Goal: Task Accomplishment & Management: Manage account settings

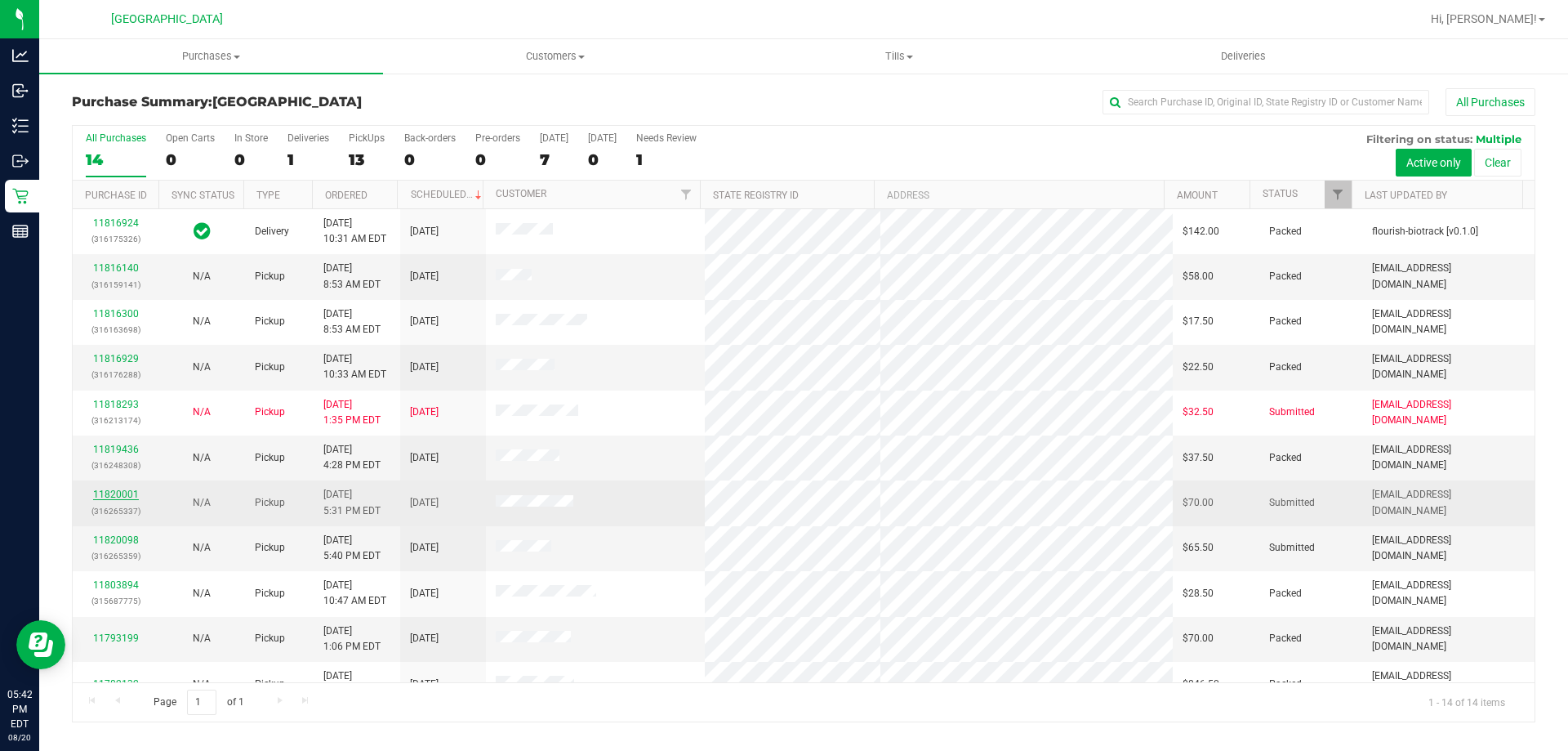
click at [102, 494] on link "11820001" at bounding box center [116, 494] width 45 height 11
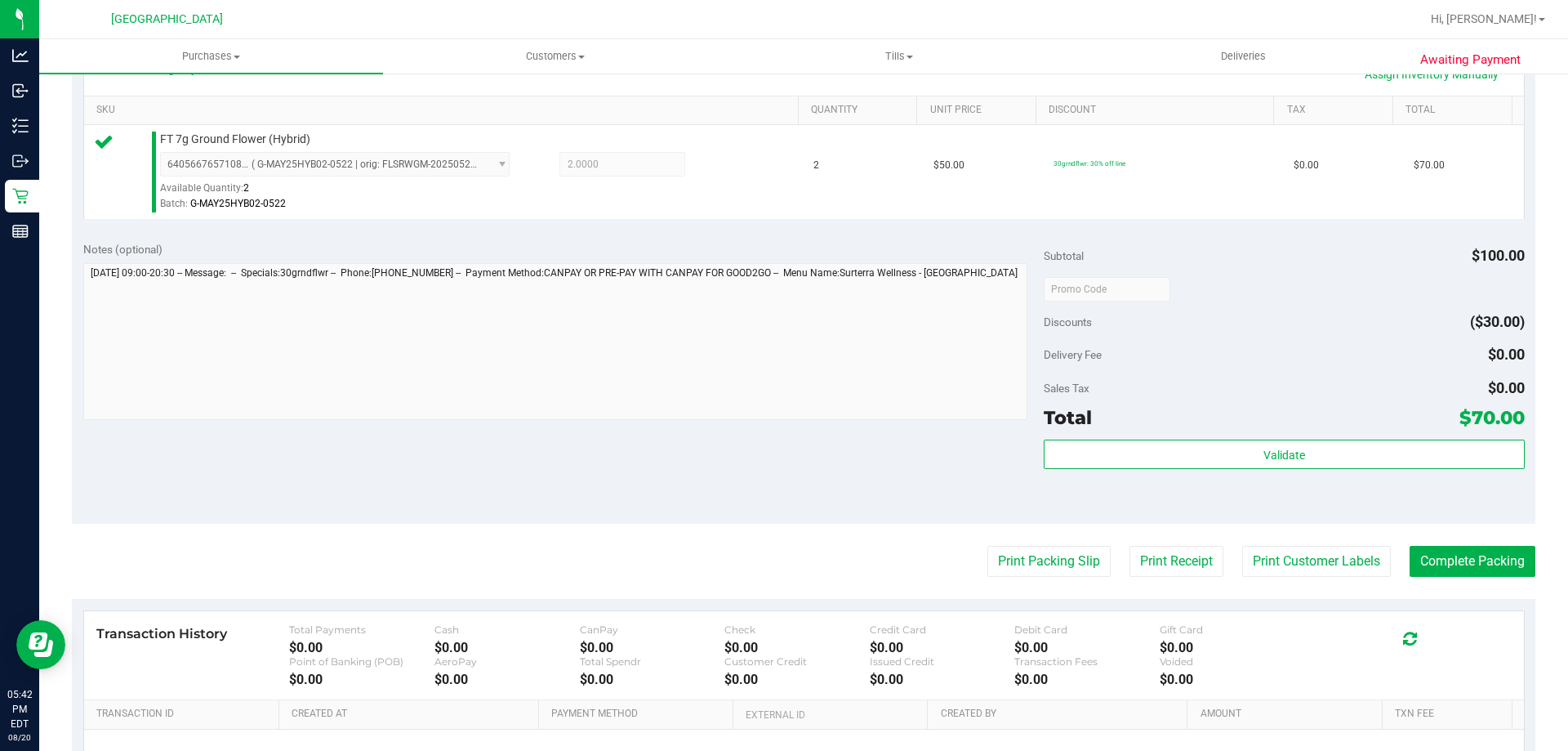
scroll to position [397, 0]
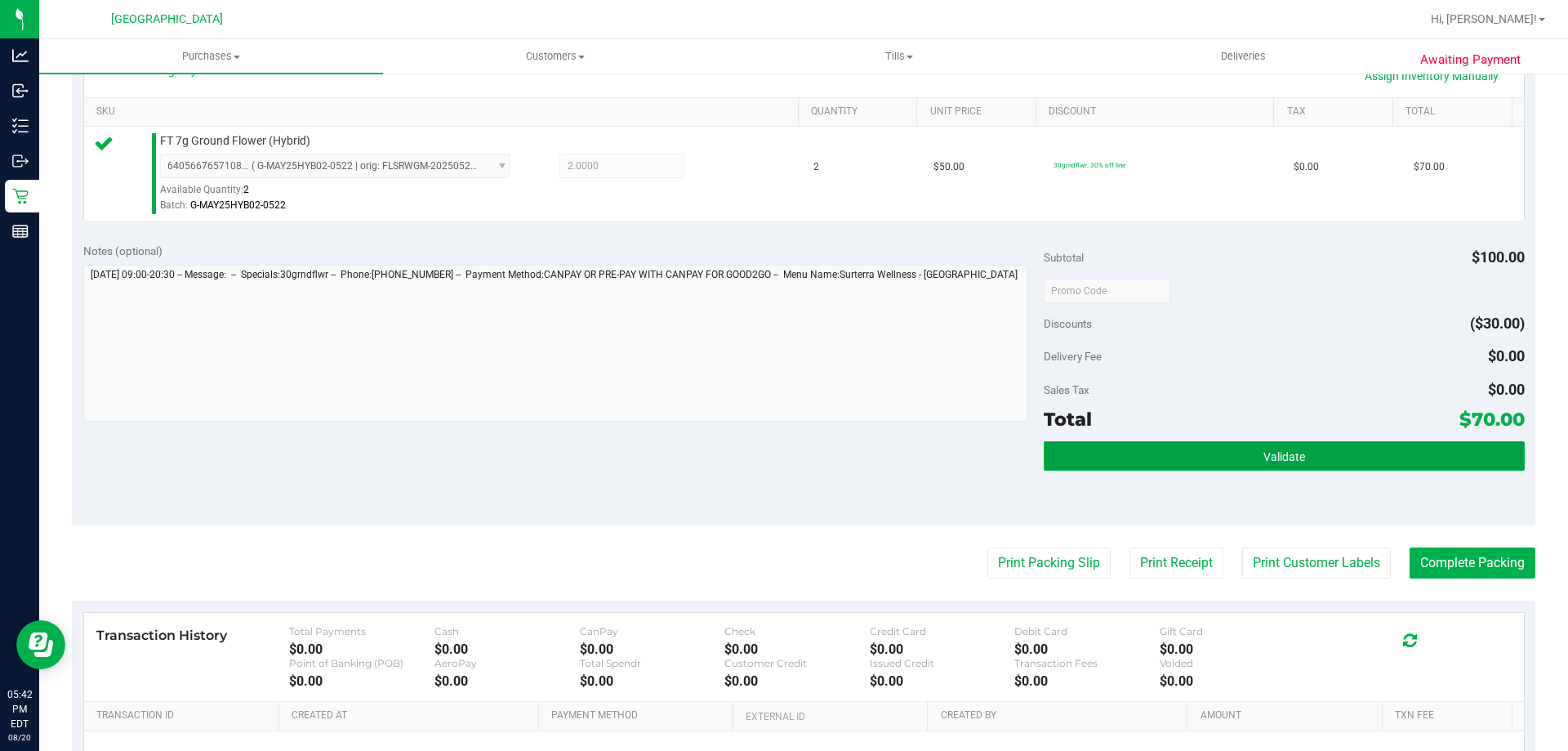
click at [1105, 444] on button "Validate" at bounding box center [1283, 455] width 480 height 30
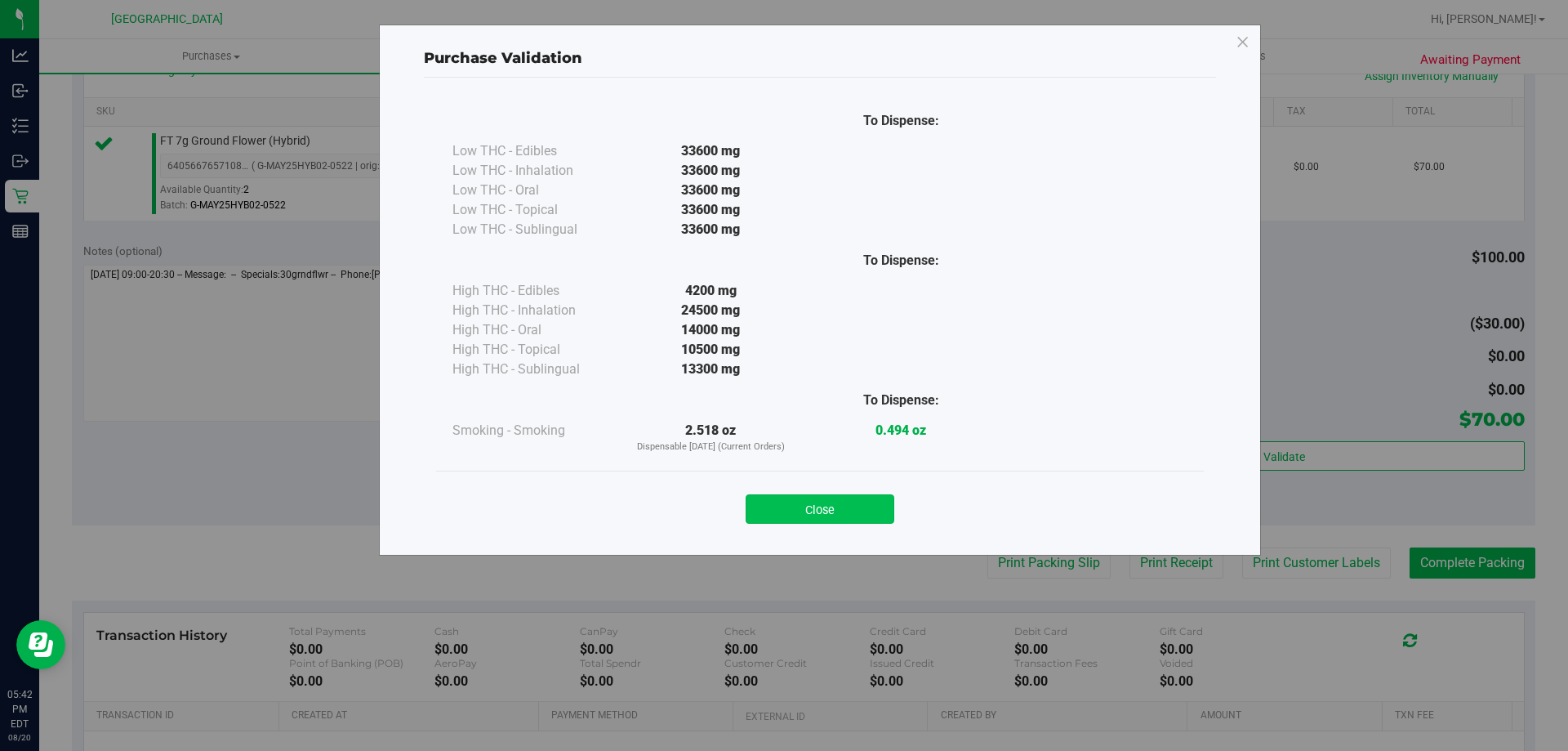
click at [801, 515] on button "Close" at bounding box center [820, 509] width 149 height 30
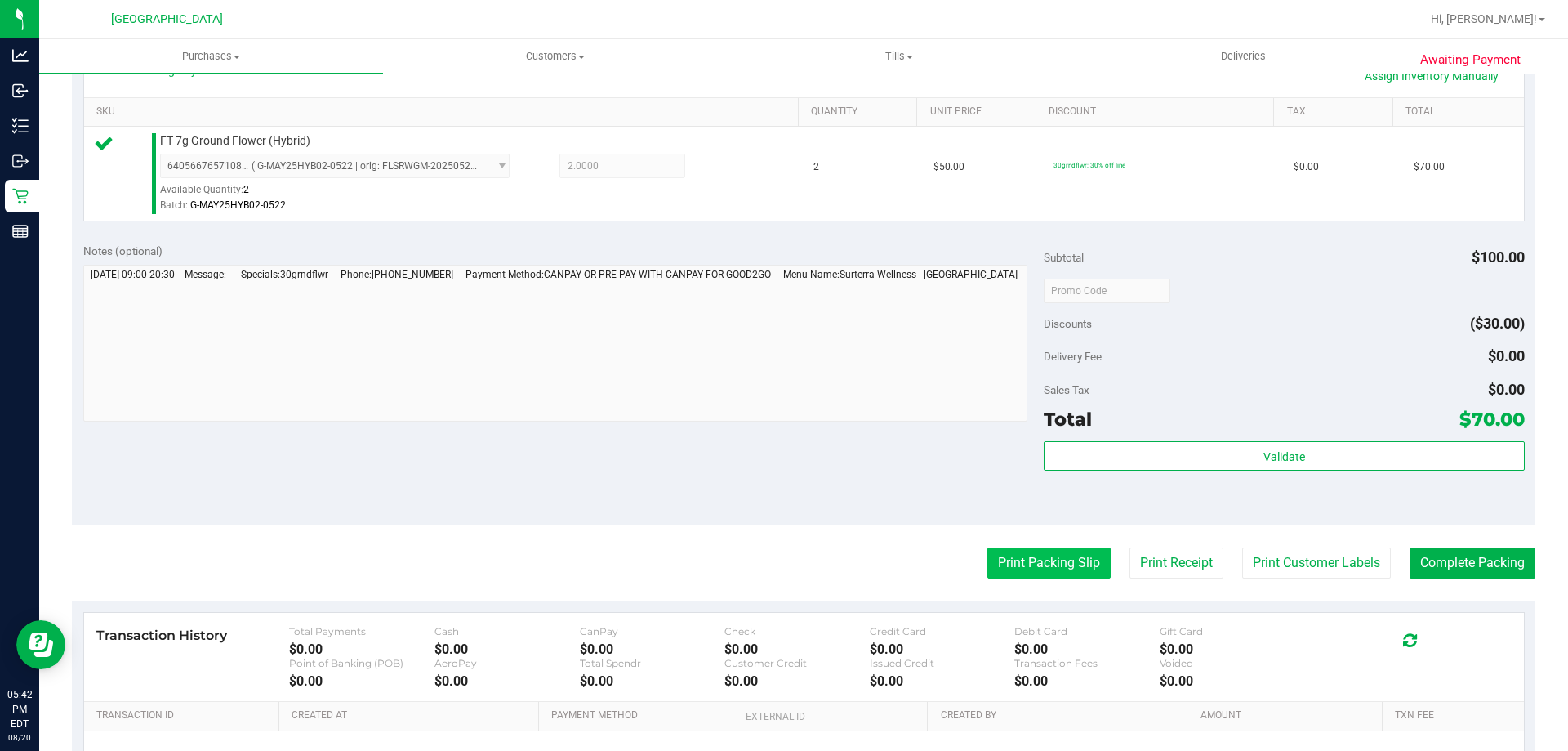
click at [1004, 557] on button "Print Packing Slip" at bounding box center [1048, 563] width 123 height 31
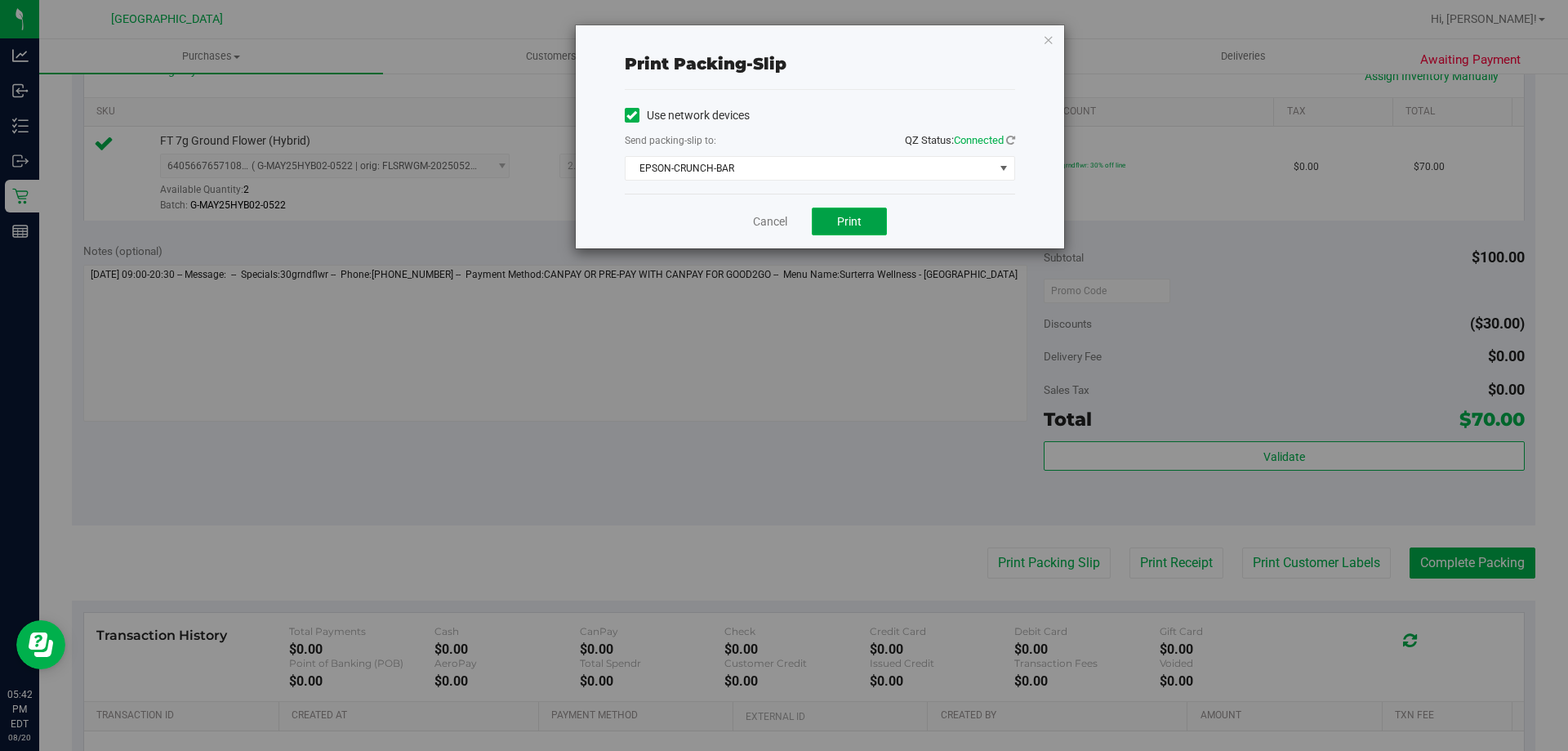
click at [843, 225] on span "Print" at bounding box center [850, 221] width 24 height 13
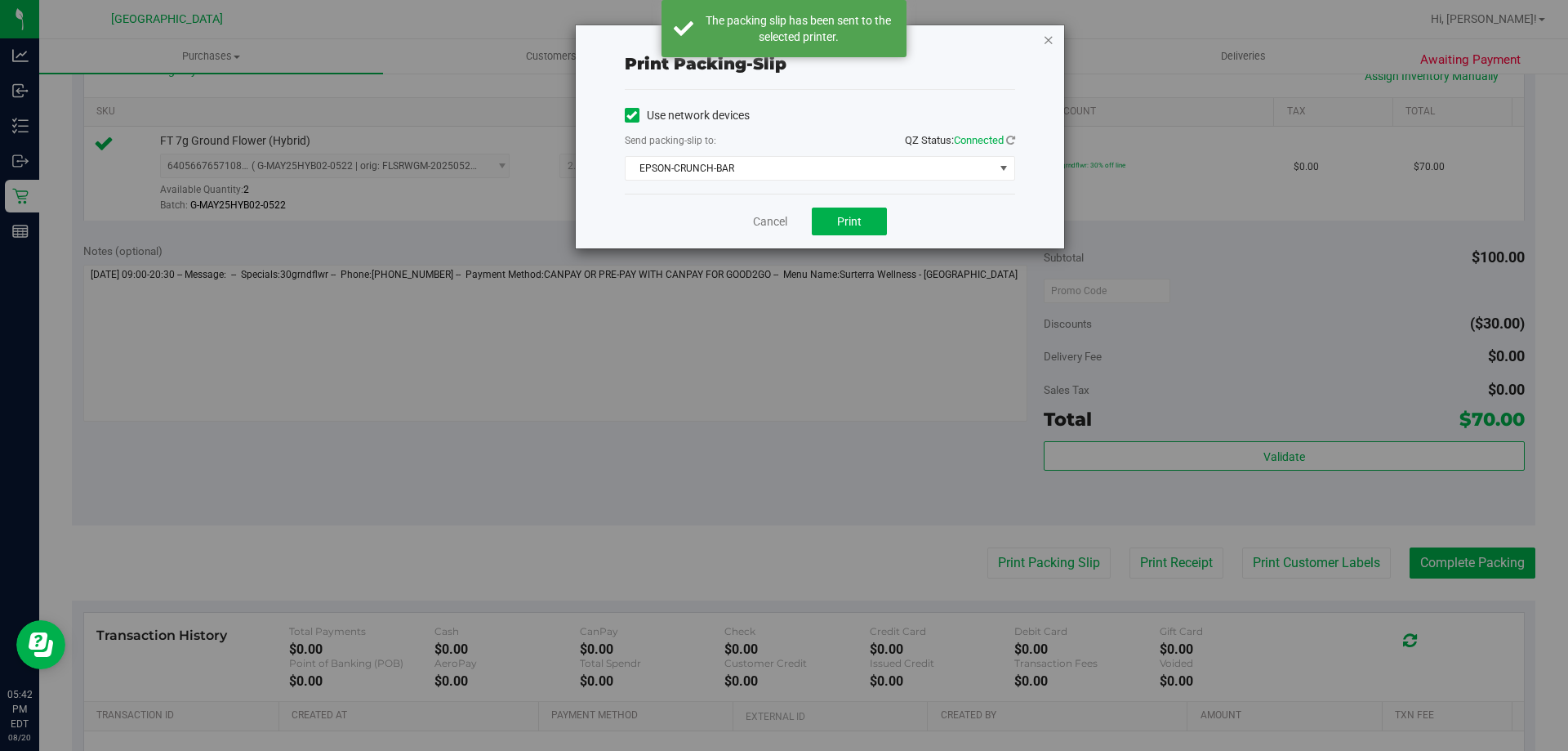
click at [1048, 44] on icon "button" at bounding box center [1048, 39] width 11 height 19
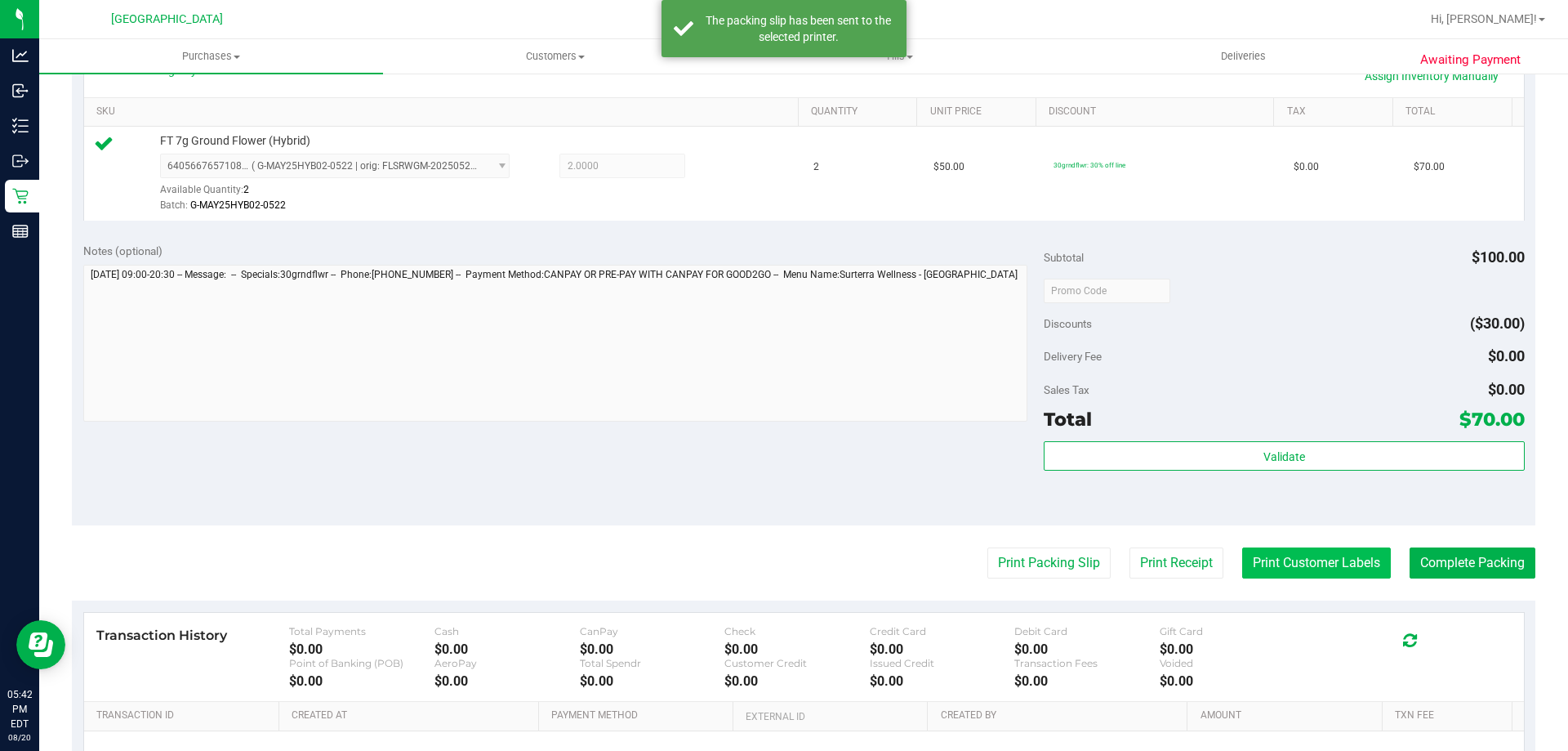
click at [1294, 555] on button "Print Customer Labels" at bounding box center [1316, 563] width 149 height 31
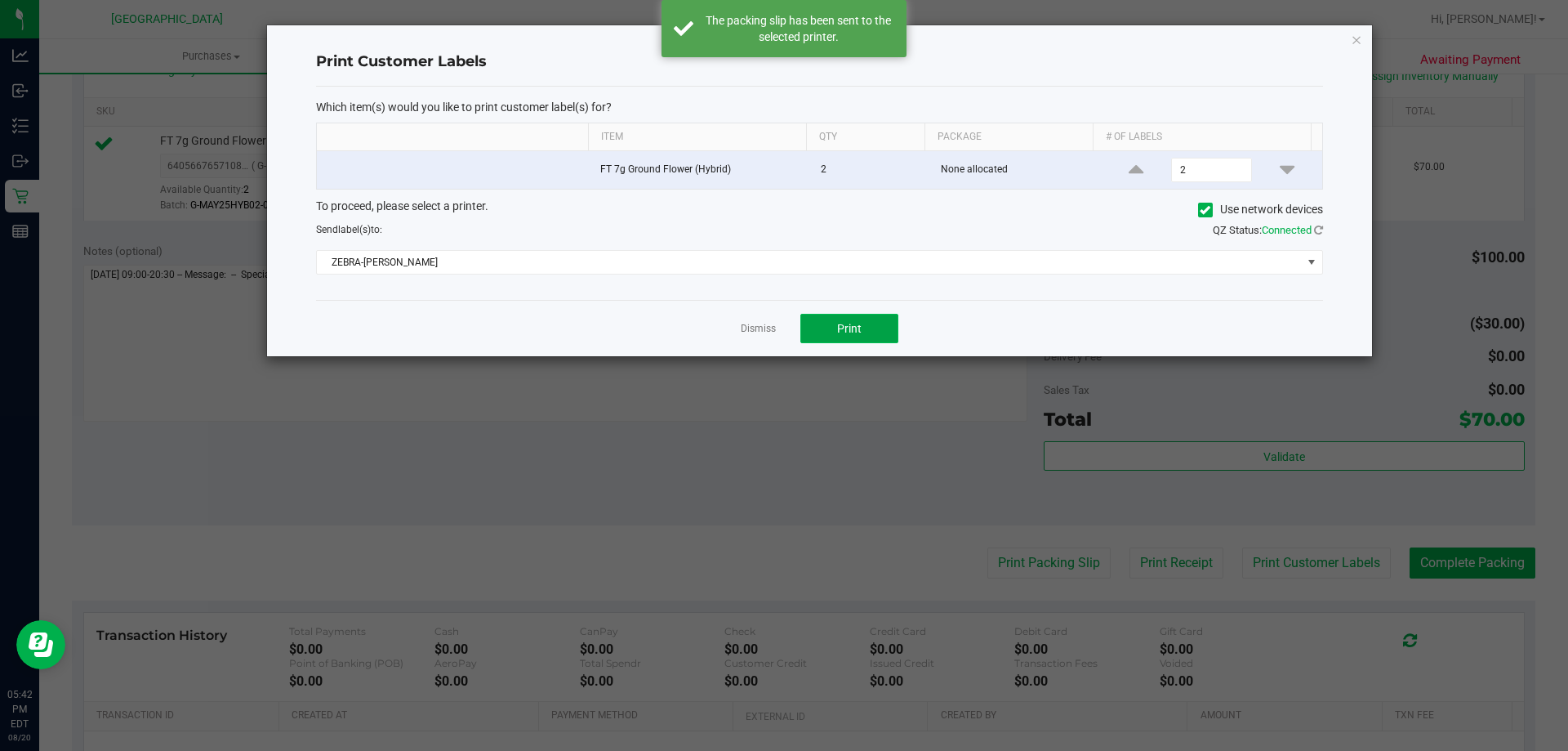
click at [851, 316] on button "Print" at bounding box center [850, 329] width 98 height 30
click at [1354, 44] on icon "button" at bounding box center [1356, 39] width 11 height 19
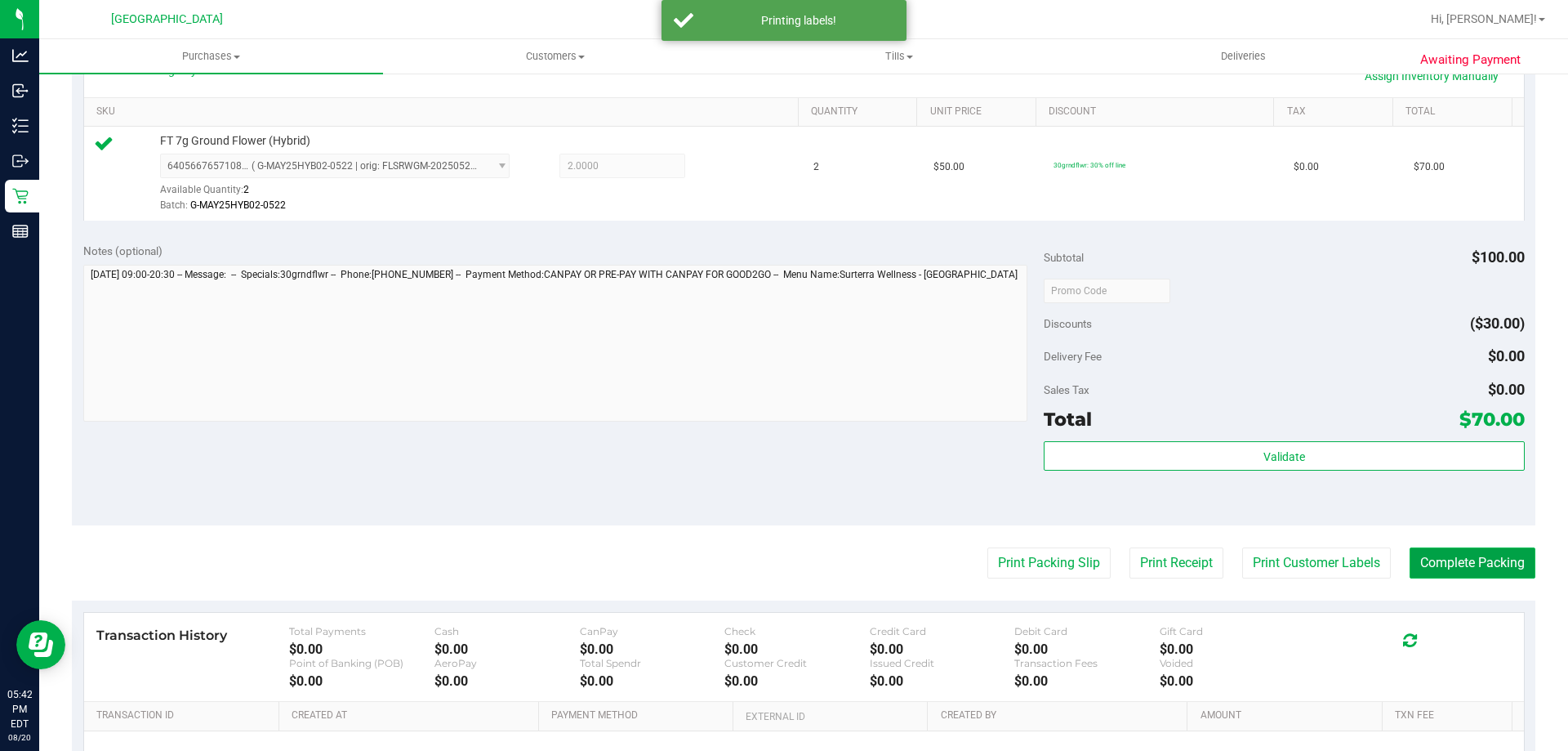
click at [1441, 565] on button "Complete Packing" at bounding box center [1472, 563] width 126 height 31
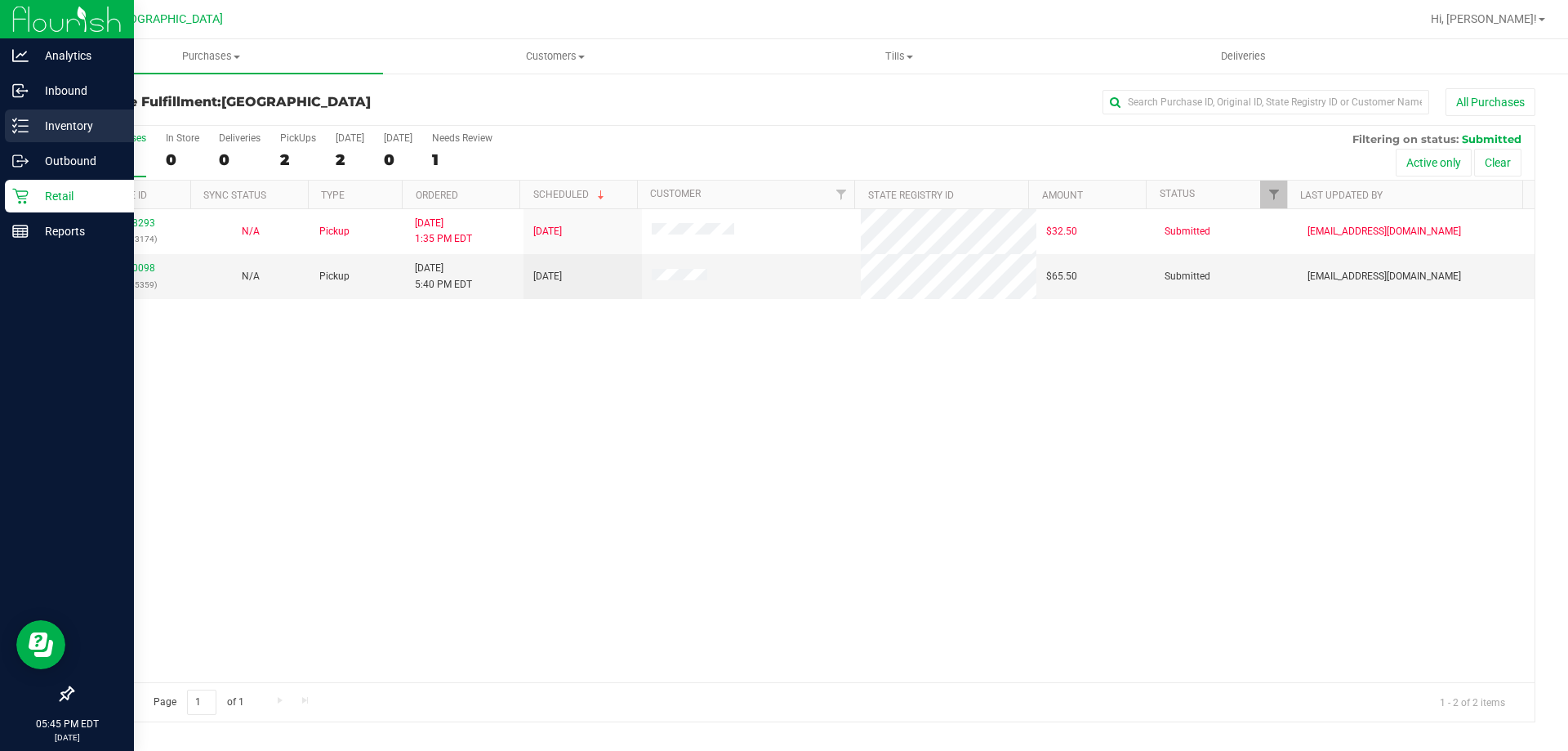
click at [23, 131] on line at bounding box center [23, 131] width 9 height 0
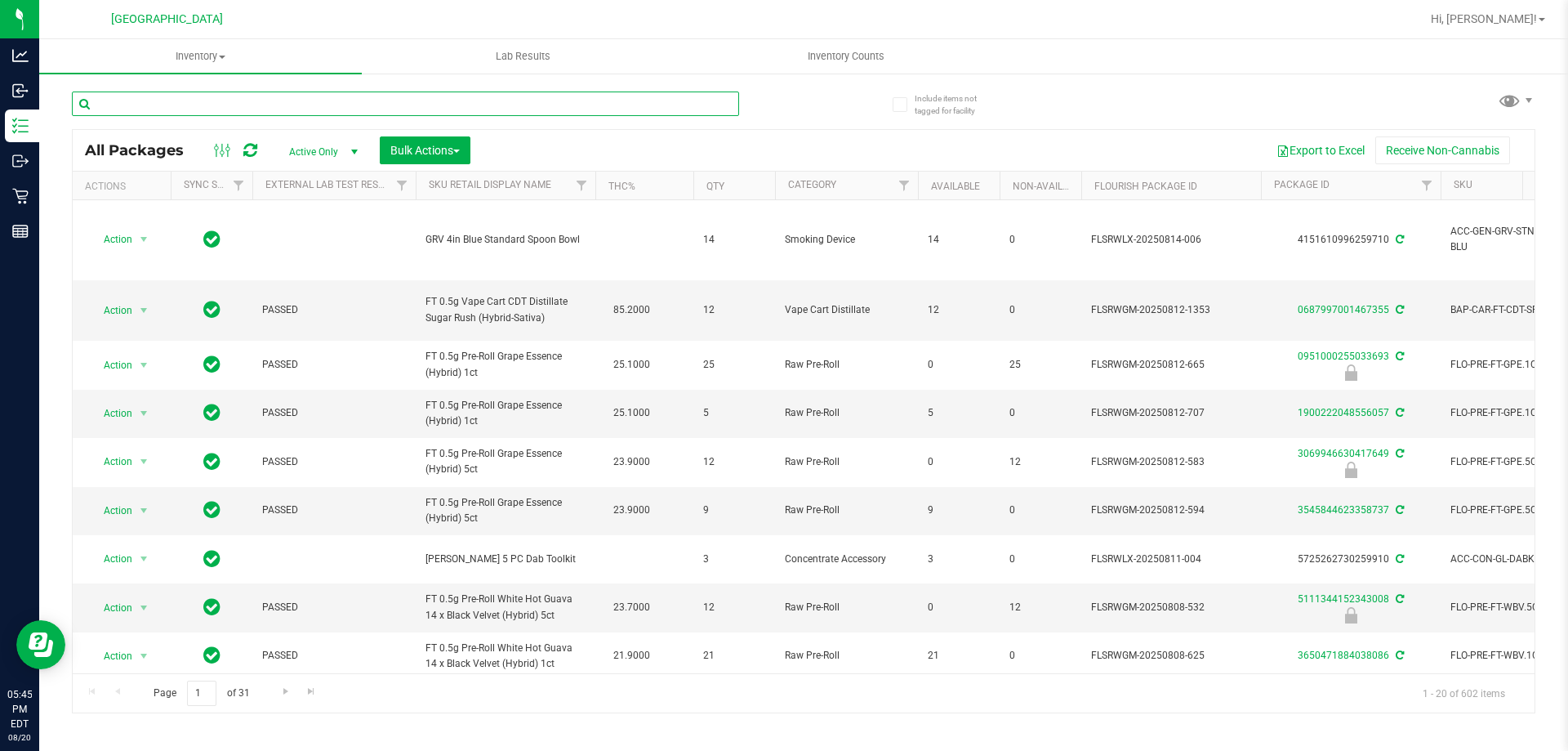
click at [349, 102] on input "text" at bounding box center [405, 104] width 667 height 24
type input "5953369810712620"
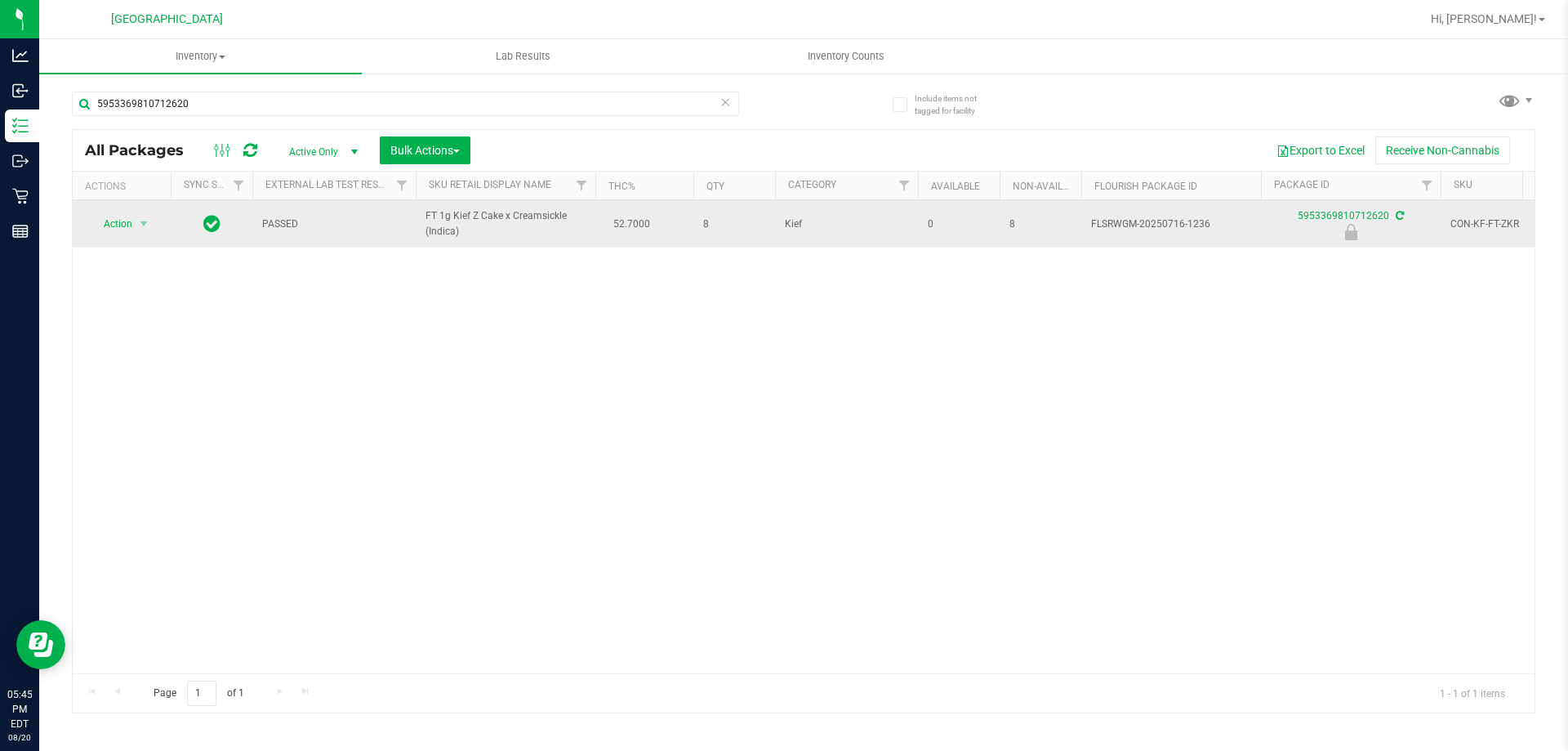
click at [121, 224] on span "Action" at bounding box center [111, 224] width 44 height 23
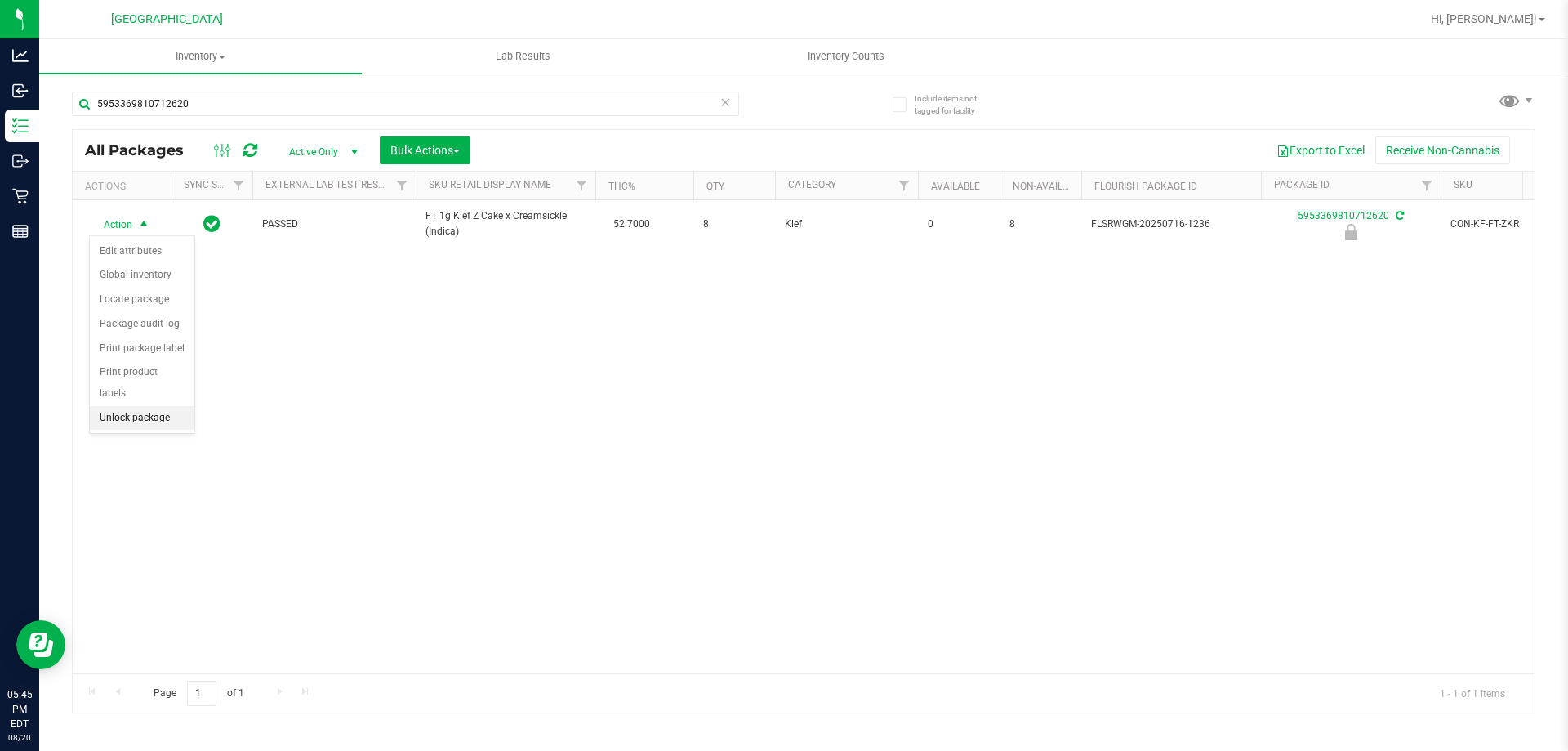
click at [142, 406] on li "Unlock package" at bounding box center [142, 418] width 105 height 24
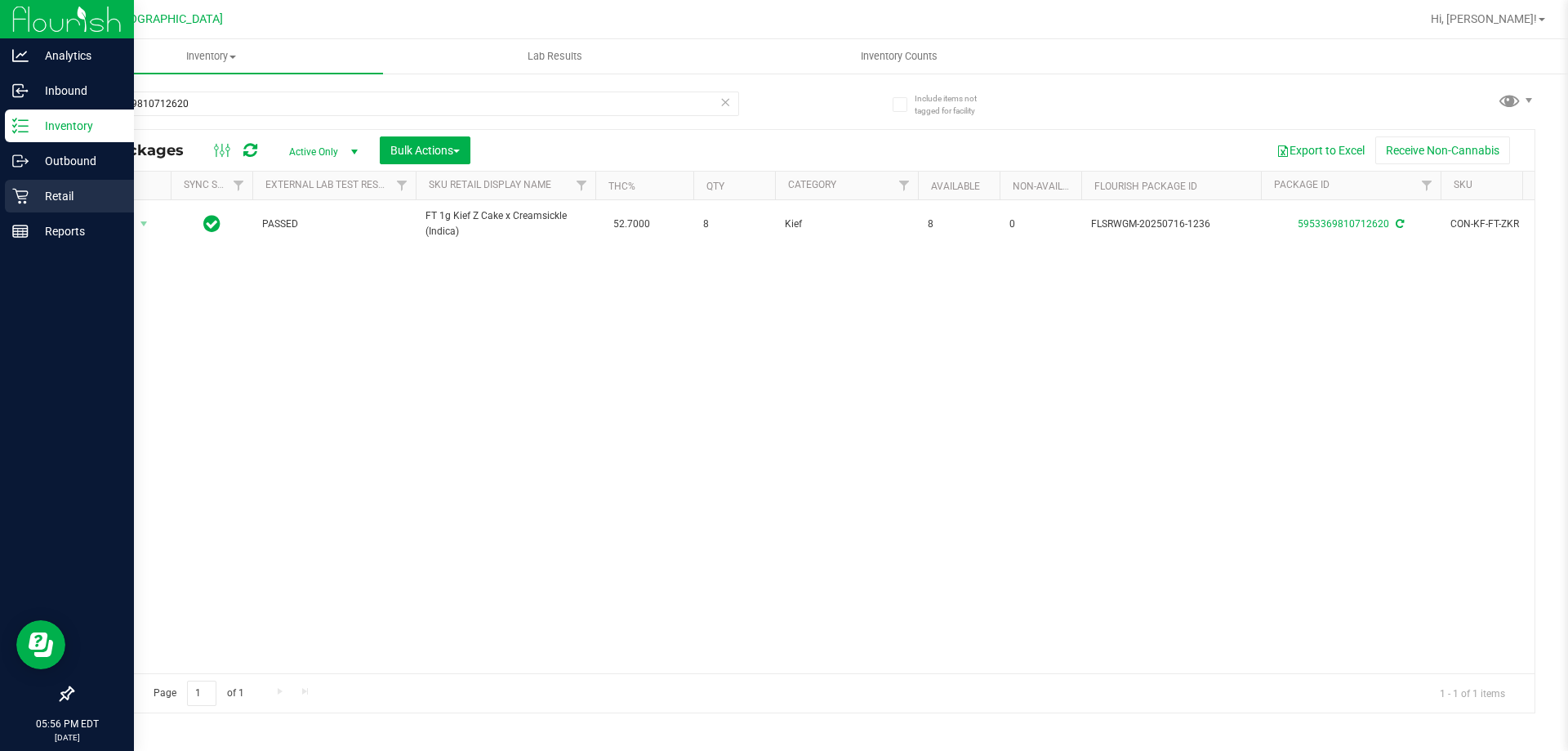
click at [44, 203] on p "Retail" at bounding box center [78, 196] width 98 height 19
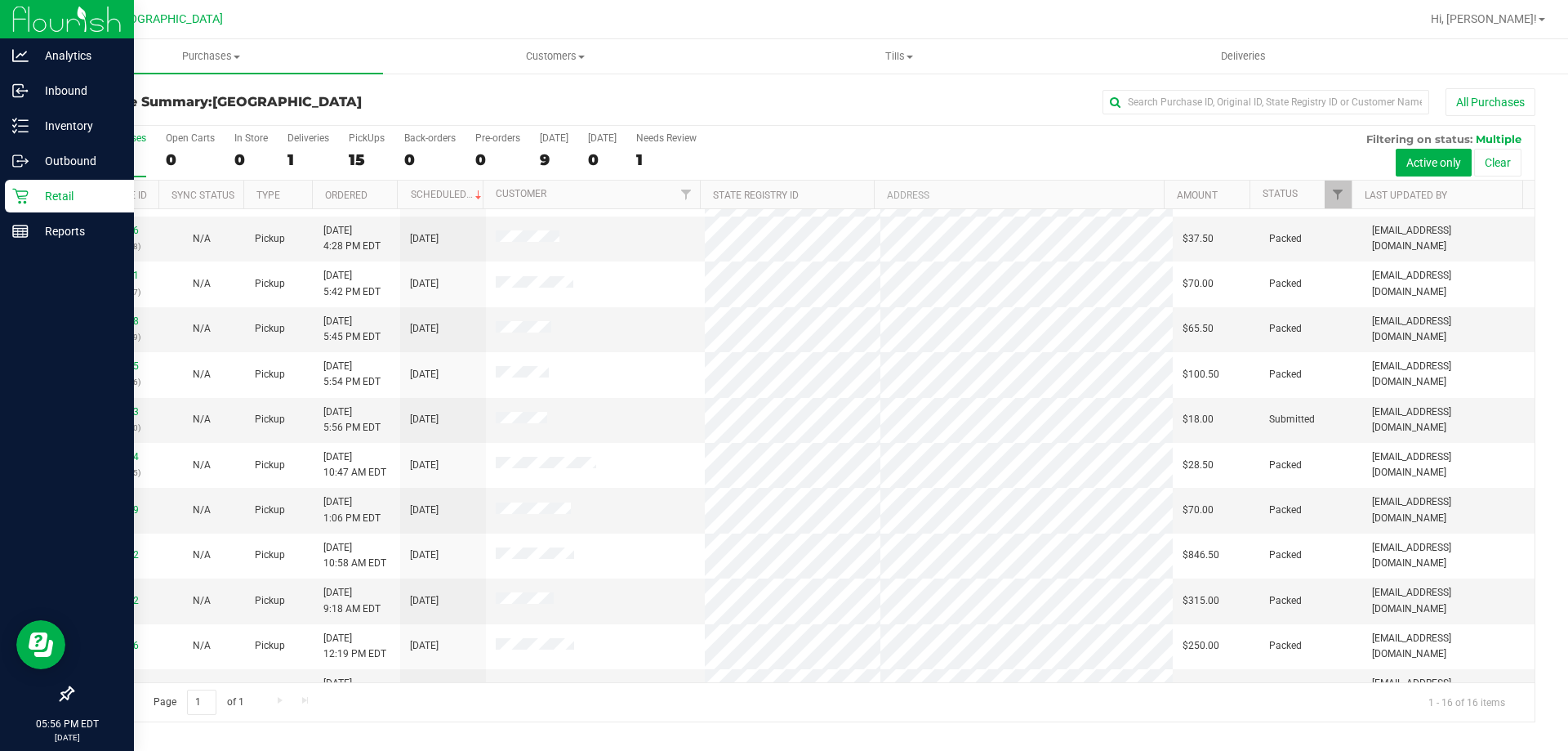
scroll to position [251, 0]
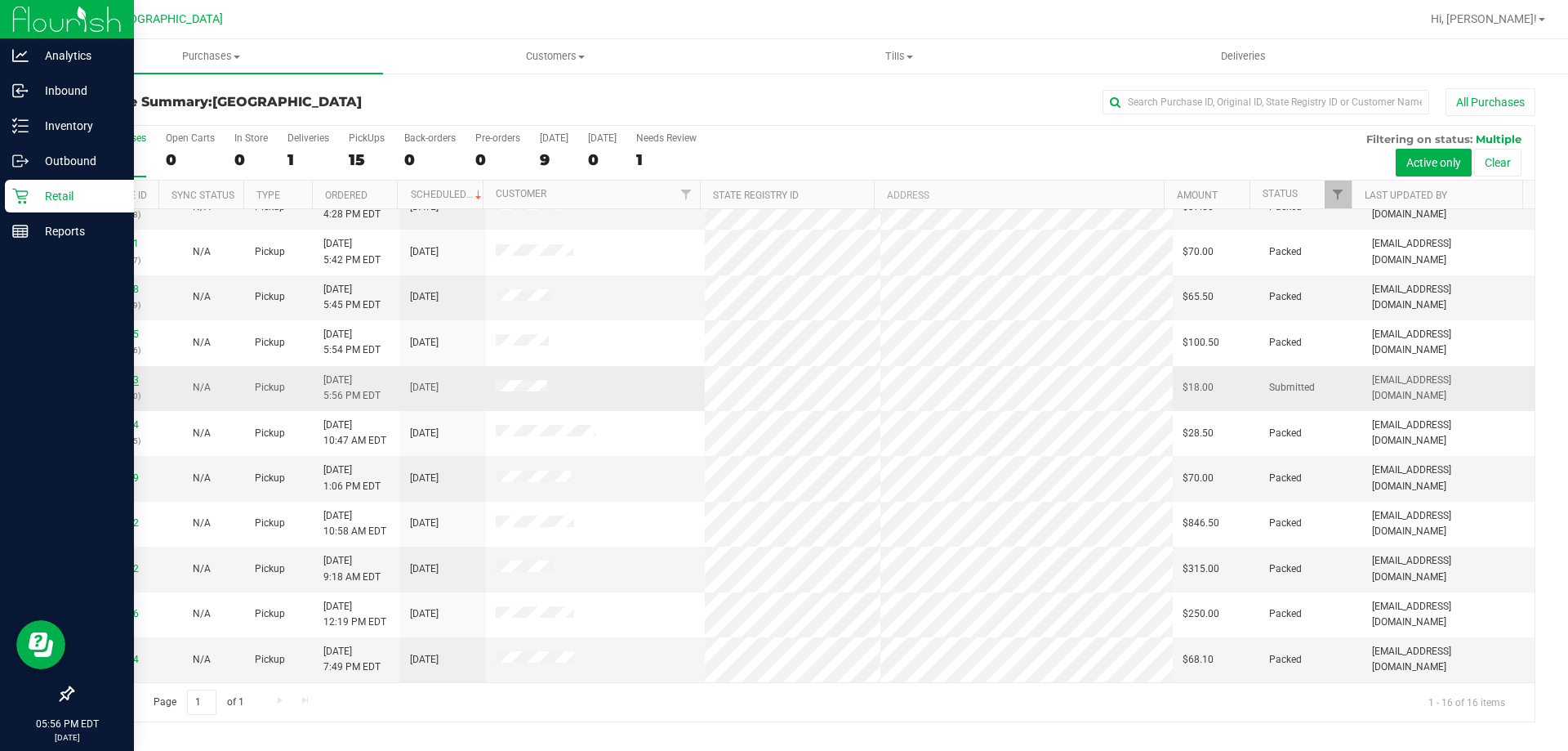
click at [125, 379] on link "11820223" at bounding box center [116, 379] width 45 height 11
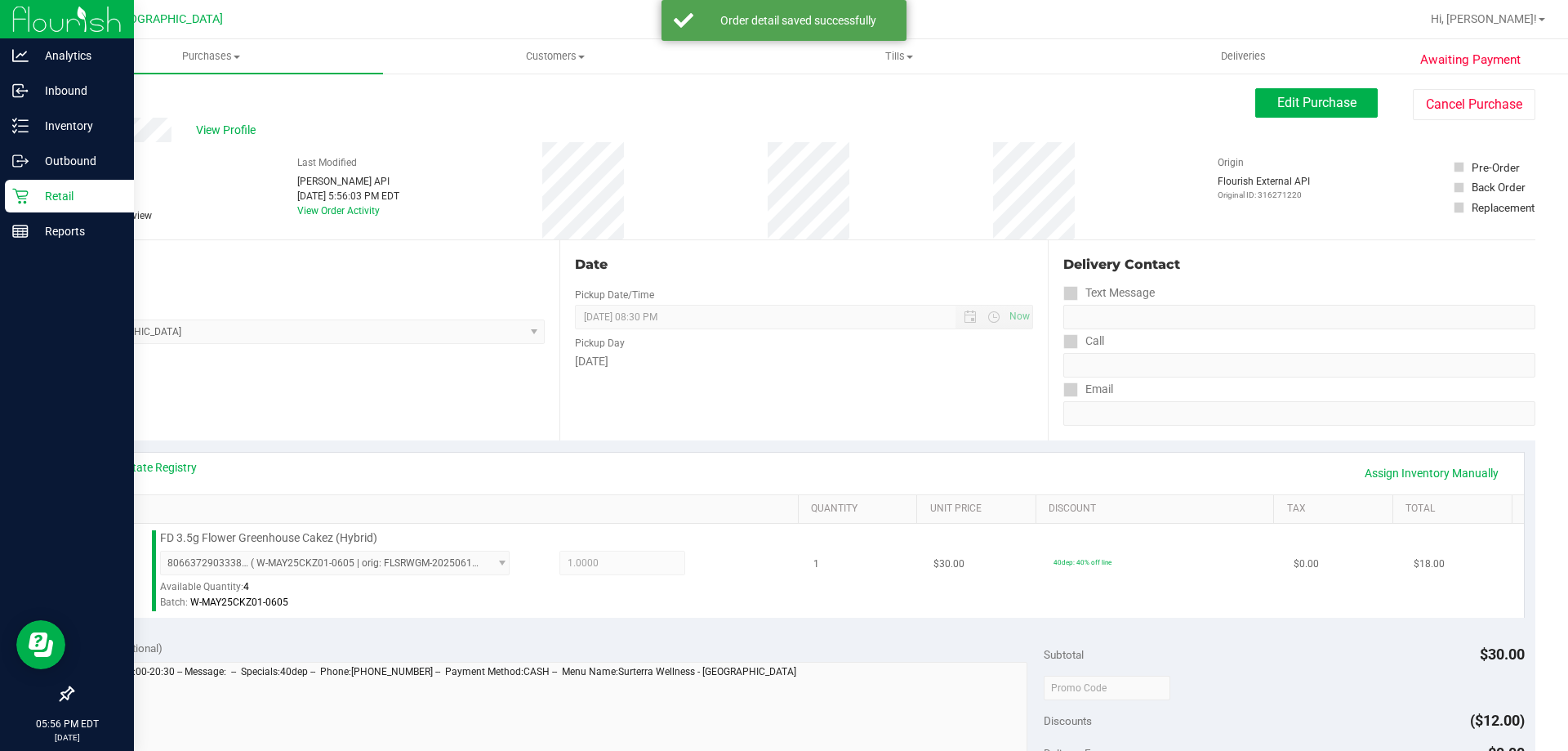
scroll to position [163, 0]
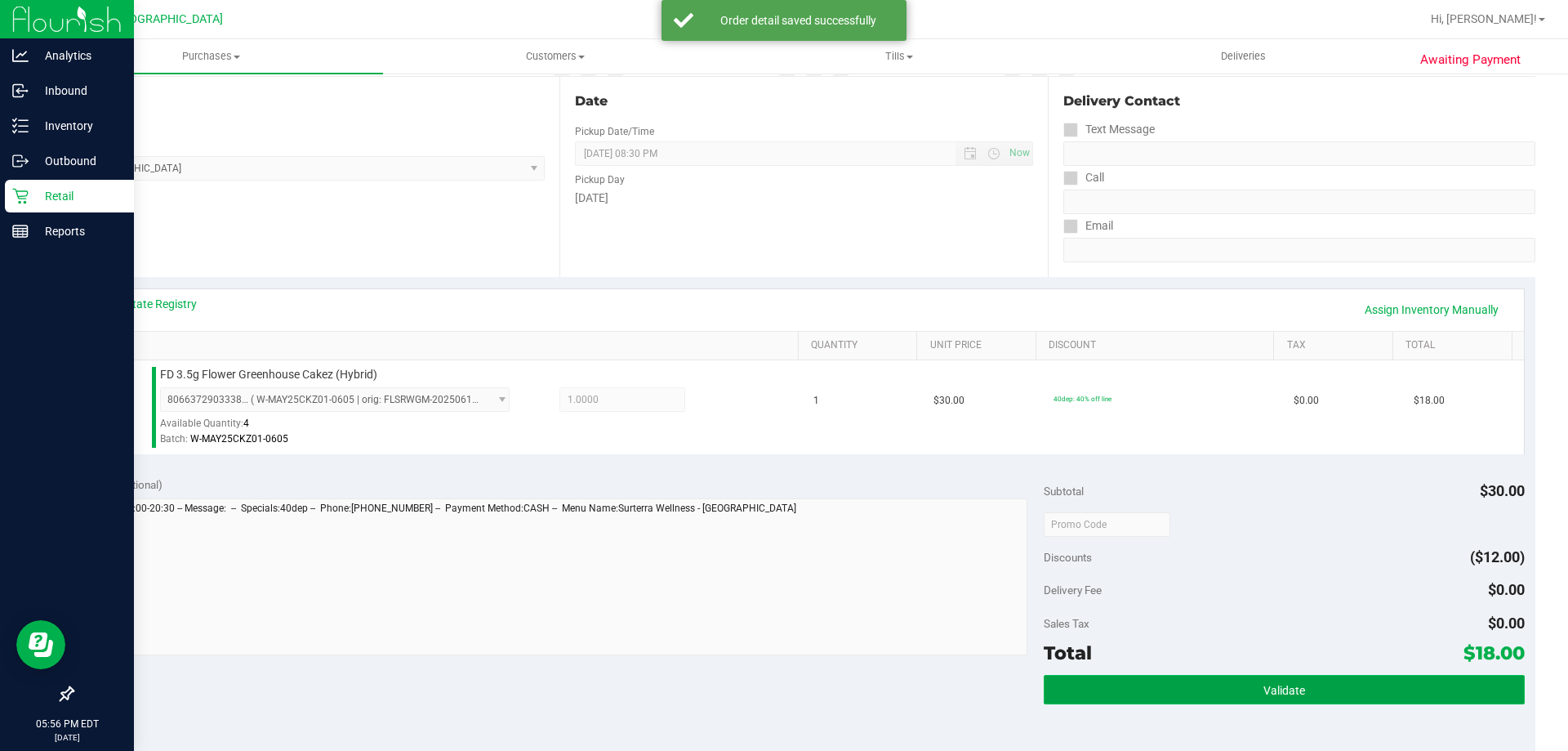
click at [1315, 686] on button "Validate" at bounding box center [1283, 690] width 480 height 30
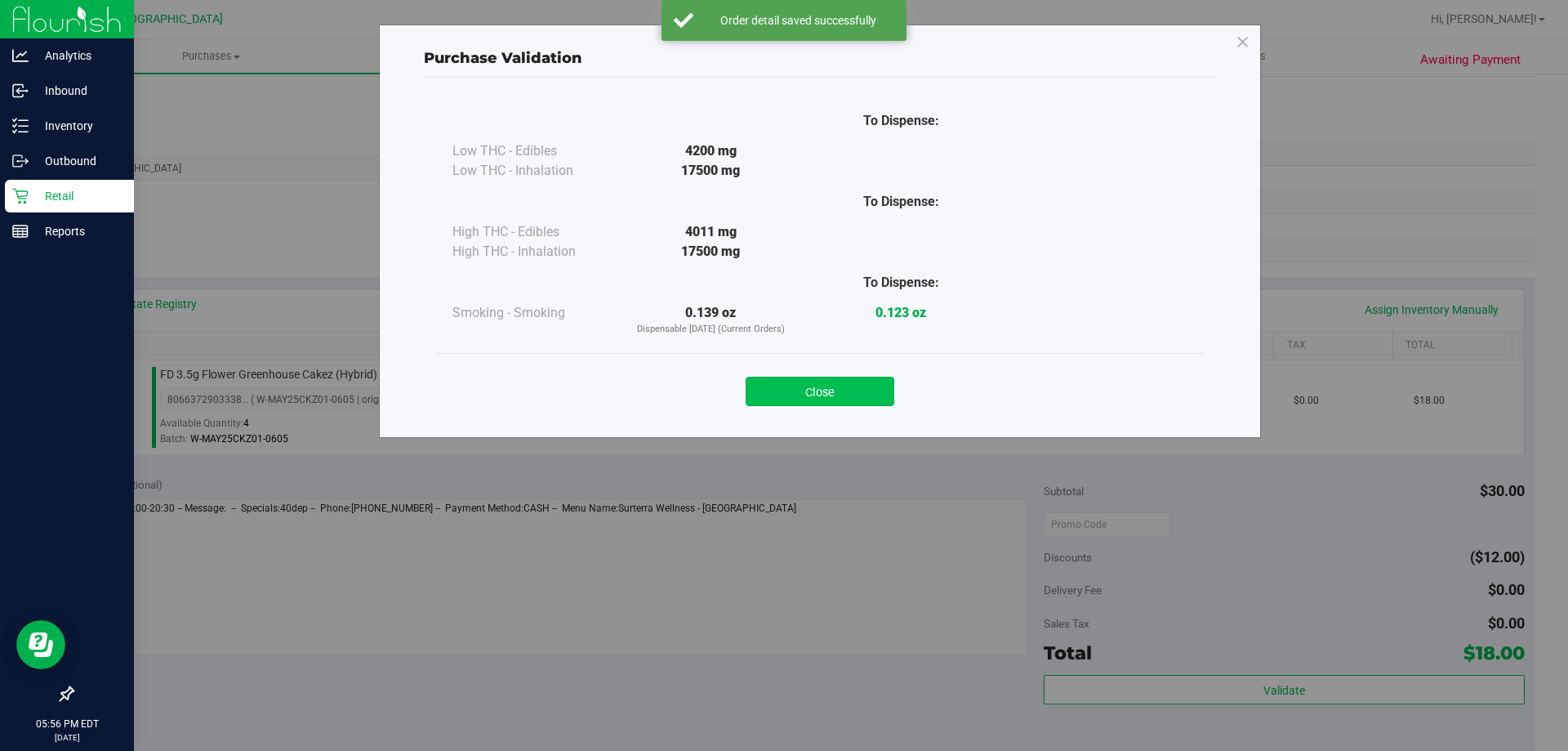
click at [859, 392] on button "Close" at bounding box center [820, 392] width 149 height 30
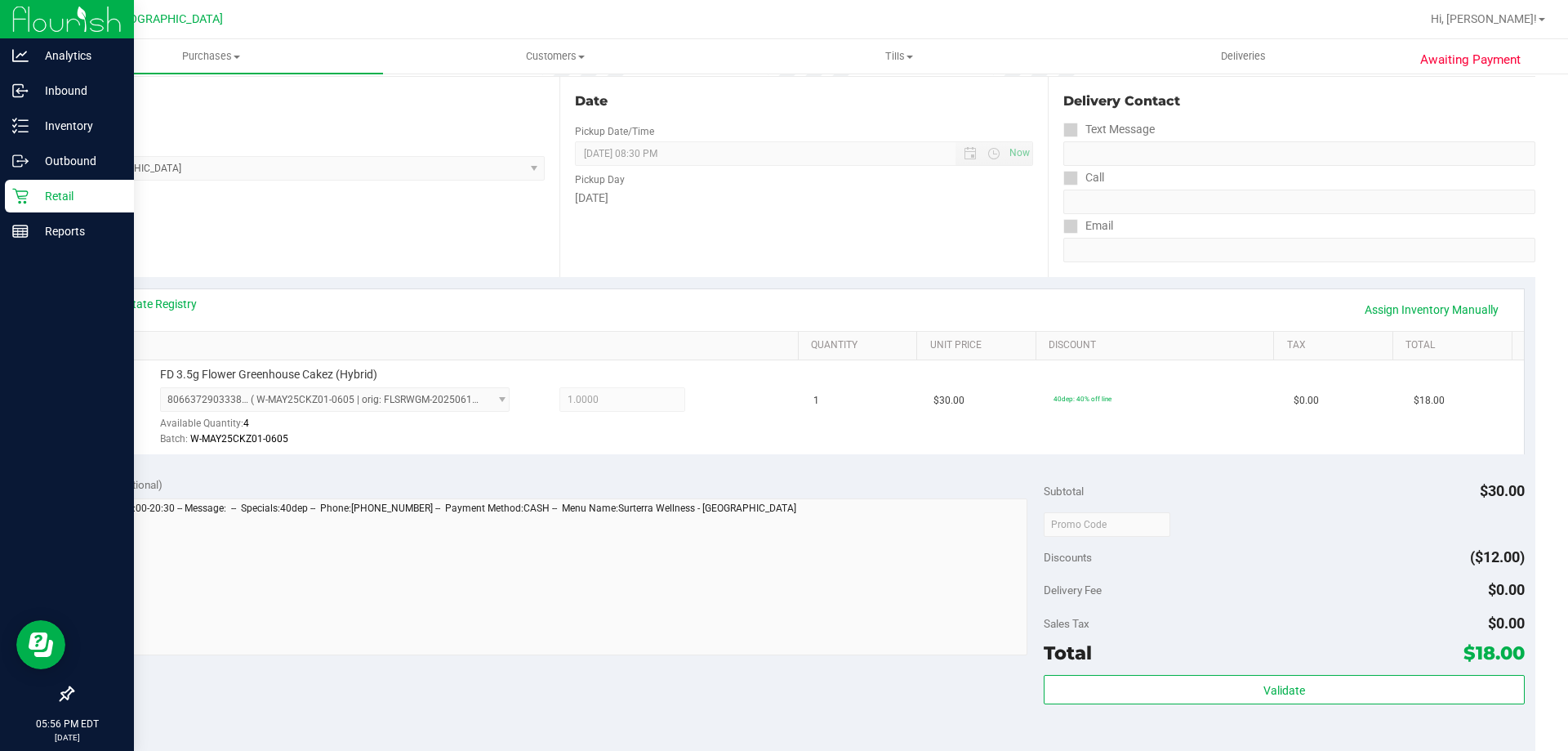
scroll to position [490, 0]
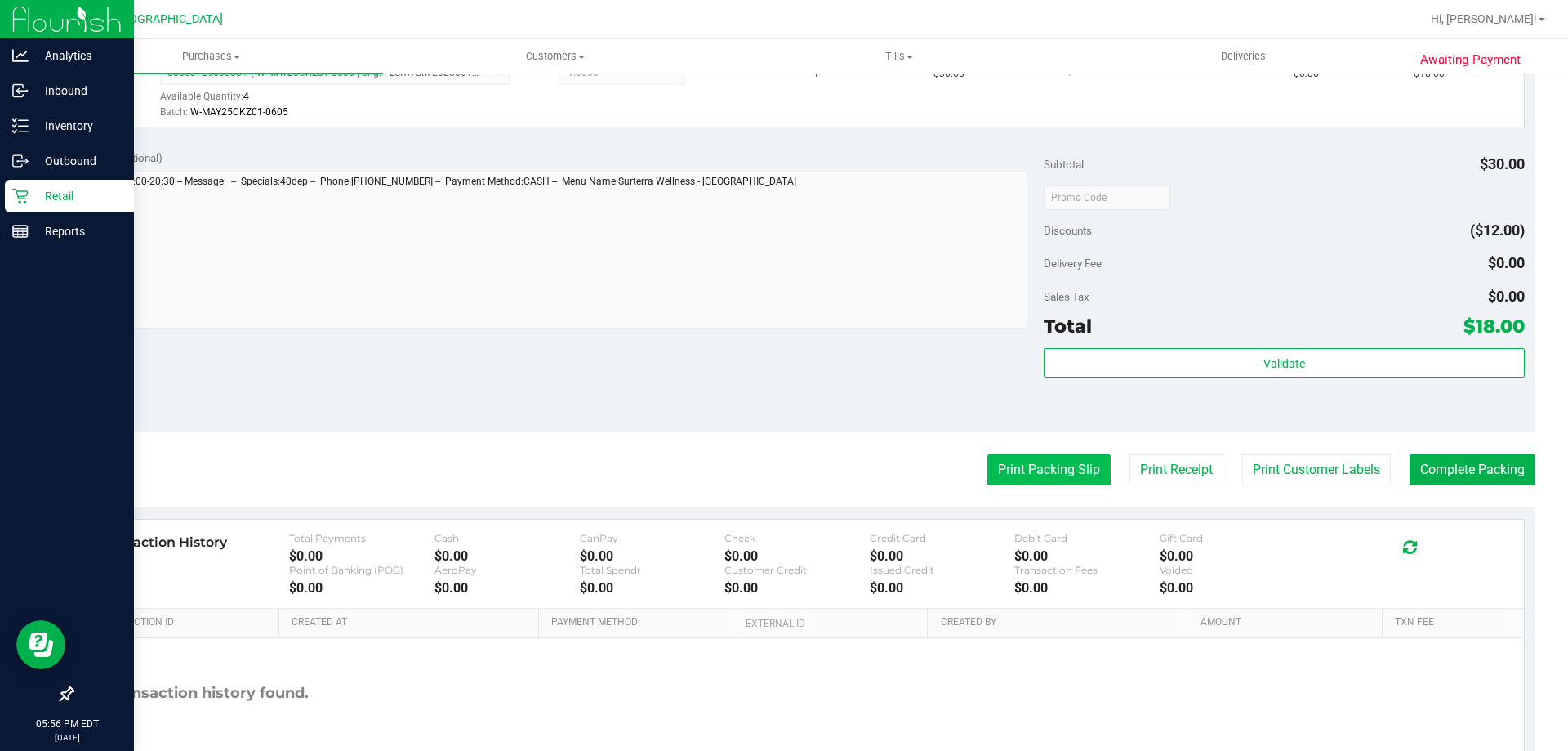
click at [1022, 469] on button "Print Packing Slip" at bounding box center [1048, 469] width 123 height 31
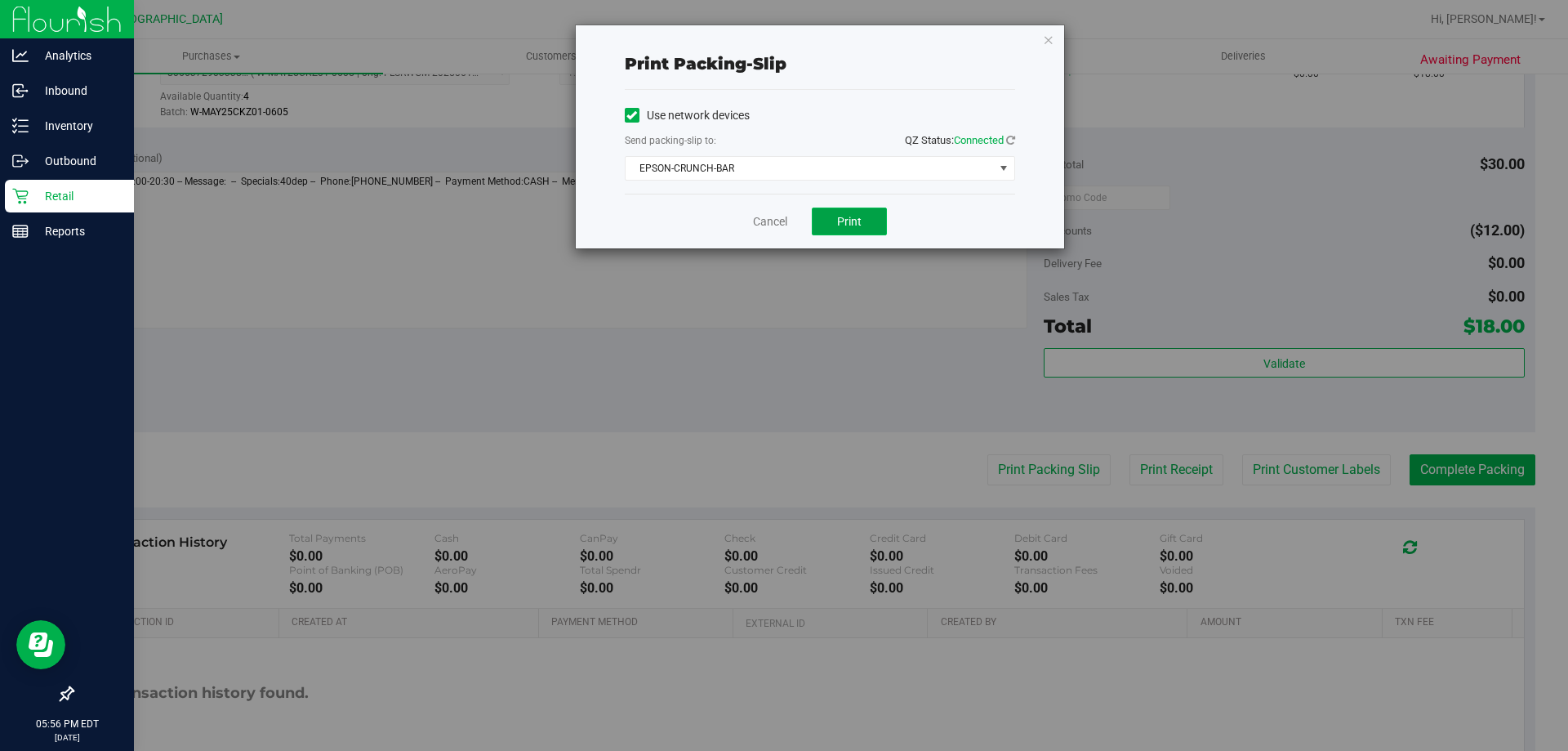
click at [851, 220] on span "Print" at bounding box center [850, 221] width 24 height 13
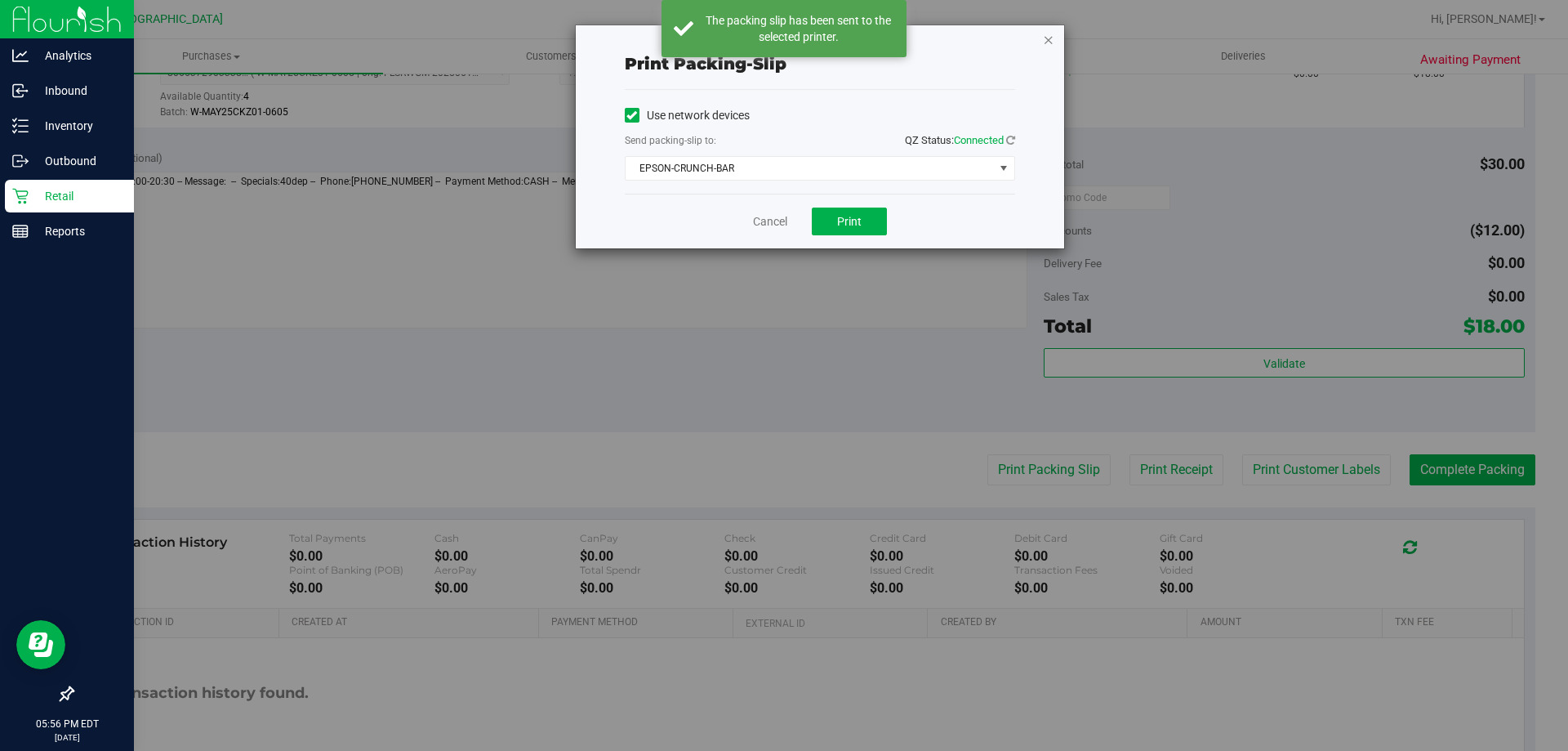
click at [1044, 35] on icon "button" at bounding box center [1048, 39] width 11 height 19
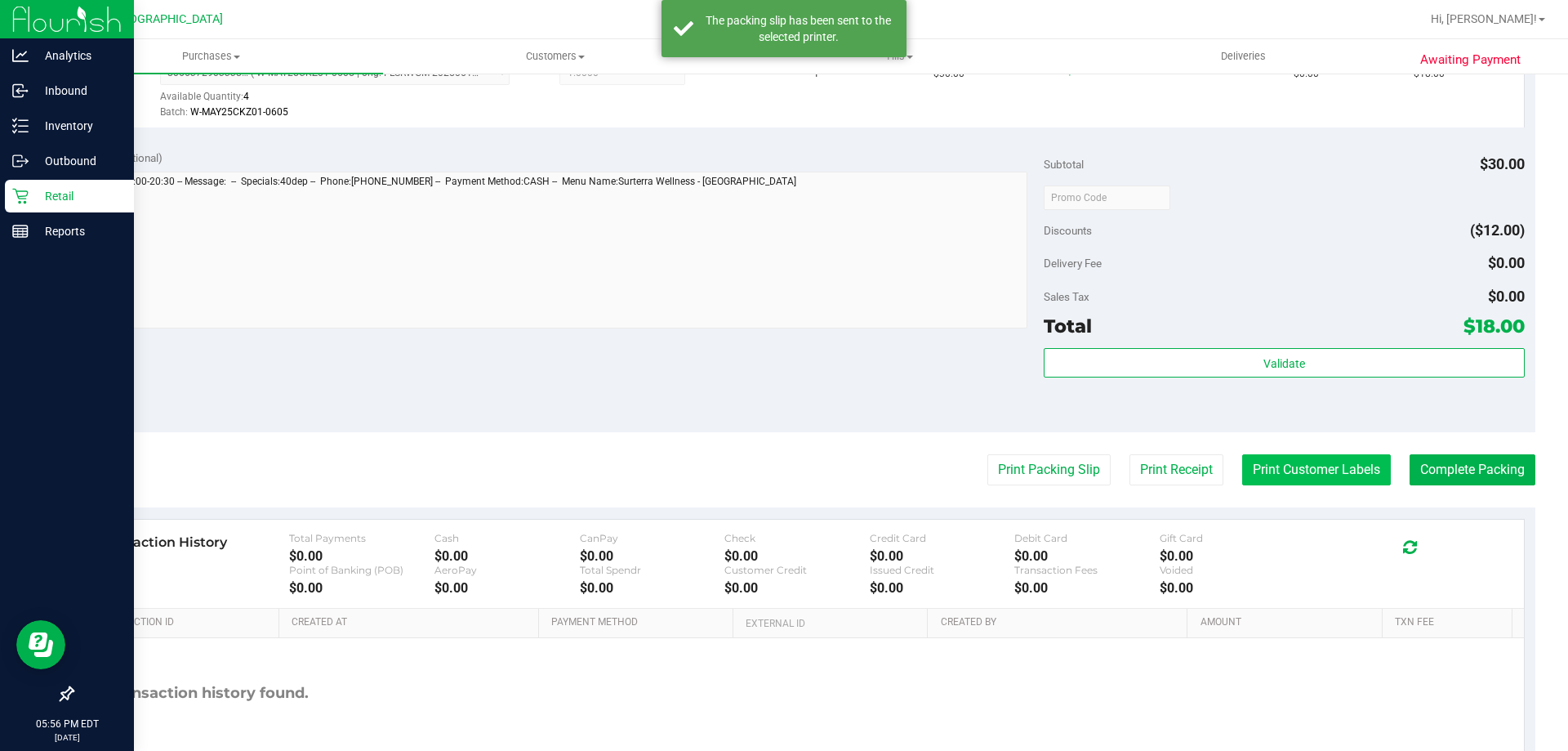
click at [1291, 469] on button "Print Customer Labels" at bounding box center [1316, 469] width 149 height 31
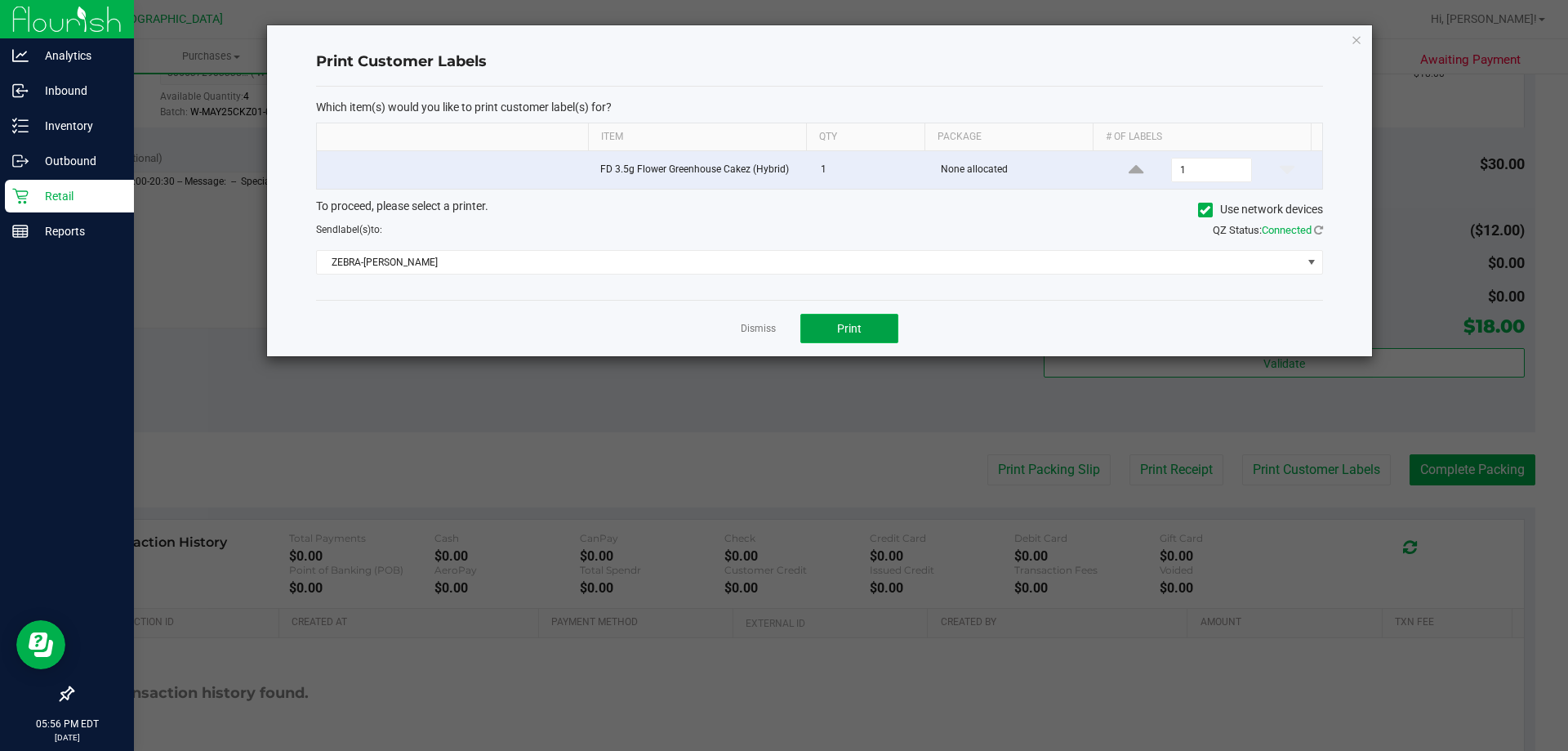
click at [885, 328] on button "Print" at bounding box center [850, 329] width 98 height 30
click at [1356, 38] on icon "button" at bounding box center [1356, 39] width 11 height 19
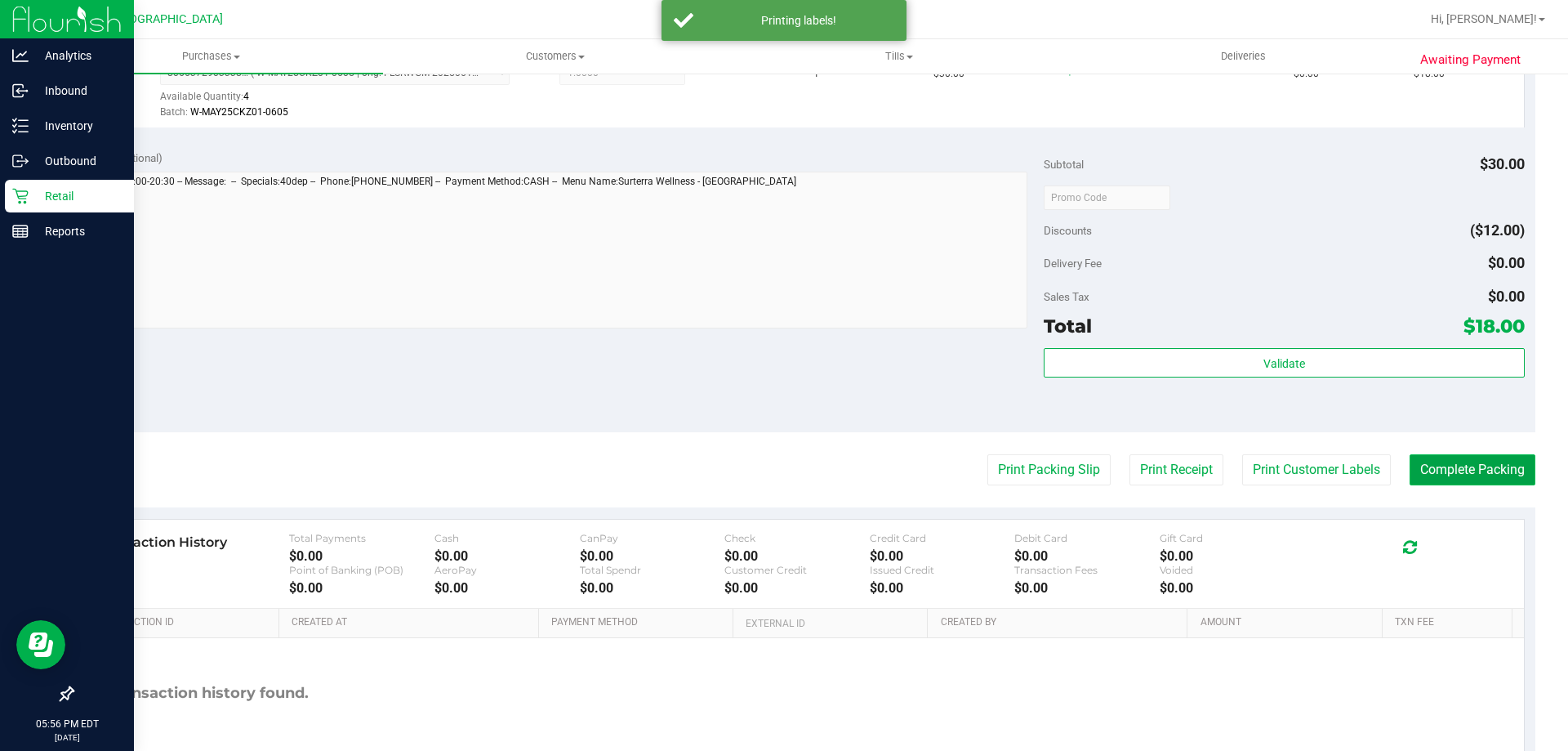
click at [1484, 469] on button "Complete Packing" at bounding box center [1472, 469] width 126 height 31
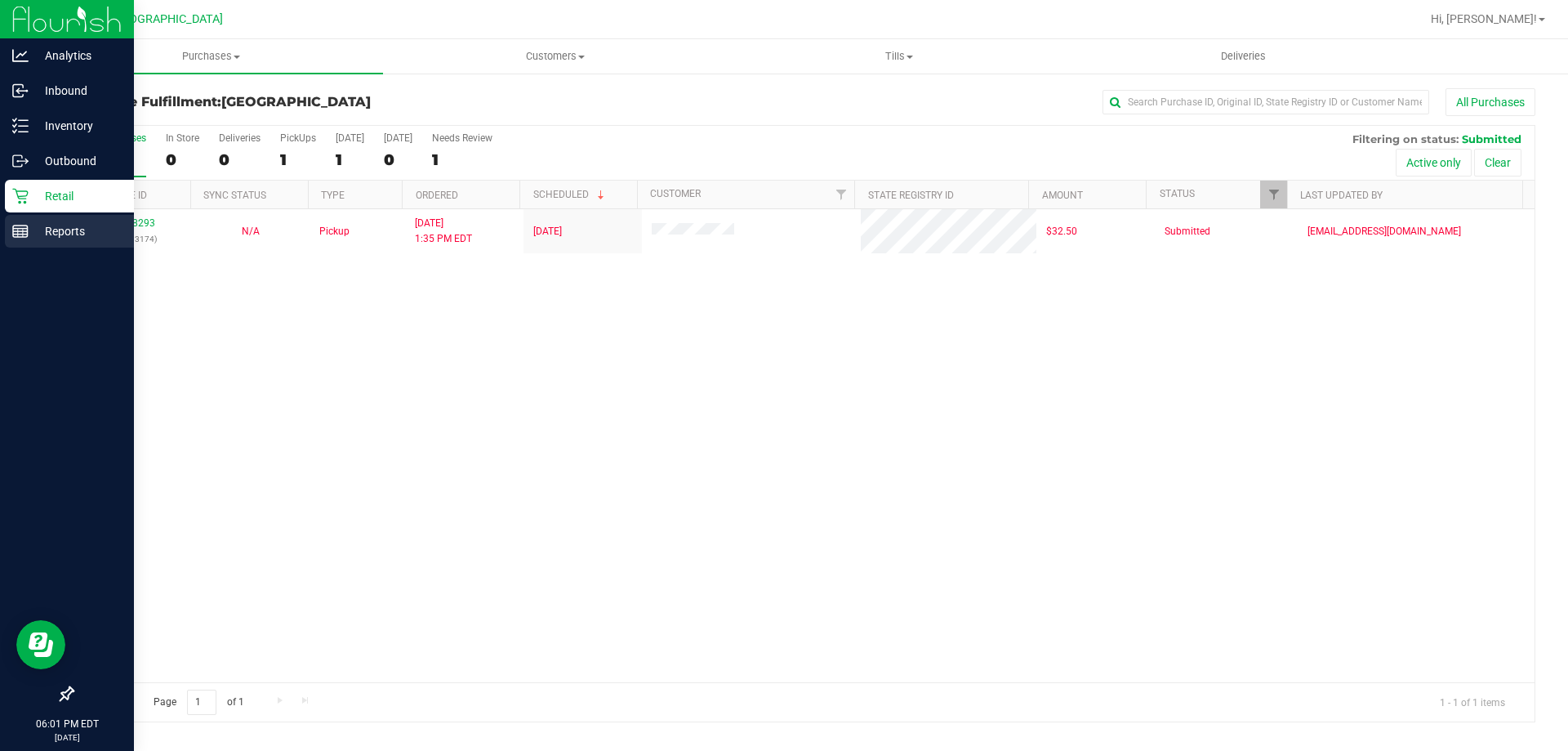
click at [67, 230] on p "Reports" at bounding box center [78, 231] width 98 height 19
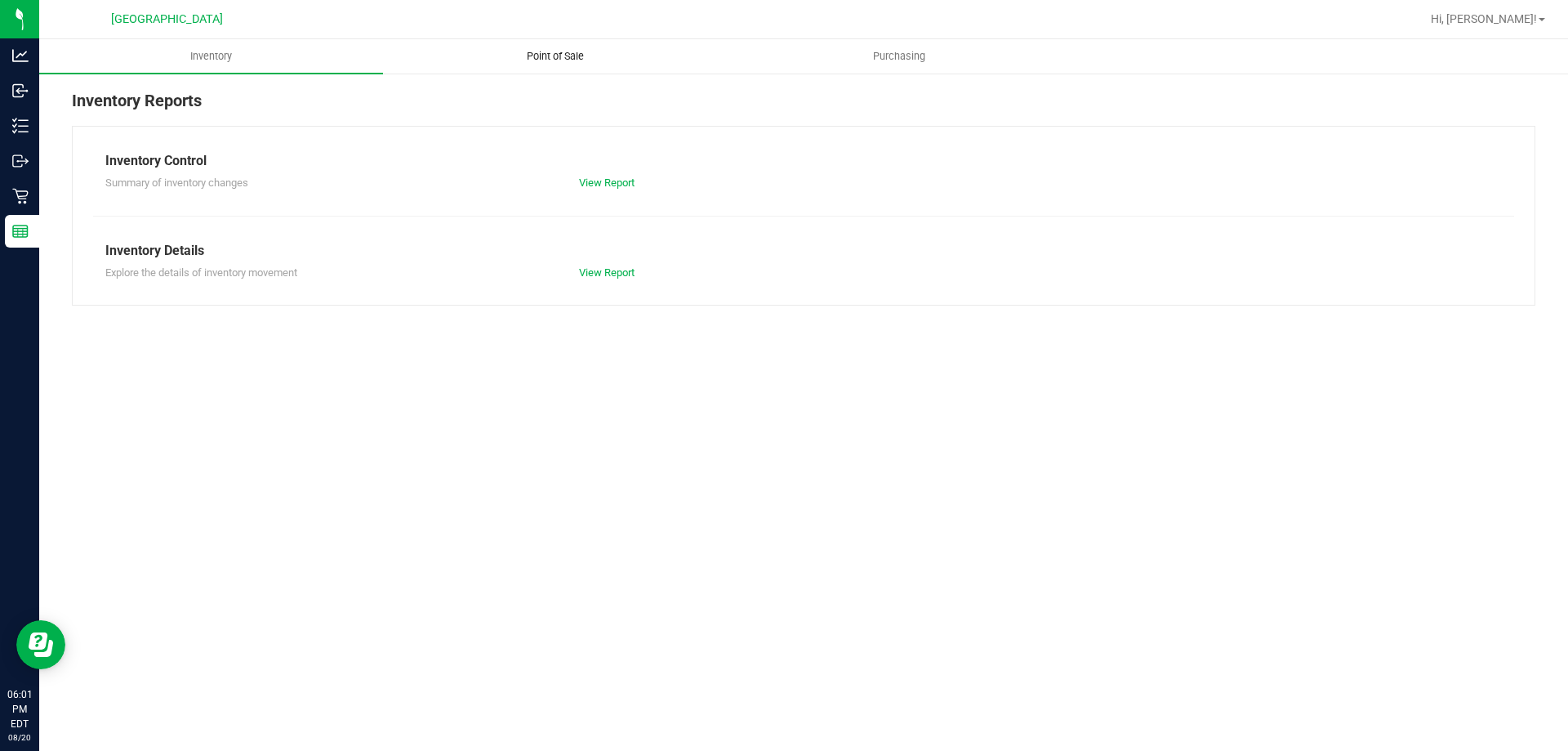
click at [565, 64] on uib-tab-heading "Point of Sale" at bounding box center [554, 56] width 342 height 32
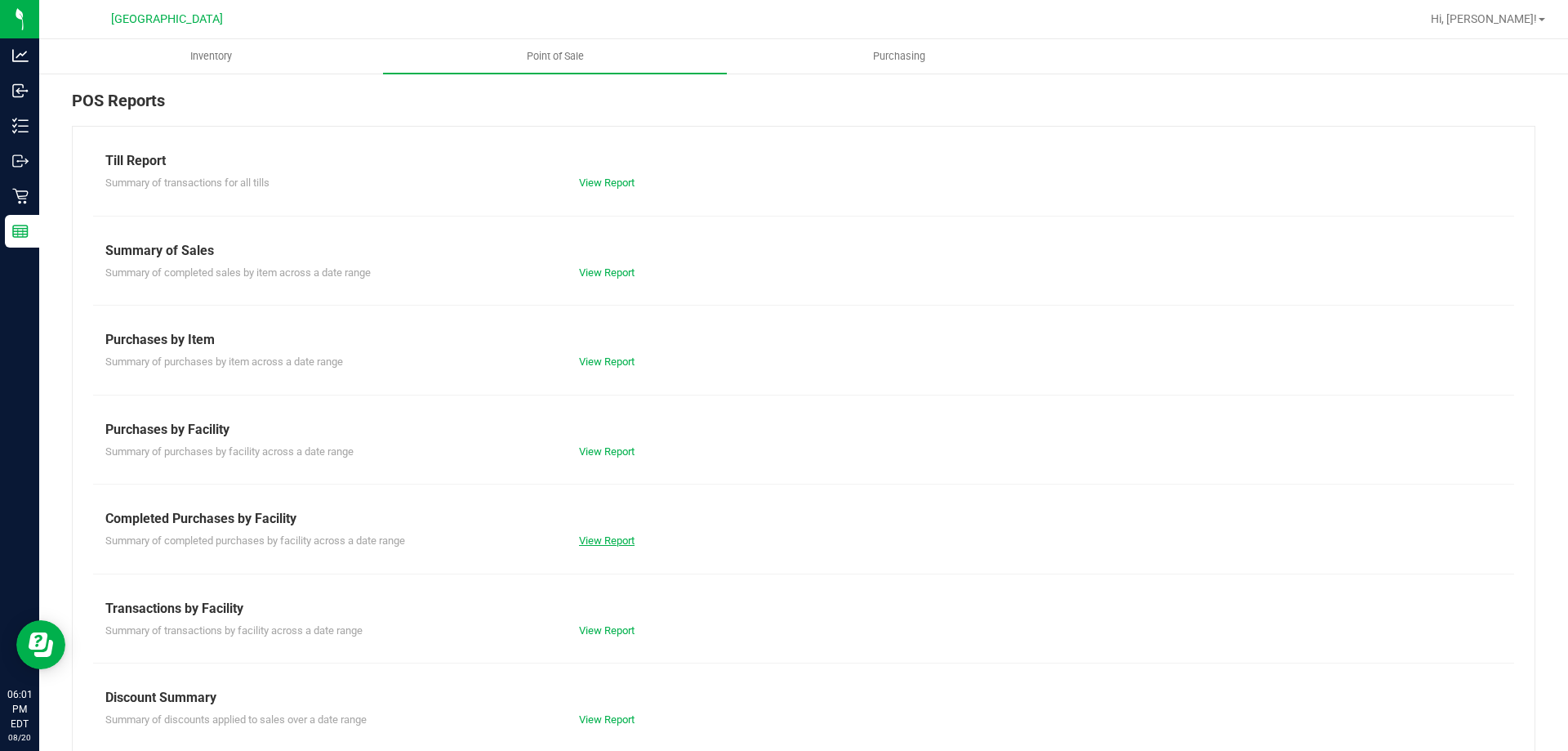
click at [599, 541] on link "View Report" at bounding box center [607, 540] width 56 height 12
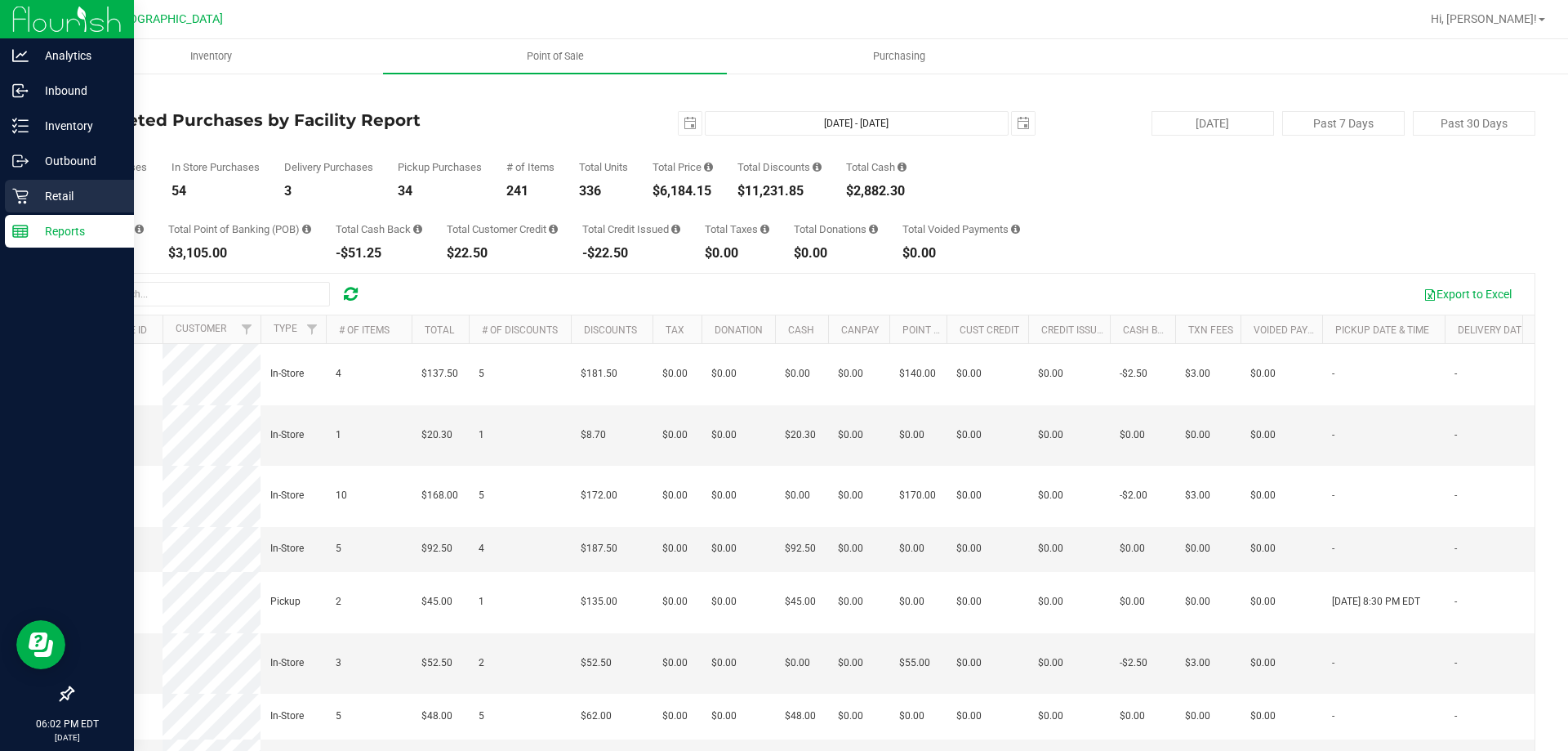
click at [38, 191] on p "Retail" at bounding box center [78, 196] width 98 height 19
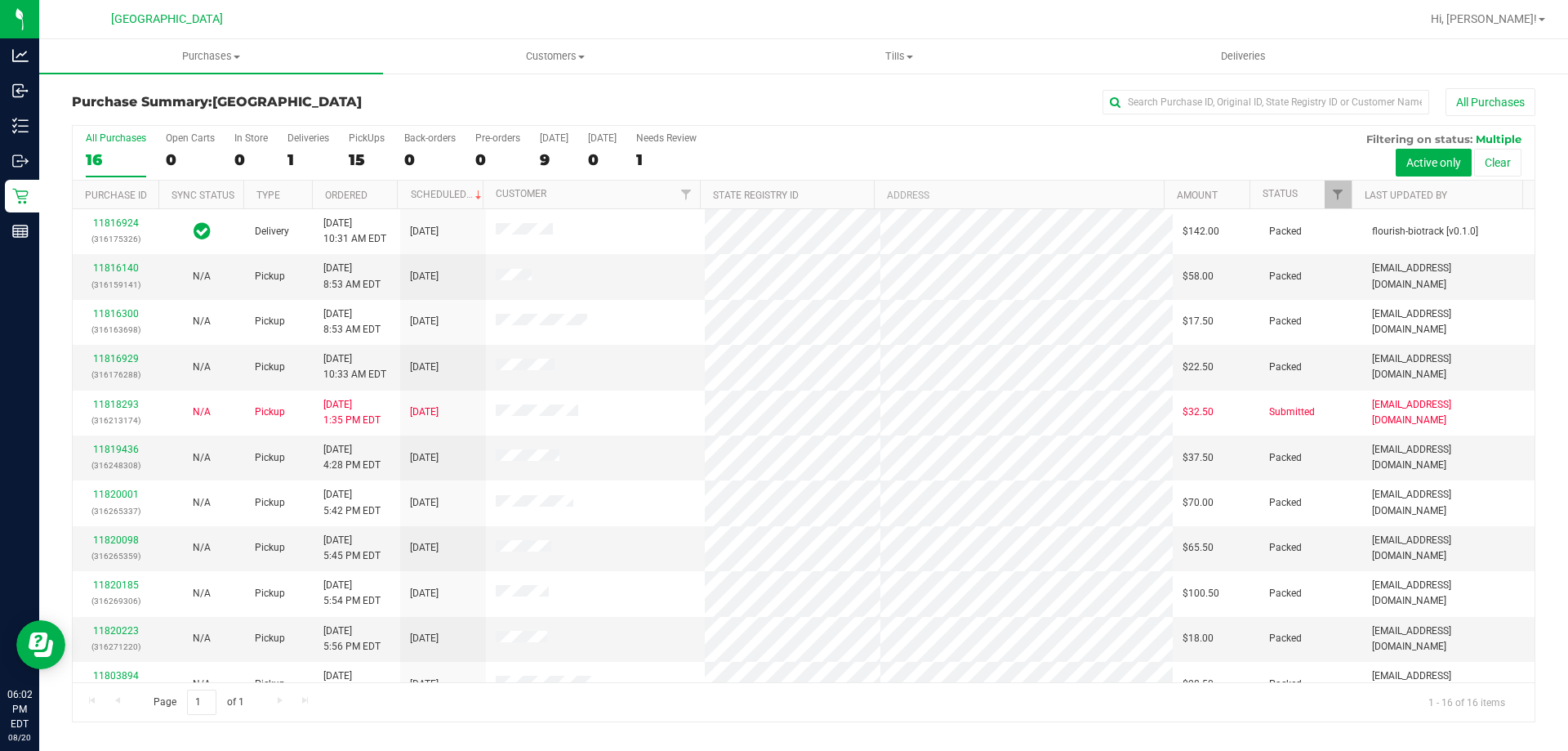
click at [916, 149] on div "All Purchases 16 Open Carts 0 In Store 0 Deliveries 1 PickUps 15 Back-orders 0 …" at bounding box center [803, 153] width 1461 height 55
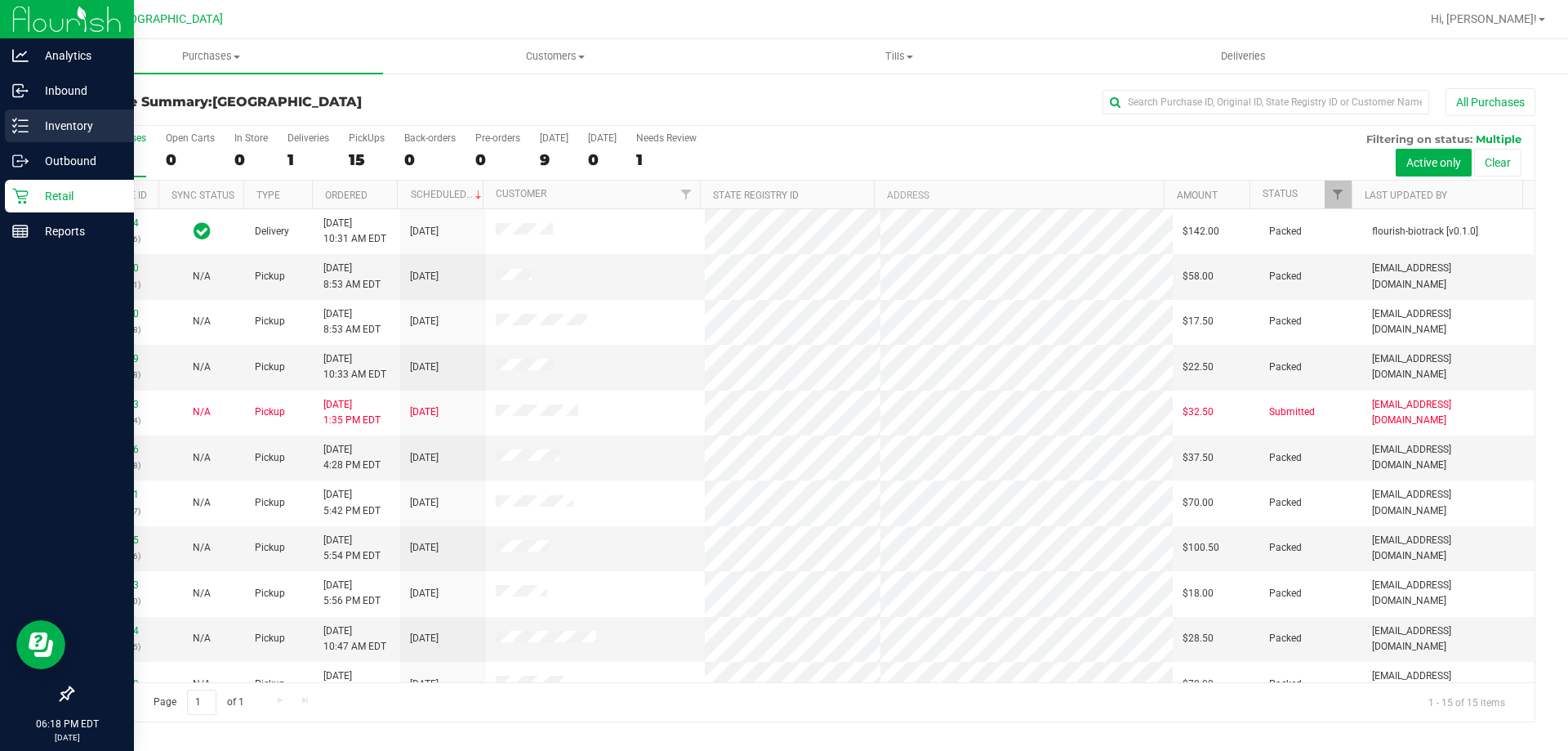
click at [18, 117] on div "Inventory" at bounding box center [70, 125] width 129 height 32
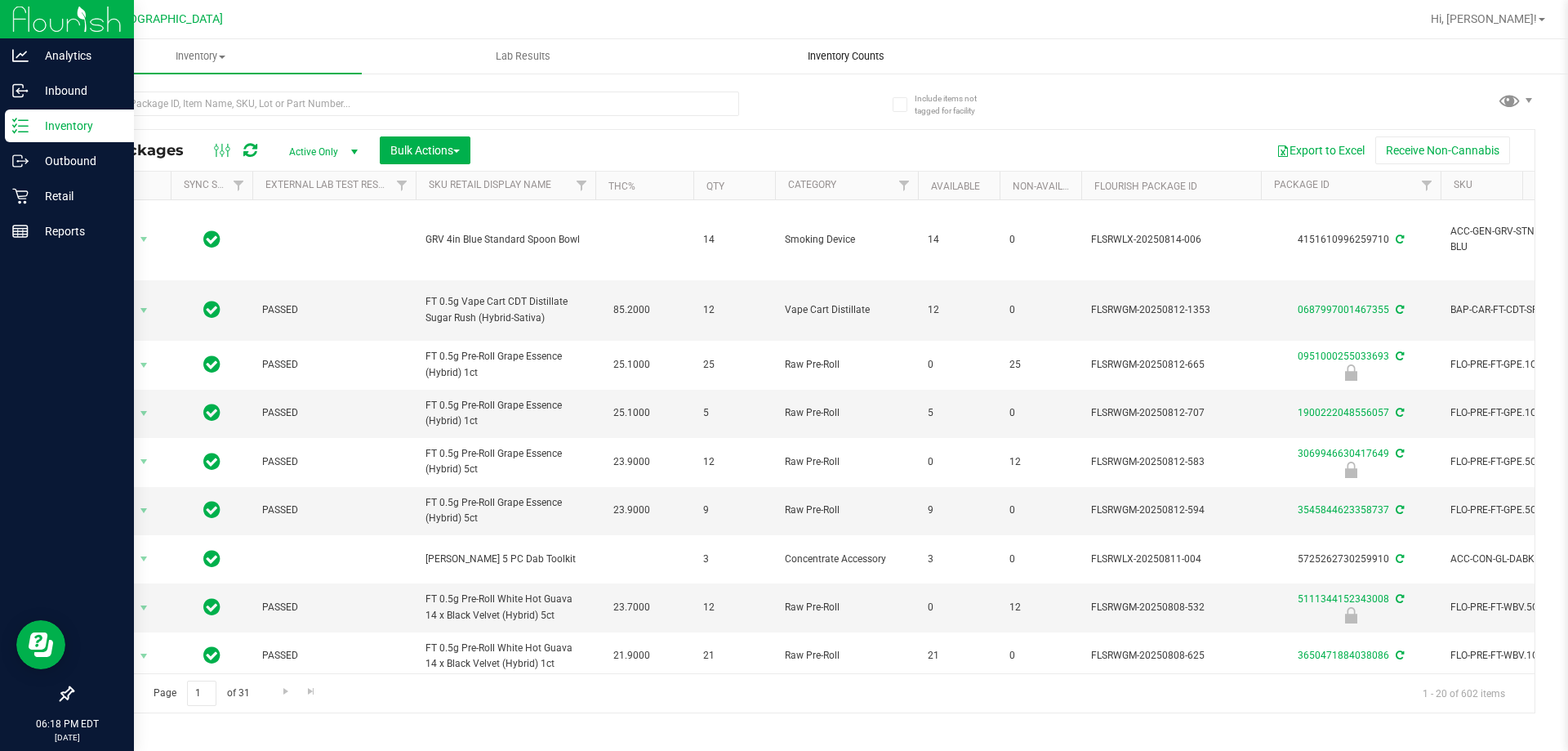
click at [861, 60] on span "Inventory Counts" at bounding box center [846, 56] width 121 height 15
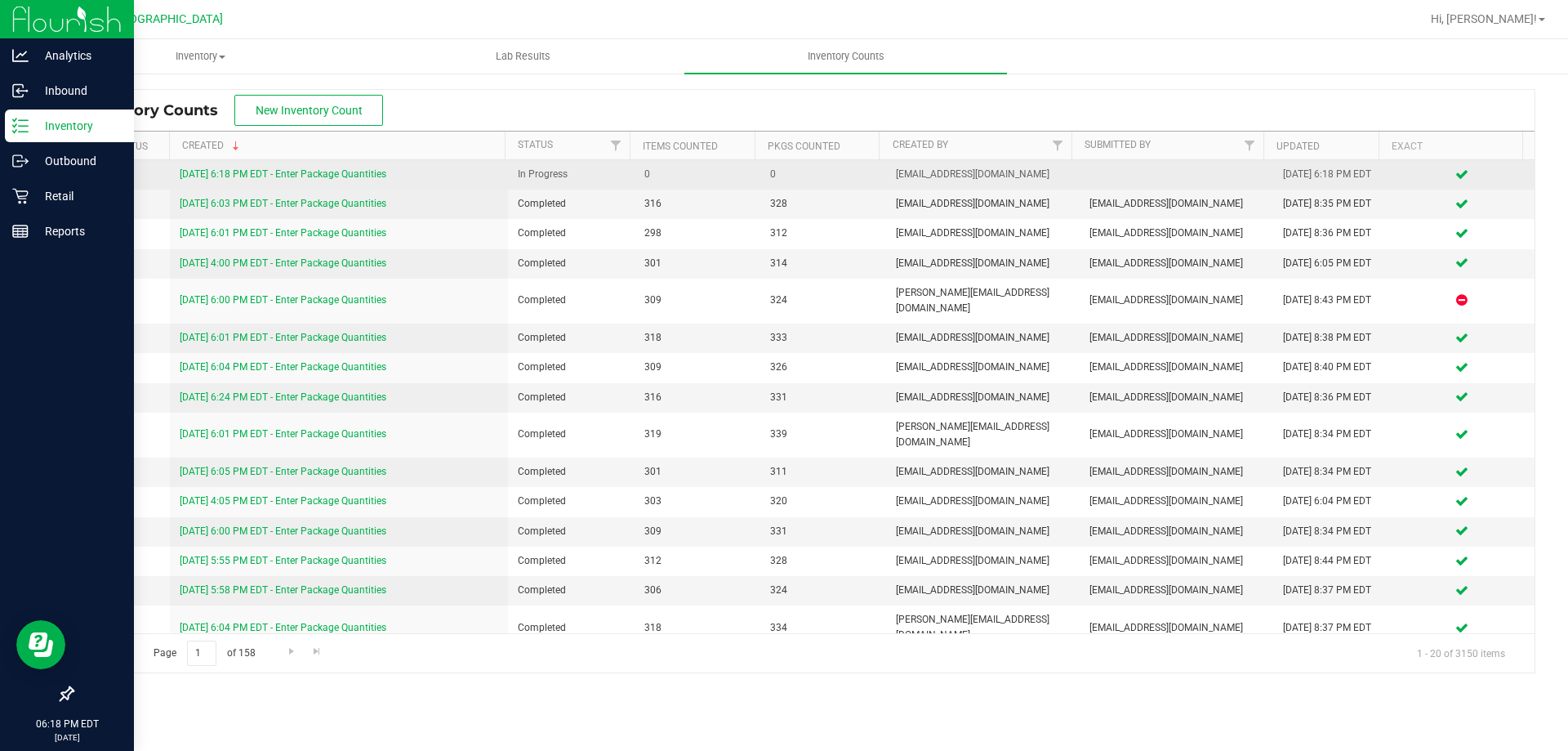
click at [312, 176] on link "[DATE] 6:18 PM EDT - Enter Package Quantities" at bounding box center [283, 173] width 206 height 11
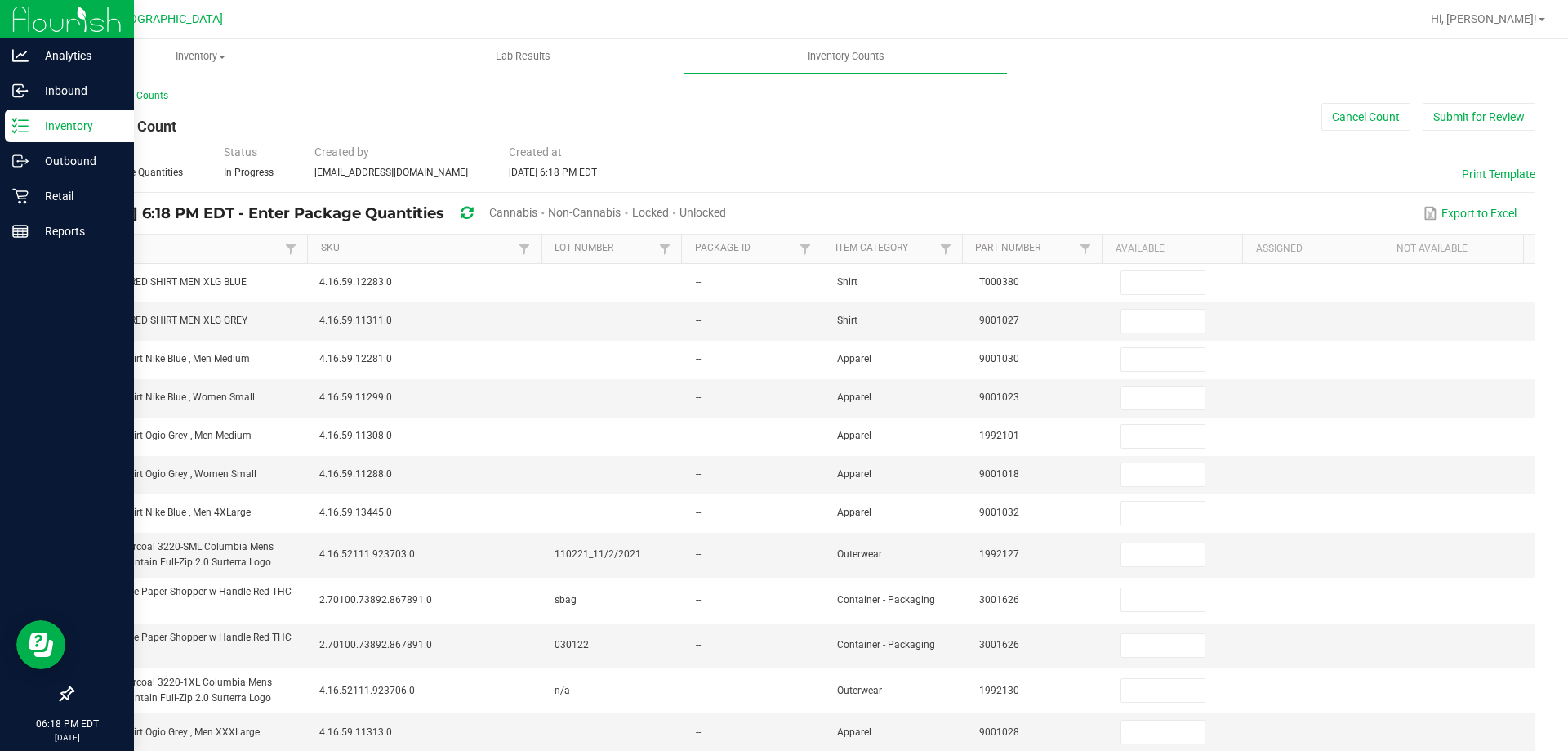
click at [538, 214] on span "Cannabis" at bounding box center [513, 212] width 48 height 13
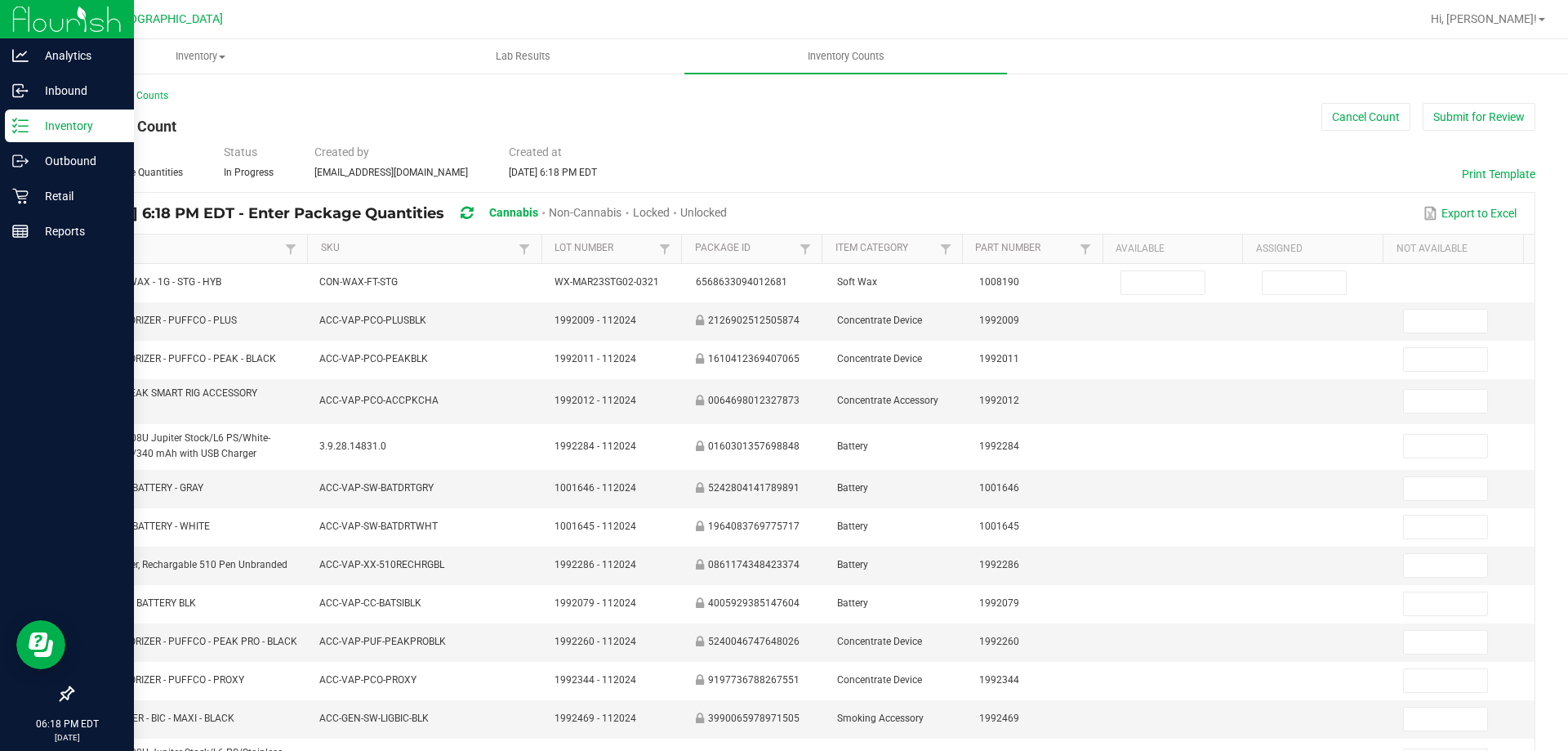
click at [726, 210] on span "Unlocked" at bounding box center [703, 212] width 46 height 13
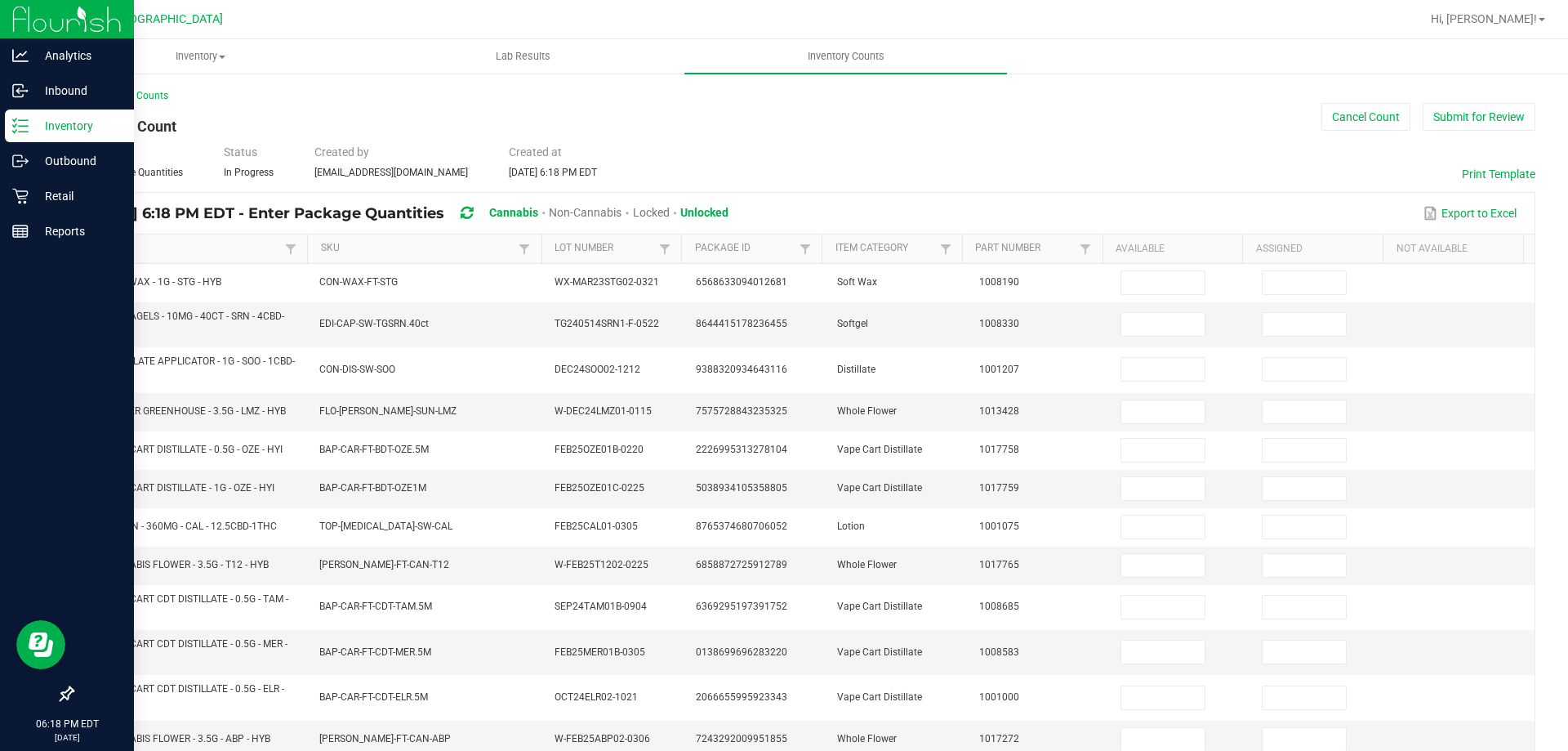
click at [200, 247] on link "Item" at bounding box center [184, 248] width 194 height 13
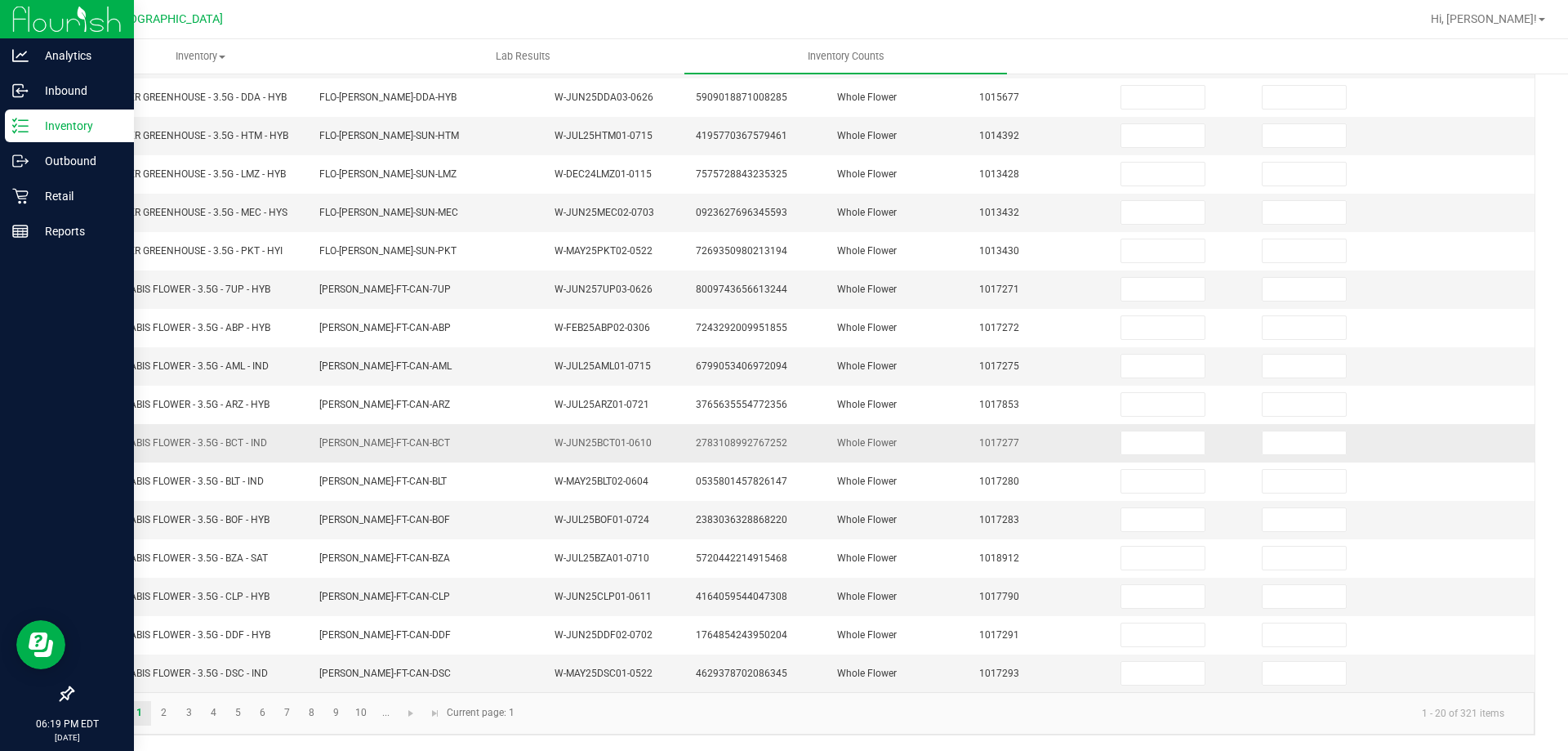
scroll to position [346, 0]
click at [258, 713] on link "6" at bounding box center [262, 713] width 24 height 24
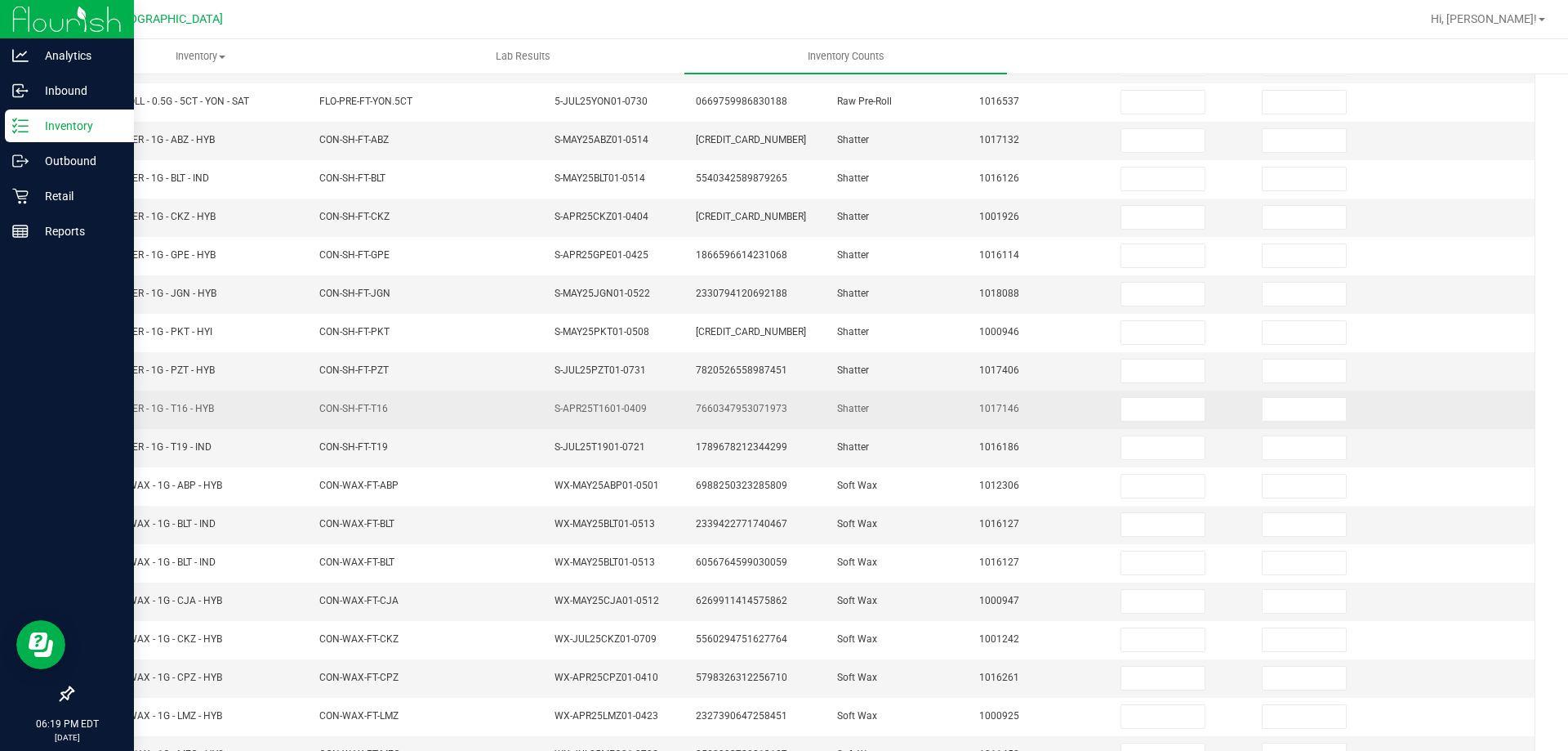
scroll to position [94, 0]
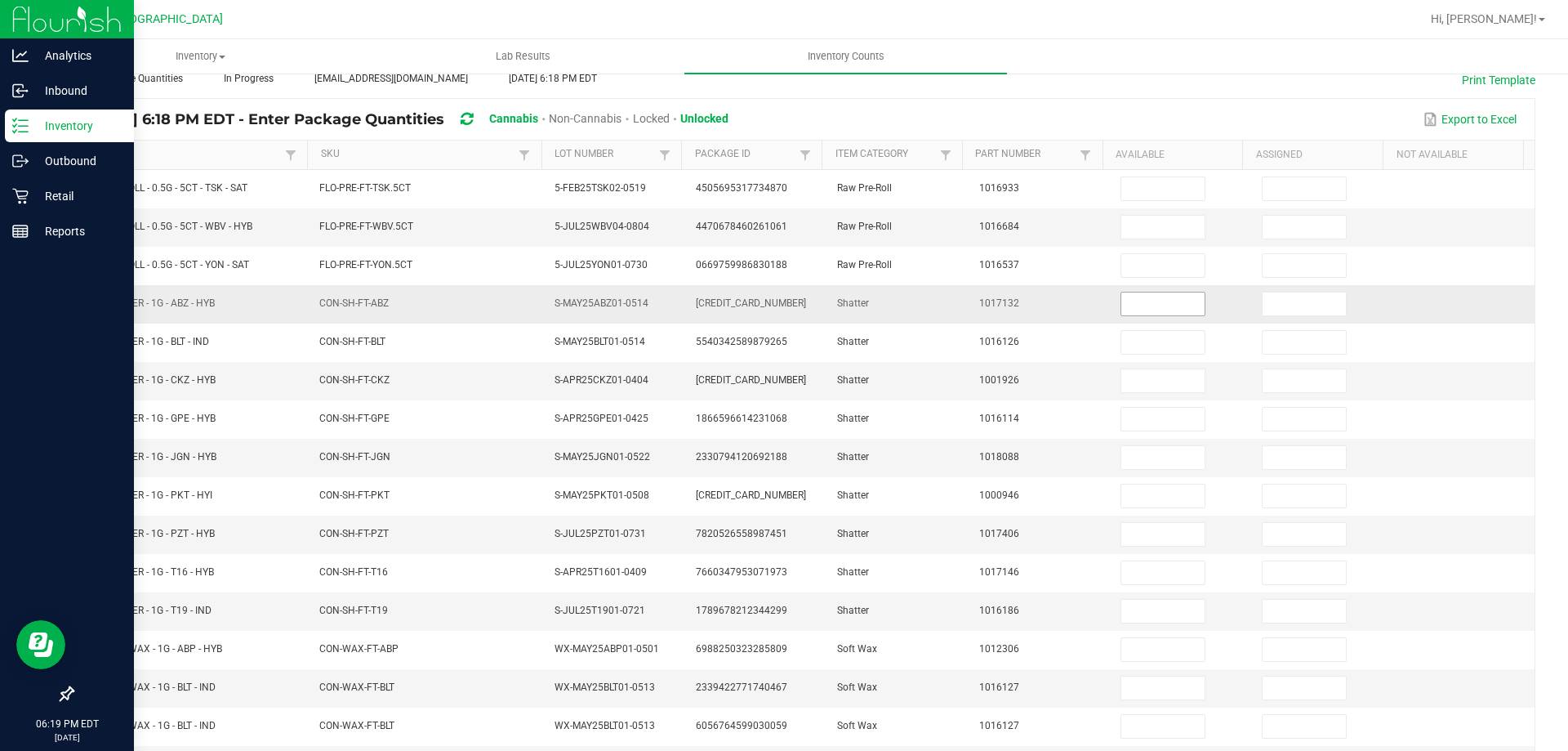
click at [1124, 306] on input at bounding box center [1162, 303] width 83 height 23
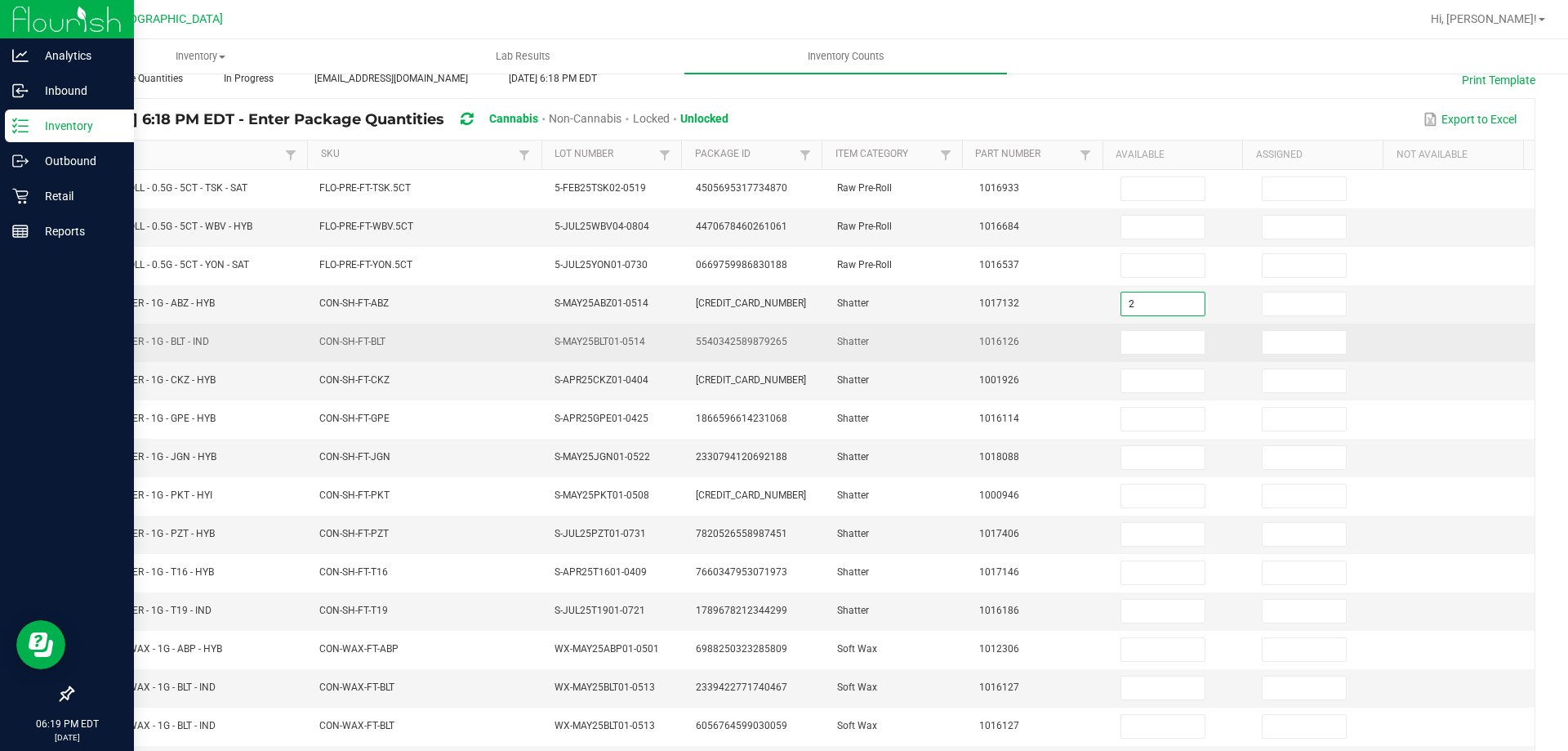
type input "2"
type input "0"
type input "1"
type input "0"
type input "5"
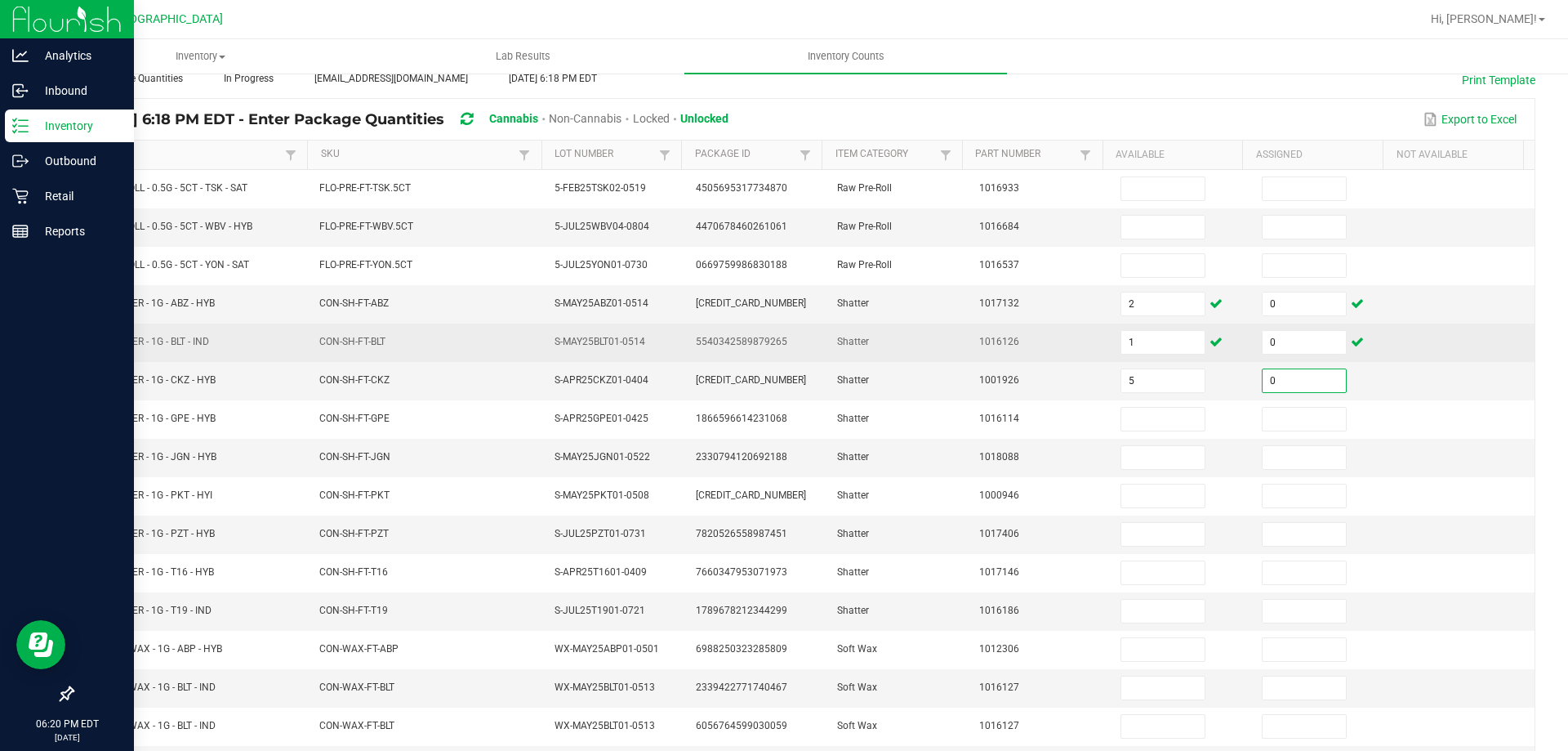
type input "0"
type input "14"
type input "0"
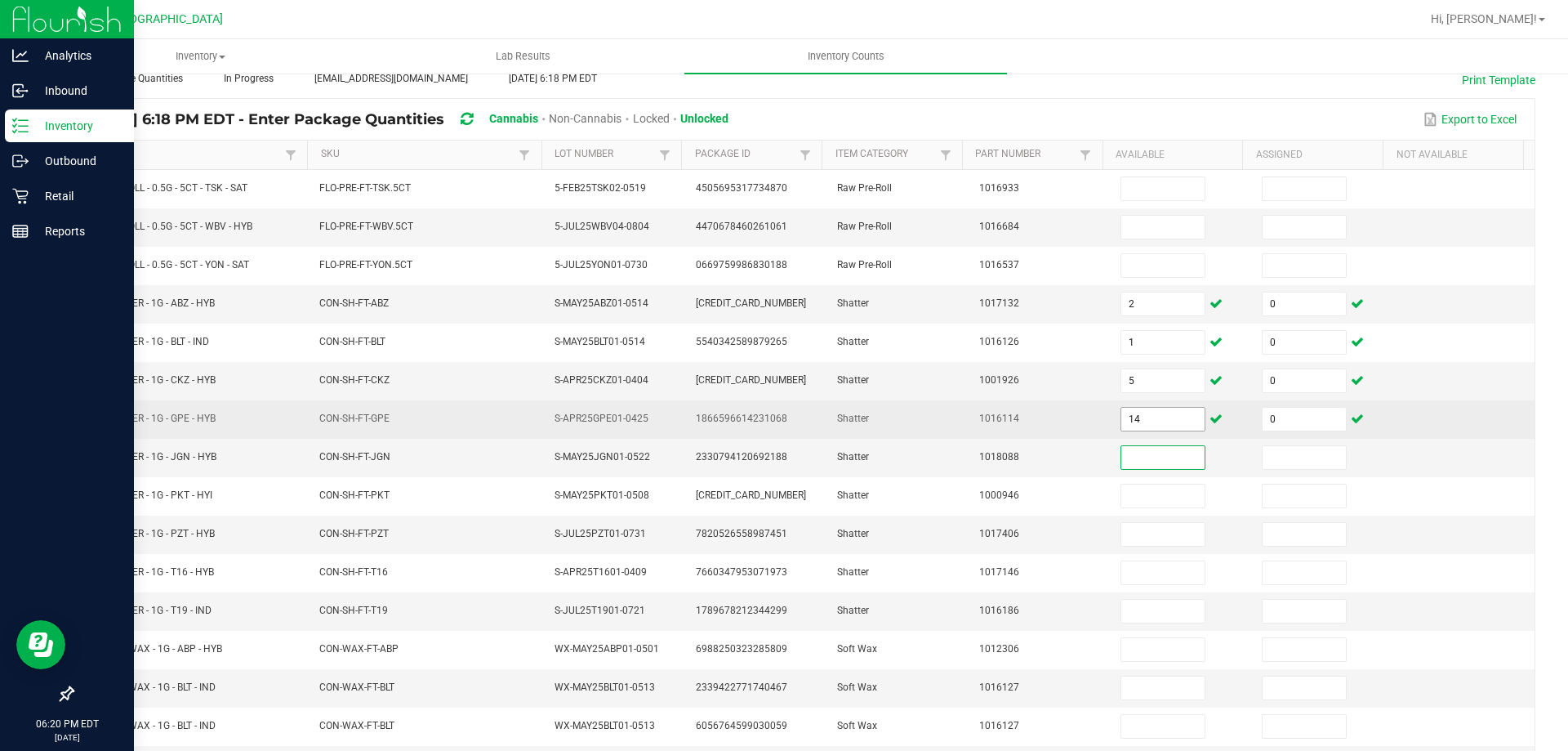
click at [1138, 428] on input "14" at bounding box center [1162, 419] width 83 height 23
type input "1"
type input "6"
type input "0"
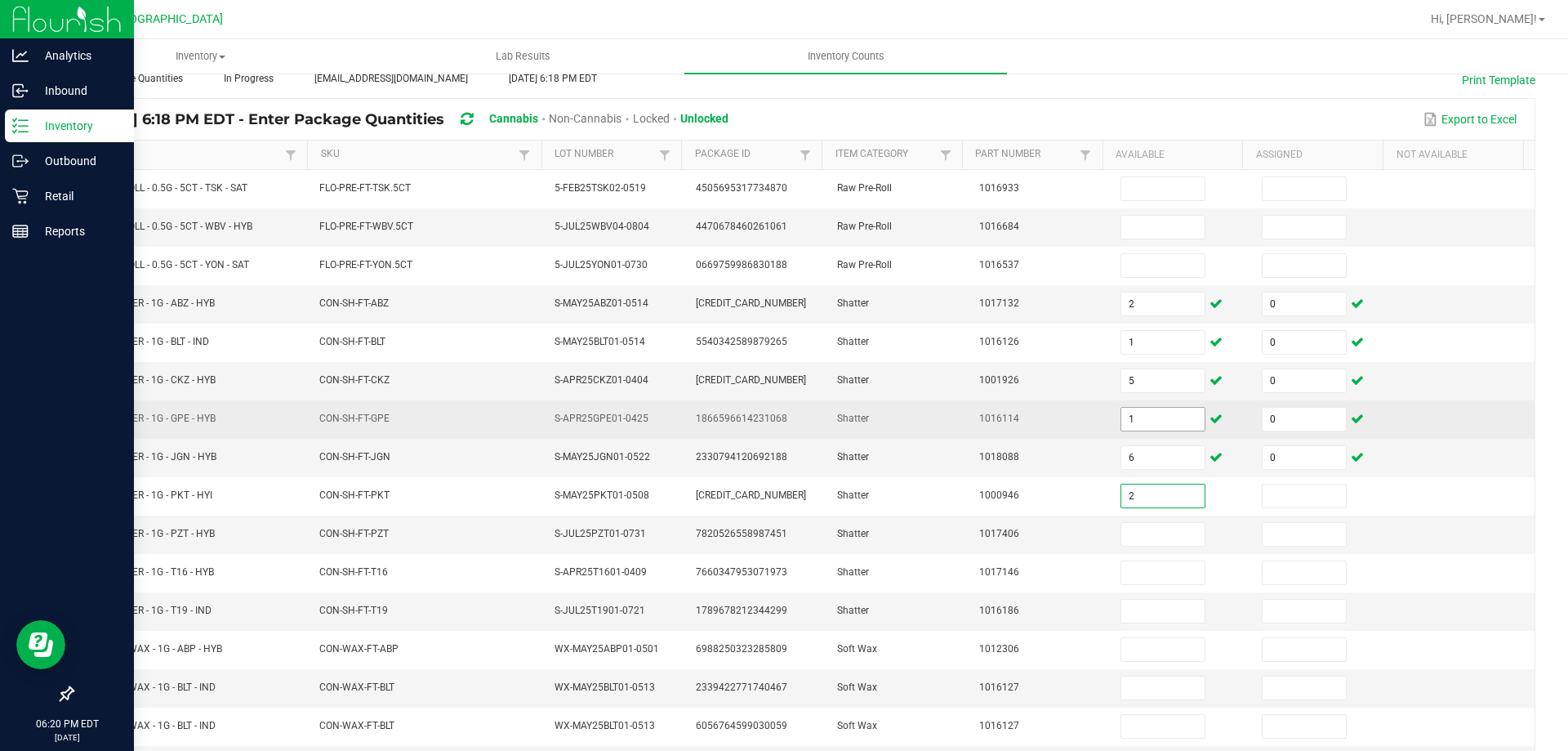
type input "2"
type input "0"
type input "8"
type input "0"
type input "4"
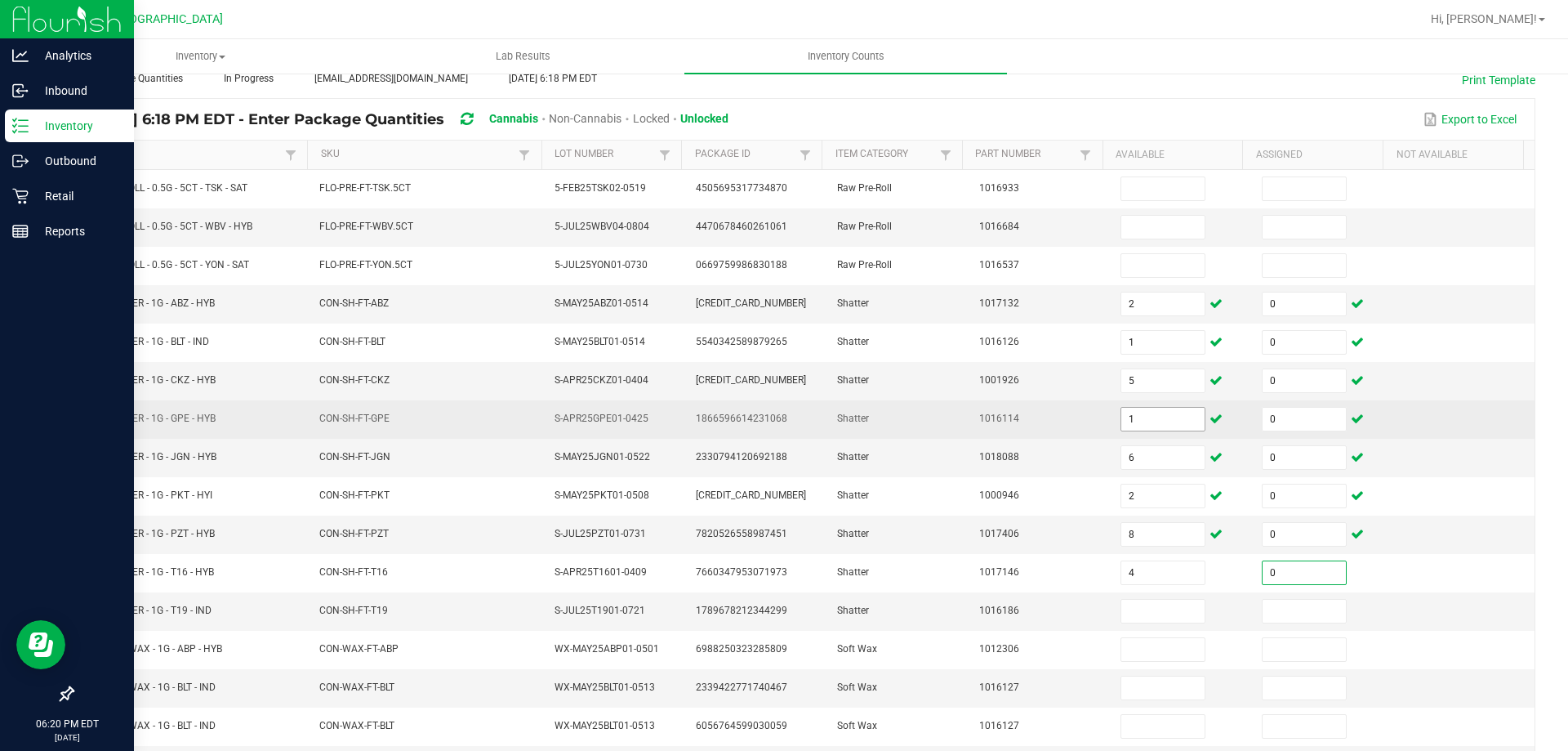
type input "0"
type input "5"
type input "0"
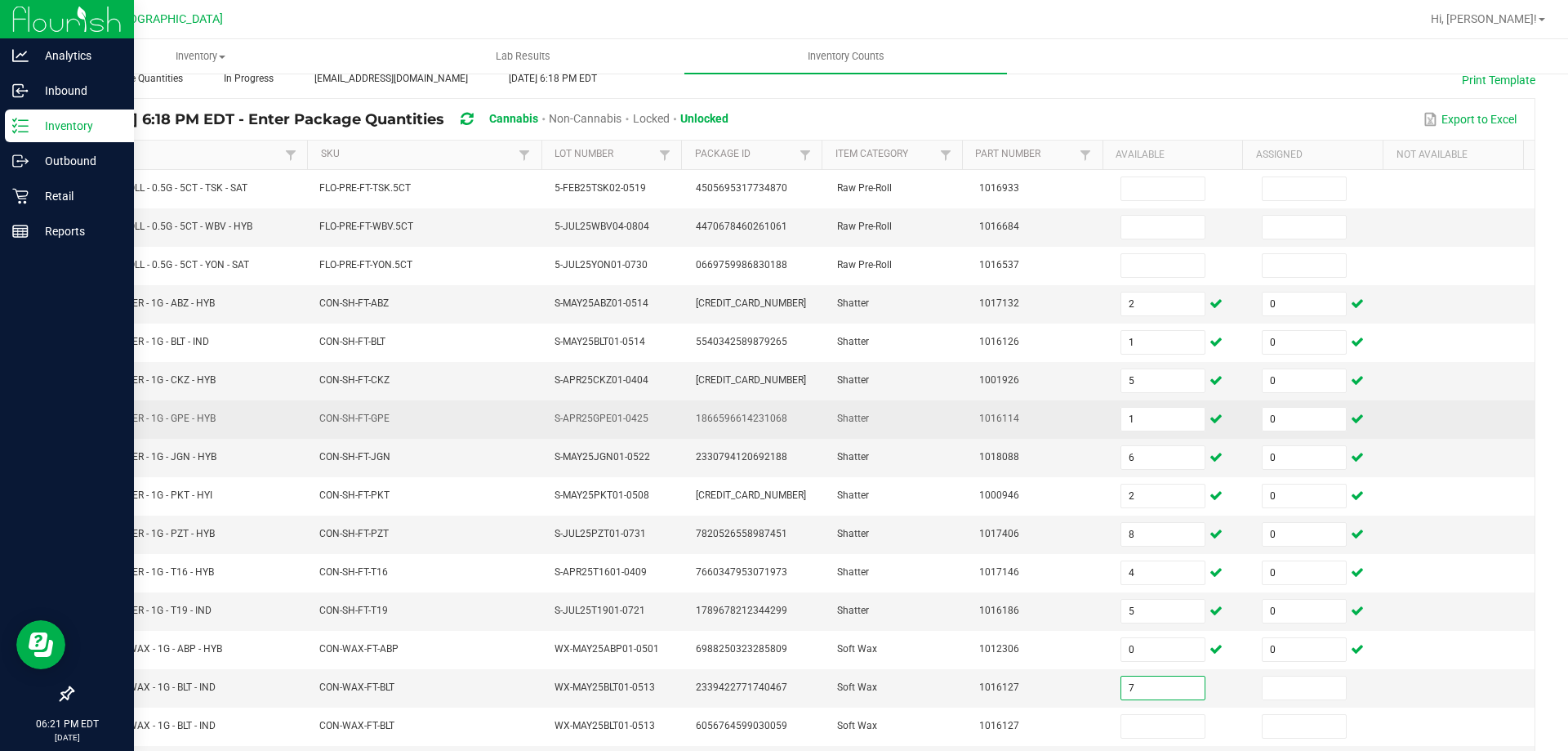
type input "7"
type input "0"
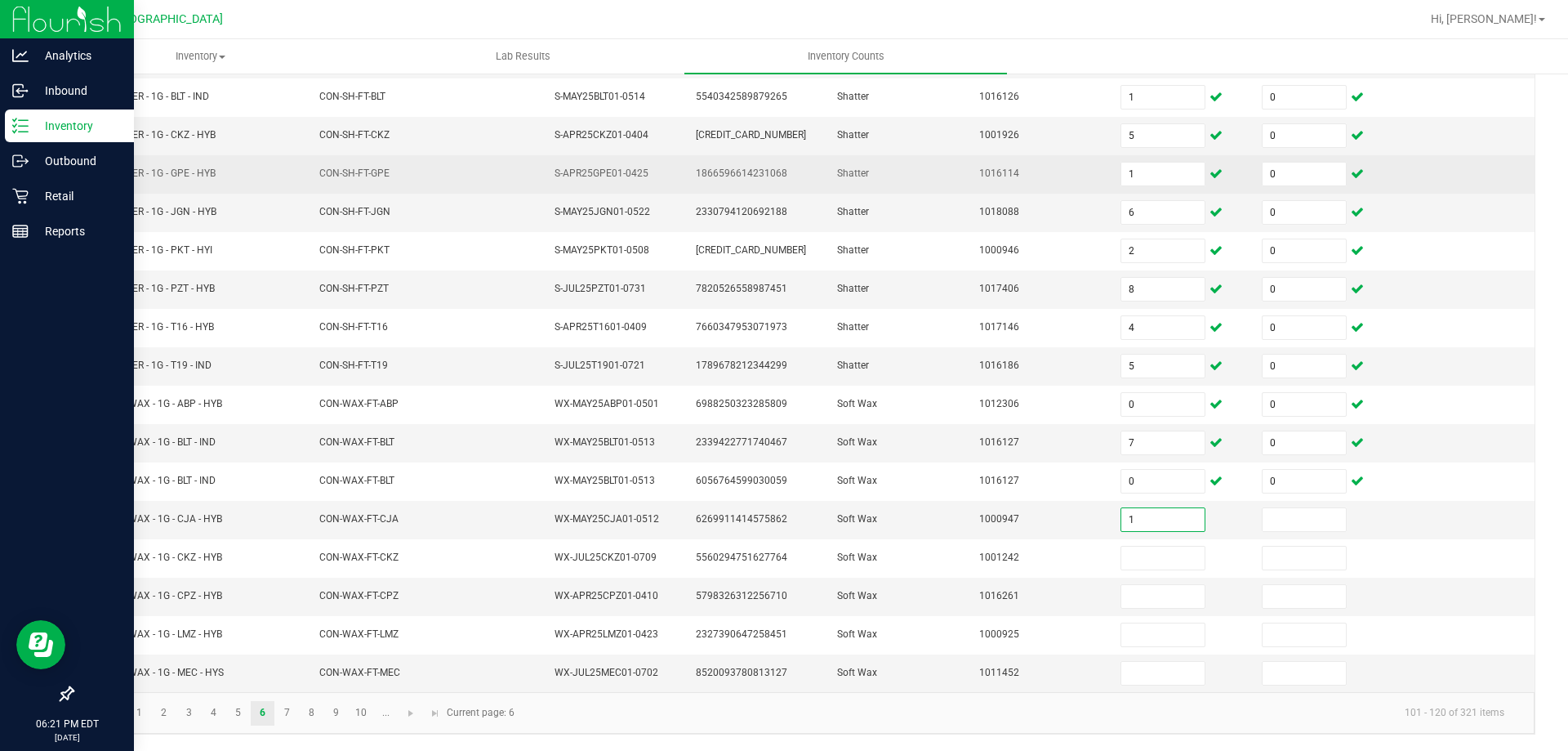
type input "1"
type input "0"
type input "3"
type input "0"
type input "6"
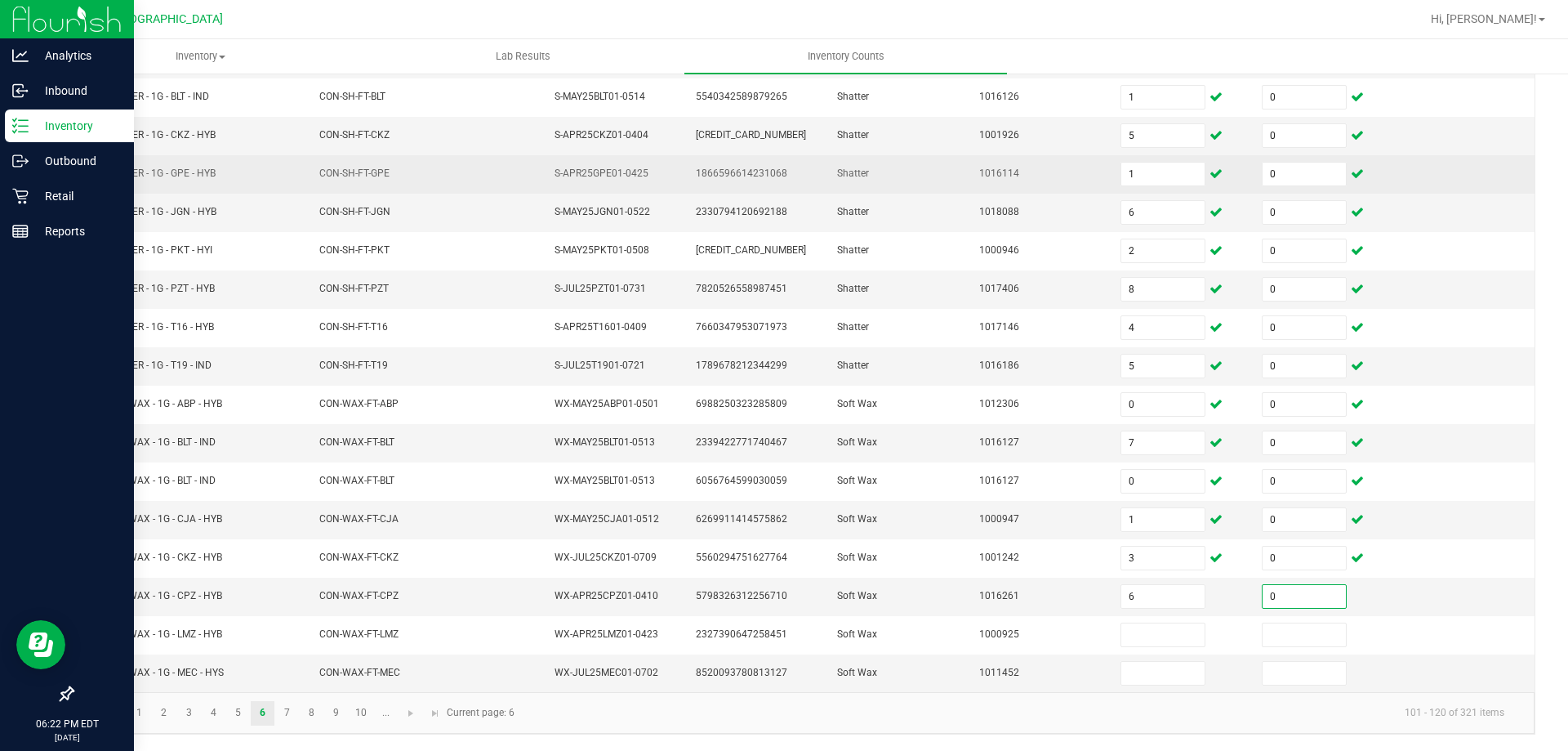
type input "0"
type input "4"
type input "0"
type input "1"
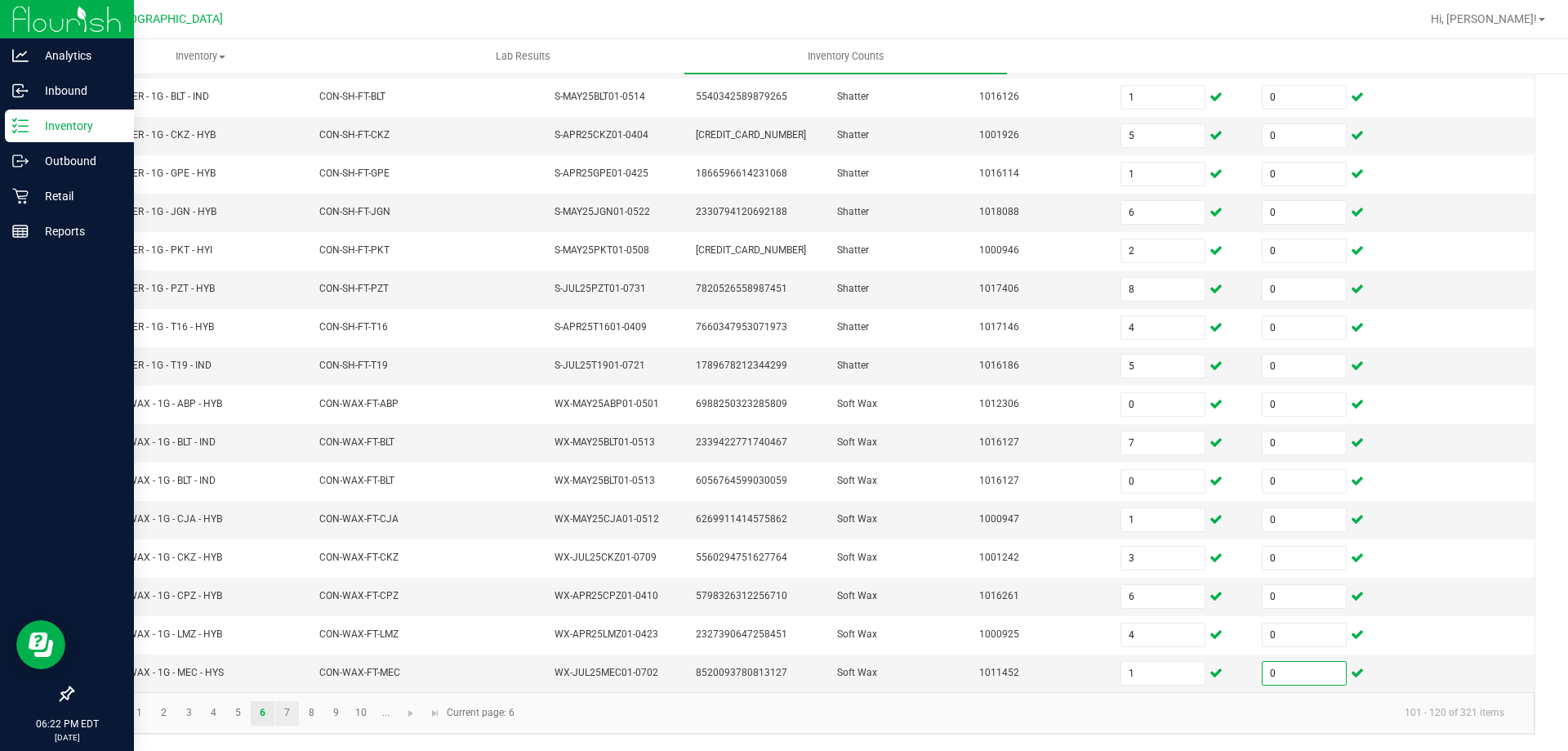
type input "0"
click at [285, 708] on link "7" at bounding box center [287, 713] width 24 height 24
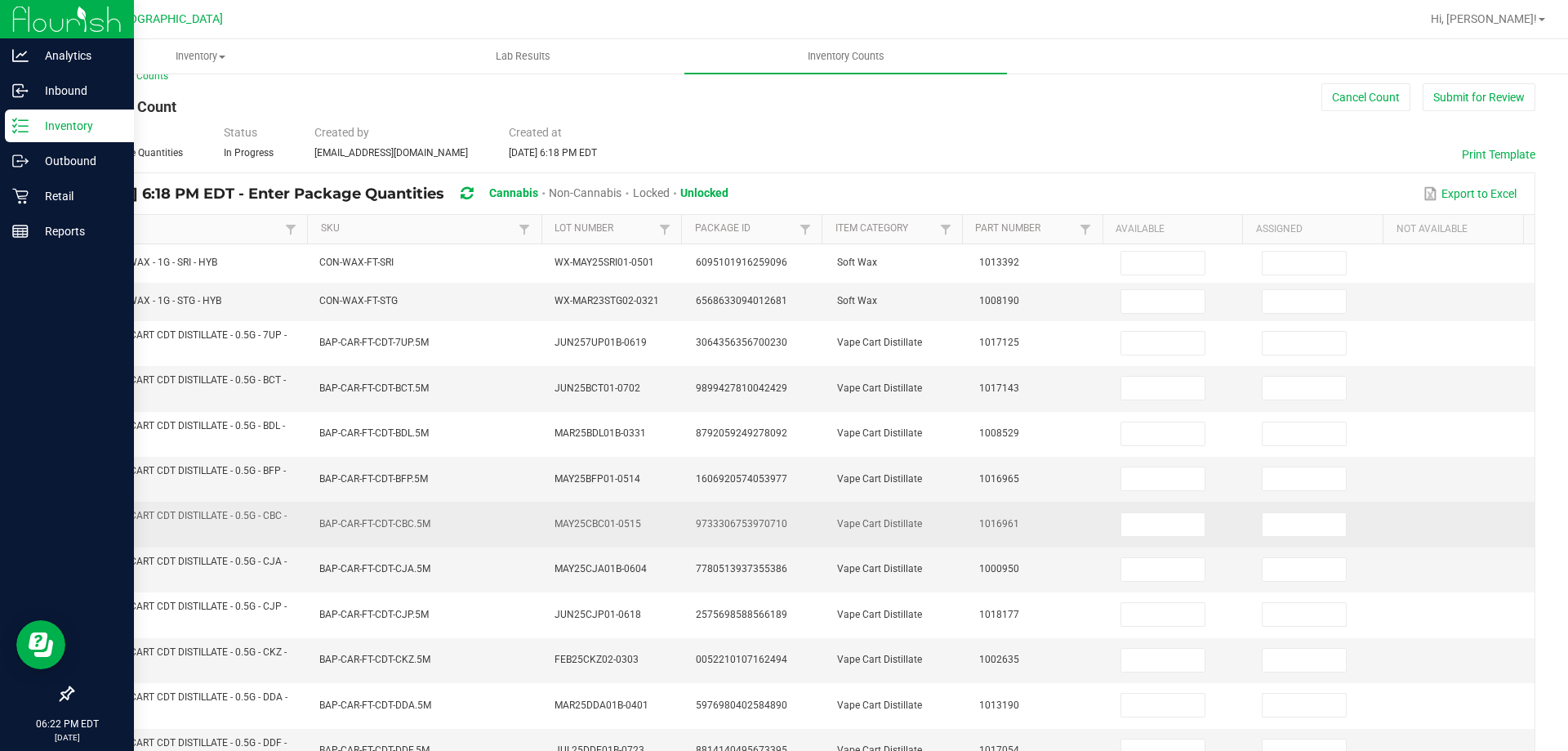
scroll to position [12, 0]
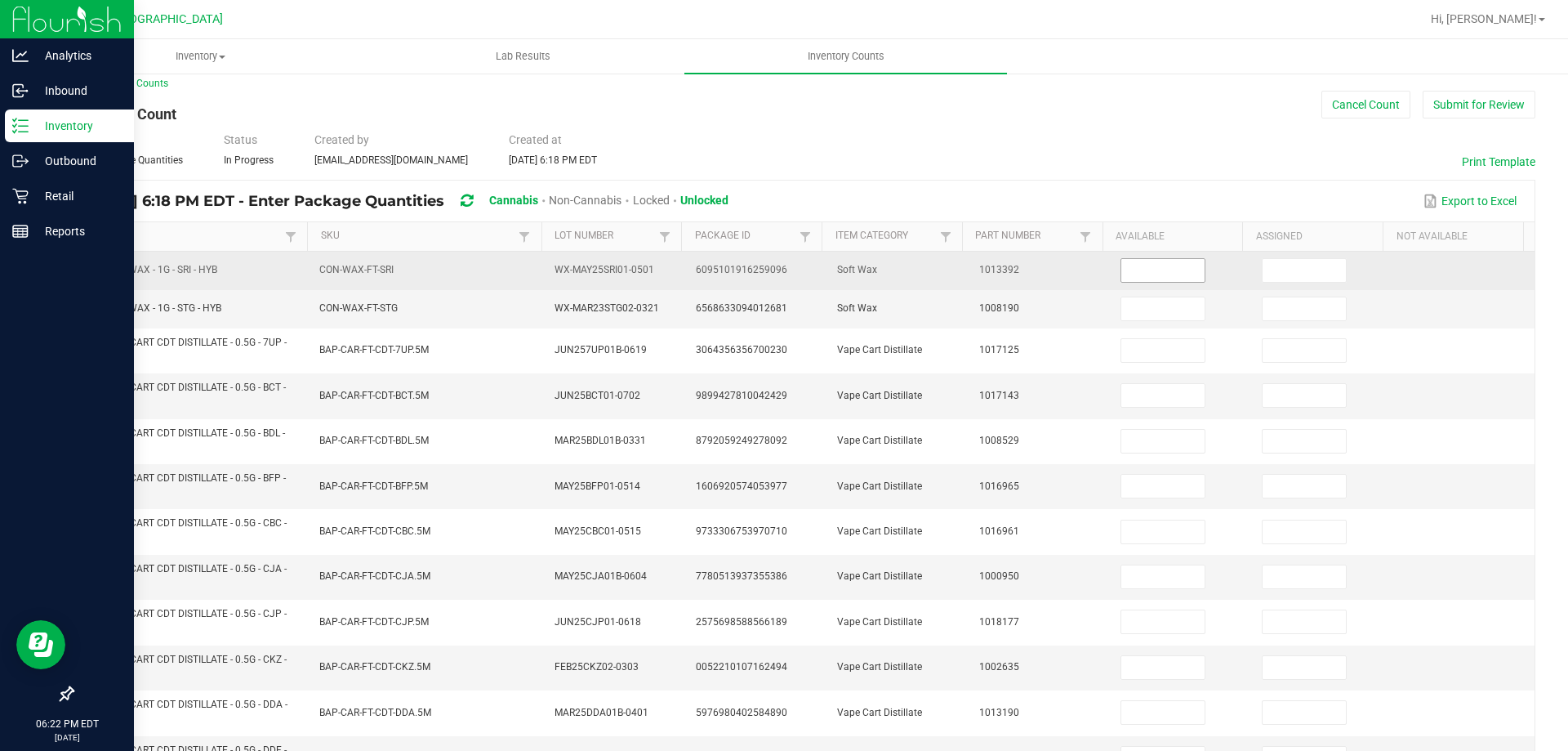
click at [1123, 268] on input at bounding box center [1162, 270] width 83 height 23
type input "8"
type input "0"
type input "2"
type input "0"
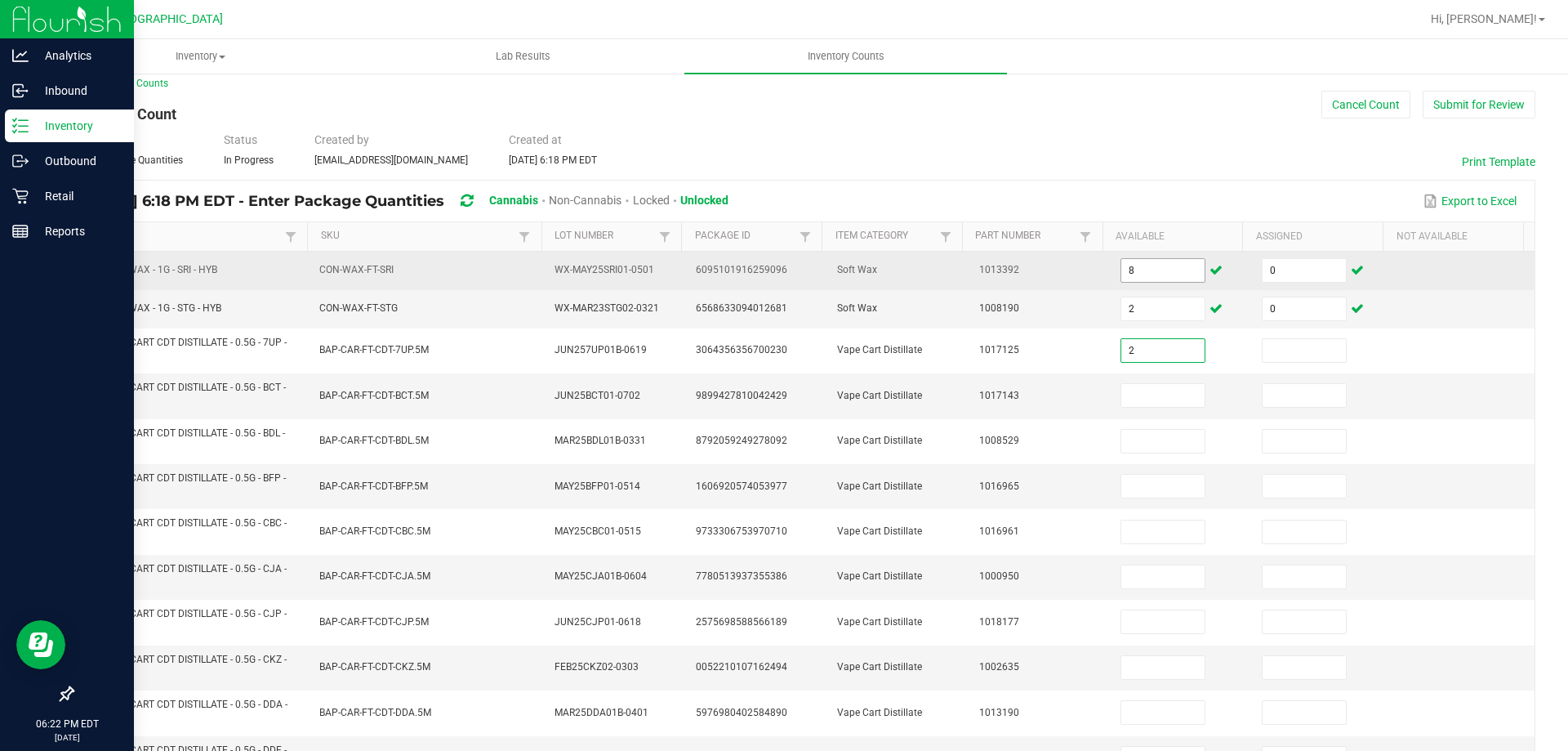
type input "2"
type input "0"
type input "6"
type input "0"
type input "1"
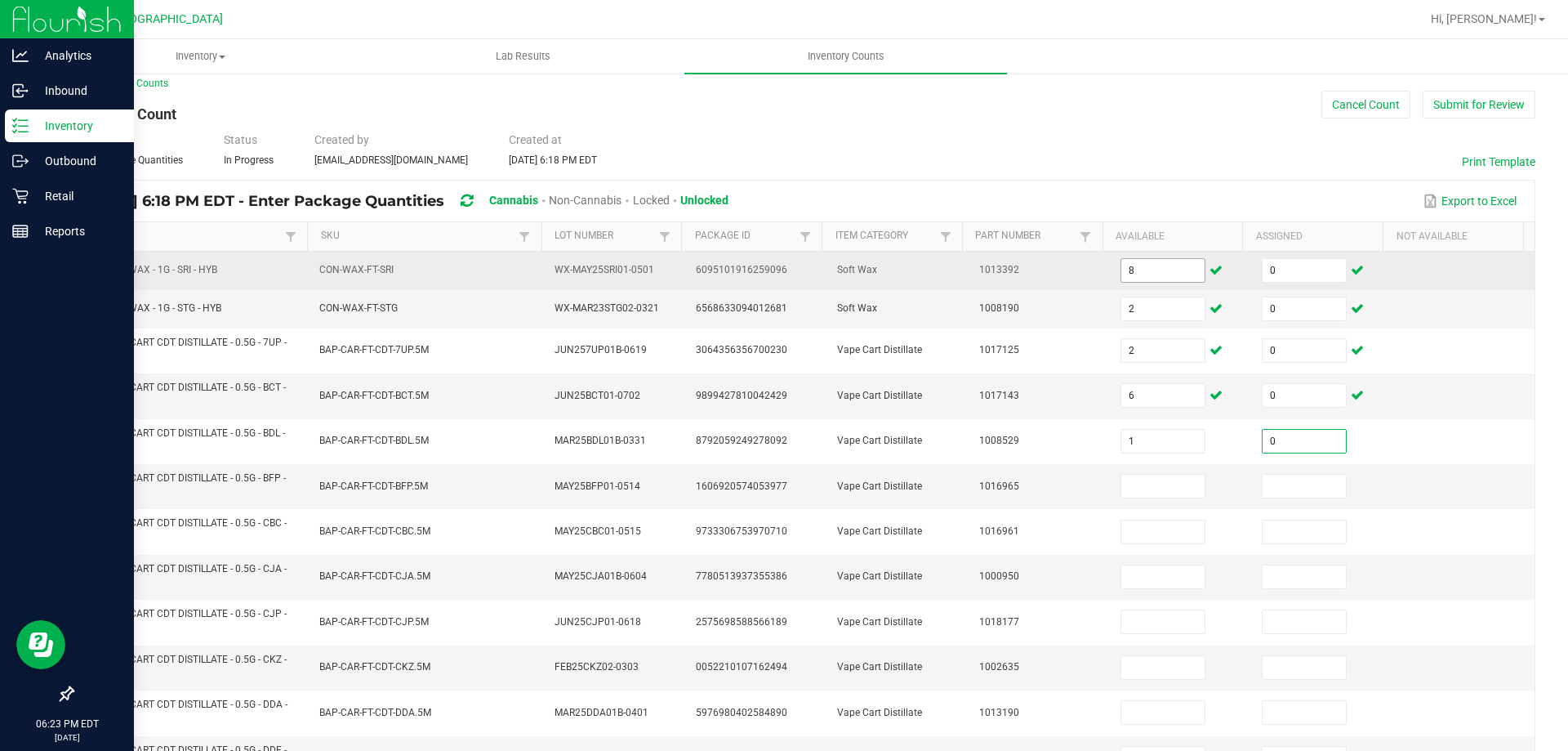
type input "0"
type input "2"
type input "0"
type input "1"
type input "0"
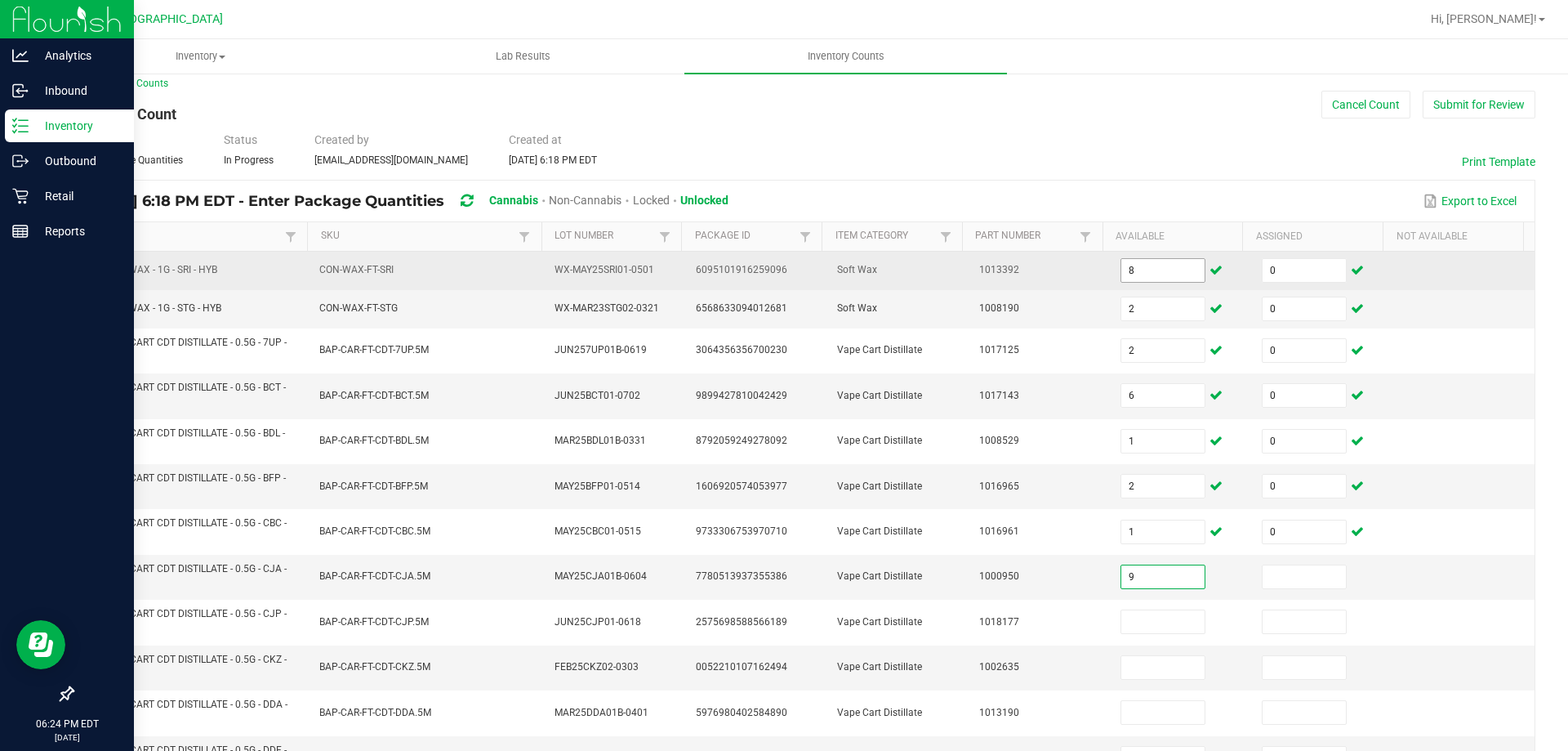
type input "9"
type input "0"
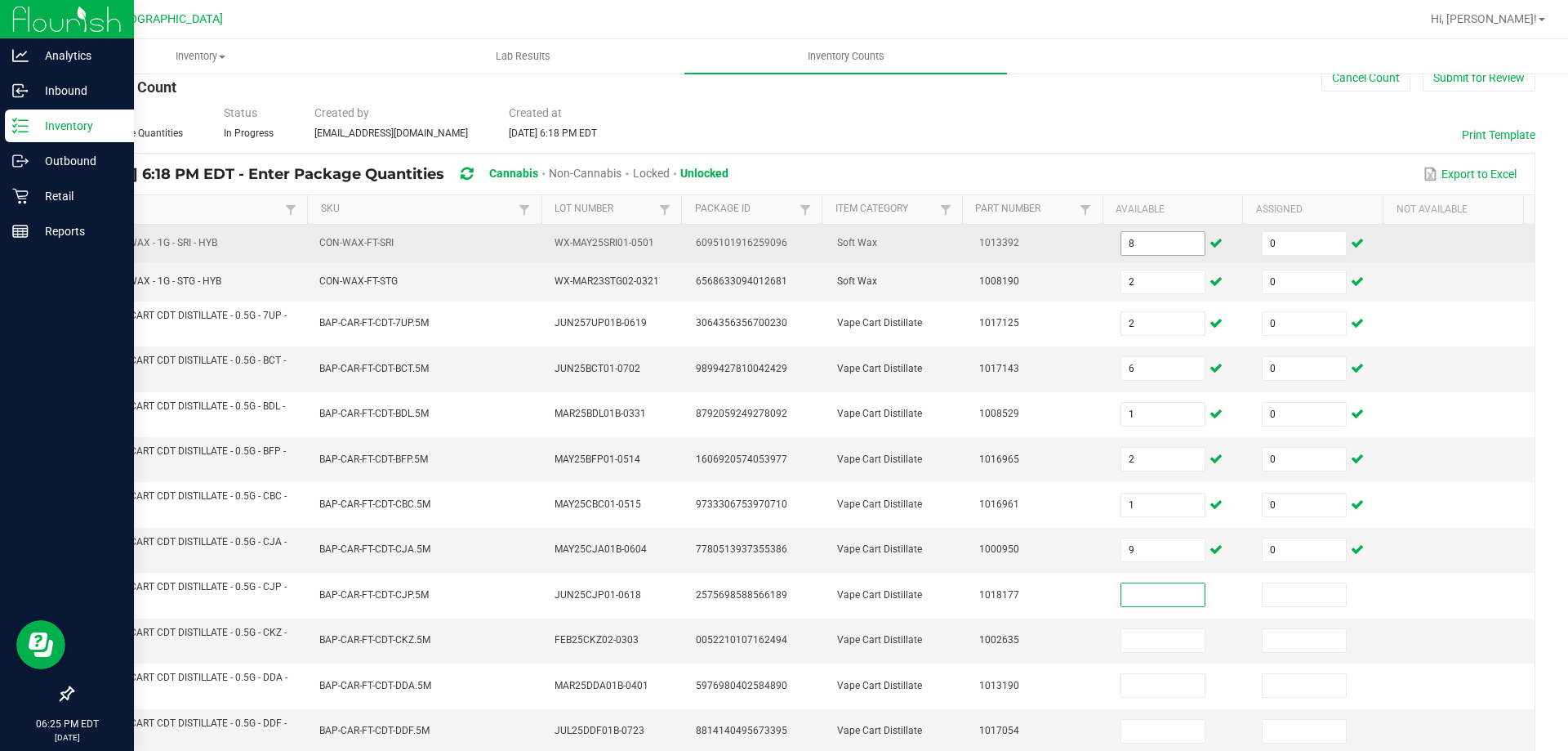
scroll to position [41, 0]
type input "2"
type input "0"
type input "6"
type input "0"
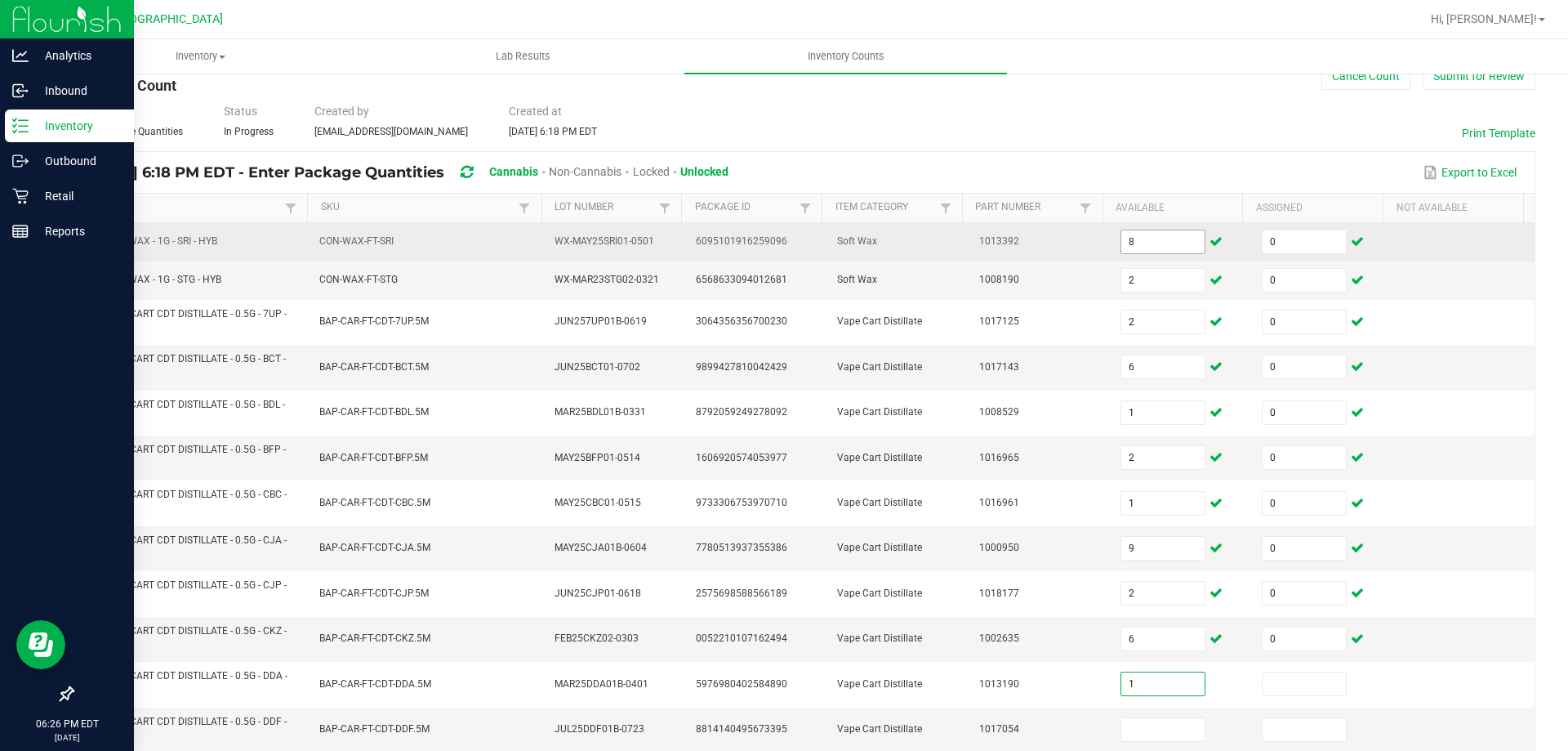
type input "1"
type input "0"
type input "11"
type input "0"
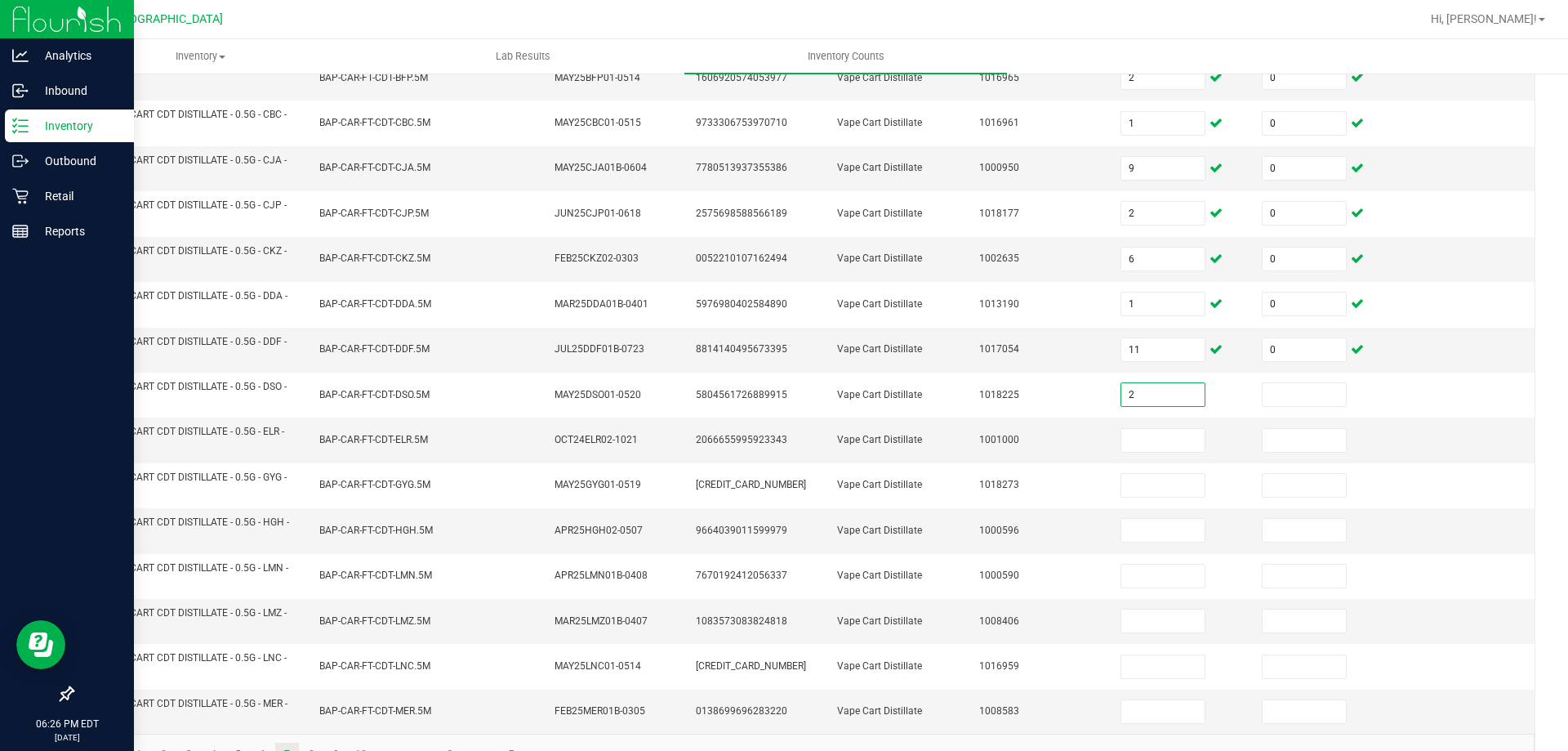
type input "2"
type input "0"
type input "2"
type input "0"
type input "3"
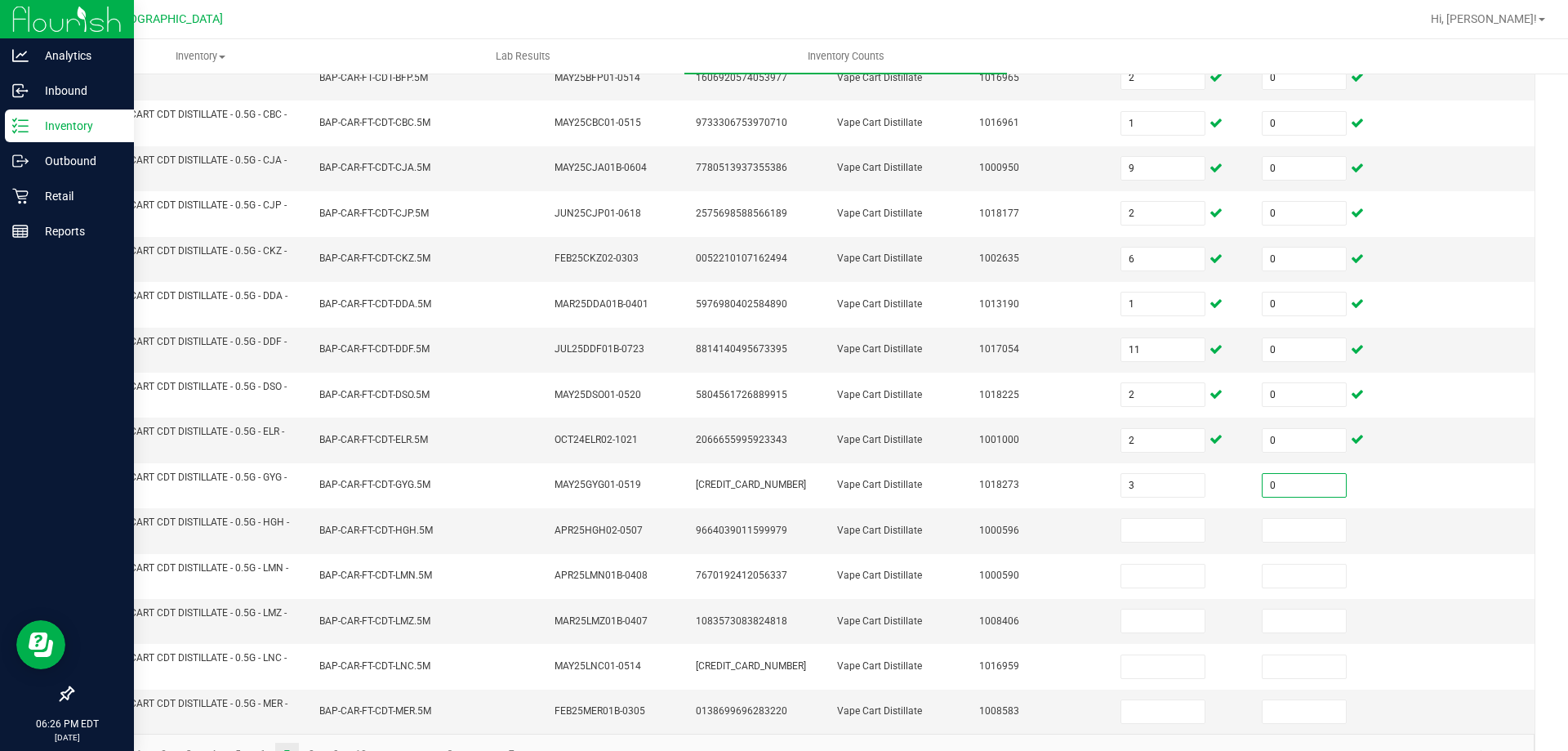
type input "0"
type input "1"
type input "0"
type input "1"
type input "0"
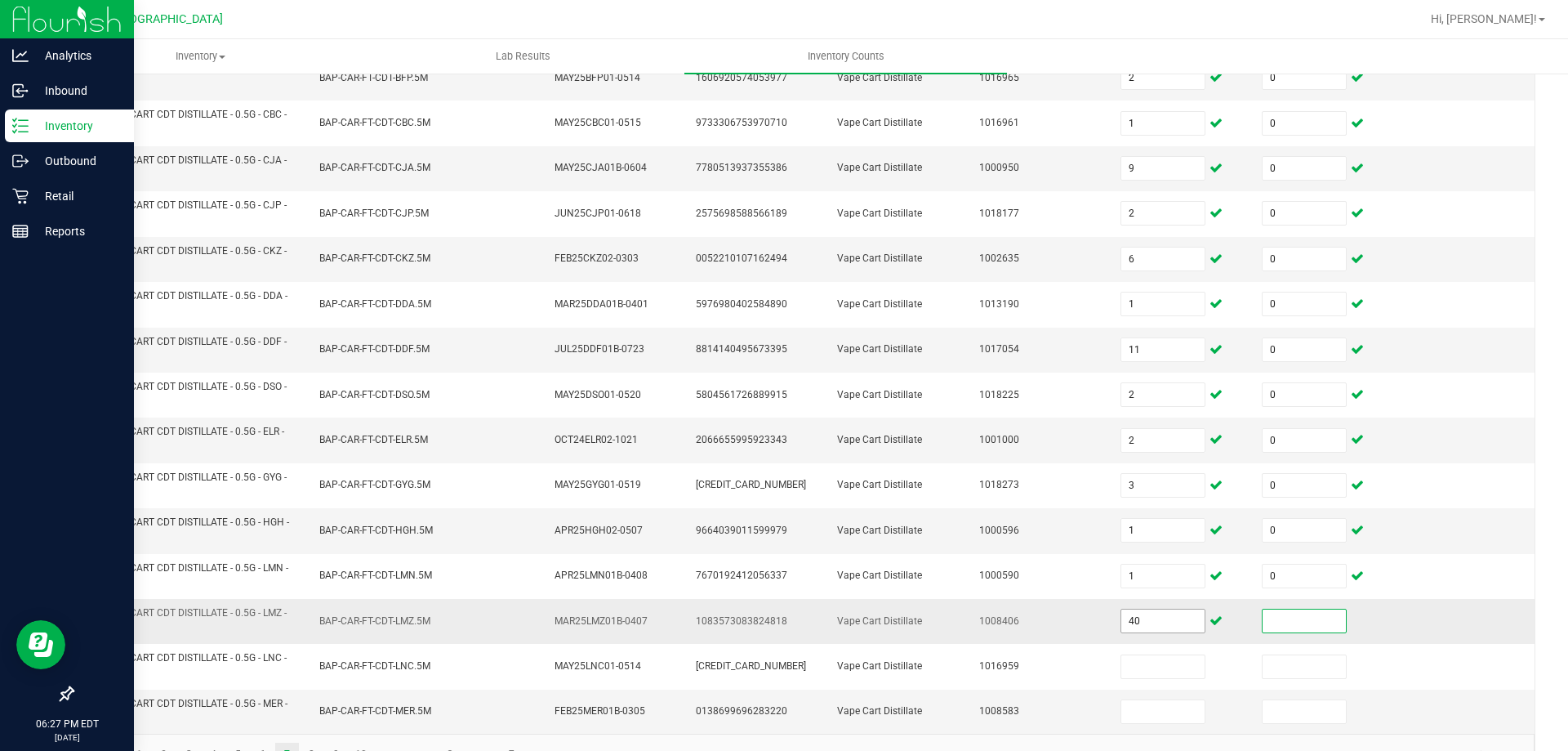
click at [1148, 622] on input "40" at bounding box center [1162, 621] width 83 height 23
type input "4"
type input "0"
type input "7"
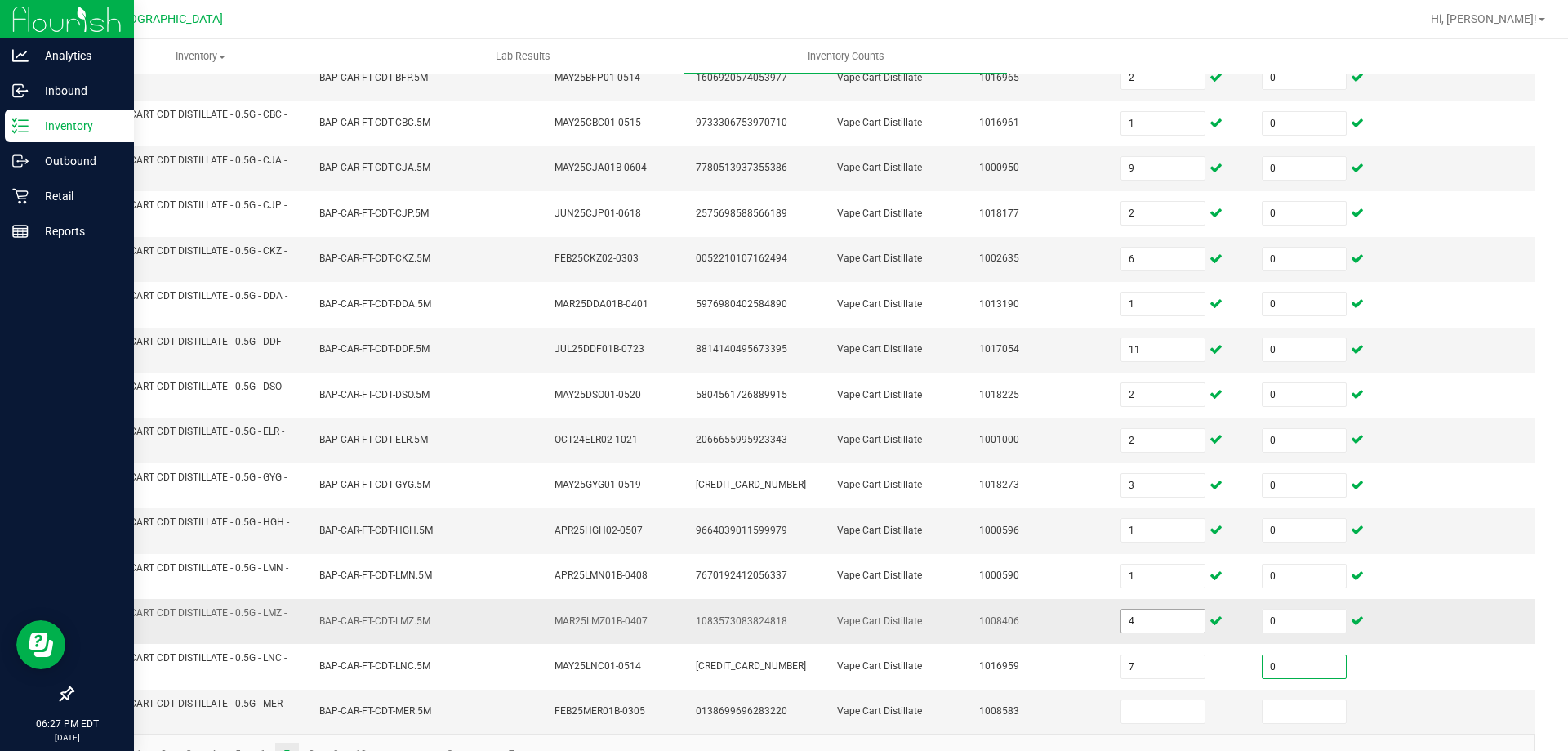
type input "0"
type input "1"
type input "0"
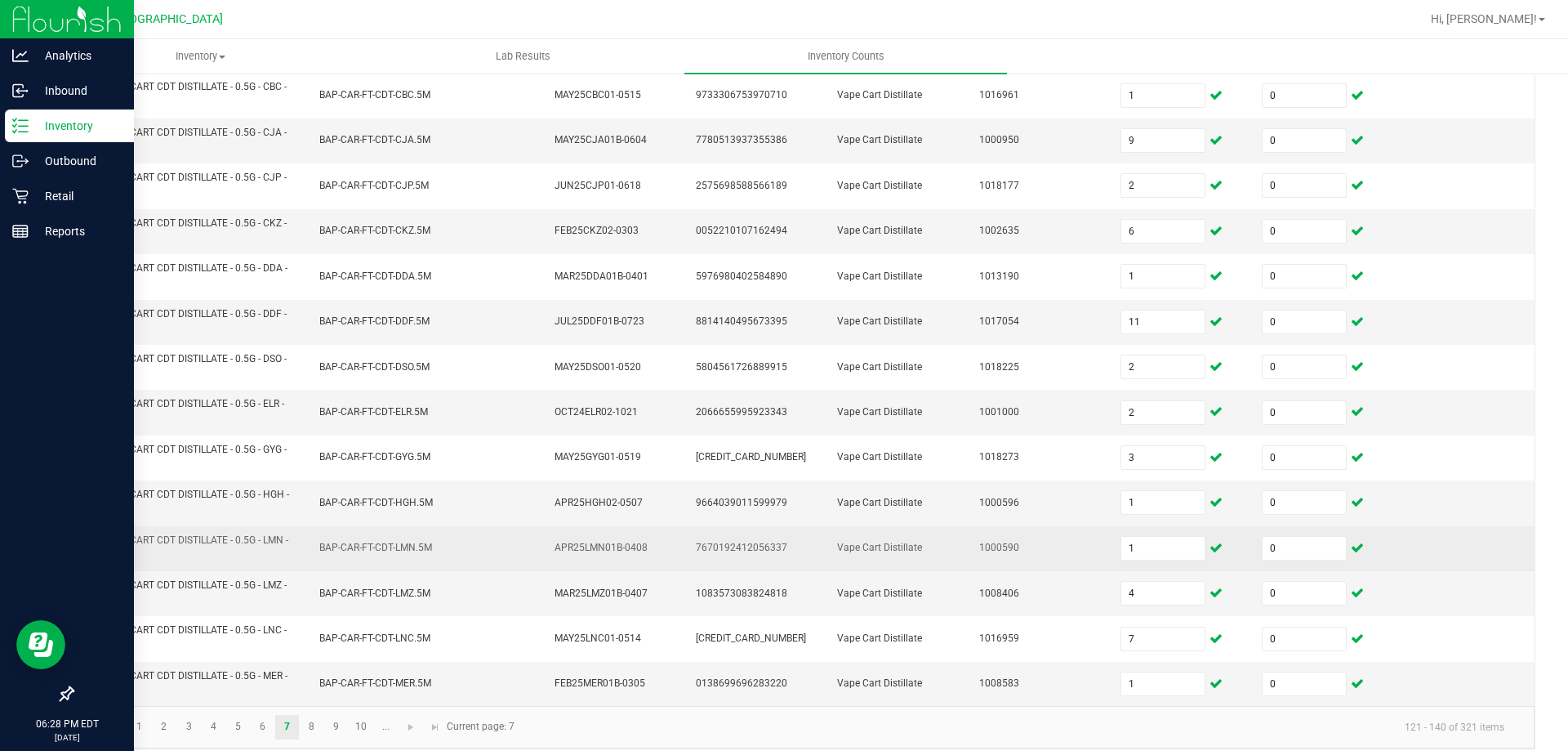
scroll to position [463, 0]
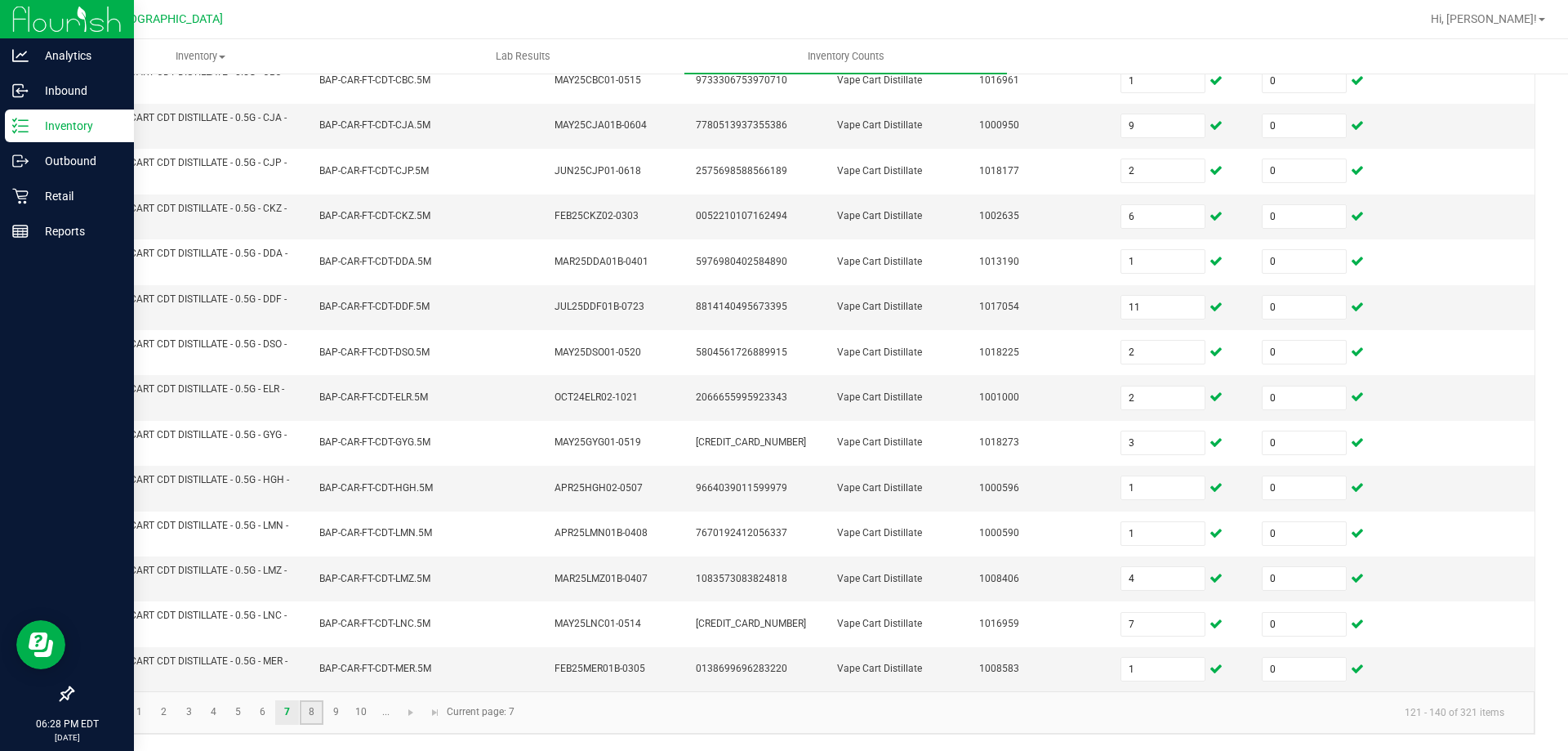
click at [309, 720] on link "8" at bounding box center [311, 713] width 24 height 24
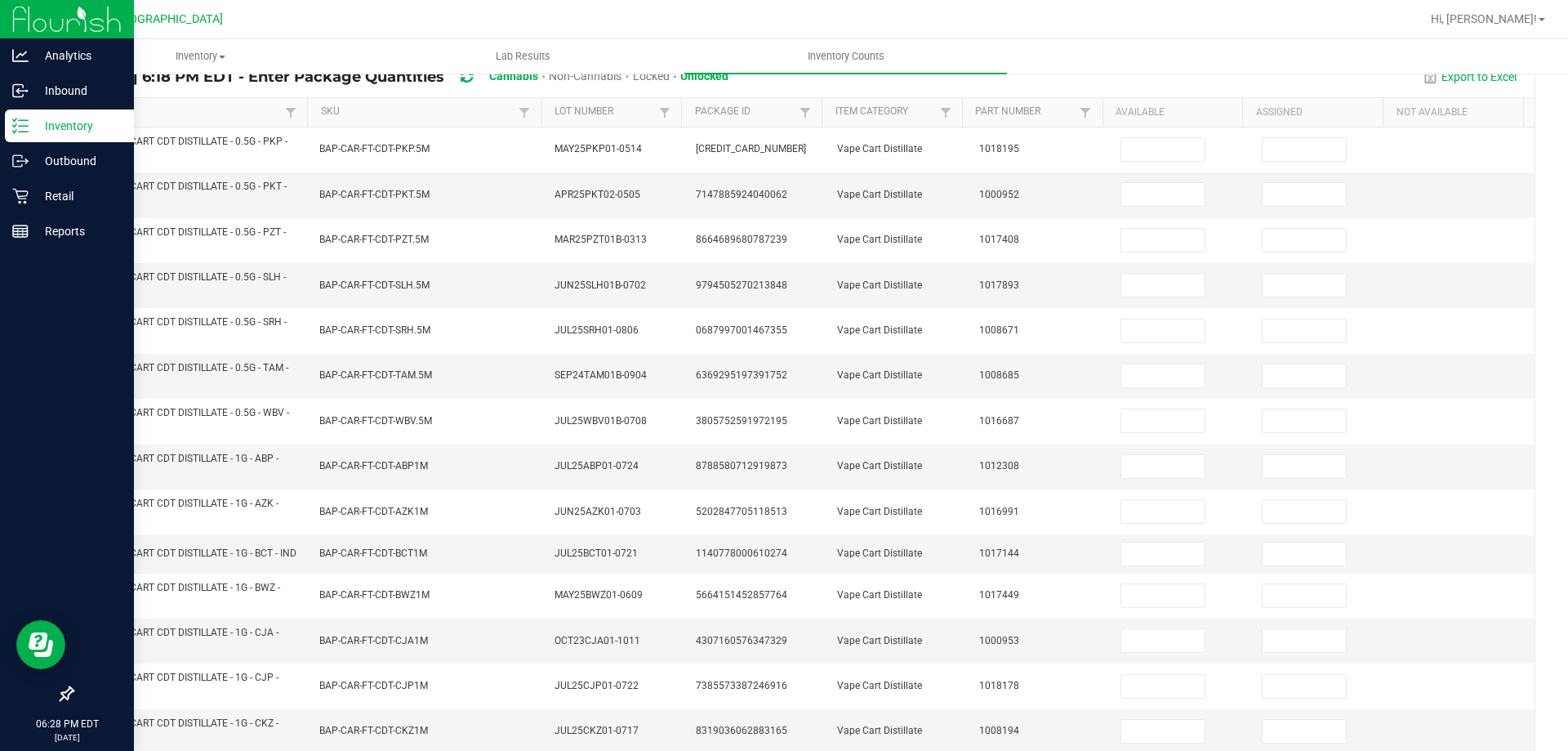
scroll to position [55, 0]
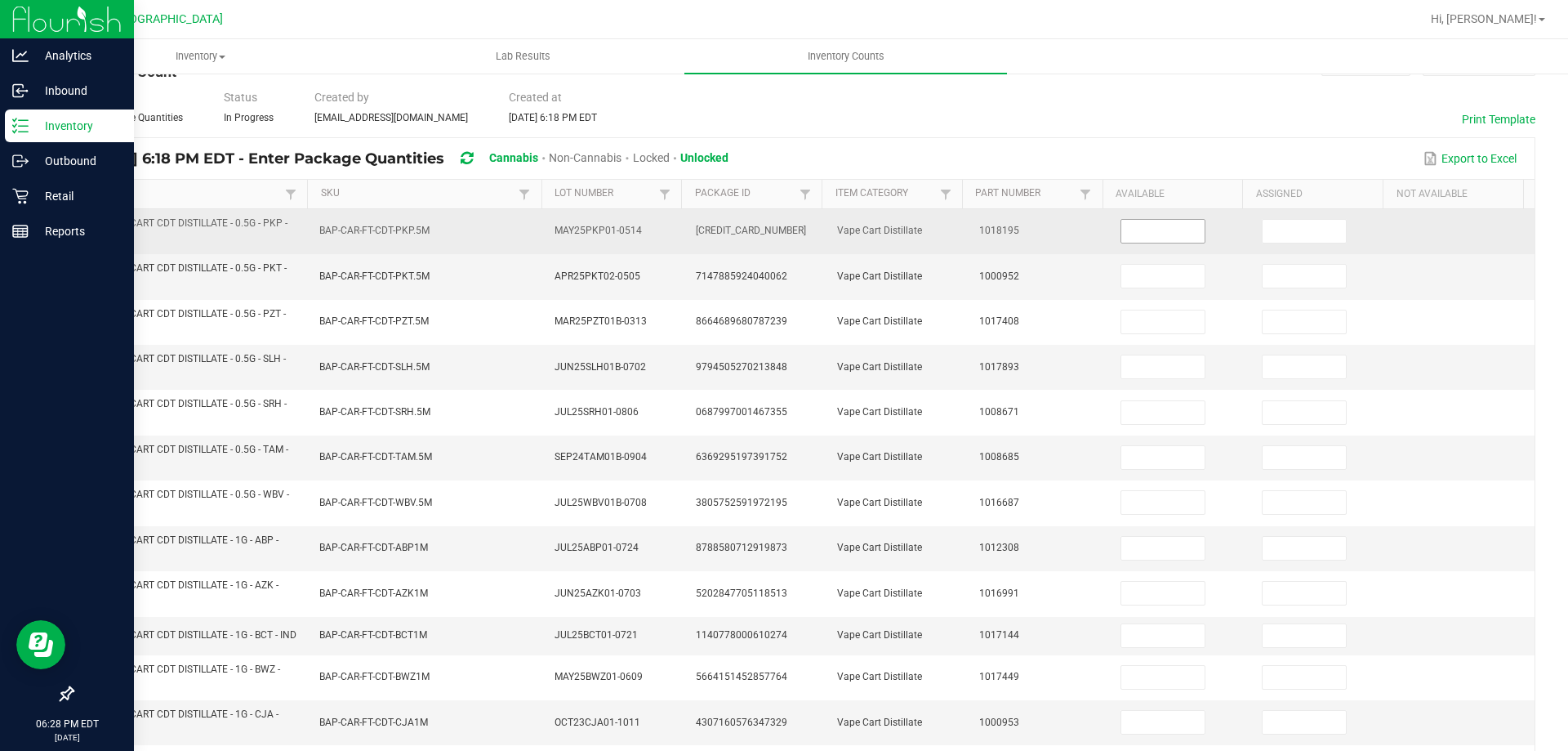
click at [1121, 232] on input at bounding box center [1162, 231] width 83 height 23
type input "12"
type input "0"
type input "9"
type input "0"
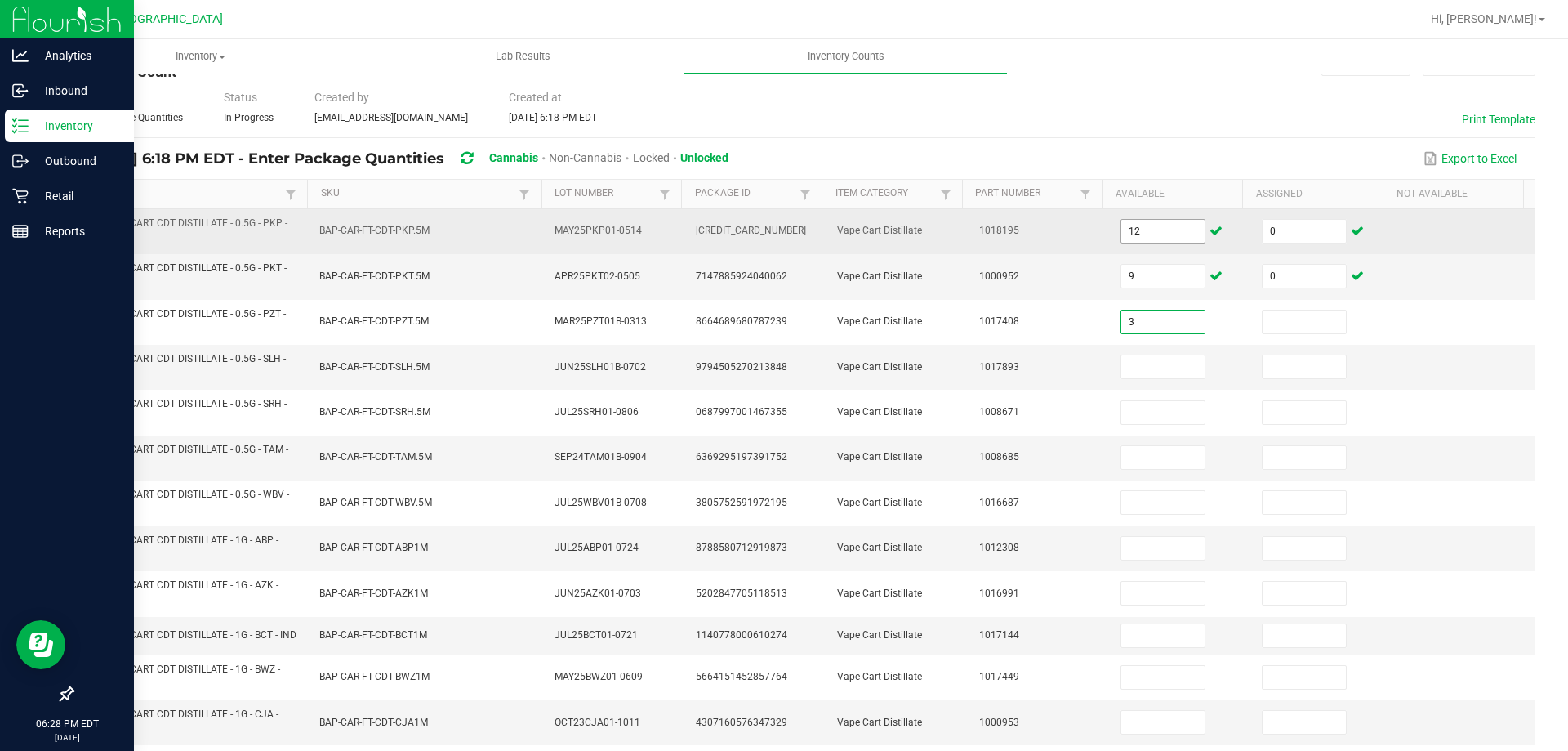
type input "3"
type input "0"
type input "12"
type input "0"
type input "12"
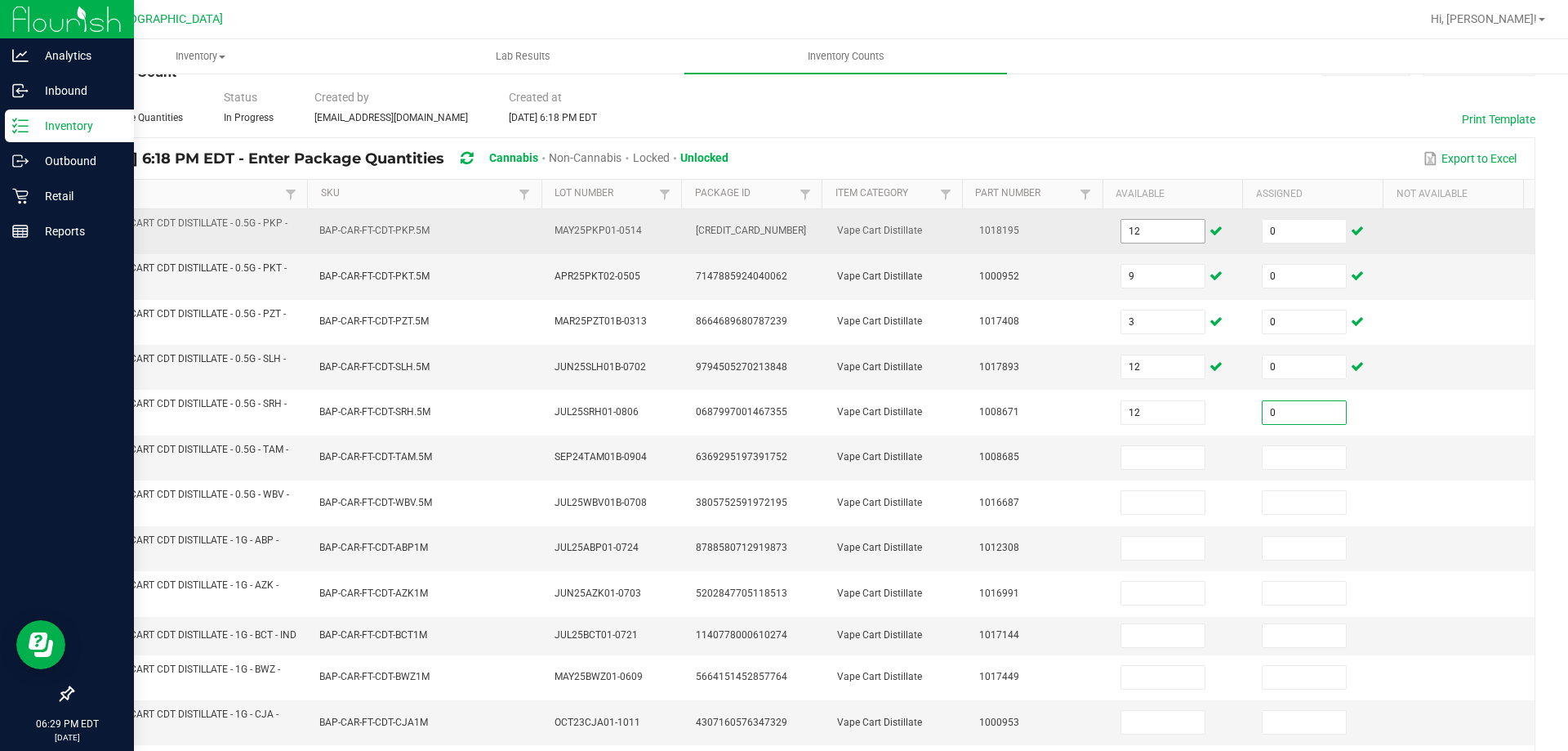
type input "0"
type input "3"
type input "0"
type input "8"
type input "0"
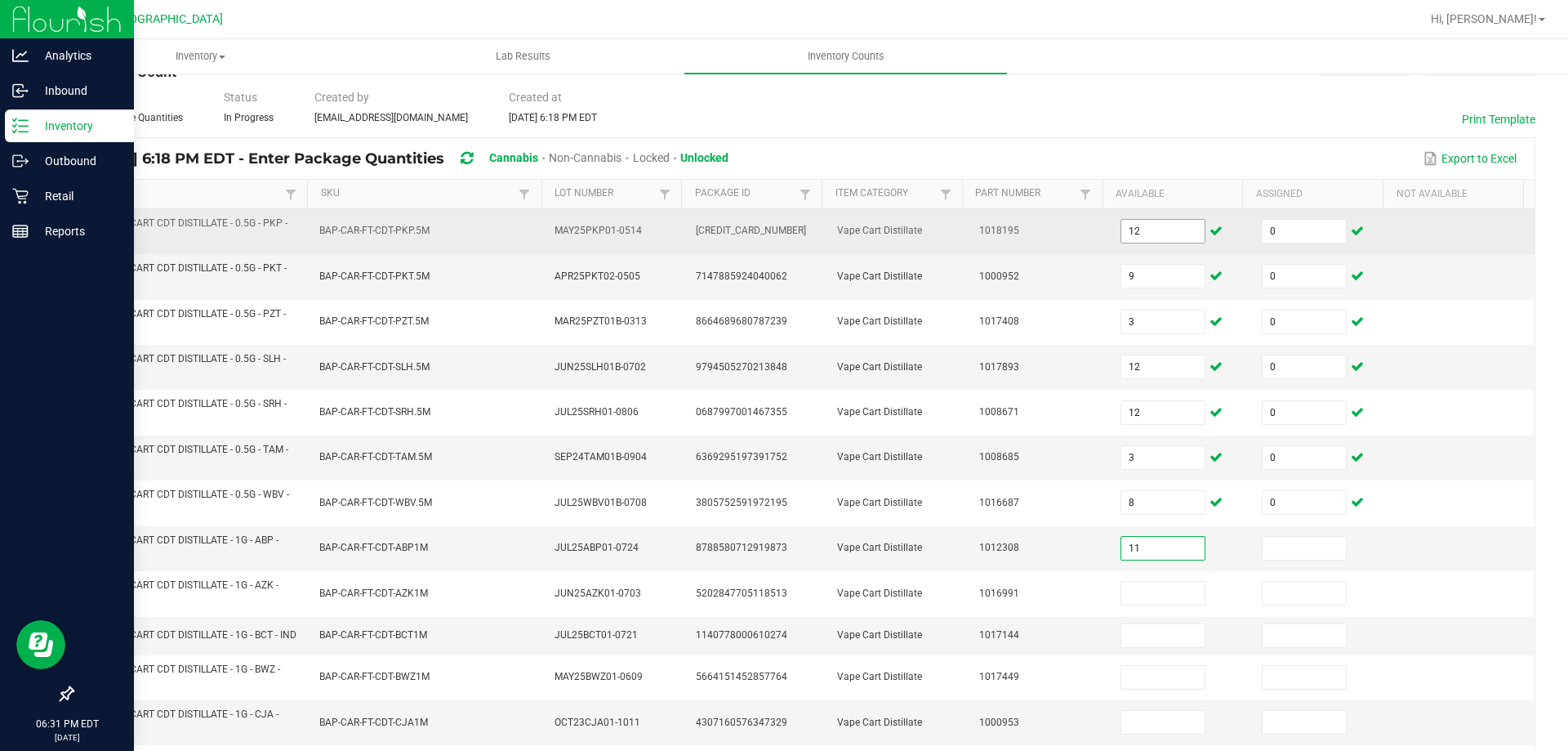
type input "11"
type input "0"
type input "12"
type input "0"
type input "11"
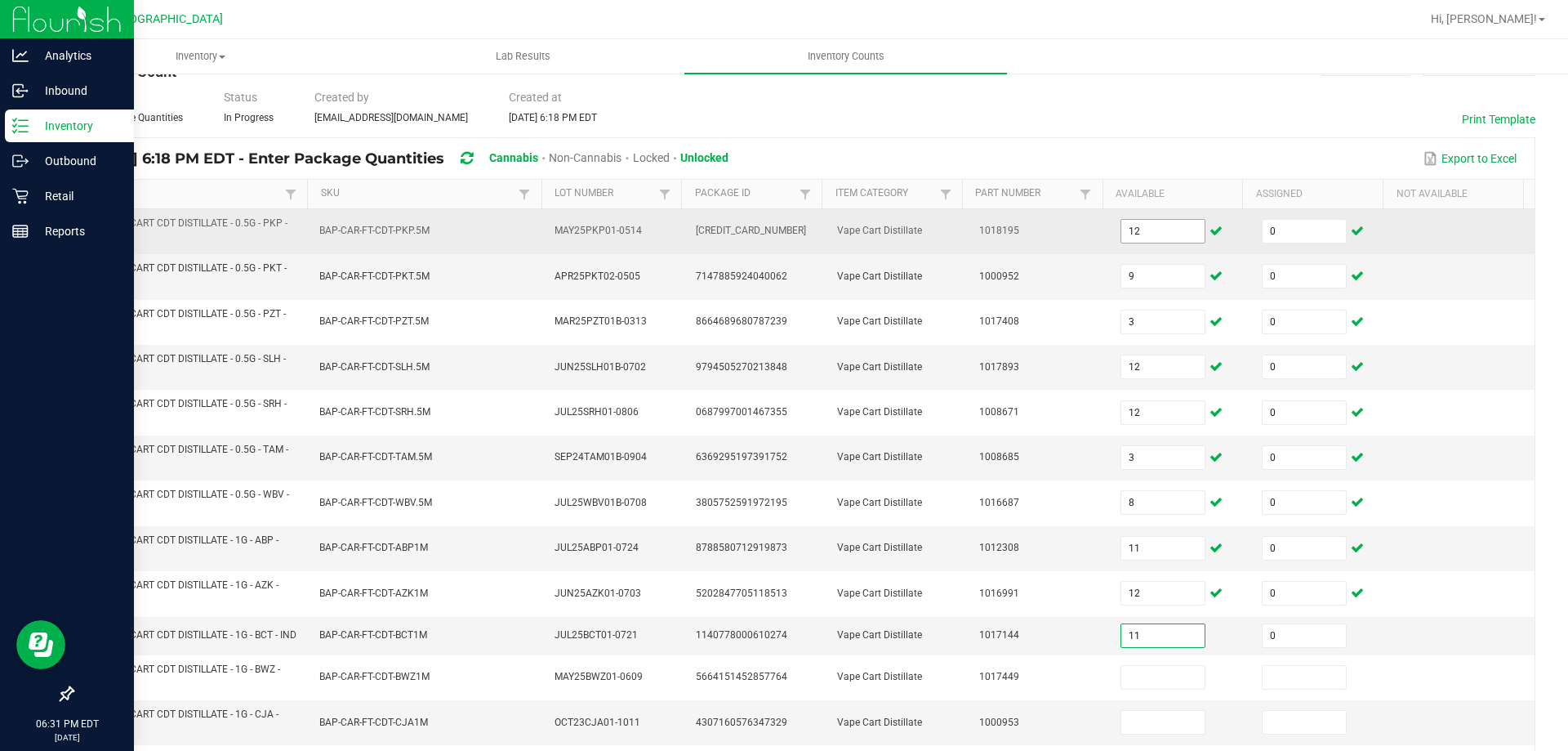
type input "0"
type input "10"
type input "0"
type input "5"
type input "0"
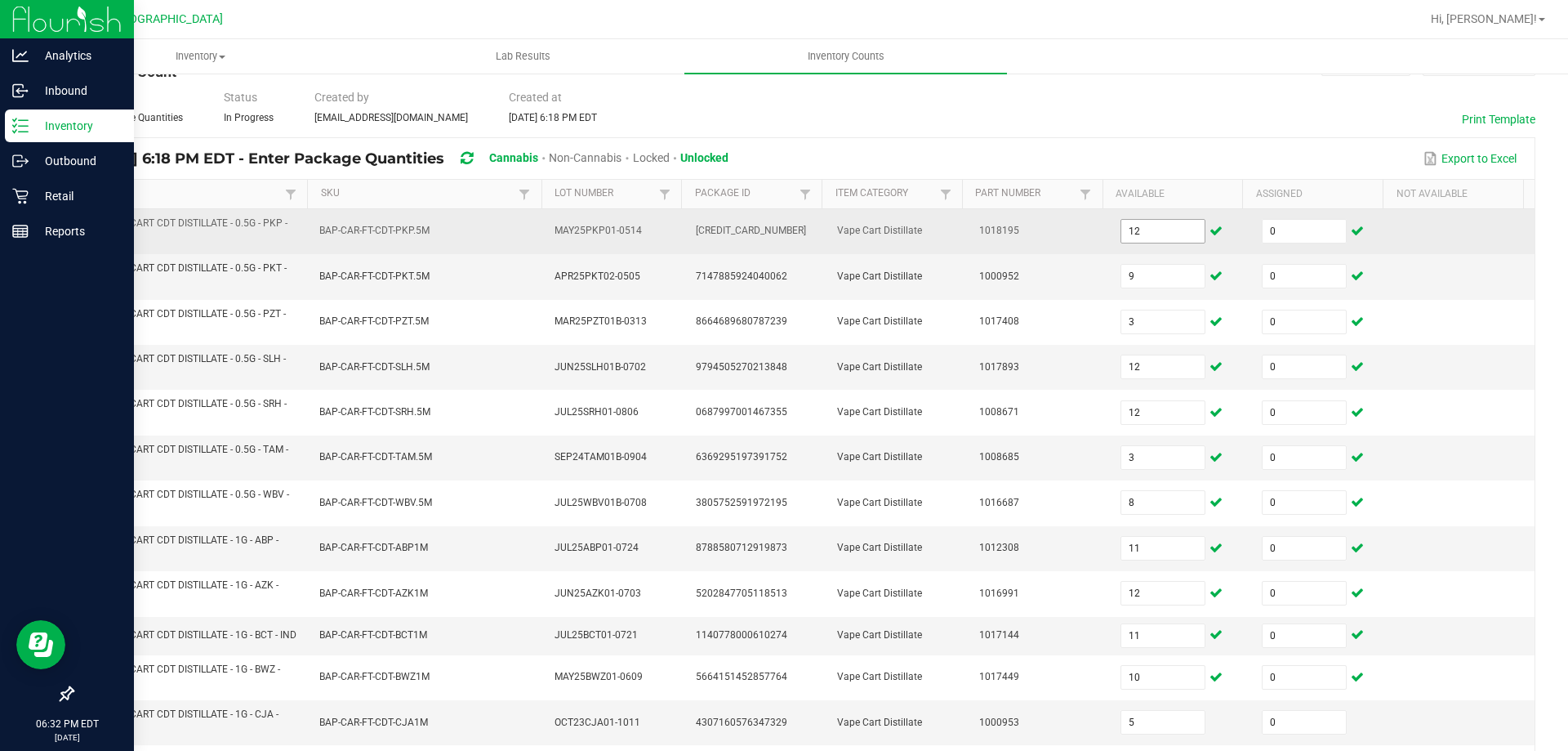
scroll to position [434, 0]
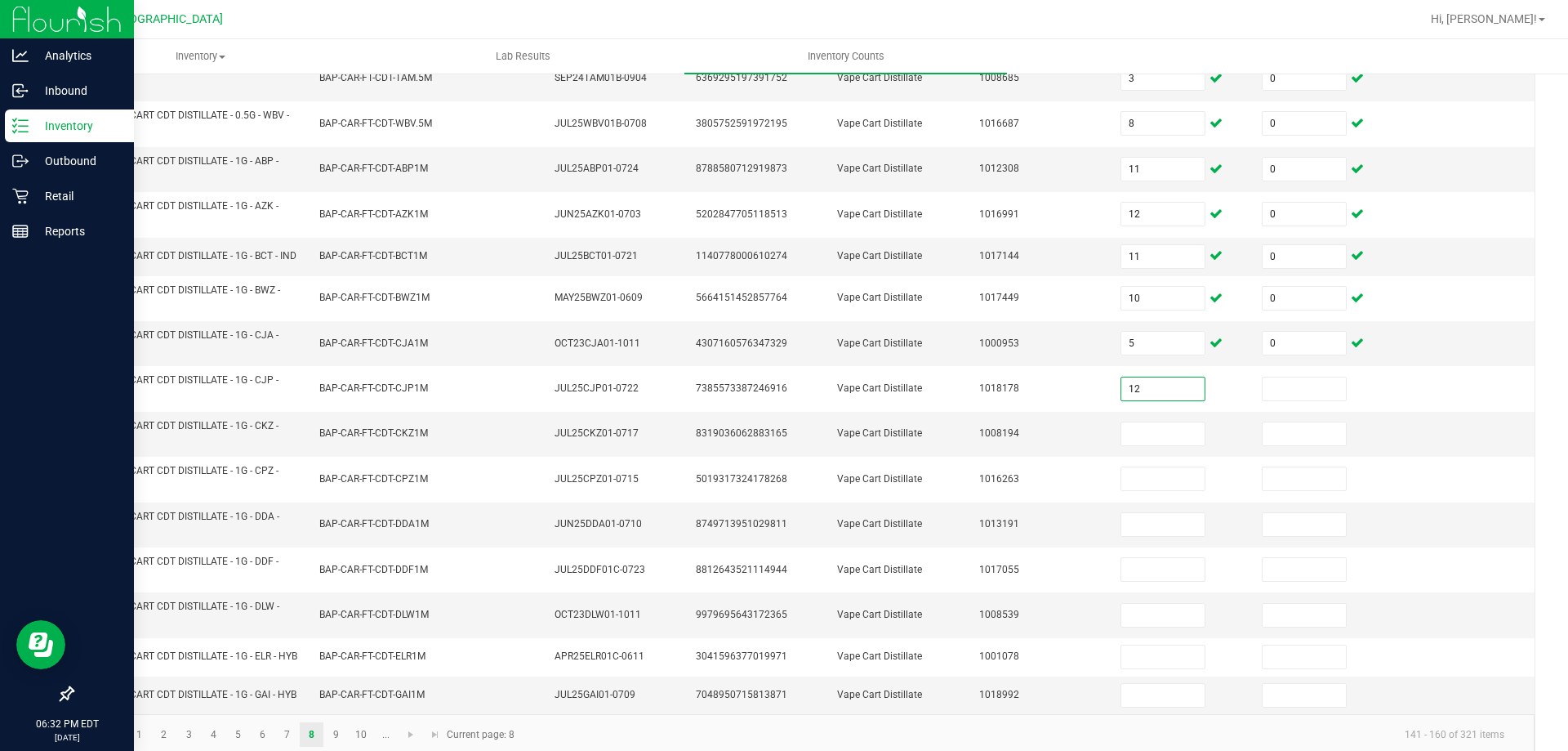
type input "12"
type input "0"
type input "12"
type input "0"
type input "8"
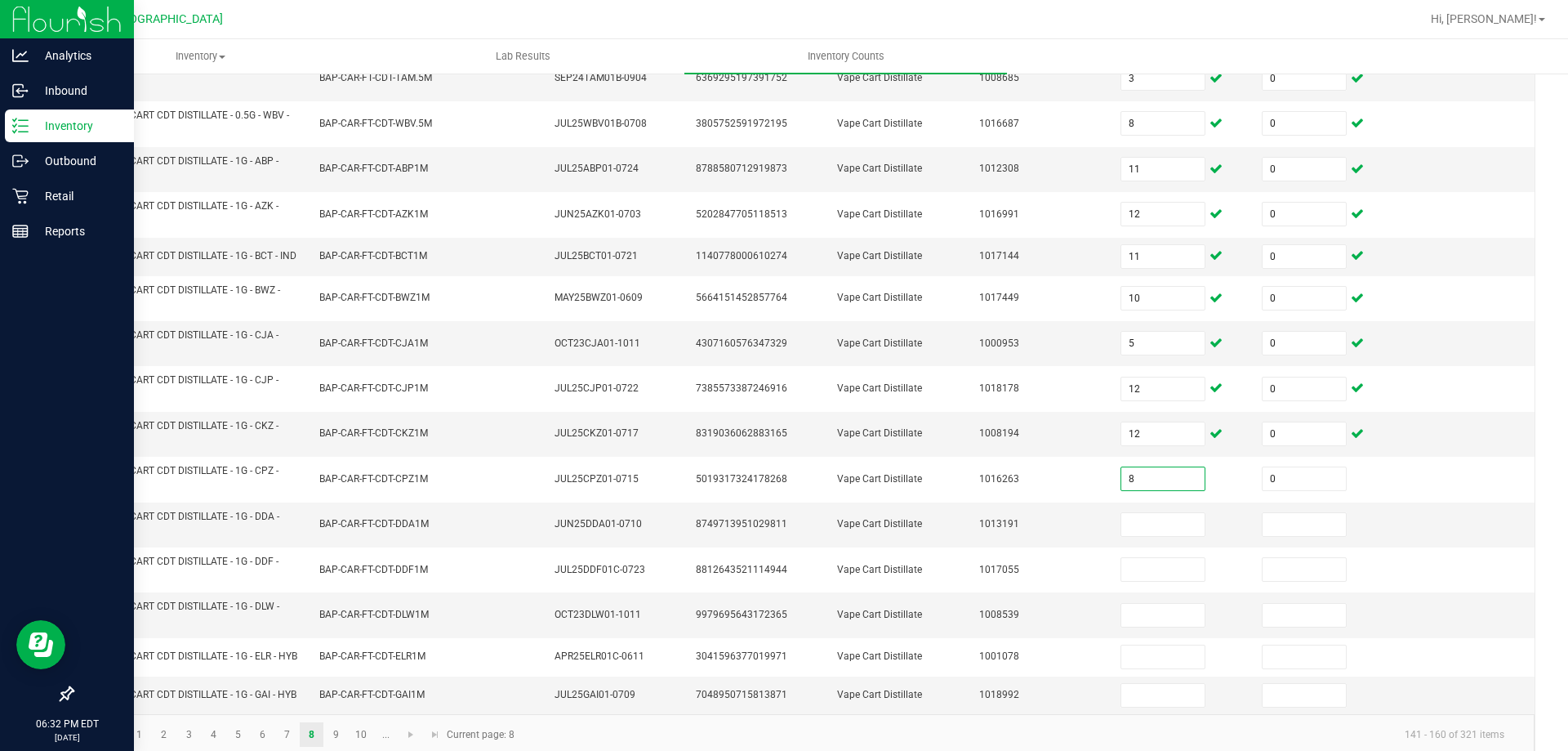
type input "0"
type input "8"
type input "0"
type input "8"
type input "0"
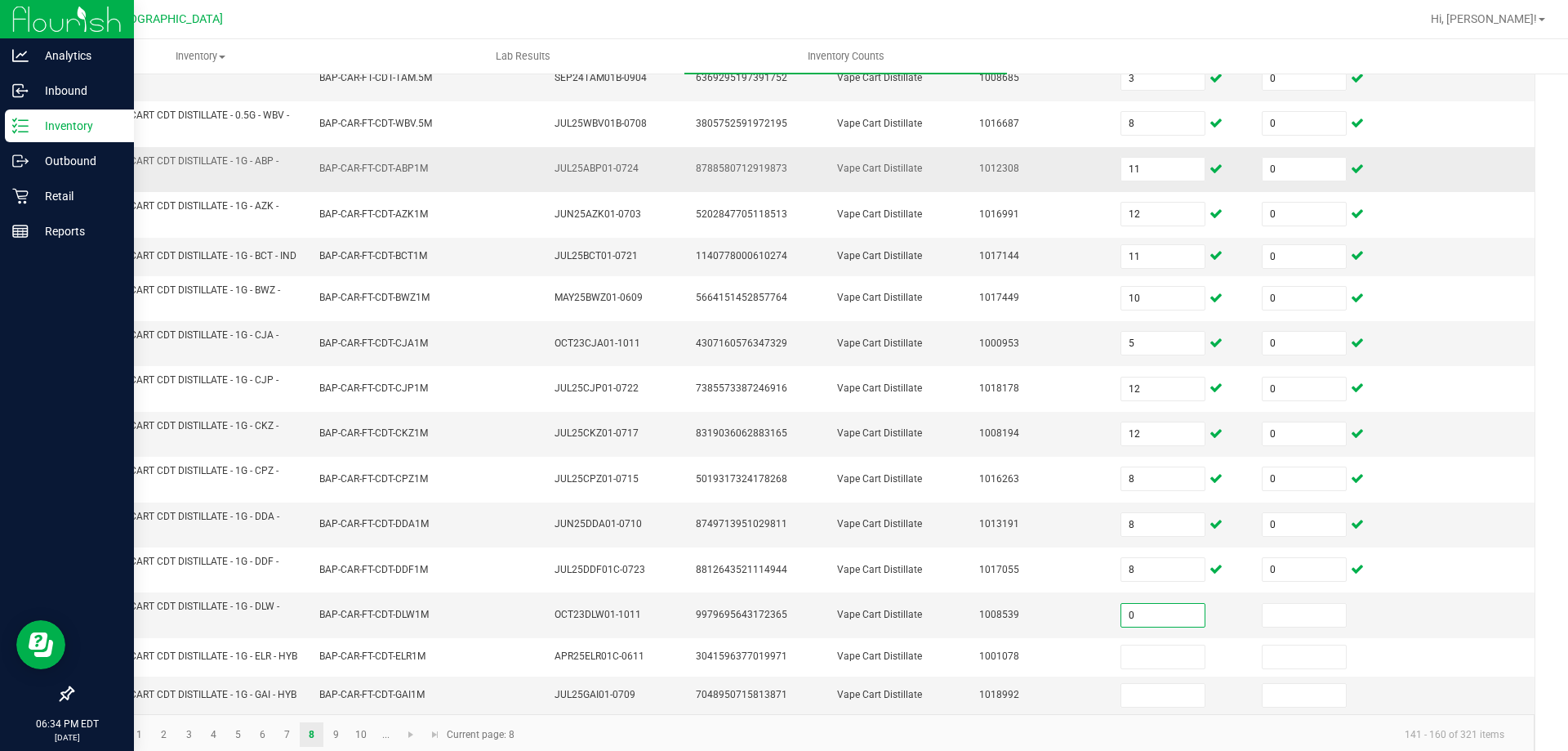
type input "0"
type input "1"
type input "0"
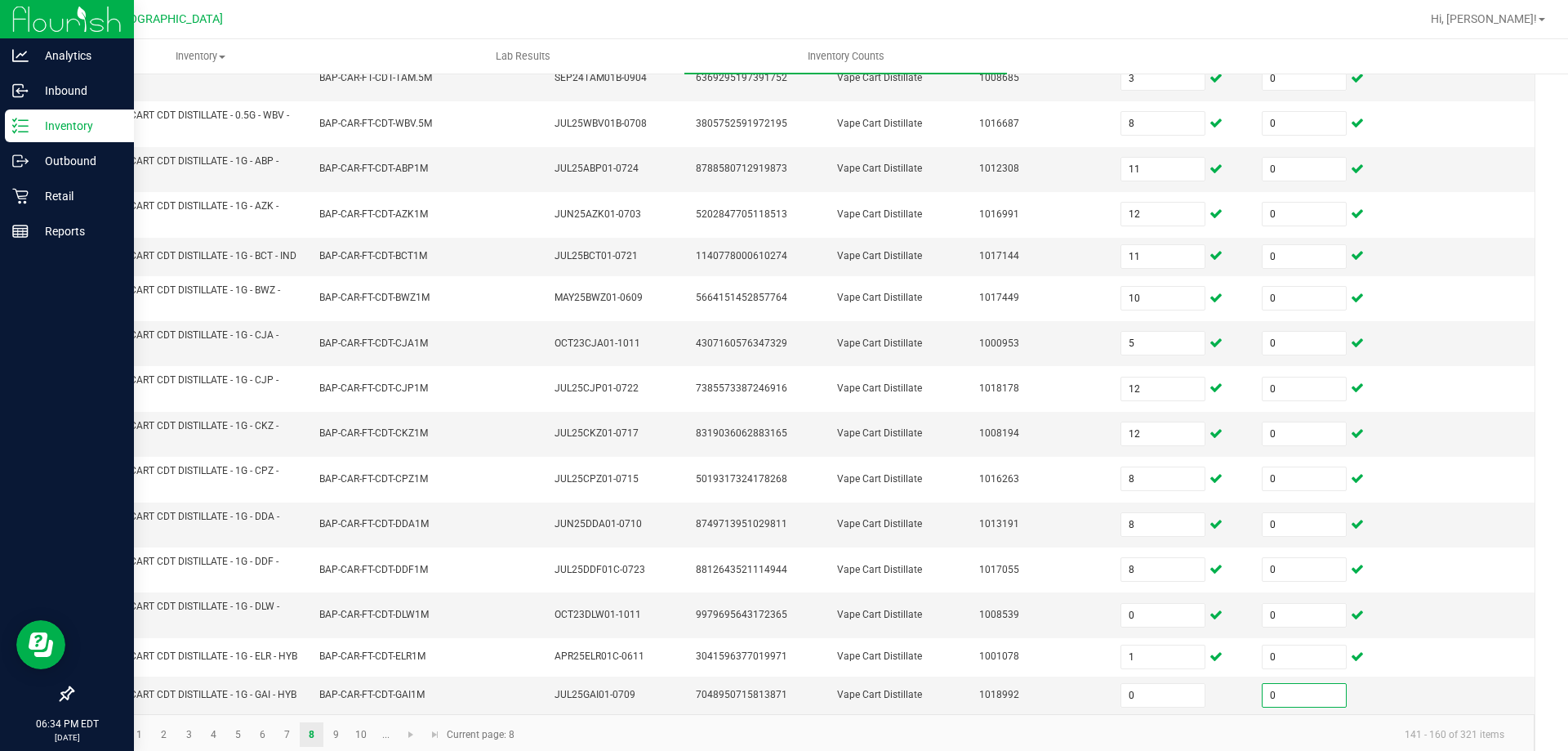
type input "0"
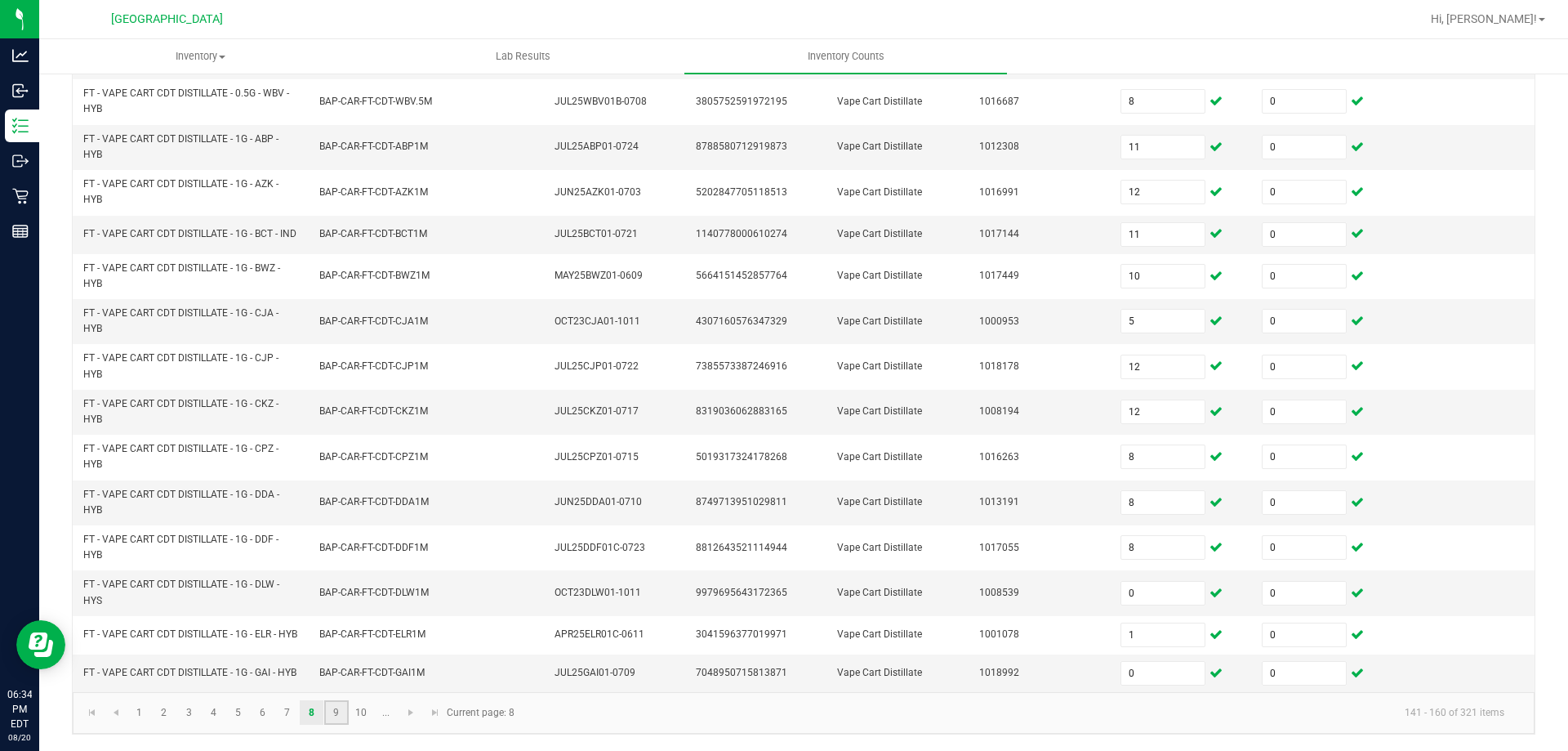
click at [336, 717] on link "9" at bounding box center [336, 713] width 24 height 24
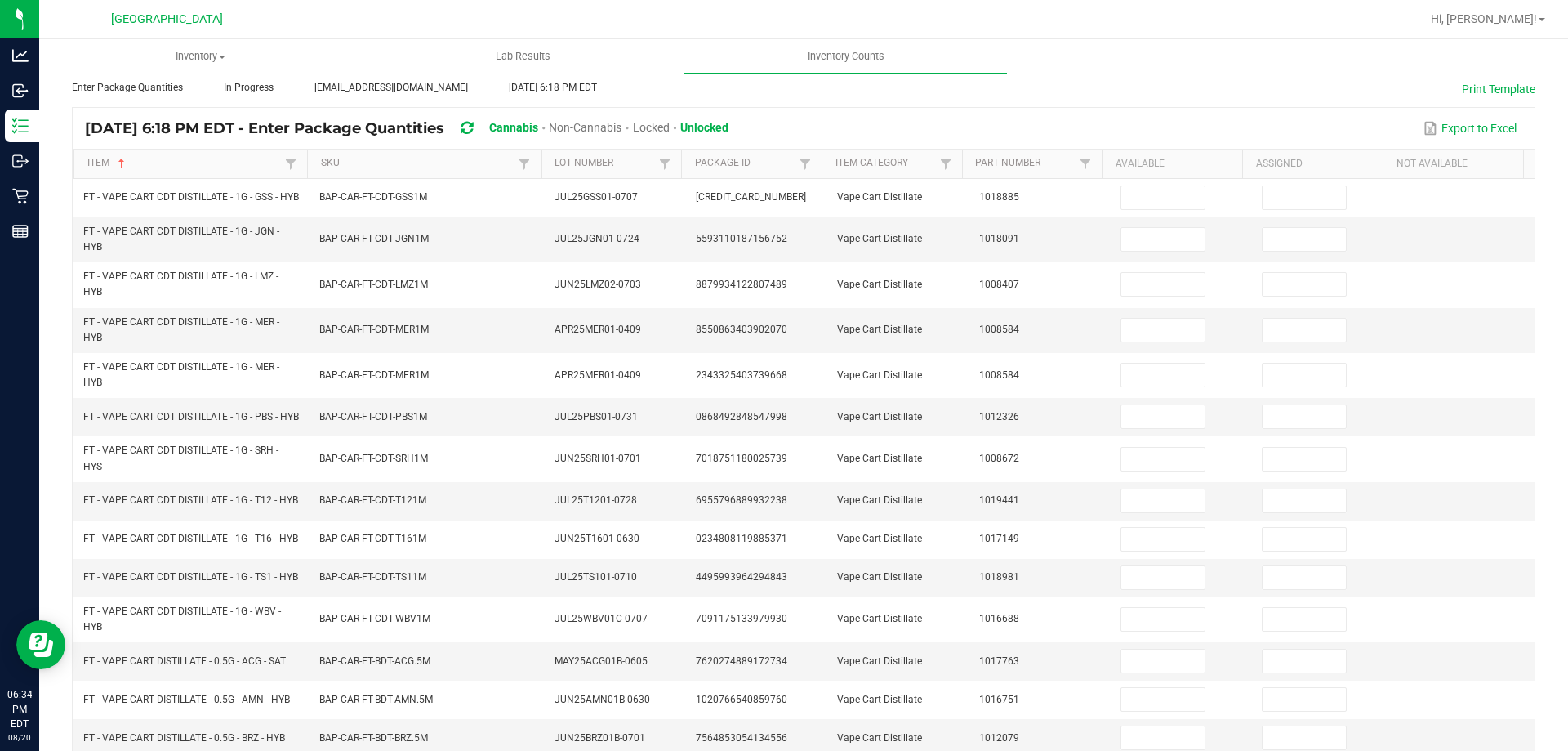
scroll to position [87, 0]
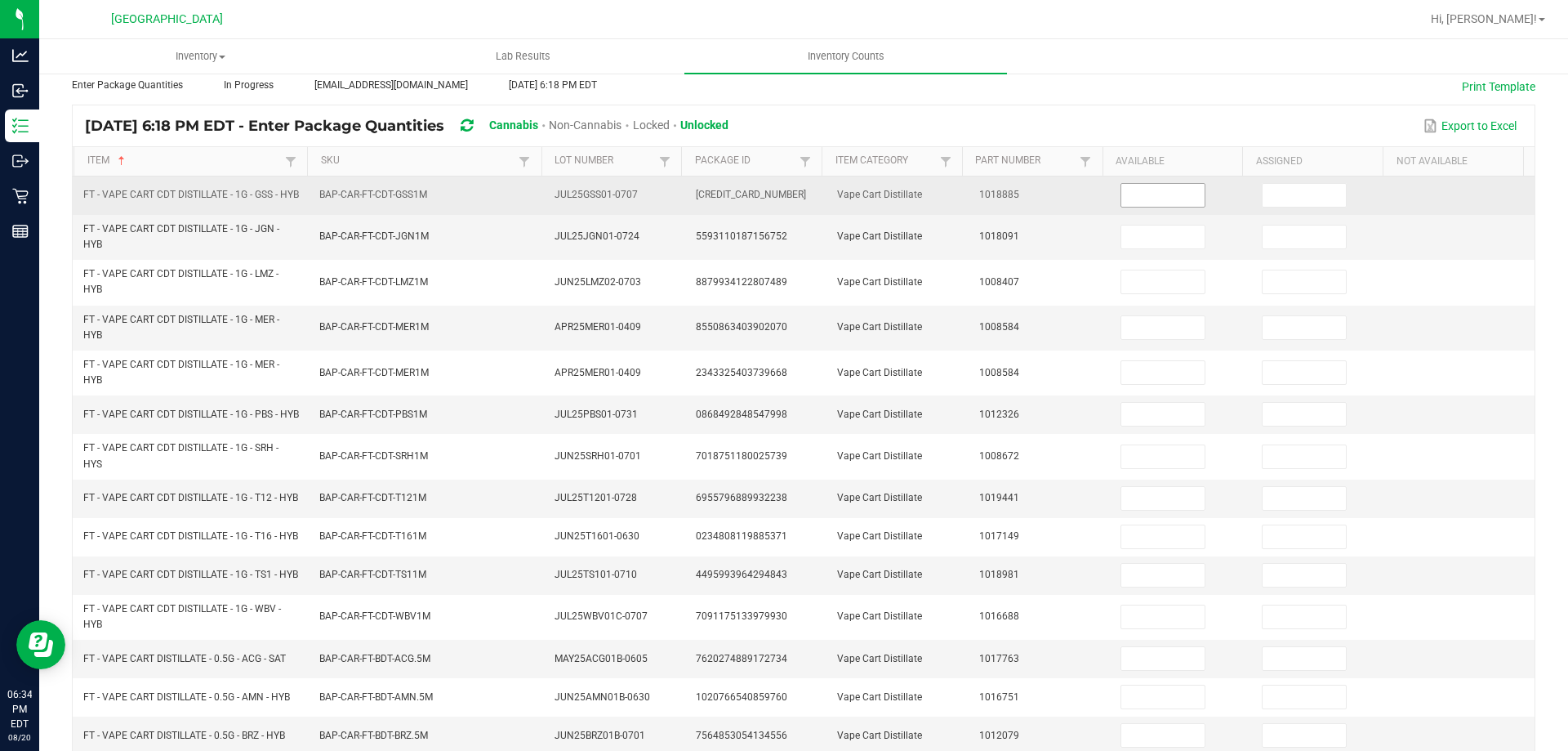
click at [1121, 199] on input at bounding box center [1162, 195] width 83 height 23
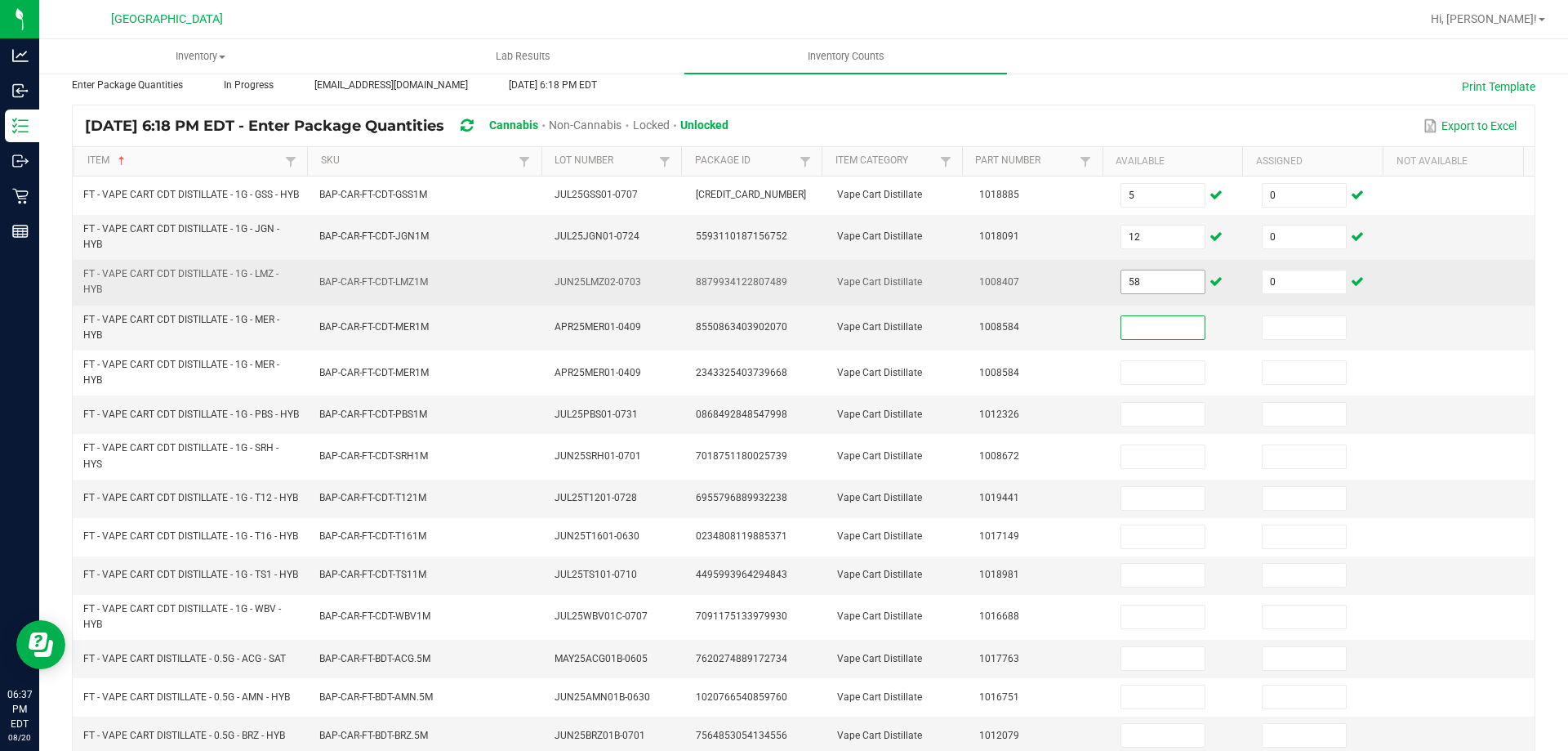
click at [1149, 290] on input "58" at bounding box center [1162, 282] width 83 height 23
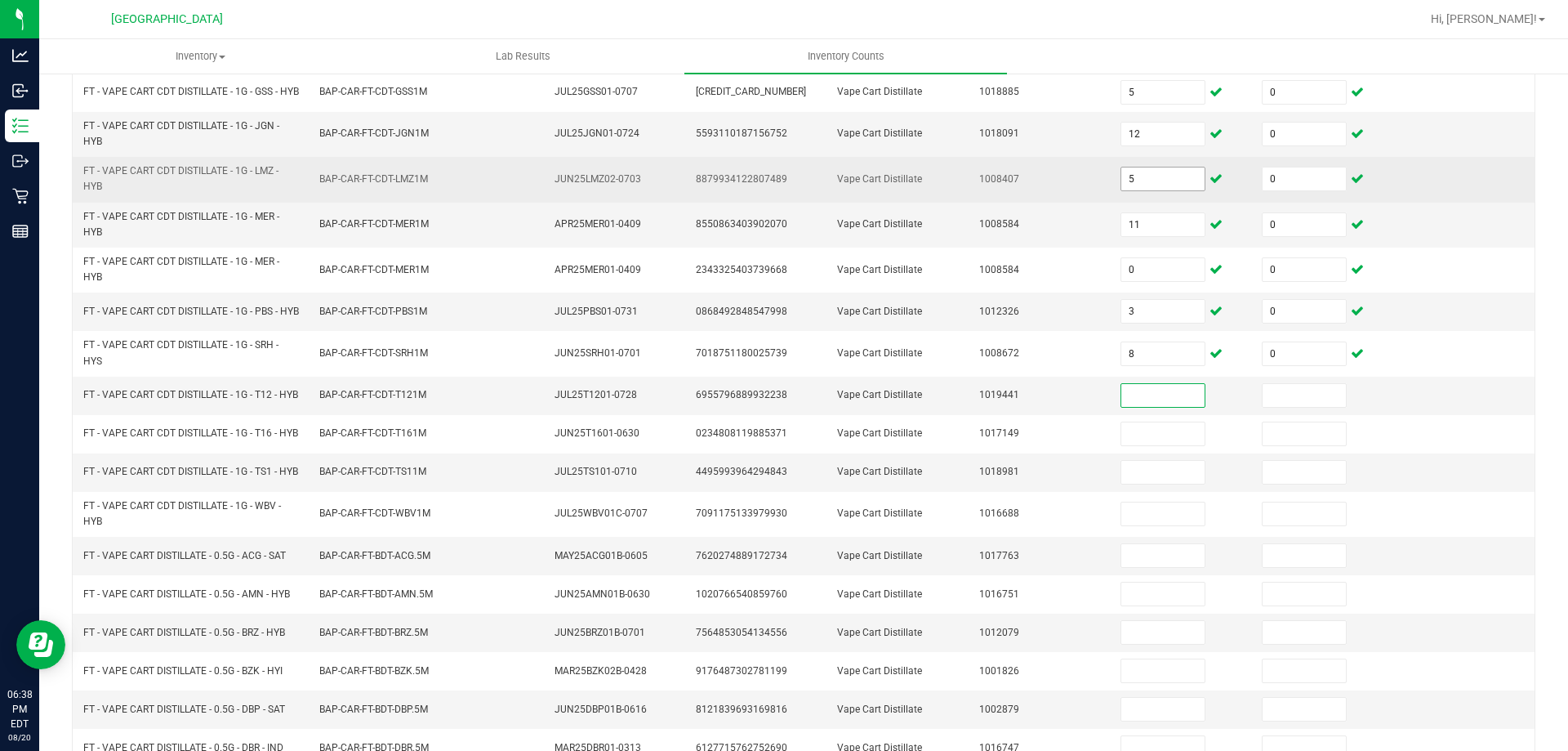
scroll to position [386, 0]
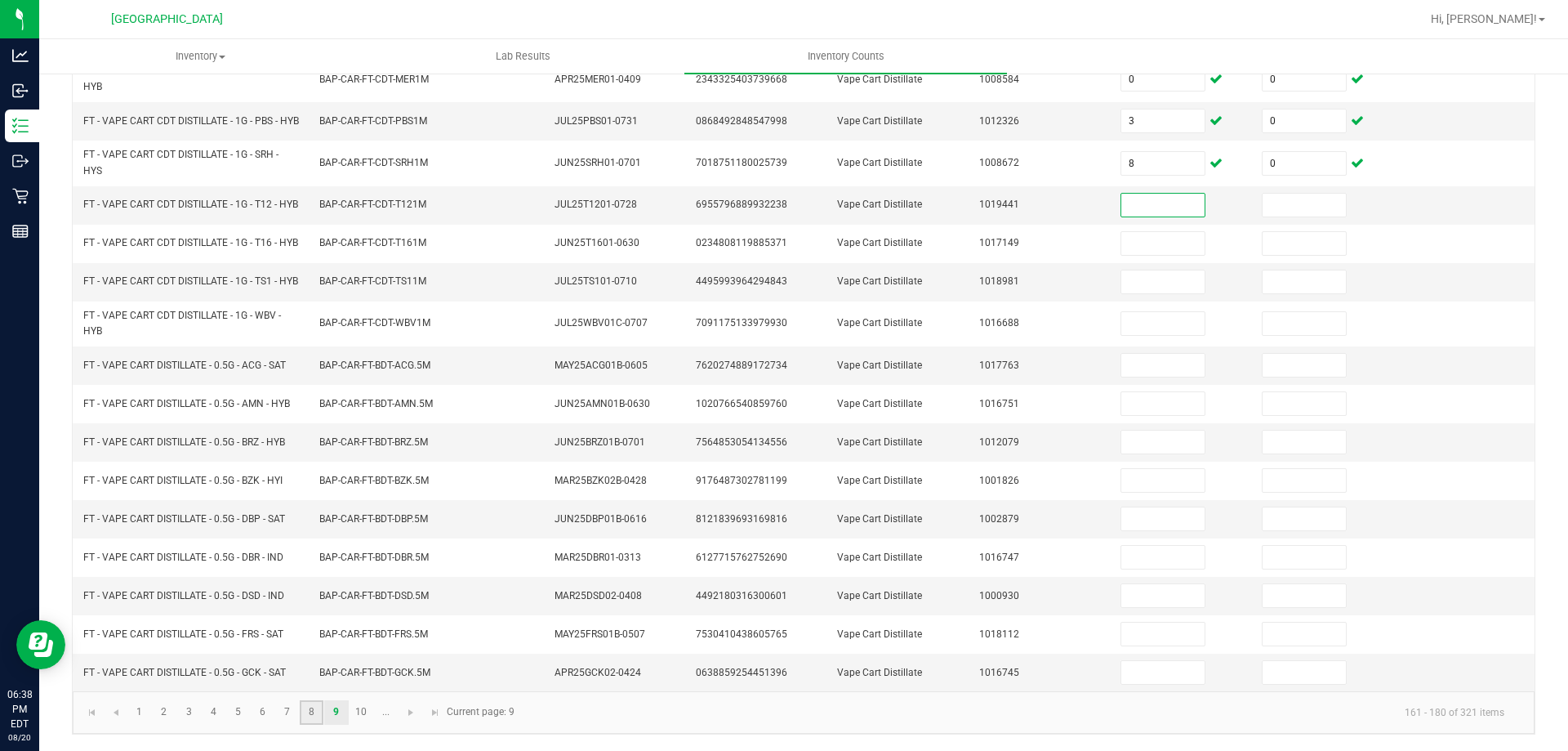
click at [313, 725] on link "8" at bounding box center [311, 713] width 24 height 24
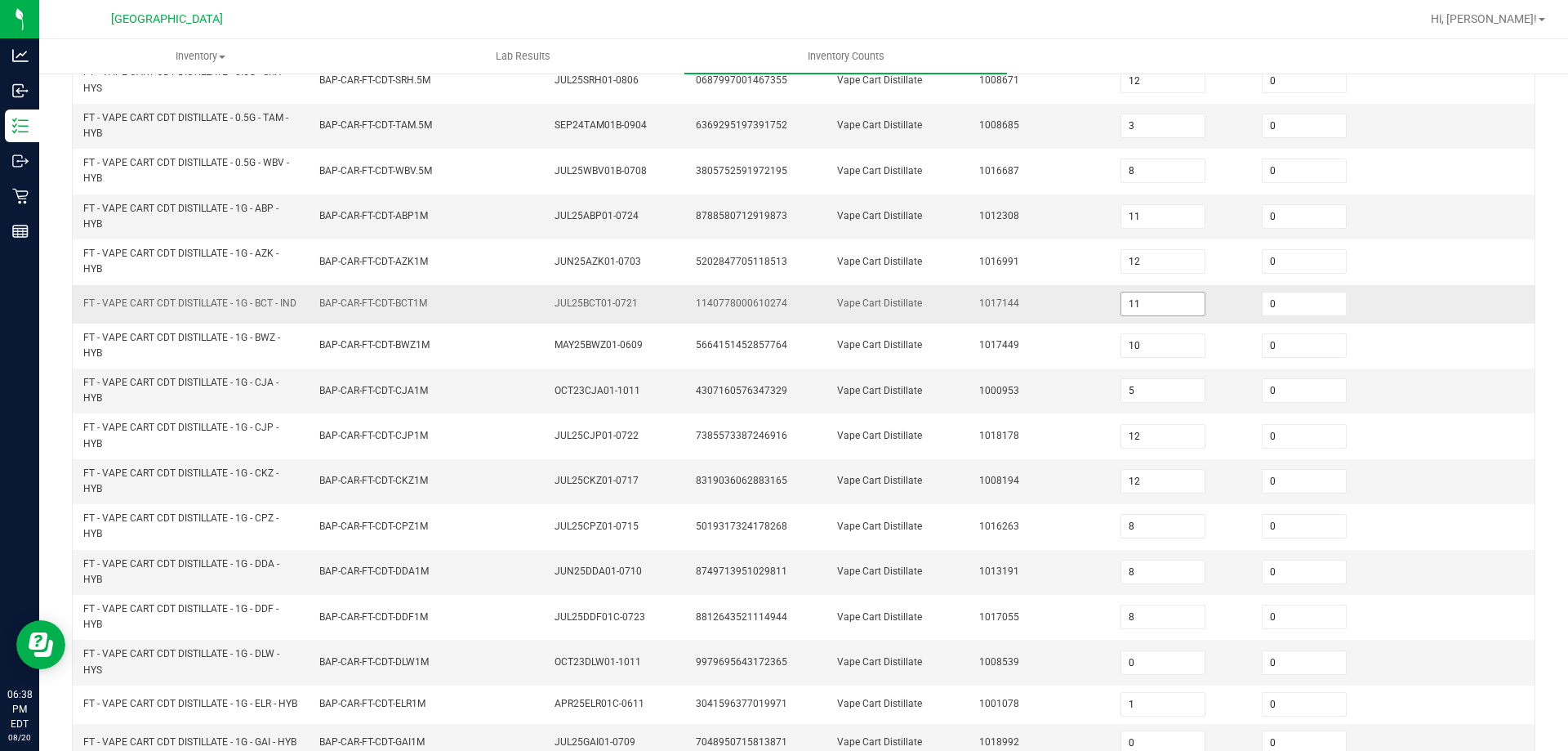
click at [1150, 301] on input "11" at bounding box center [1162, 303] width 83 height 23
click at [571, 306] on span "JUL25BCT01-0721" at bounding box center [595, 302] width 83 height 11
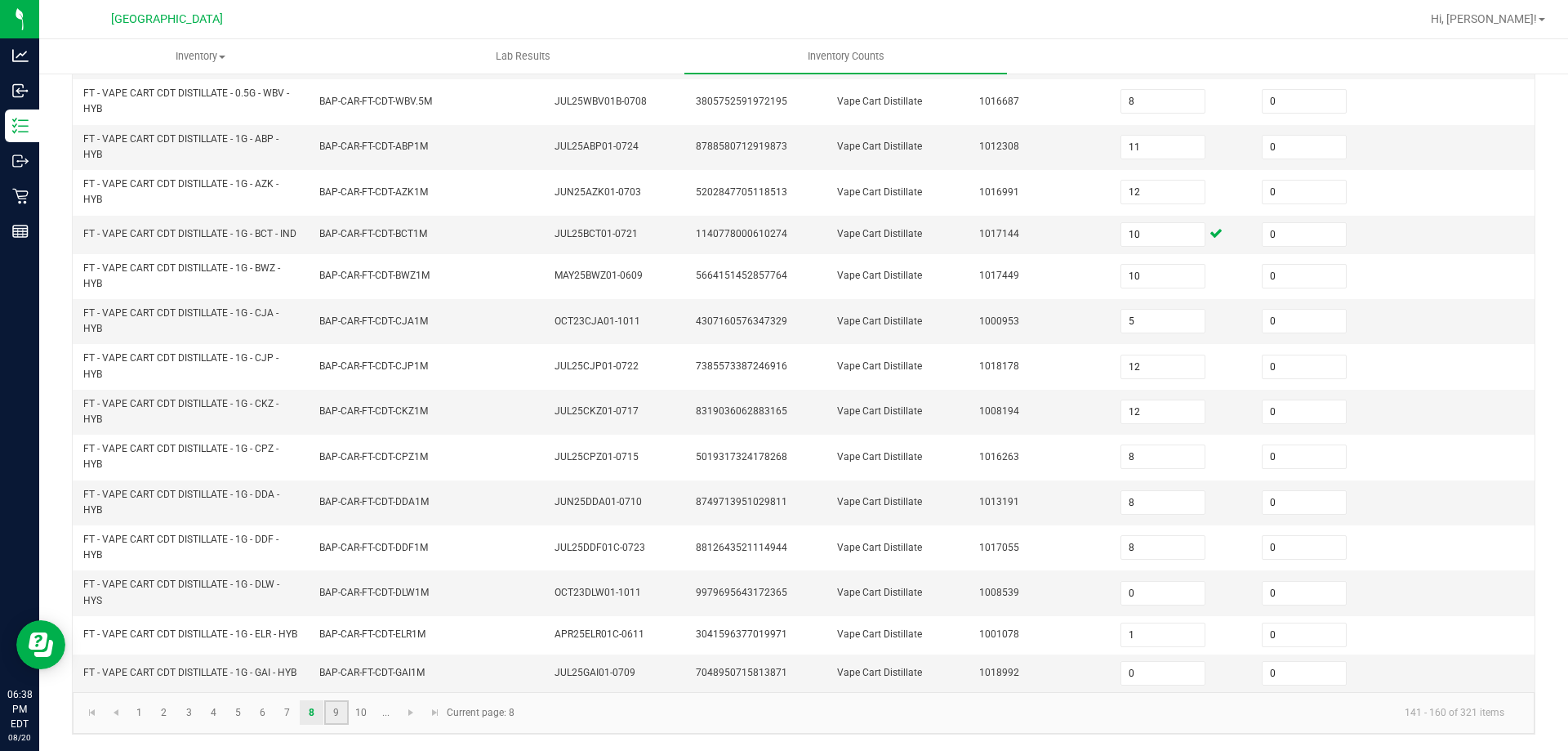
click at [336, 713] on link "9" at bounding box center [336, 713] width 24 height 24
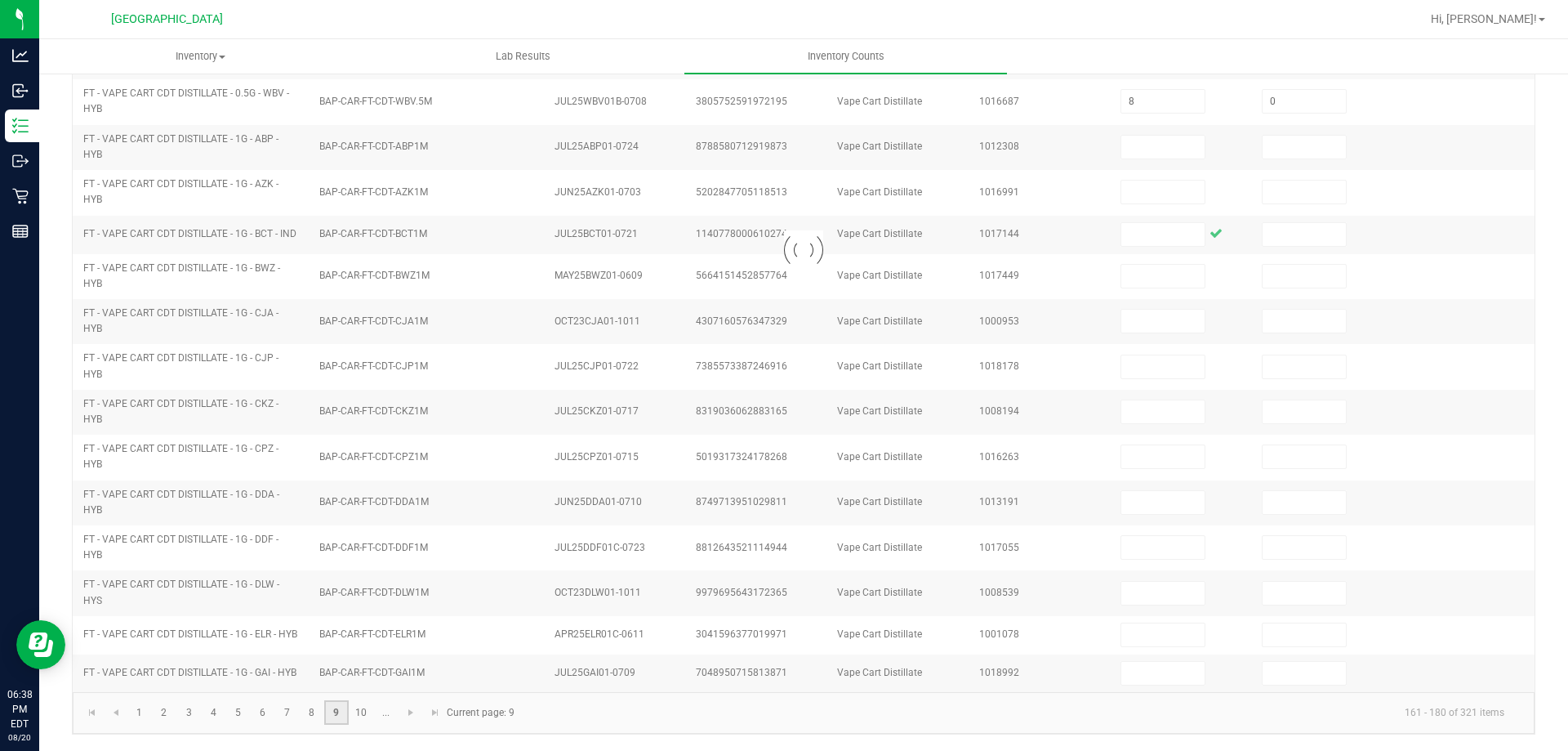
scroll to position [415, 0]
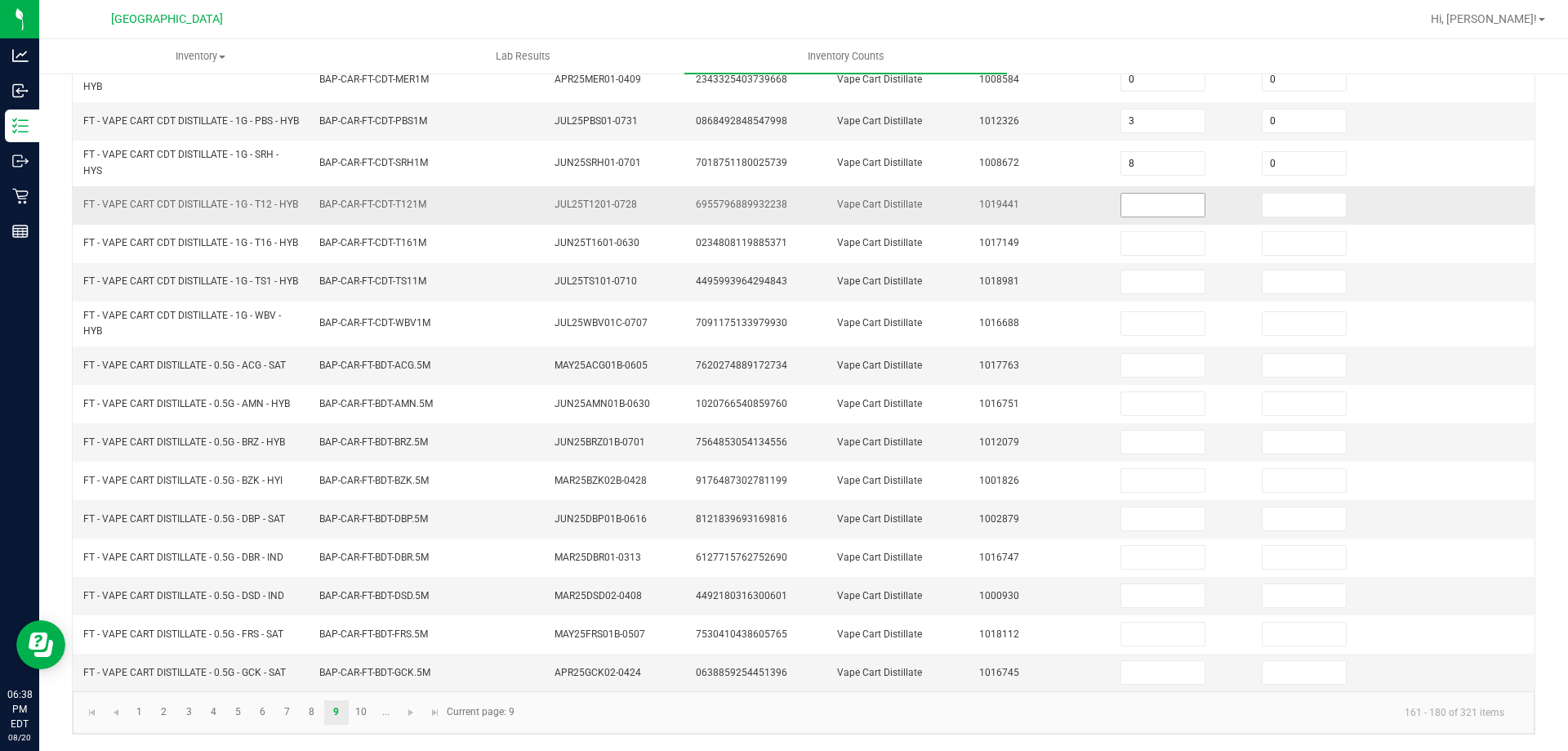
click at [1133, 193] on input at bounding box center [1162, 205] width 83 height 23
click at [354, 705] on link "10" at bounding box center [361, 713] width 24 height 24
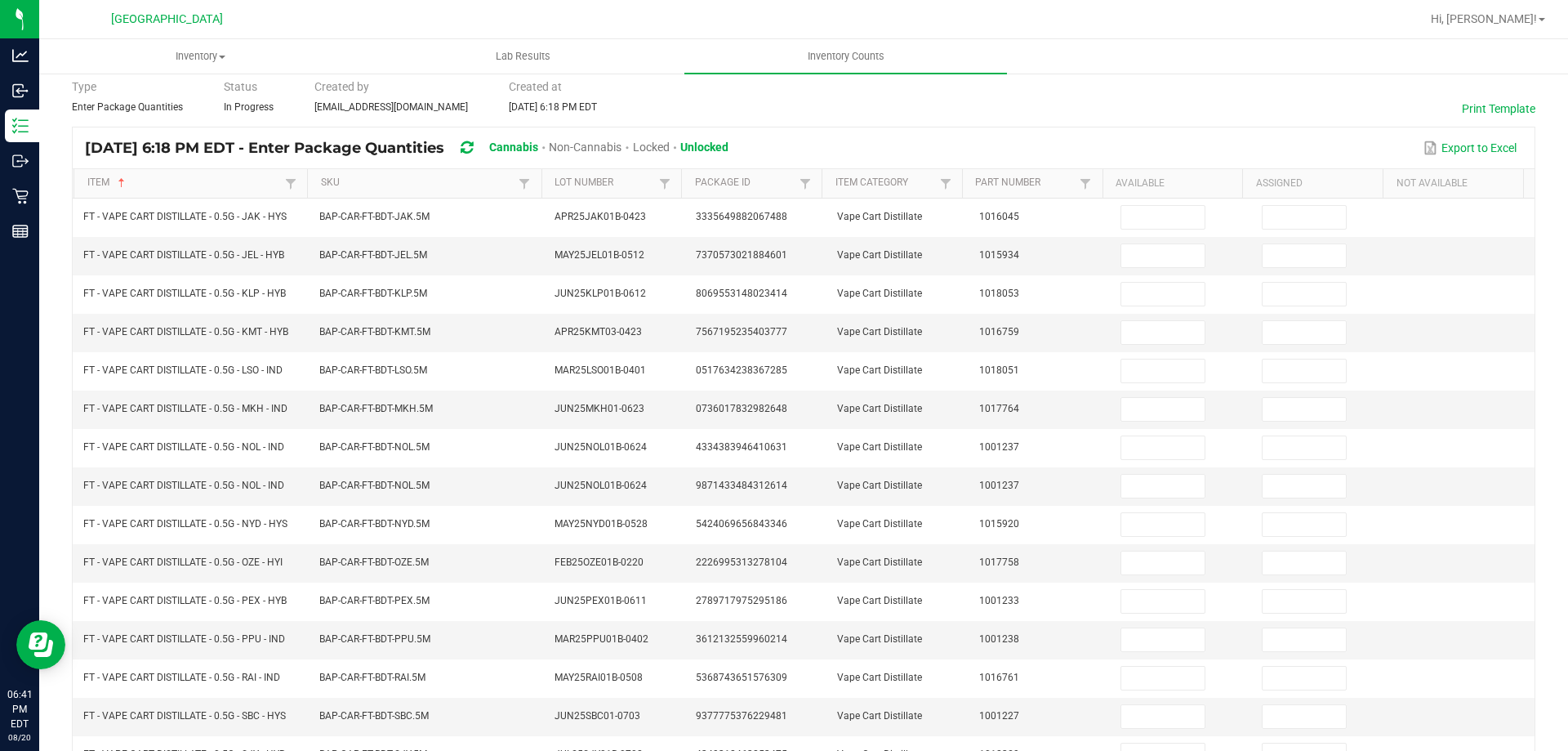
scroll to position [12, 0]
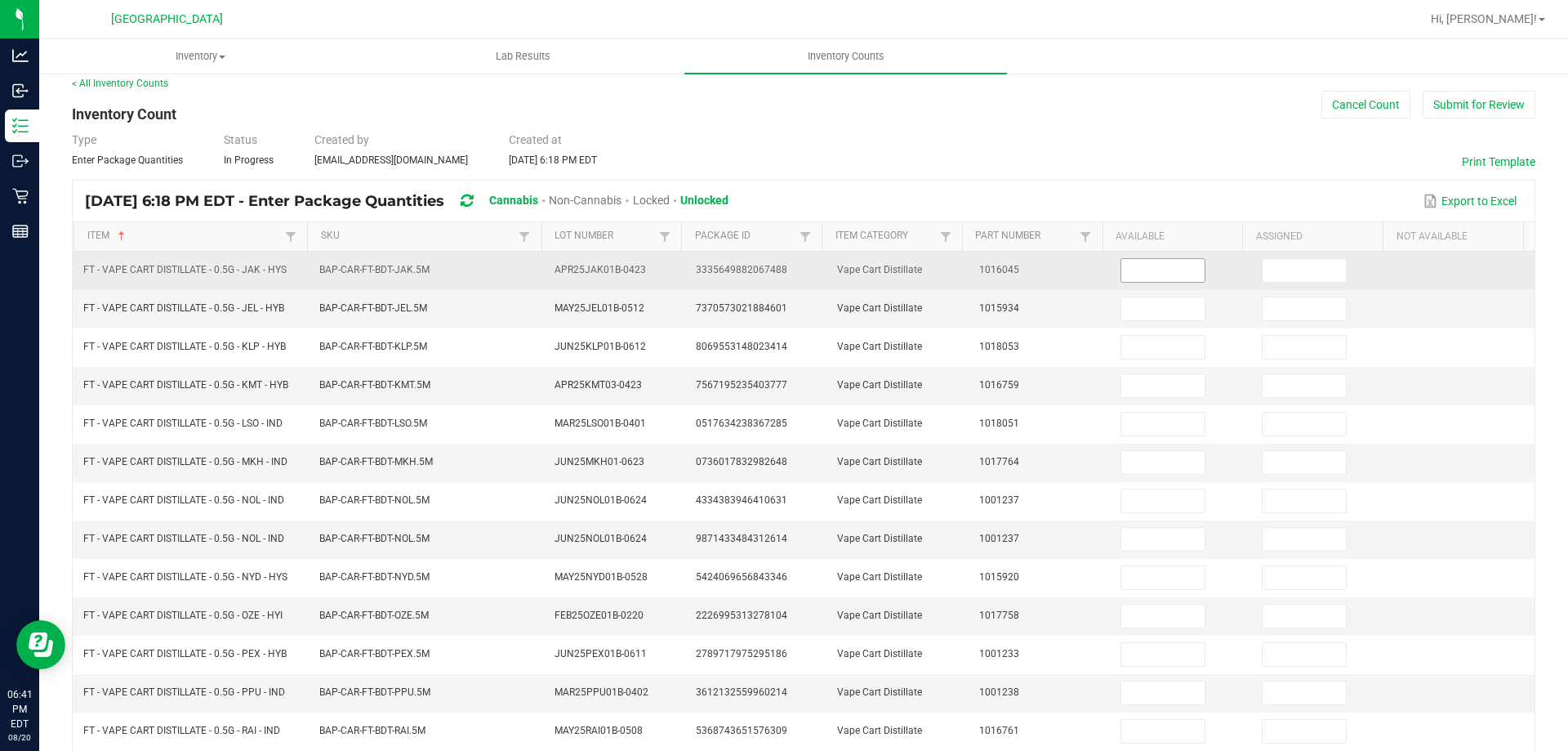
click at [1139, 266] on input at bounding box center [1162, 270] width 83 height 23
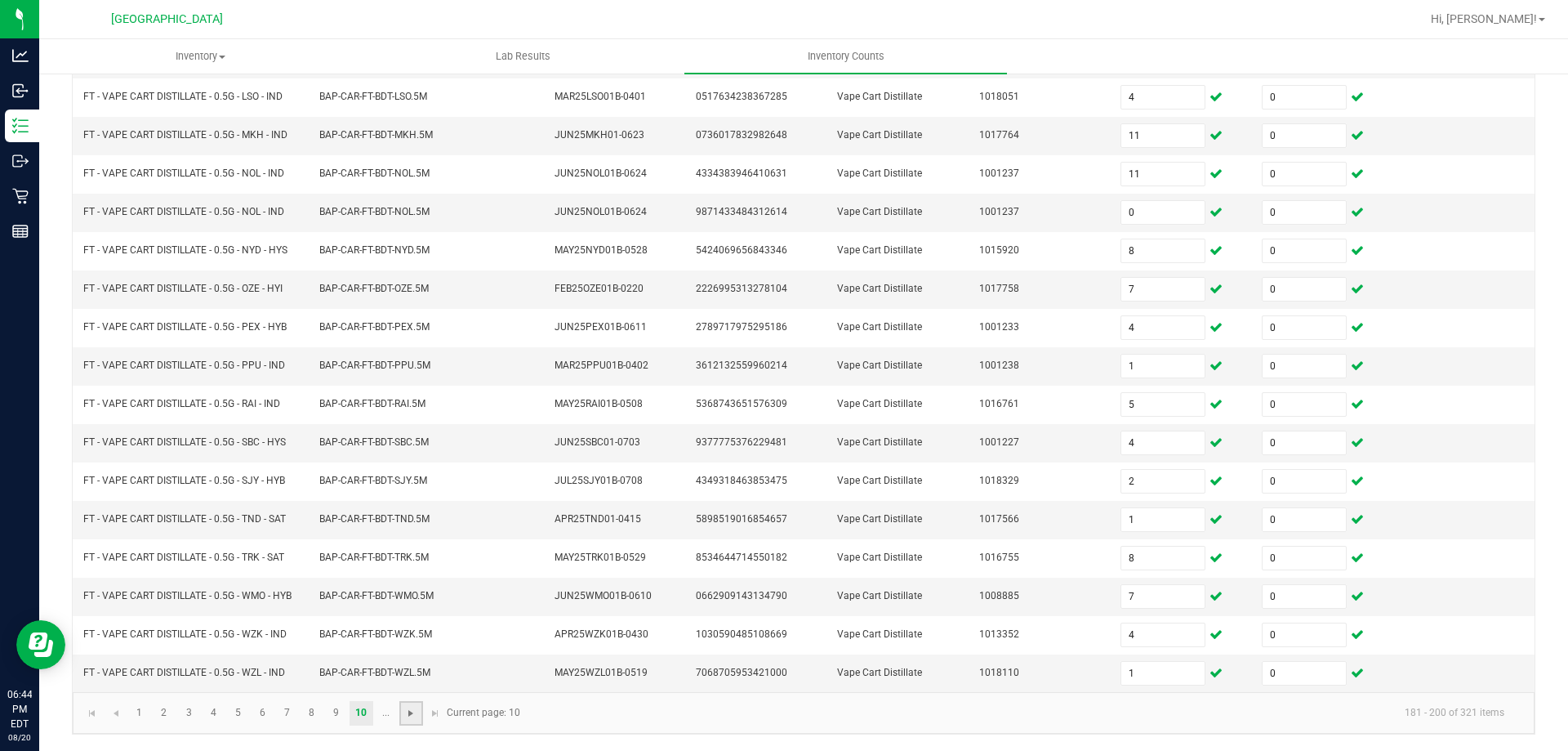
click at [406, 712] on span "Go to the next page" at bounding box center [410, 713] width 13 height 13
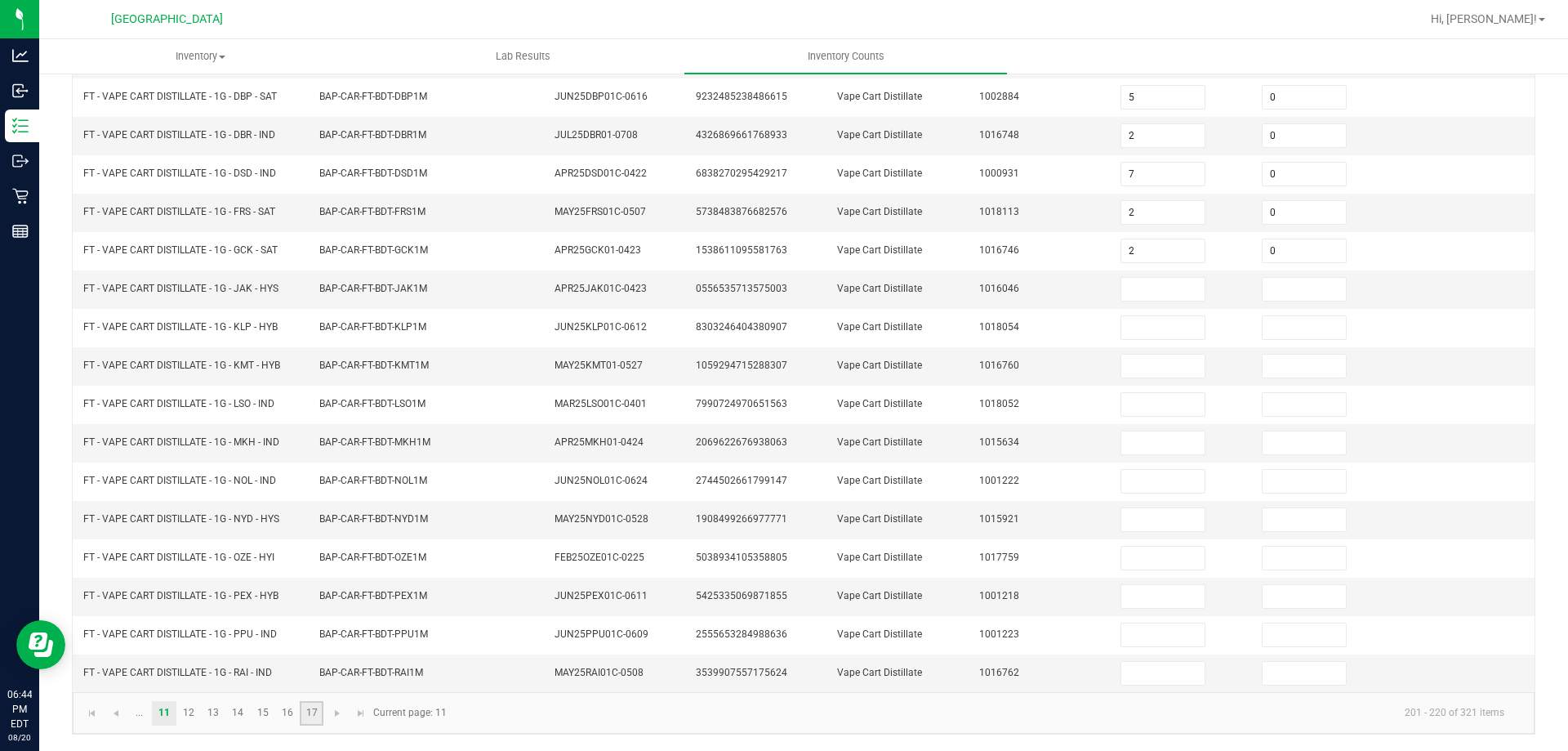
click at [307, 706] on link "17" at bounding box center [311, 713] width 24 height 24
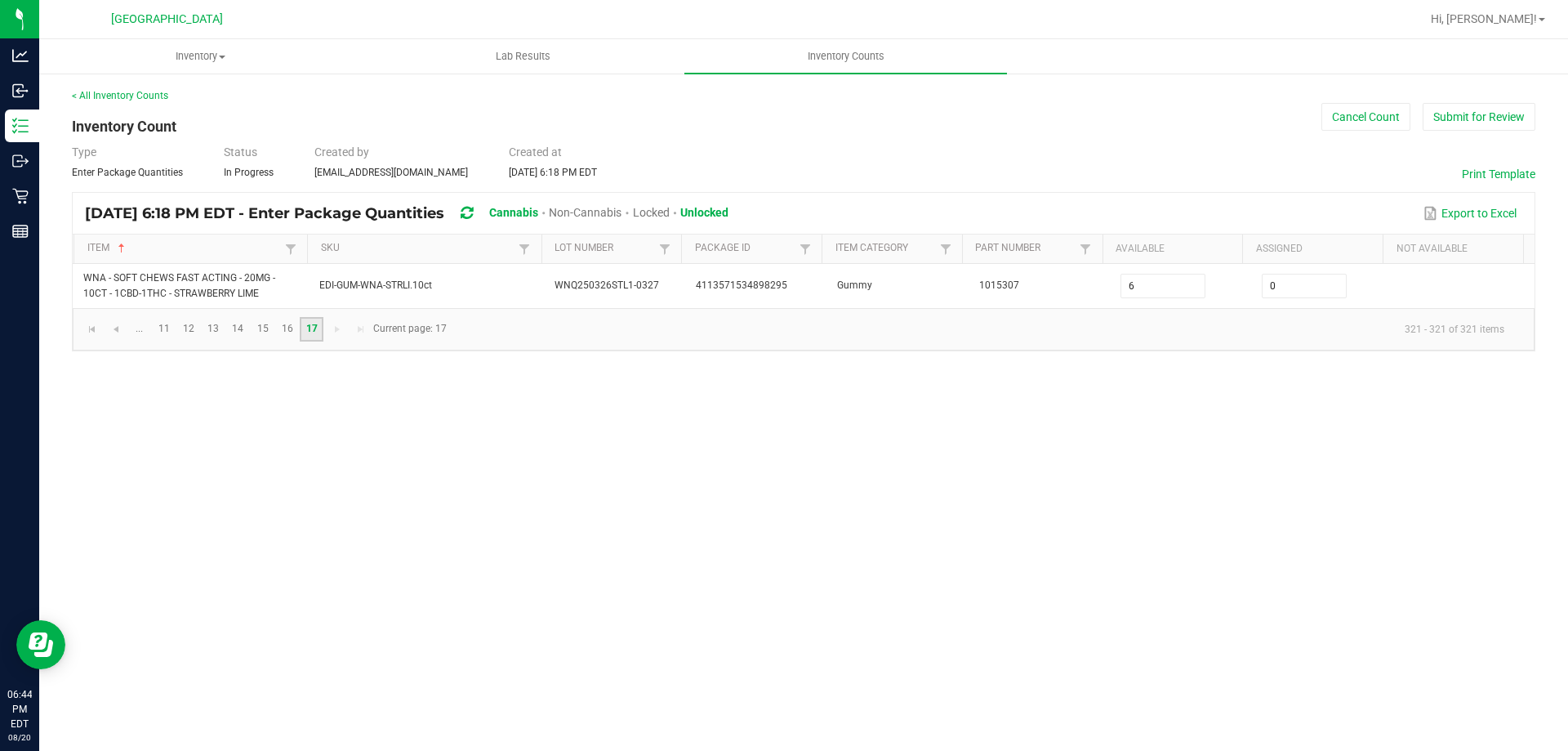
scroll to position [0, 0]
click at [291, 325] on link "16" at bounding box center [287, 329] width 24 height 24
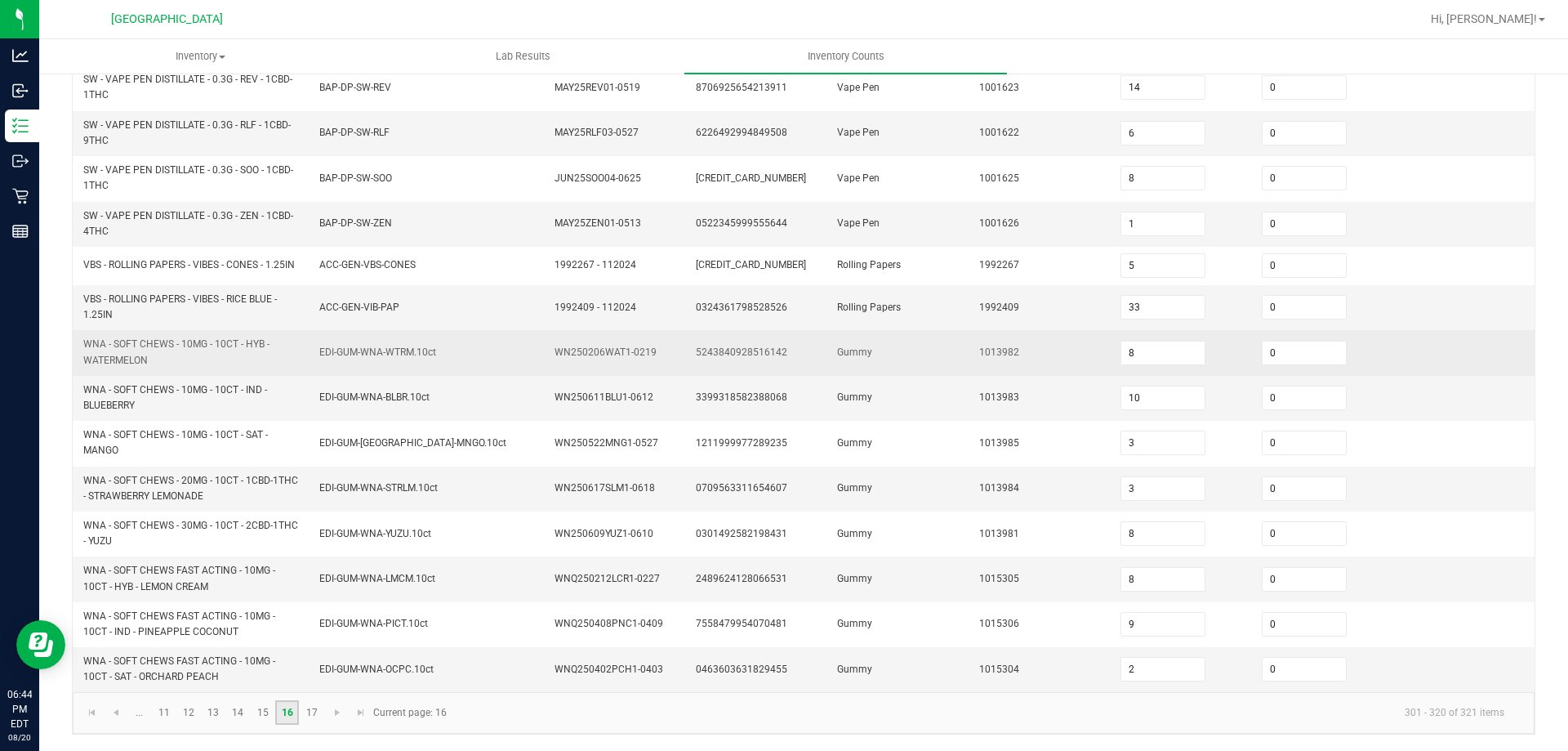
scroll to position [476, 0]
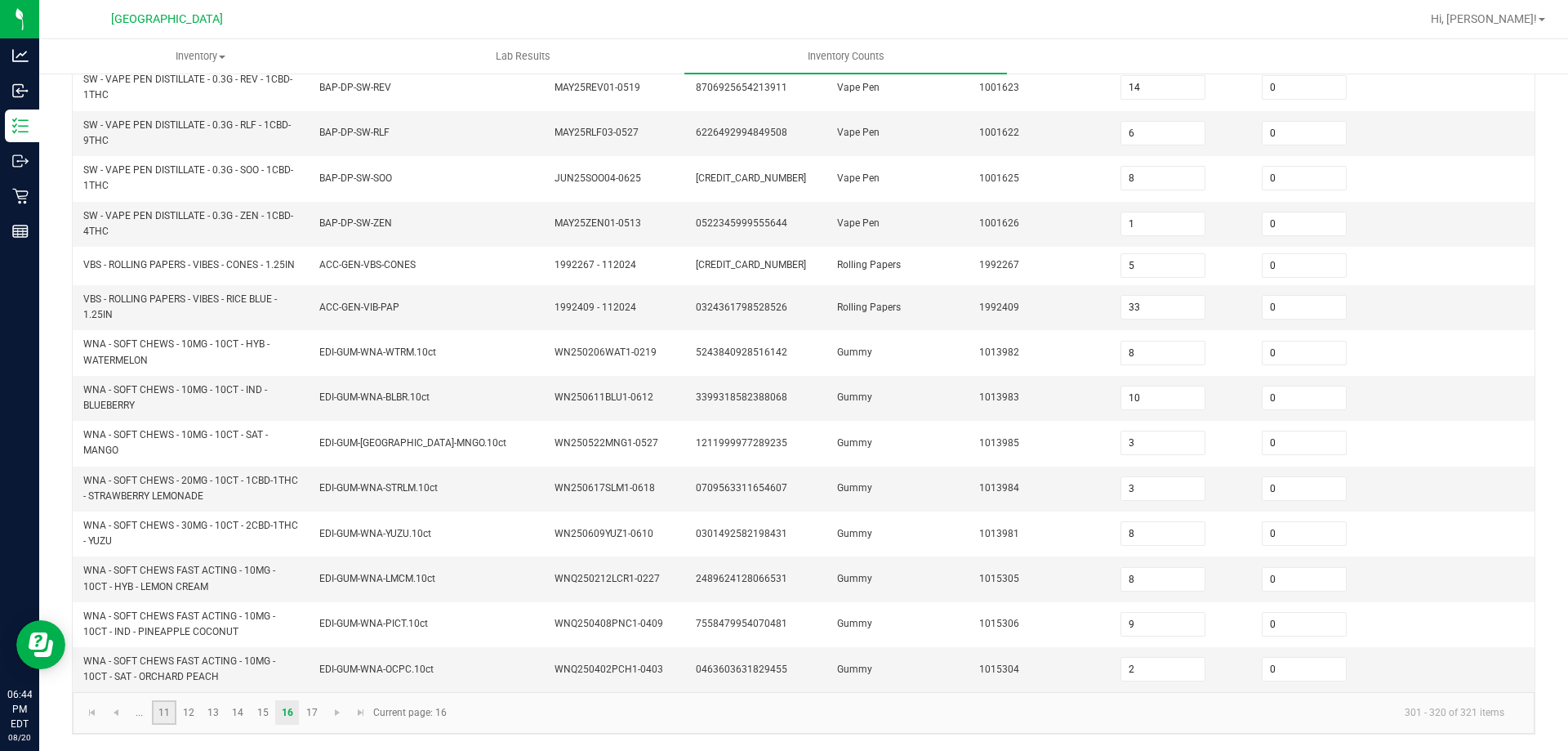
click at [160, 706] on link "11" at bounding box center [163, 713] width 24 height 24
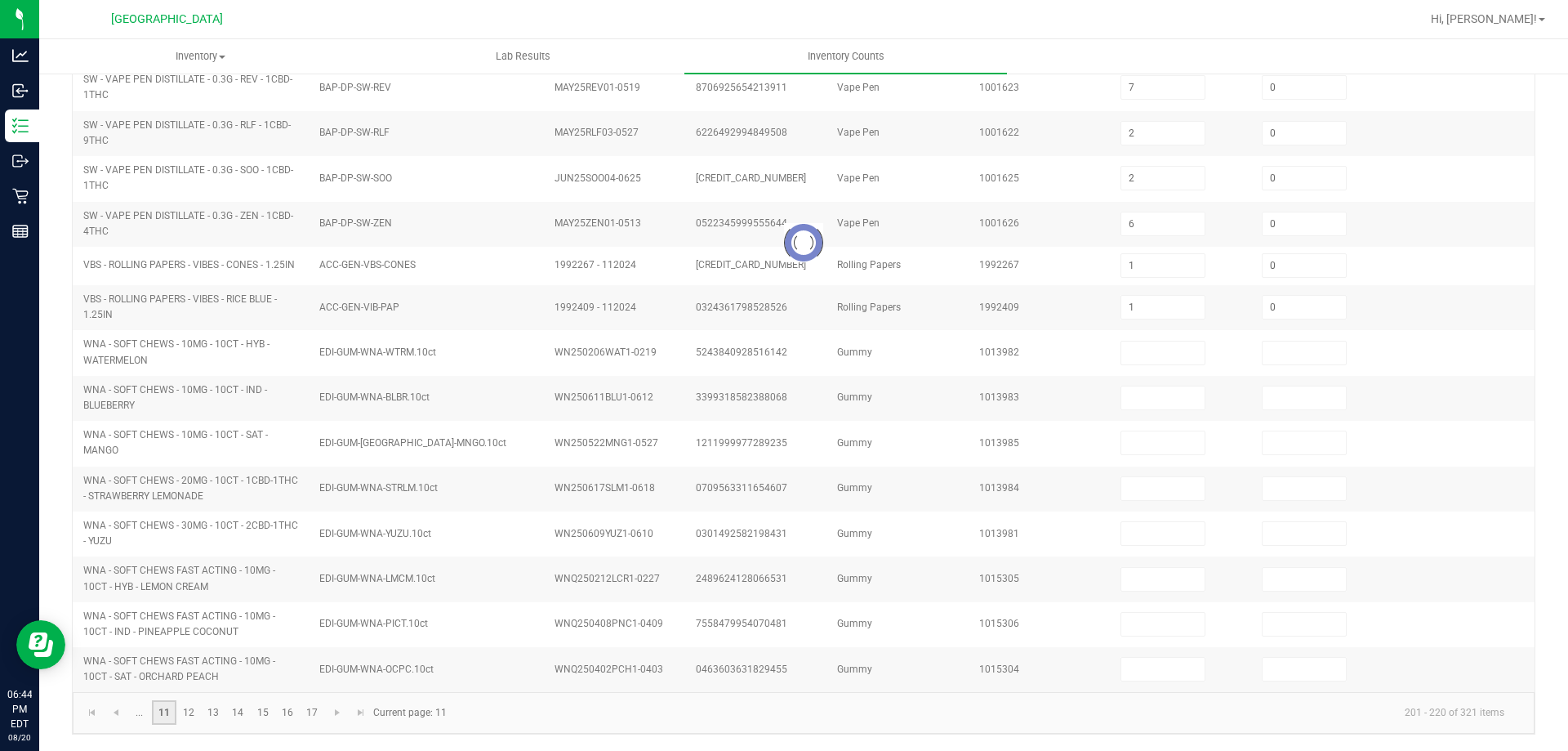
scroll to position [339, 0]
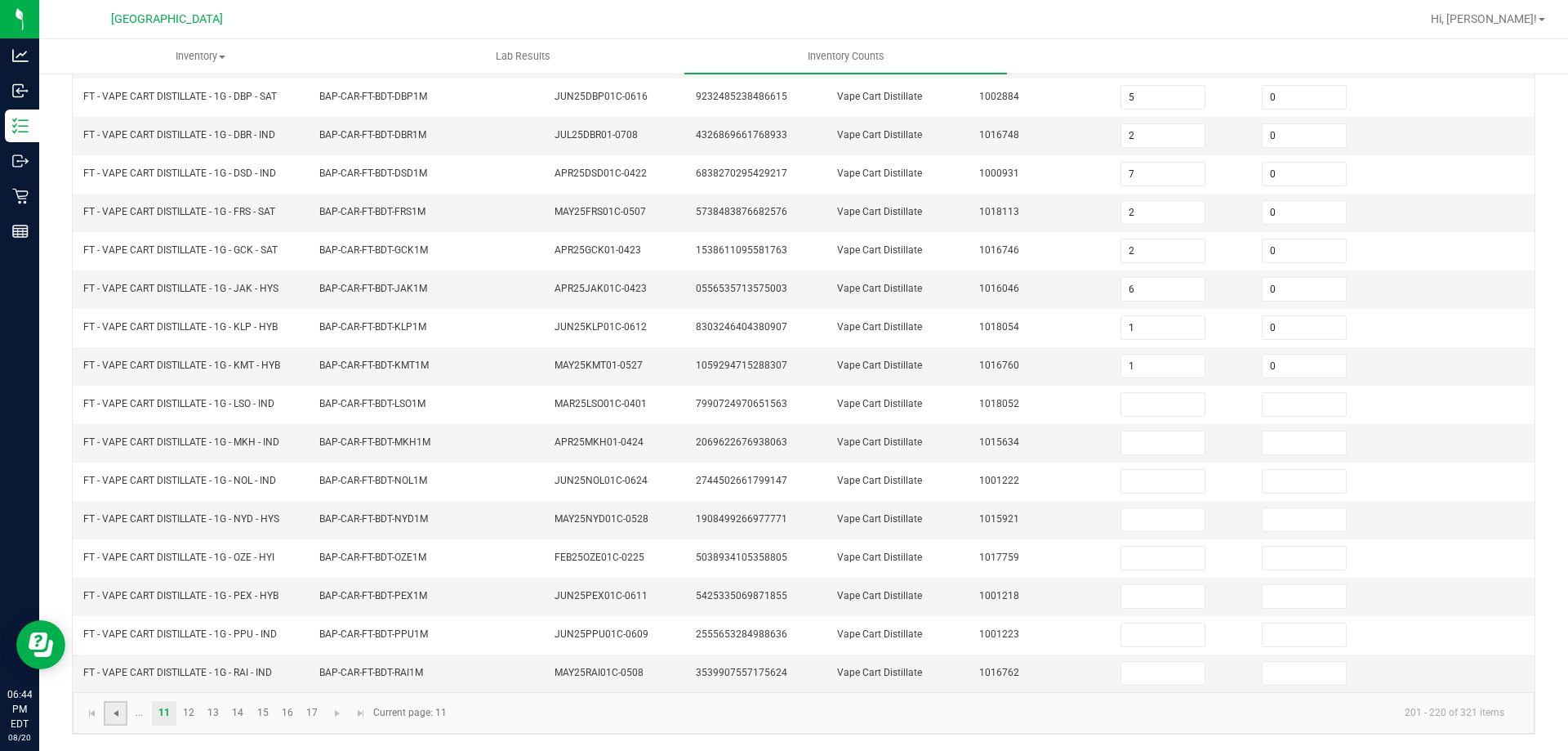
click at [116, 706] on span "Go to the previous page" at bounding box center [115, 713] width 13 height 13
click at [259, 710] on link "6" at bounding box center [262, 713] width 24 height 24
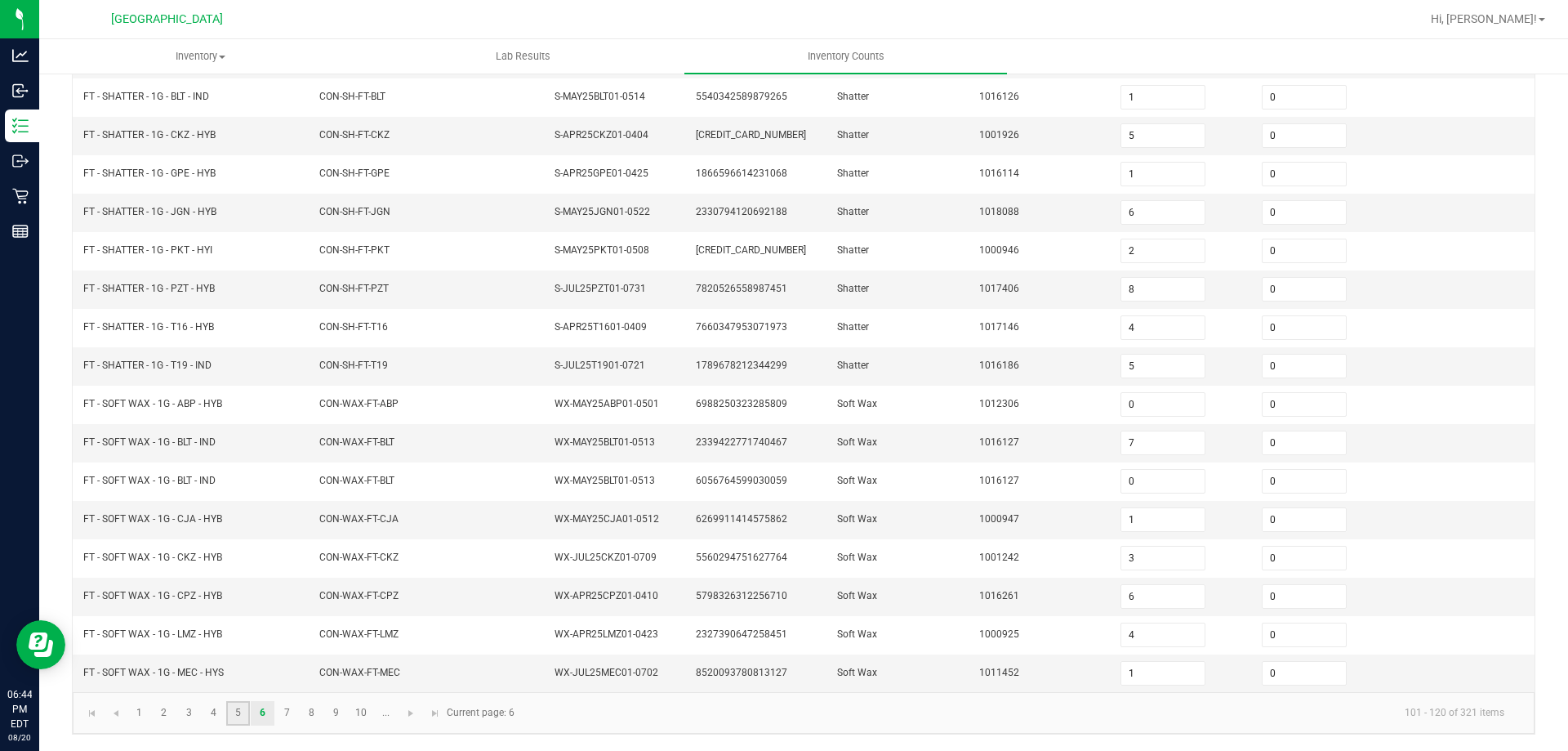
click at [239, 702] on link "5" at bounding box center [238, 713] width 24 height 24
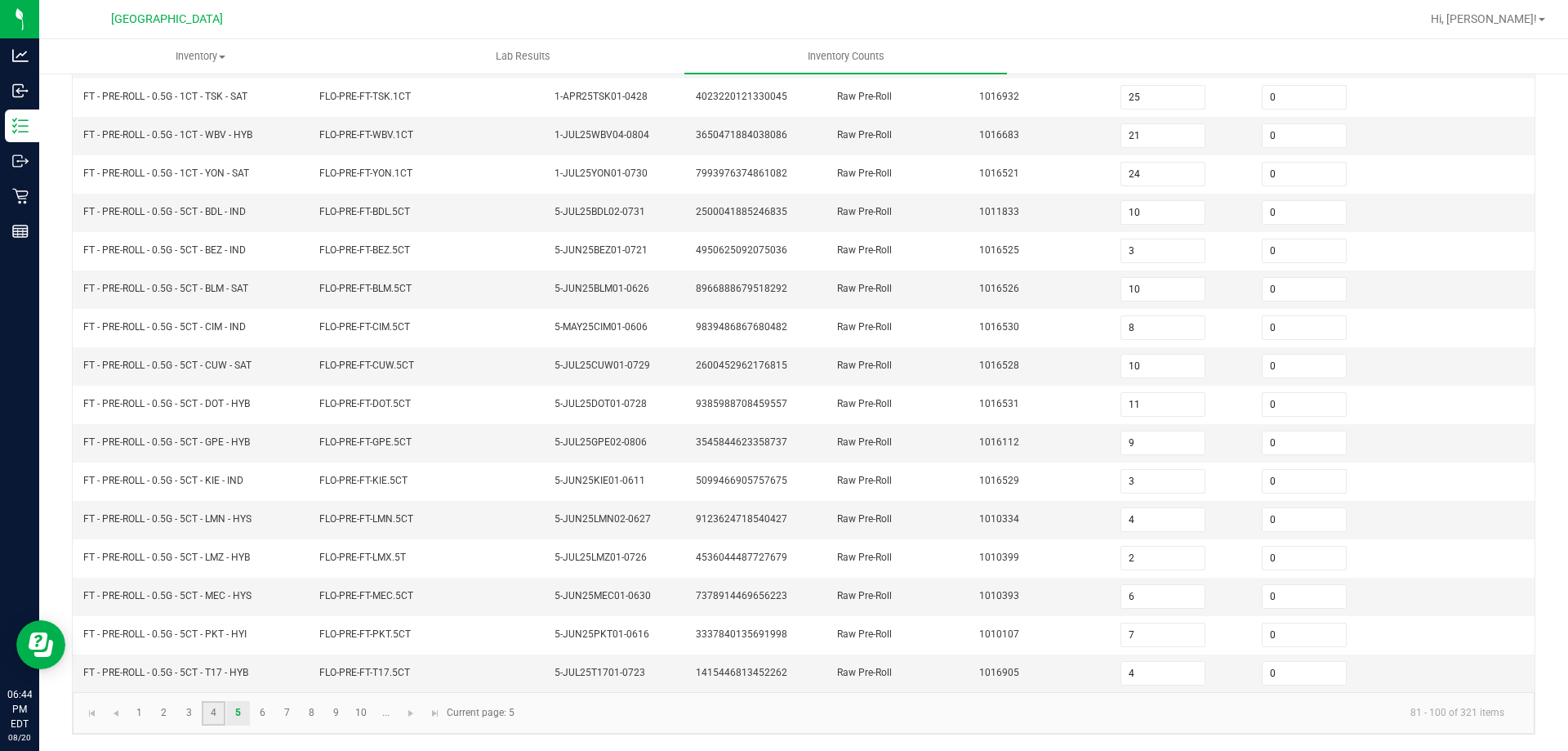
click at [218, 712] on link "4" at bounding box center [213, 713] width 24 height 24
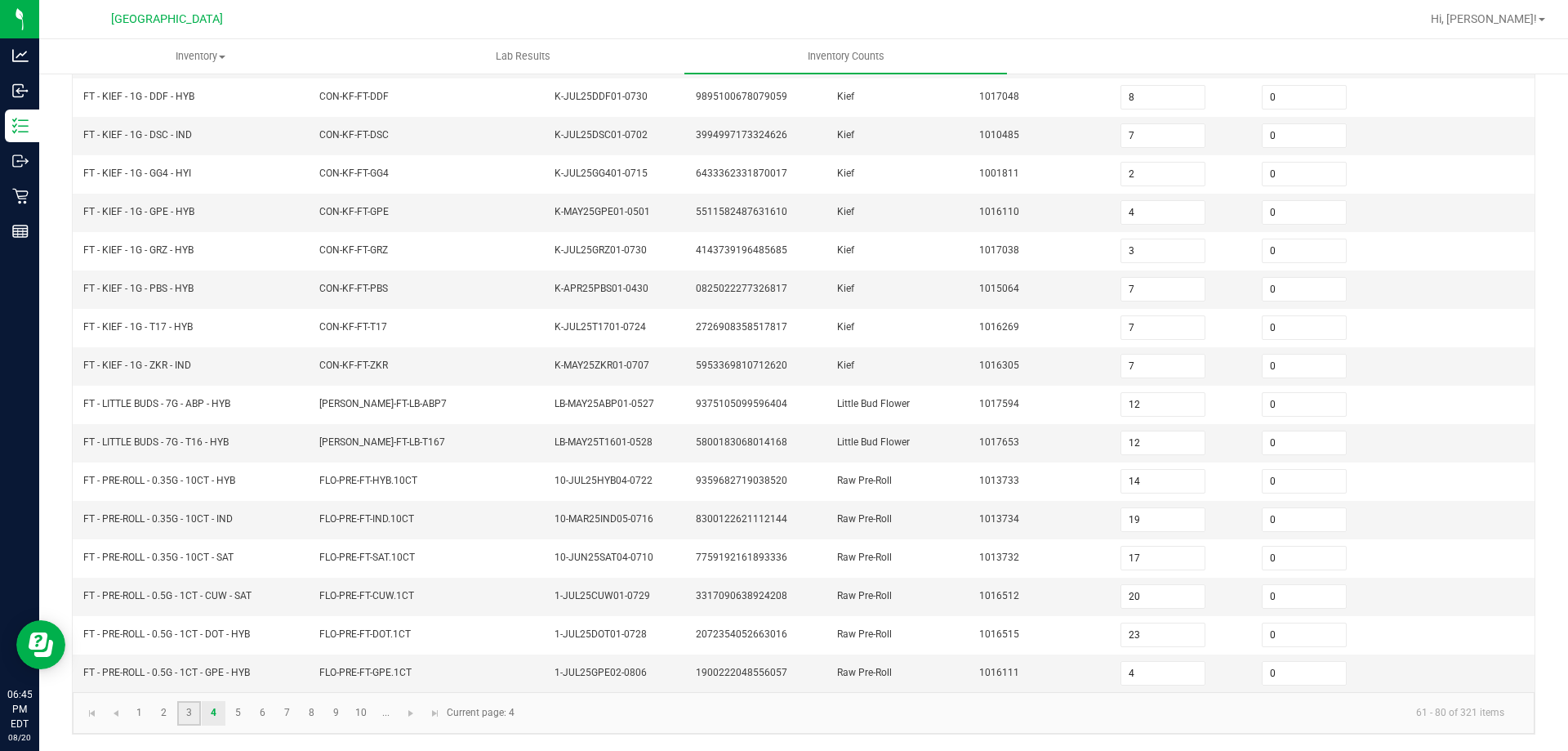
click at [190, 712] on link "3" at bounding box center [189, 713] width 24 height 24
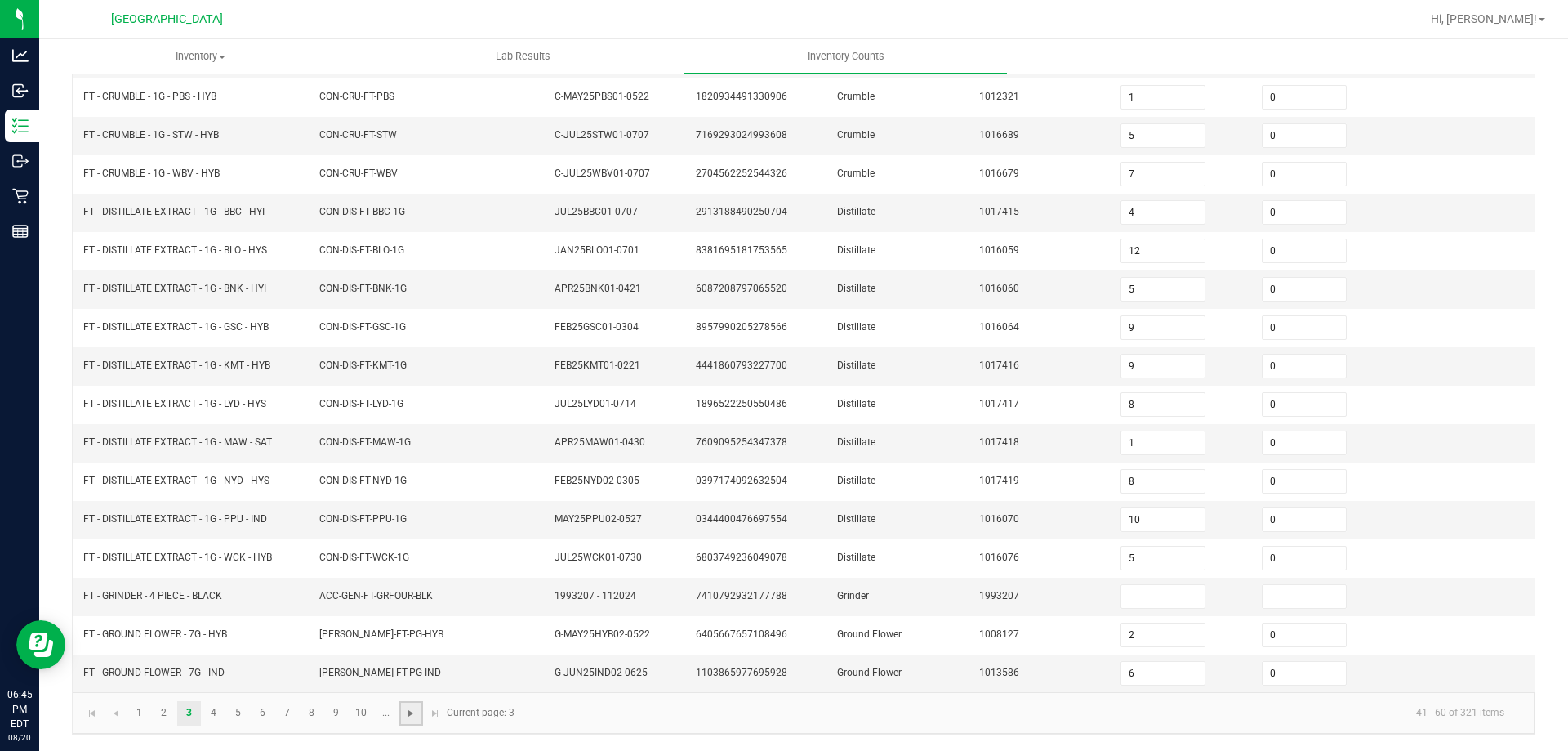
click at [414, 713] on span "Go to the next page" at bounding box center [410, 713] width 13 height 13
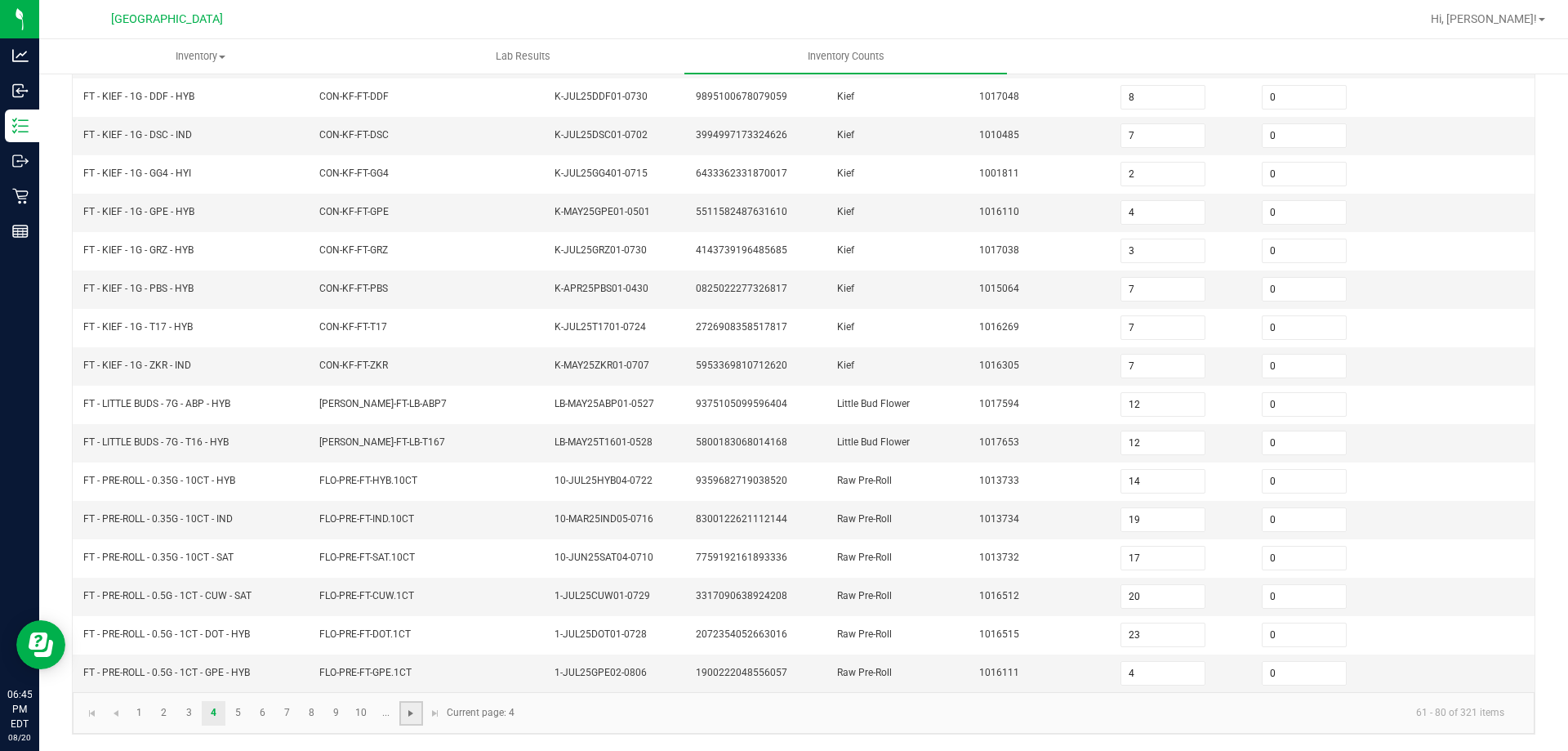
click at [412, 714] on span "Go to the next page" at bounding box center [410, 713] width 13 height 13
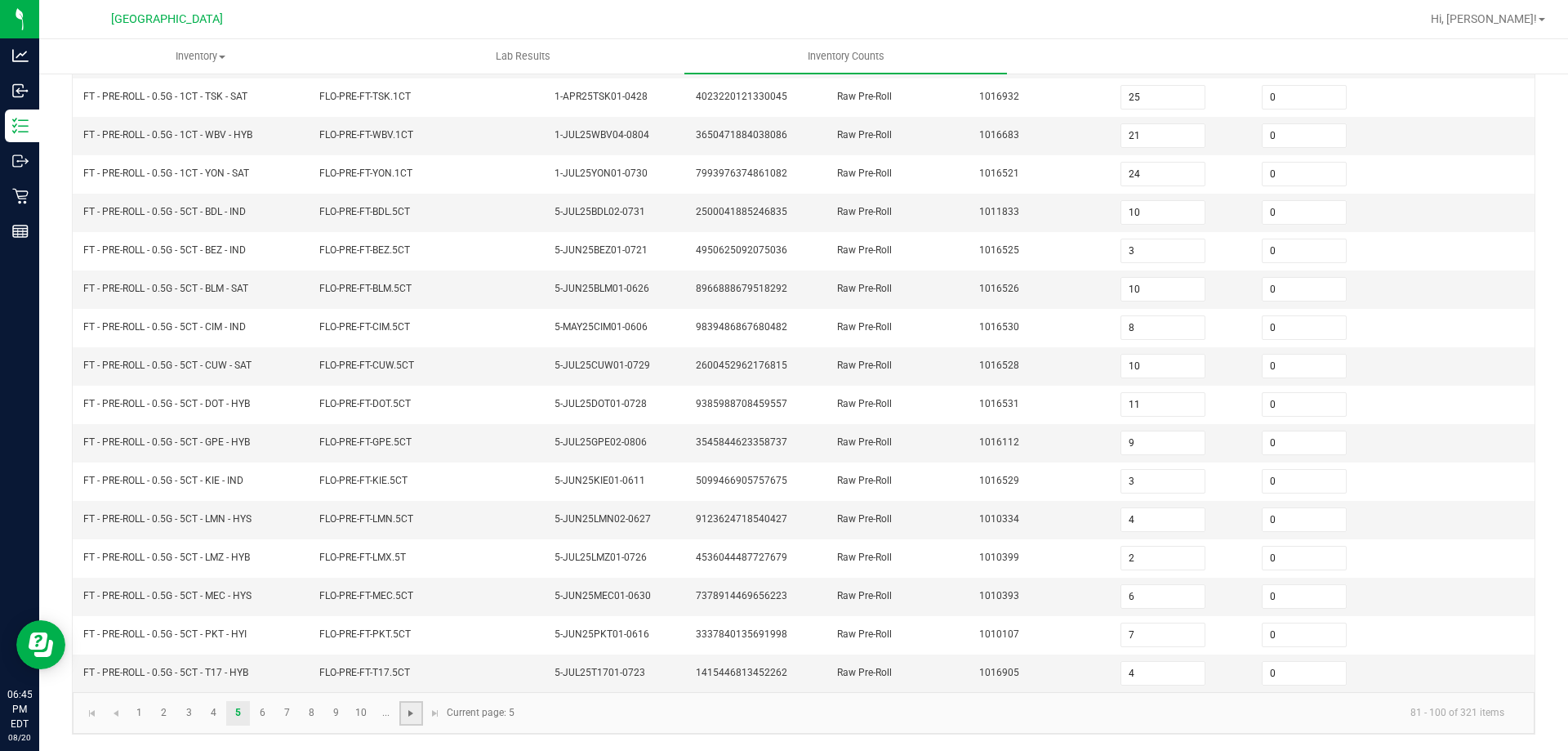
click at [412, 714] on span "Go to the next page" at bounding box center [410, 713] width 13 height 13
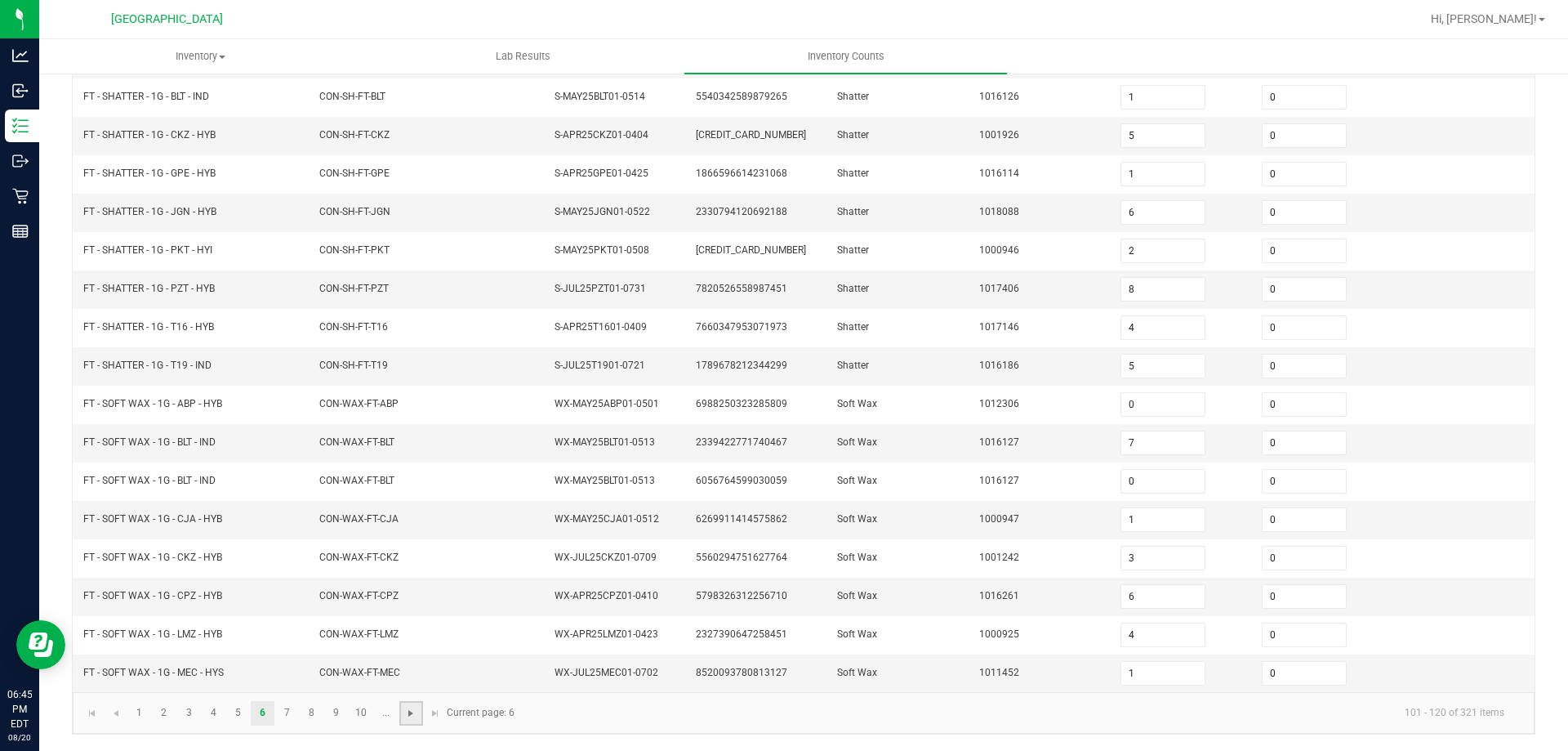
click at [412, 714] on span "Go to the next page" at bounding box center [410, 713] width 13 height 13
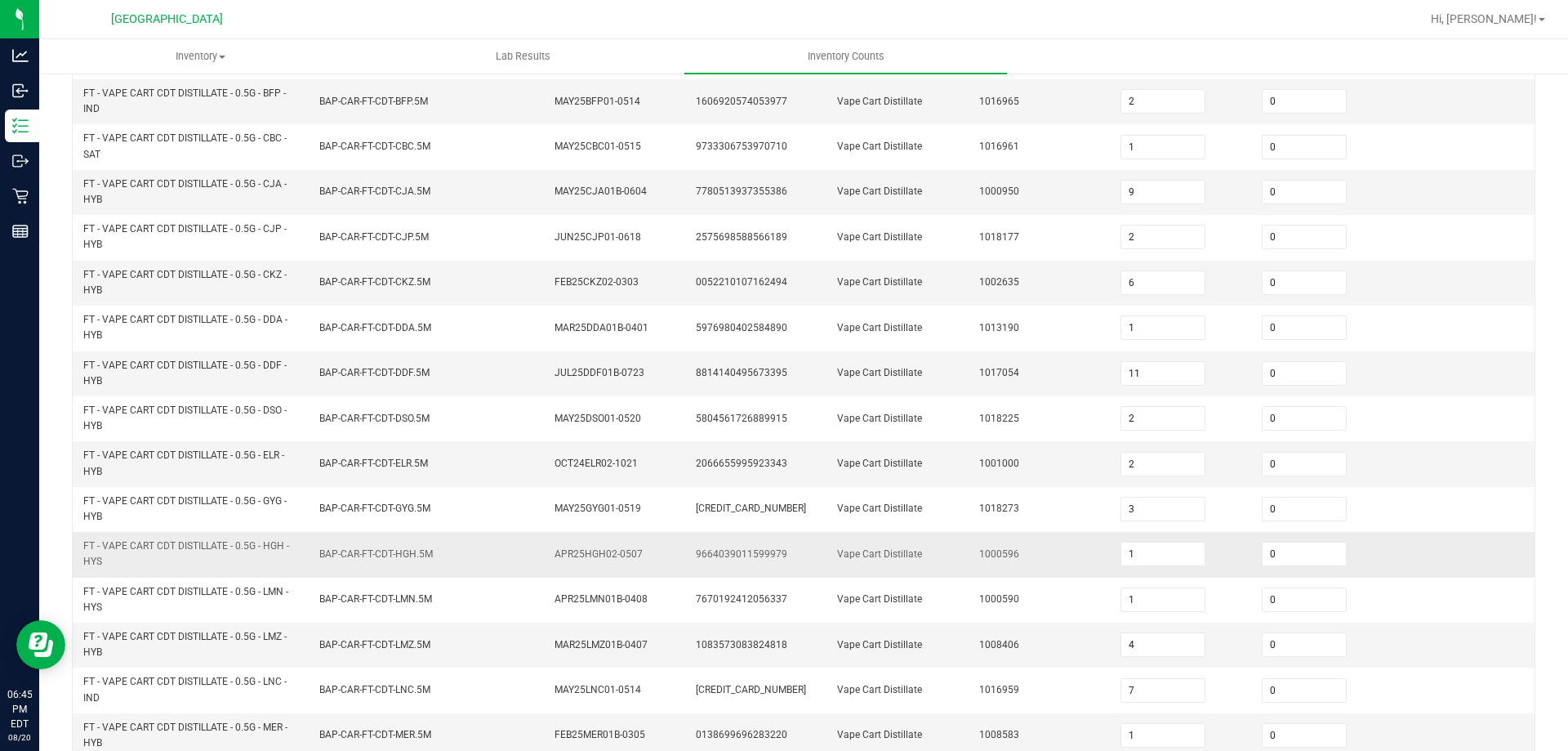
scroll to position [463, 0]
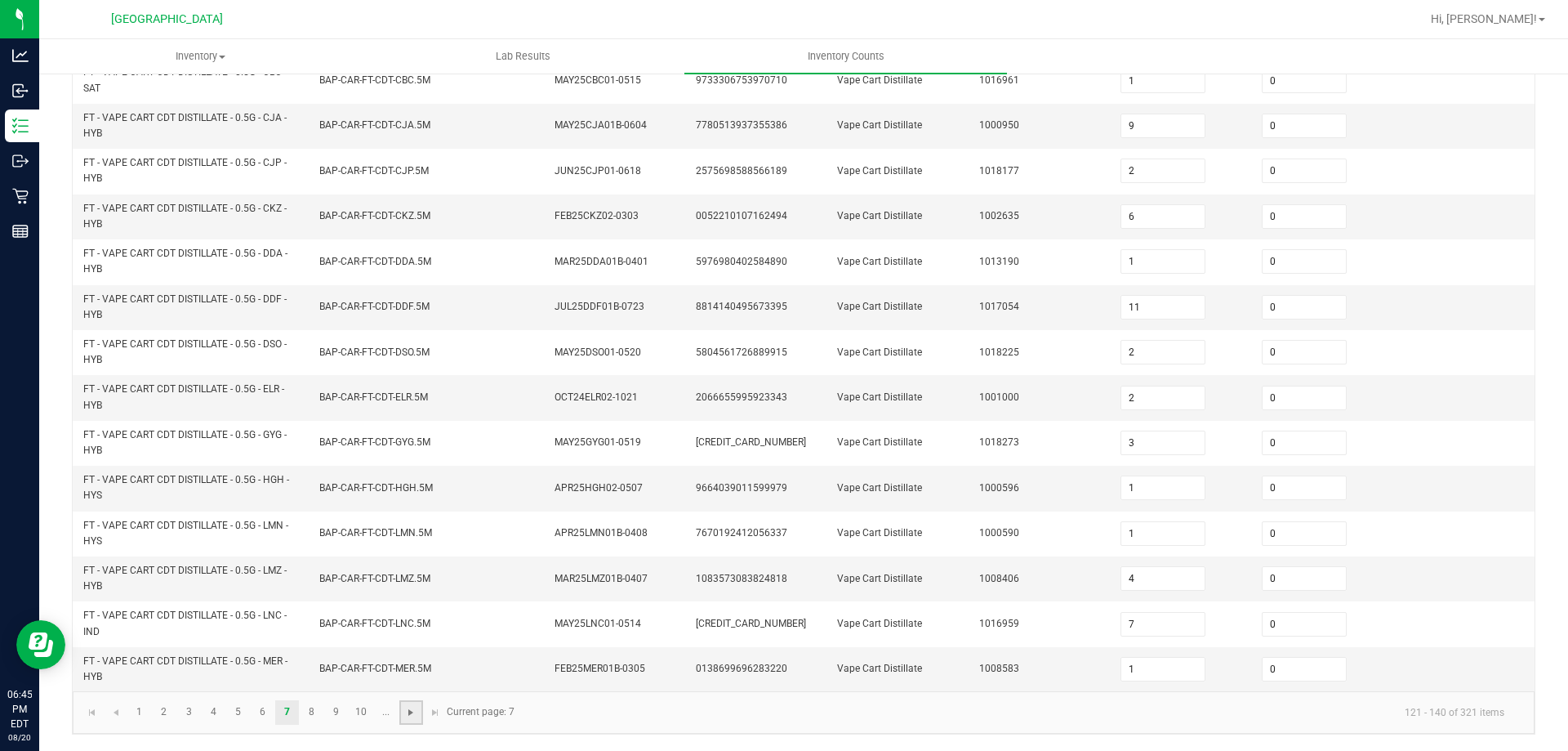
click at [413, 706] on span "Go to the next page" at bounding box center [410, 712] width 13 height 13
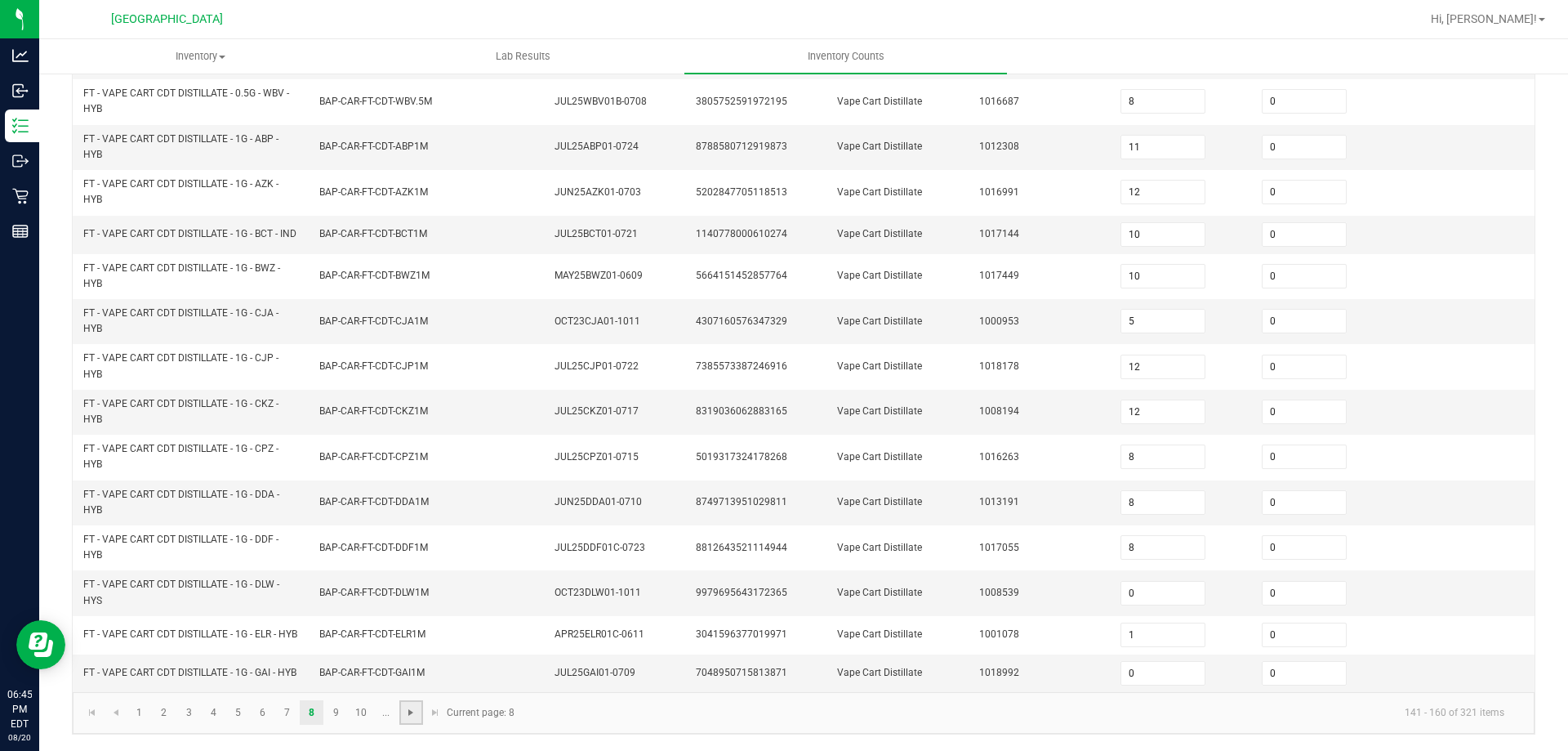
click at [413, 719] on span "Go to the next page" at bounding box center [410, 712] width 13 height 13
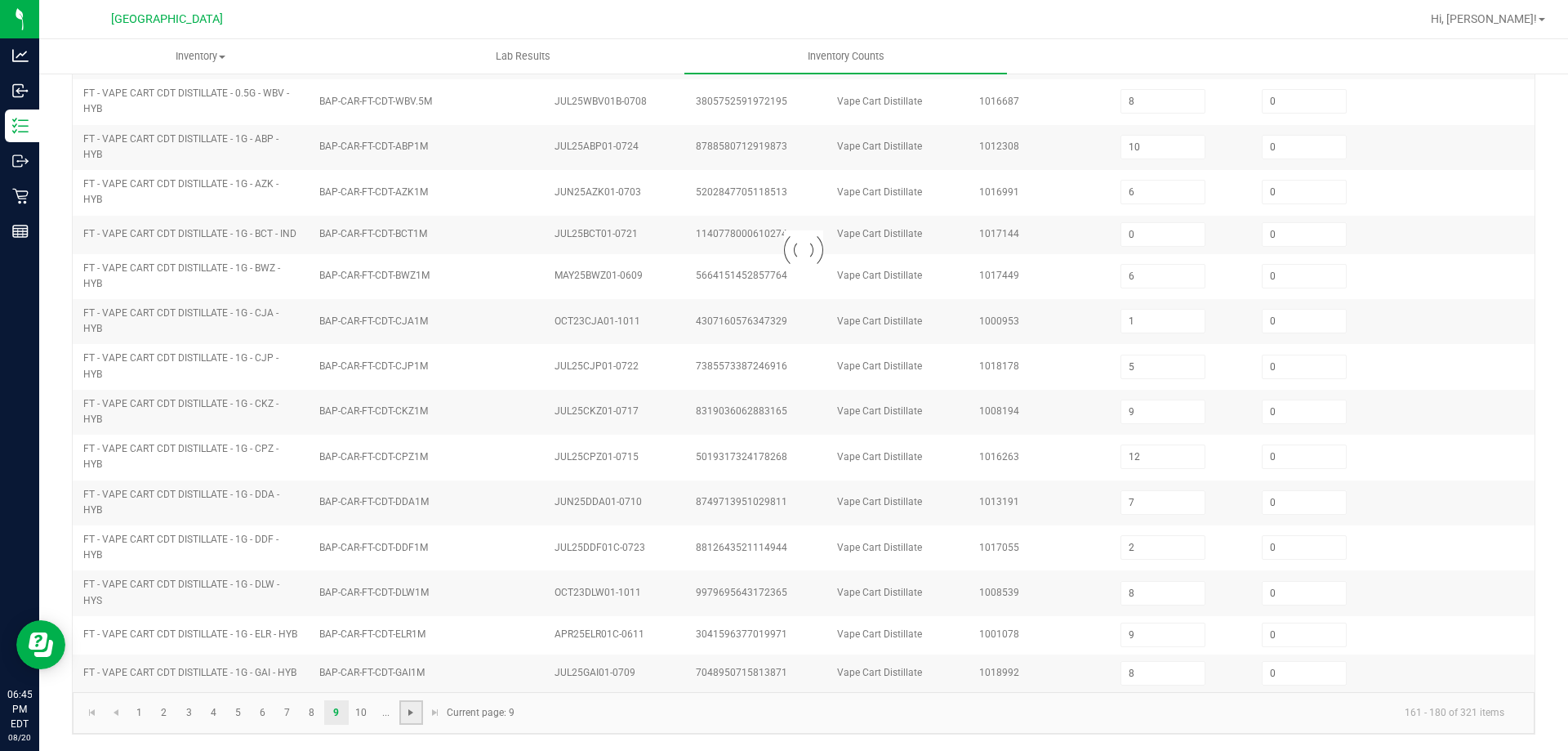
scroll to position [415, 0]
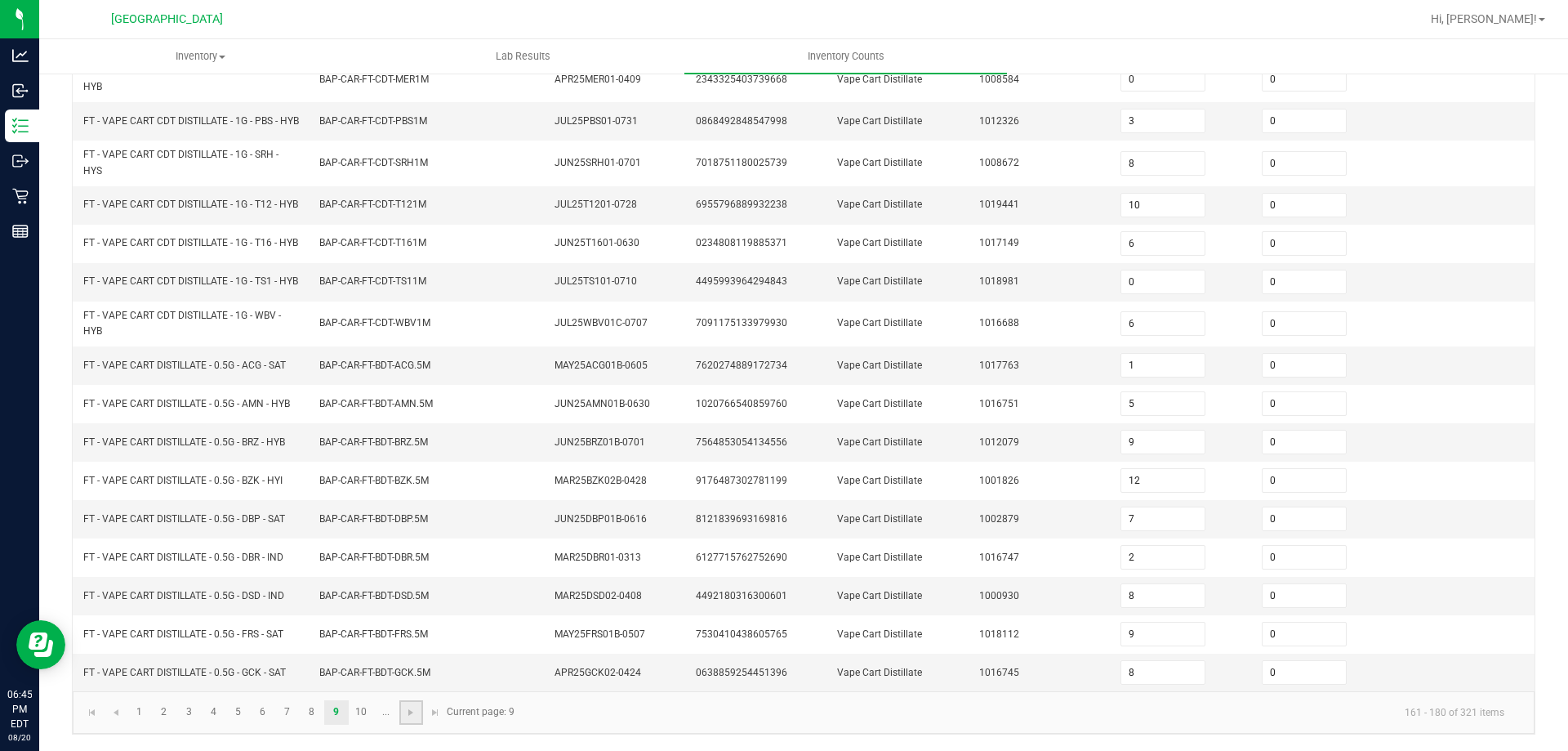
click at [419, 716] on link at bounding box center [411, 713] width 24 height 24
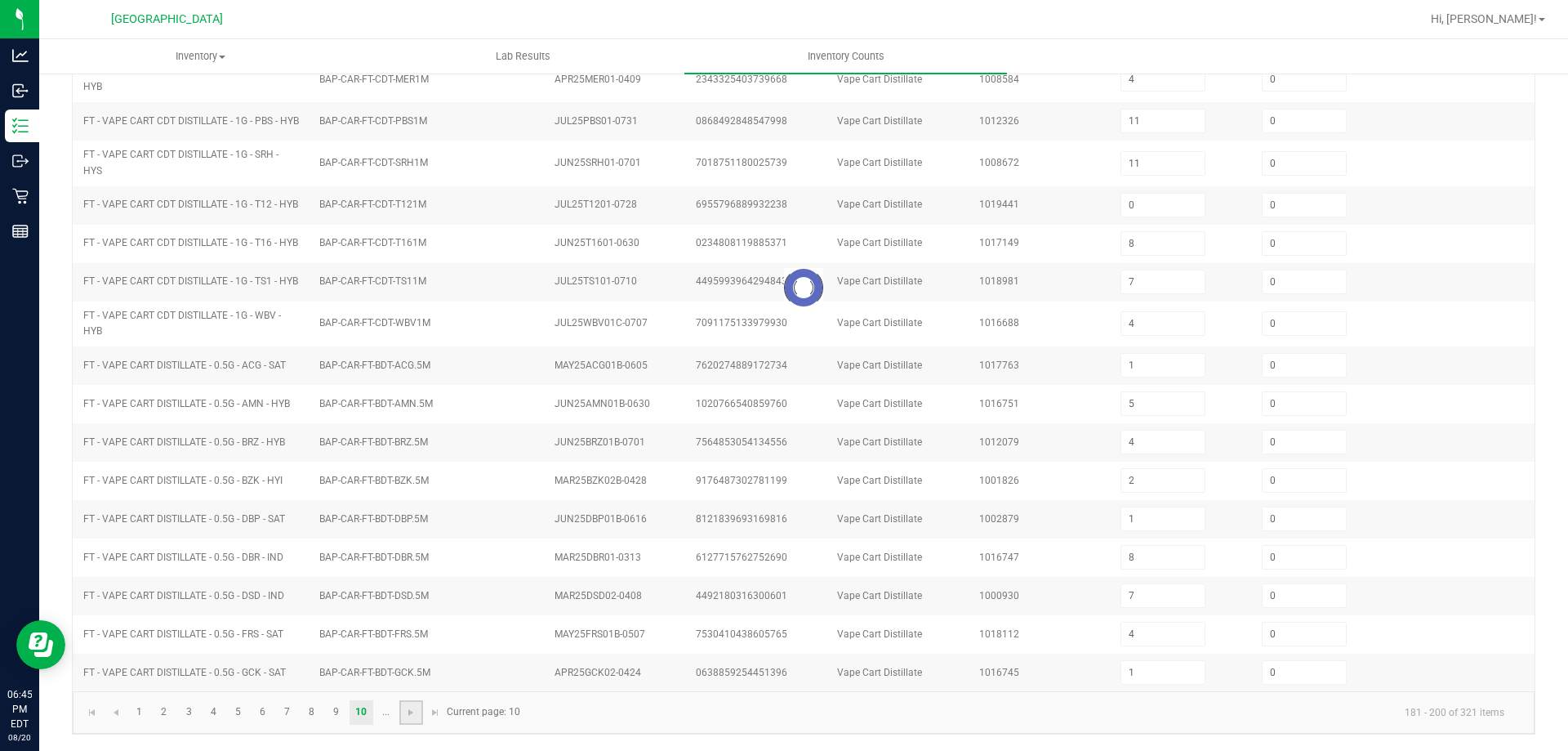
scroll to position [339, 0]
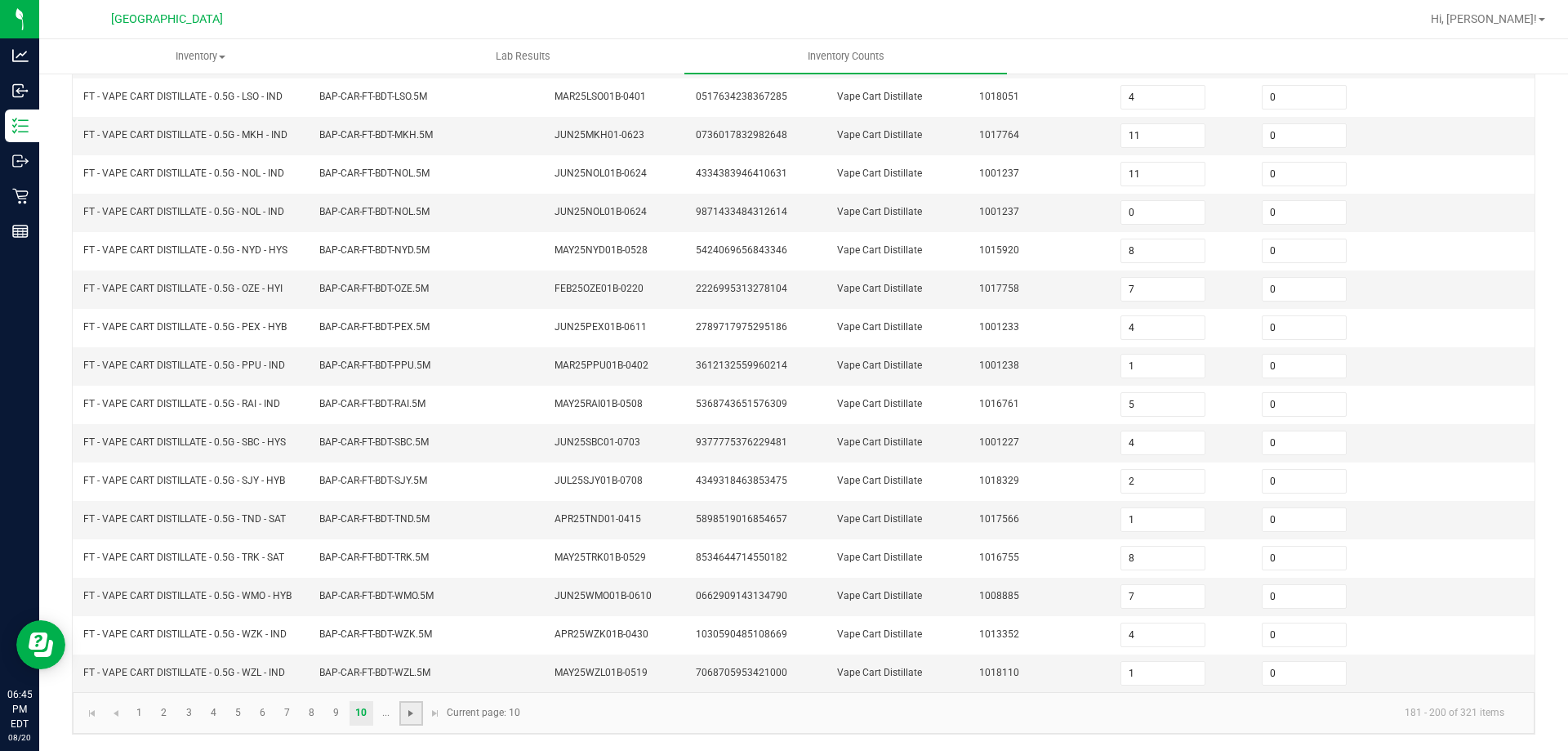
click at [416, 714] on span "Go to the next page" at bounding box center [410, 713] width 13 height 13
click at [335, 710] on span "Go to the next page" at bounding box center [336, 713] width 13 height 13
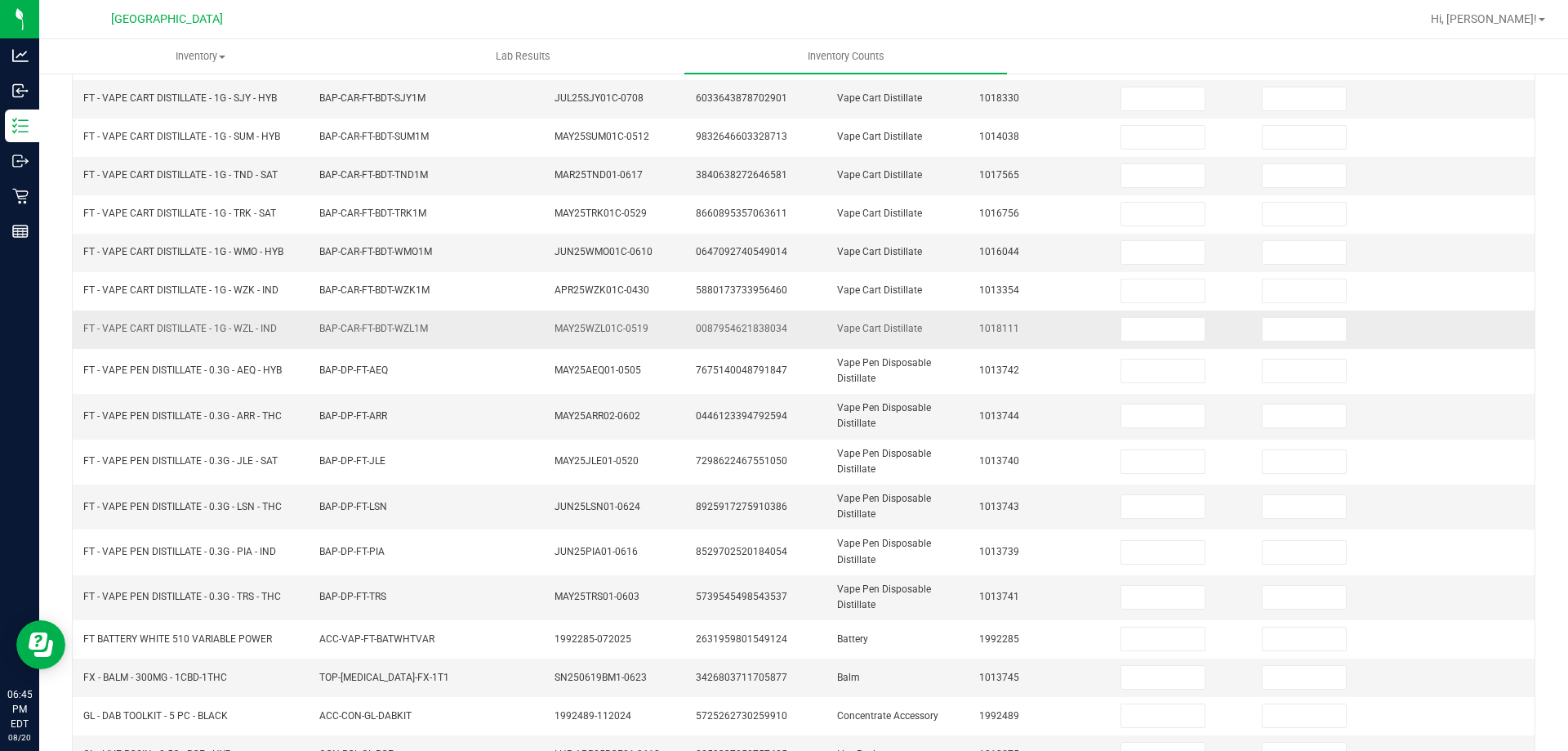
scroll to position [218, 0]
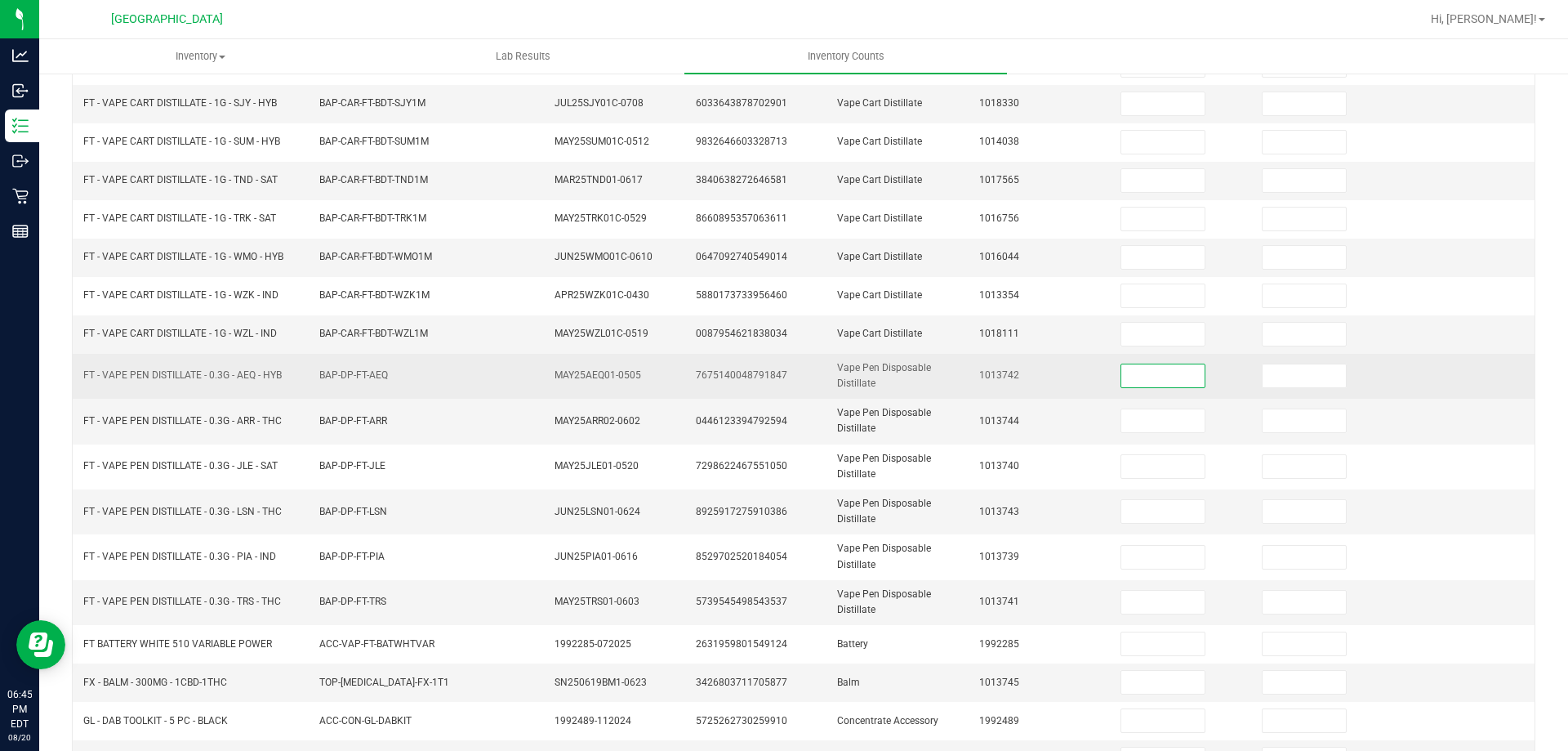
click at [1148, 378] on input at bounding box center [1162, 376] width 83 height 23
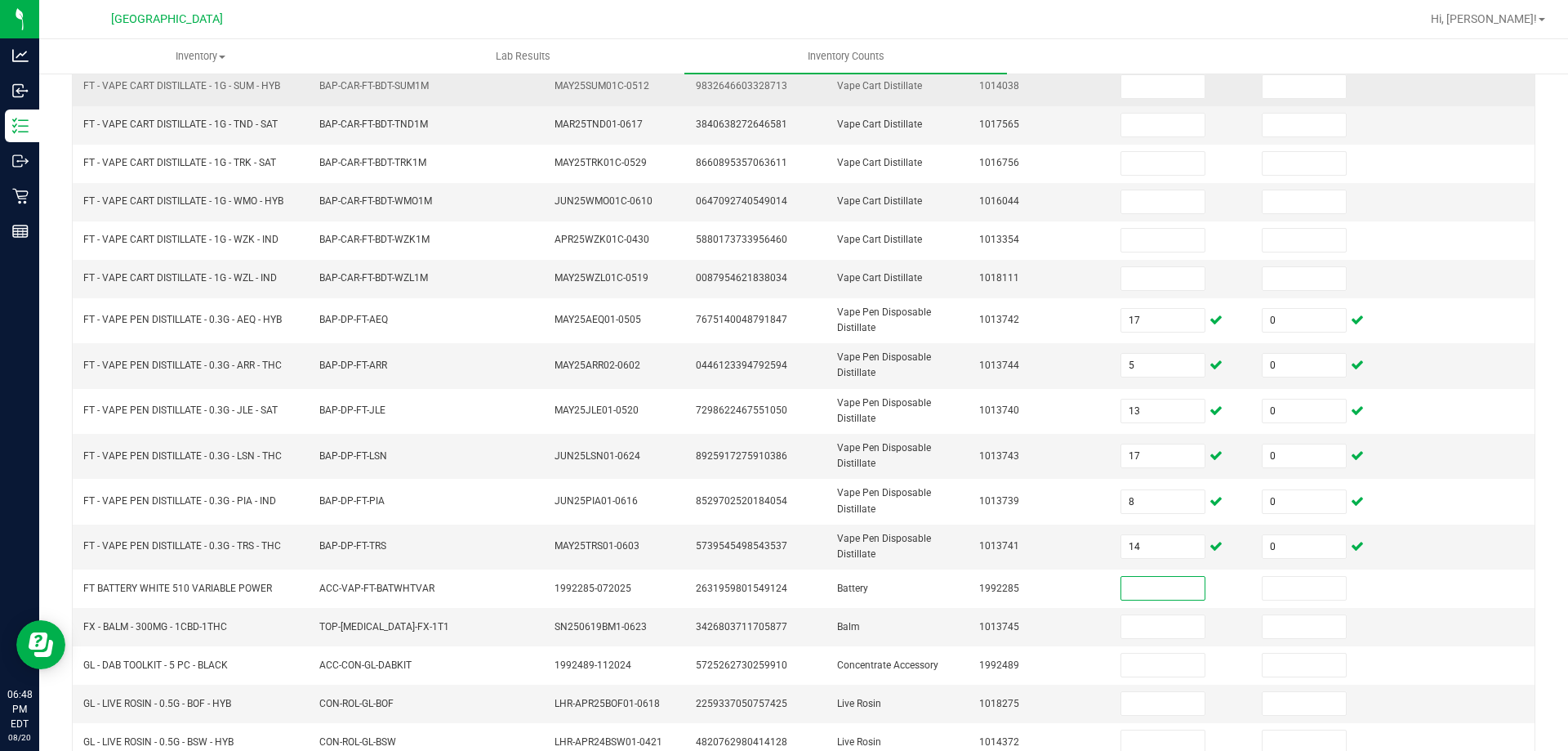
scroll to position [299, 0]
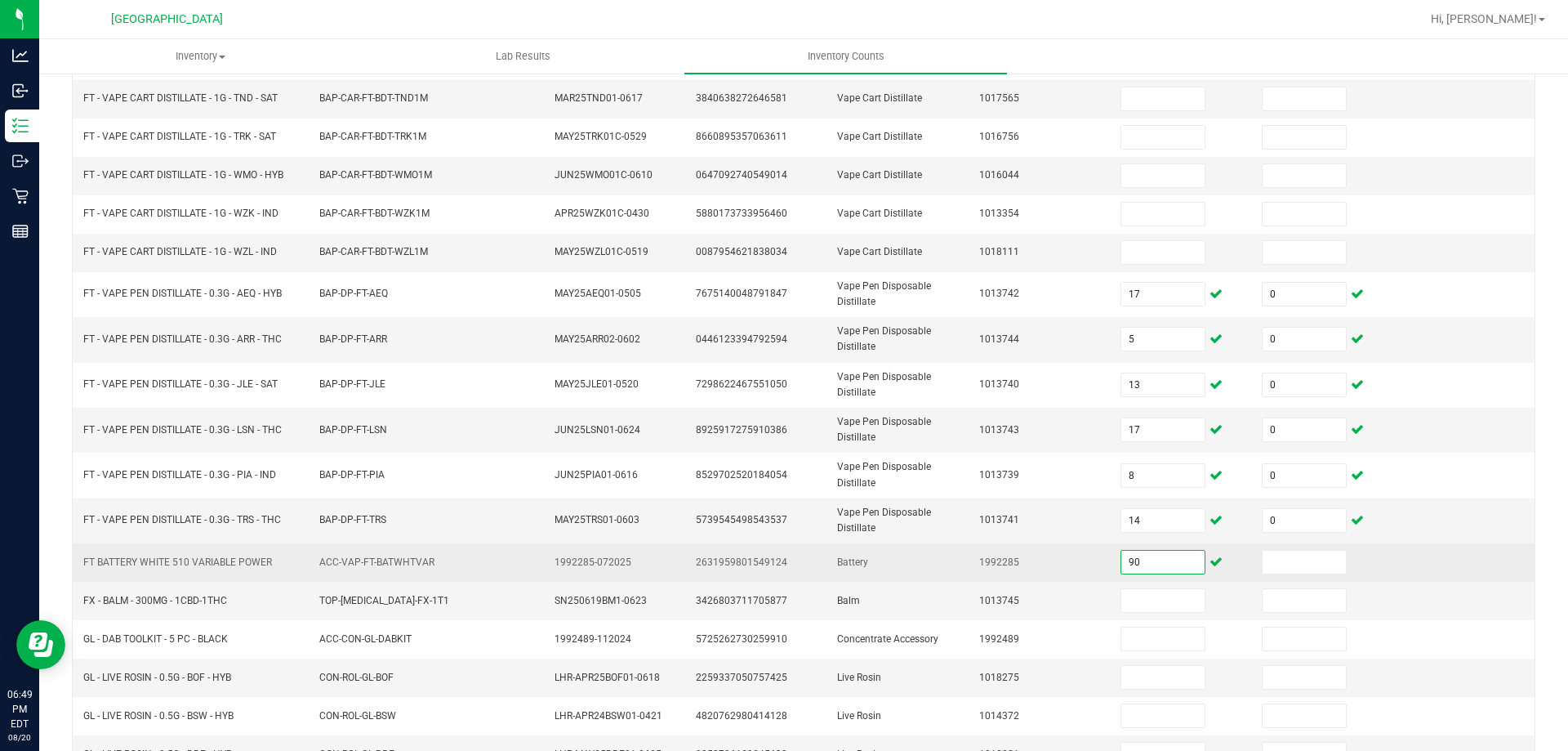
click at [1129, 560] on input "90" at bounding box center [1162, 562] width 83 height 23
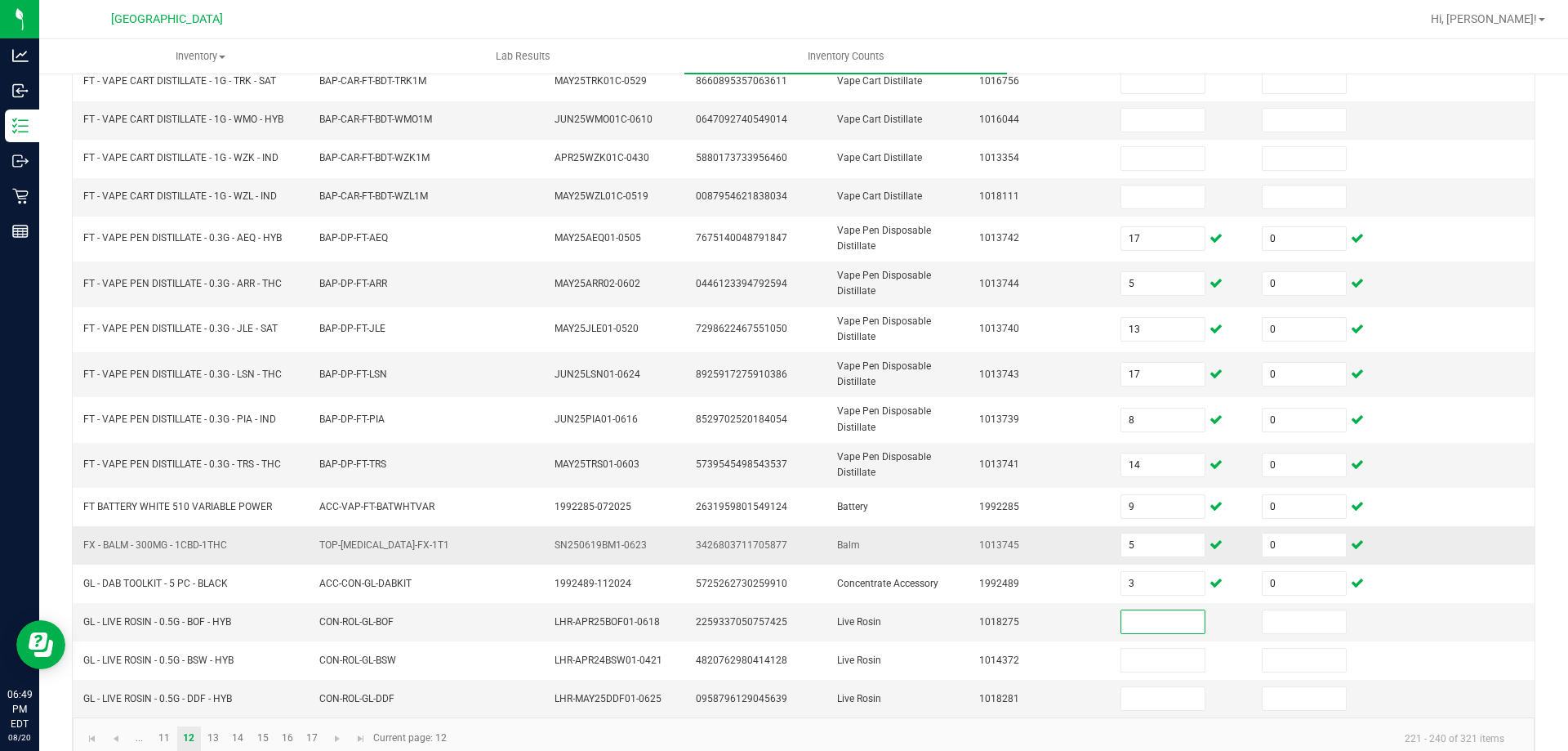
scroll to position [380, 0]
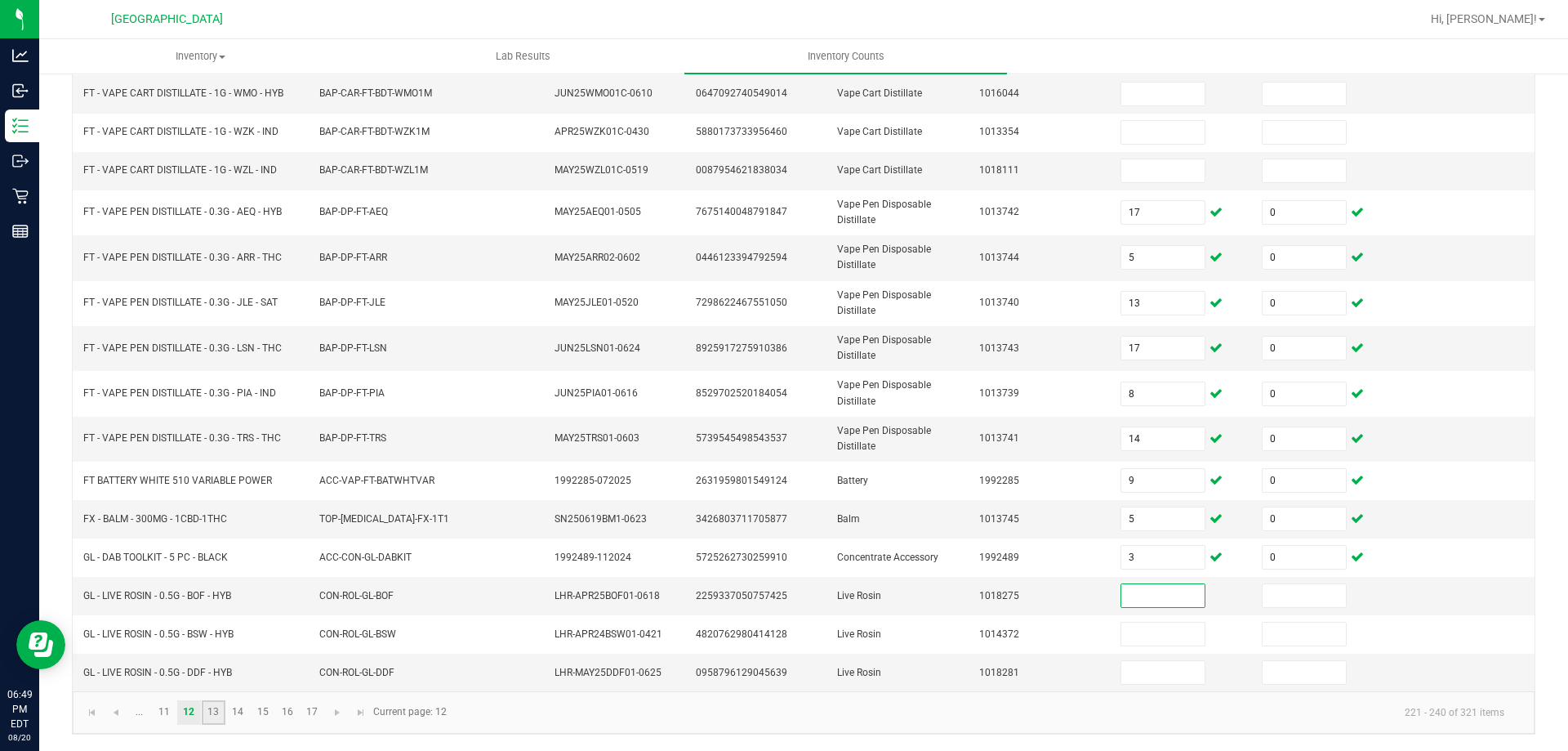
click at [215, 713] on link "13" at bounding box center [213, 713] width 24 height 24
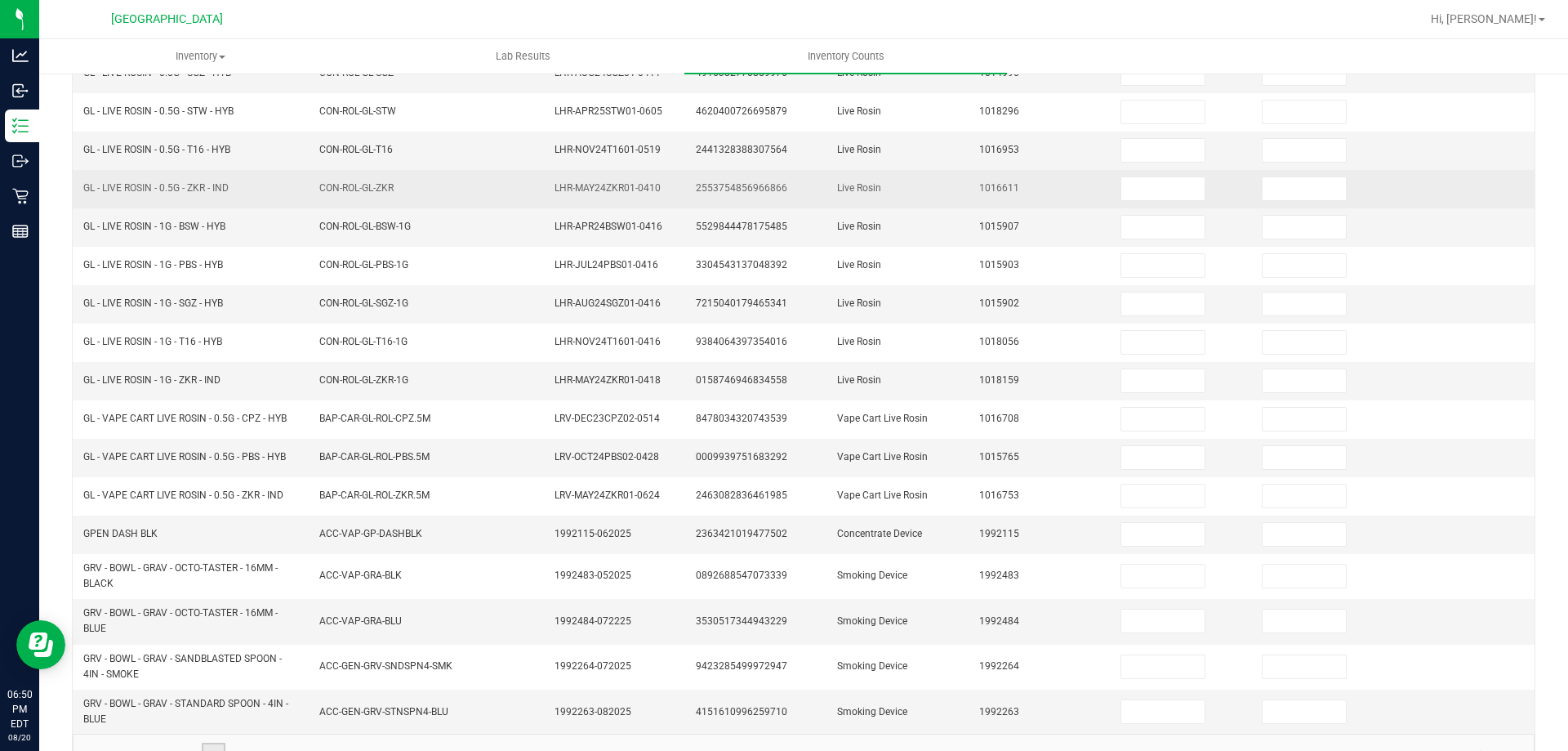
scroll to position [366, 0]
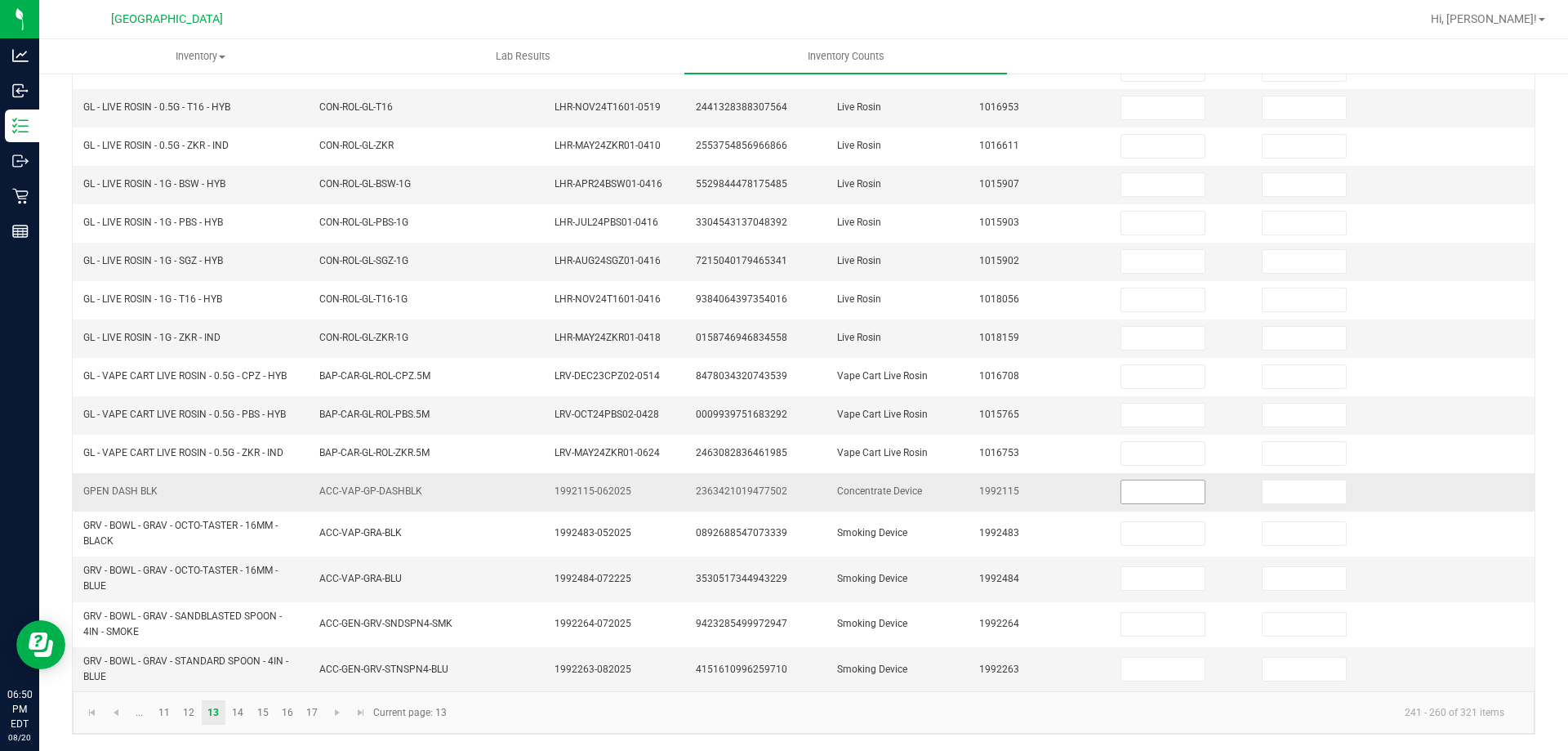
click at [1145, 497] on input at bounding box center [1162, 491] width 83 height 23
click at [1141, 570] on input at bounding box center [1162, 578] width 83 height 23
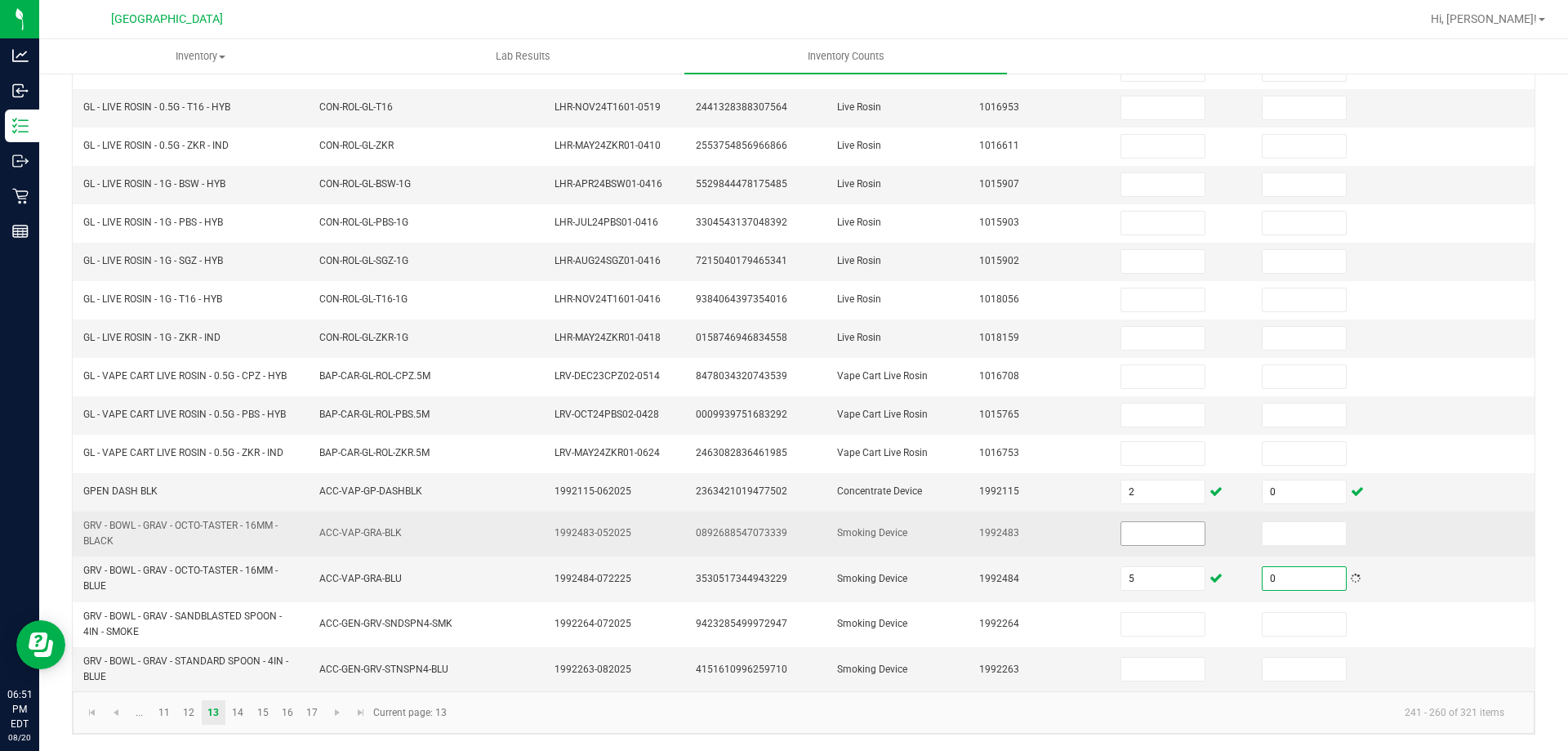
click at [1123, 536] on input at bounding box center [1162, 533] width 83 height 23
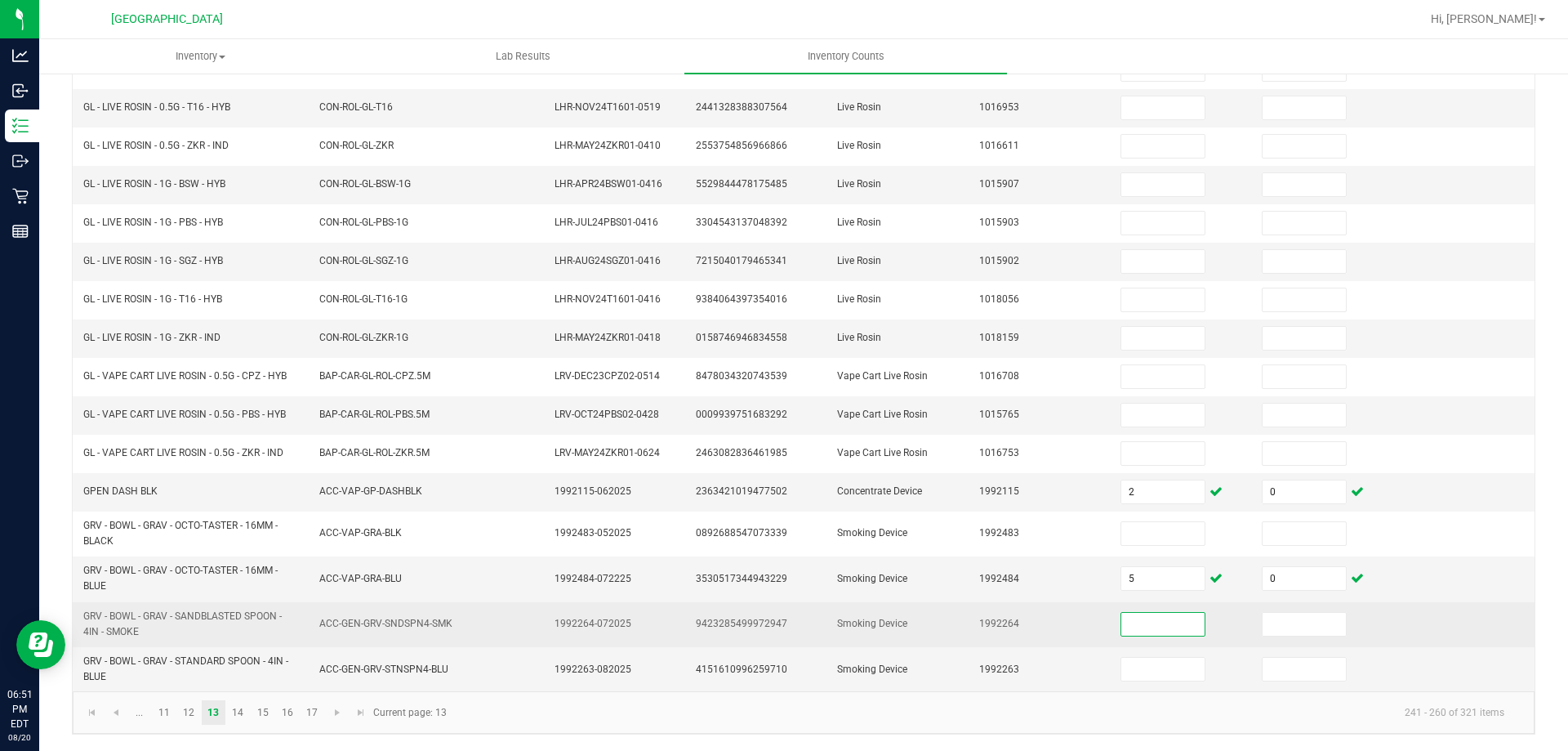
click at [1143, 622] on input at bounding box center [1162, 624] width 83 height 23
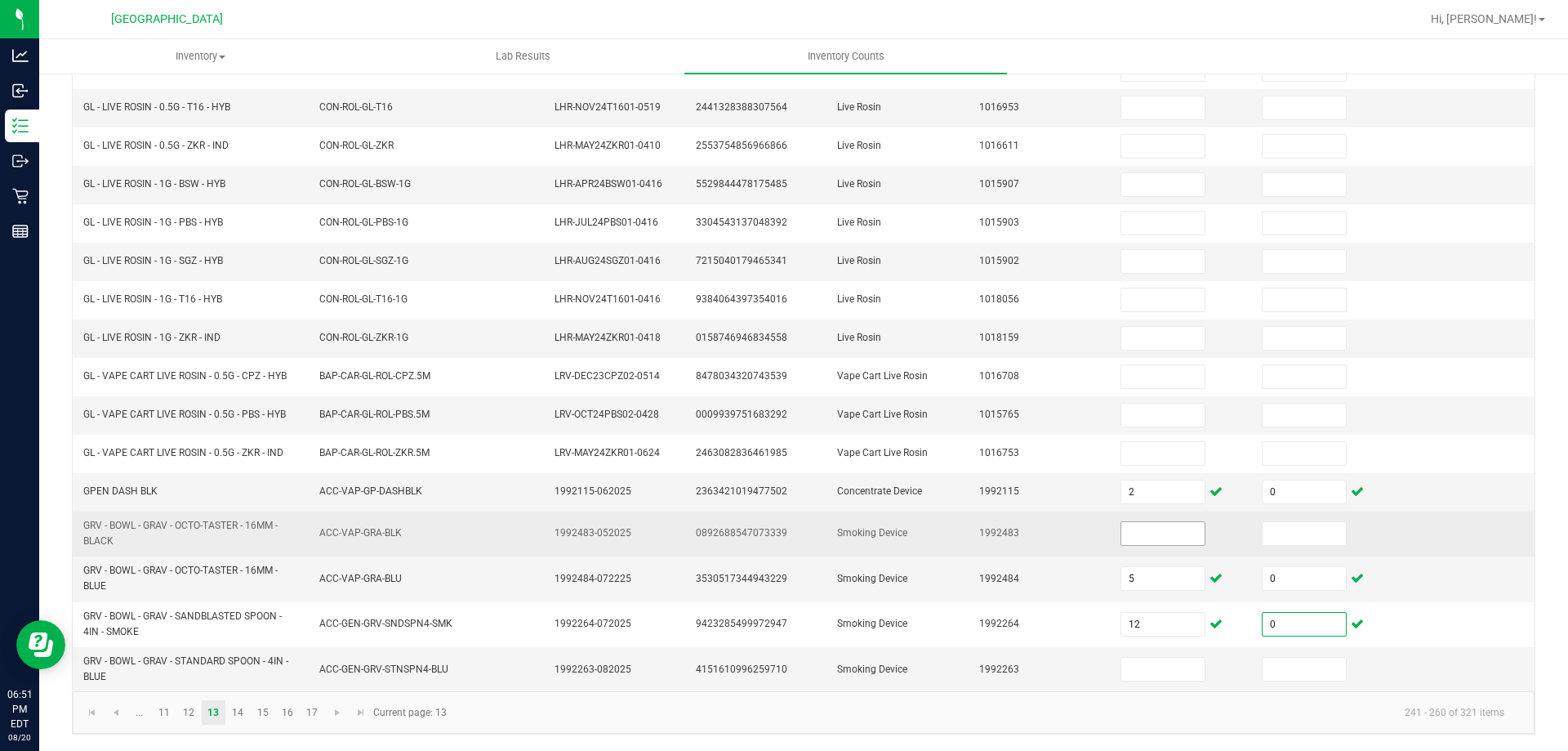
click at [1147, 528] on input at bounding box center [1162, 533] width 83 height 23
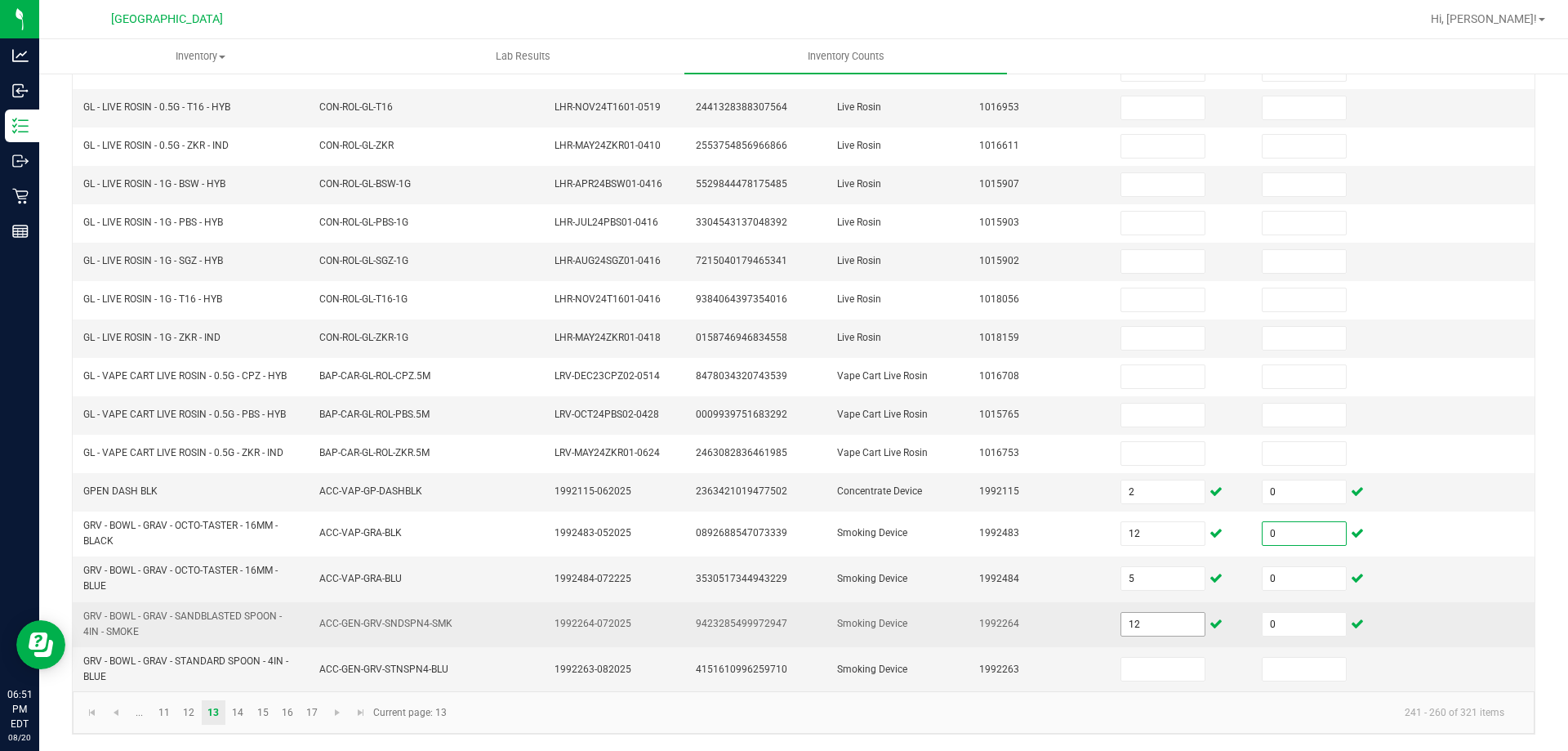
click at [1161, 622] on input "12" at bounding box center [1162, 624] width 83 height 23
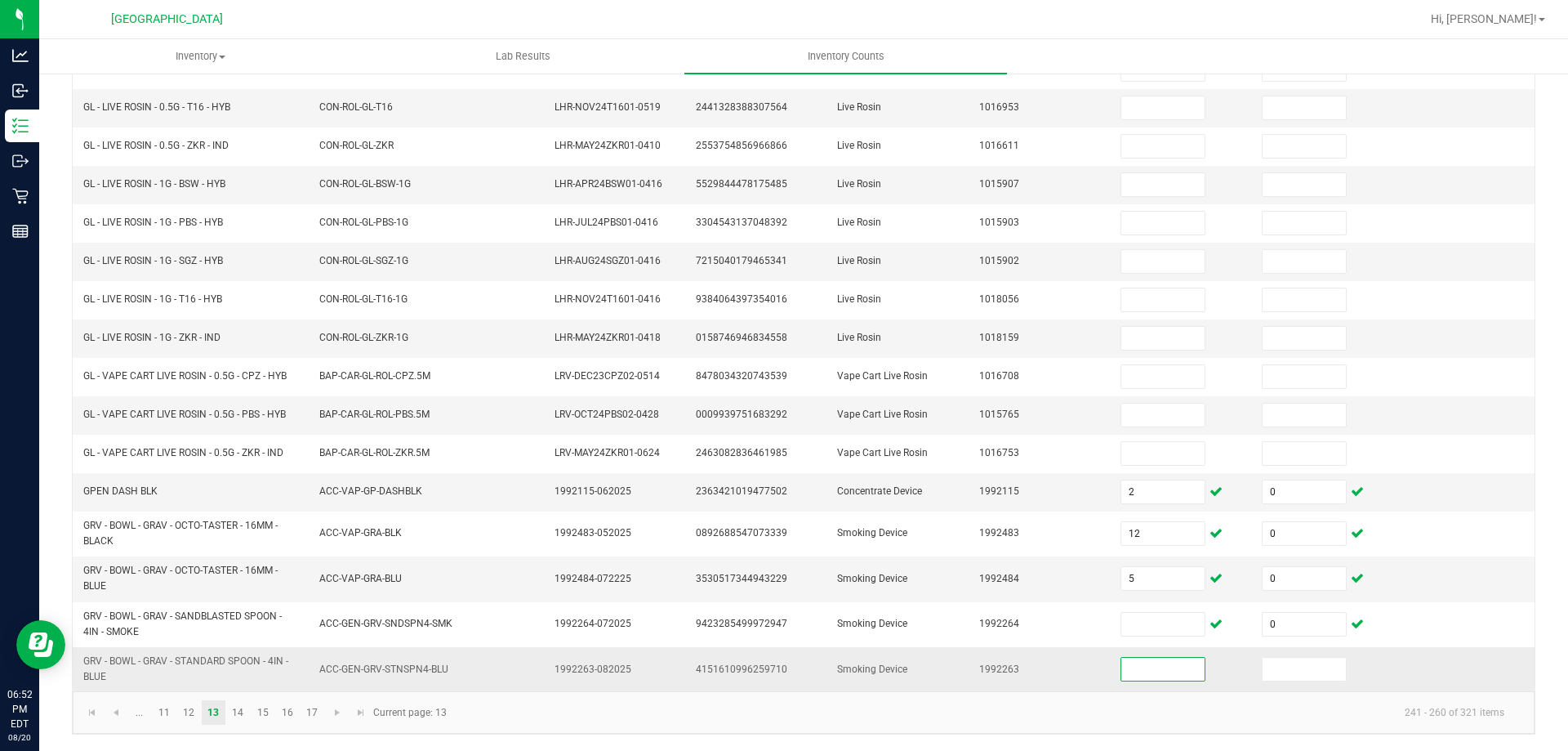
click at [1141, 664] on input at bounding box center [1162, 669] width 83 height 23
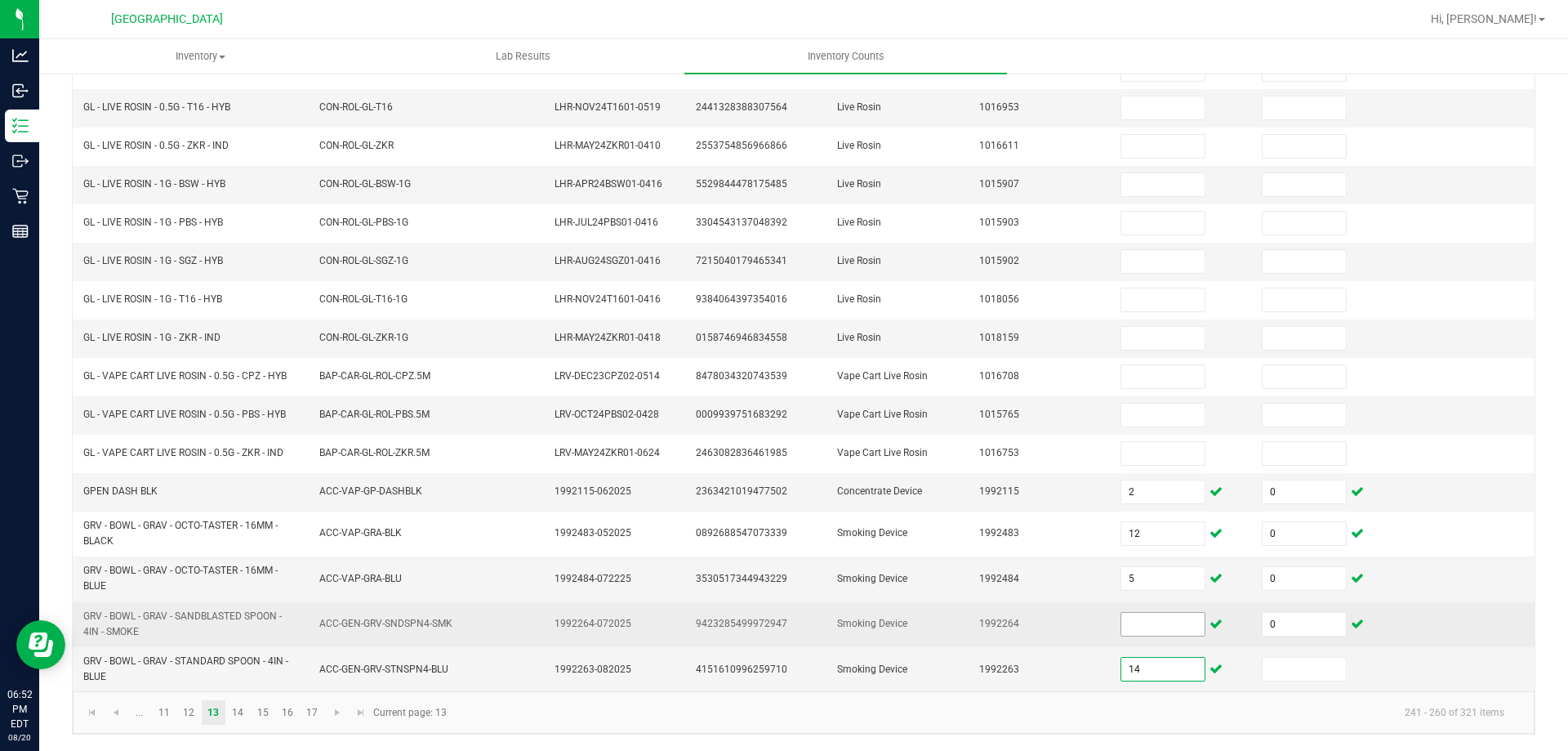
click at [1143, 632] on input at bounding box center [1162, 624] width 83 height 23
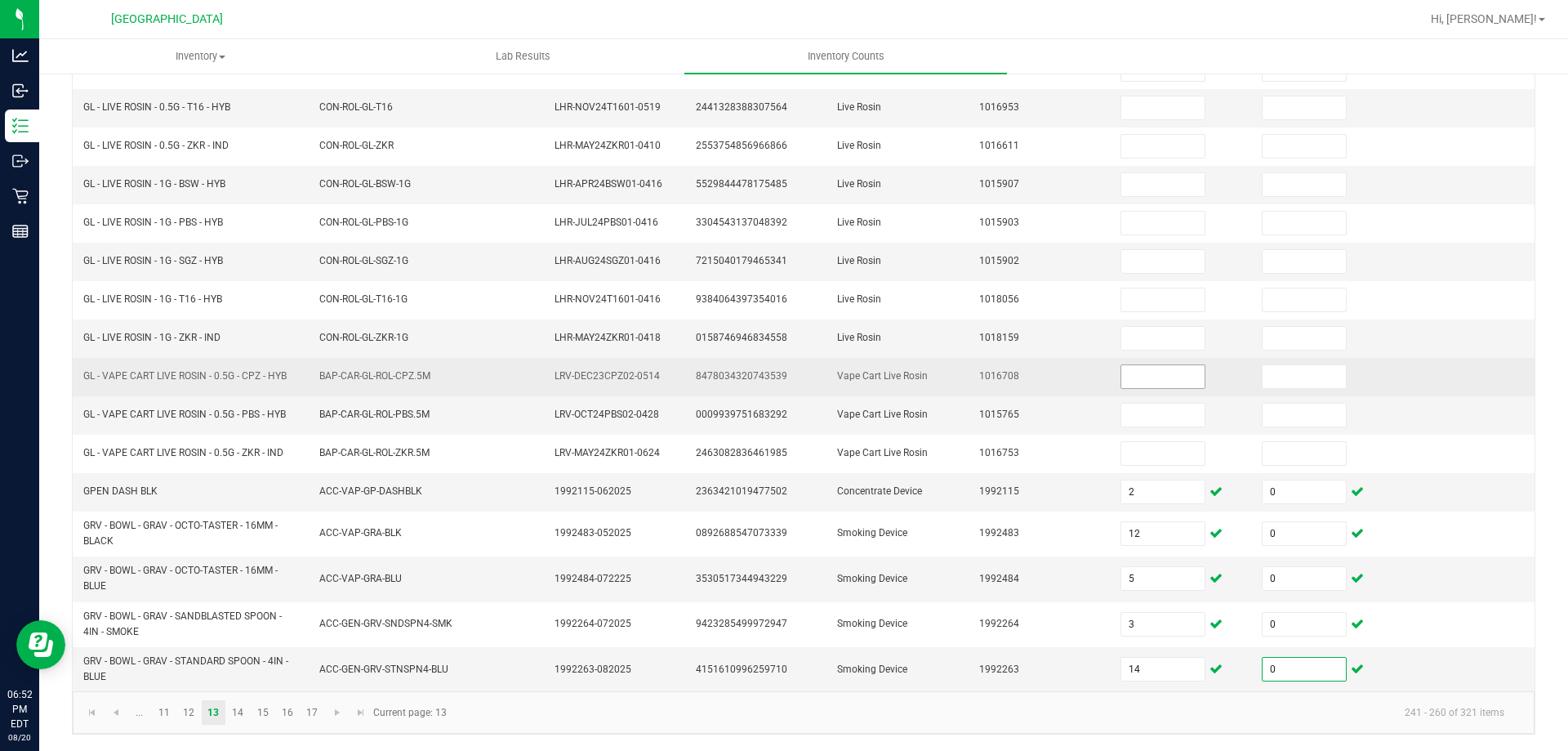
click at [1136, 379] on input at bounding box center [1162, 377] width 83 height 23
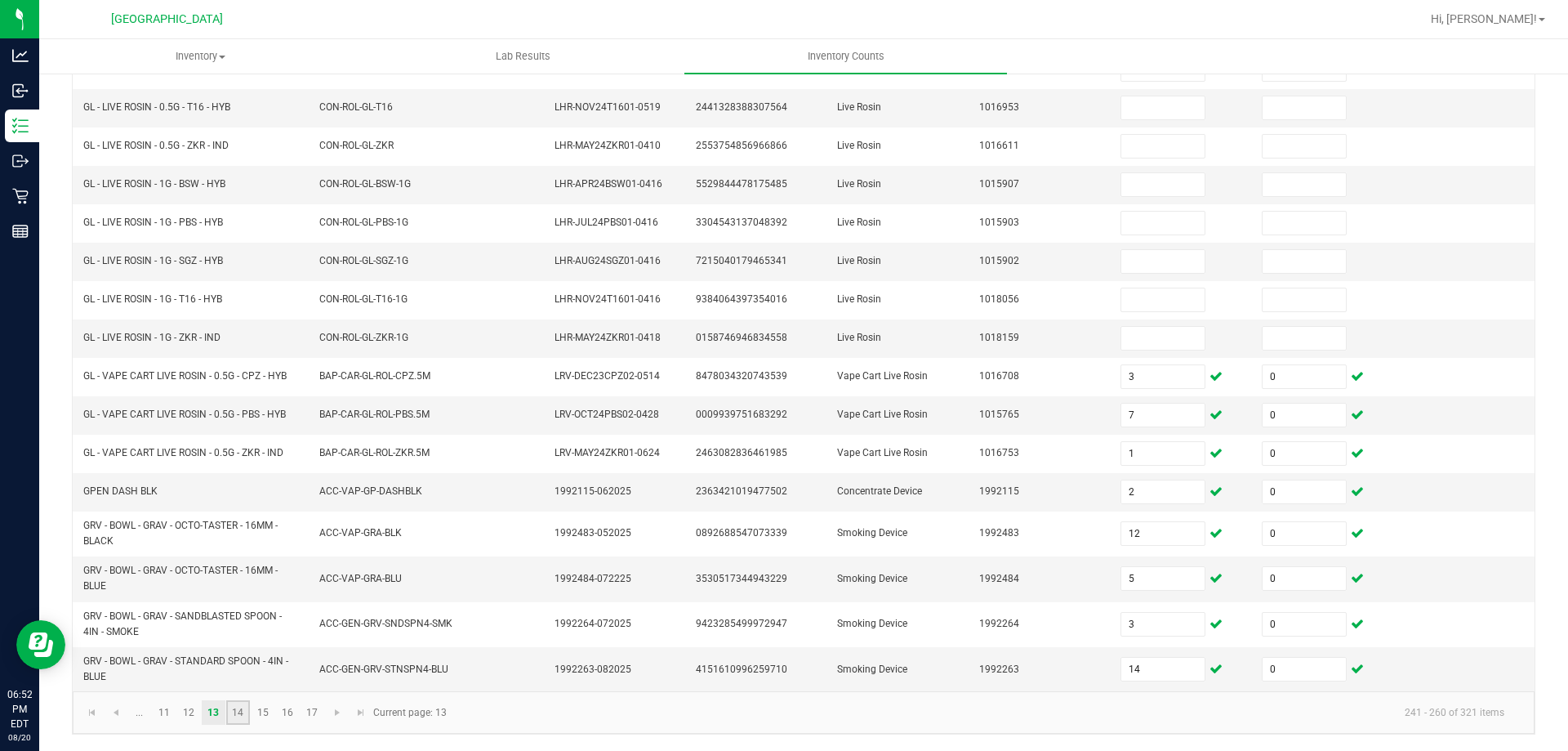
click at [245, 719] on link "14" at bounding box center [238, 713] width 24 height 24
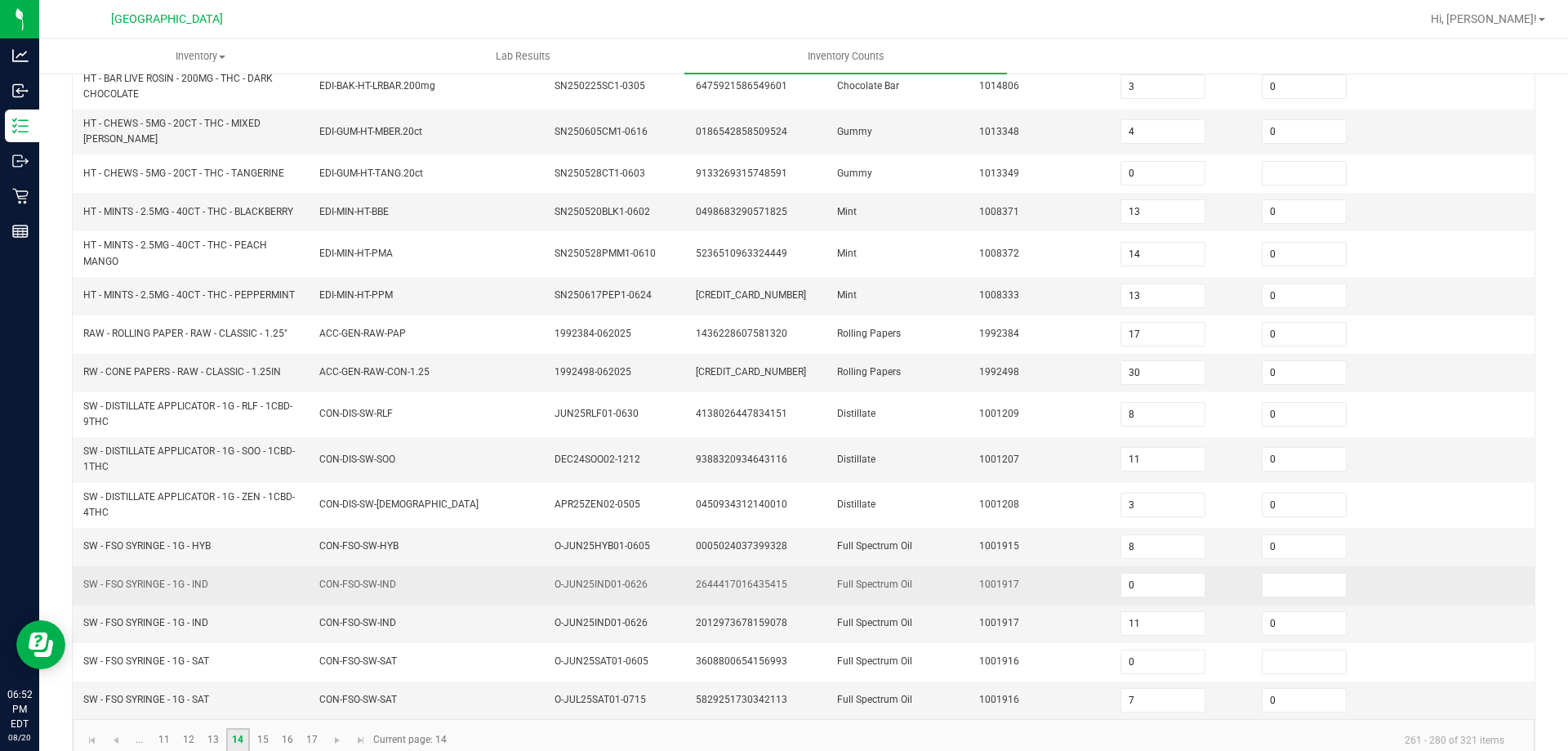
scroll to position [387, 0]
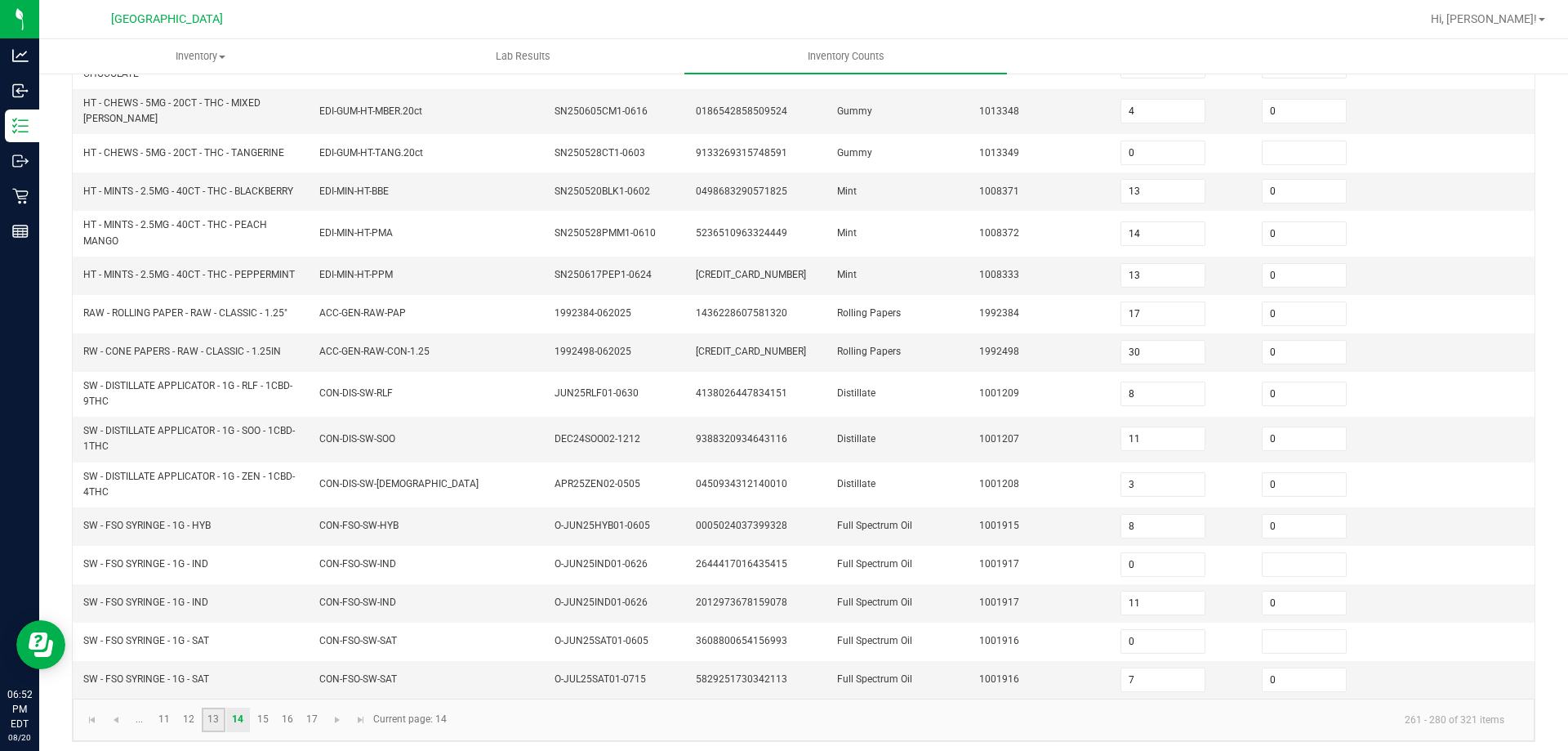
click at [206, 712] on link "13" at bounding box center [213, 720] width 24 height 24
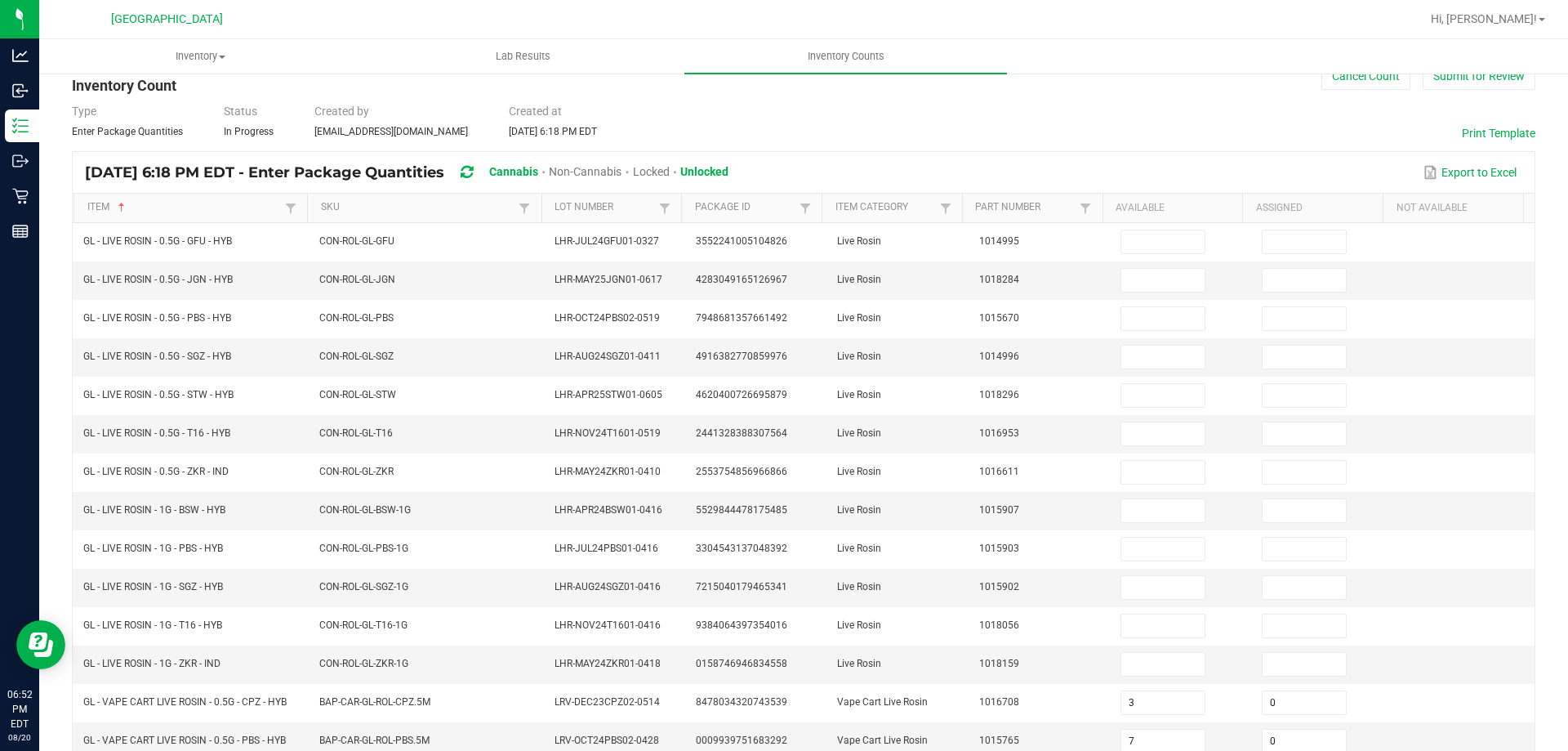
scroll to position [366, 0]
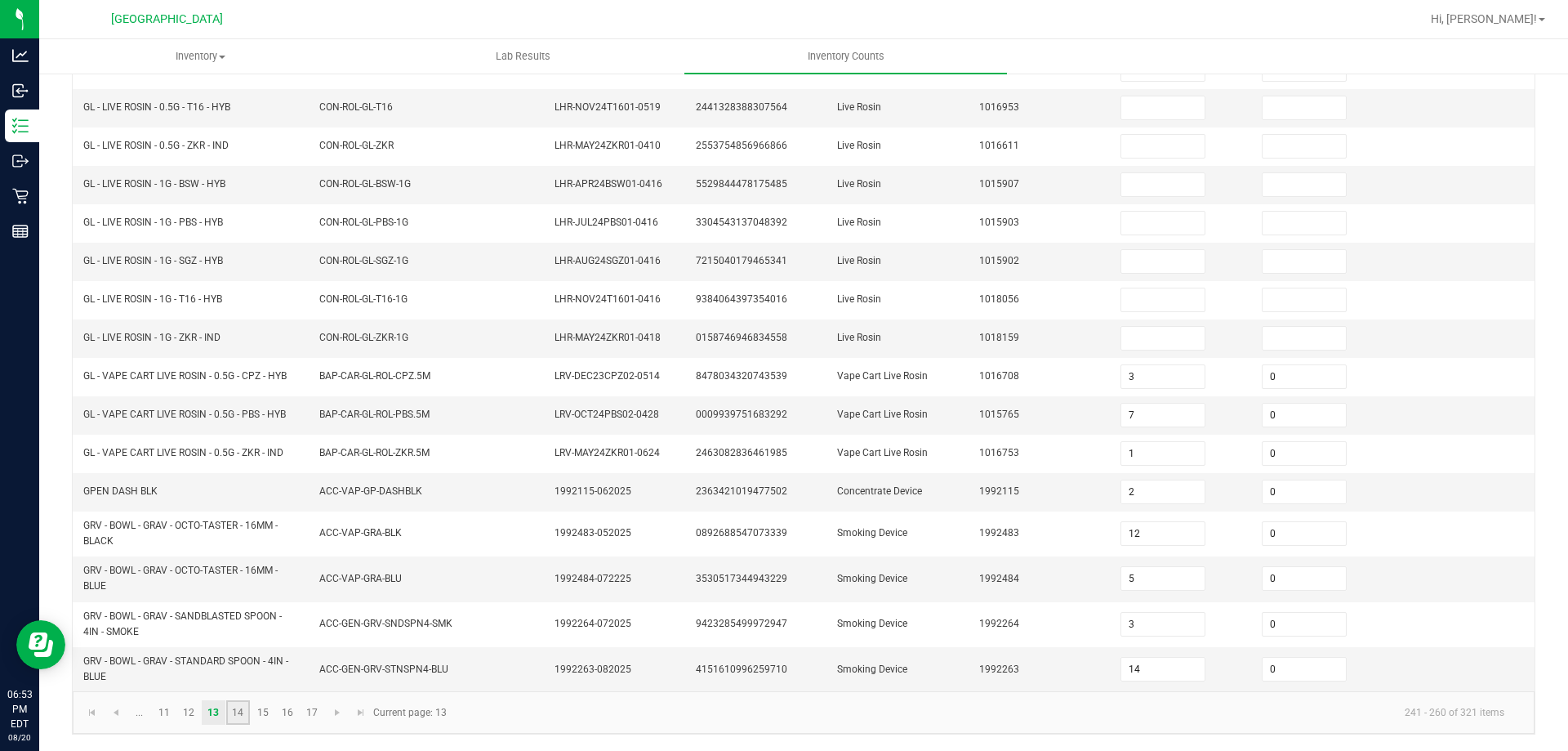
click at [239, 714] on link "14" at bounding box center [238, 713] width 24 height 24
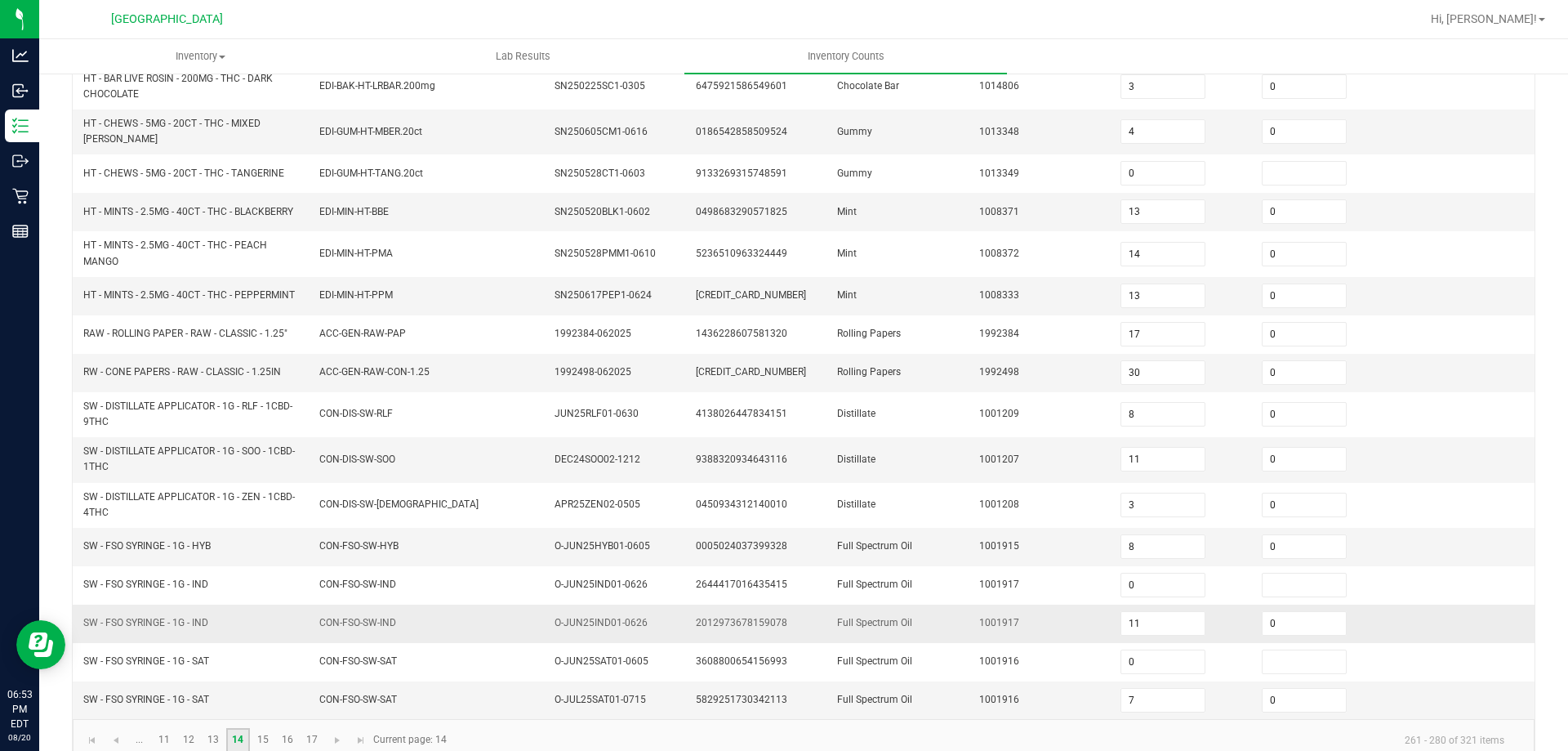
scroll to position [387, 0]
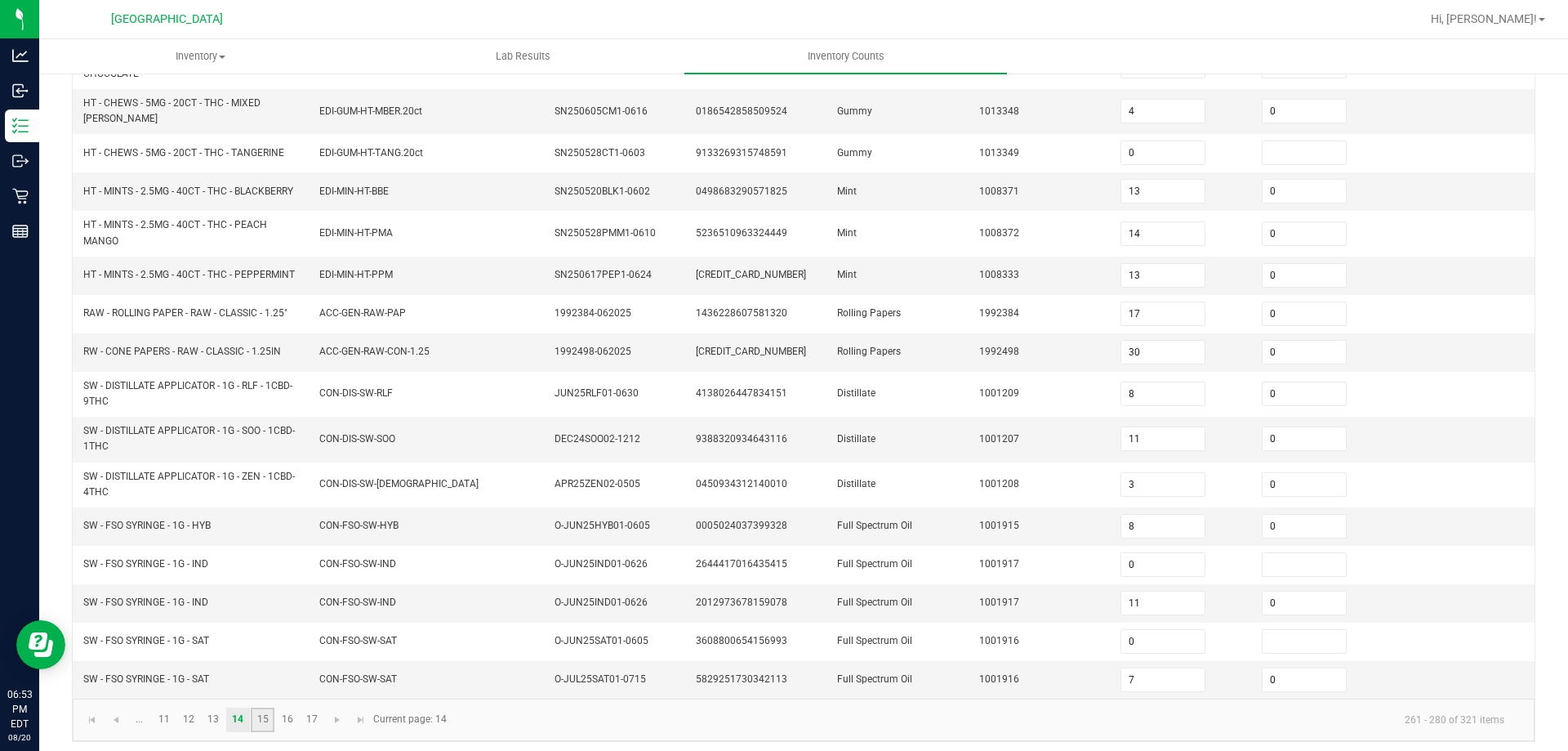
click at [265, 709] on link "15" at bounding box center [262, 720] width 24 height 24
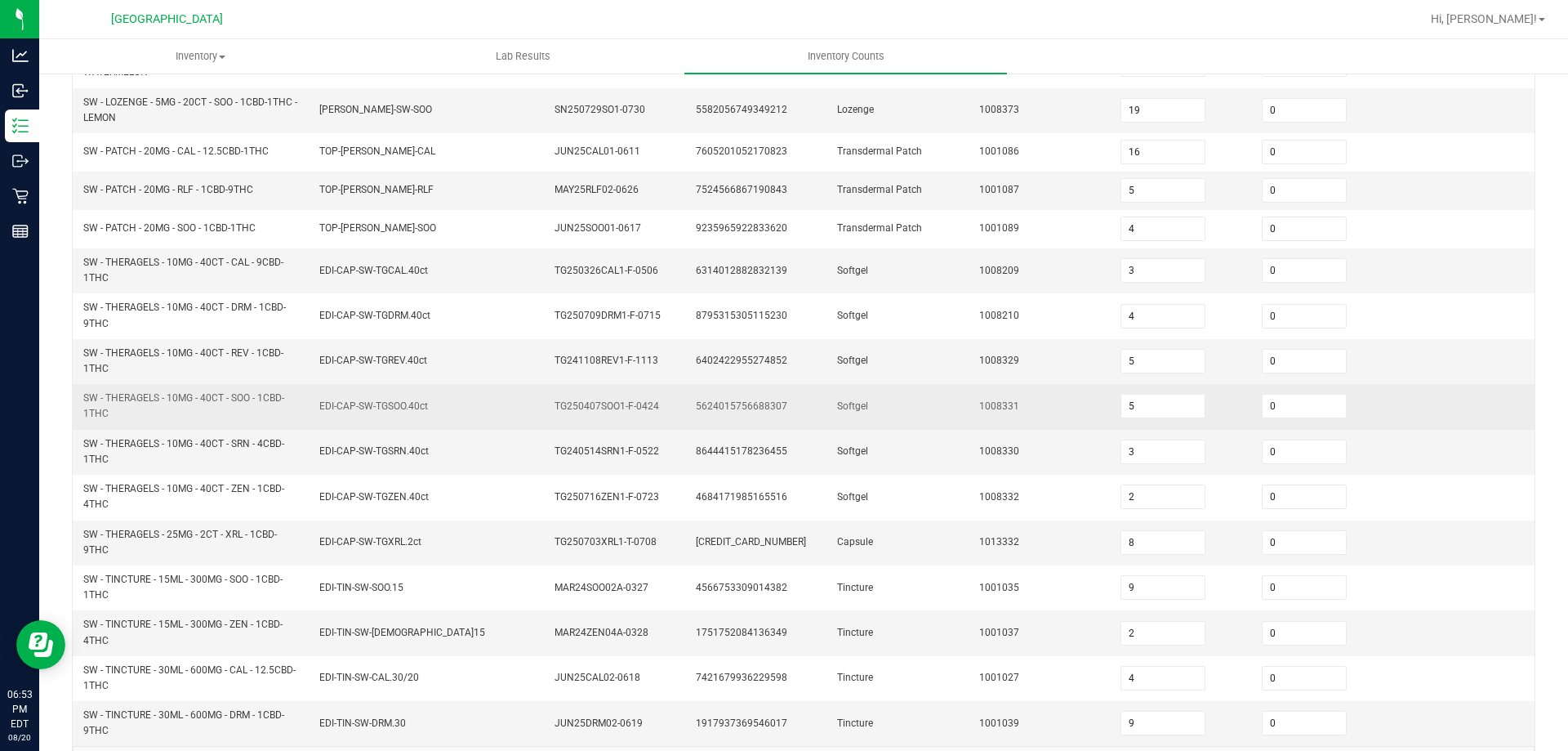
scroll to position [435, 0]
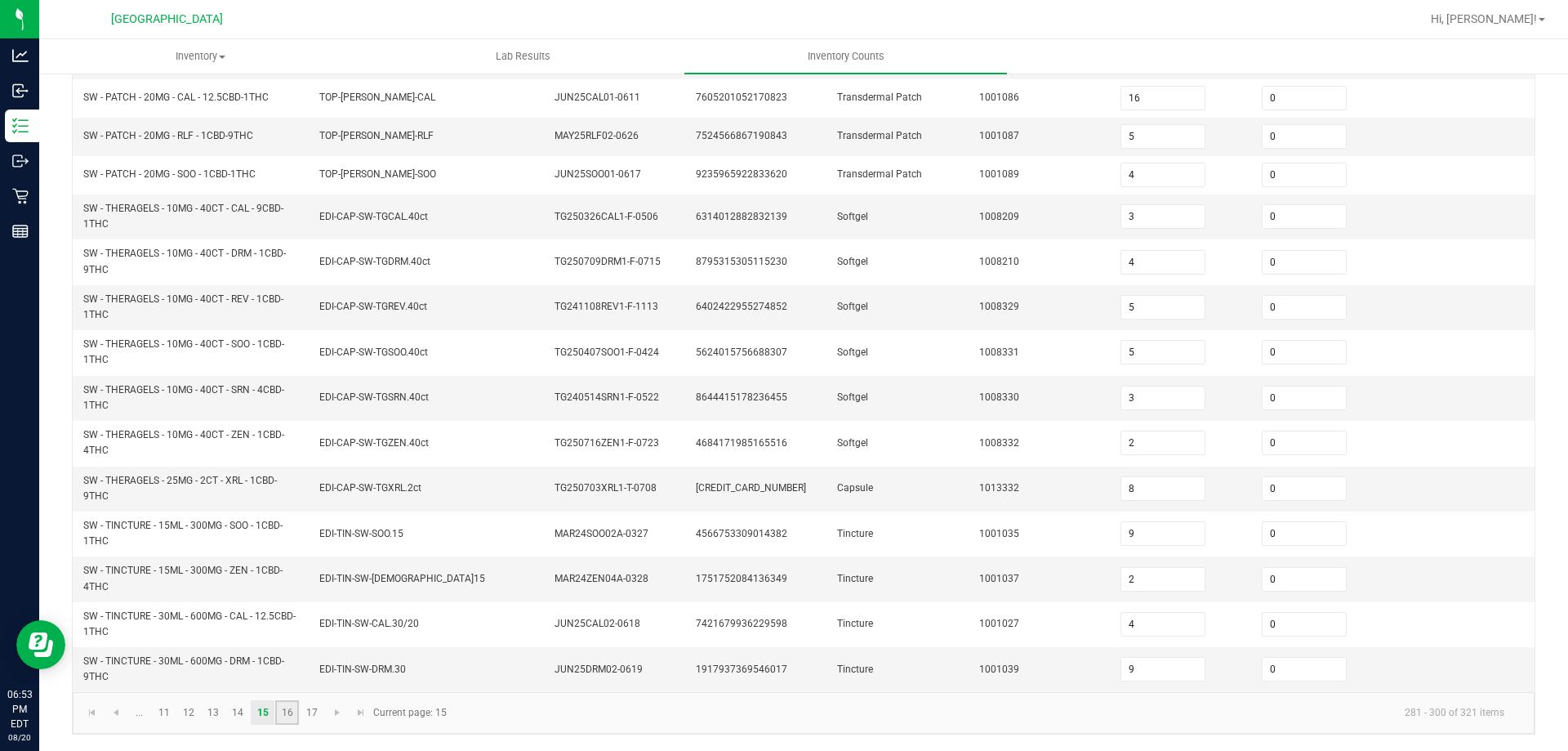
click at [295, 714] on link "16" at bounding box center [287, 713] width 24 height 24
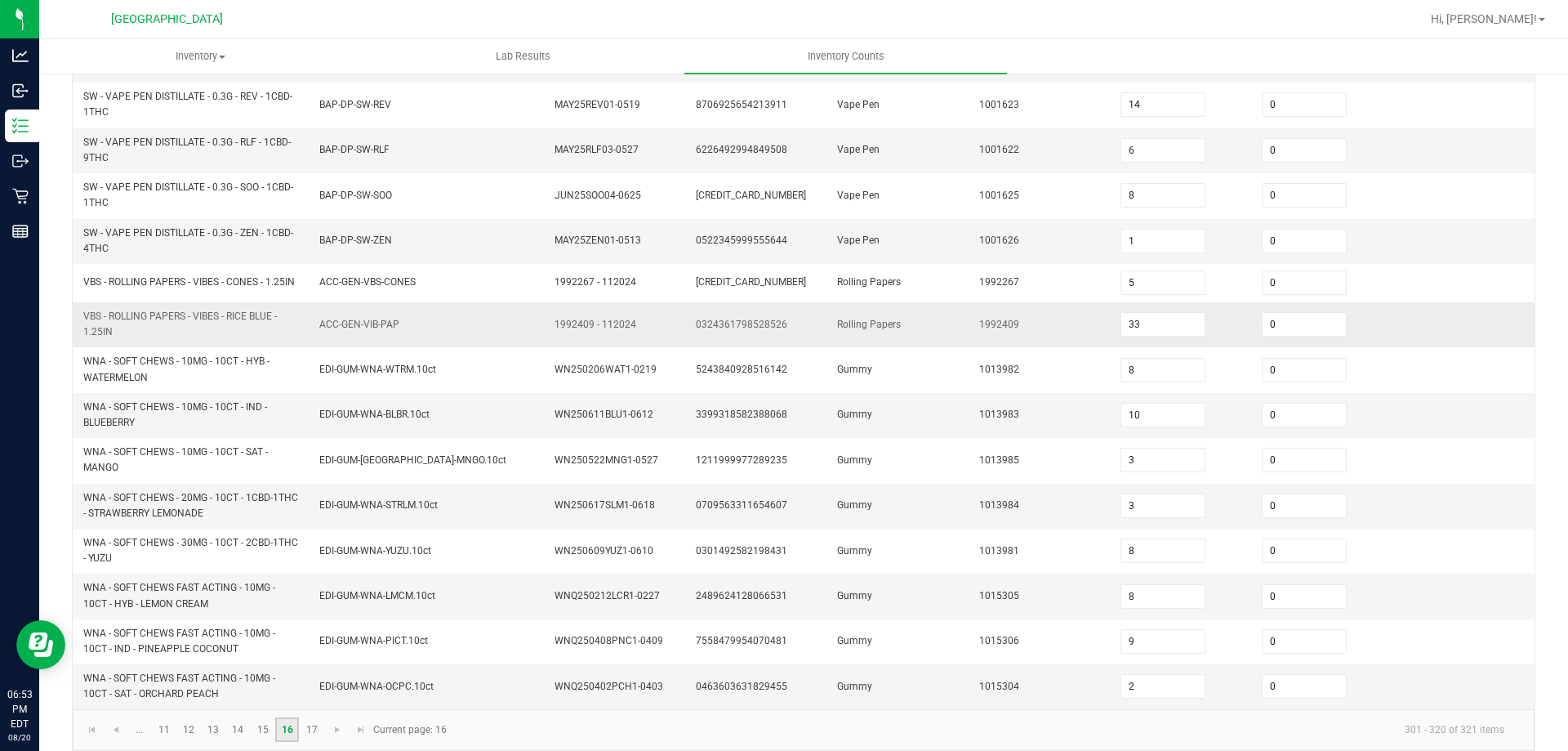
scroll to position [476, 0]
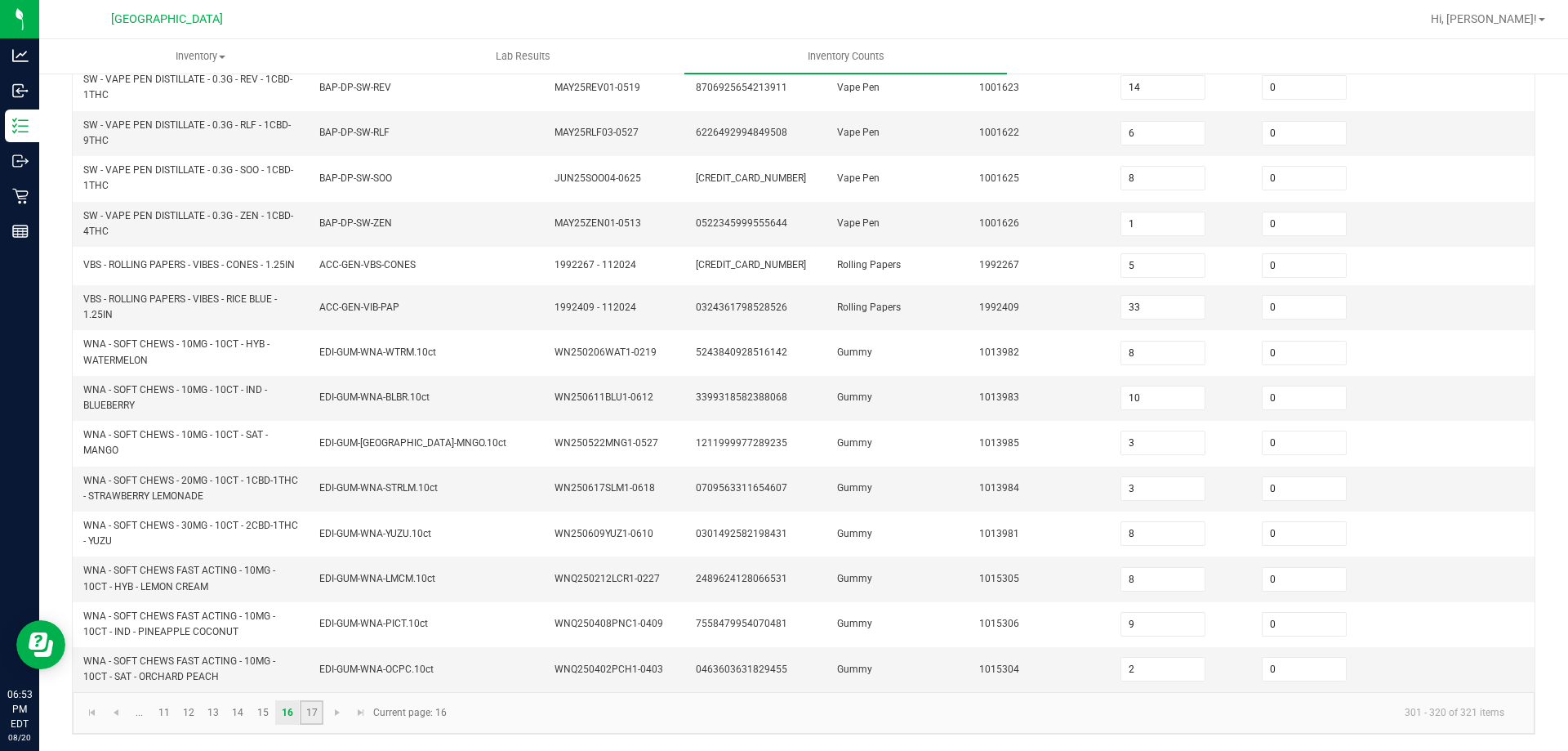
click at [306, 703] on link "17" at bounding box center [311, 713] width 24 height 24
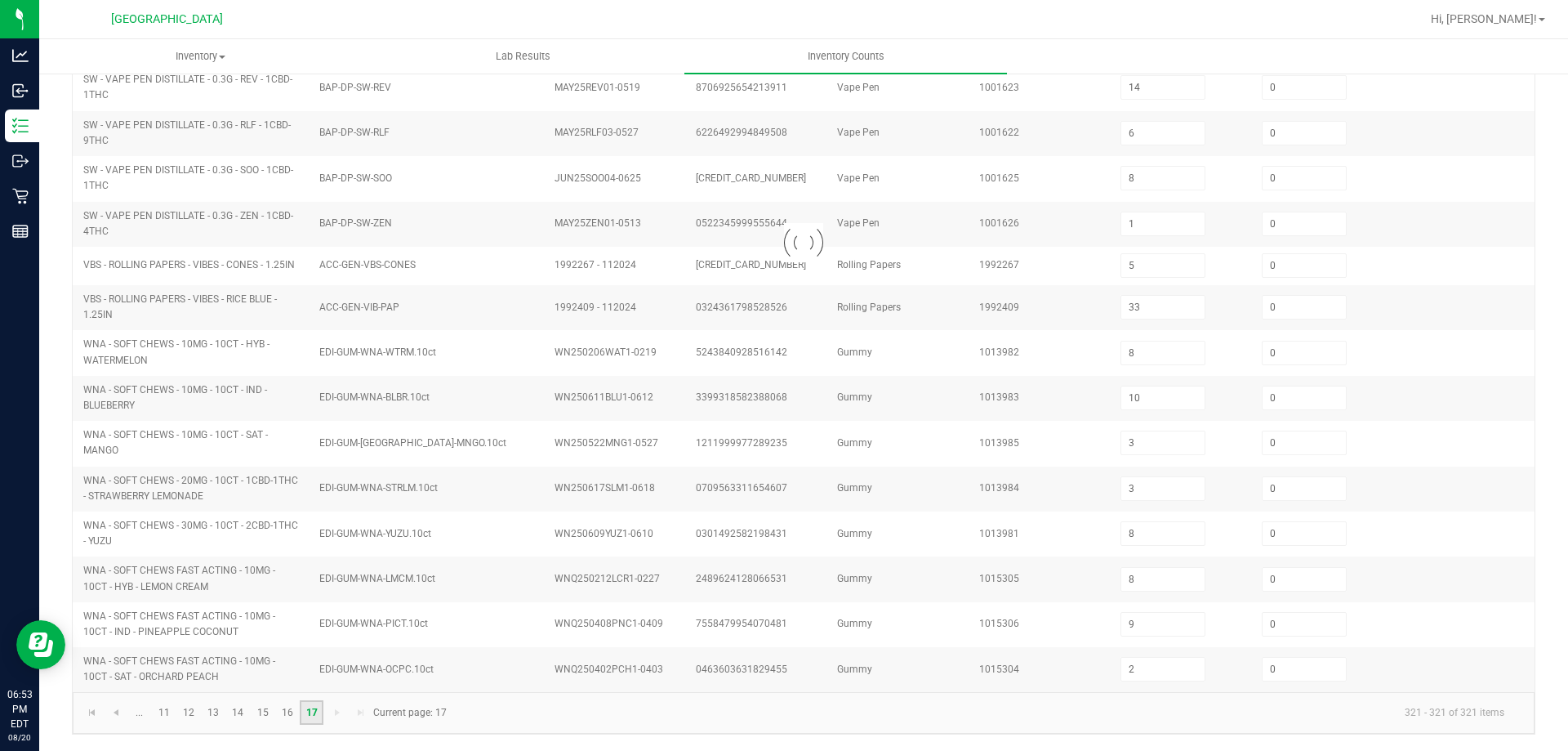
scroll to position [0, 0]
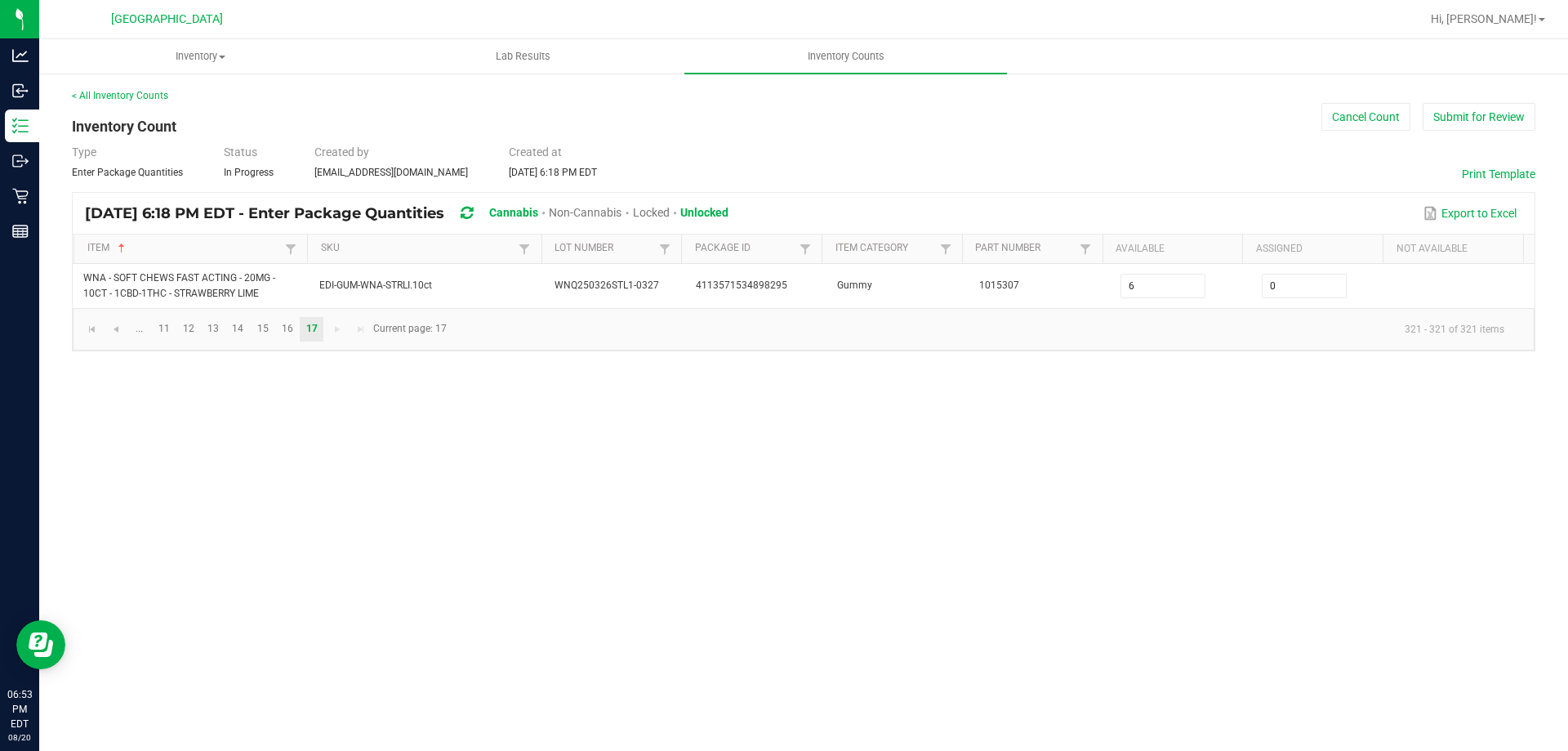
click at [276, 451] on div "Inventory All packages All inventory Waste log Create inventory Lab Results Inv…" at bounding box center [803, 395] width 1529 height 712
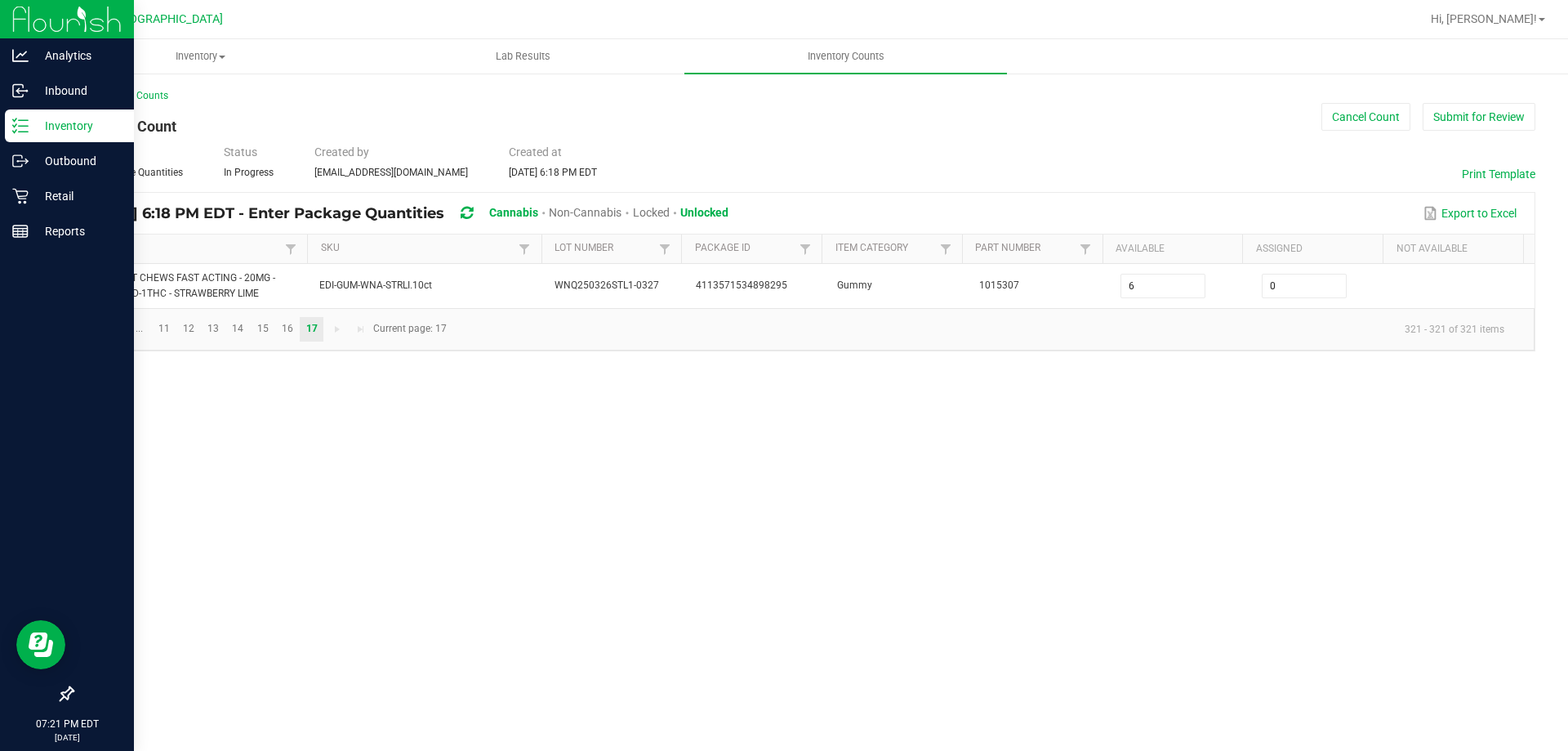
click at [49, 116] on p "Inventory" at bounding box center [78, 126] width 98 height 19
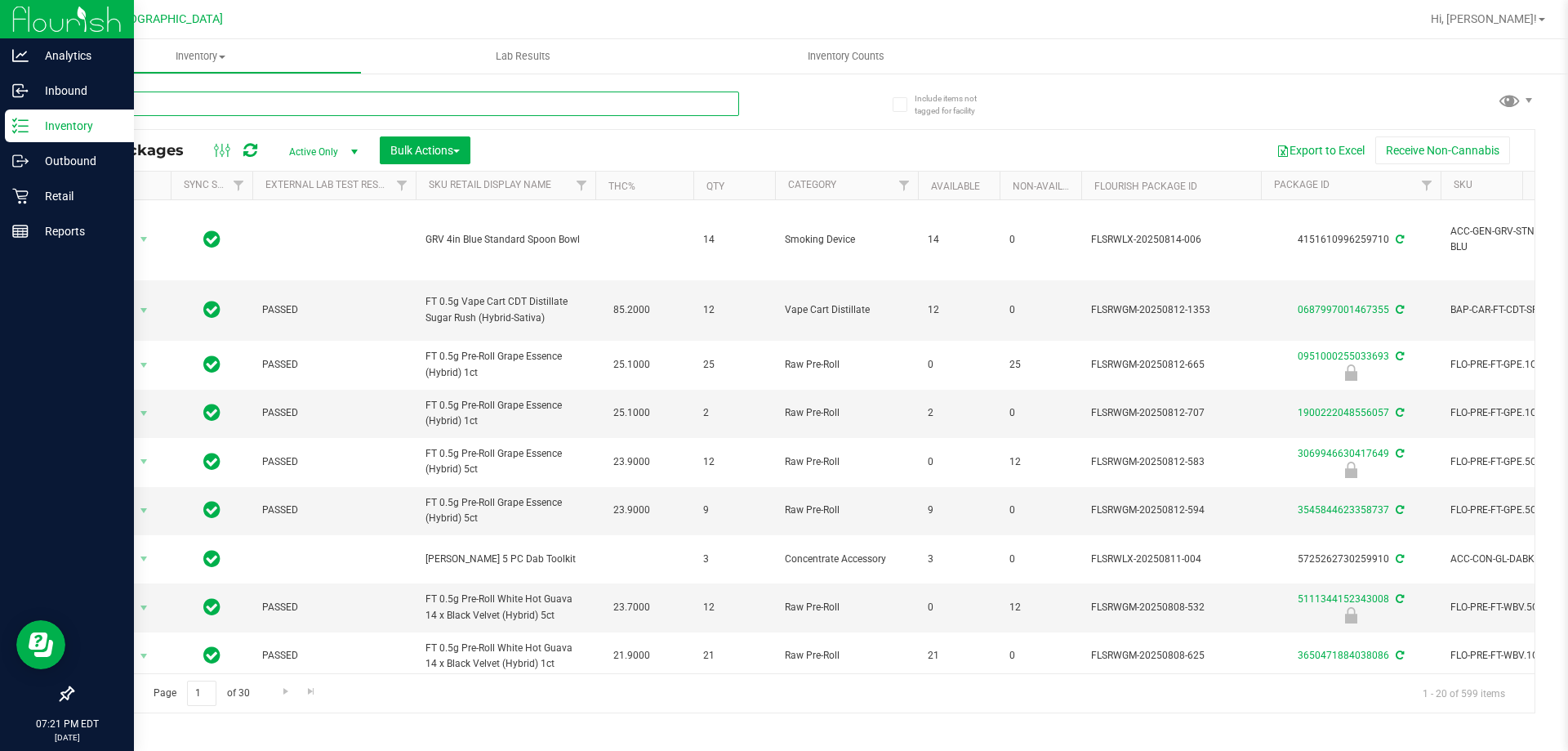
paste input "4251467760050453"
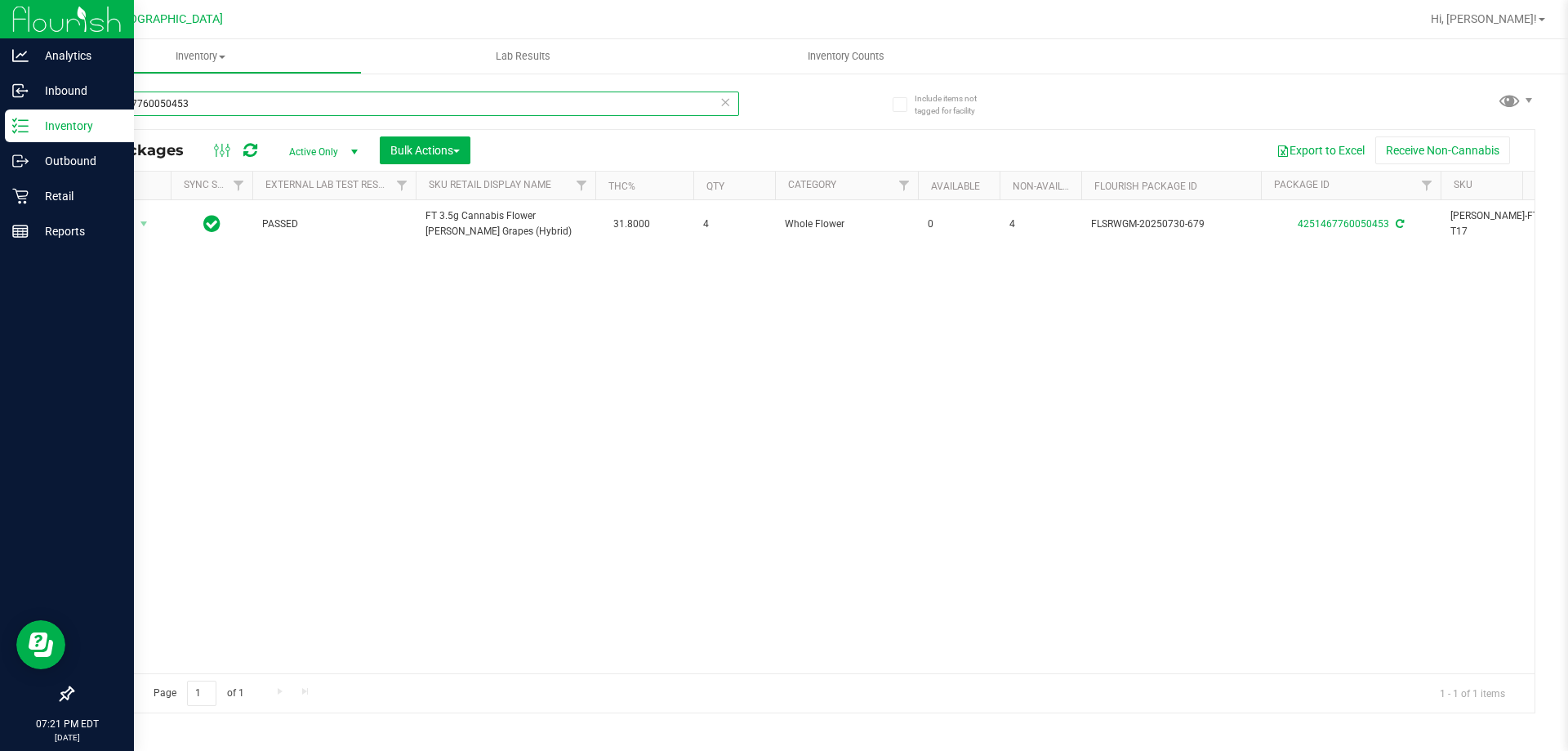
click at [198, 106] on input "4251467760050453" at bounding box center [405, 104] width 667 height 24
paste input "1089302502618375"
click at [360, 117] on div "1089302502618375" at bounding box center [405, 110] width 667 height 38
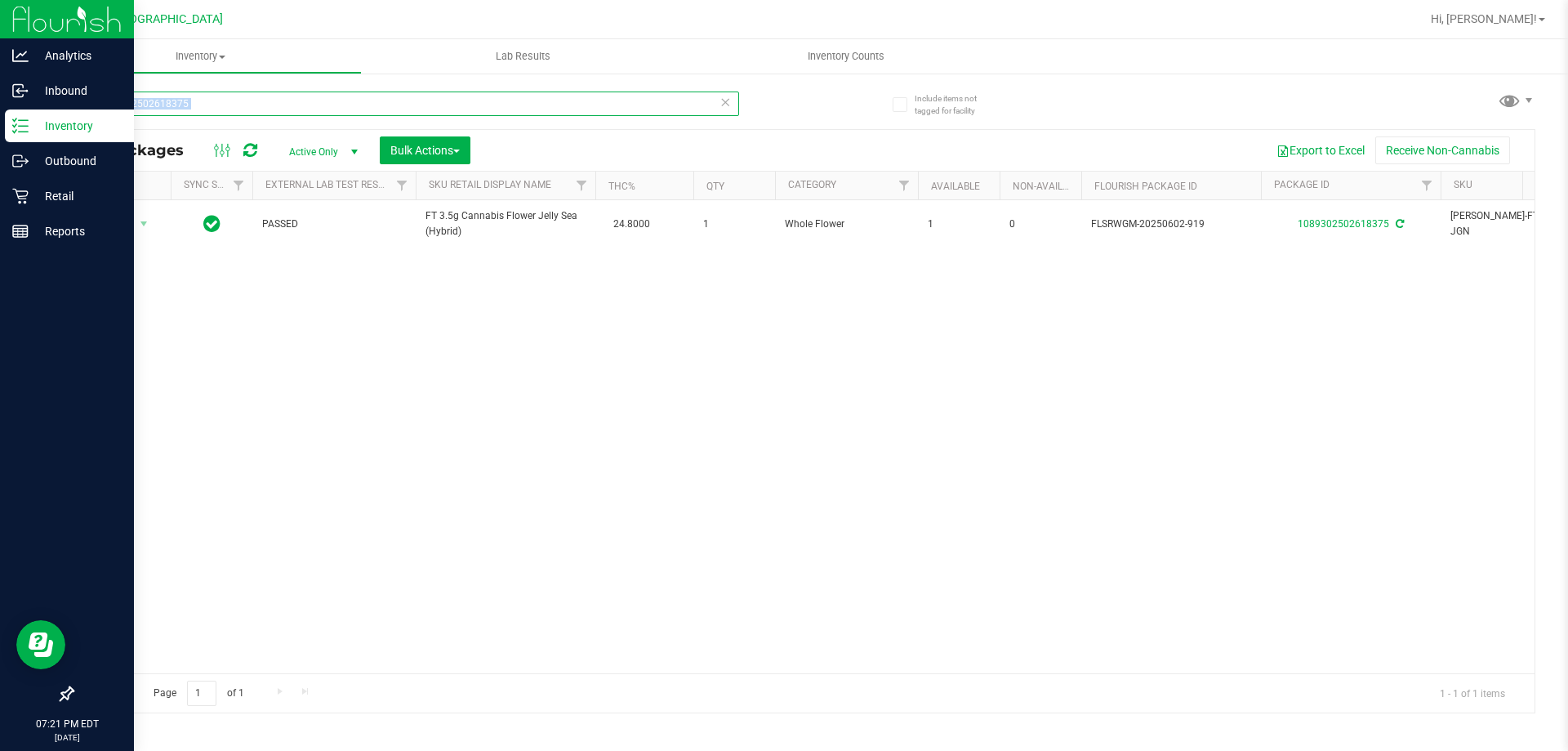
click at [360, 112] on input "1089302502618375" at bounding box center [405, 104] width 667 height 24
drag, startPoint x: 360, startPoint y: 106, endPoint x: 333, endPoint y: 106, distance: 27.0
click at [333, 106] on input "1089302502618375" at bounding box center [405, 104] width 667 height 24
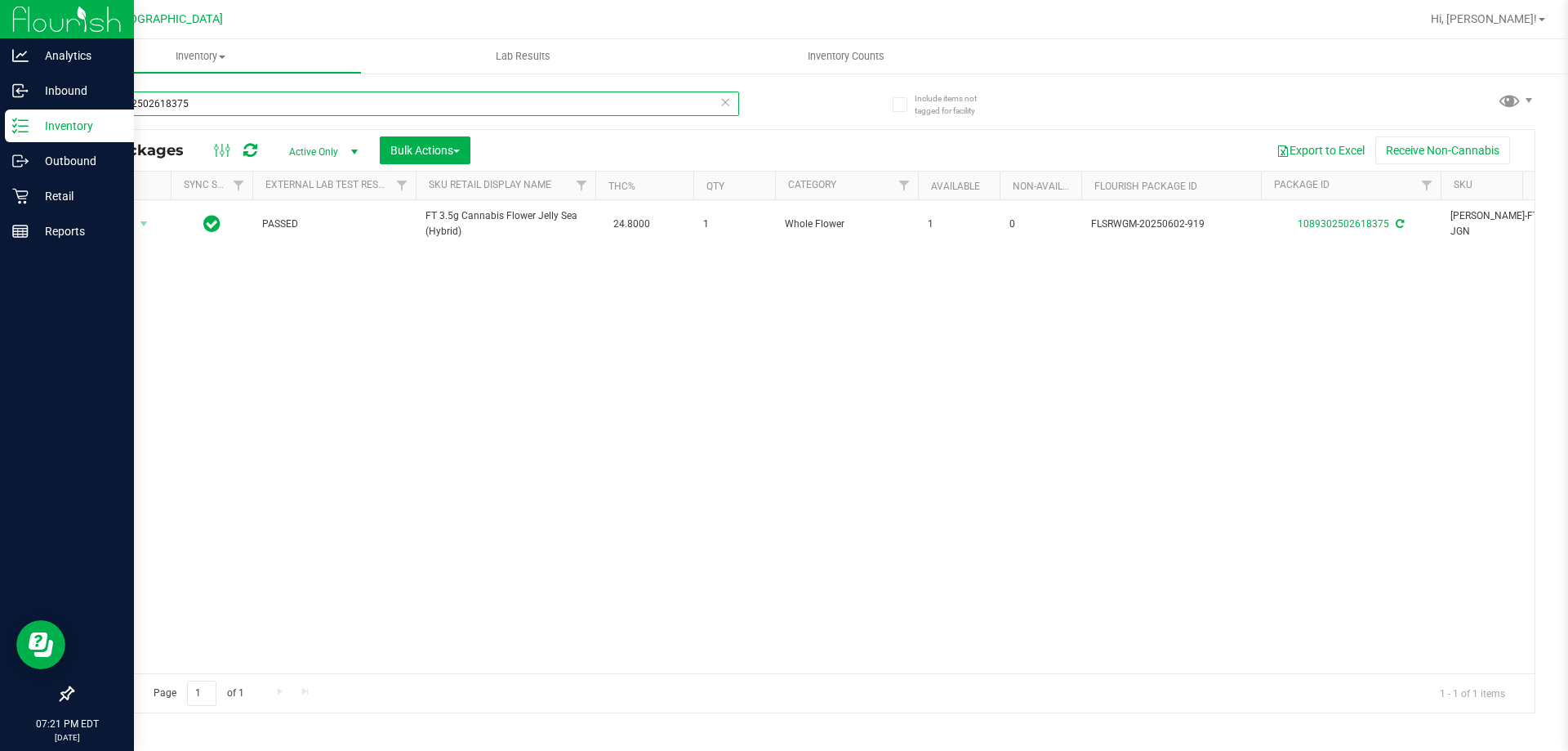
paste input "8616048274143051"
click at [3, 240] on link "Reports" at bounding box center [66, 233] width 134 height 35
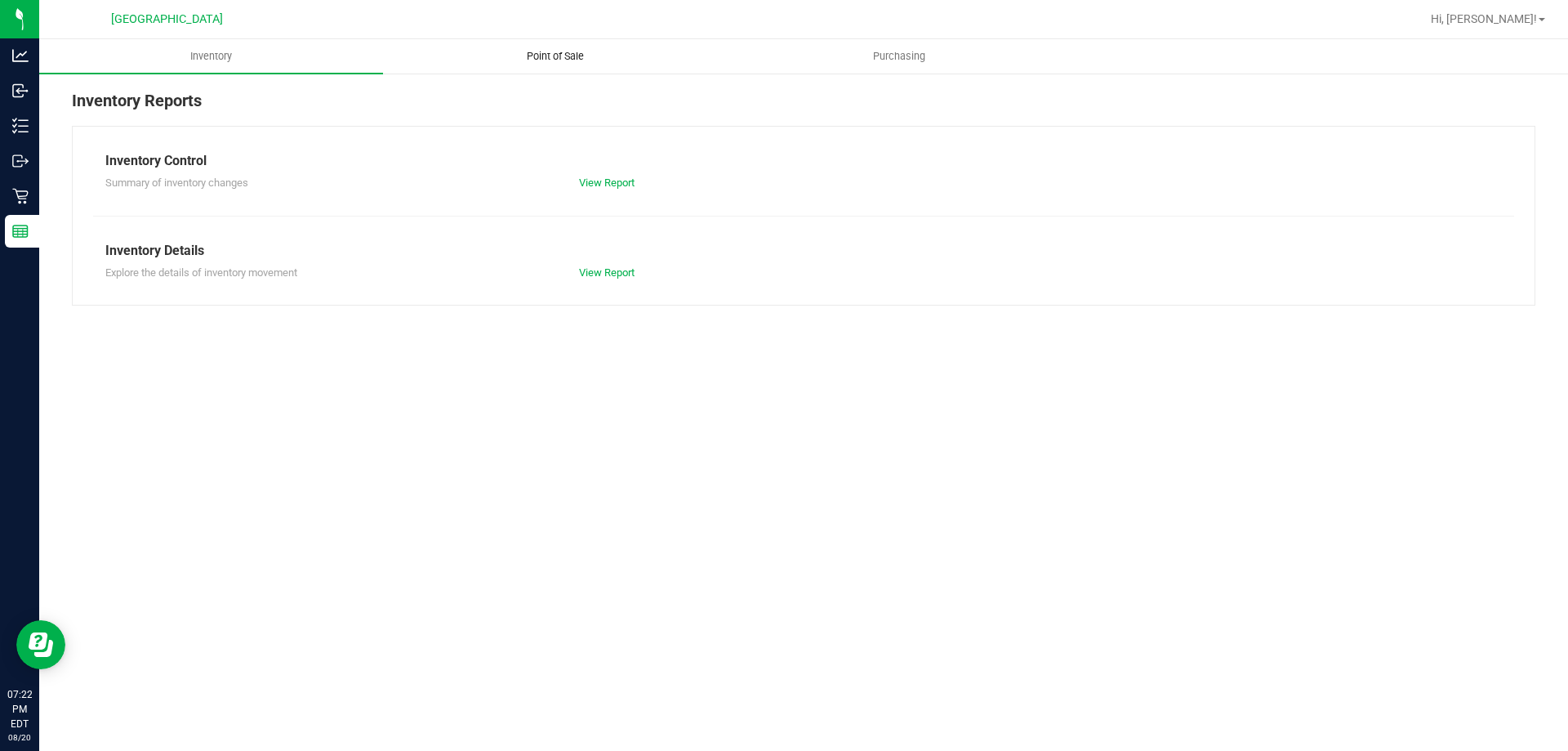
click at [555, 63] on span "Point of Sale" at bounding box center [555, 56] width 101 height 15
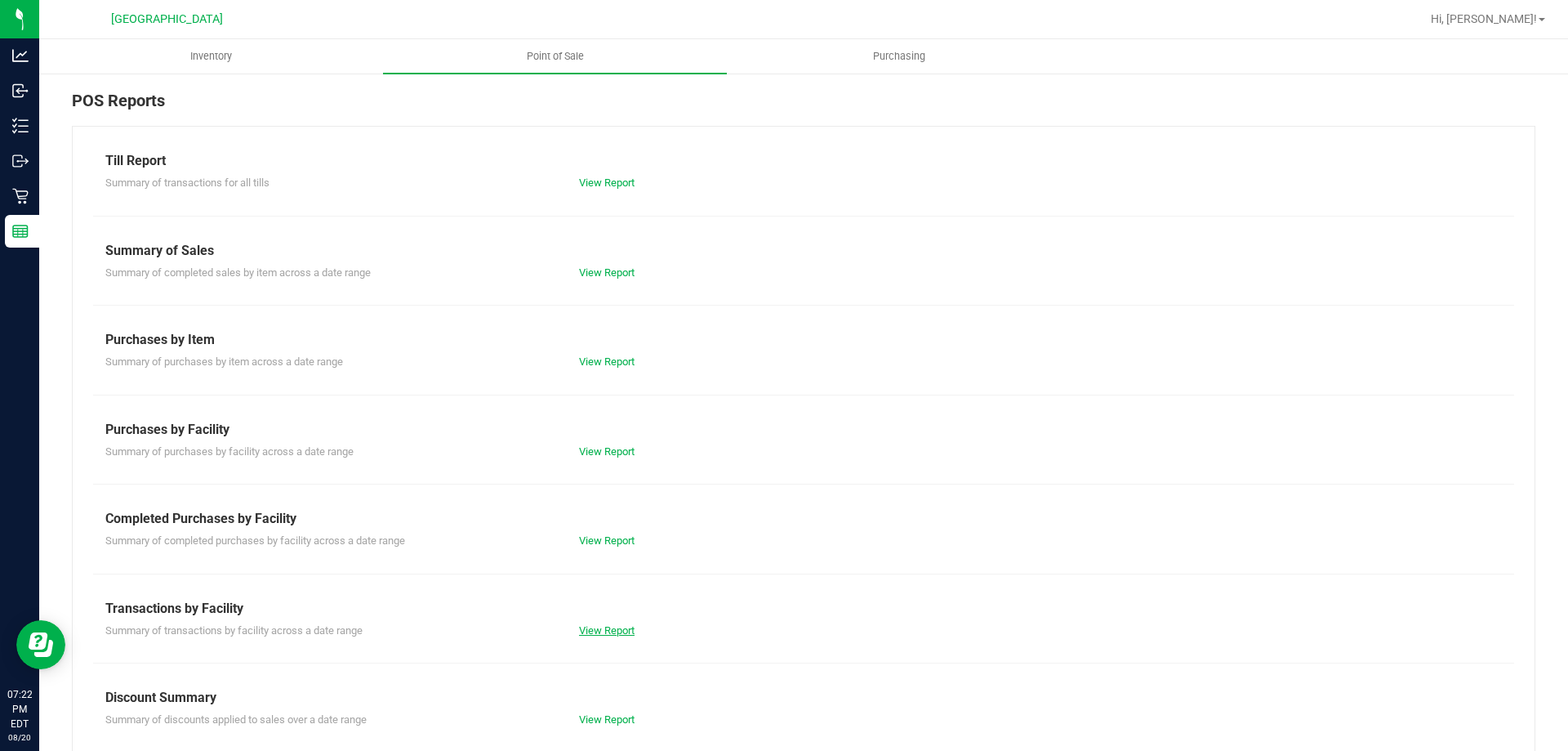
click at [594, 635] on link "View Report" at bounding box center [607, 630] width 56 height 12
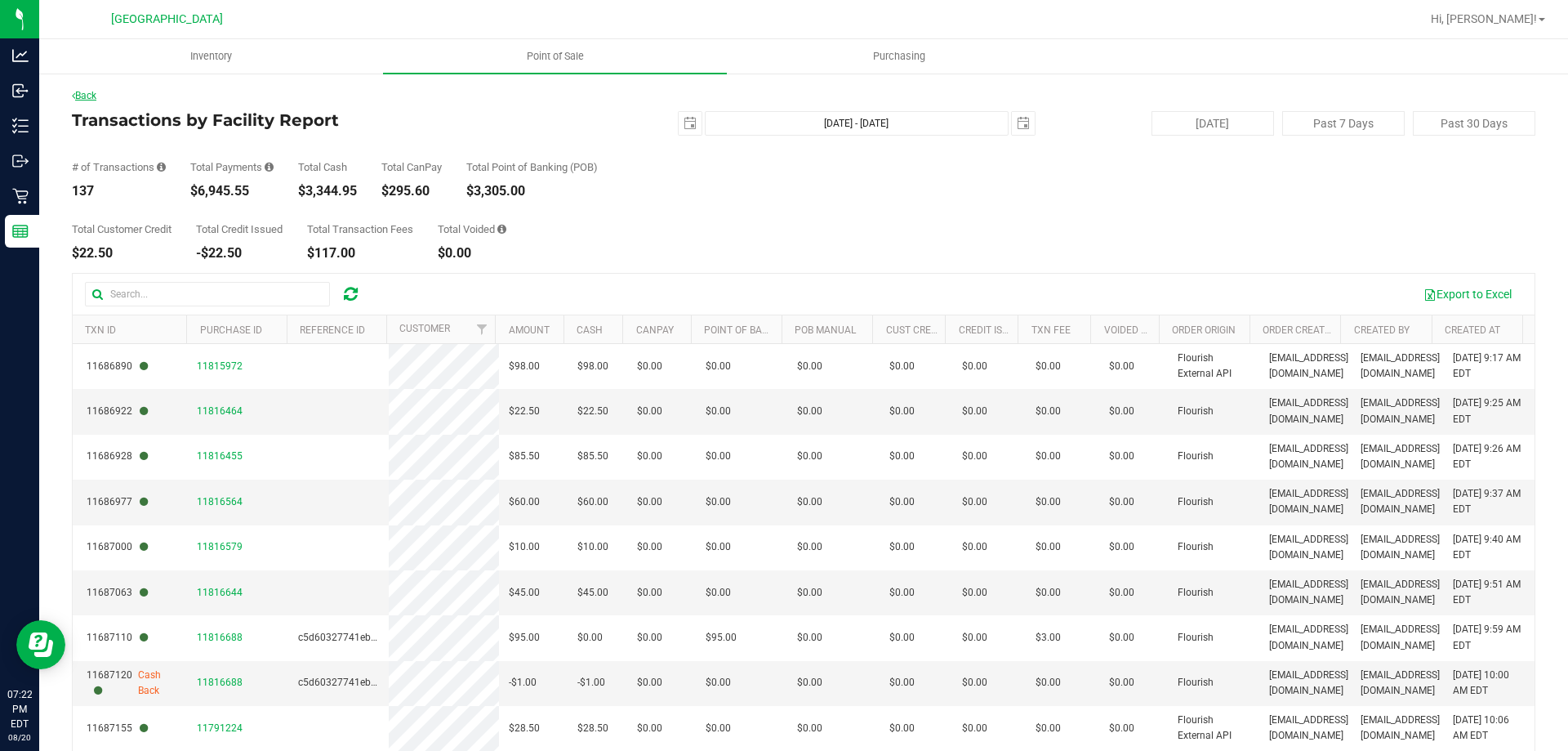
click at [85, 91] on link "Back" at bounding box center [84, 95] width 24 height 11
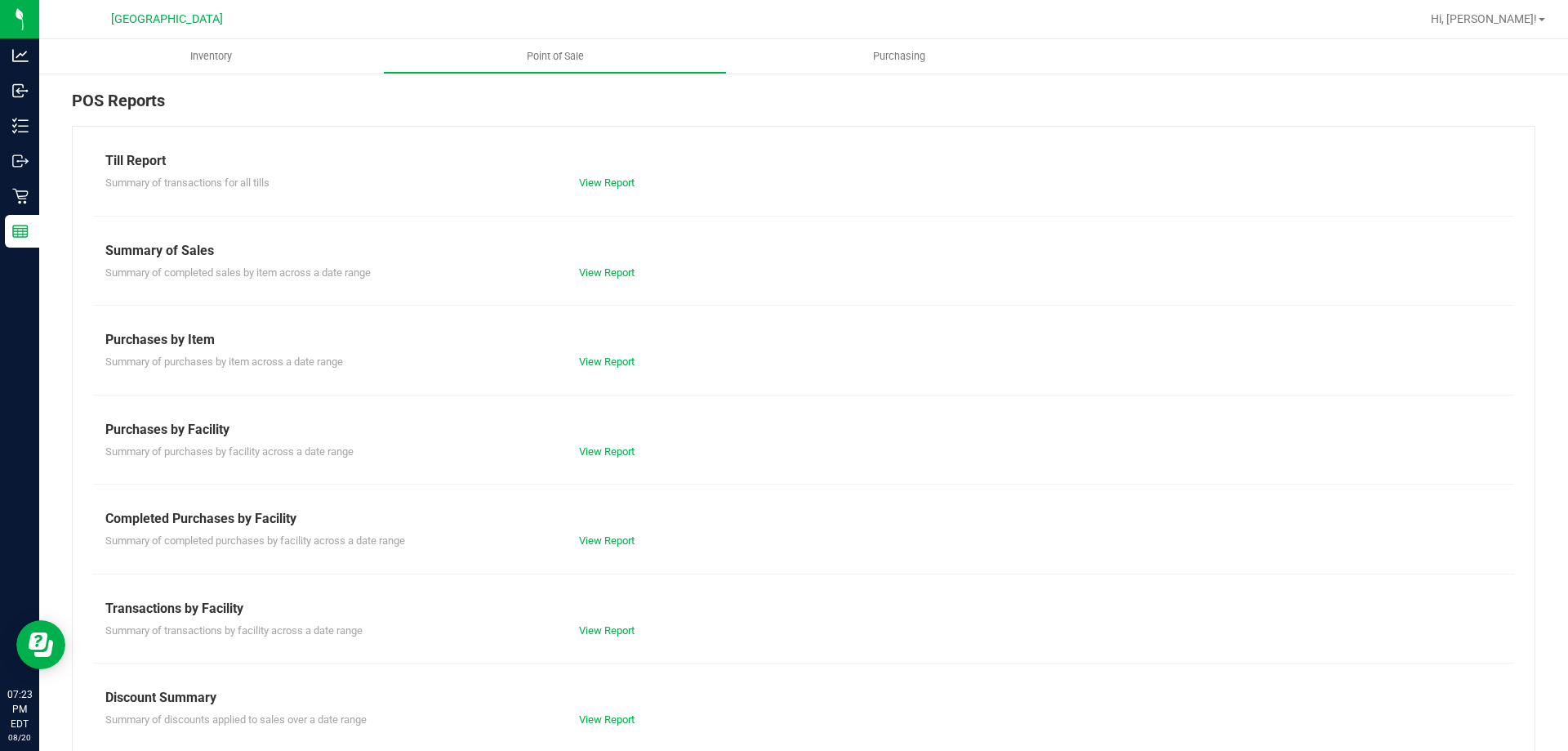
click at [616, 622] on div "View Report" at bounding box center [684, 630] width 237 height 17
click at [622, 621] on div "Summary of transactions by facility across a date range View Report" at bounding box center [804, 628] width 1421 height 20
click at [598, 634] on link "View Report" at bounding box center [607, 630] width 56 height 12
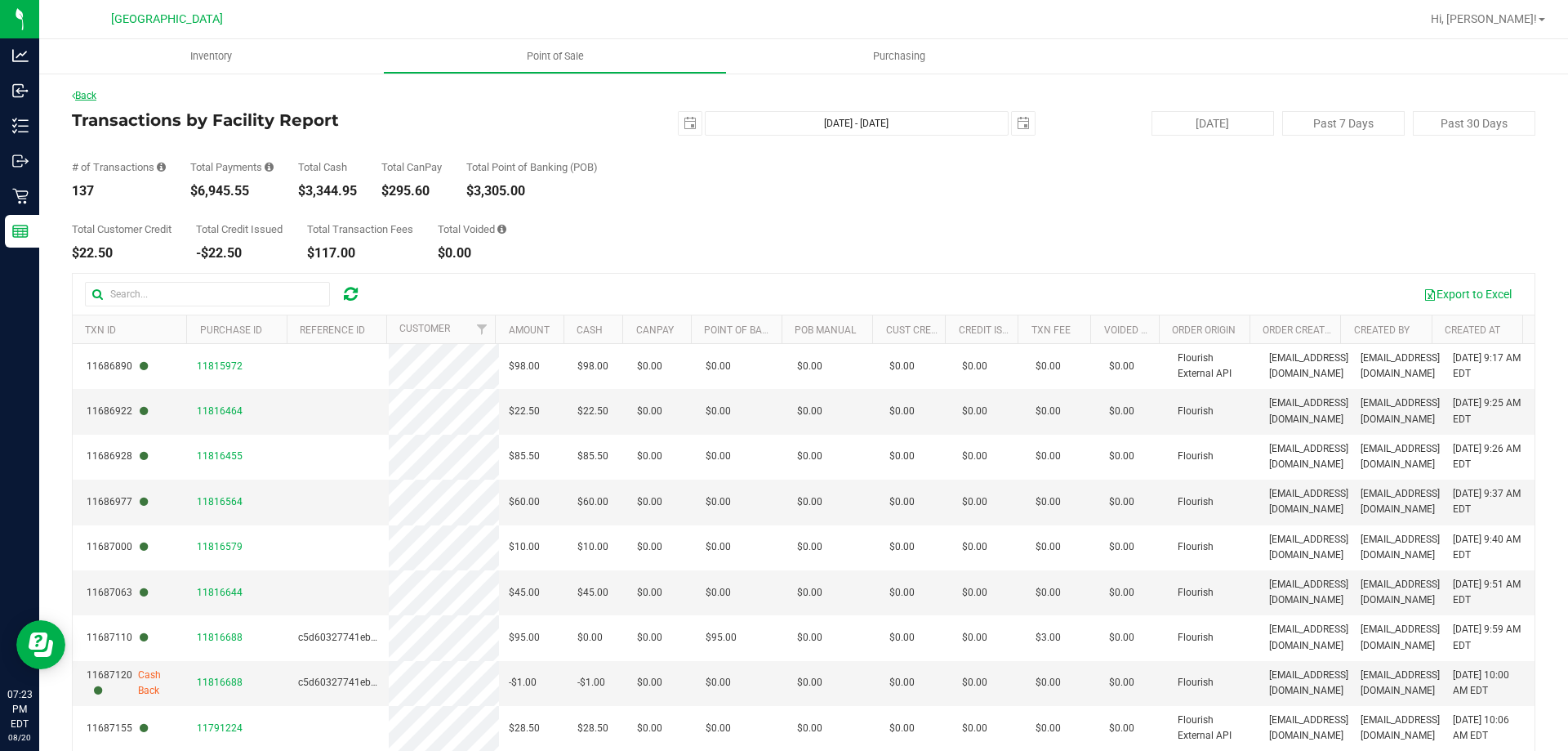
click at [92, 98] on link "Back" at bounding box center [84, 95] width 24 height 11
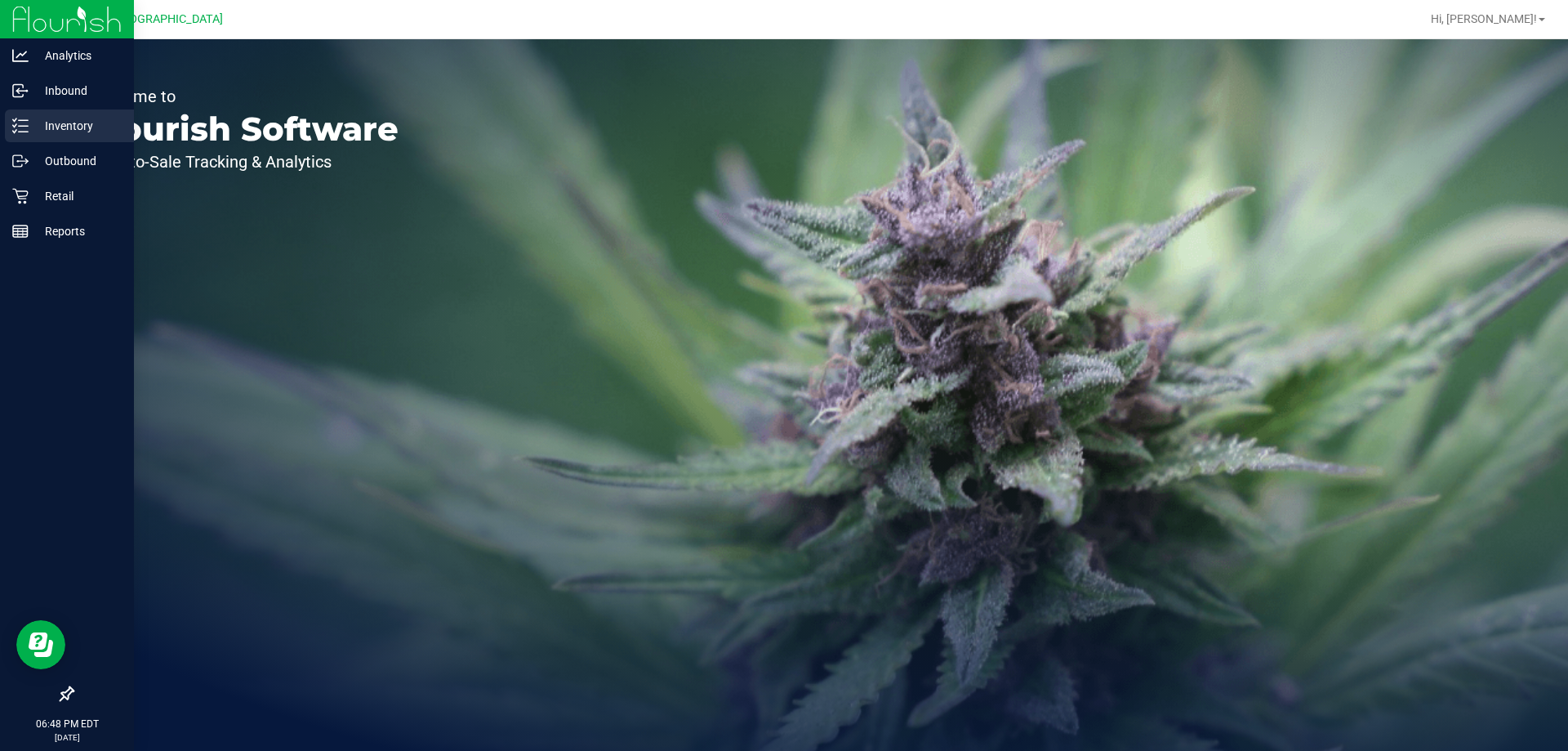
click at [32, 121] on p "Inventory" at bounding box center [78, 126] width 98 height 19
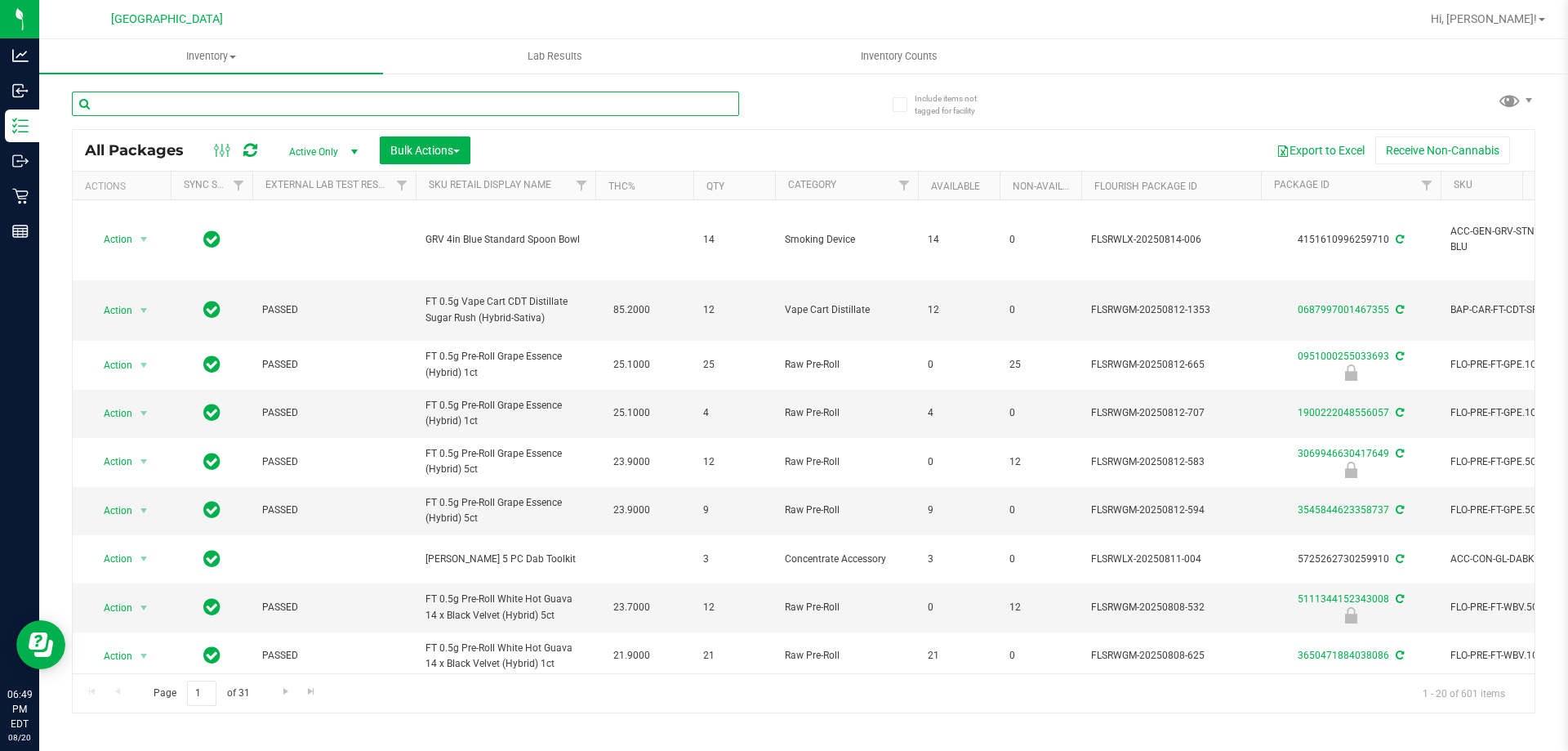
click at [454, 108] on input "text" at bounding box center [405, 104] width 667 height 24
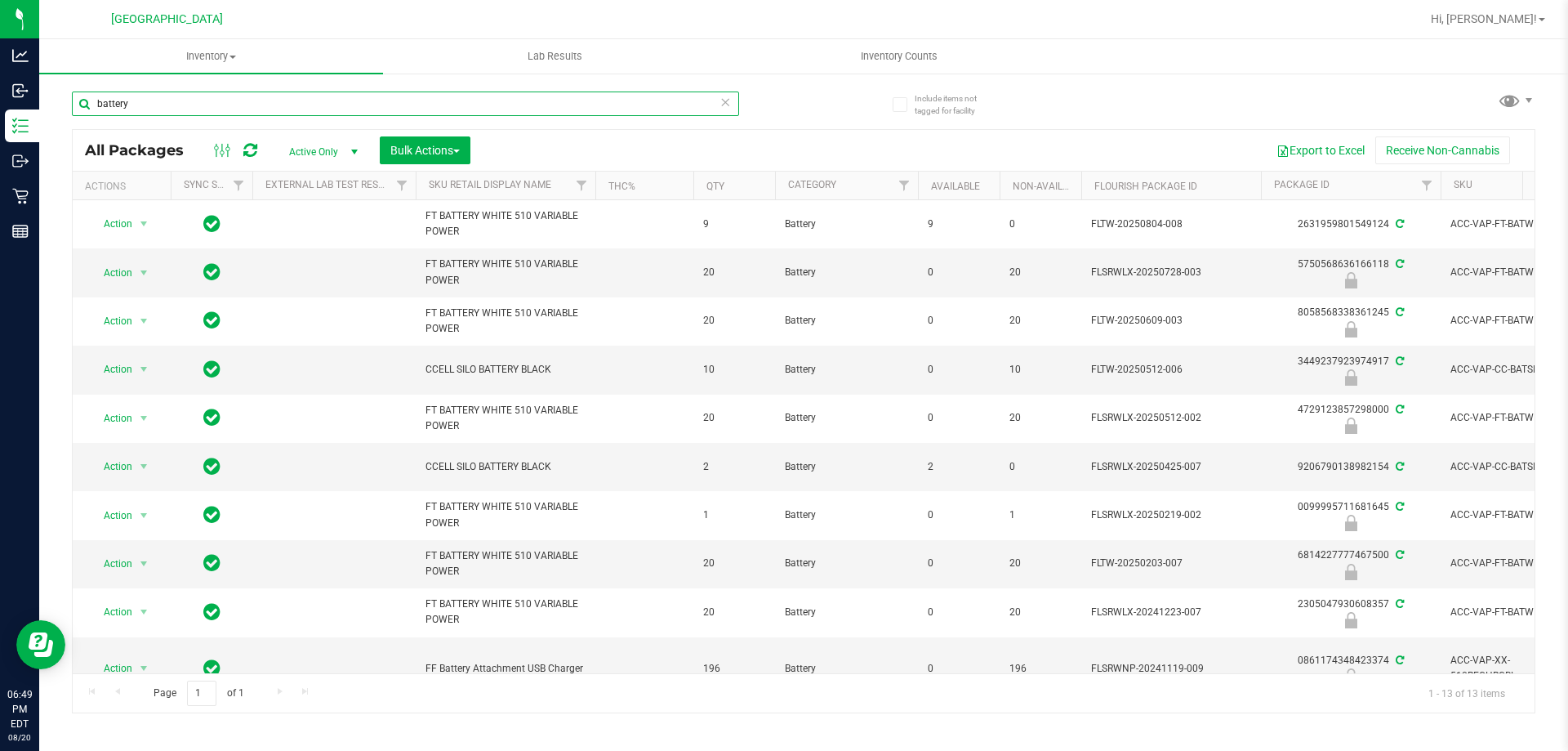
click at [531, 101] on input "battery" at bounding box center [405, 104] width 667 height 24
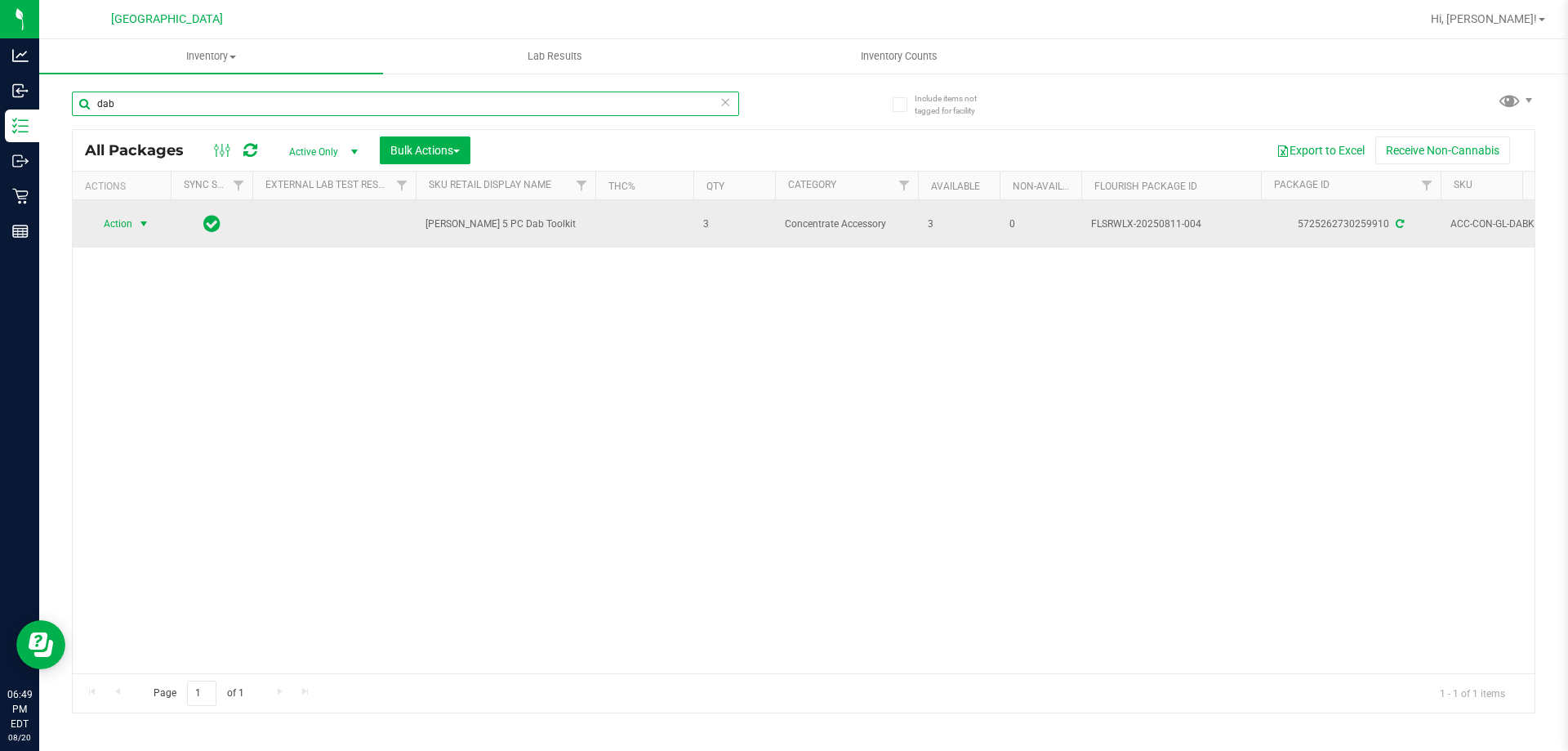
type input "dab"
click at [135, 226] on span "select" at bounding box center [143, 224] width 20 height 23
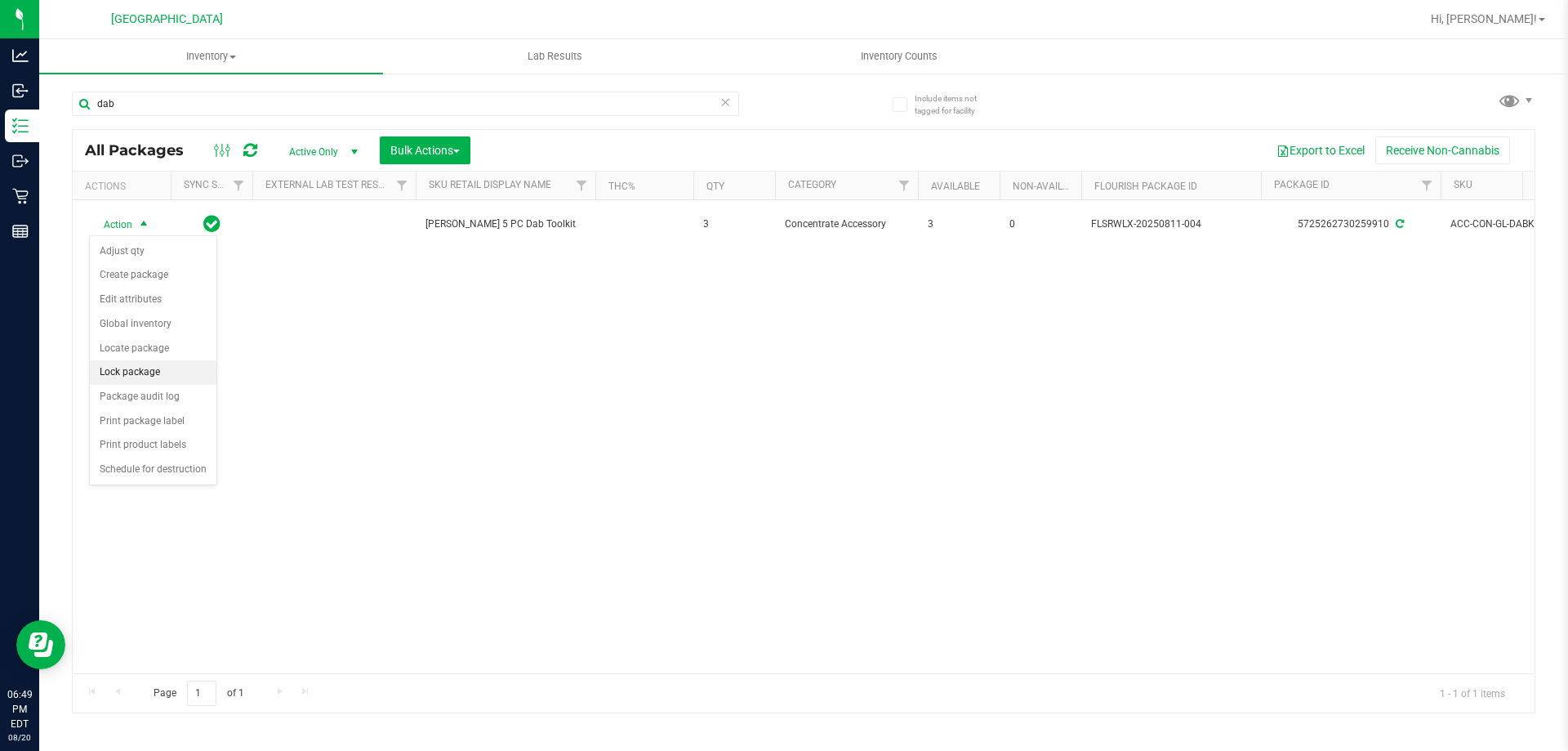
click at [154, 370] on li "Lock package" at bounding box center [153, 372] width 127 height 24
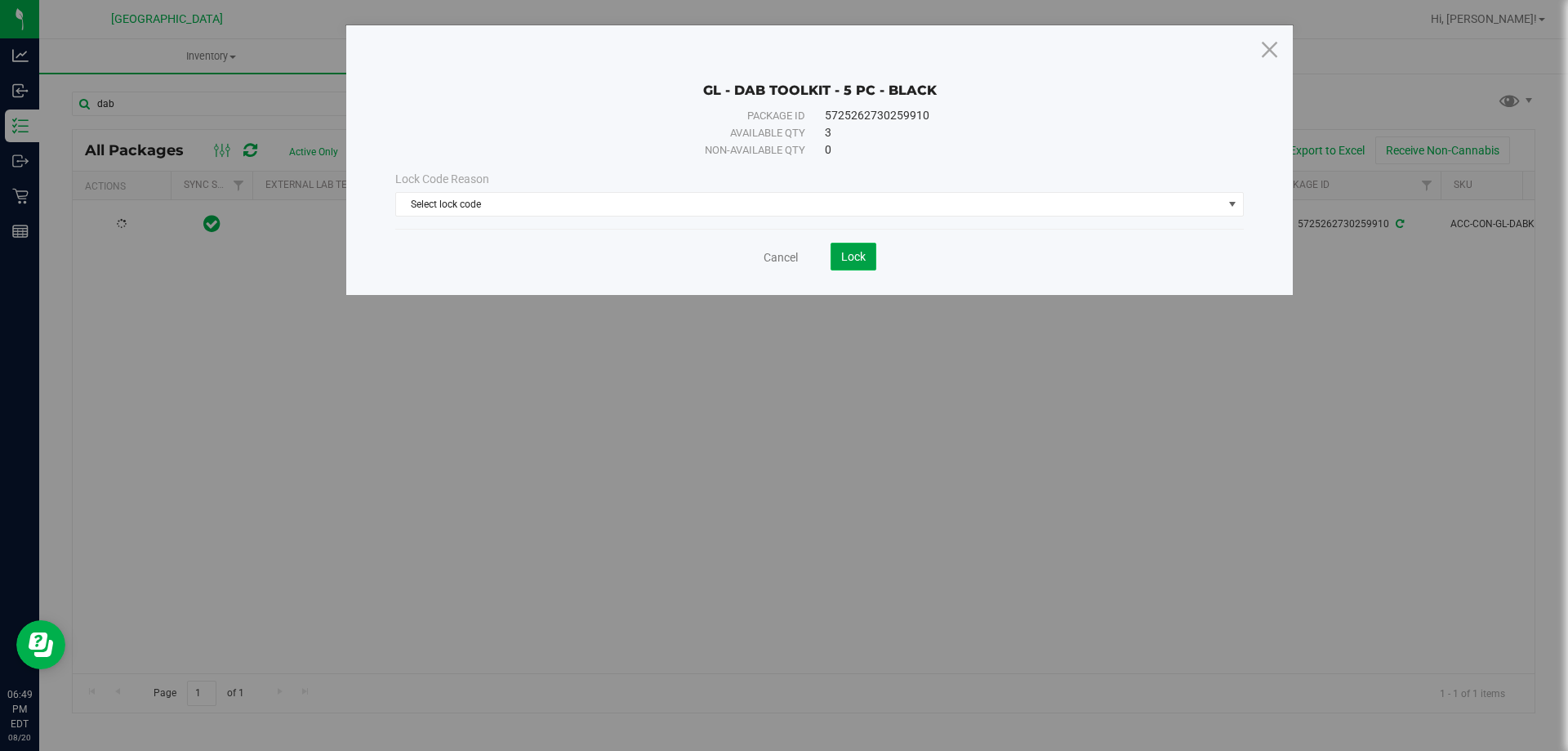
click at [861, 257] on span "Lock" at bounding box center [853, 256] width 24 height 13
click at [816, 203] on span "Select lock code" at bounding box center [808, 204] width 826 height 23
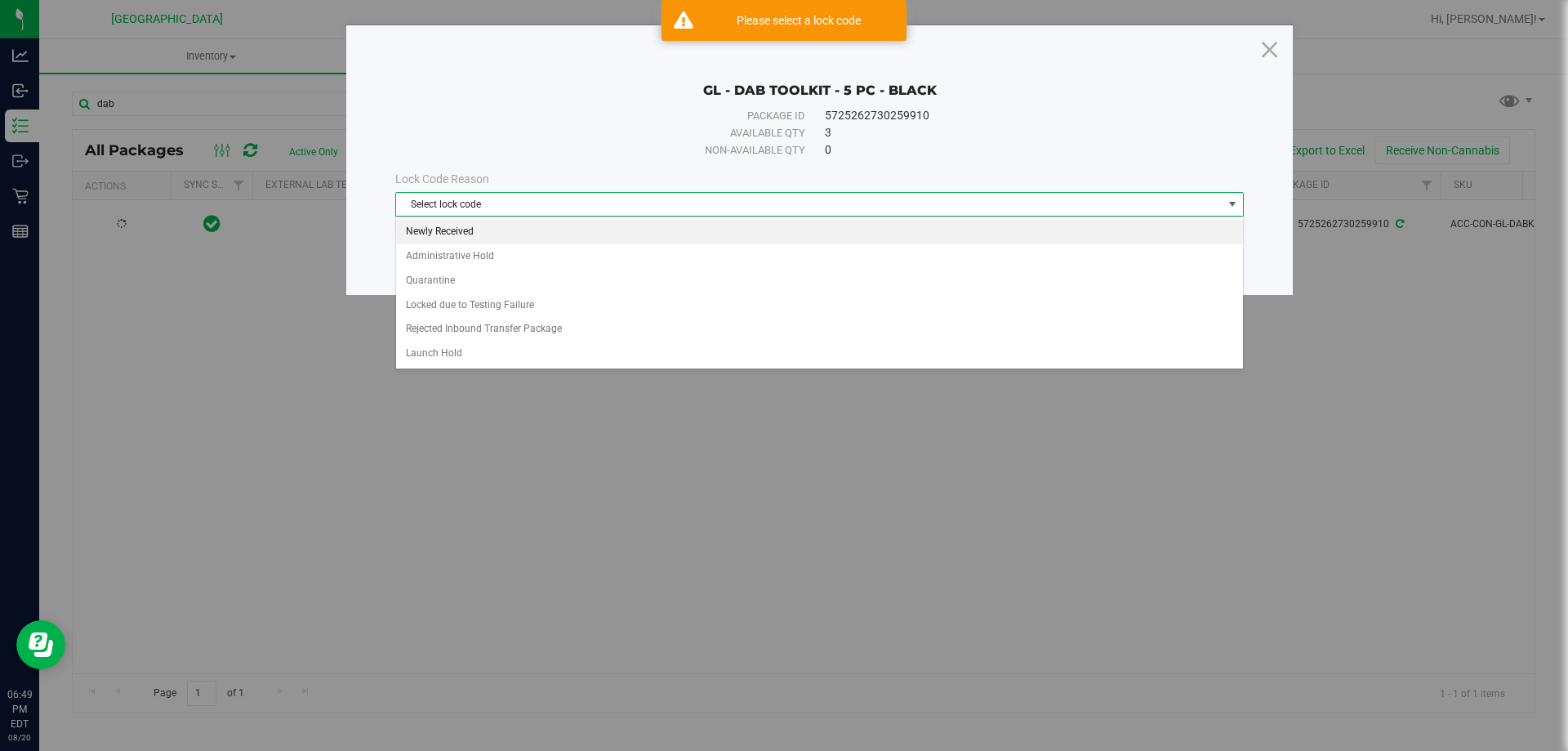
click at [749, 231] on li "Newly Received" at bounding box center [819, 232] width 847 height 24
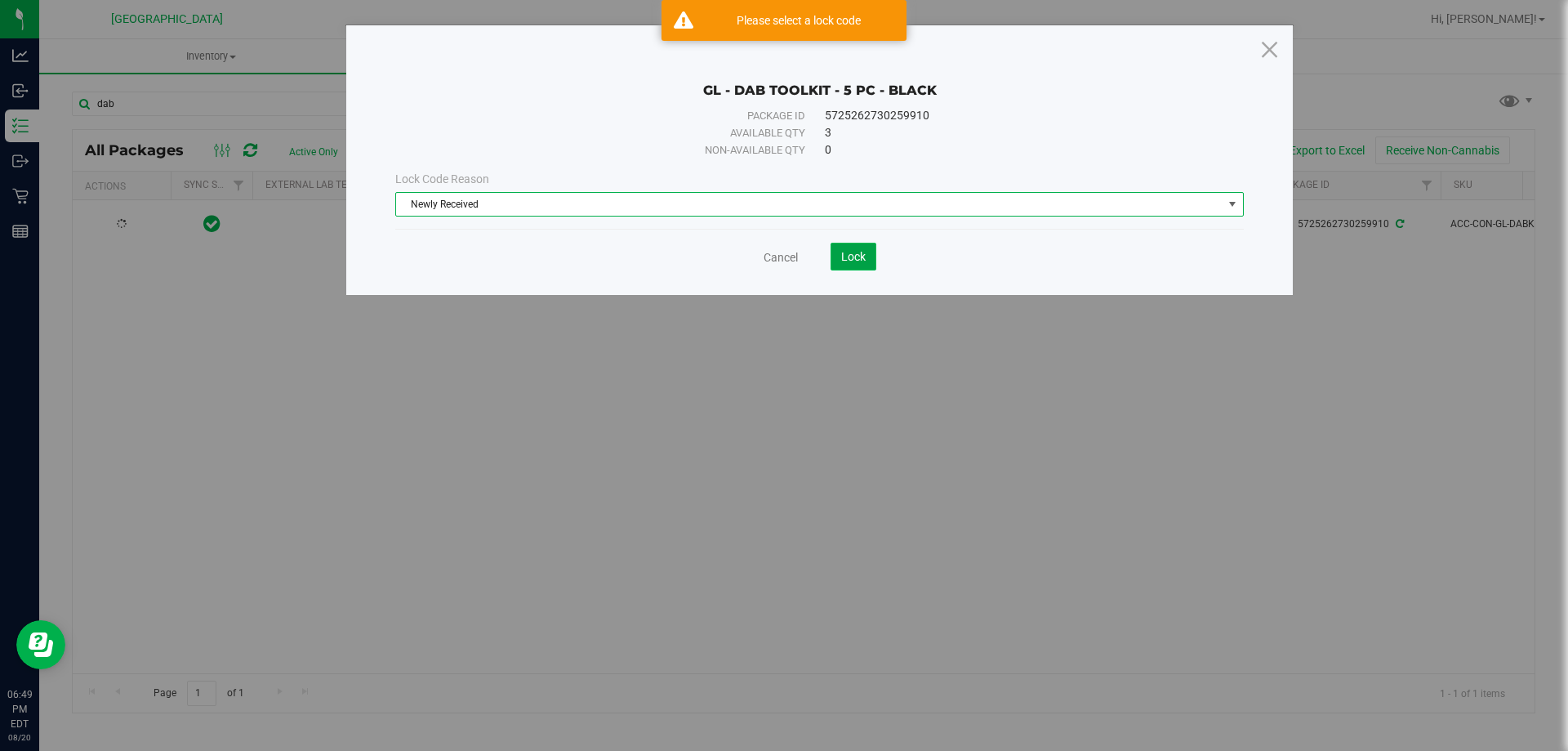
click at [846, 259] on span "Lock" at bounding box center [853, 256] width 24 height 13
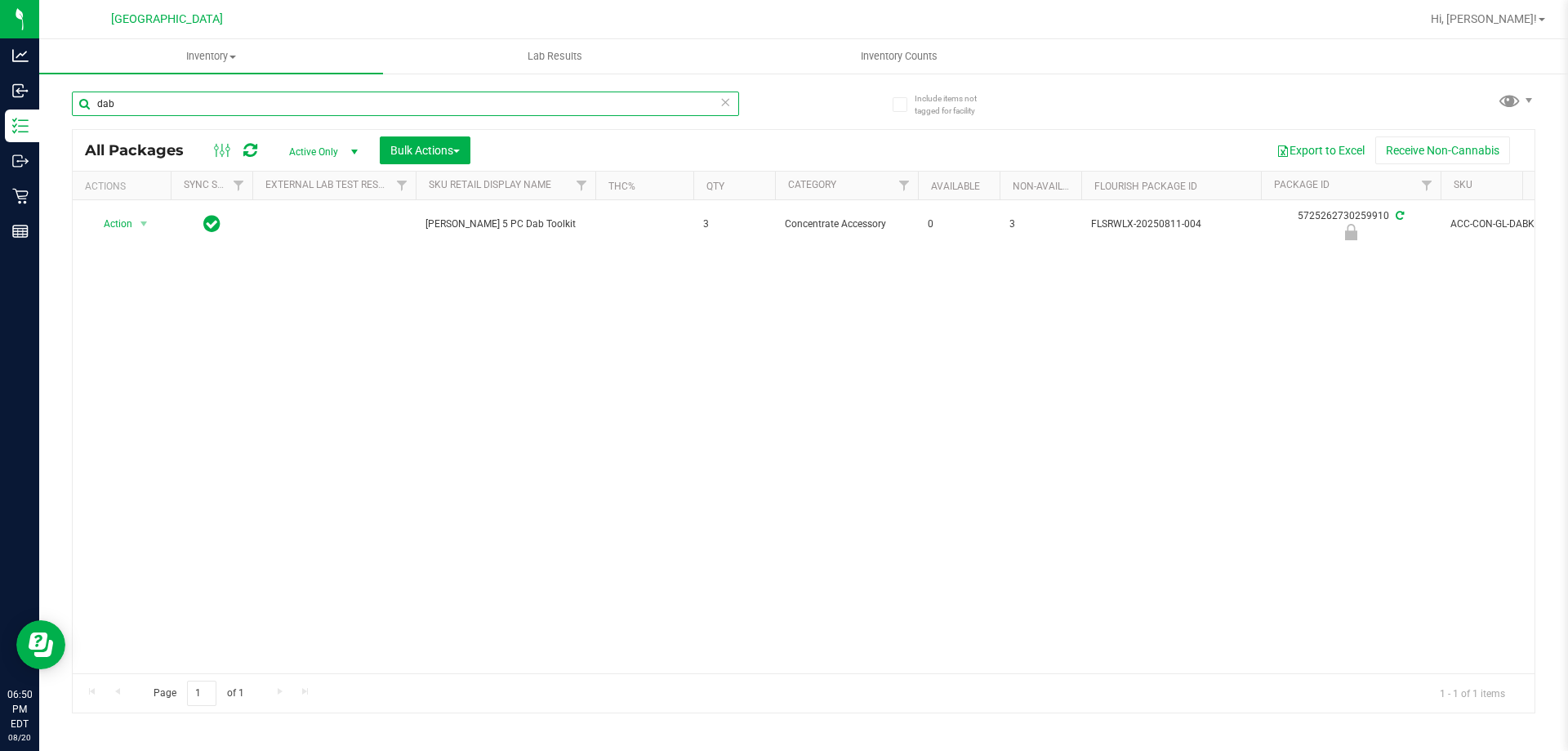
click at [632, 100] on input "dab" at bounding box center [405, 104] width 667 height 24
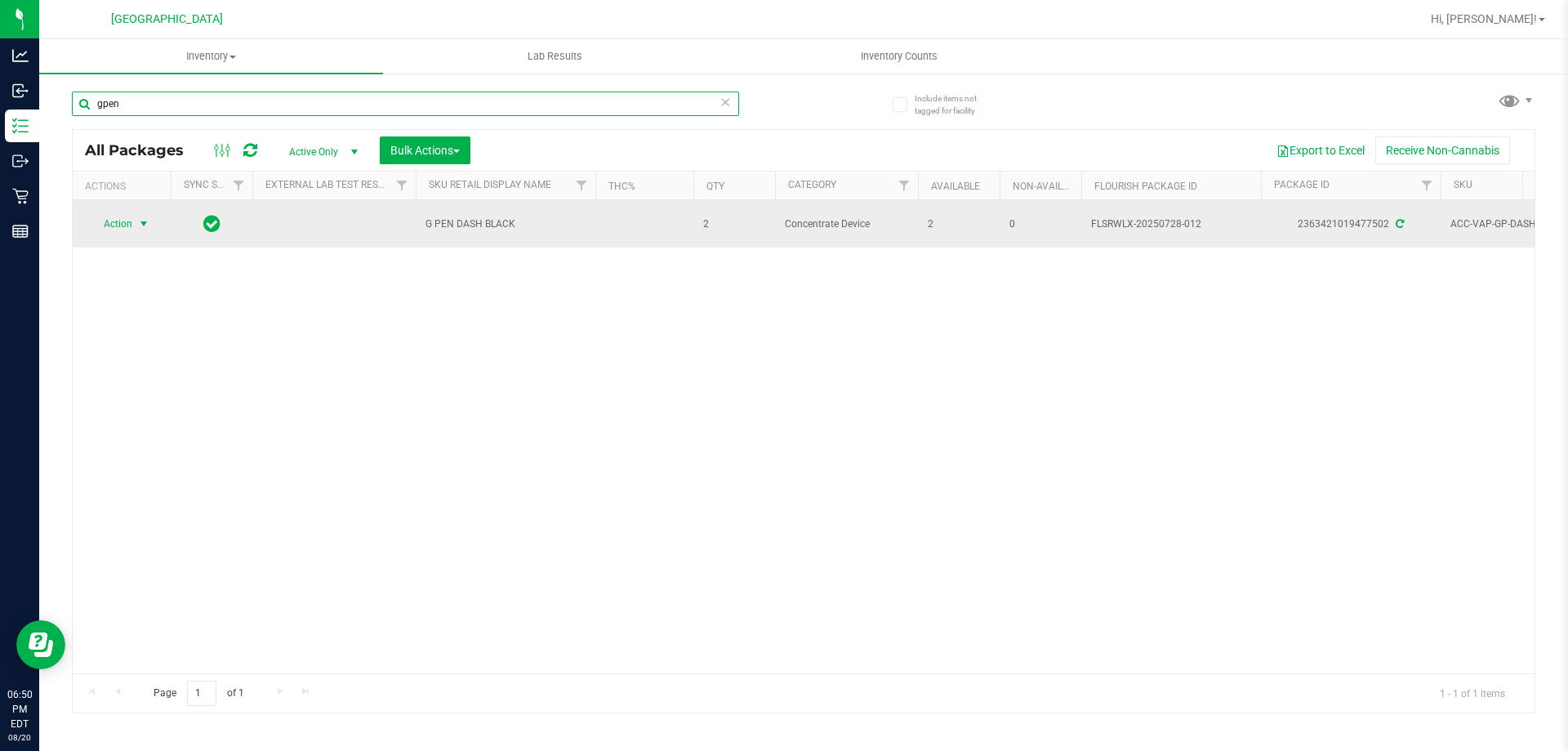
type input "gpen"
click at [142, 221] on span "select" at bounding box center [143, 224] width 13 height 13
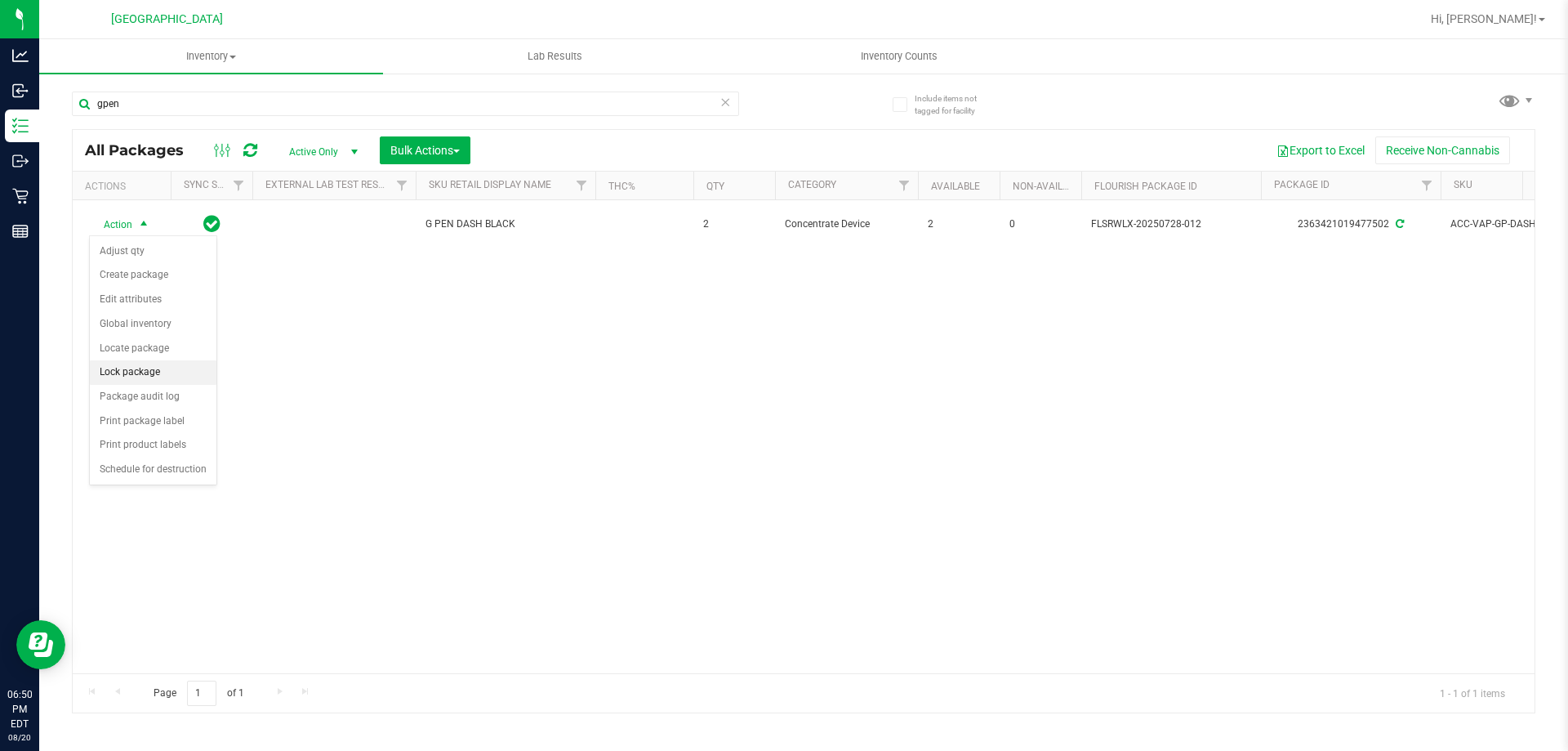
click at [128, 366] on li "Lock package" at bounding box center [153, 372] width 127 height 24
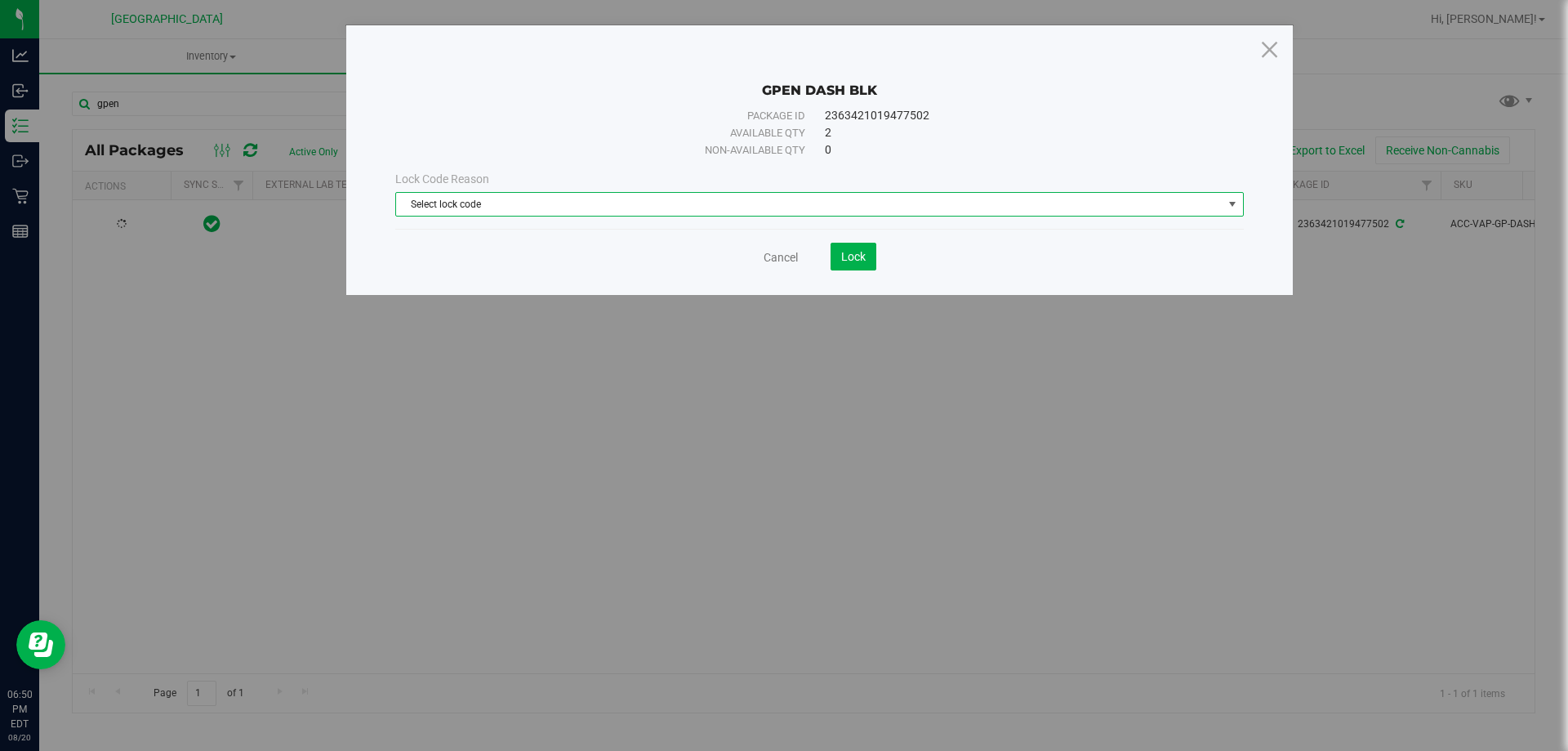
click at [845, 205] on span "Select lock code" at bounding box center [808, 204] width 826 height 23
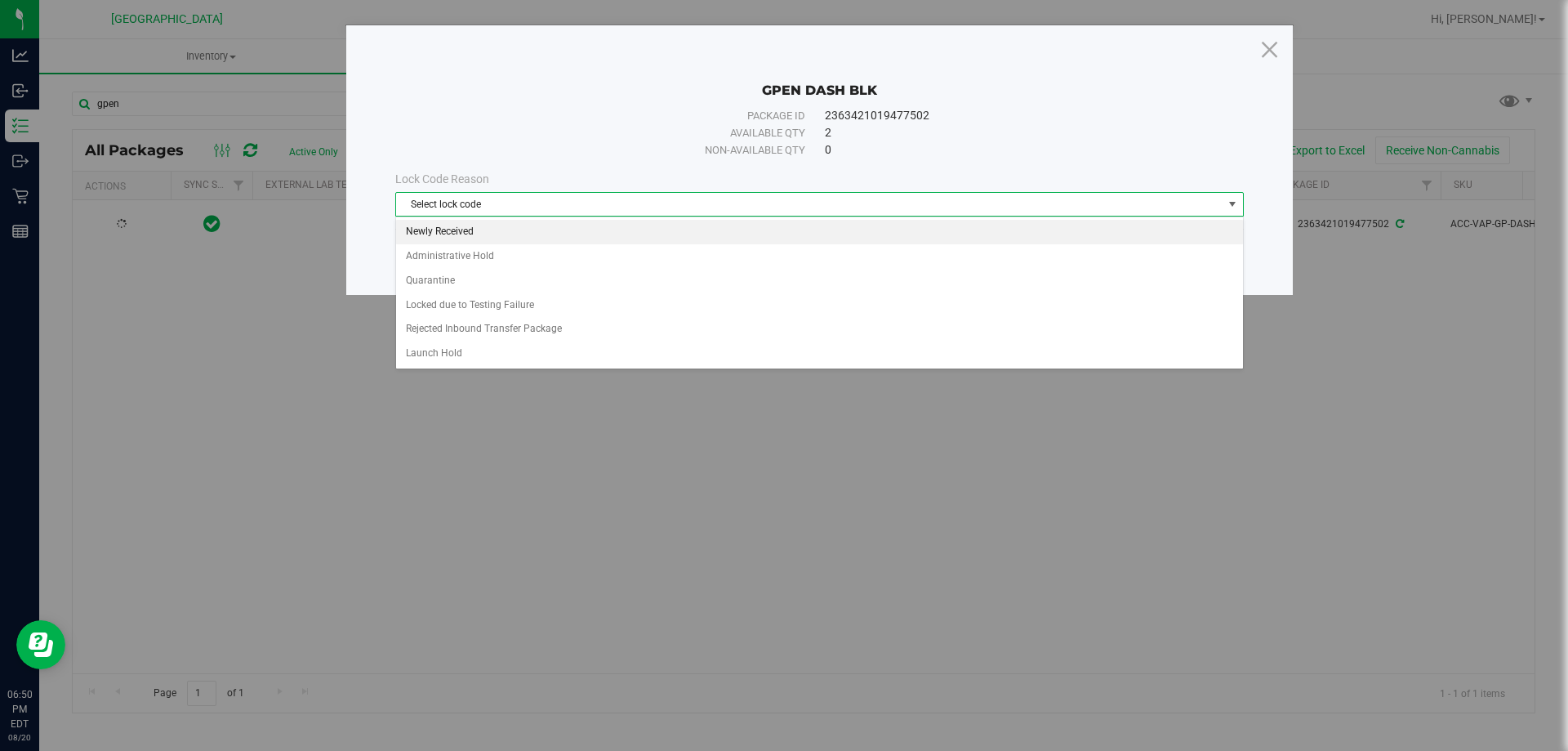
click at [822, 232] on li "Newly Received" at bounding box center [819, 232] width 847 height 24
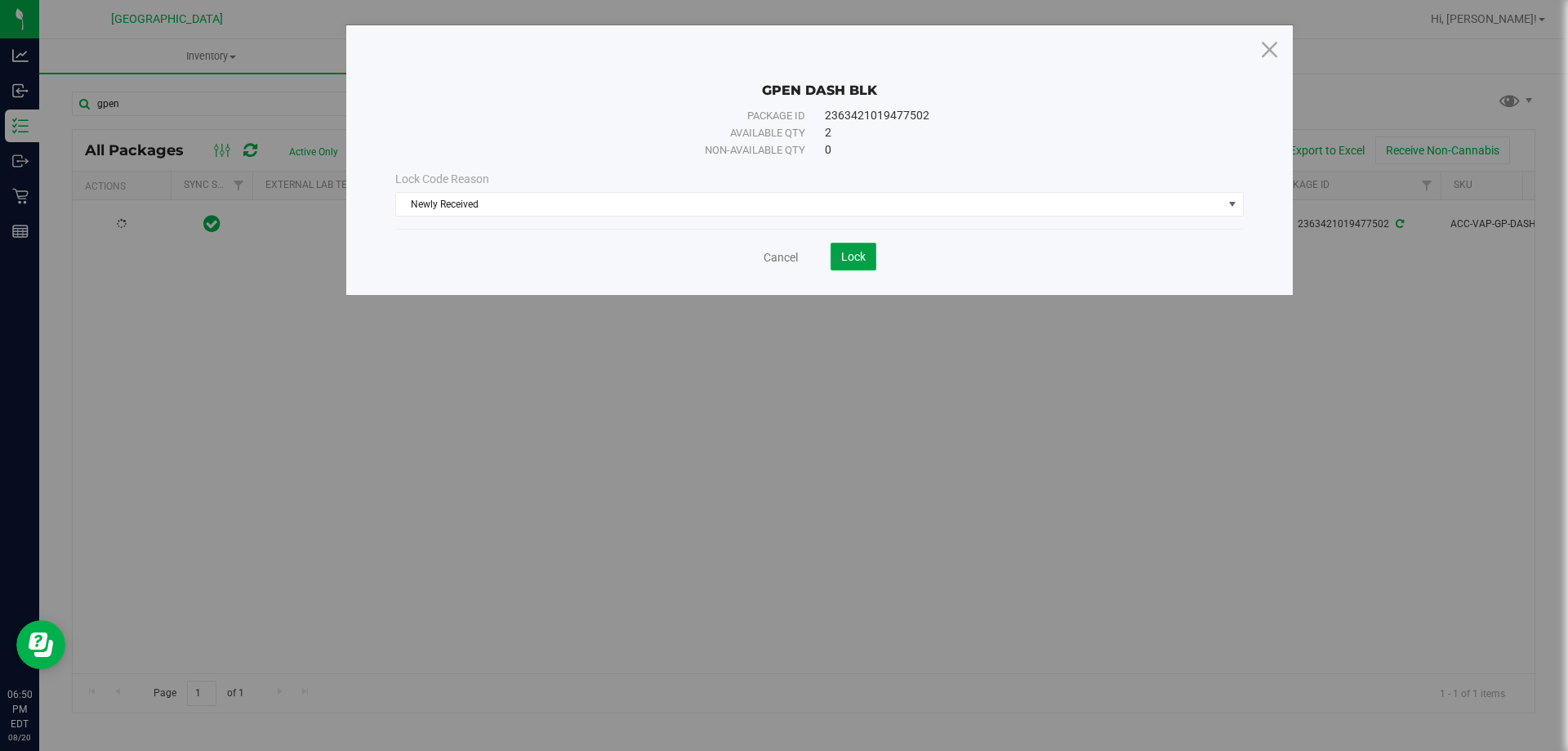
click at [842, 254] on span "Lock" at bounding box center [853, 256] width 24 height 13
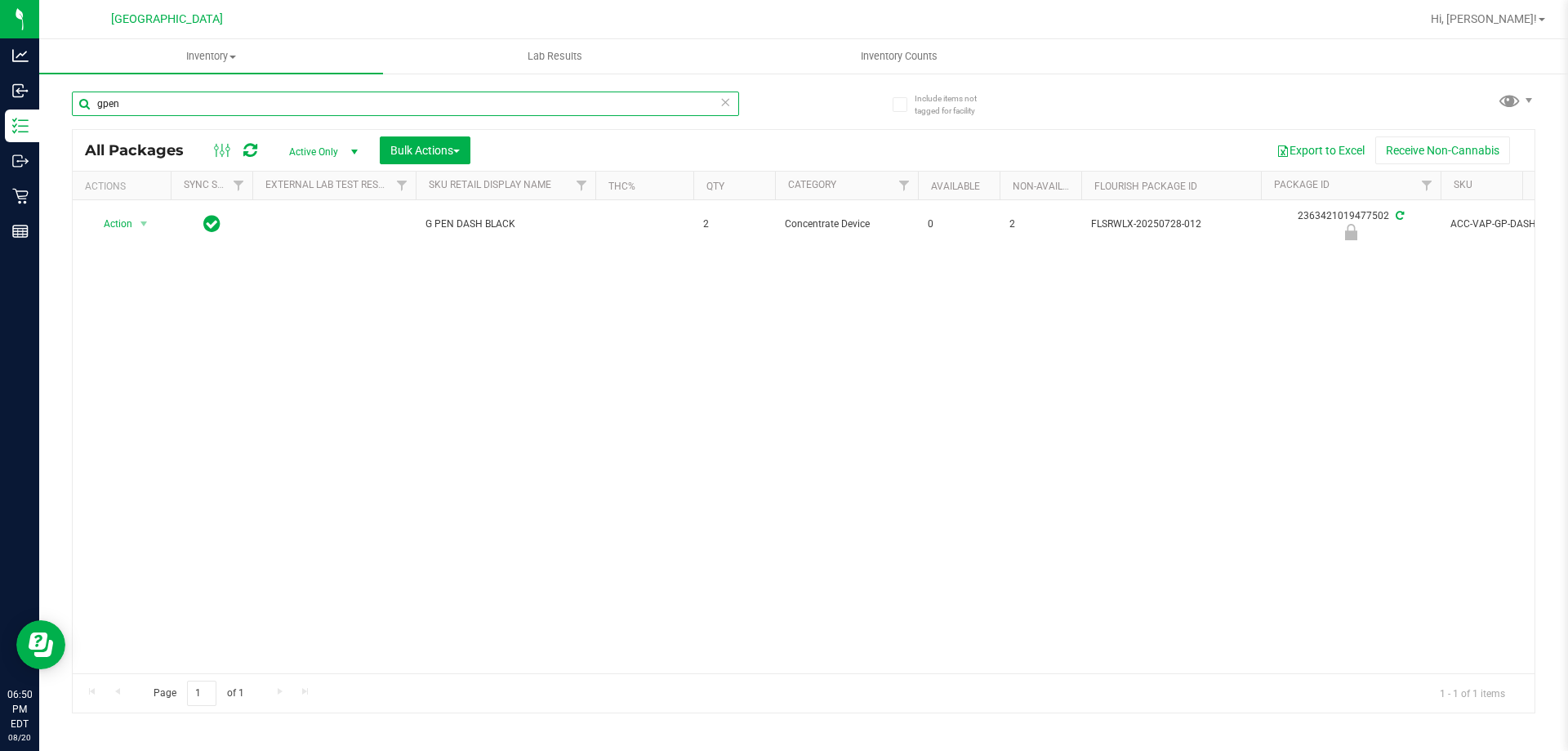
click at [502, 111] on input "gpen" at bounding box center [405, 104] width 667 height 24
type input "g"
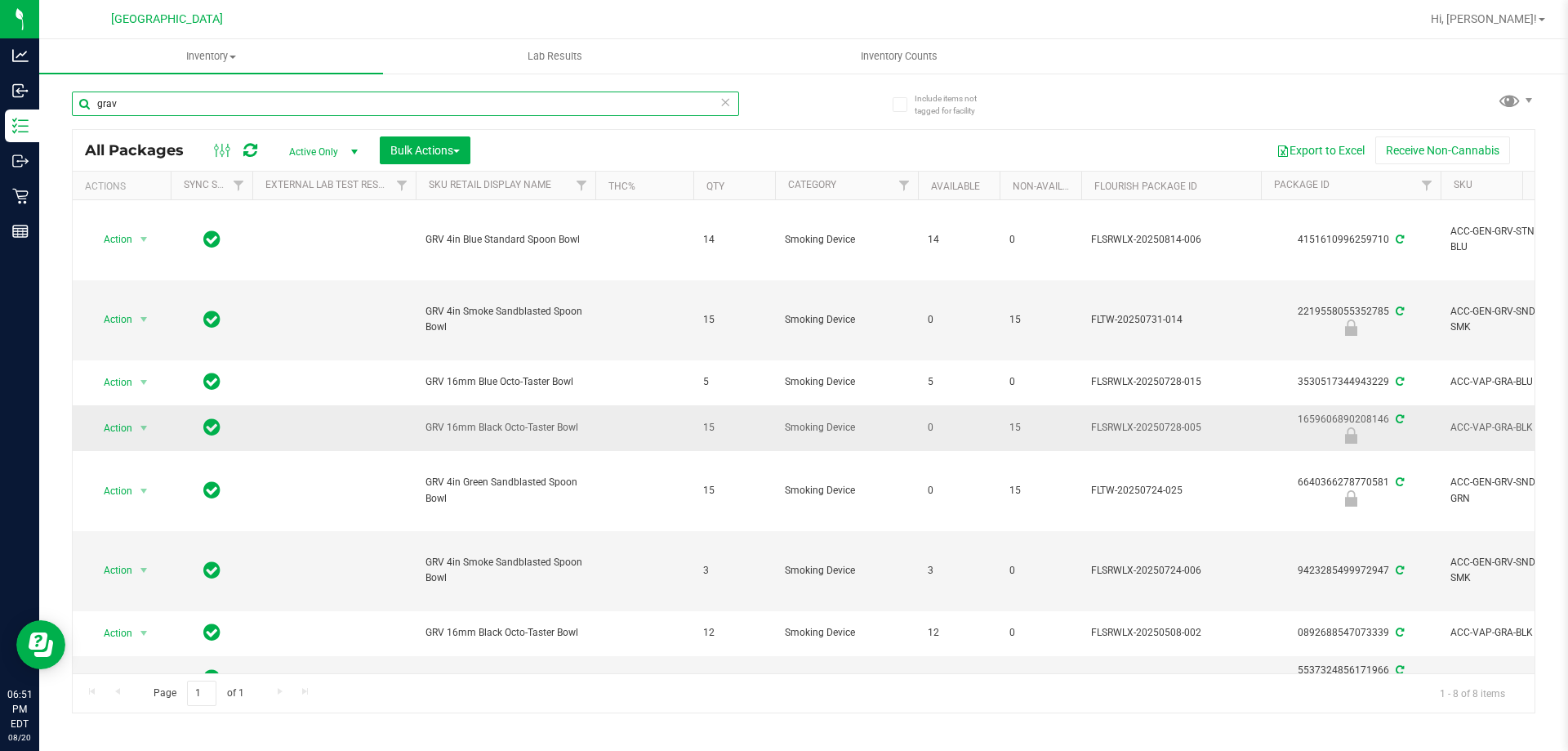
scroll to position [40, 0]
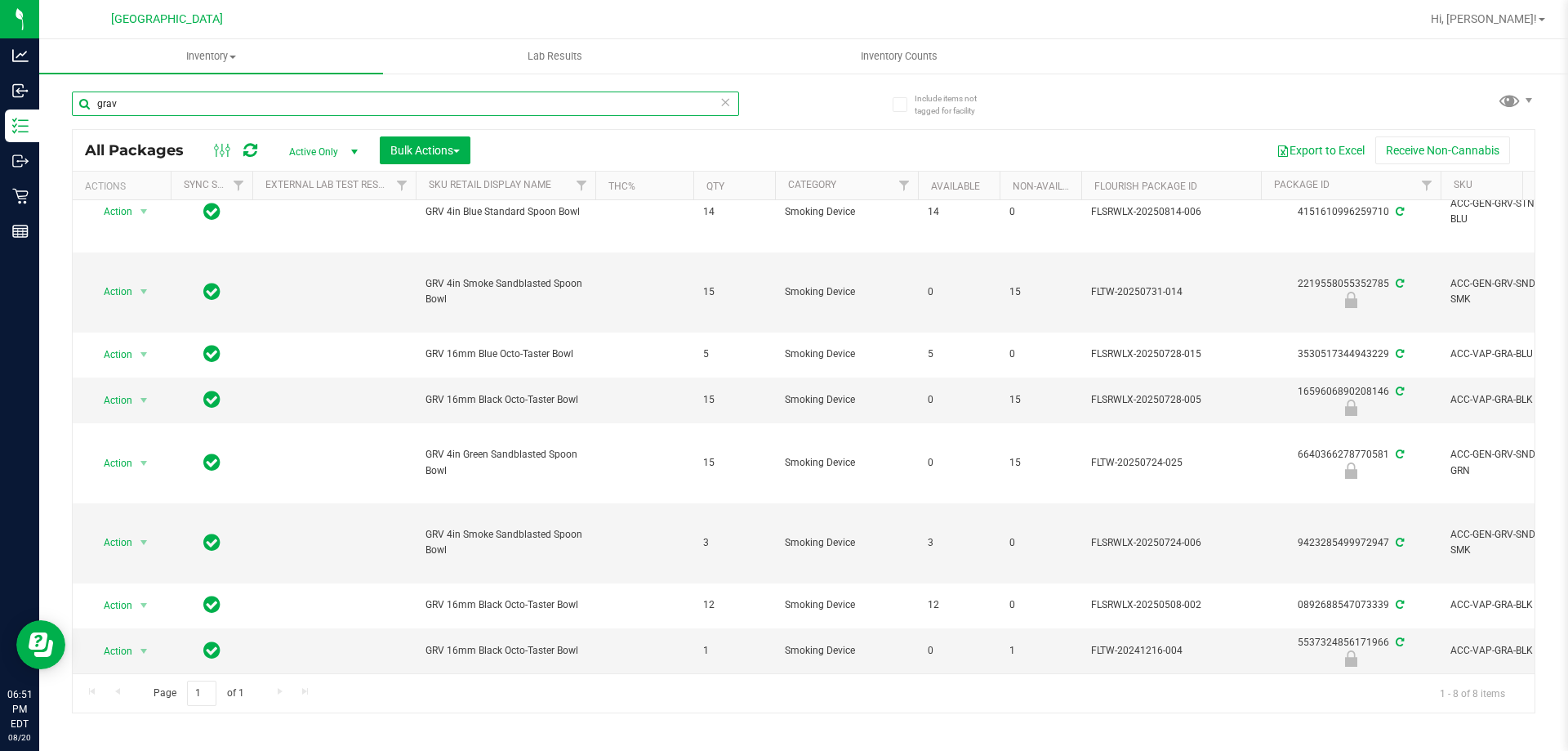
click at [527, 110] on input "grav" at bounding box center [405, 104] width 667 height 24
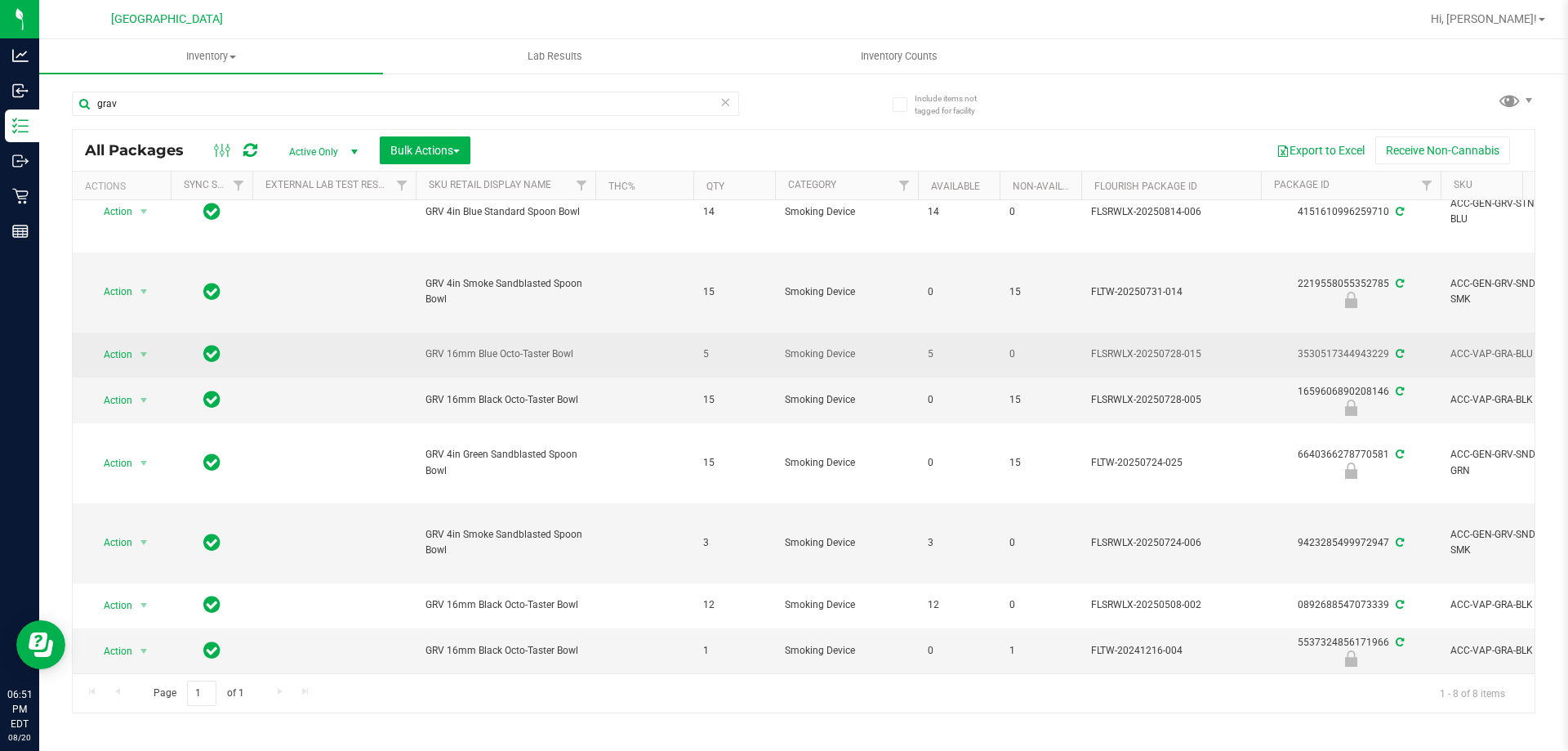
click at [659, 341] on td at bounding box center [644, 354] width 98 height 45
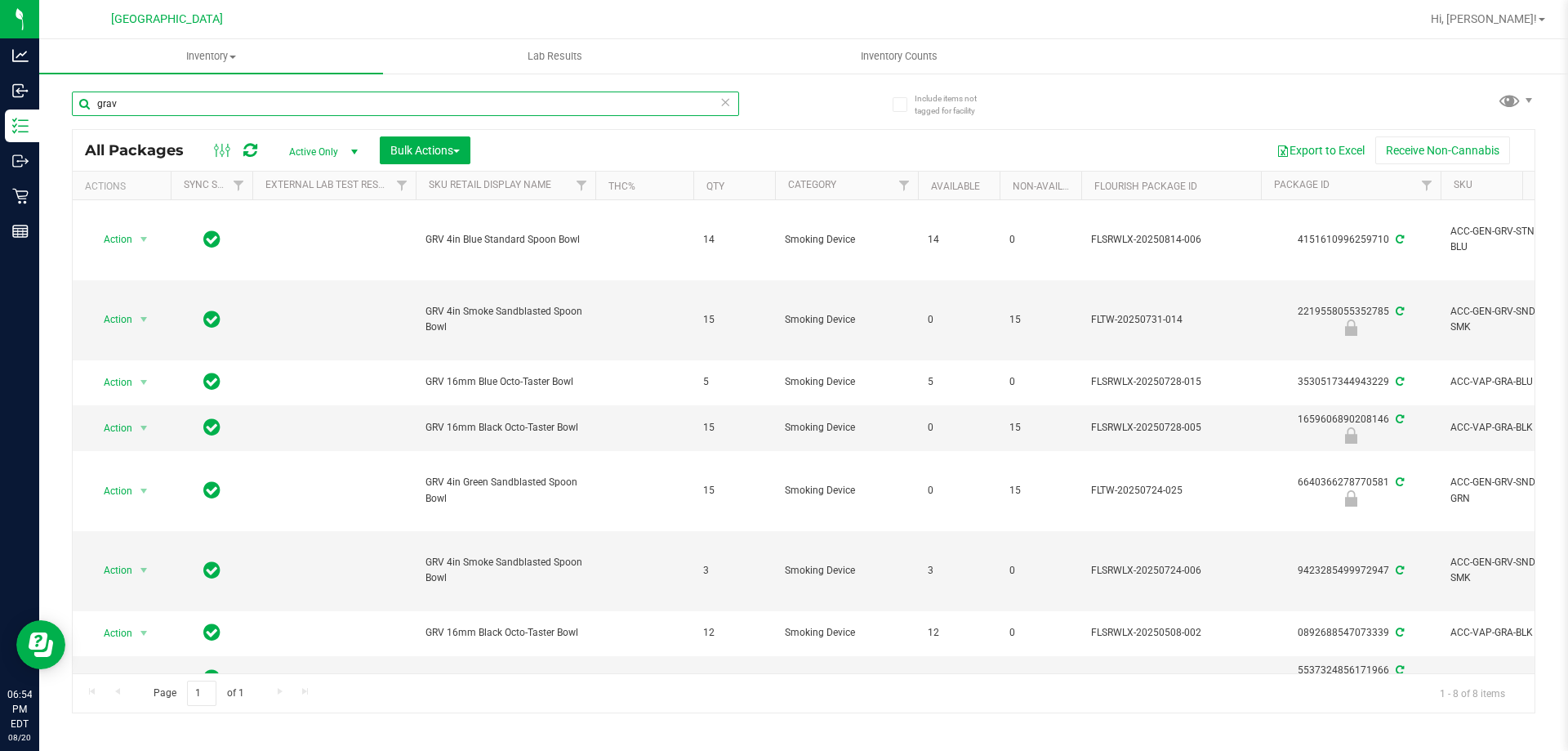
click at [329, 95] on input "grav" at bounding box center [405, 104] width 667 height 24
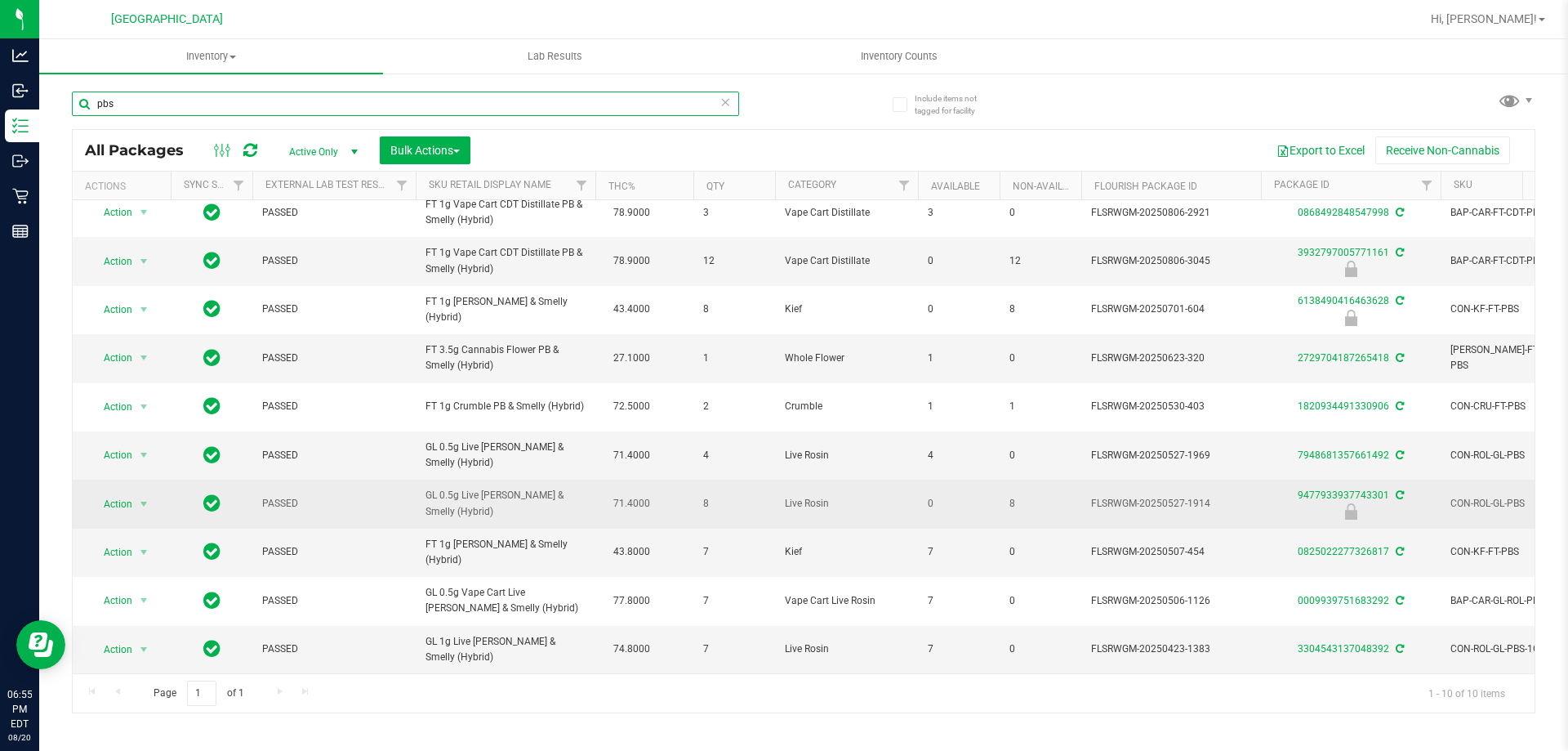
scroll to position [24, 0]
type input "p"
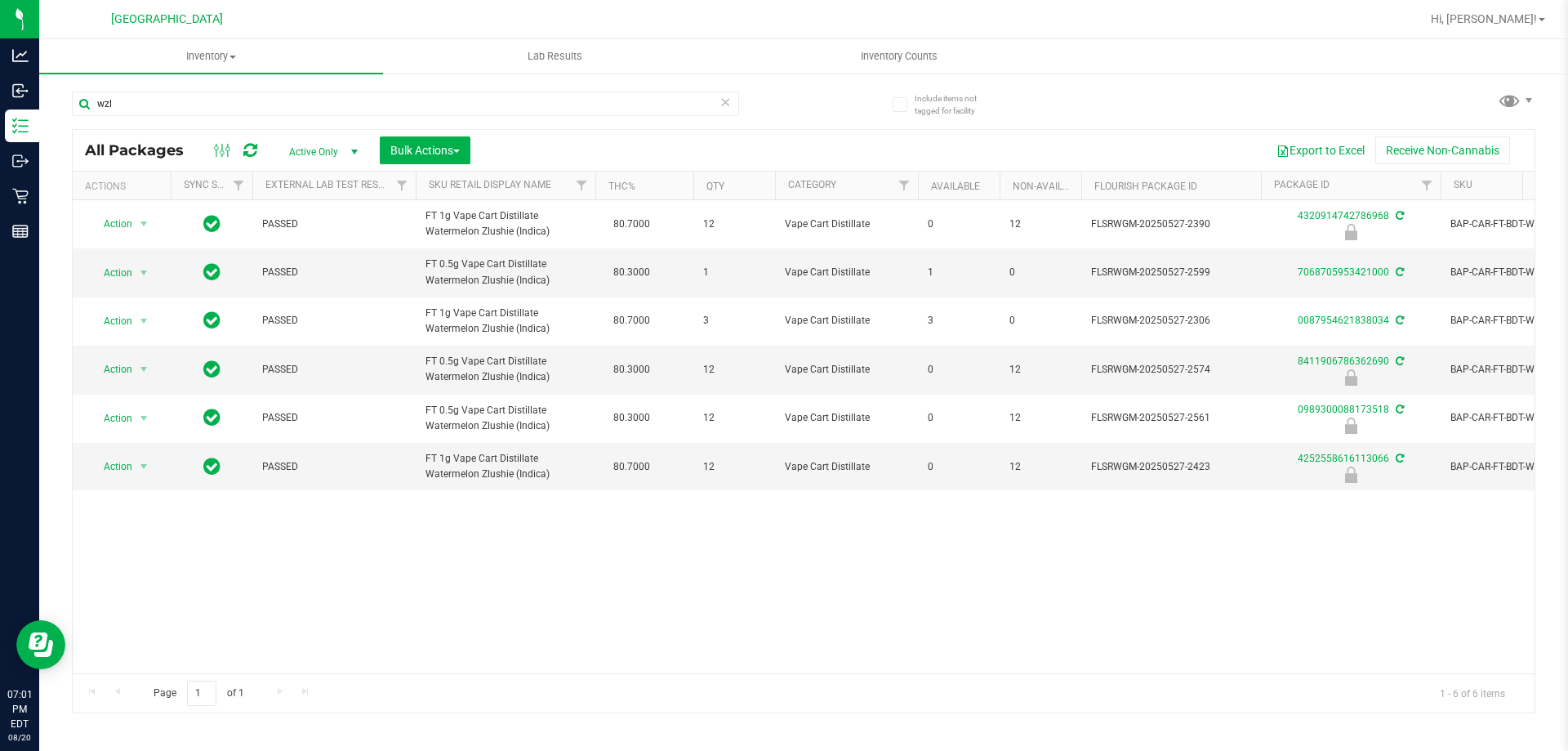
click at [345, 561] on div "Action Action Edit attributes Global inventory Locate package Package audit log…" at bounding box center [803, 436] width 1461 height 473
click at [222, 106] on input "wzl" at bounding box center [405, 104] width 667 height 24
type input "w"
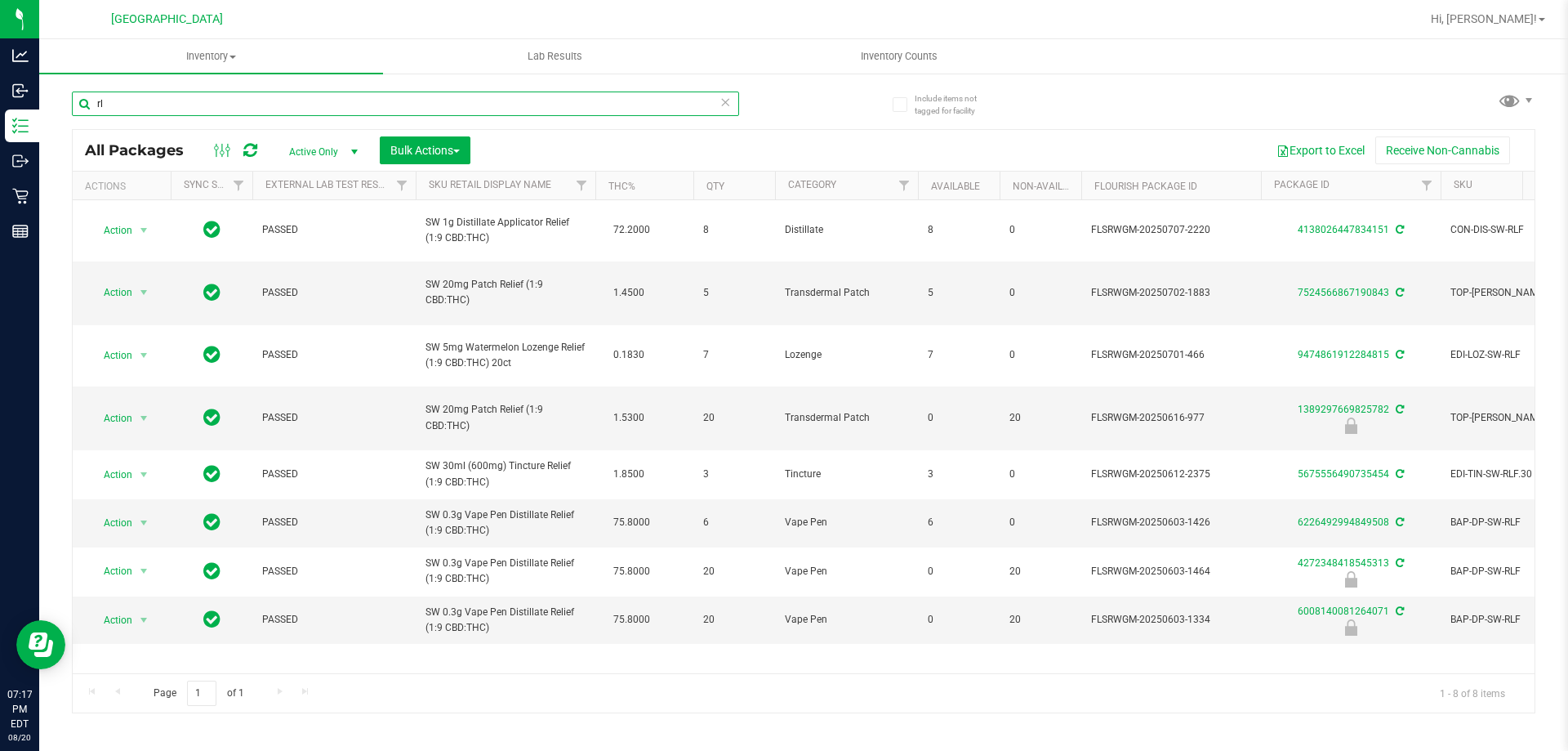
type input "r"
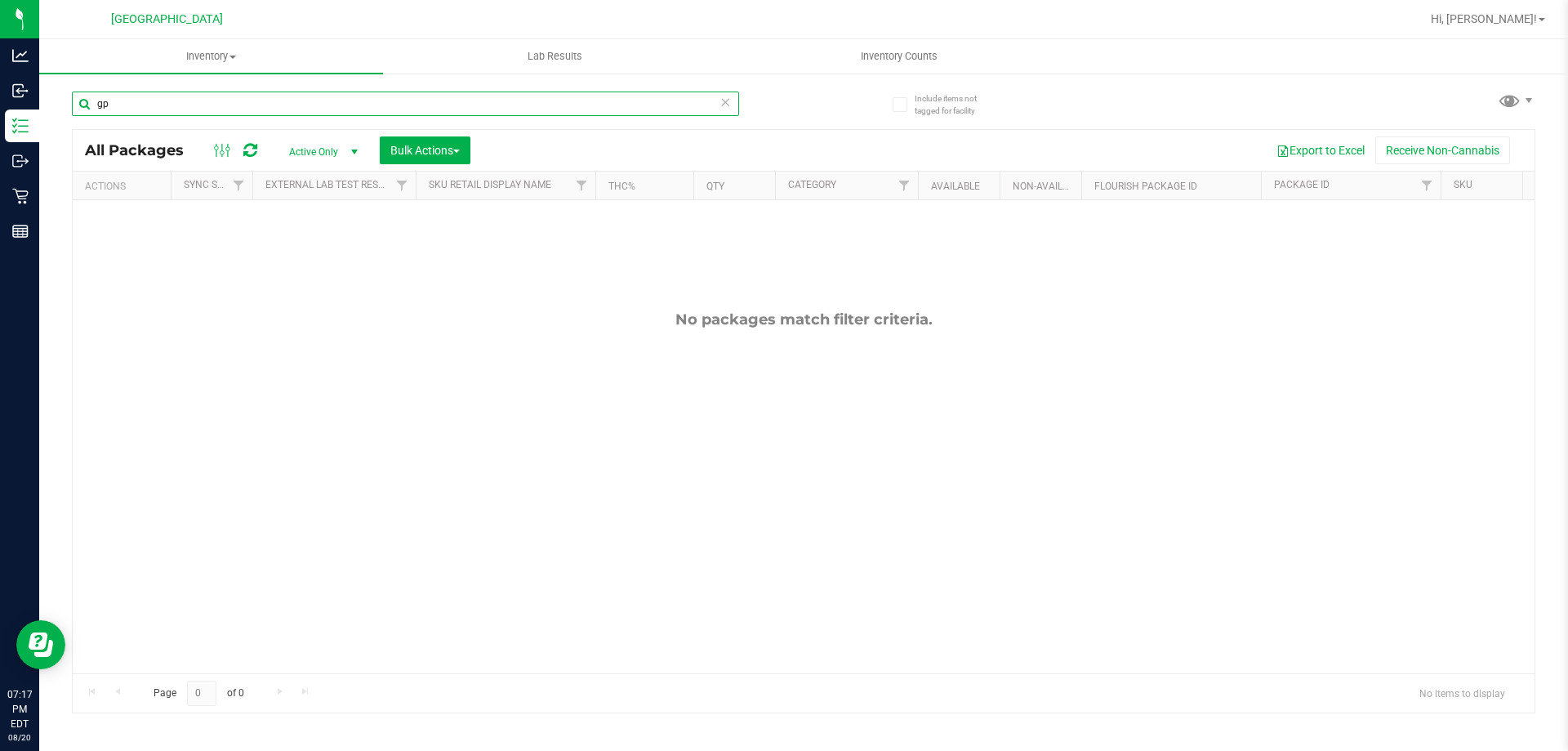
type input "g"
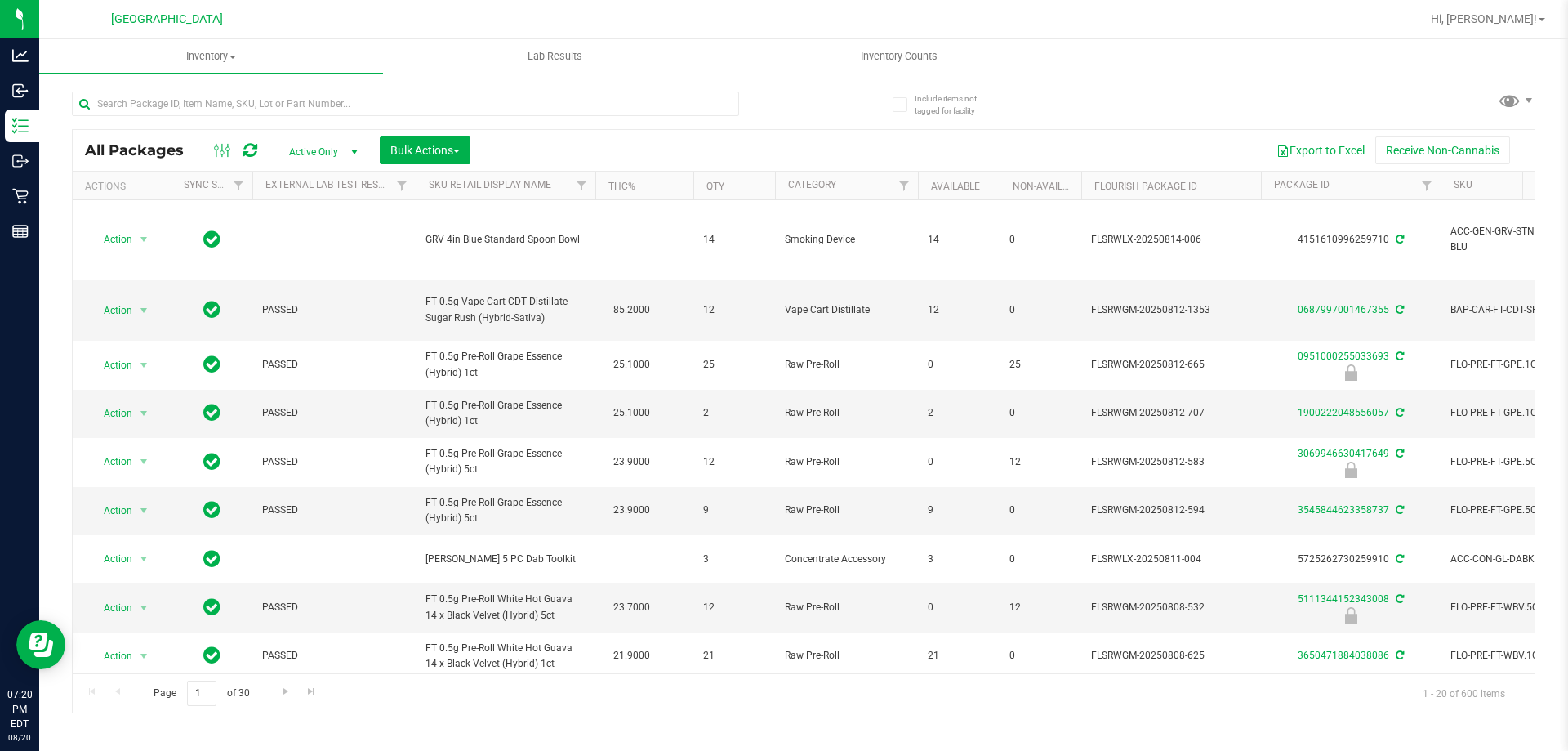
click at [917, 38] on nav "North Port WC Hi, Woodie!" at bounding box center [803, 19] width 1529 height 39
click at [921, 58] on span "Inventory Counts" at bounding box center [898, 56] width 121 height 15
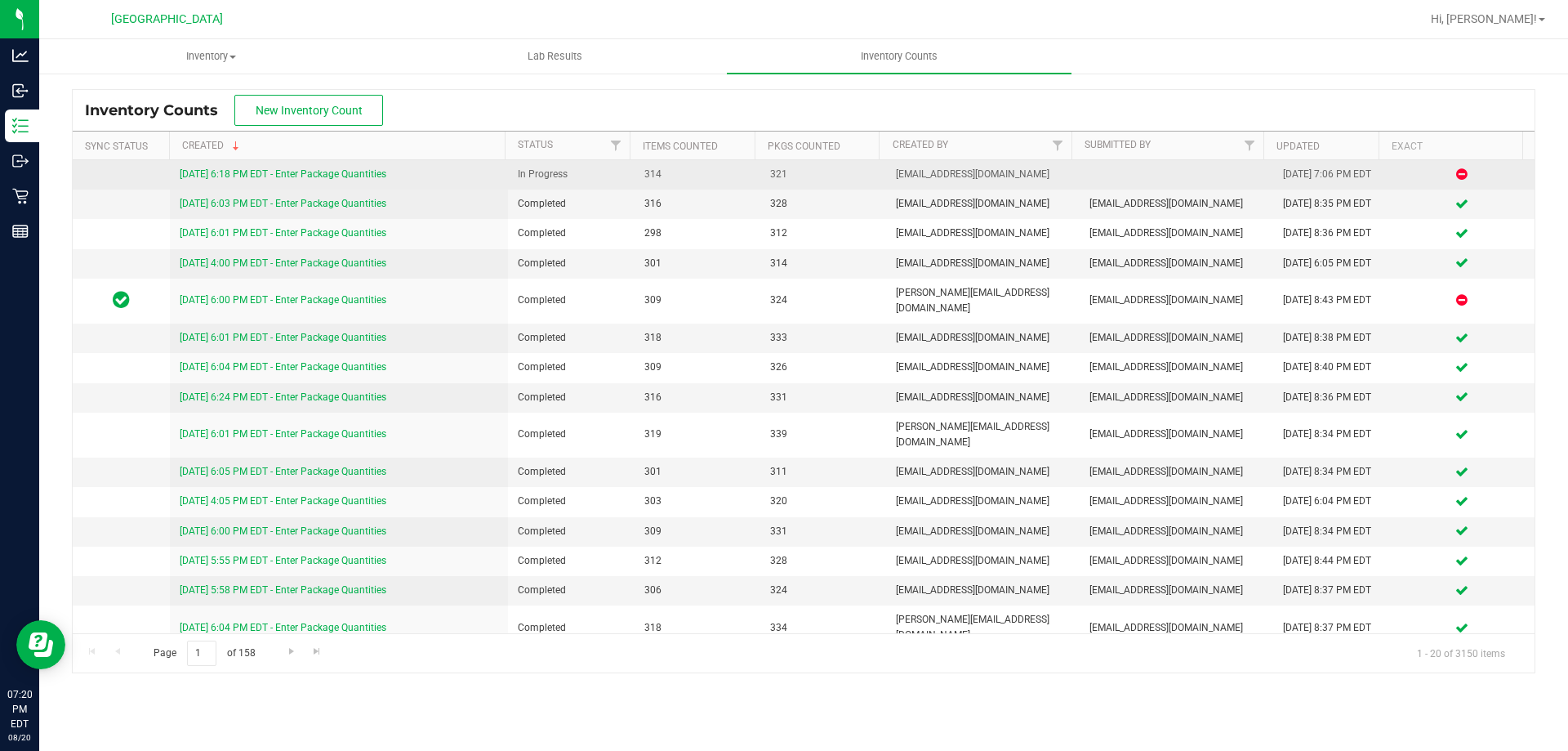
click at [353, 174] on link "[DATE] 6:18 PM EDT - Enter Package Quantities" at bounding box center [283, 173] width 206 height 11
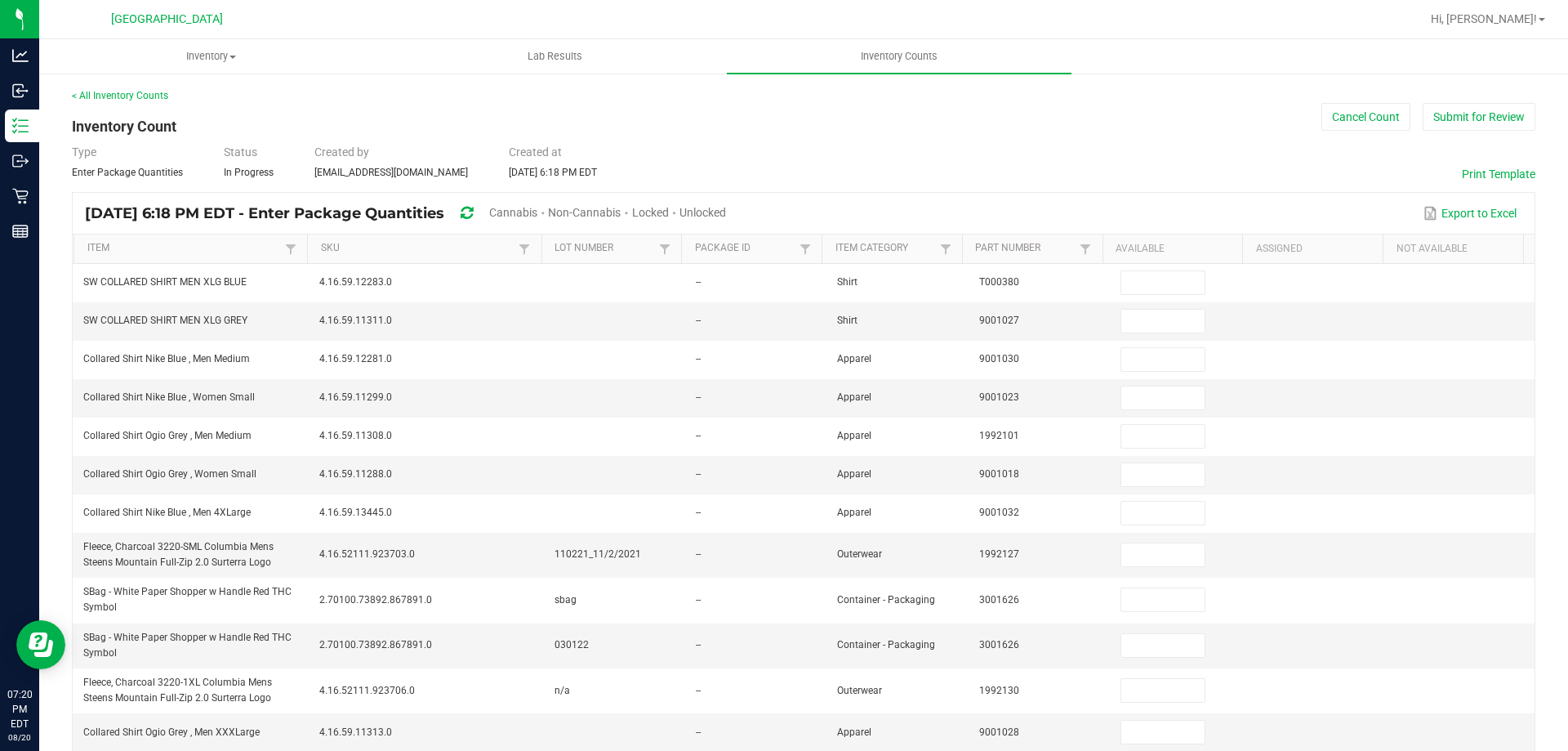
click at [726, 206] on span "Unlocked" at bounding box center [702, 212] width 46 height 13
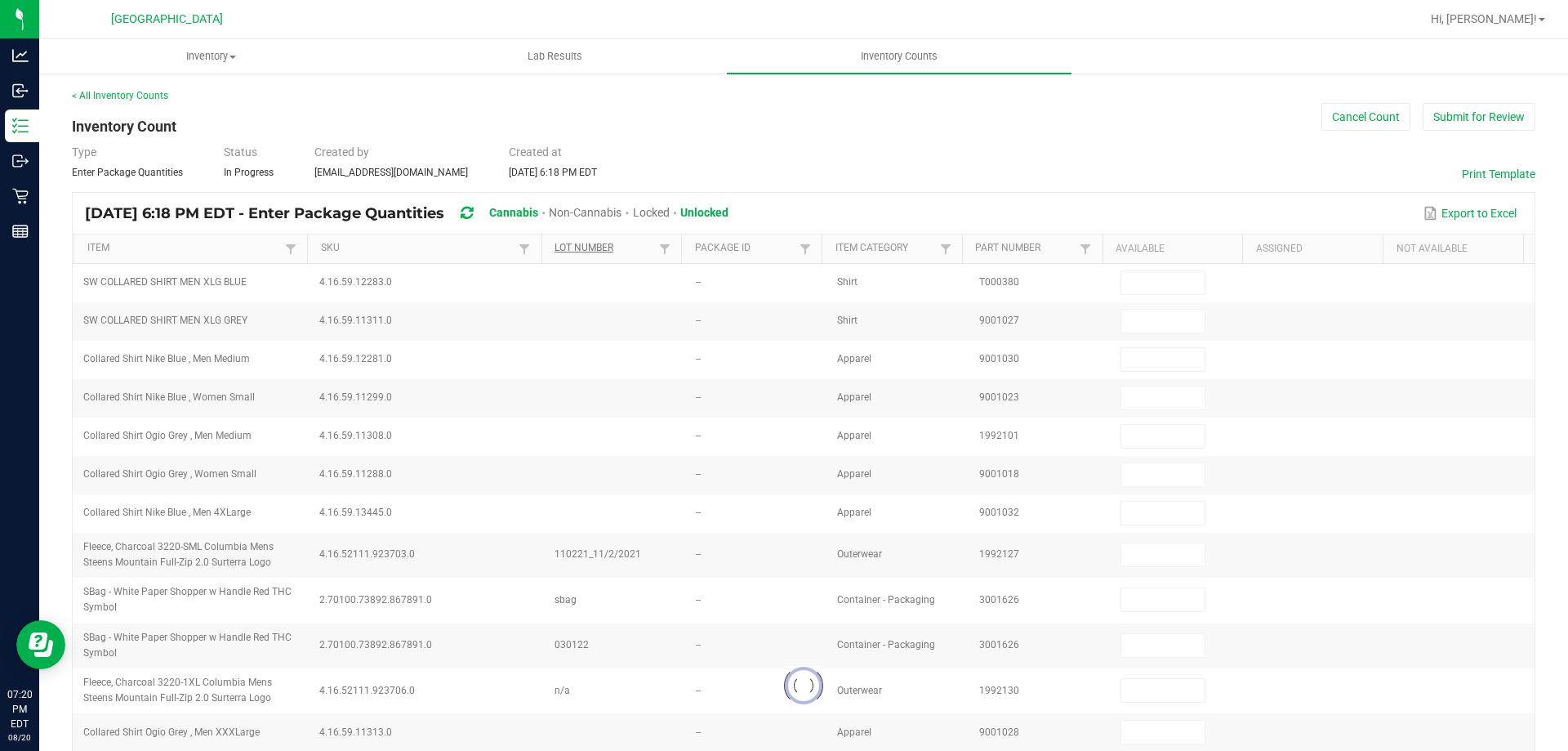
type input "2"
type input "3"
type input "11"
type input "8"
type input "7"
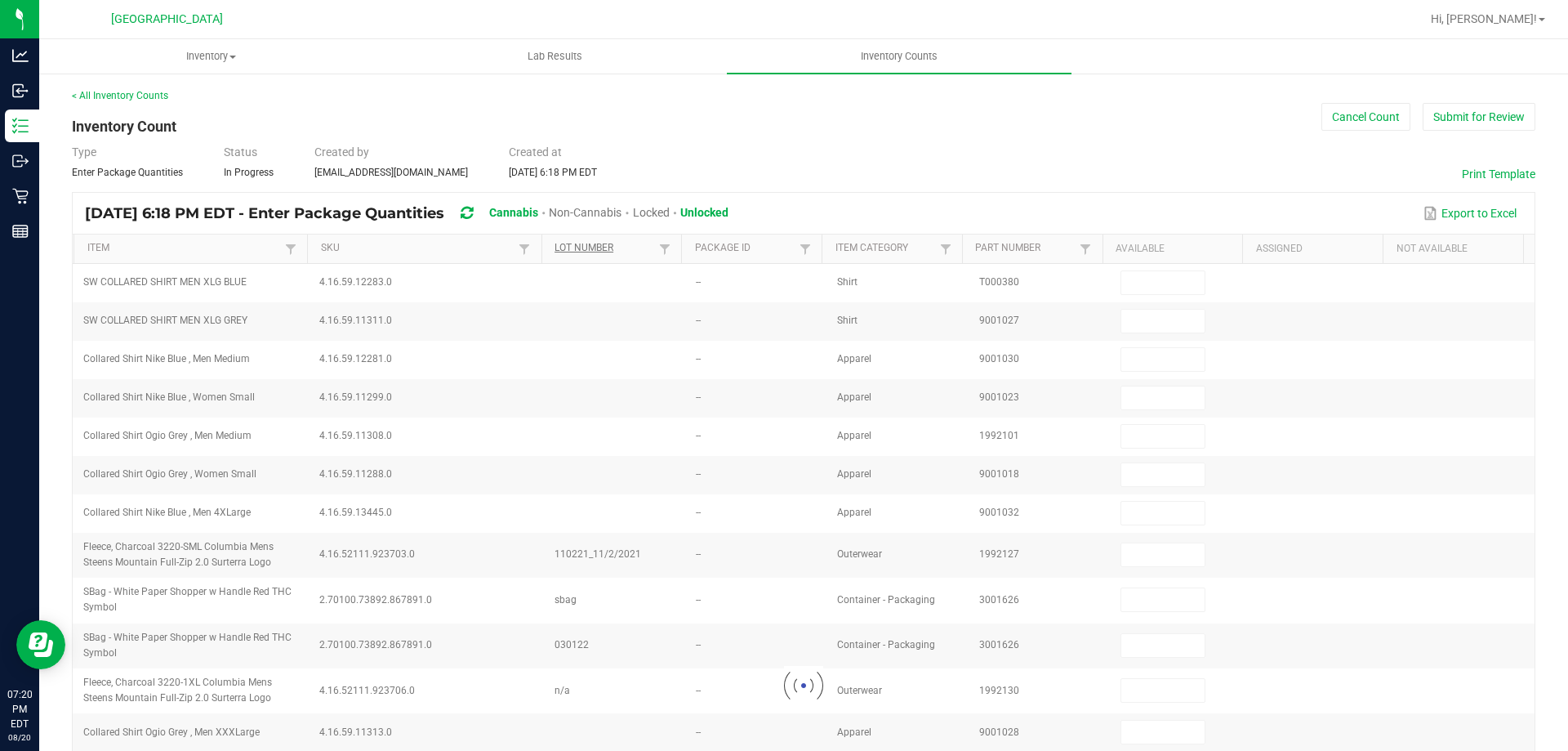
type input "6"
type input "1"
type input "28"
type input "3"
type input "1"
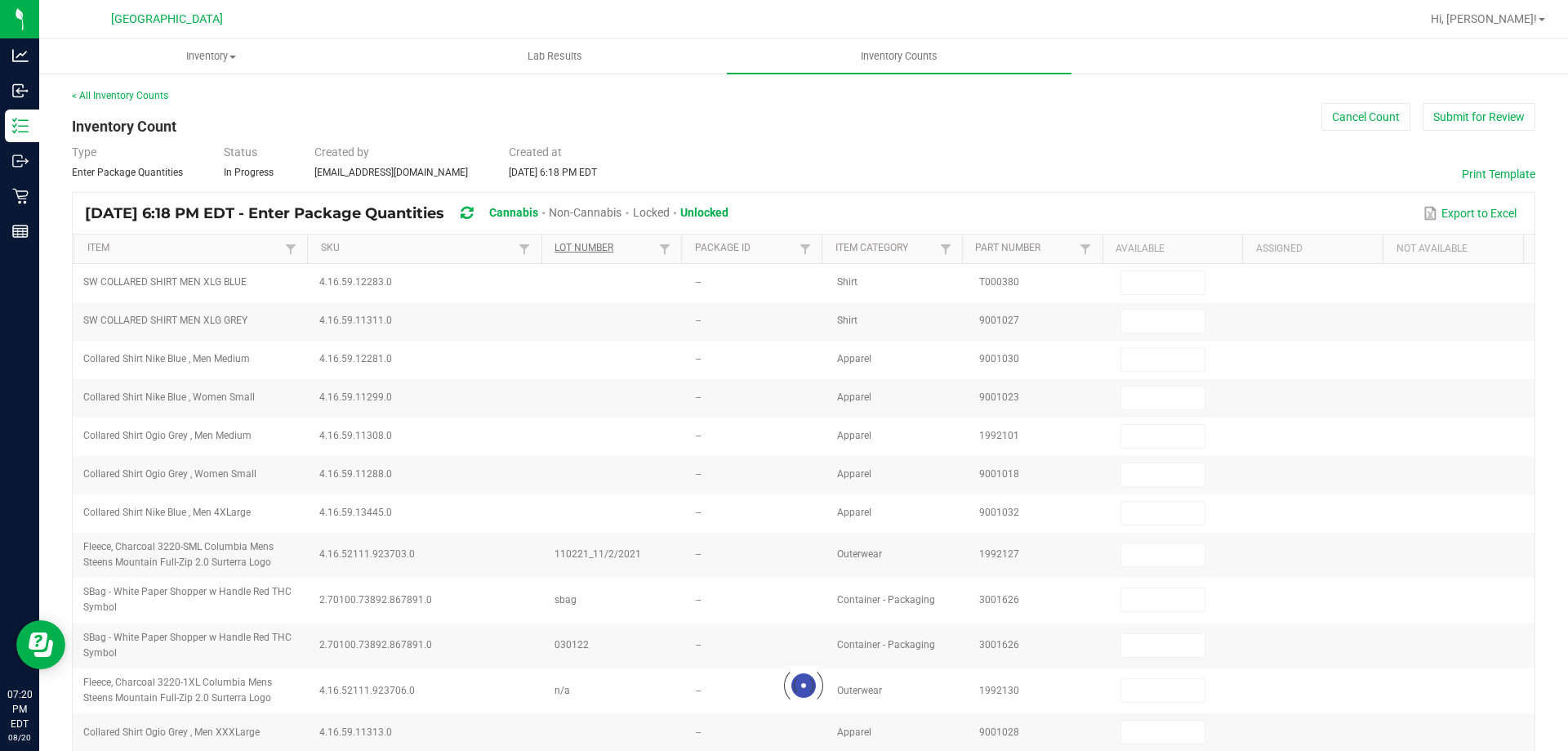
type input "2"
type input "1"
type input "3"
type input "8"
type input "3"
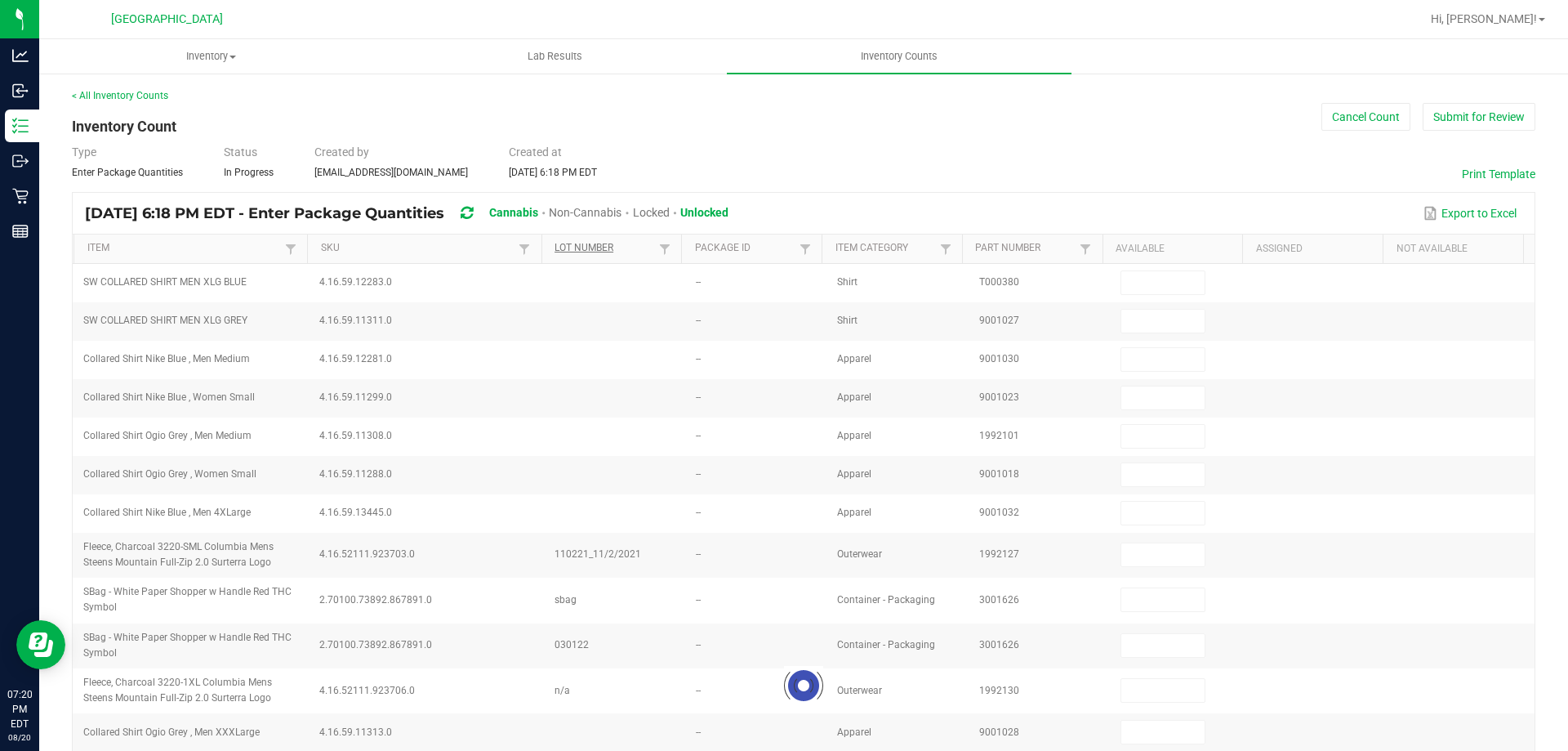
type input "23"
type input "33"
type input "4"
type input "5"
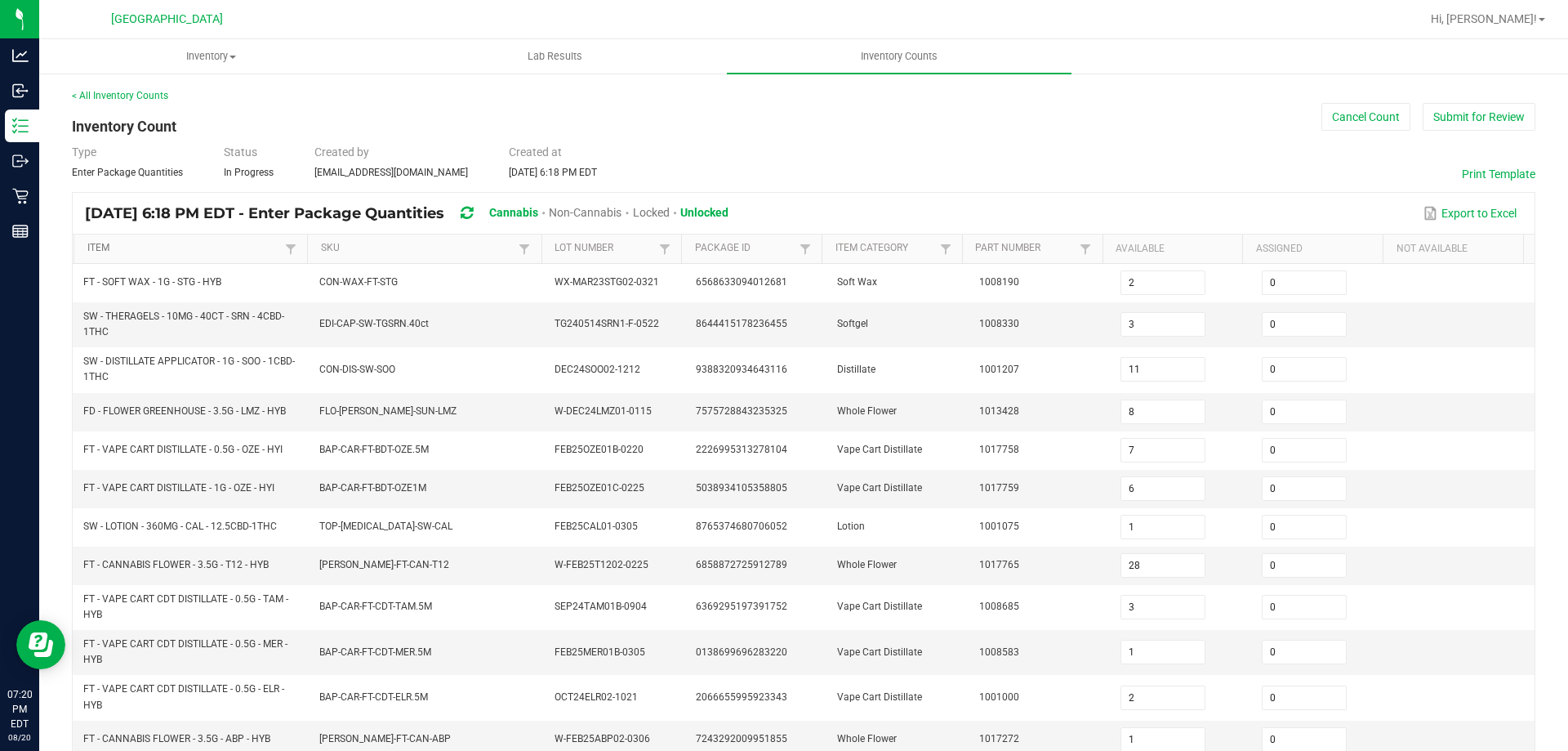
click at [227, 251] on link "Item" at bounding box center [184, 248] width 194 height 13
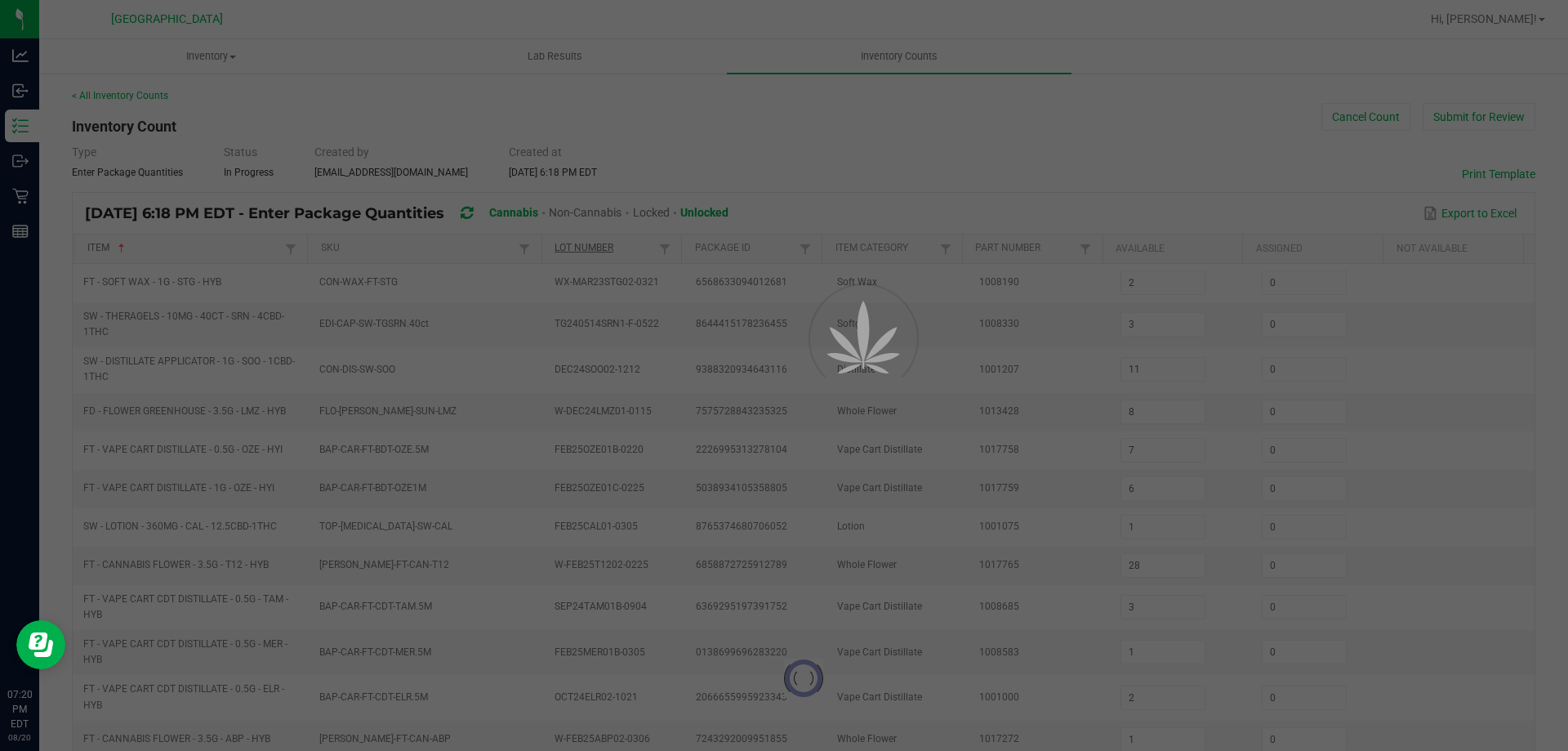
type input "5"
type input "2"
type input "14"
type input "4"
type input "14"
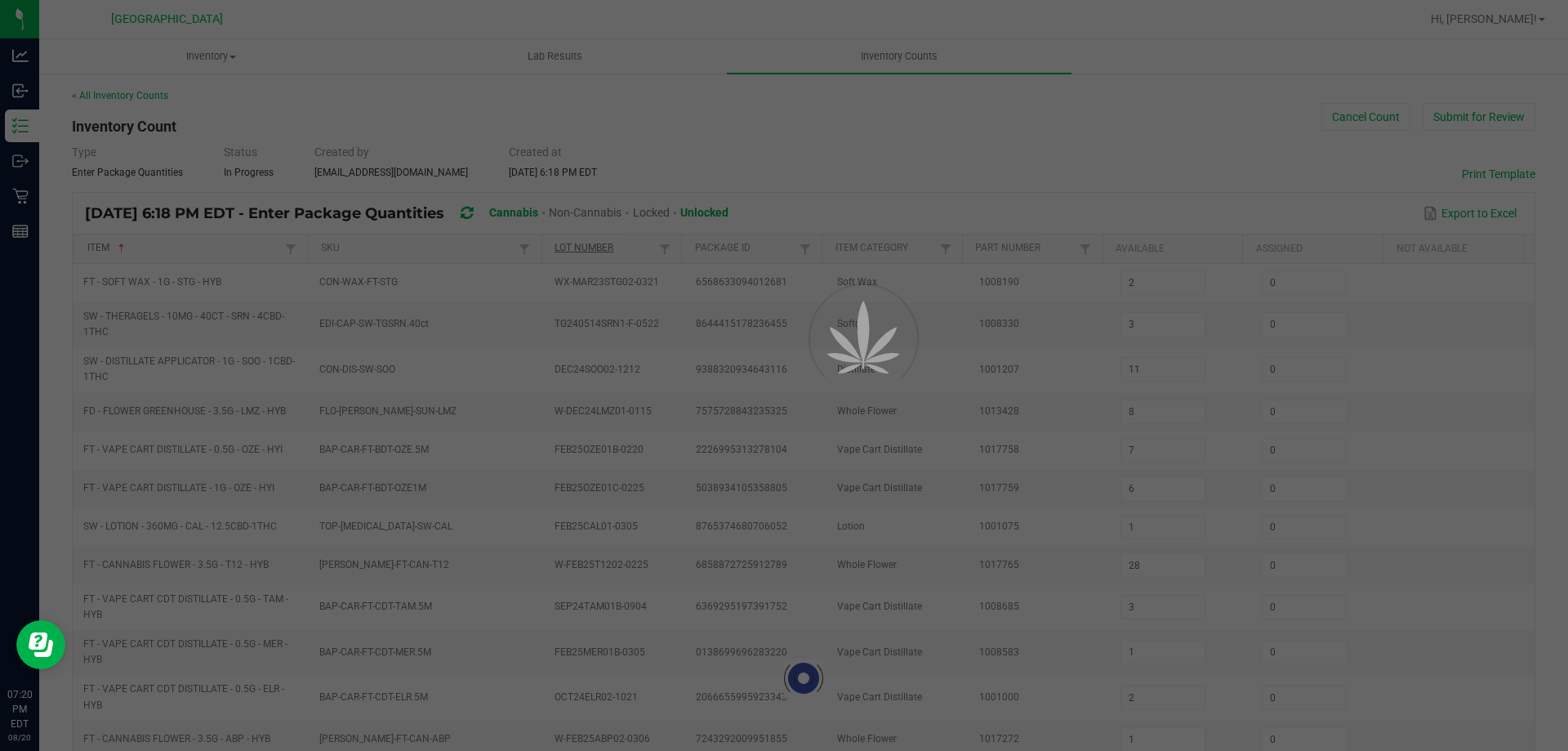
type input "12"
type input "8"
type input "18"
type input "12"
type input "10"
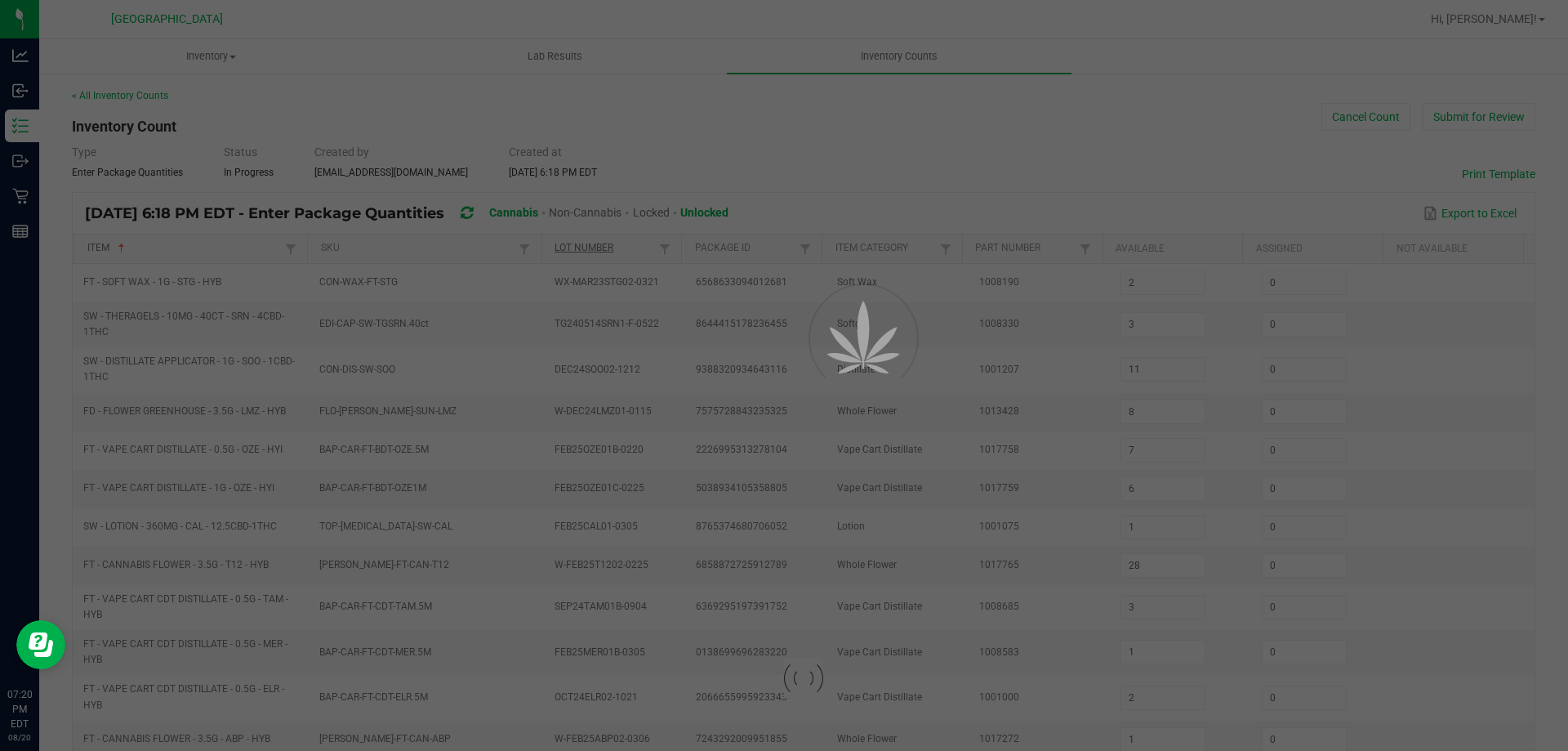
type input "1"
type input "16"
type input "0"
type input "18"
type input "13"
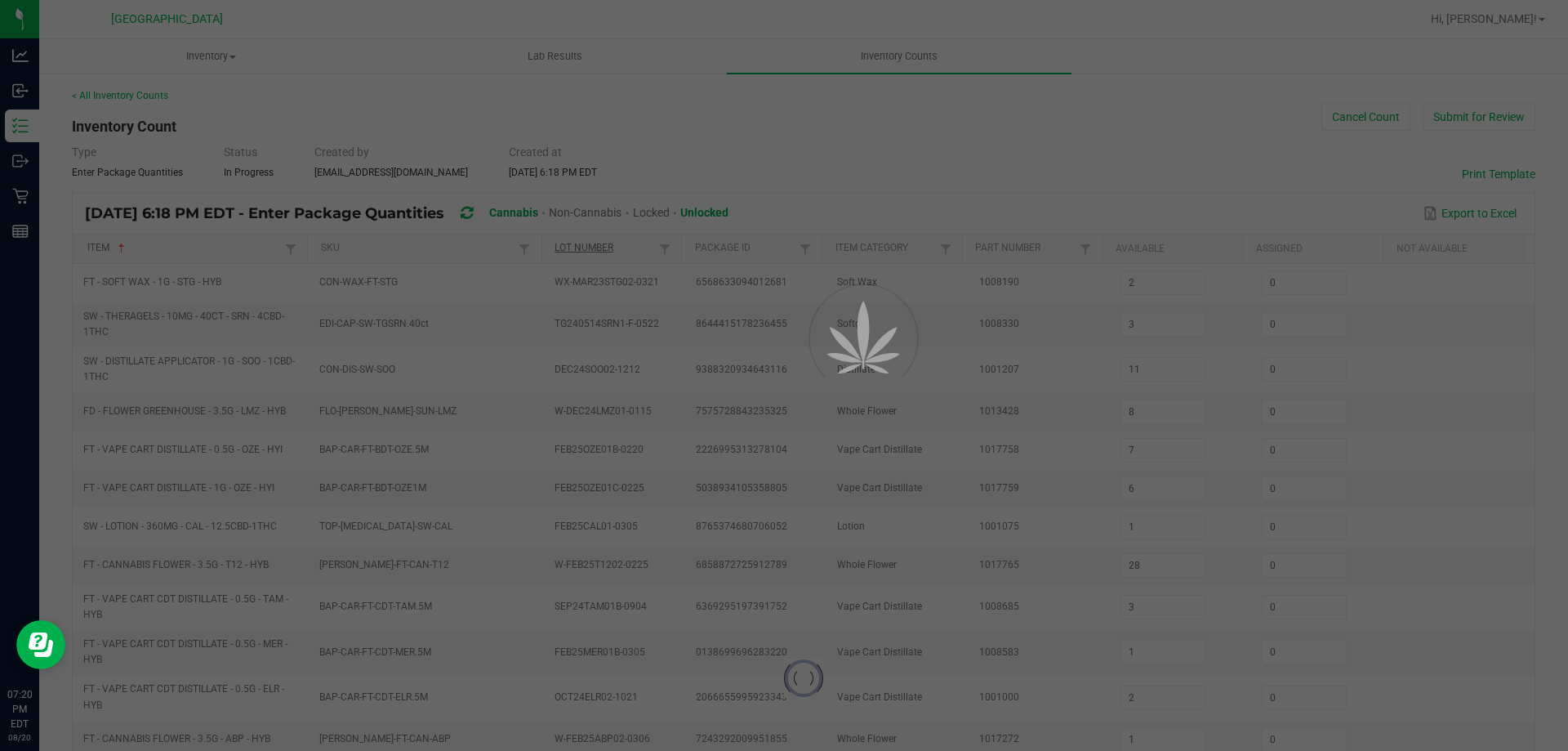
type input "0"
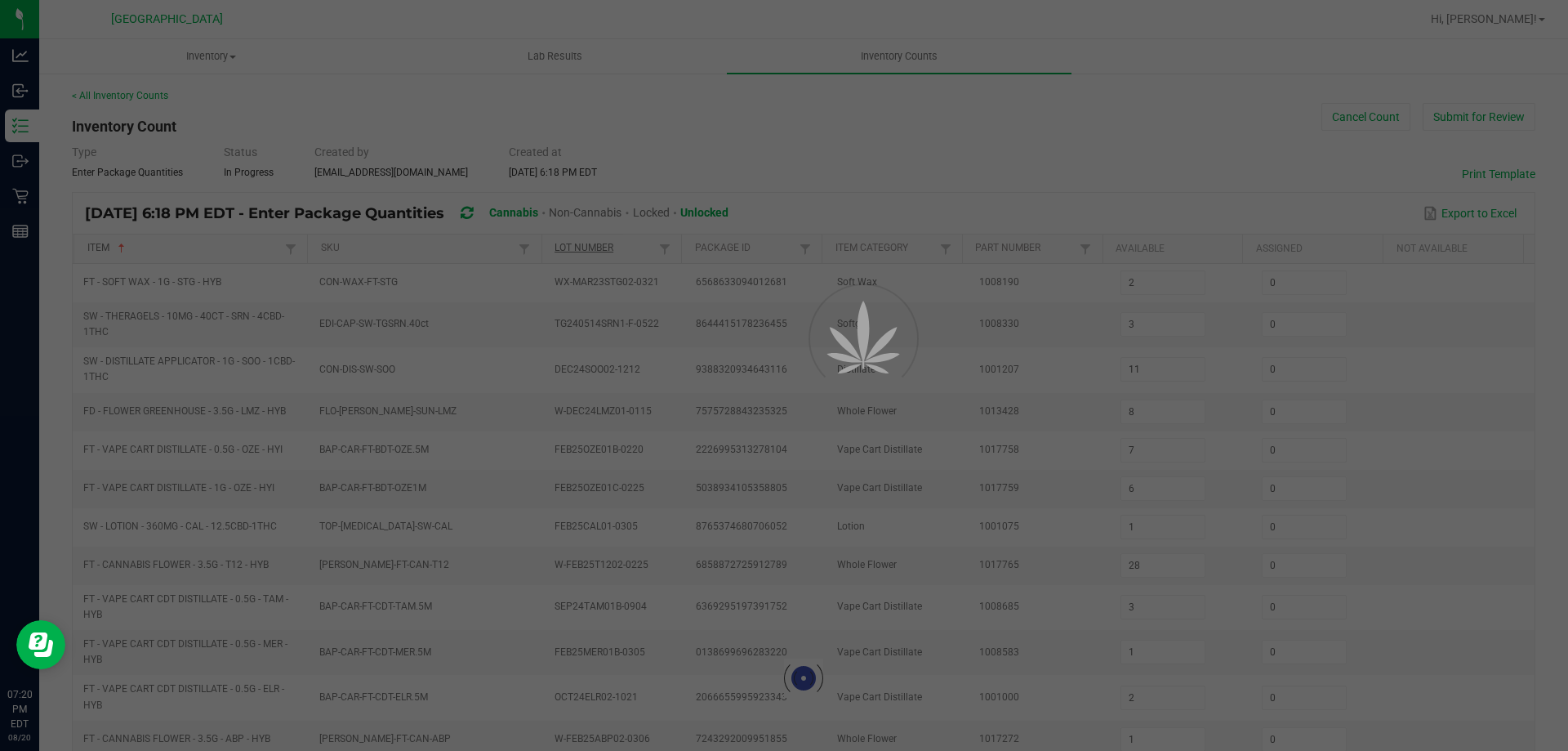
type input "9"
type input "0"
type input "7"
type input "2"
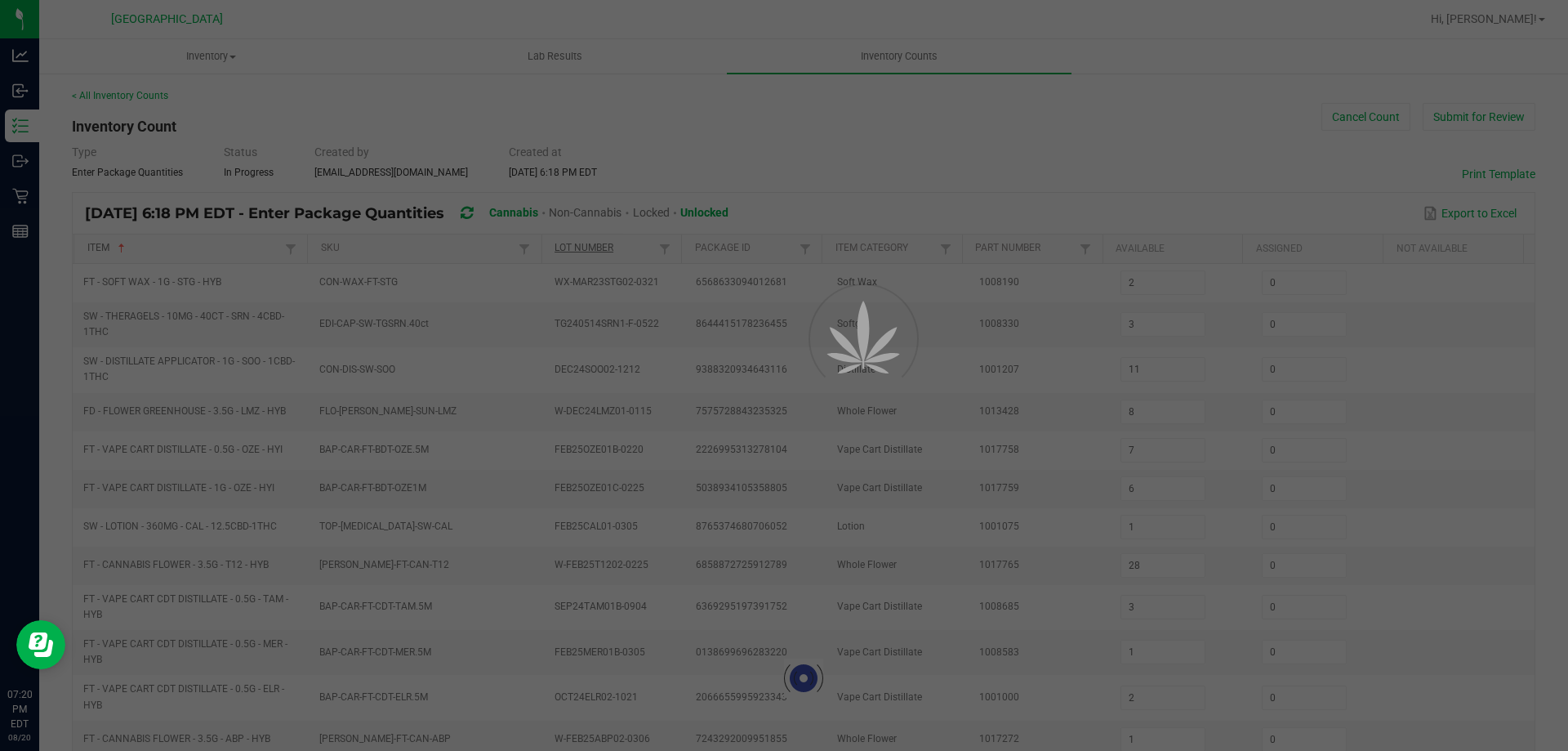
type input "4"
type input "8"
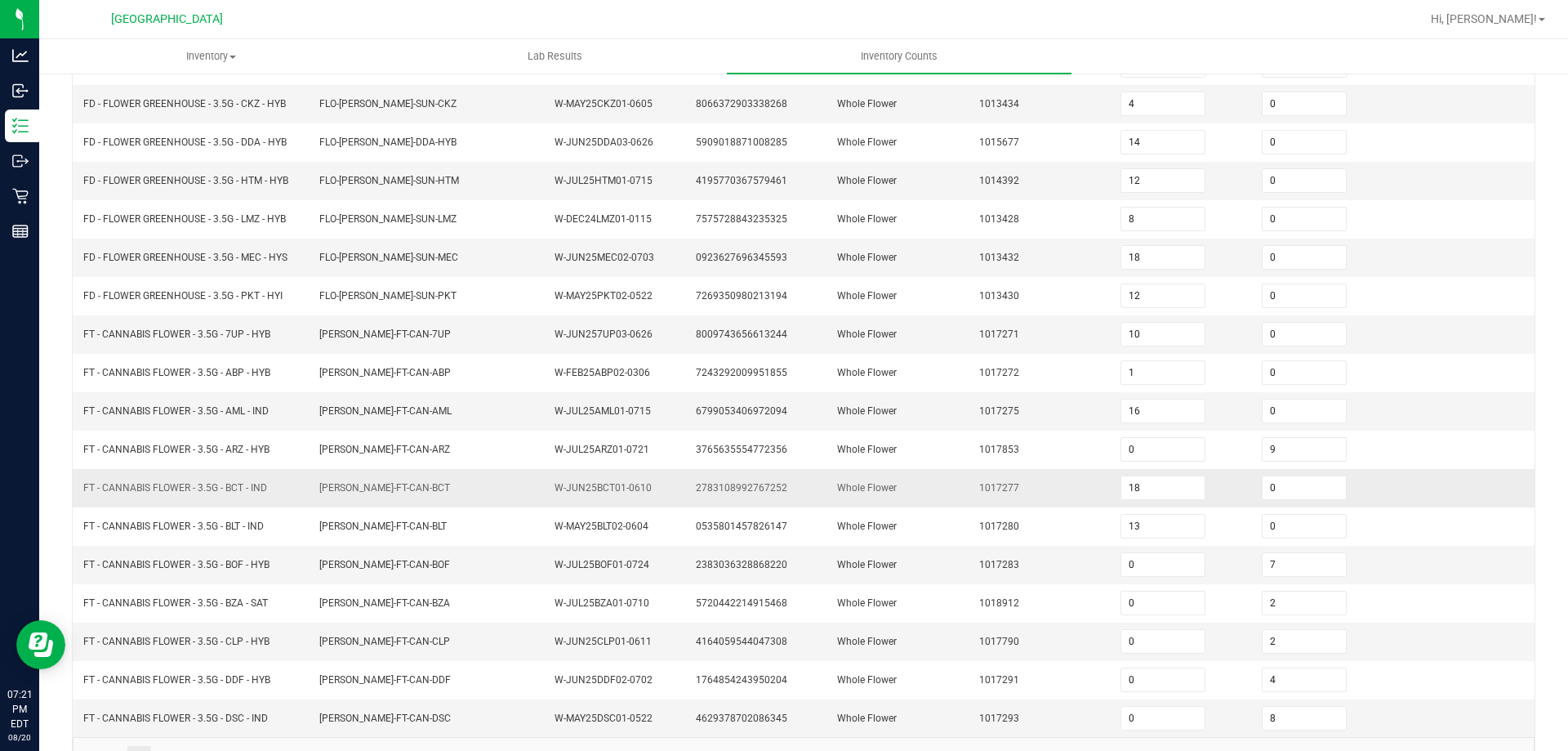
scroll to position [346, 0]
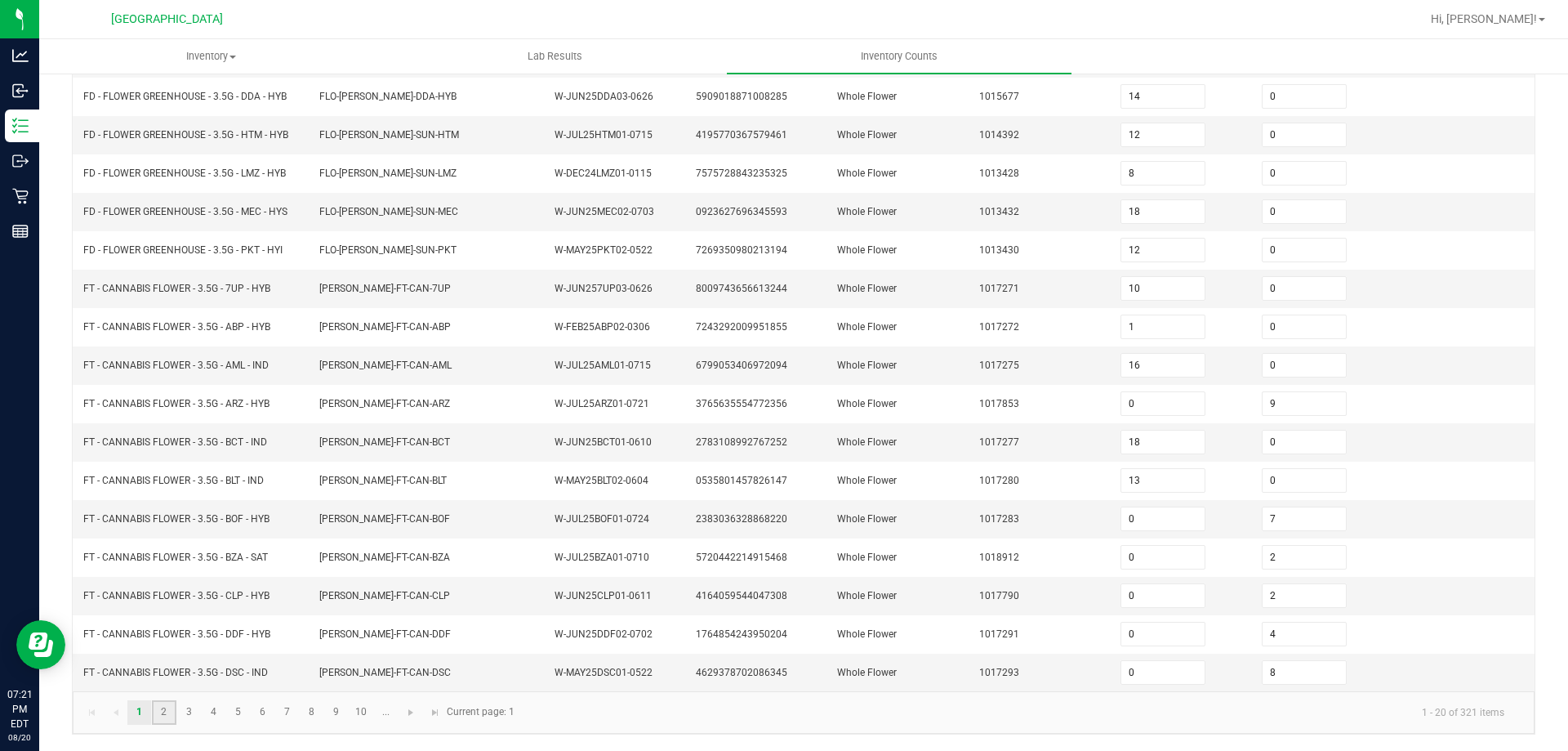
click at [167, 705] on link "2" at bounding box center [163, 713] width 24 height 24
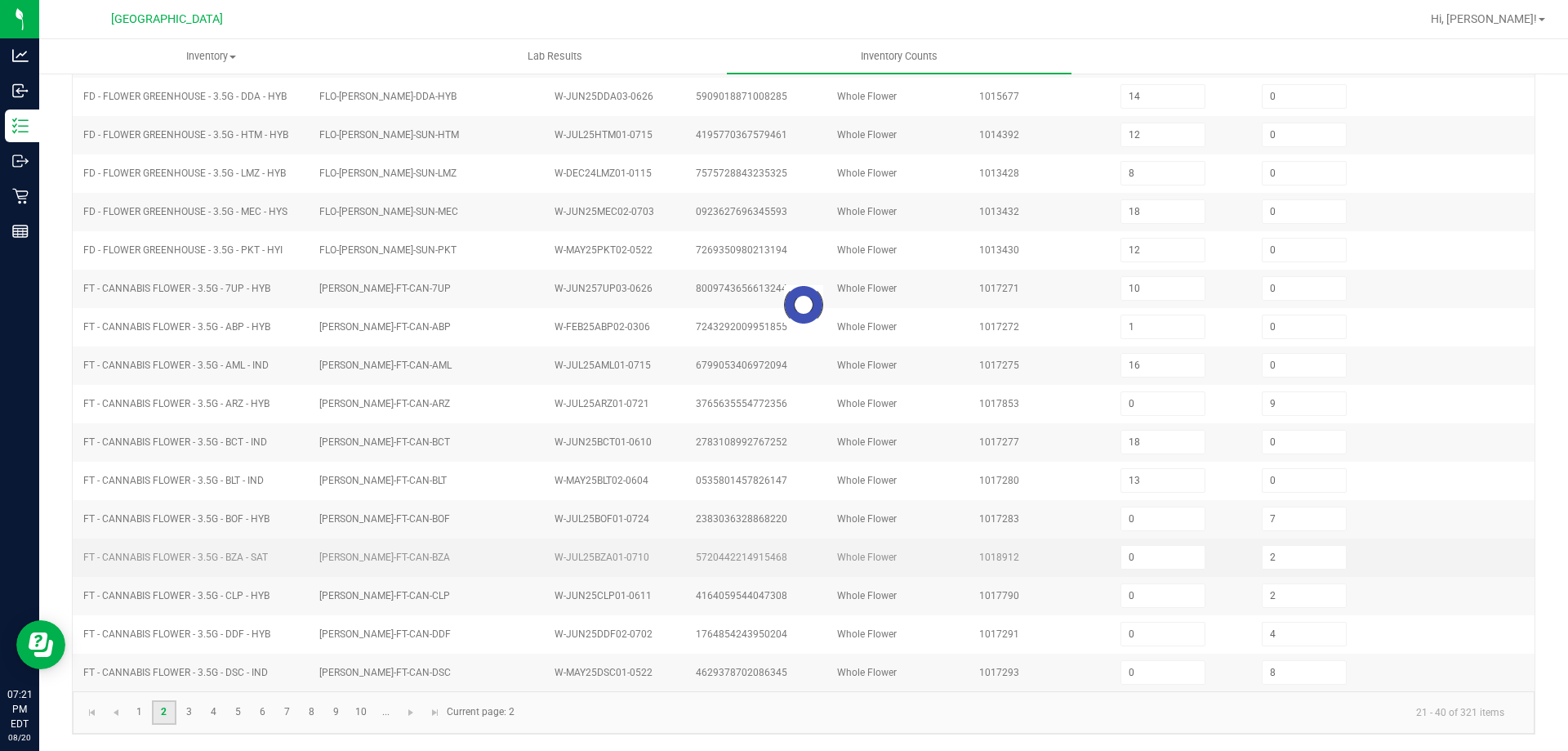
type input "19"
type input "0"
type input "20"
type input "0"
type input "1"
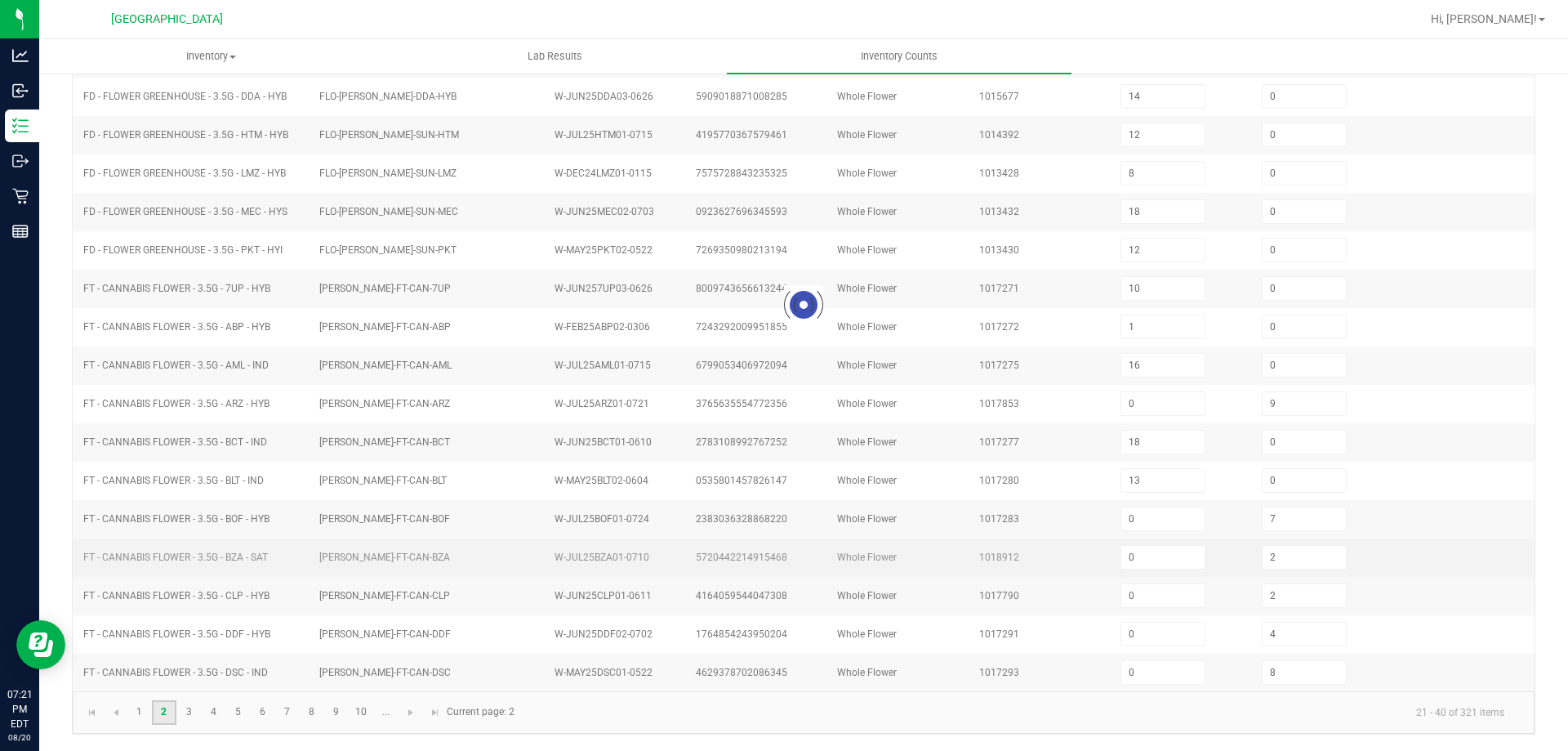
type input "6"
type input "1"
type input "0"
type input "6"
type input "0"
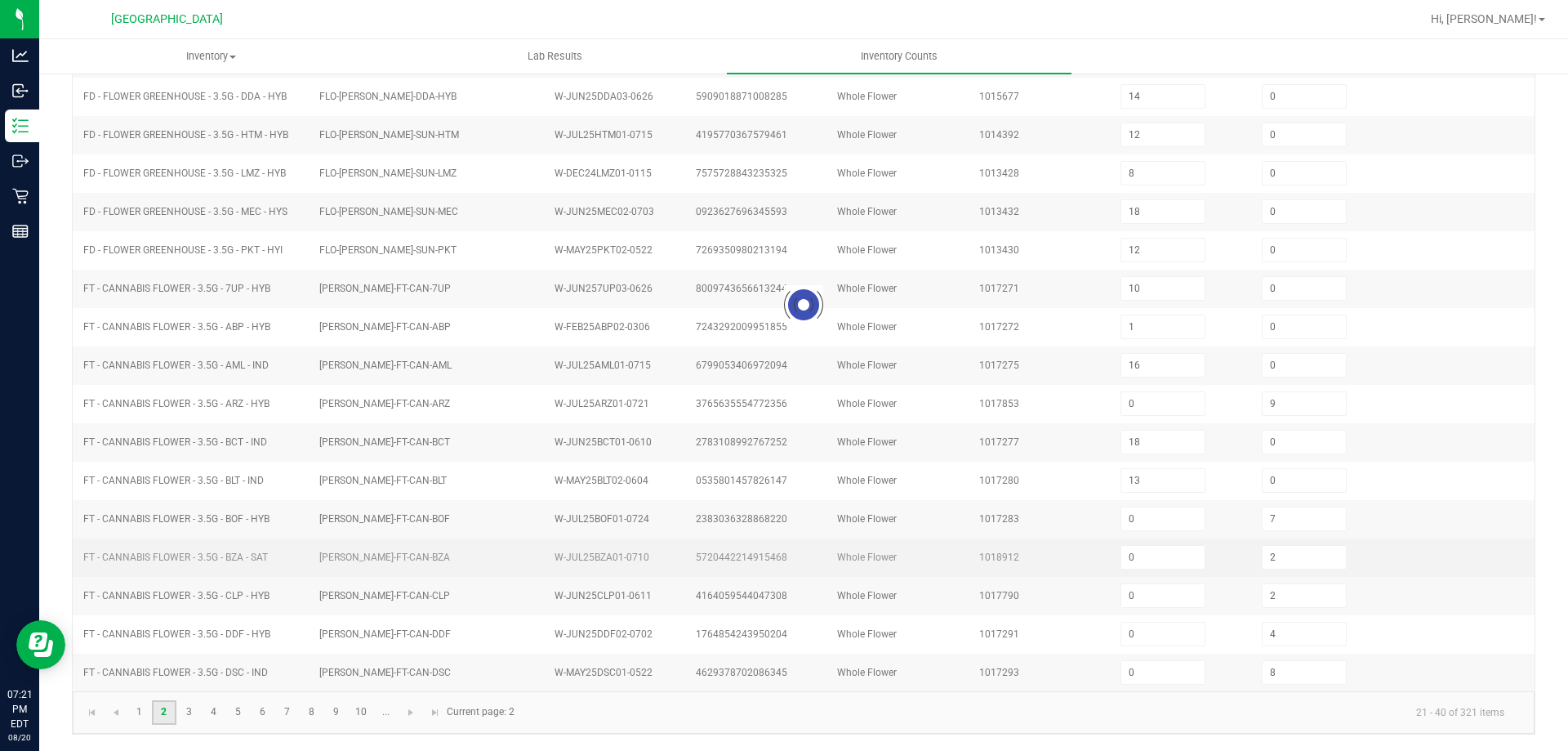
type input "2"
type input "6"
type input "8"
type input "0"
type input "19"
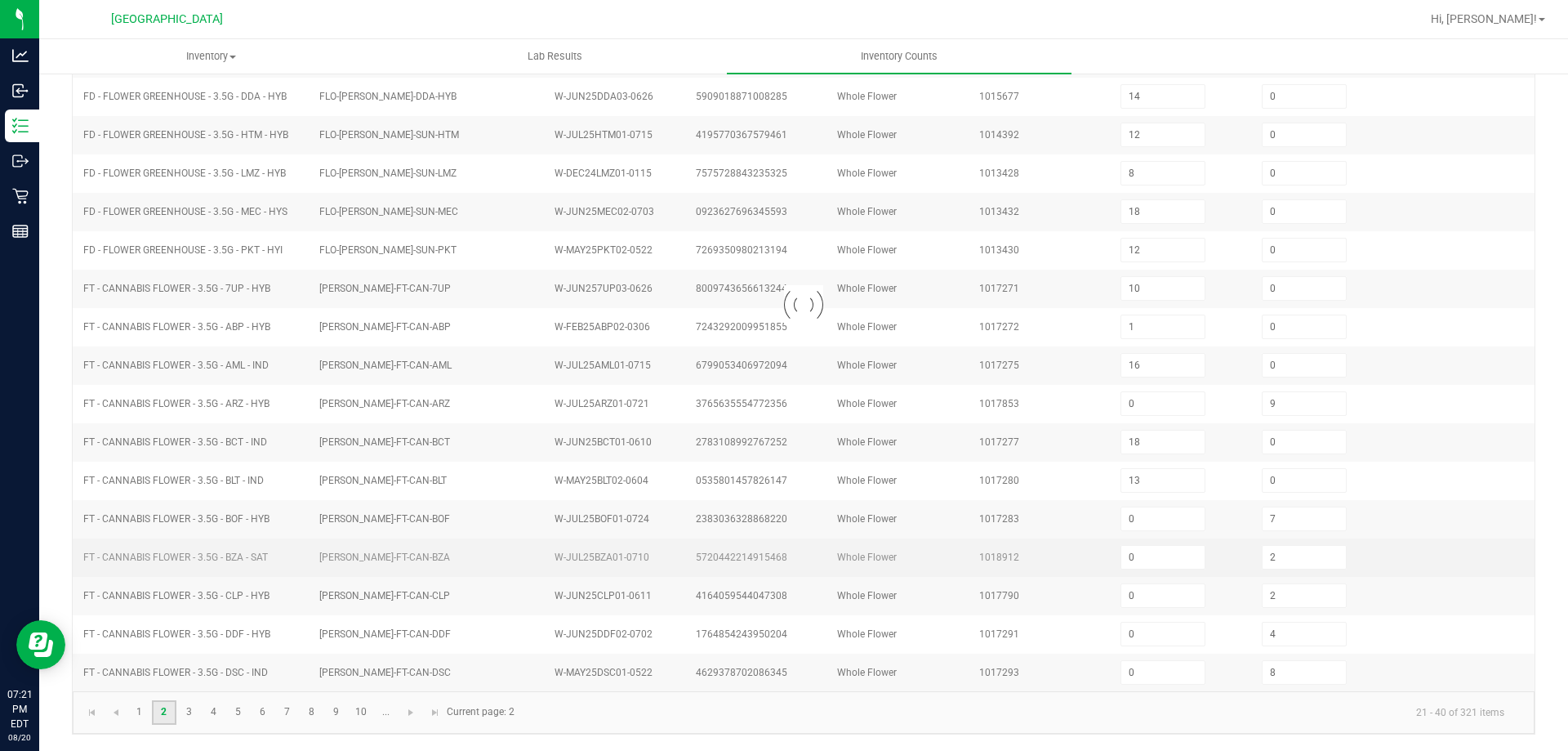
type input "28"
type input "11"
type input "13"
type input "4"
type input "1"
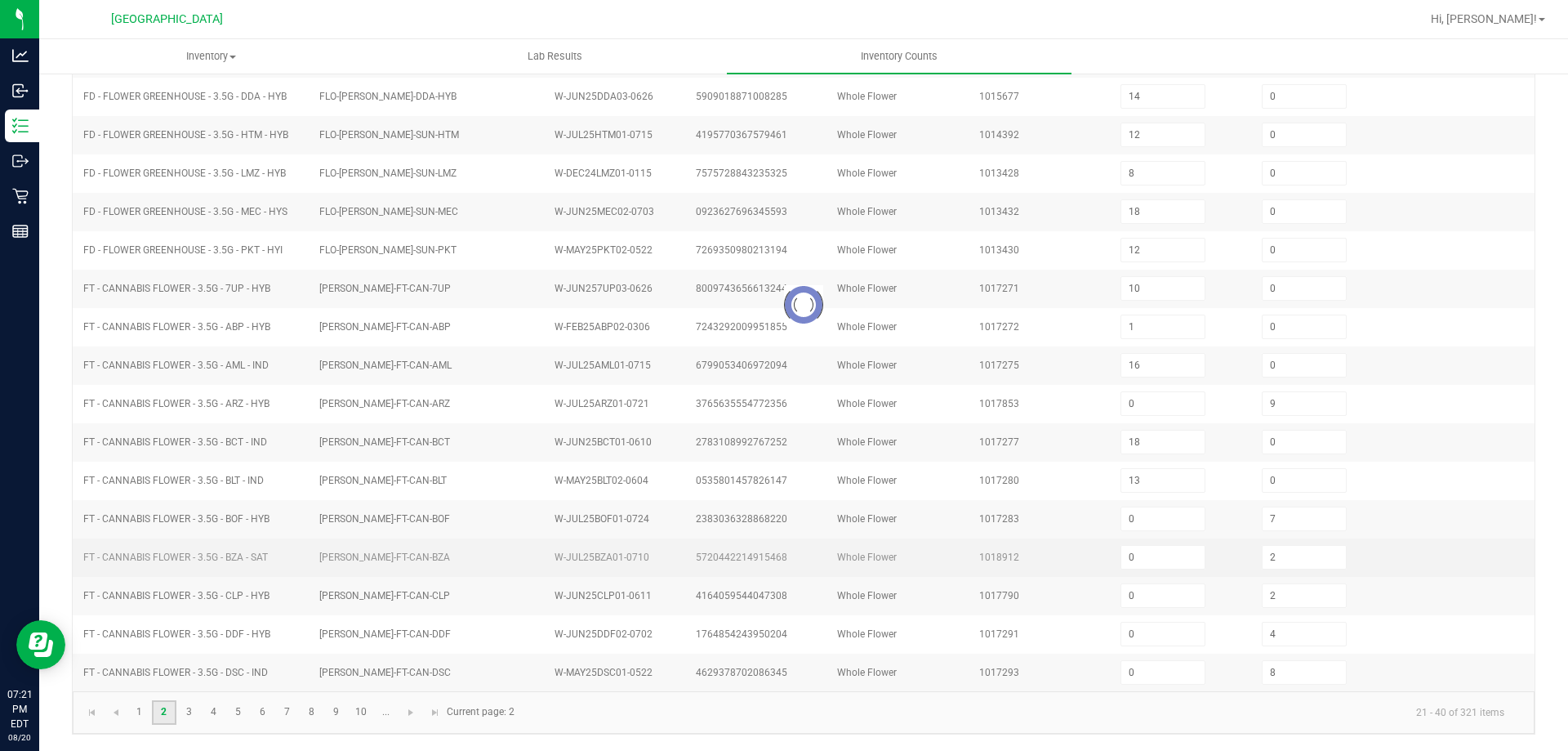
type input "4"
type input "8"
type input "1"
type input "4"
type input "1"
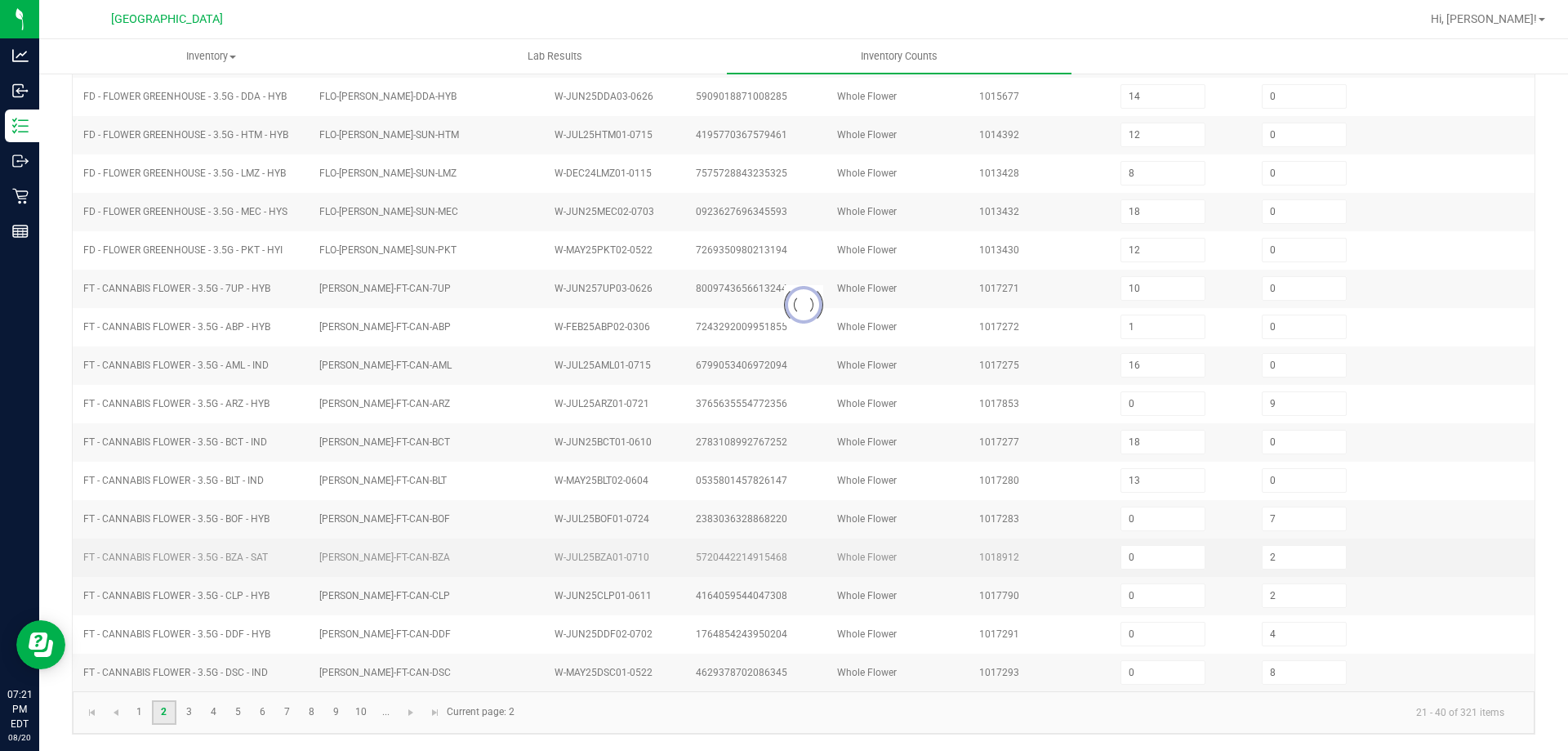
type input "0"
type input "4"
type input "0"
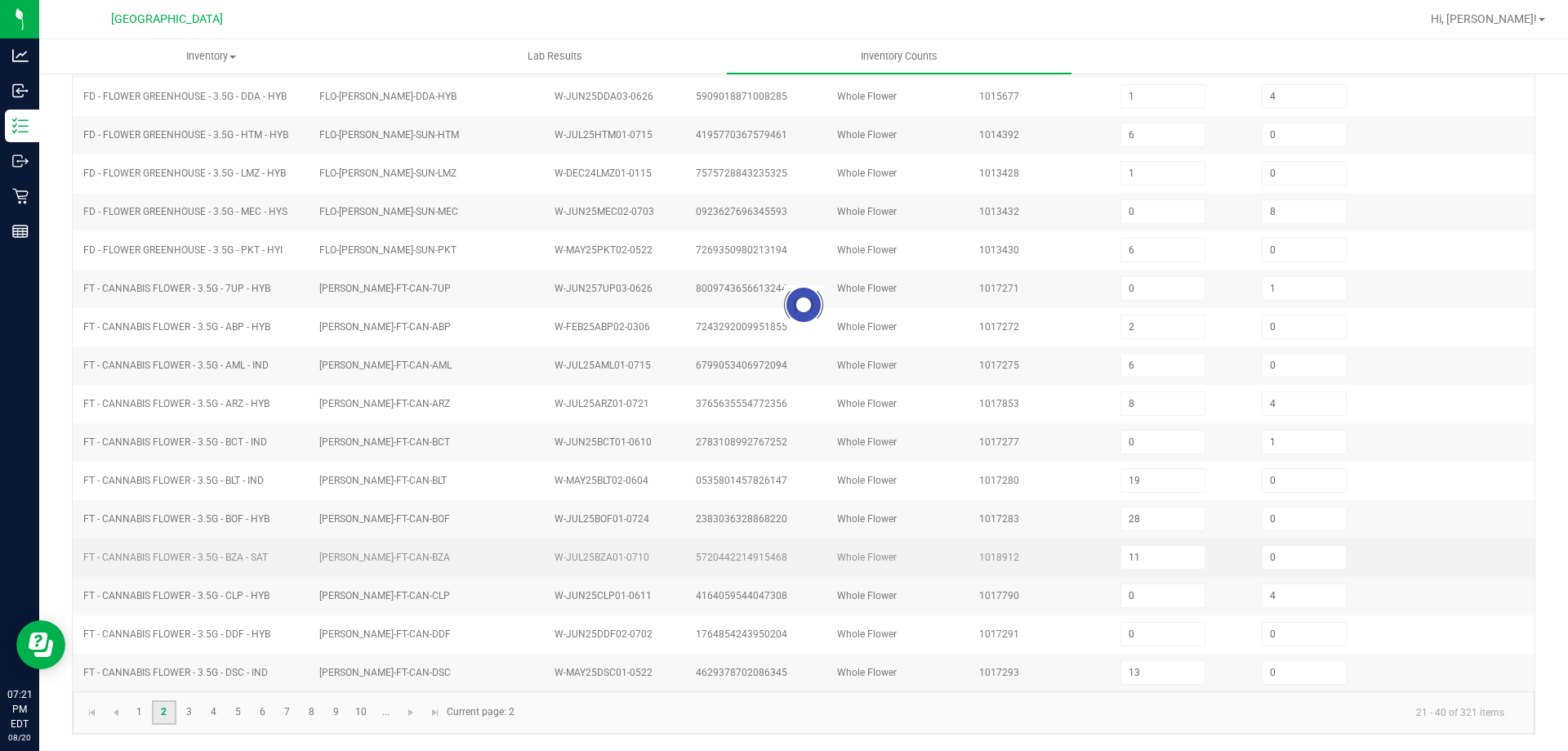
scroll to position [339, 0]
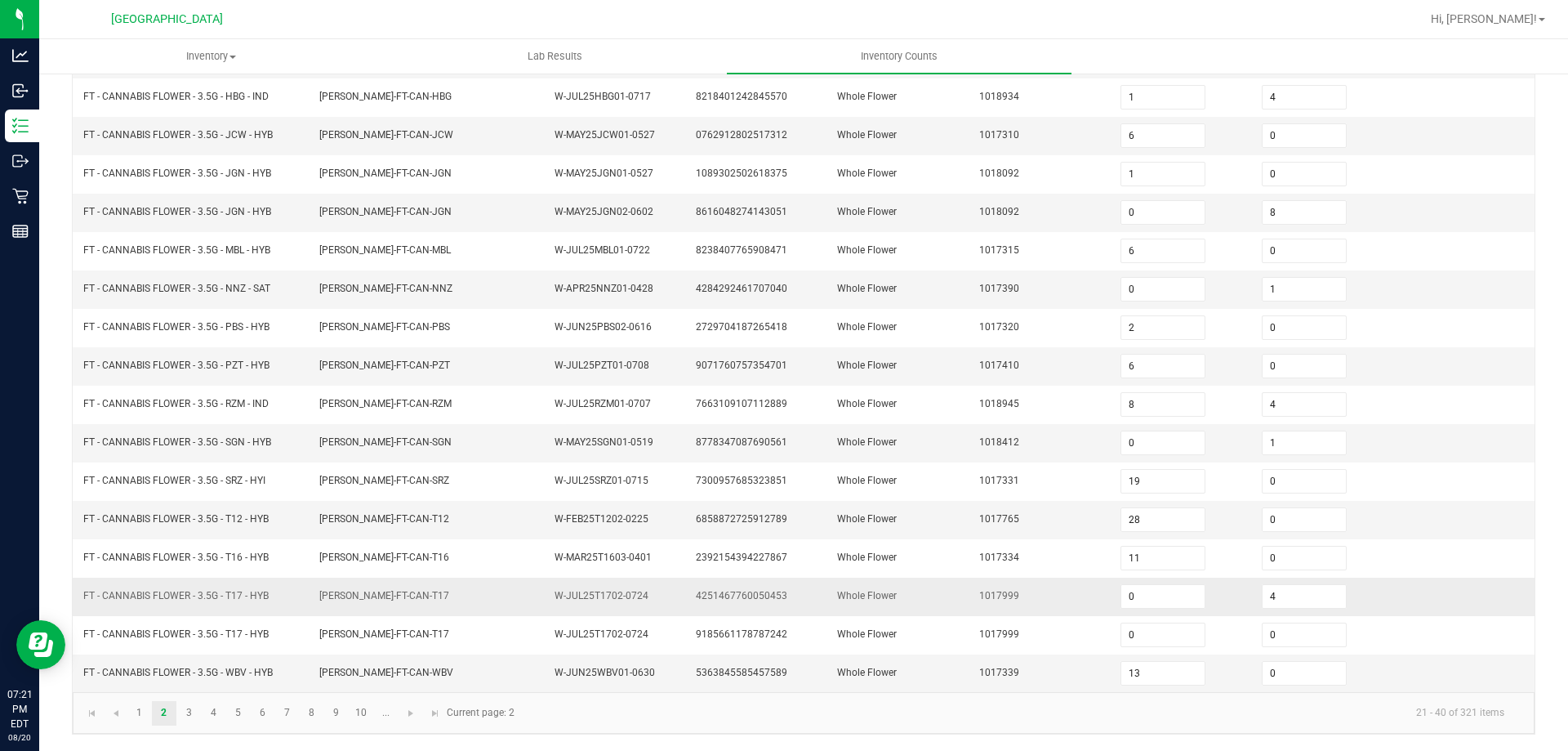
click at [725, 594] on span "4251467760050453" at bounding box center [741, 595] width 92 height 11
click at [725, 594] on span "4251467760050453" at bounding box center [741, 595] width 92 height 11
copy span "4251467760050453"
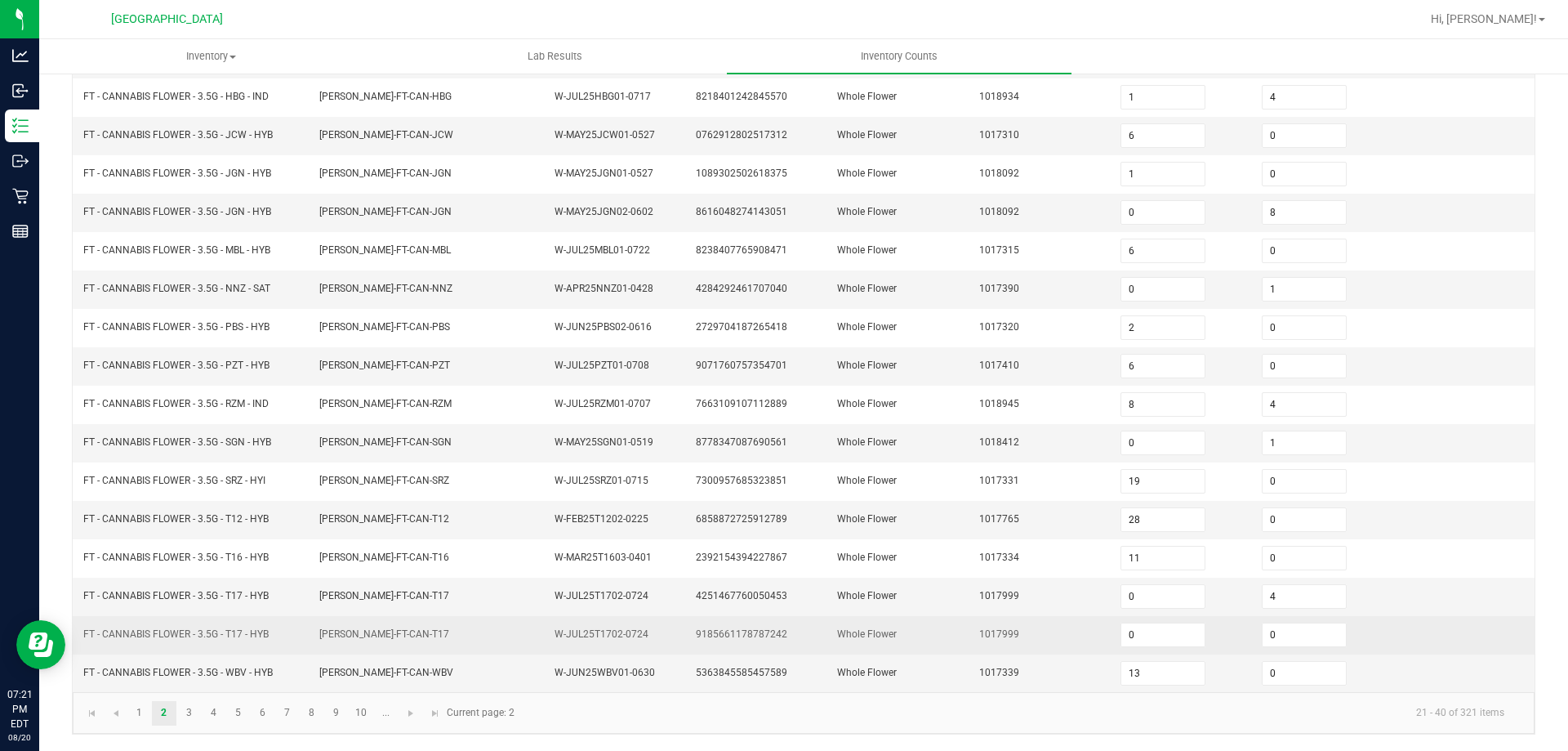
click at [726, 628] on span "9185661178787242" at bounding box center [741, 633] width 92 height 11
click at [725, 628] on span "9185661178787242" at bounding box center [741, 633] width 92 height 11
drag, startPoint x: 725, startPoint y: 628, endPoint x: 1170, endPoint y: 636, distance: 445.1
click at [1170, 636] on input "0" at bounding box center [1162, 635] width 83 height 23
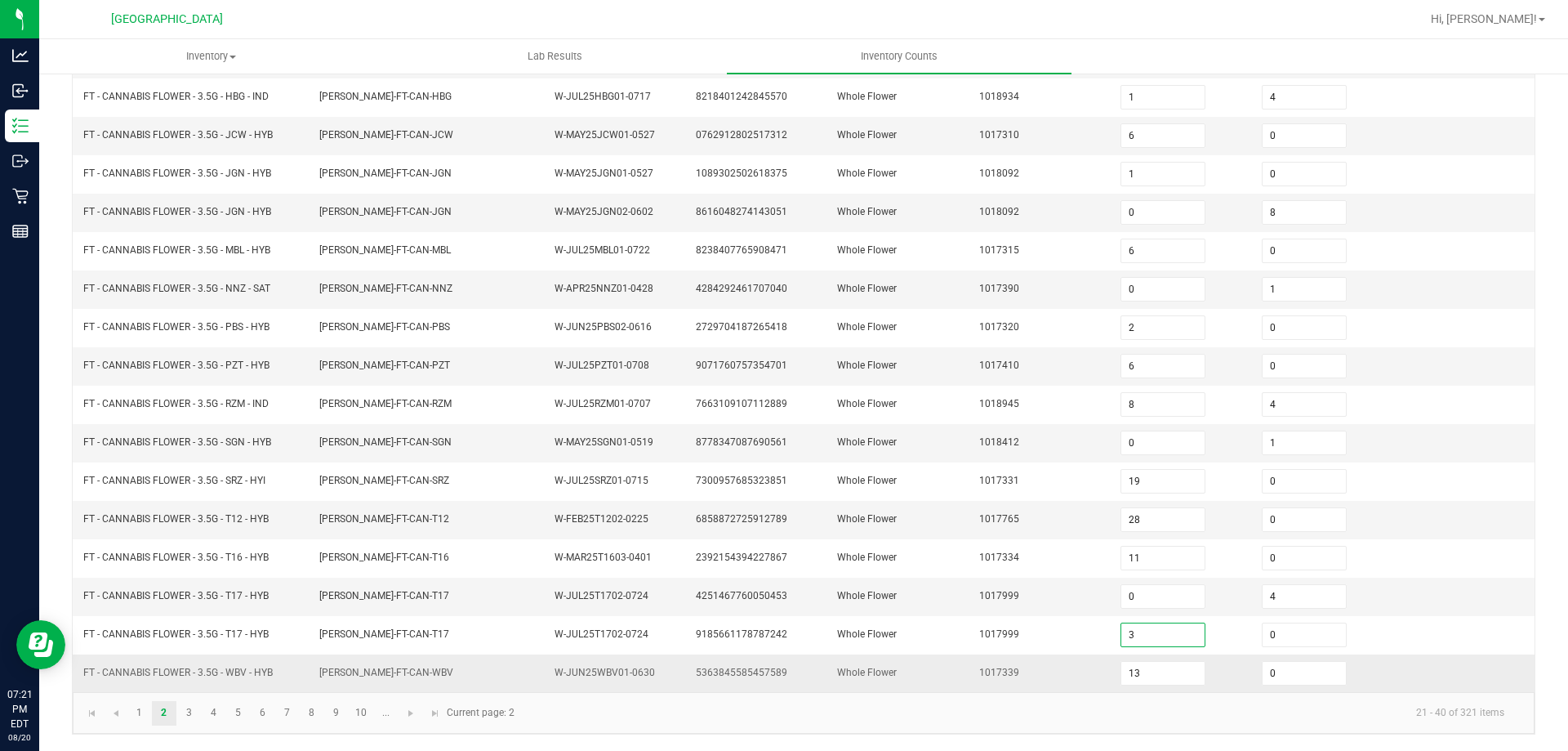
type input "3"
click at [1037, 674] on td "1017339" at bounding box center [1040, 672] width 142 height 38
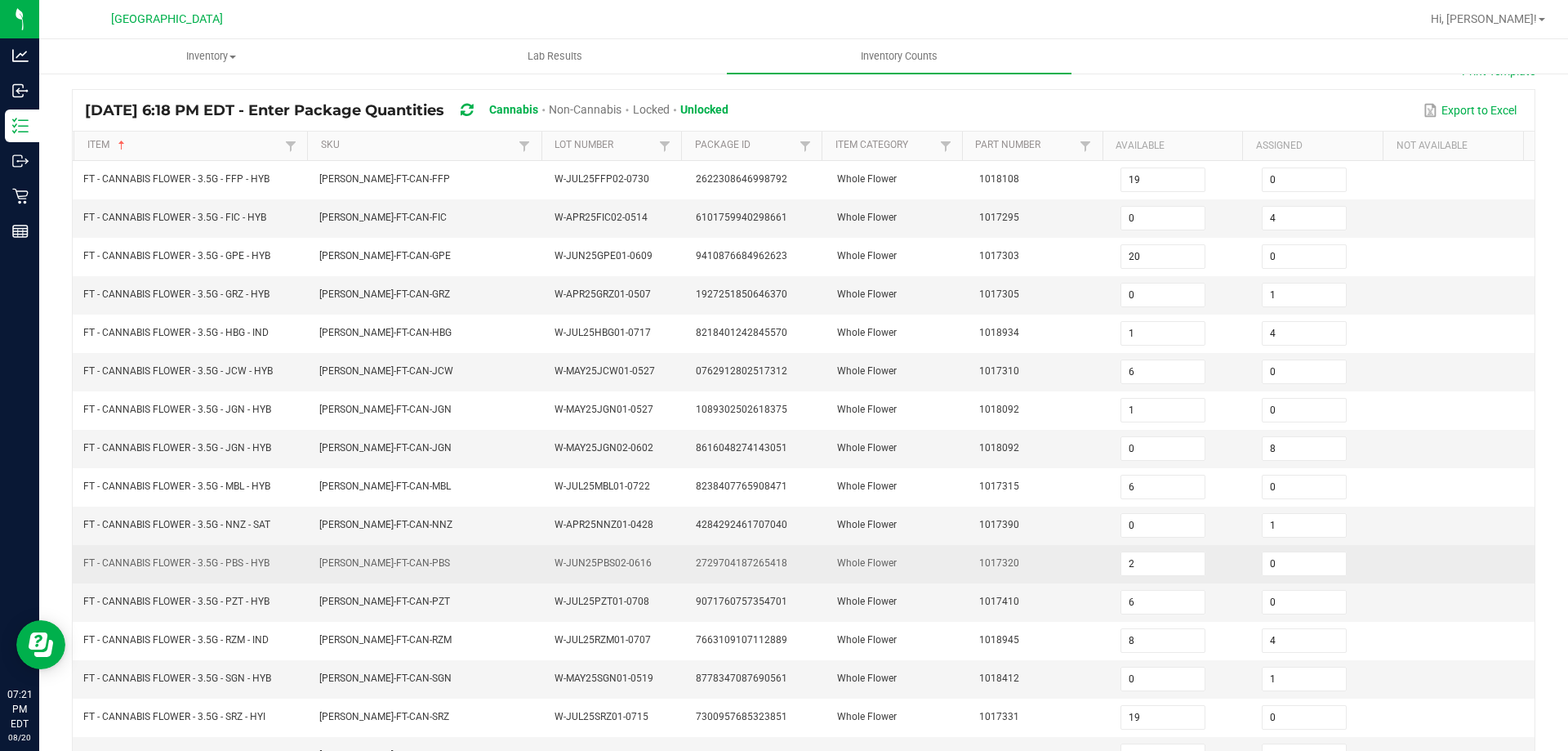
scroll to position [94, 0]
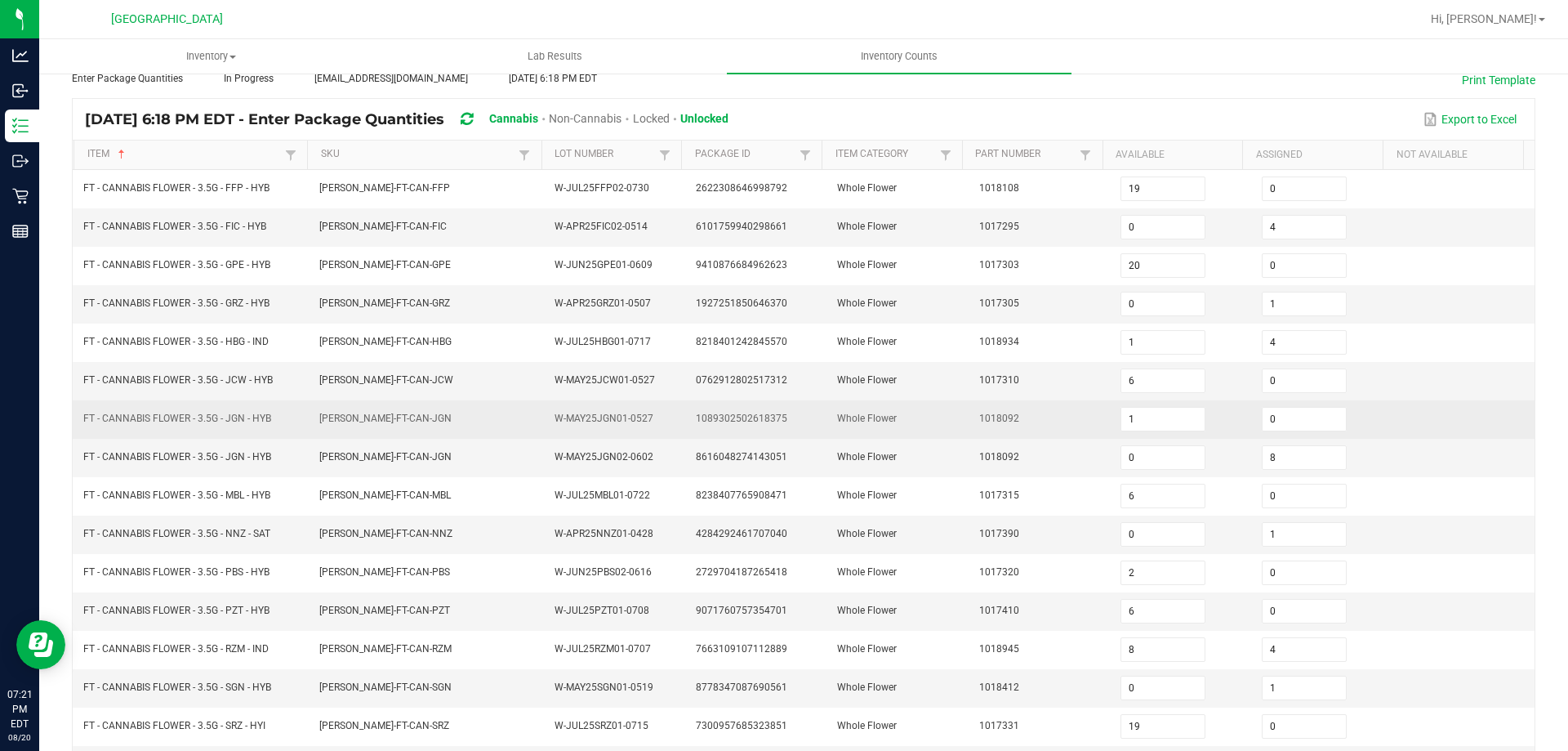
click at [753, 417] on span "1089302502618375" at bounding box center [741, 418] width 92 height 11
copy span "1089302502618375"
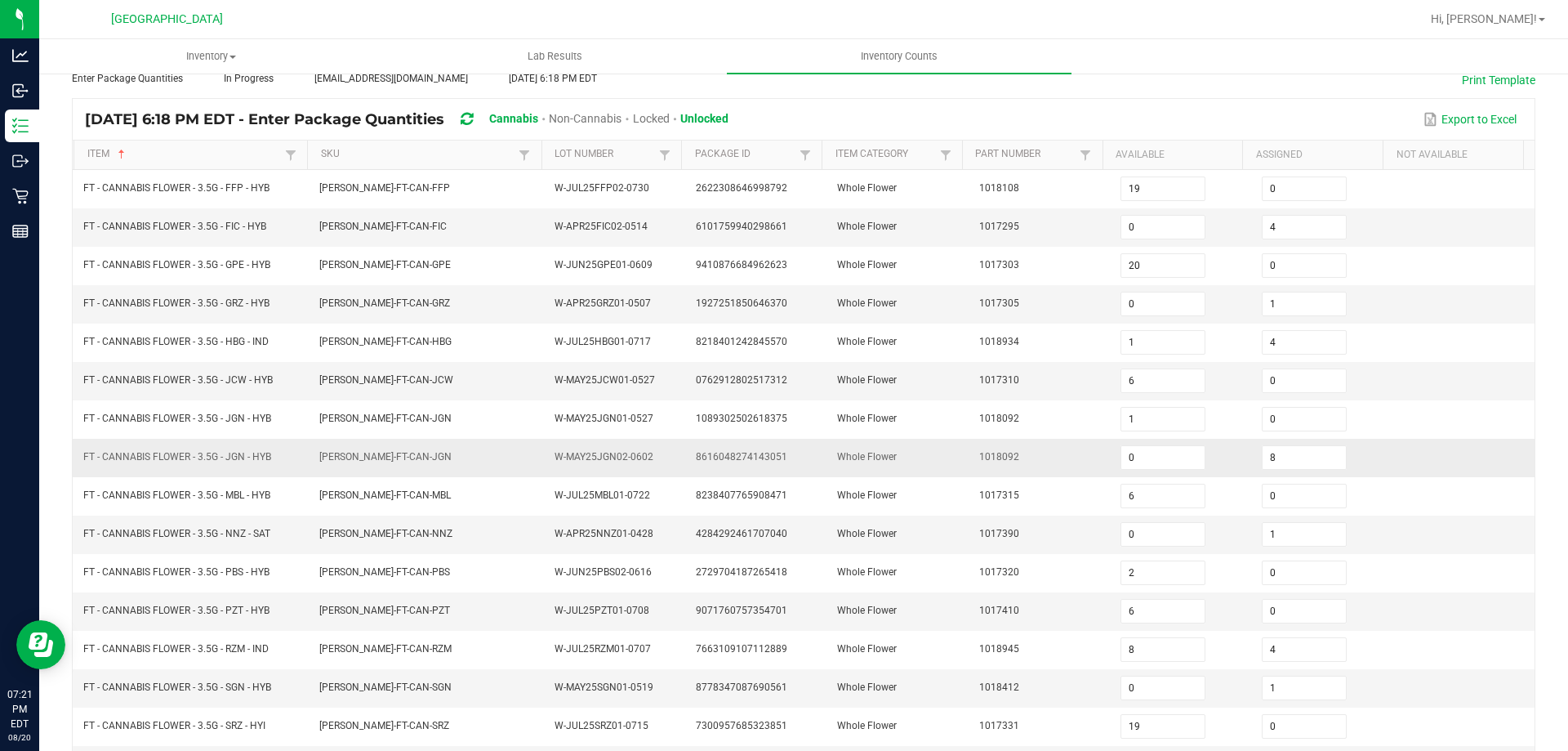
click at [723, 454] on span "8616048274143051" at bounding box center [741, 456] width 92 height 11
copy span "8616048274143051"
click at [1139, 462] on input "0" at bounding box center [1162, 457] width 83 height 23
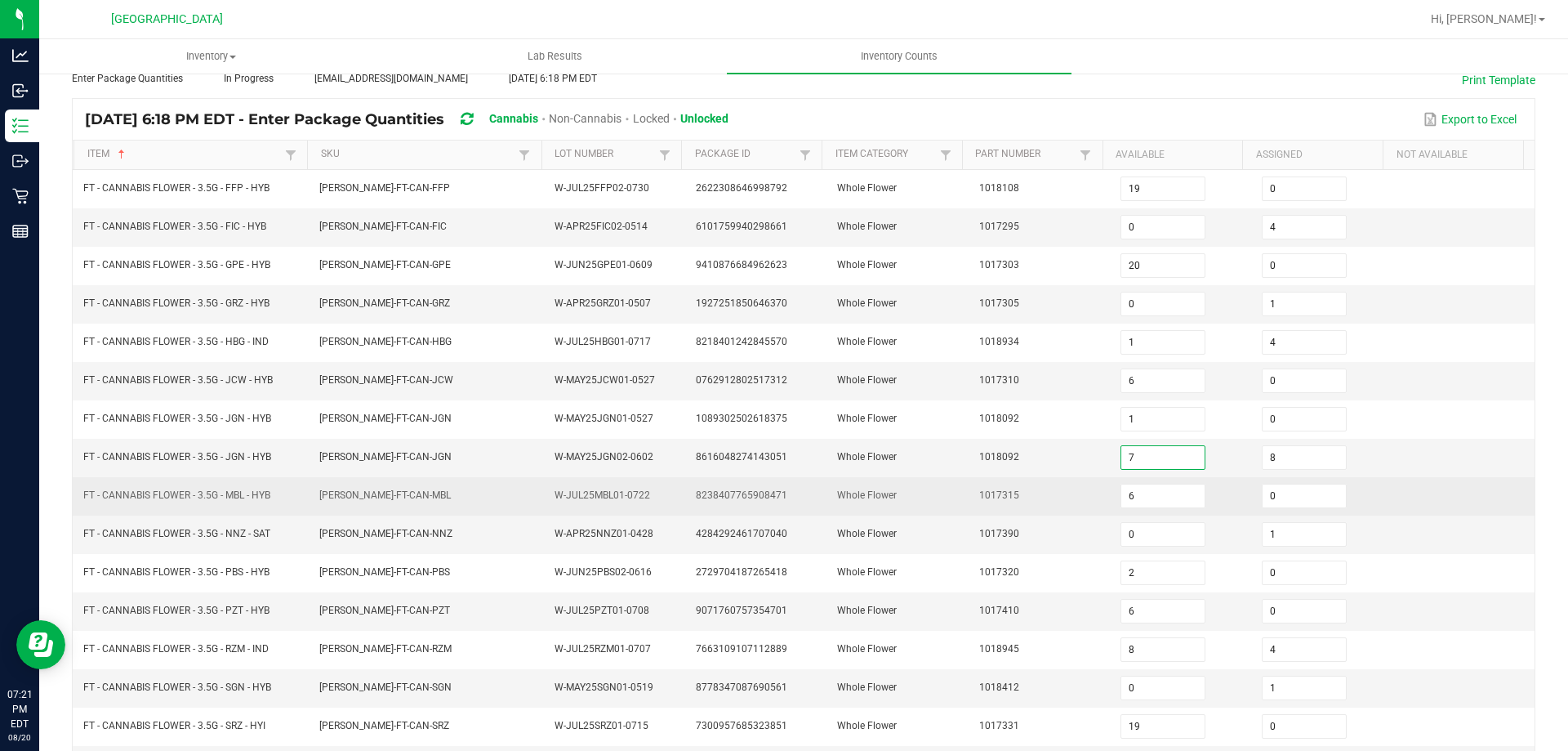
type input "7"
click at [925, 477] on td "Whole Flower" at bounding box center [898, 497] width 142 height 38
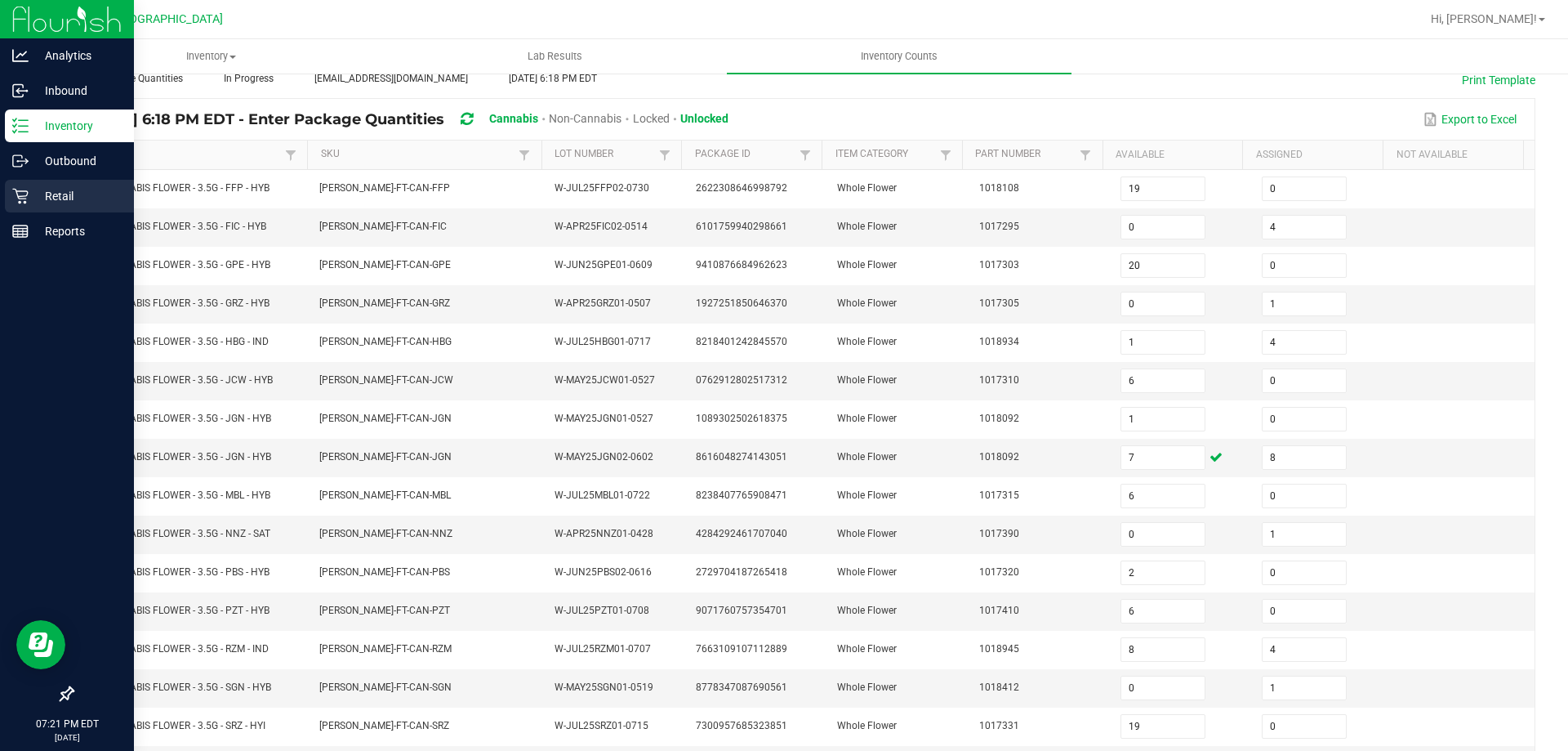
click at [25, 191] on icon at bounding box center [20, 196] width 17 height 17
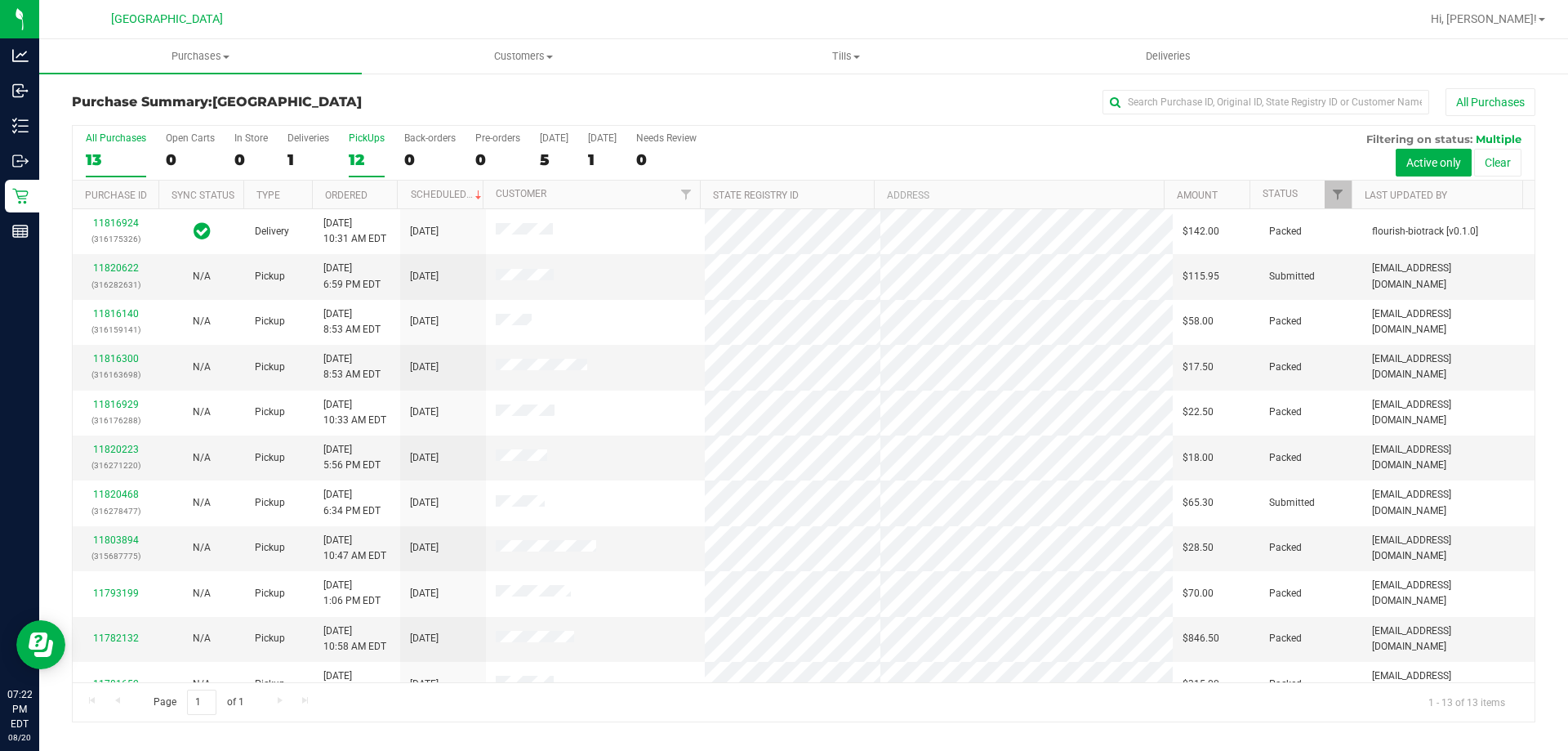
click at [374, 136] on div "PickUps" at bounding box center [366, 137] width 36 height 11
click at [0, 0] on input "PickUps 12" at bounding box center [0, 0] width 0 height 0
click at [81, 148] on div "All Purchases 13 Open Carts 0 In Store 0 Deliveries 1 PickUps 12 Back-orders 0 …" at bounding box center [803, 153] width 1461 height 55
click at [94, 148] on label "All Purchases 13" at bounding box center [115, 154] width 60 height 45
click at [0, 0] on input "All Purchases 13" at bounding box center [0, 0] width 0 height 0
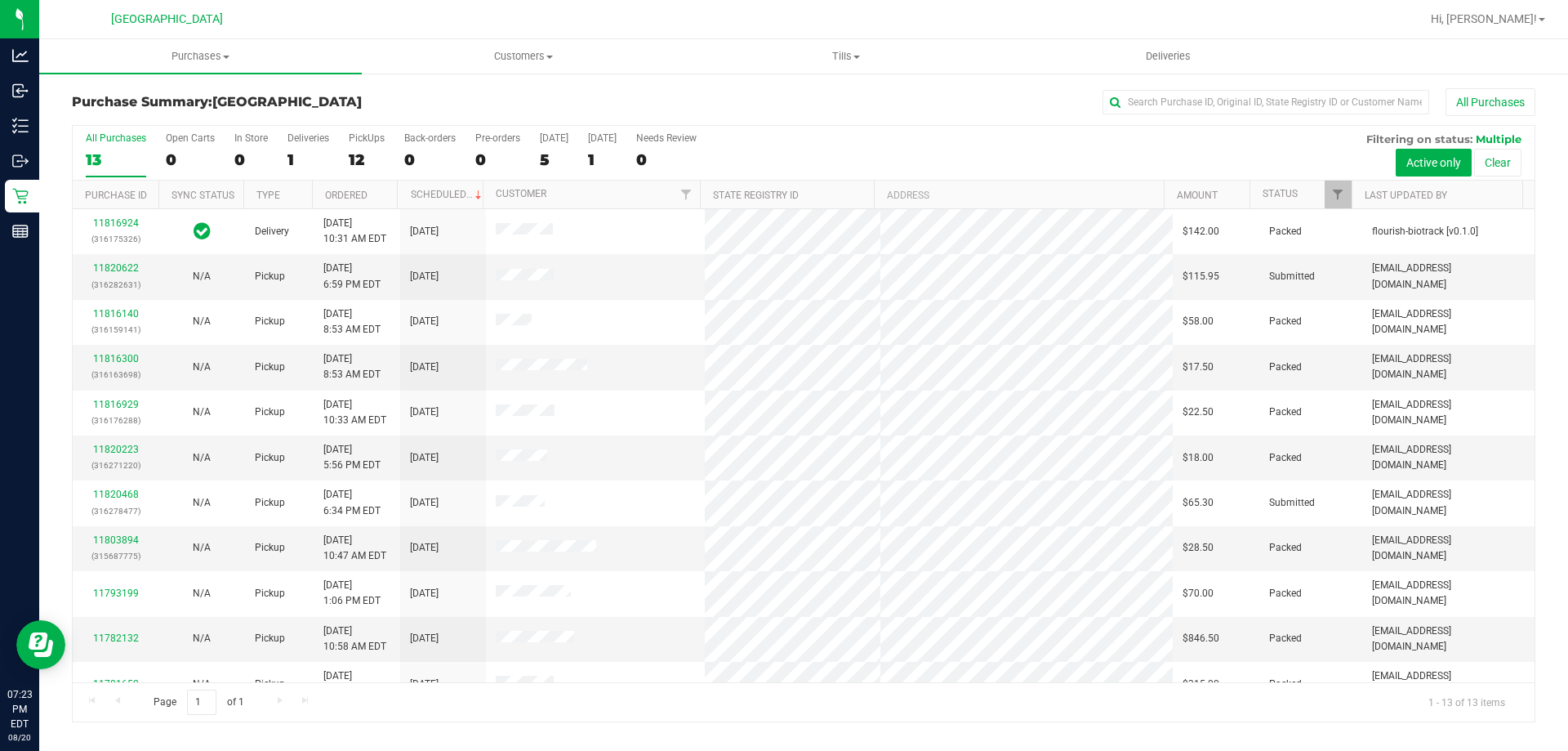
click at [492, 85] on div "Purchase Summary: North Port WC All Purchases All Purchases 13 Open Carts 0 In …" at bounding box center [803, 405] width 1529 height 666
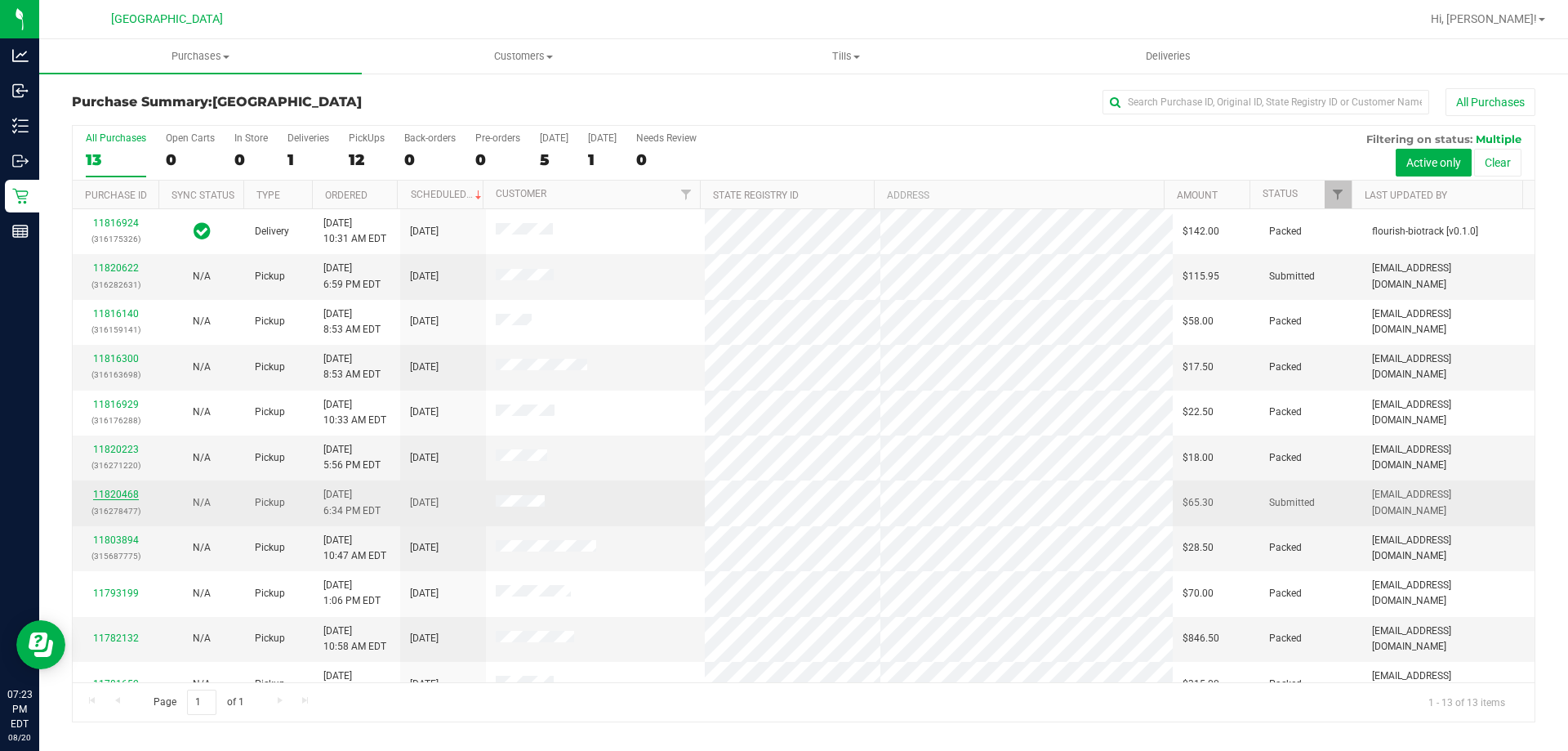
click at [124, 491] on link "11820468" at bounding box center [116, 494] width 45 height 11
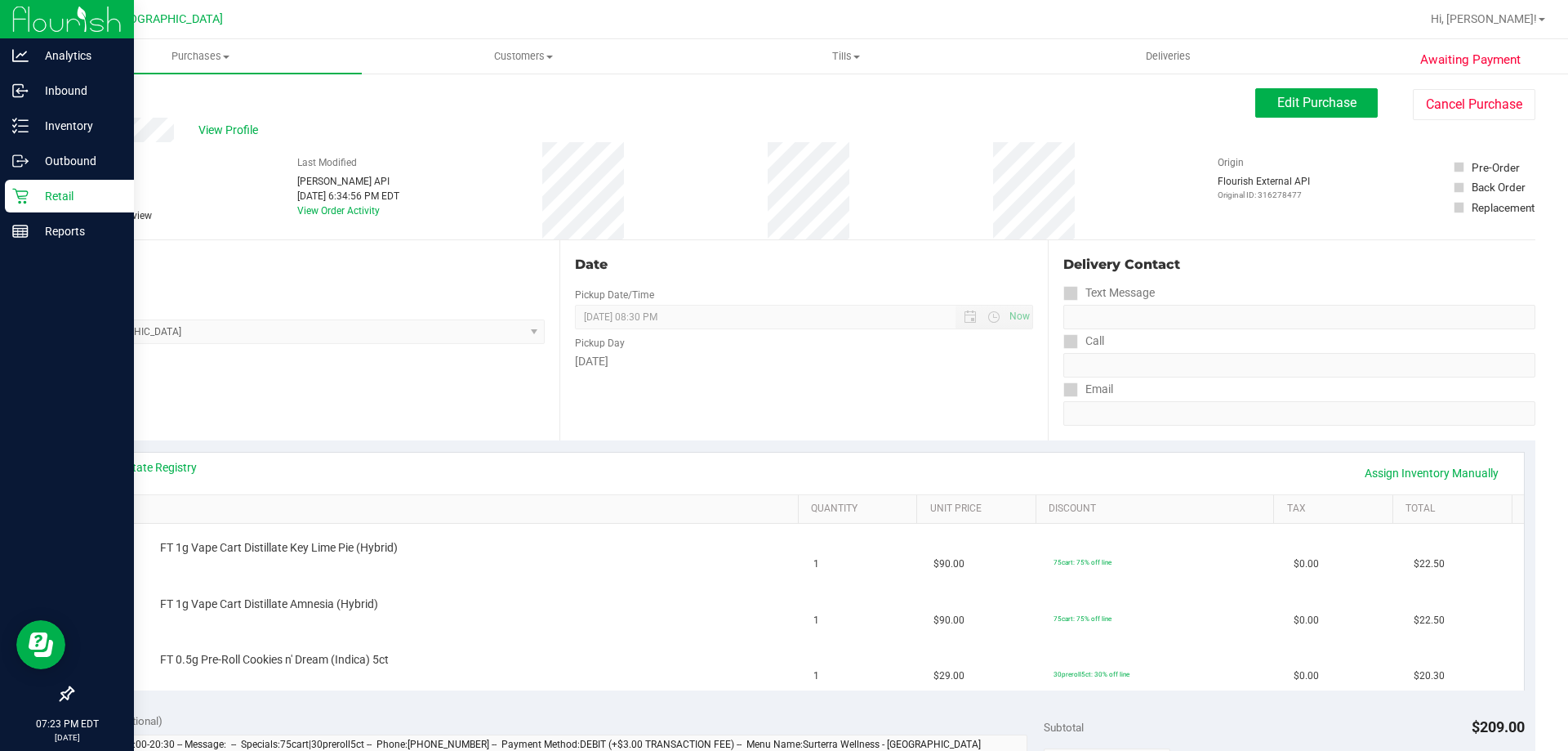
click at [27, 194] on icon at bounding box center [20, 197] width 16 height 16
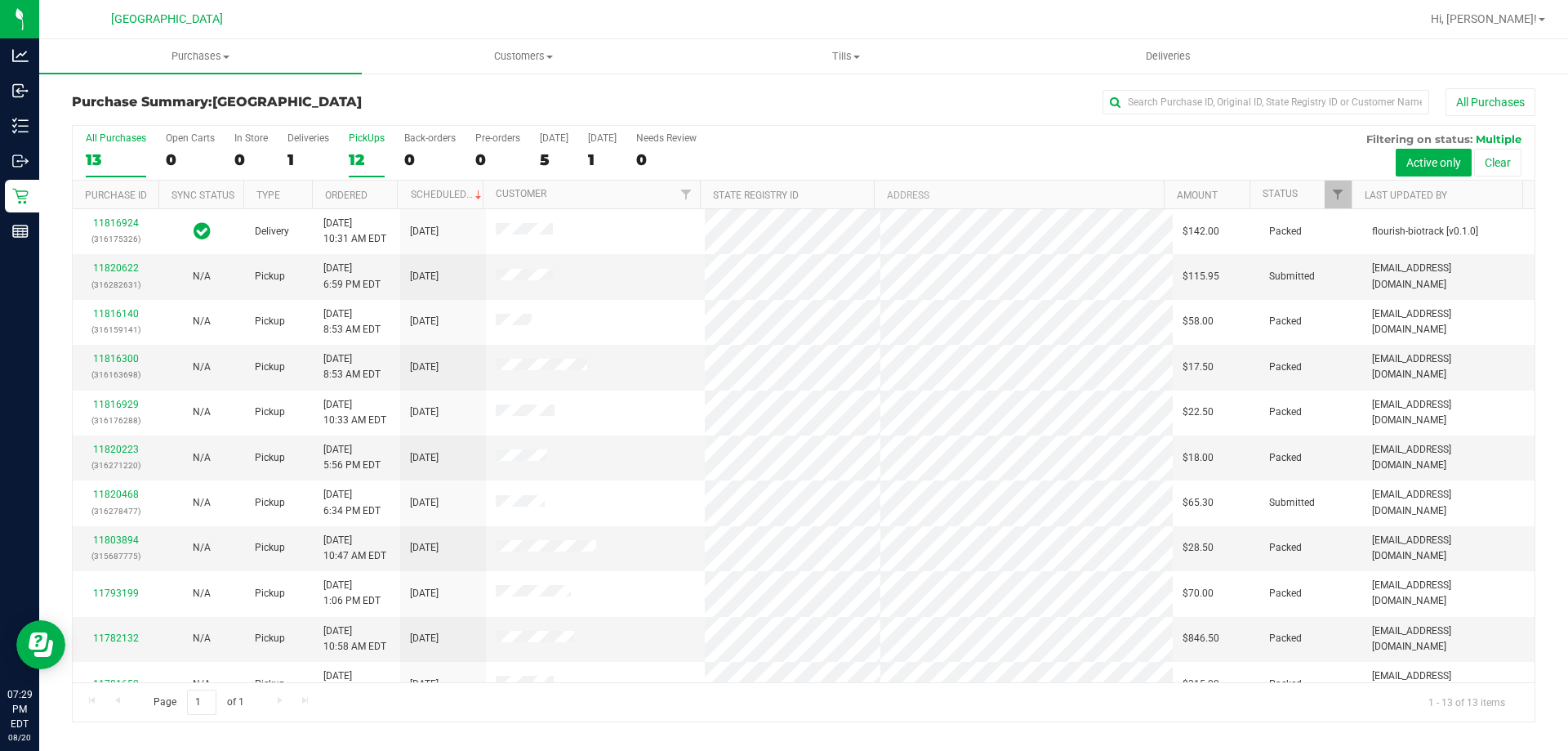
click at [354, 155] on div "12" at bounding box center [366, 159] width 36 height 18
click at [0, 0] on input "PickUps 12" at bounding box center [0, 0] width 0 height 0
click at [130, 175] on label "All Purchases 13" at bounding box center [115, 154] width 60 height 45
click at [0, 0] on input "All Purchases 13" at bounding box center [0, 0] width 0 height 0
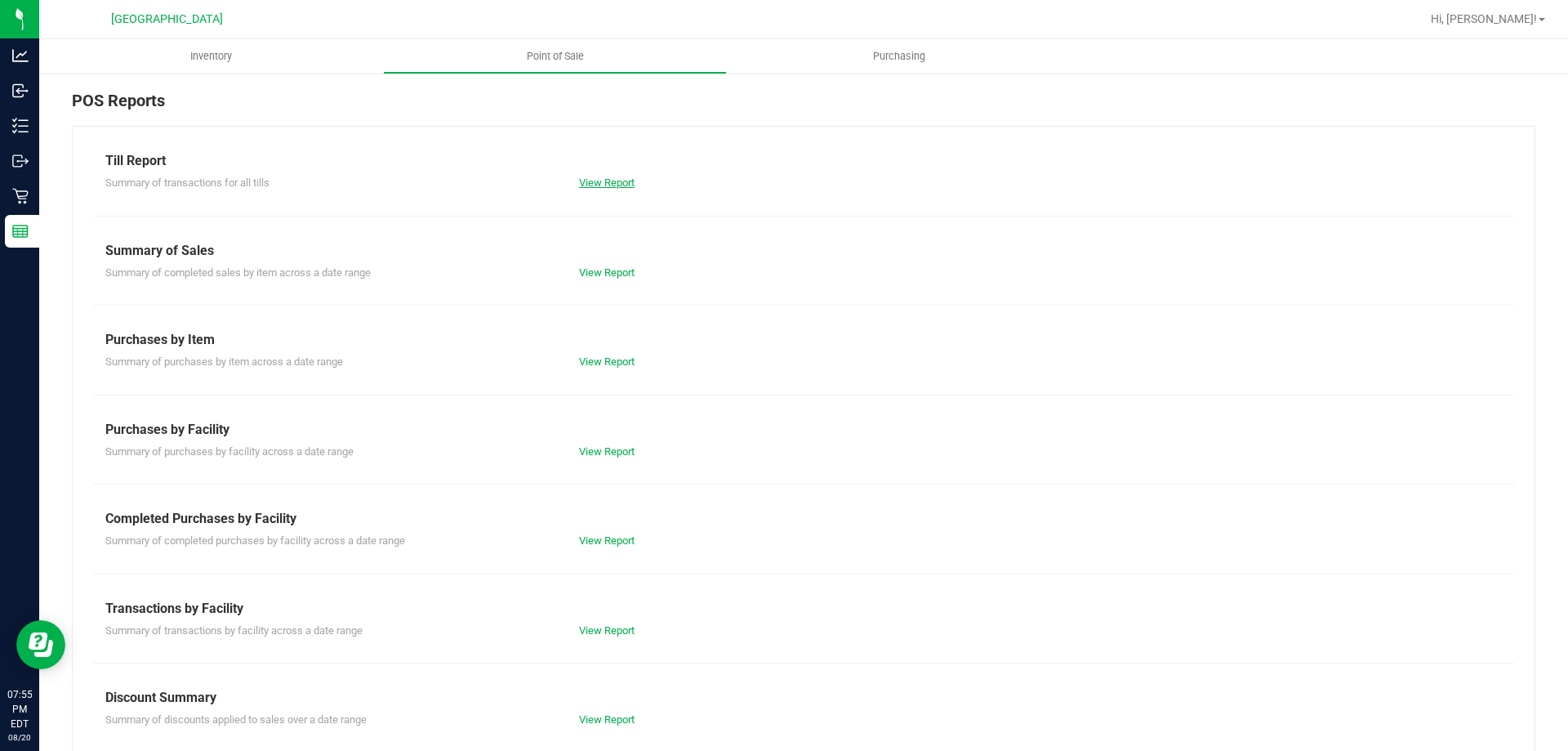
click at [600, 186] on link "View Report" at bounding box center [607, 183] width 56 height 12
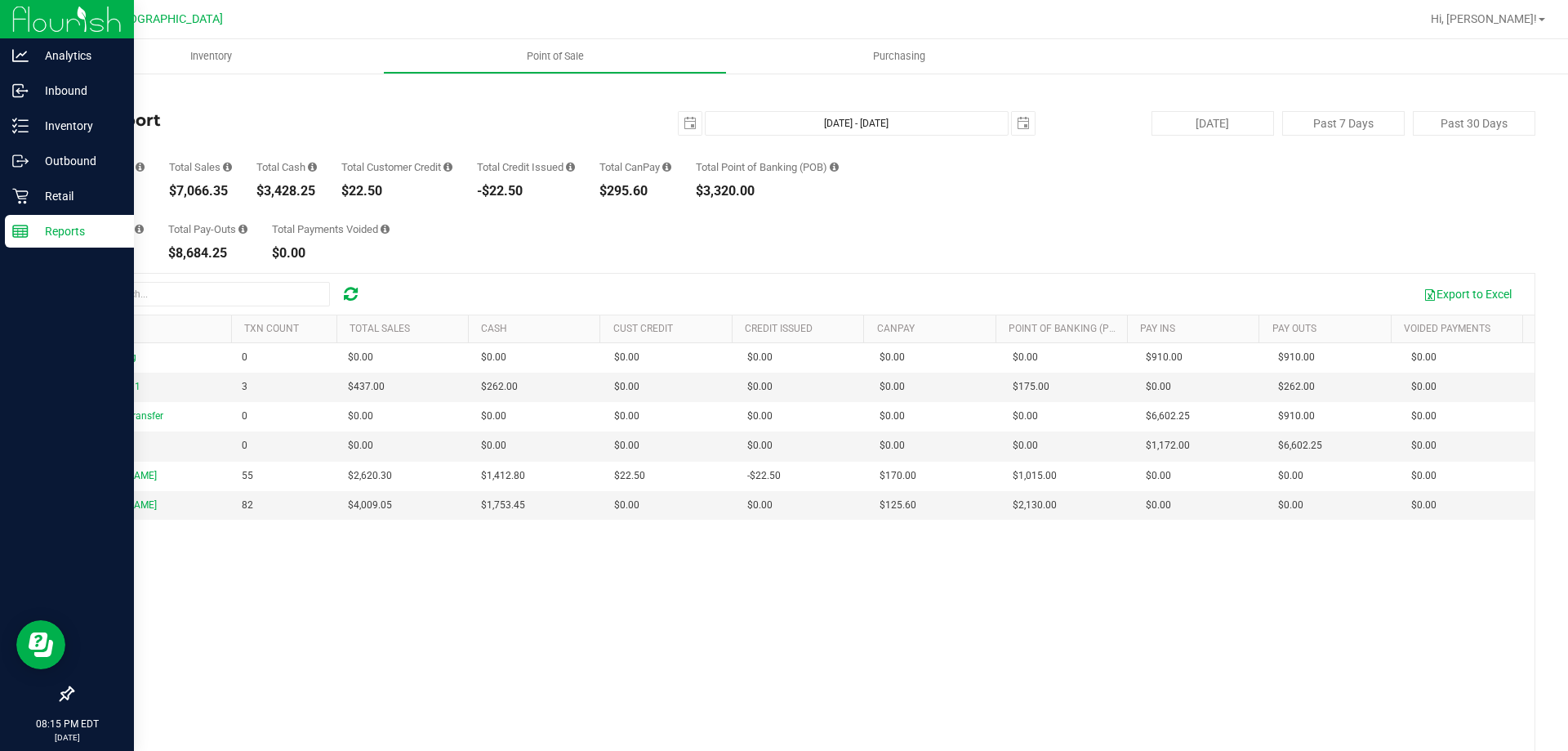
click at [35, 240] on p "Reports" at bounding box center [78, 231] width 98 height 19
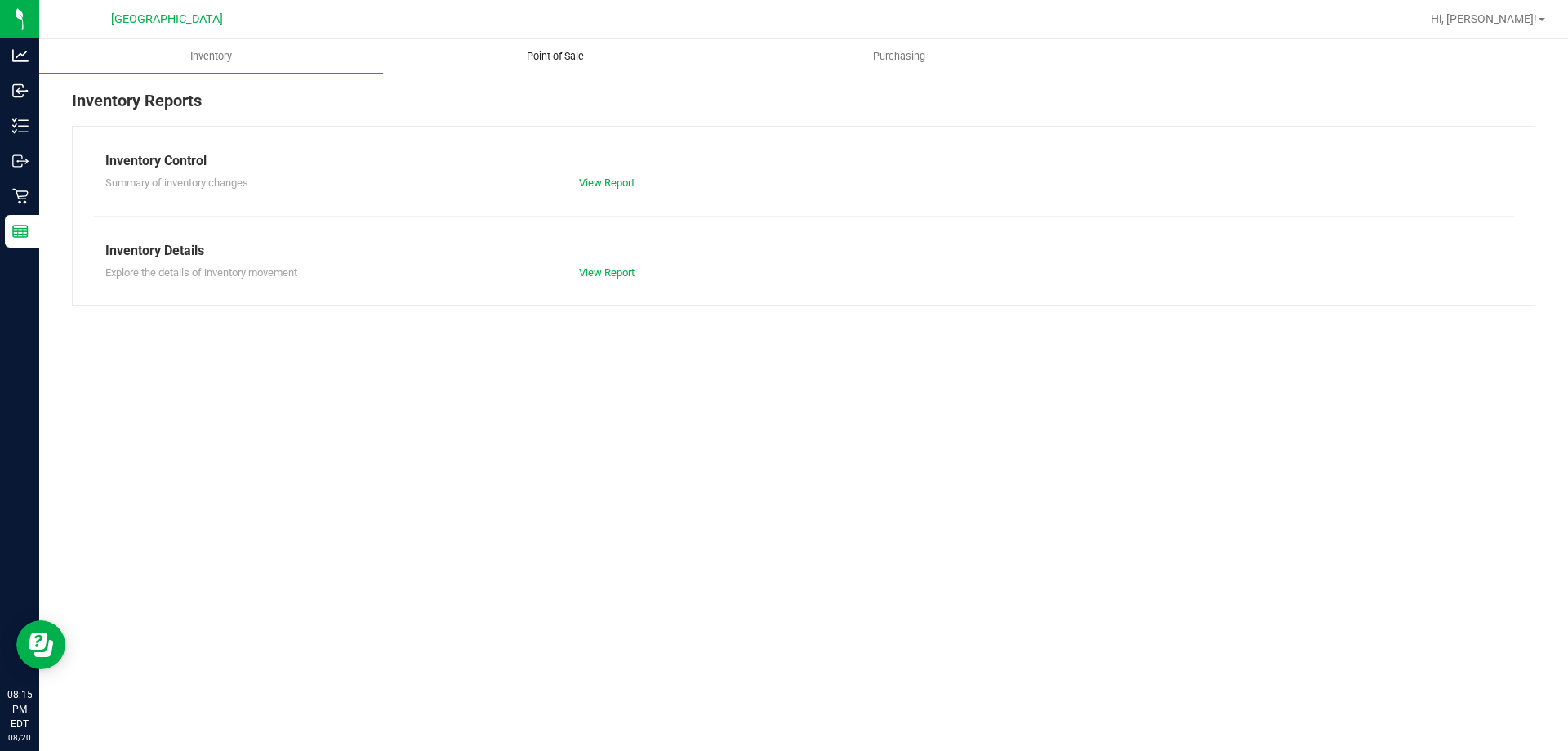
click at [543, 62] on span "Point of Sale" at bounding box center [555, 56] width 101 height 15
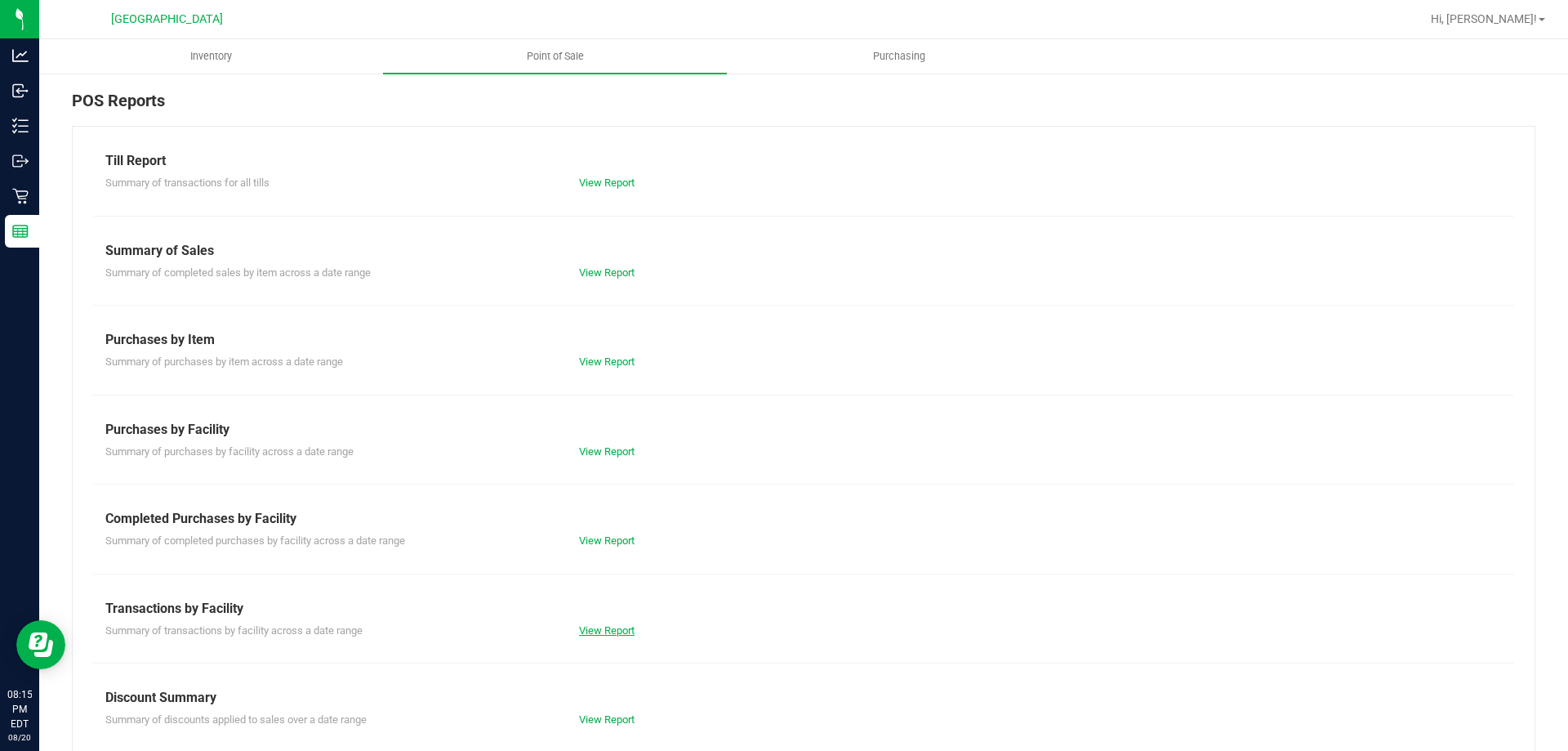
click at [626, 632] on link "View Report" at bounding box center [607, 630] width 56 height 12
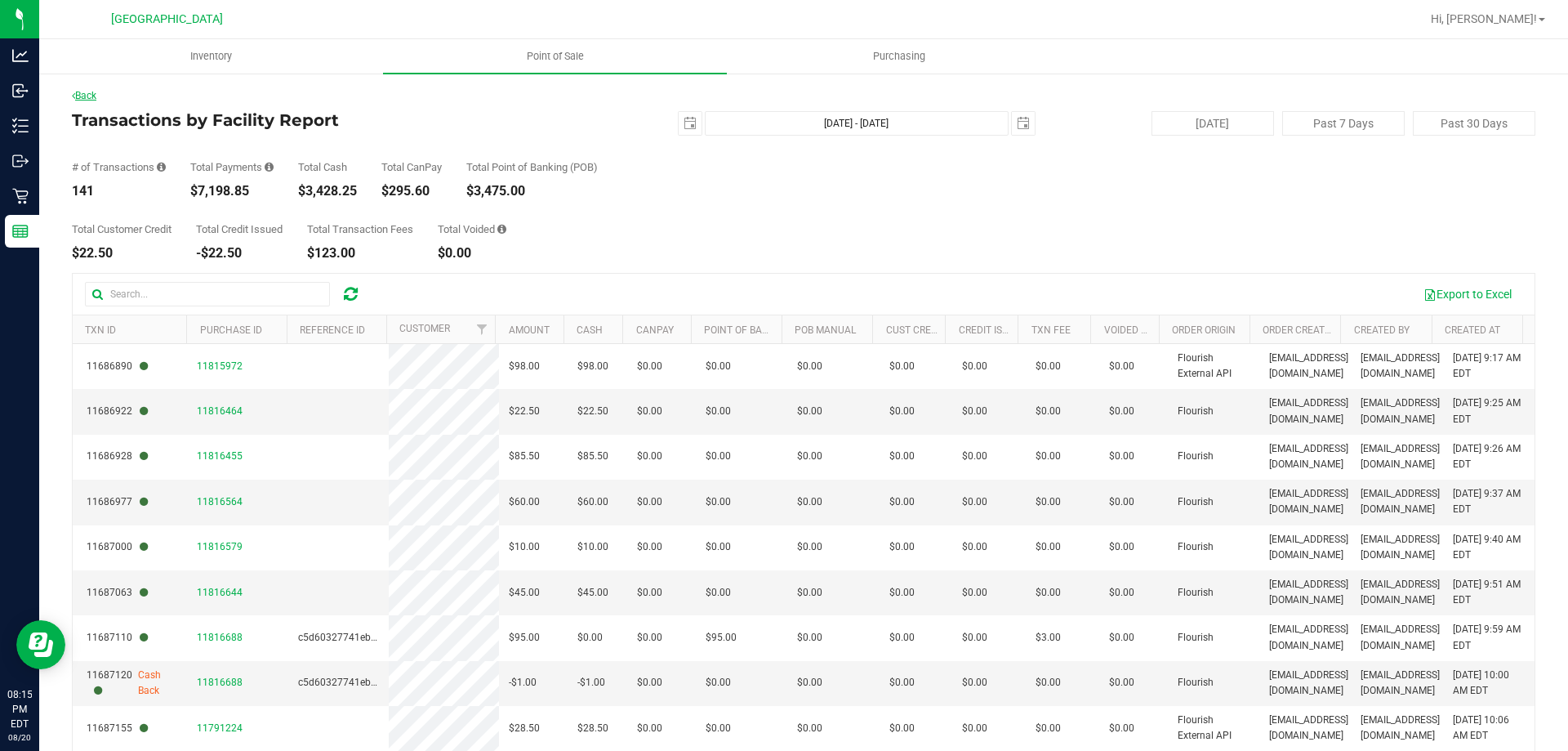
click at [93, 100] on link "Back" at bounding box center [84, 95] width 24 height 11
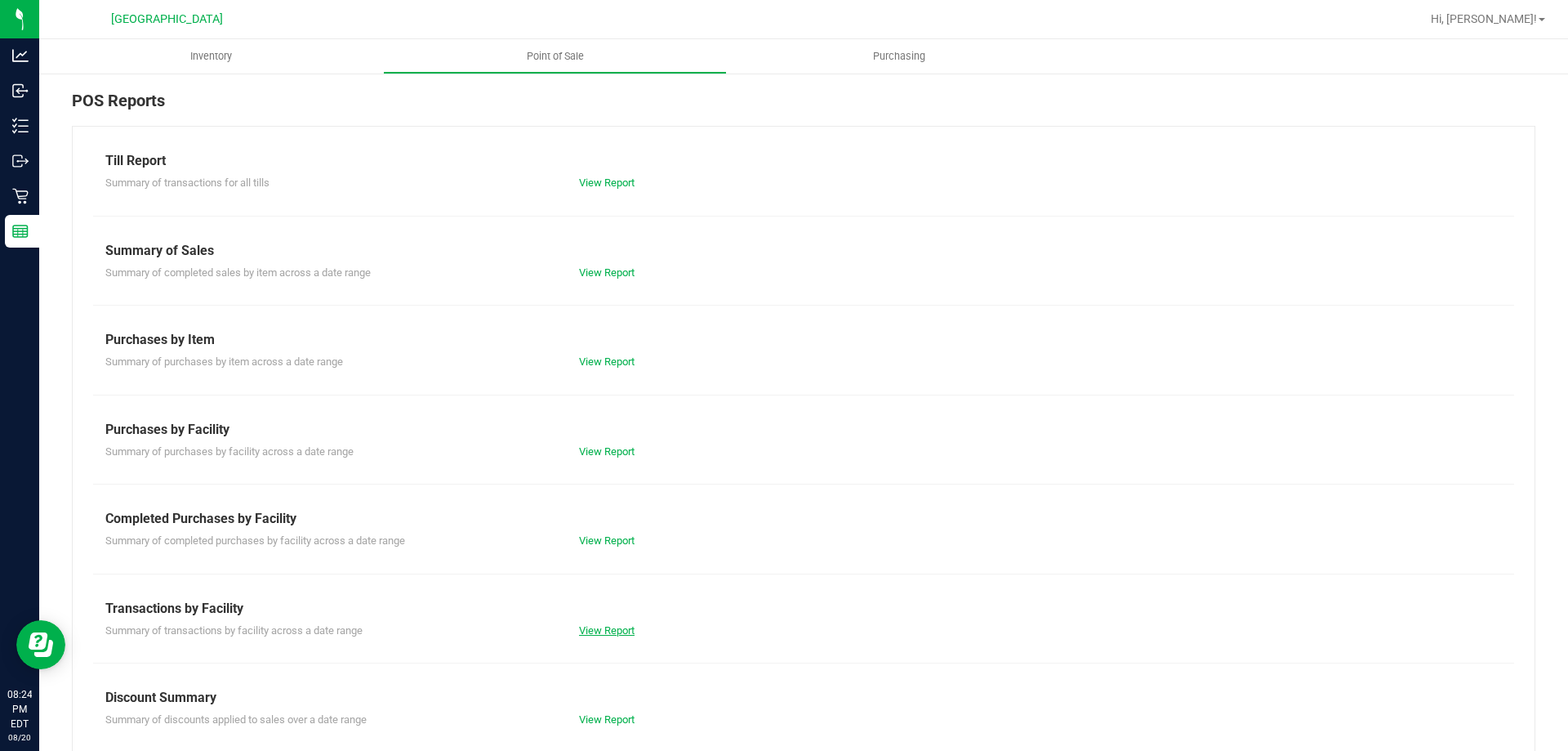
click at [617, 625] on link "View Report" at bounding box center [607, 630] width 56 height 12
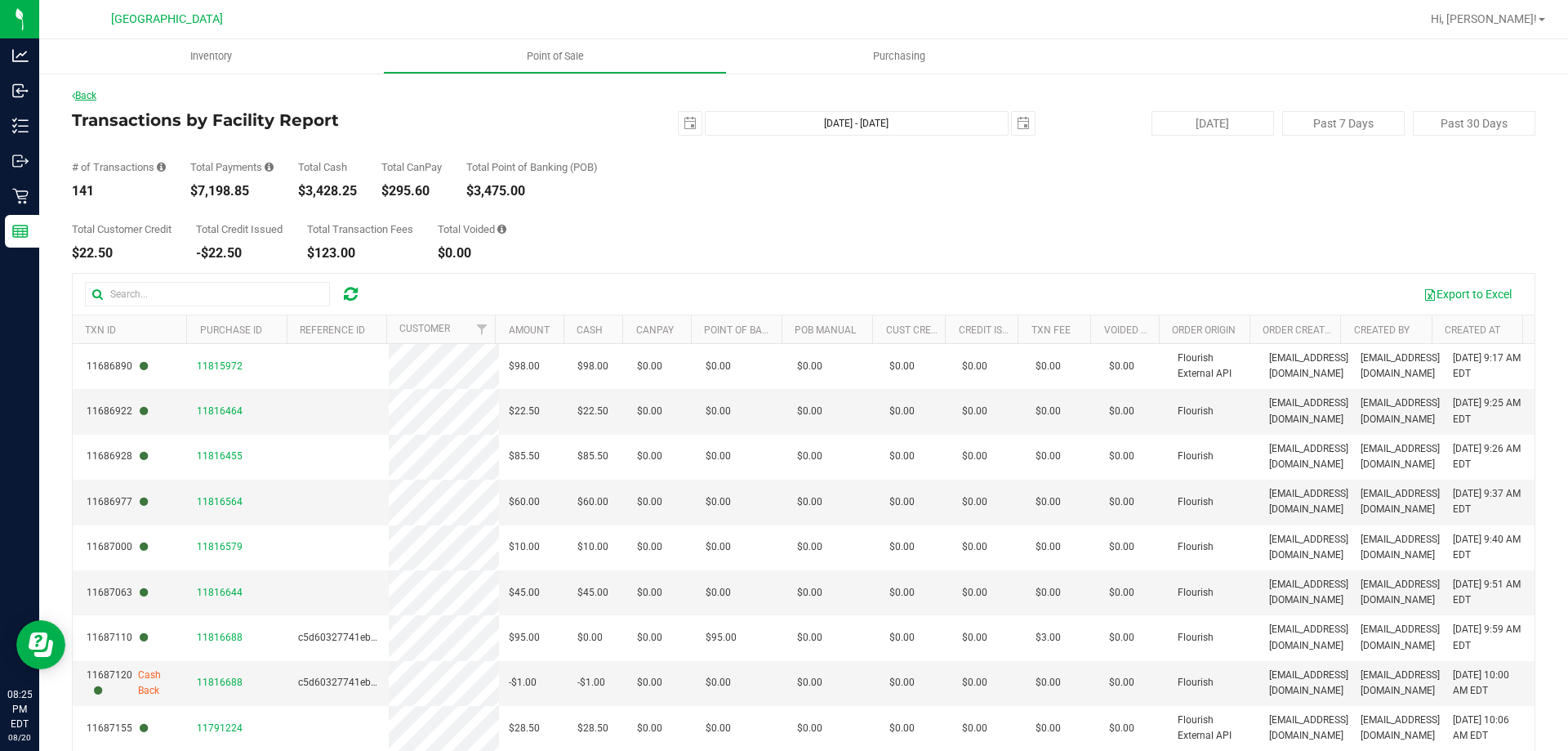
click at [88, 94] on link "Back" at bounding box center [84, 95] width 24 height 11
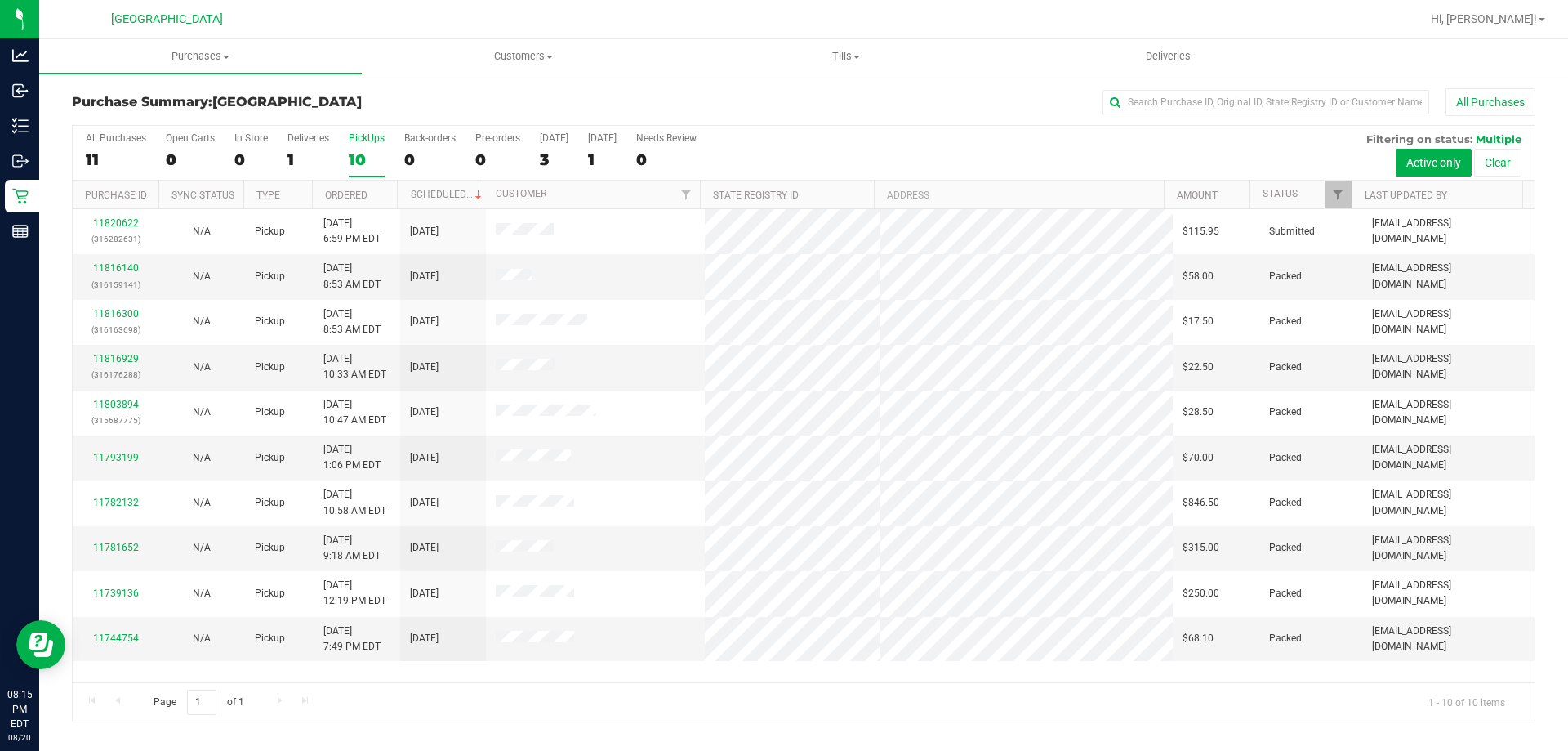
click at [359, 173] on label "PickUps 10" at bounding box center [366, 154] width 36 height 45
click at [0, 0] on input "PickUps 10" at bounding box center [0, 0] width 0 height 0
click at [87, 176] on label "All Purchases 11" at bounding box center [115, 154] width 60 height 45
click at [0, 0] on input "All Purchases 11" at bounding box center [0, 0] width 0 height 0
click at [361, 149] on label "PickUps 10" at bounding box center [366, 154] width 36 height 45
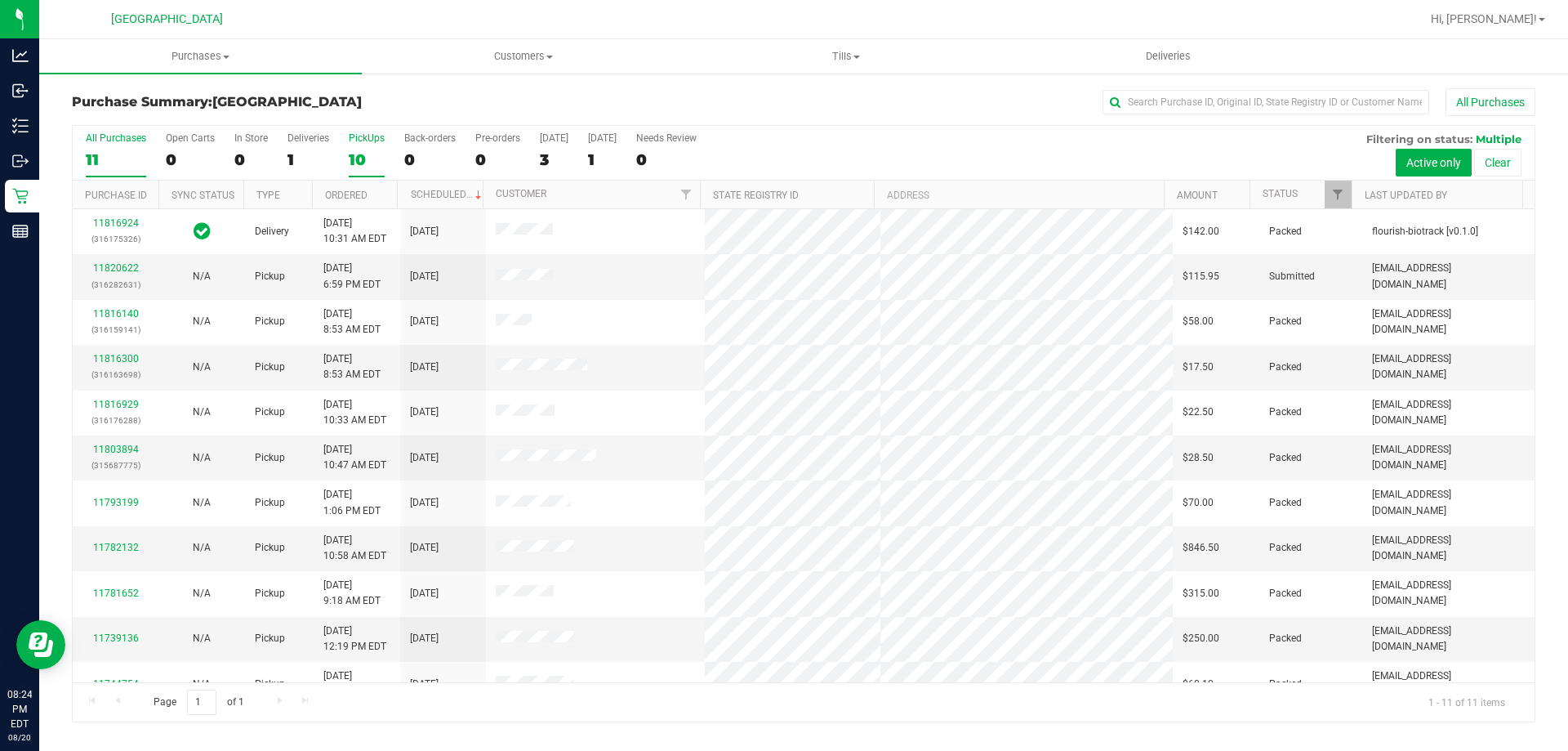
click at [0, 0] on input "PickUps 10" at bounding box center [0, 0] width 0 height 0
click at [300, 144] on label "Deliveries 1" at bounding box center [309, 154] width 42 height 45
click at [0, 0] on input "Deliveries 1" at bounding box center [0, 0] width 0 height 0
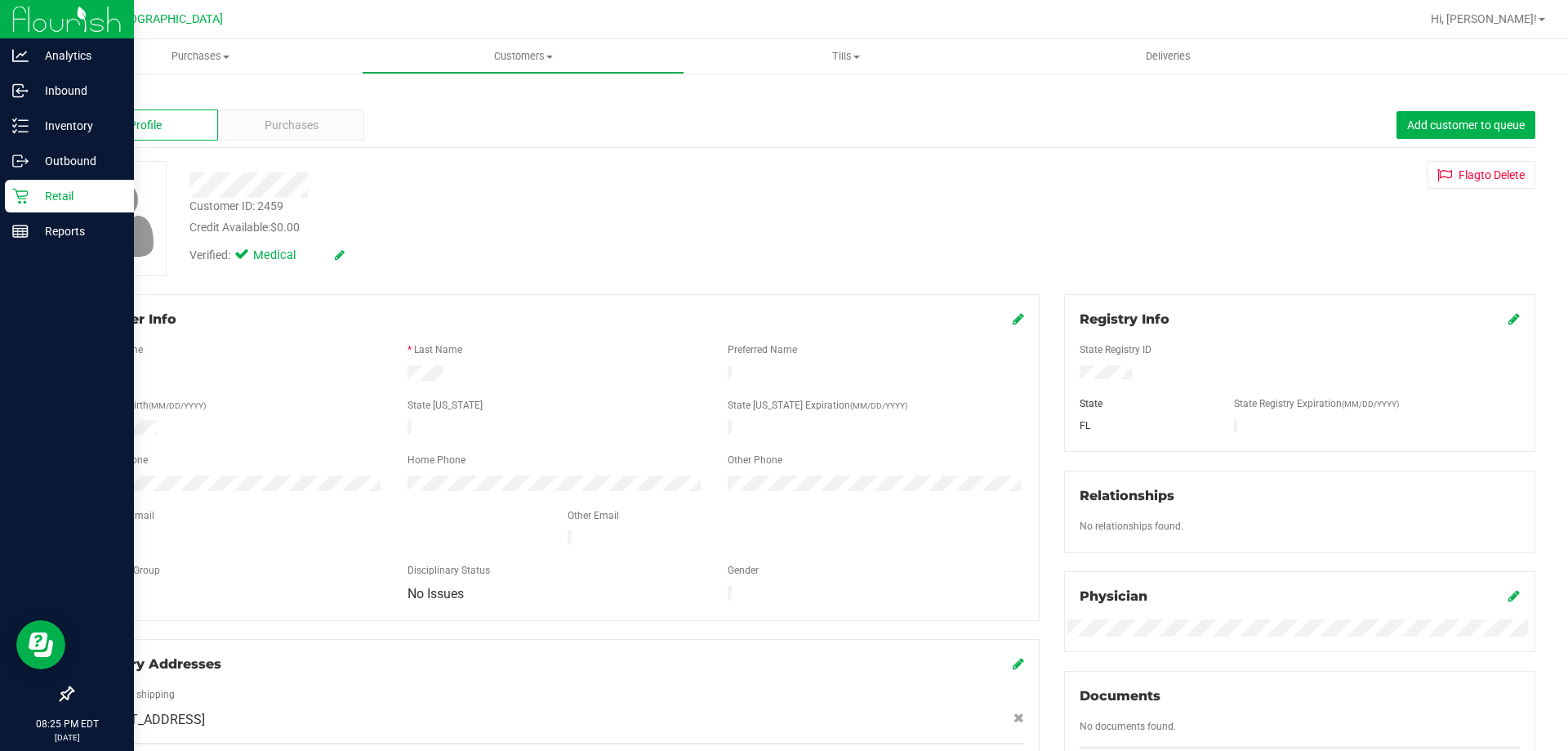
click at [26, 200] on icon at bounding box center [20, 196] width 17 height 17
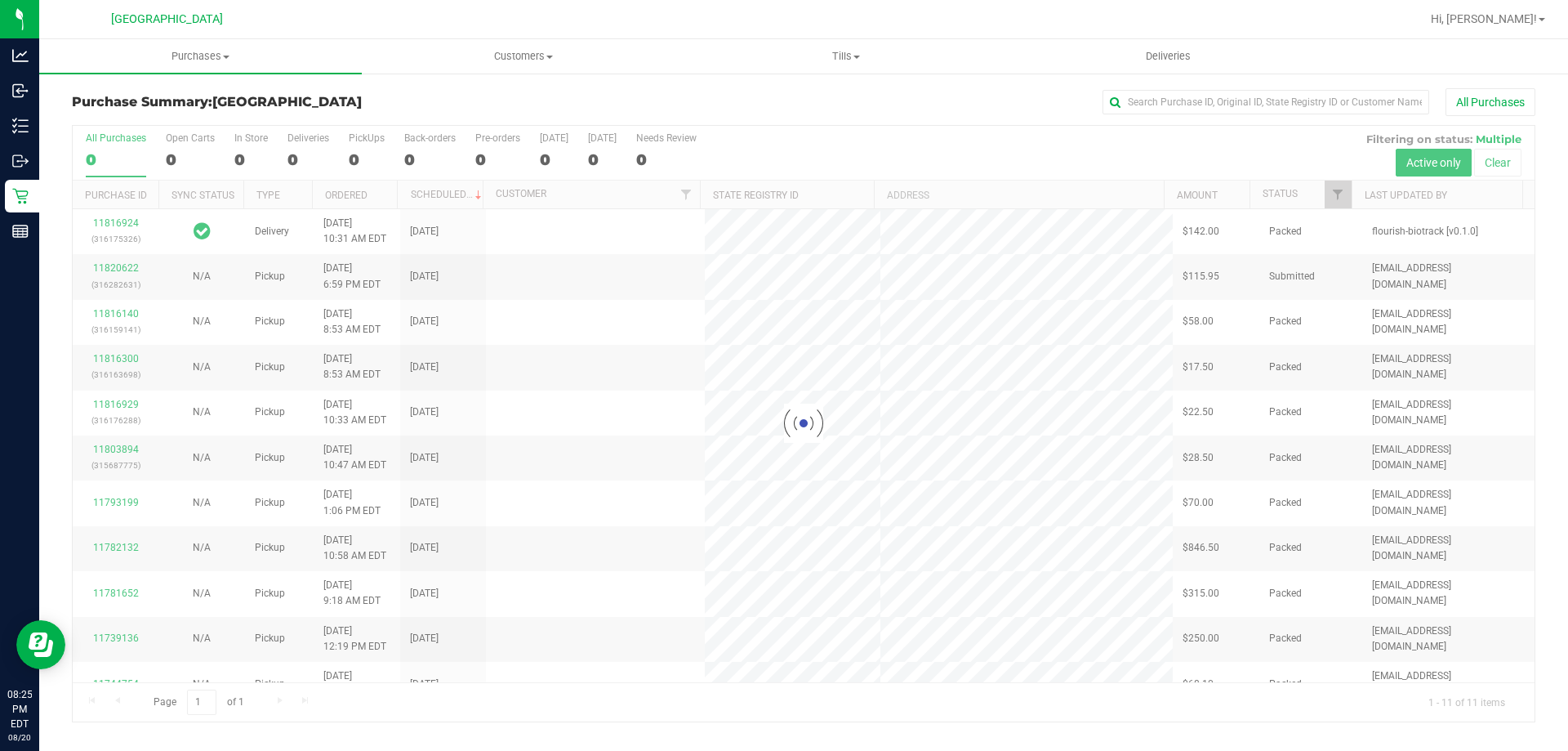
click at [427, 105] on h3 "Purchase Summary: North Port WC" at bounding box center [316, 101] width 488 height 15
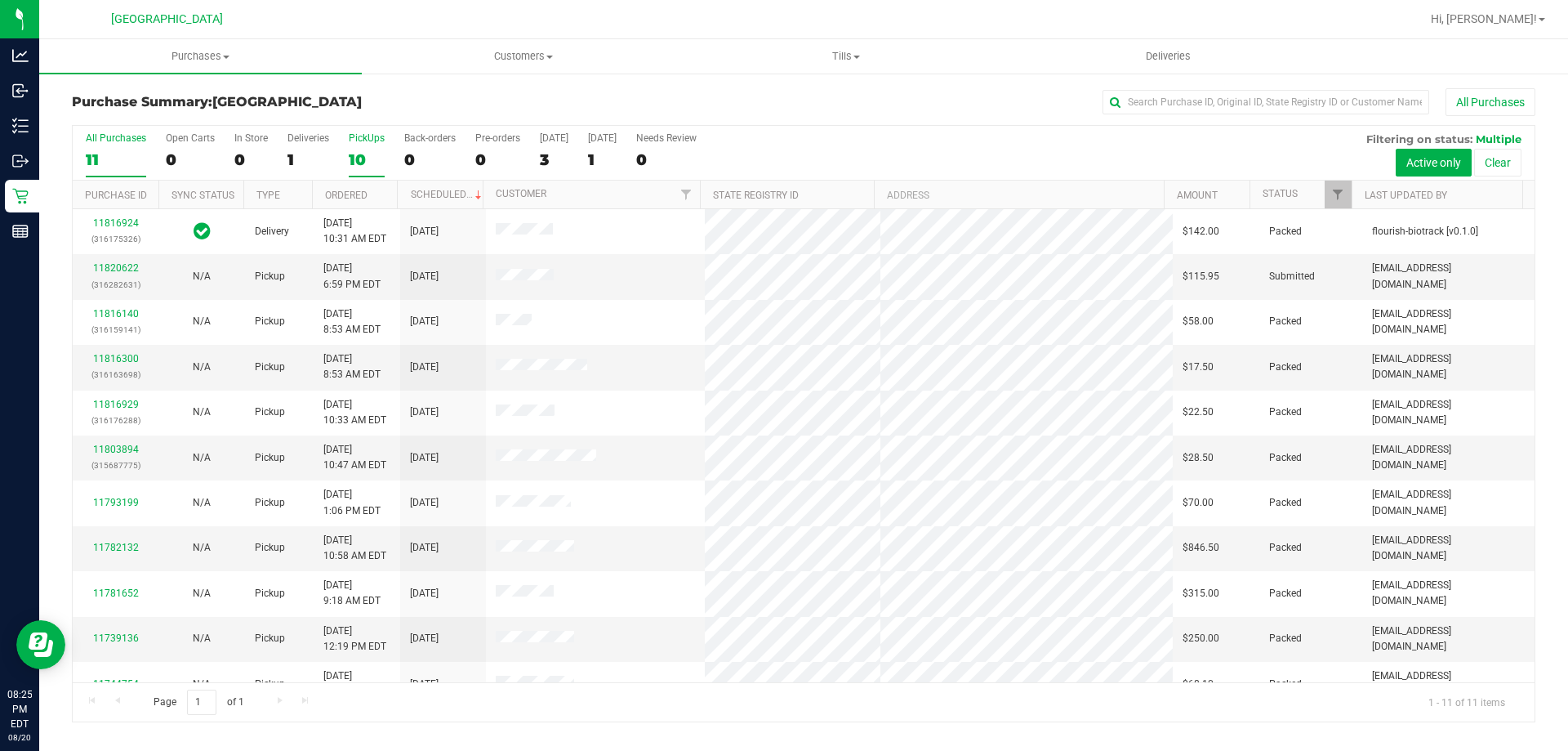
click at [358, 156] on div "10" at bounding box center [366, 159] width 36 height 18
click at [0, 0] on input "PickUps 10" at bounding box center [0, 0] width 0 height 0
click at [113, 262] on link "11816140" at bounding box center [116, 268] width 45 height 11
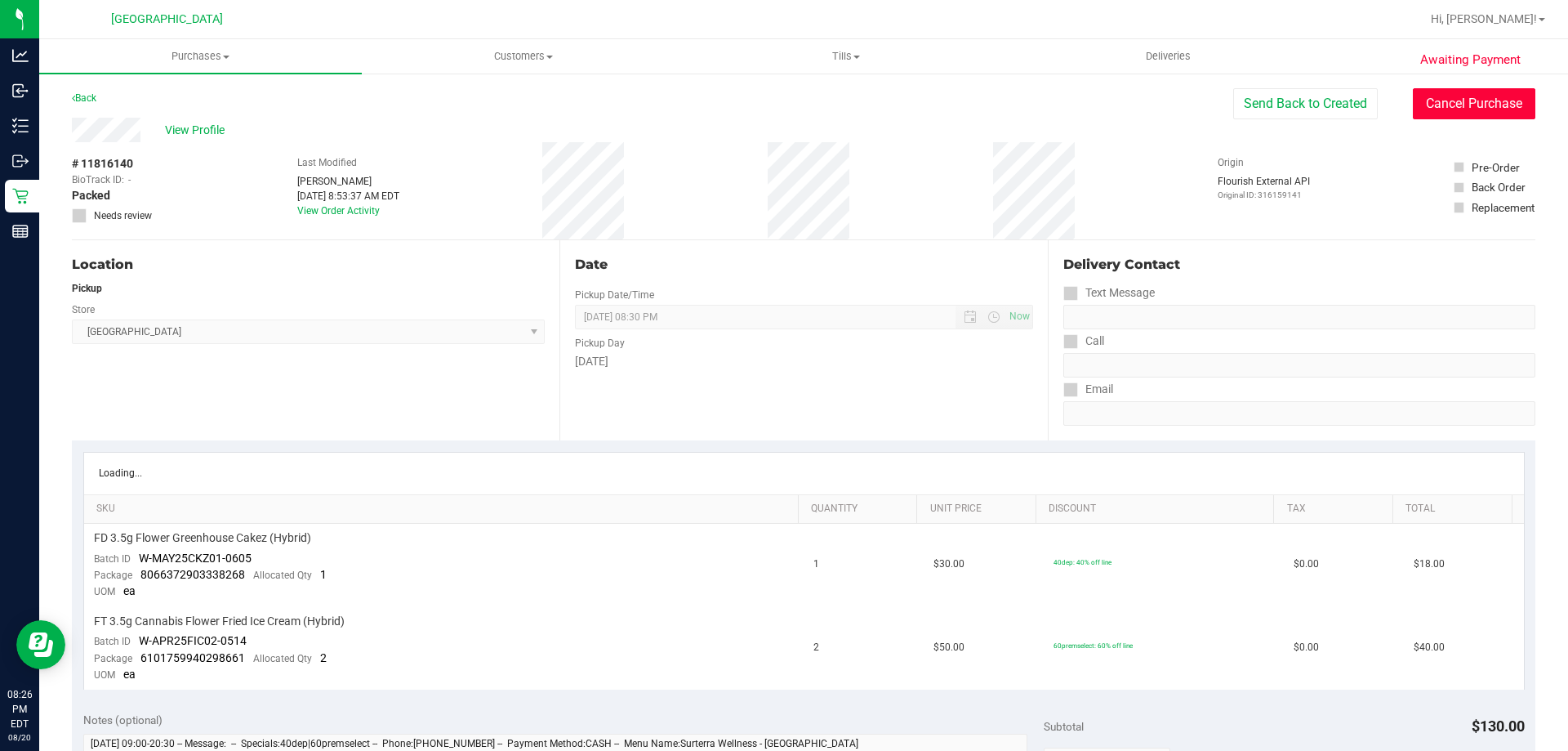
click at [1434, 106] on button "Cancel Purchase" at bounding box center [1474, 104] width 122 height 31
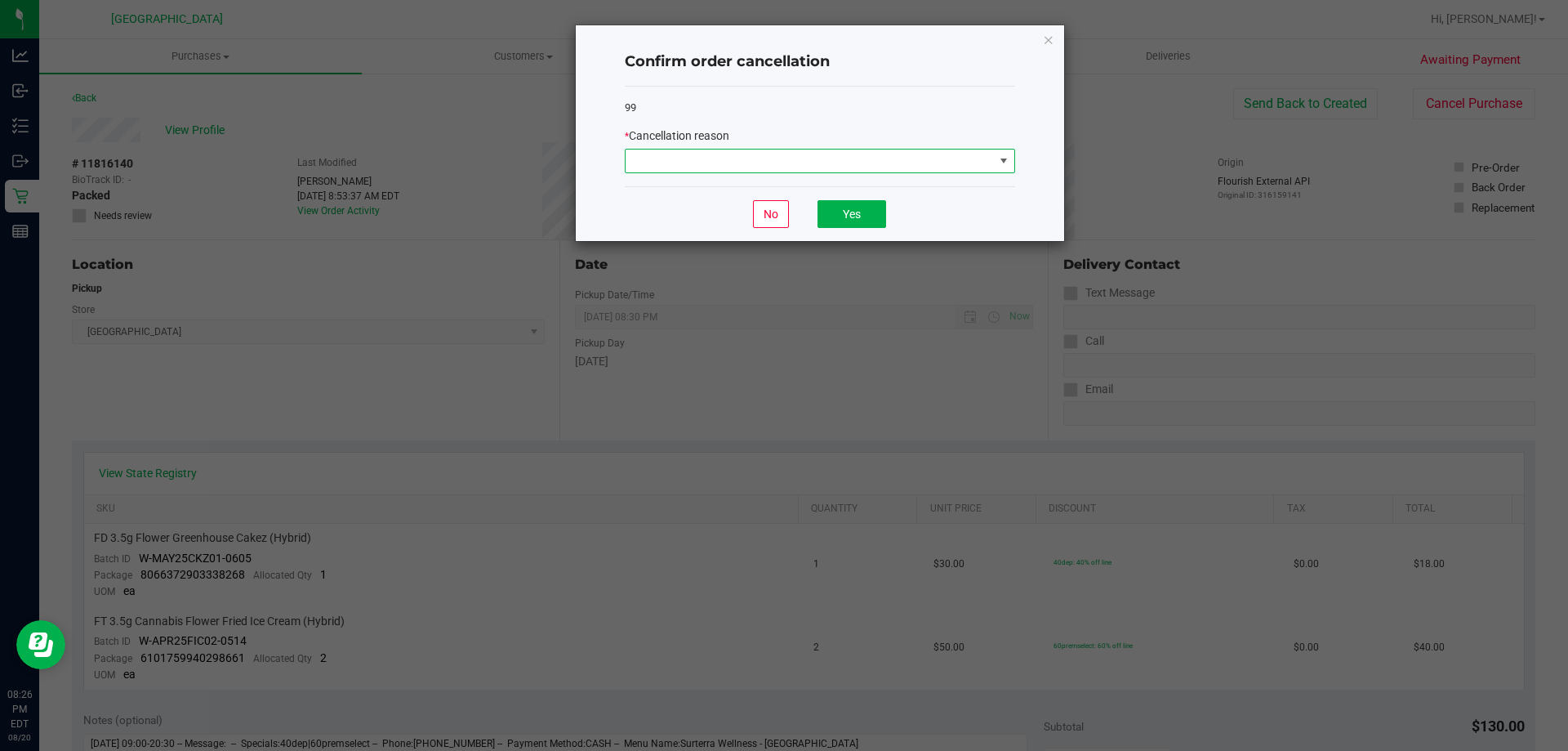
click at [838, 165] on span at bounding box center [809, 161] width 368 height 23
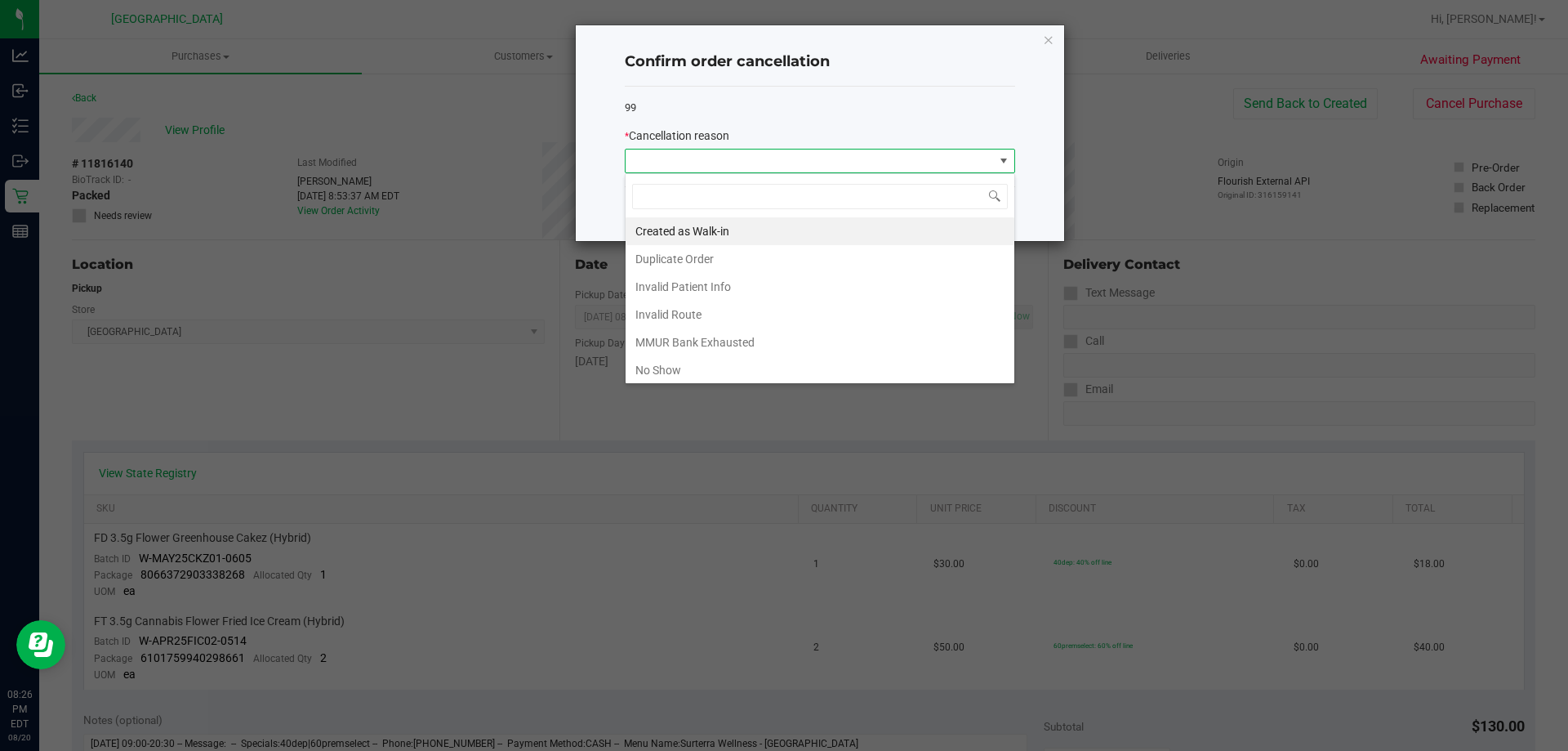
scroll to position [24, 391]
click at [707, 373] on li "No Show" at bounding box center [820, 370] width 389 height 28
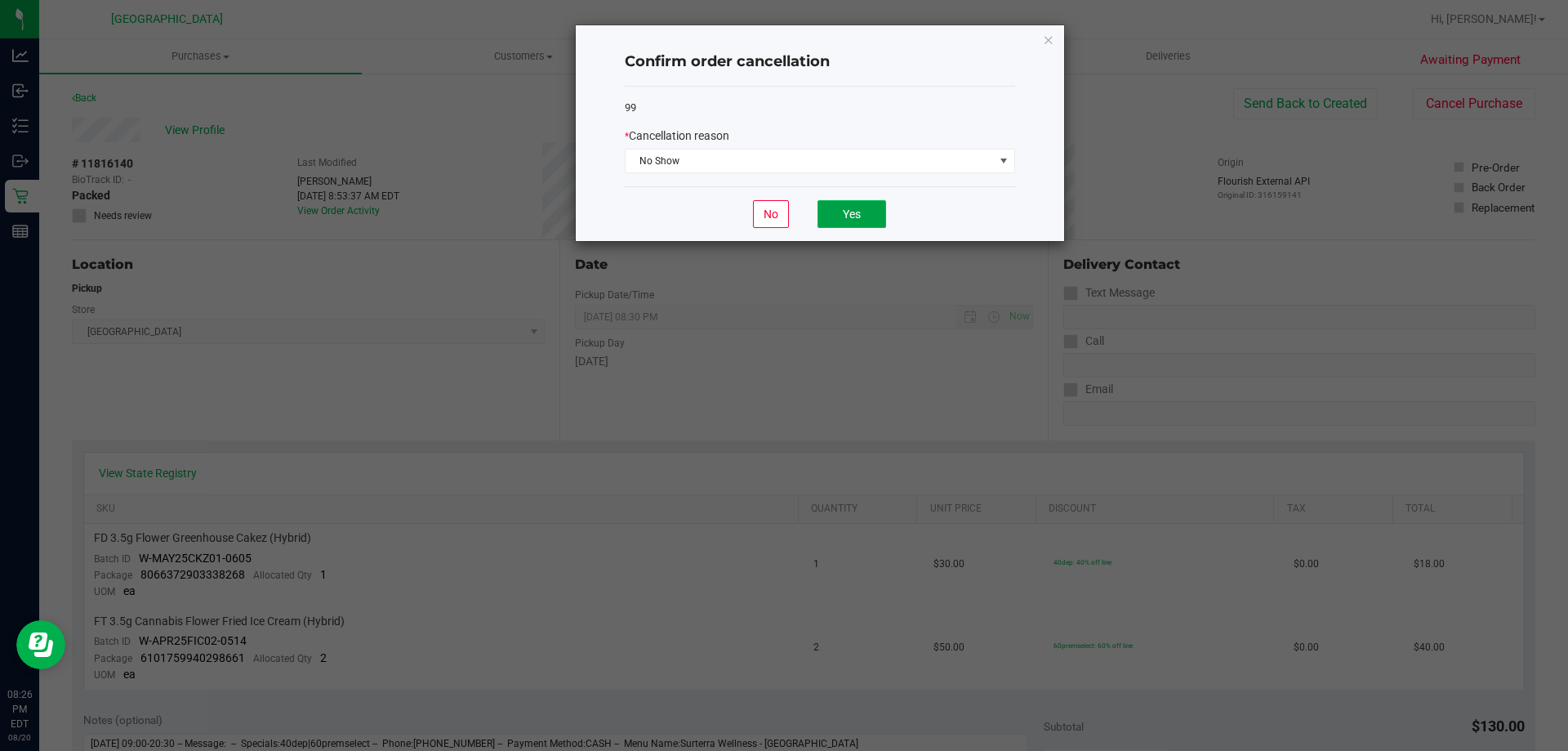
click at [834, 224] on button "Yes" at bounding box center [851, 214] width 68 height 28
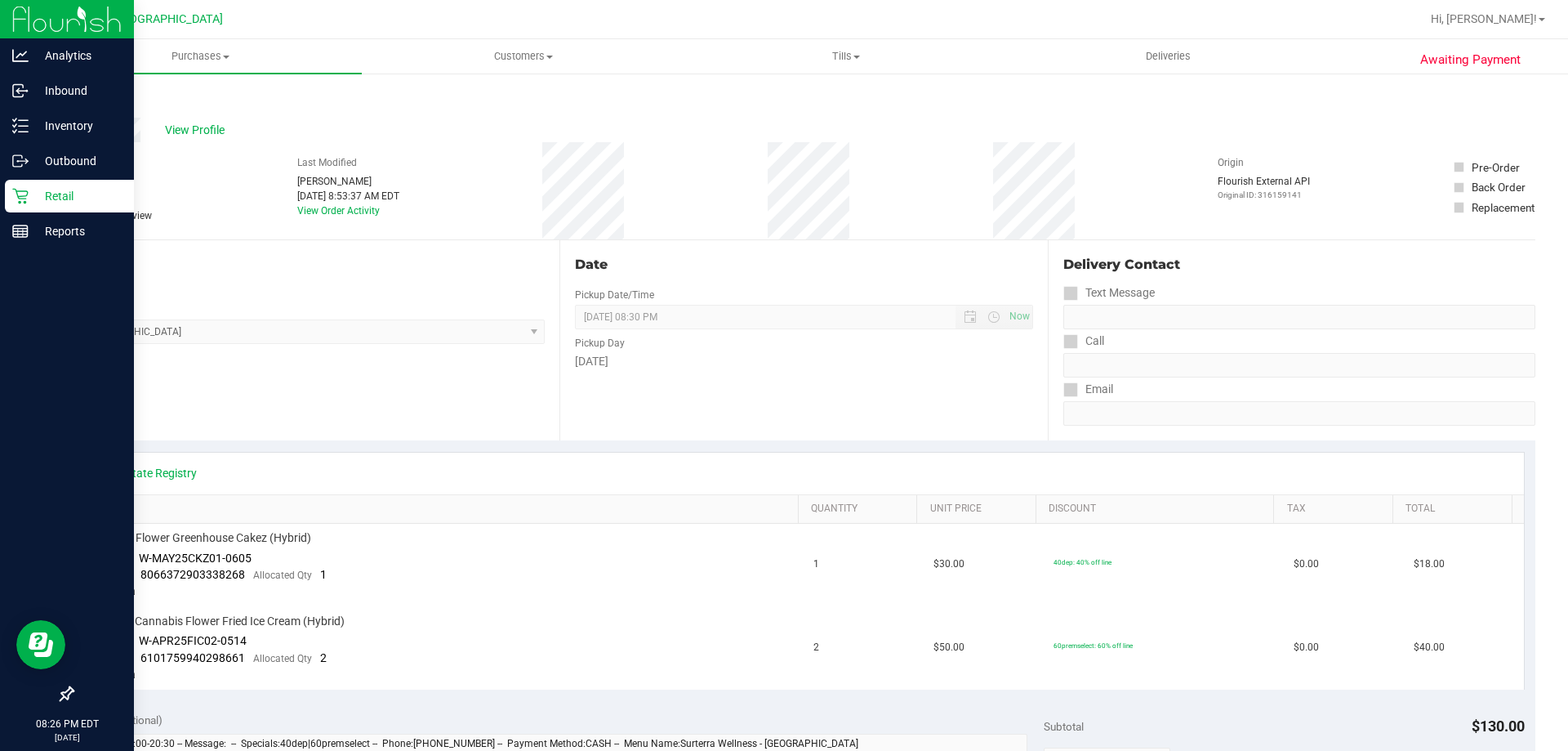
click at [50, 187] on p "Retail" at bounding box center [78, 196] width 98 height 19
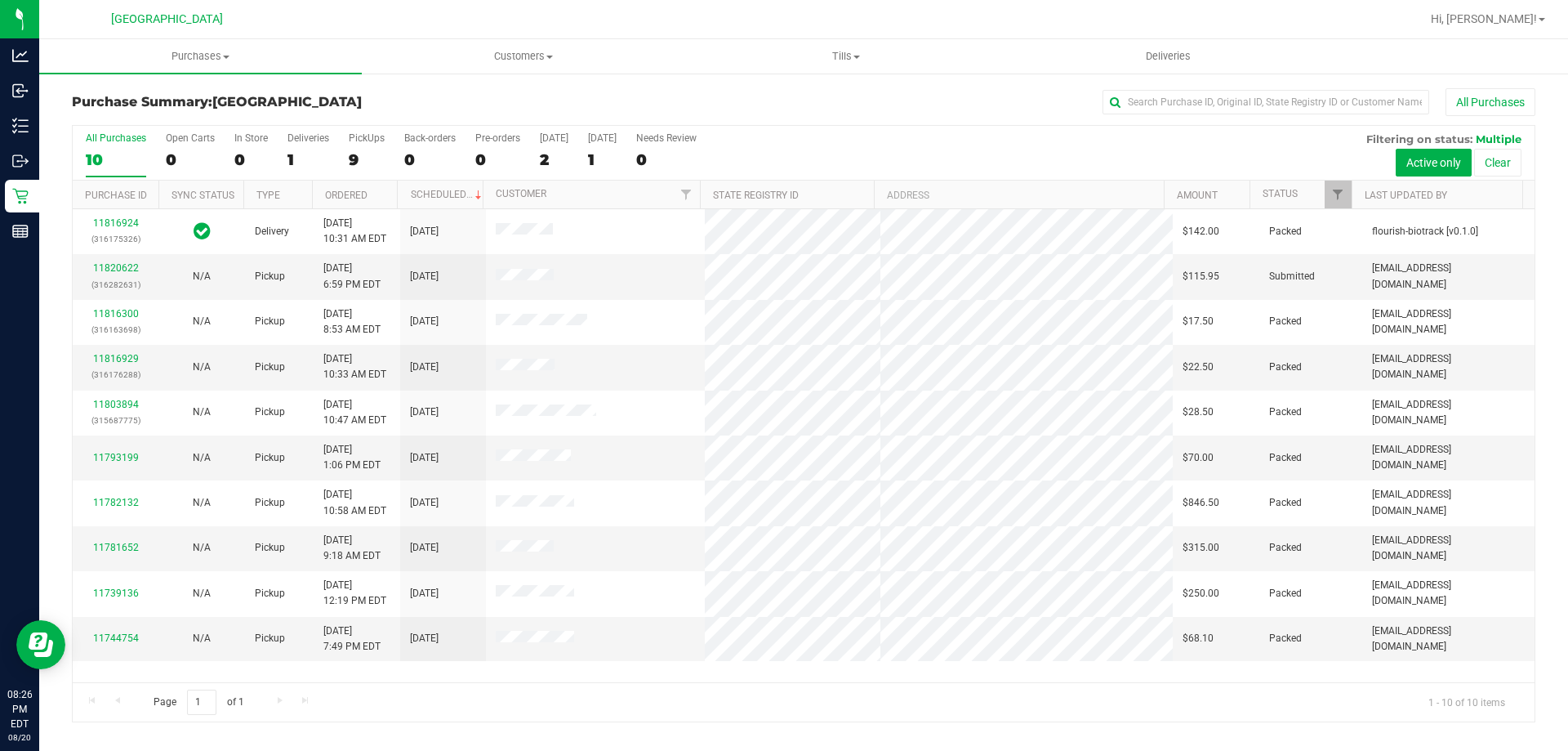
click at [356, 154] on div "9" at bounding box center [366, 159] width 36 height 18
click at [0, 0] on input "PickUps 9" at bounding box center [0, 0] width 0 height 0
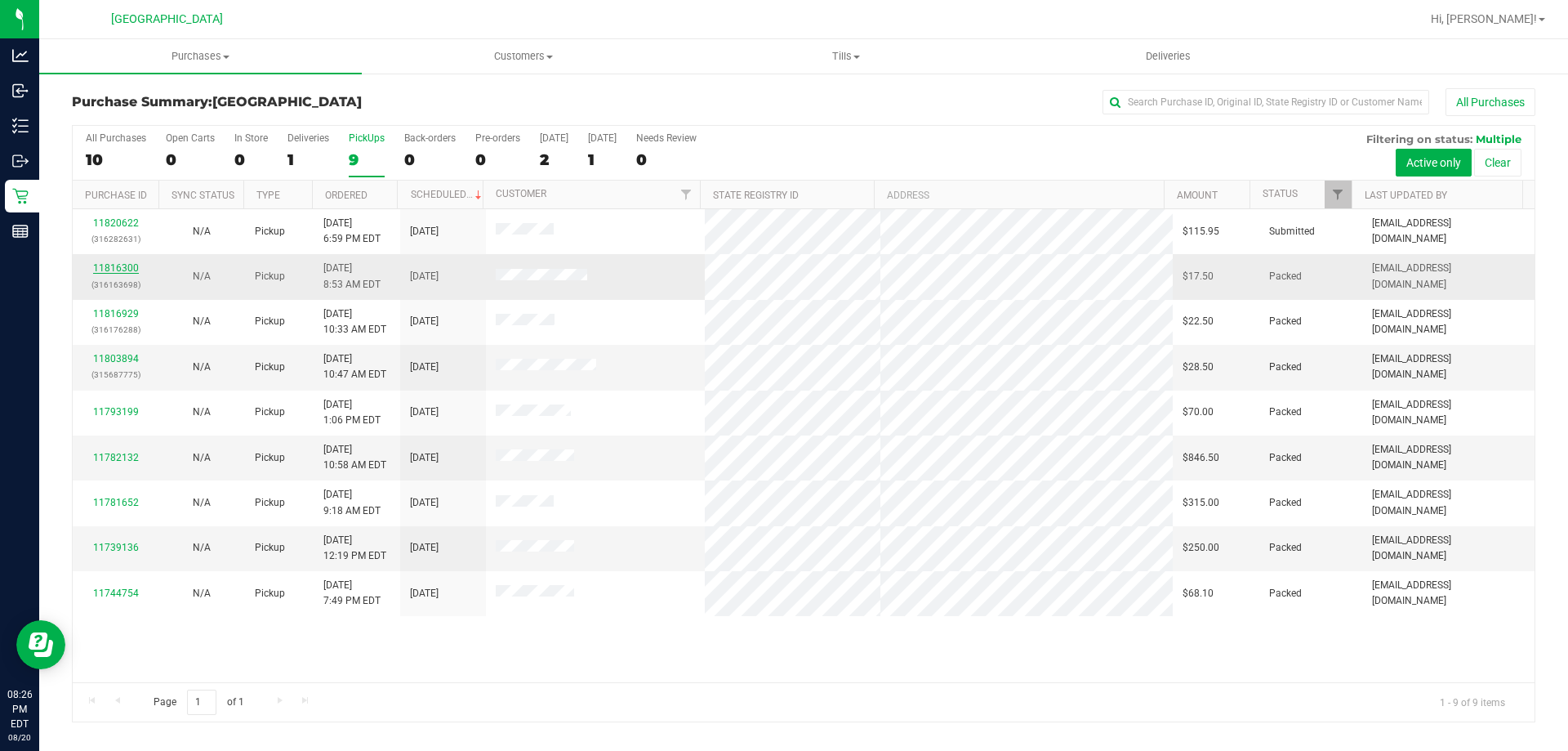
click at [113, 268] on link "11816300" at bounding box center [116, 268] width 45 height 11
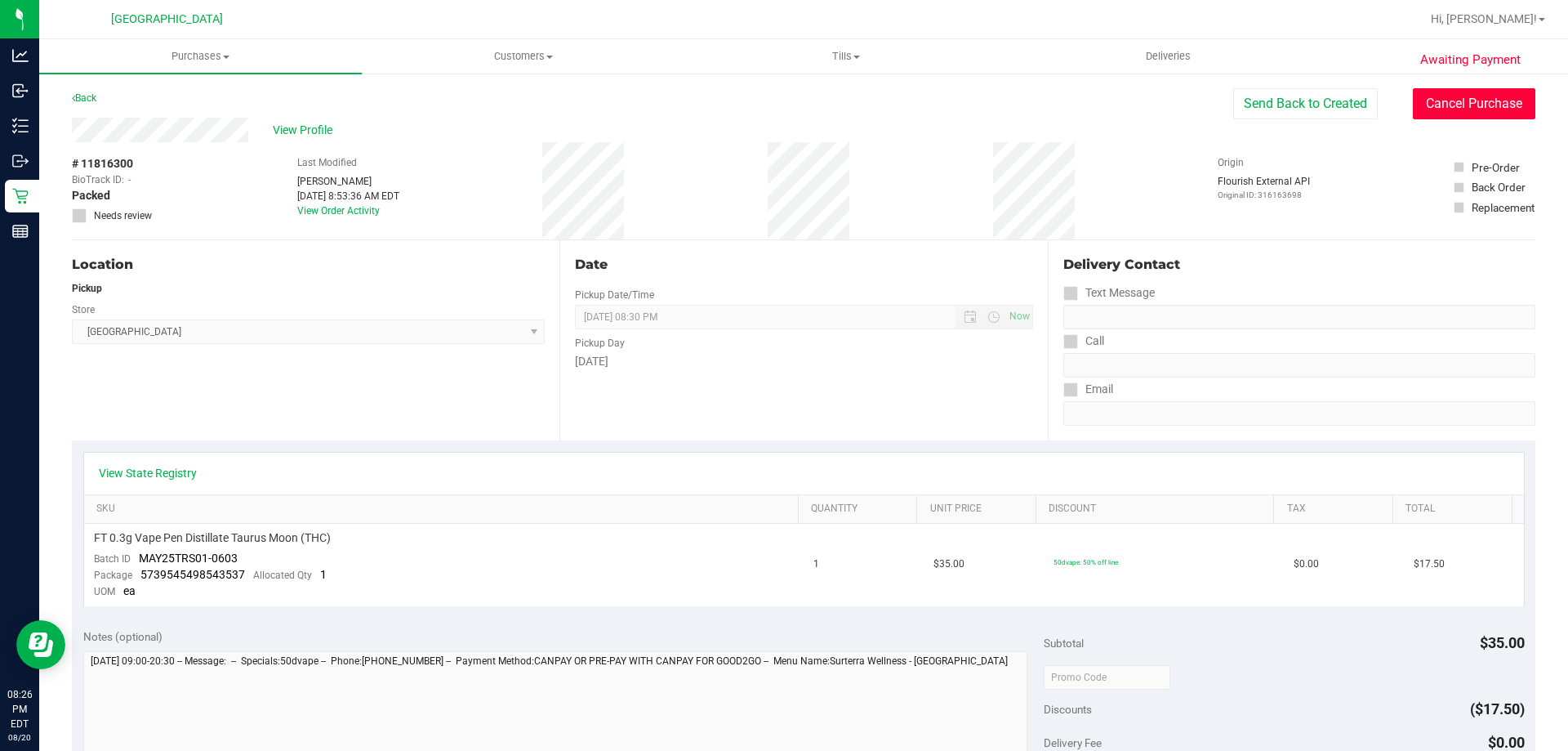
click at [1452, 106] on button "Cancel Purchase" at bounding box center [1474, 104] width 122 height 31
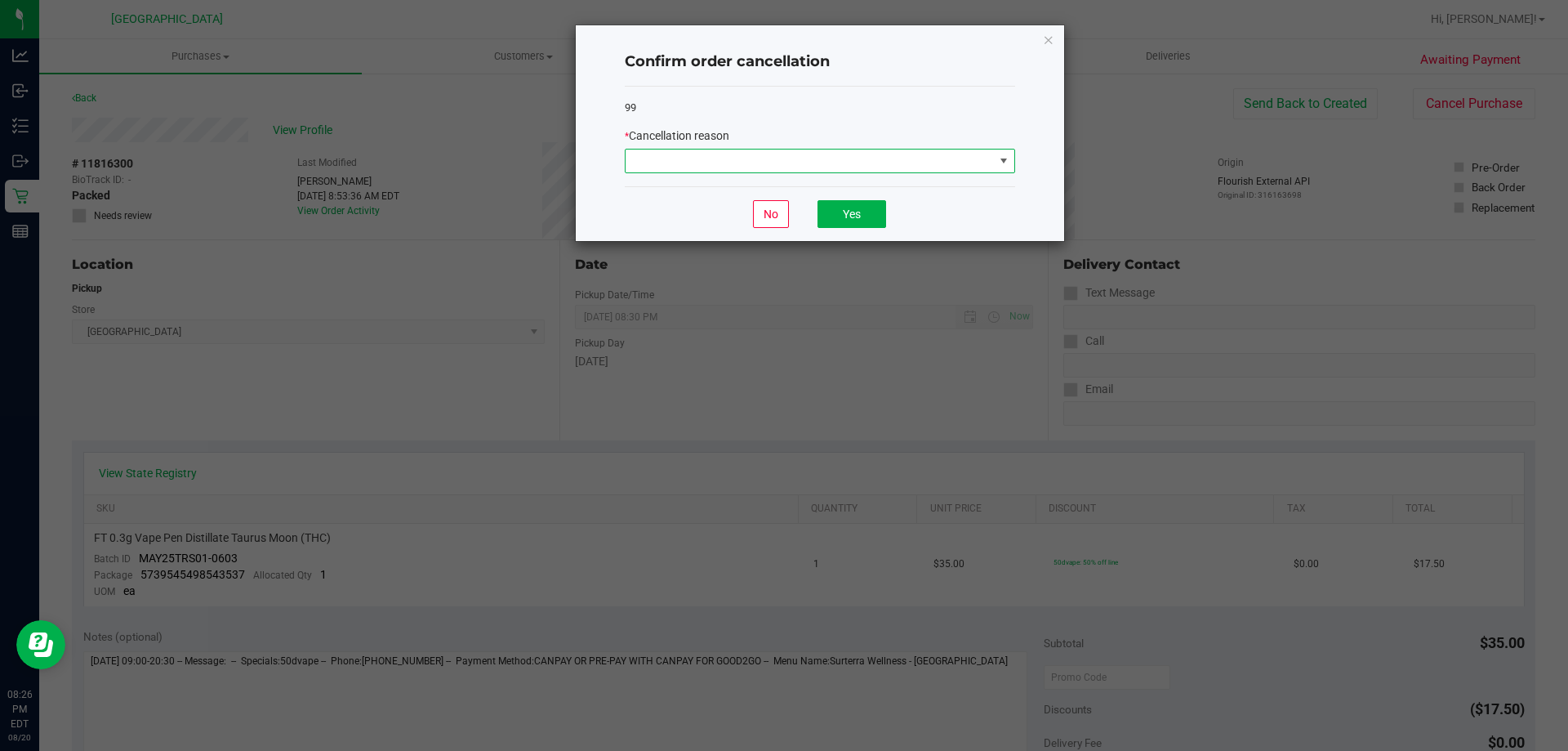
click at [801, 166] on span at bounding box center [809, 161] width 368 height 23
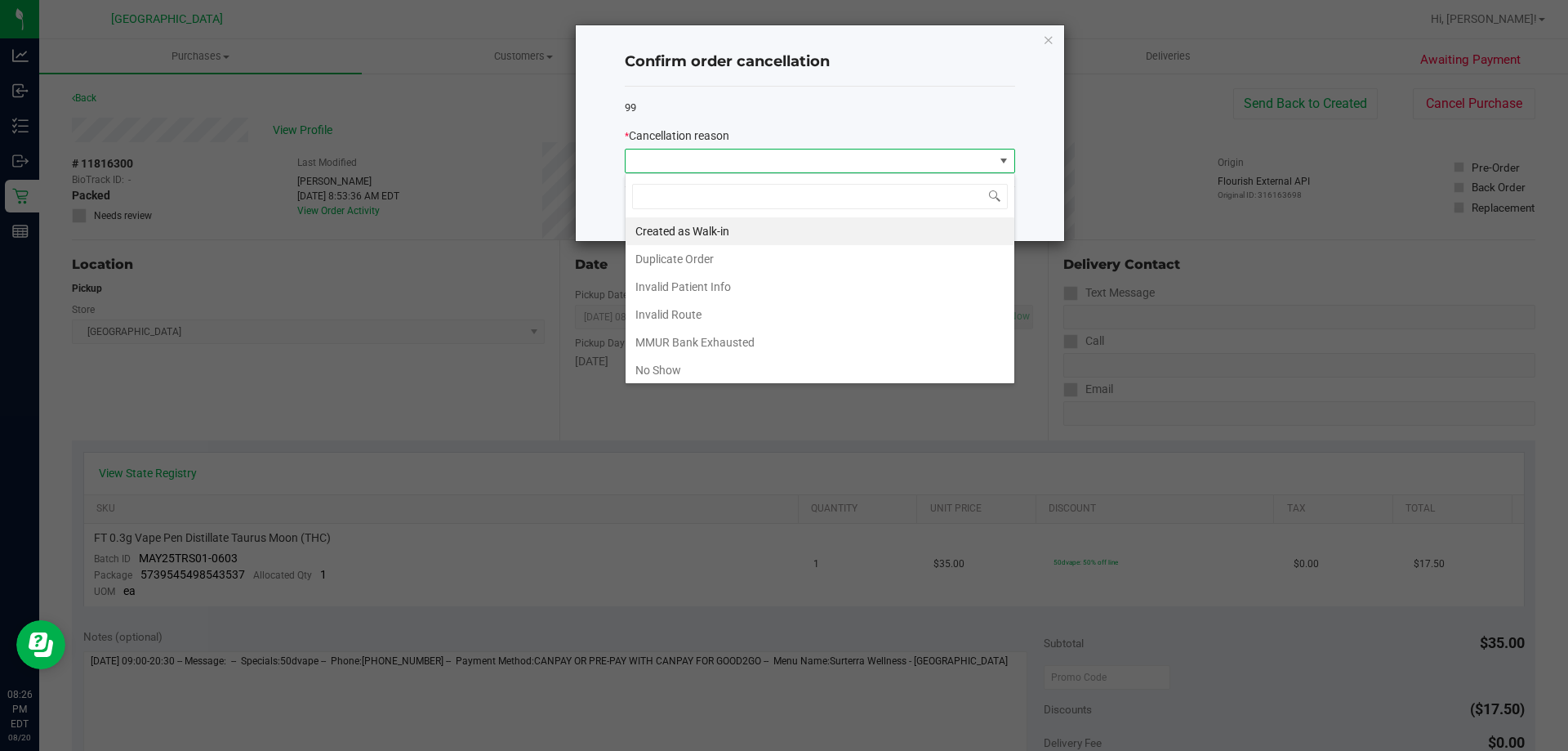
scroll to position [24, 391]
click at [717, 367] on li "No Show" at bounding box center [820, 370] width 389 height 28
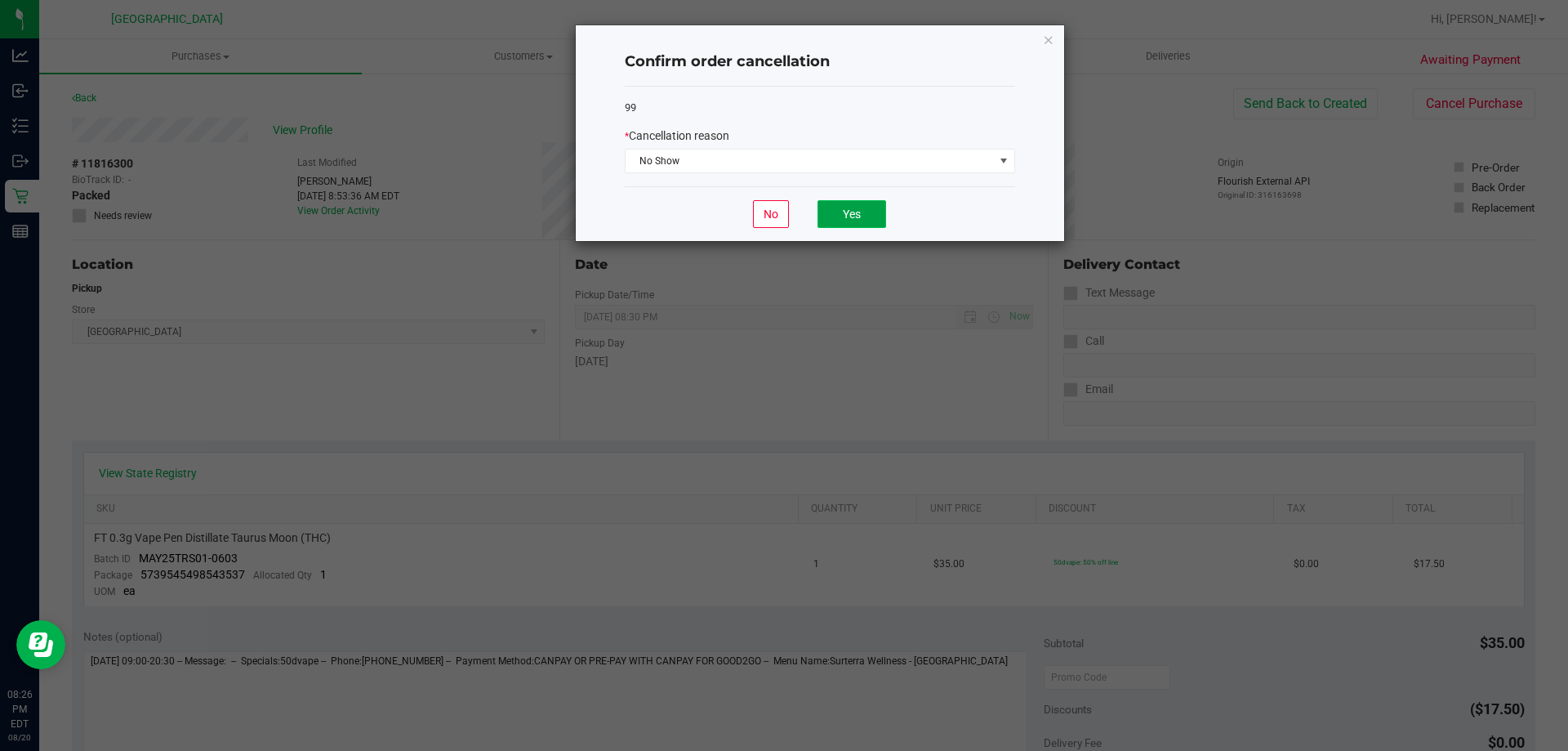
click at [836, 220] on button "Yes" at bounding box center [851, 214] width 68 height 28
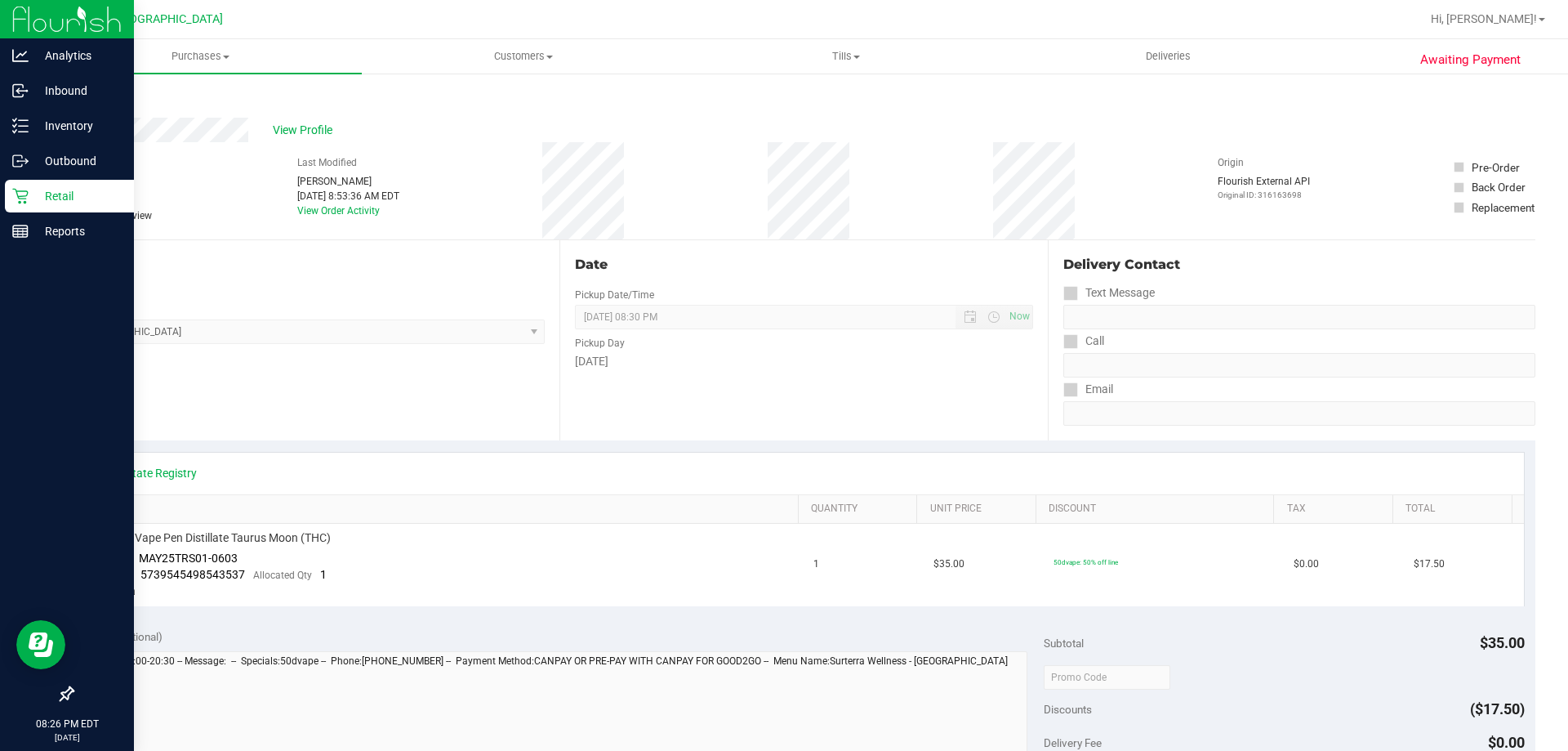
click at [10, 199] on div "Retail" at bounding box center [70, 196] width 129 height 32
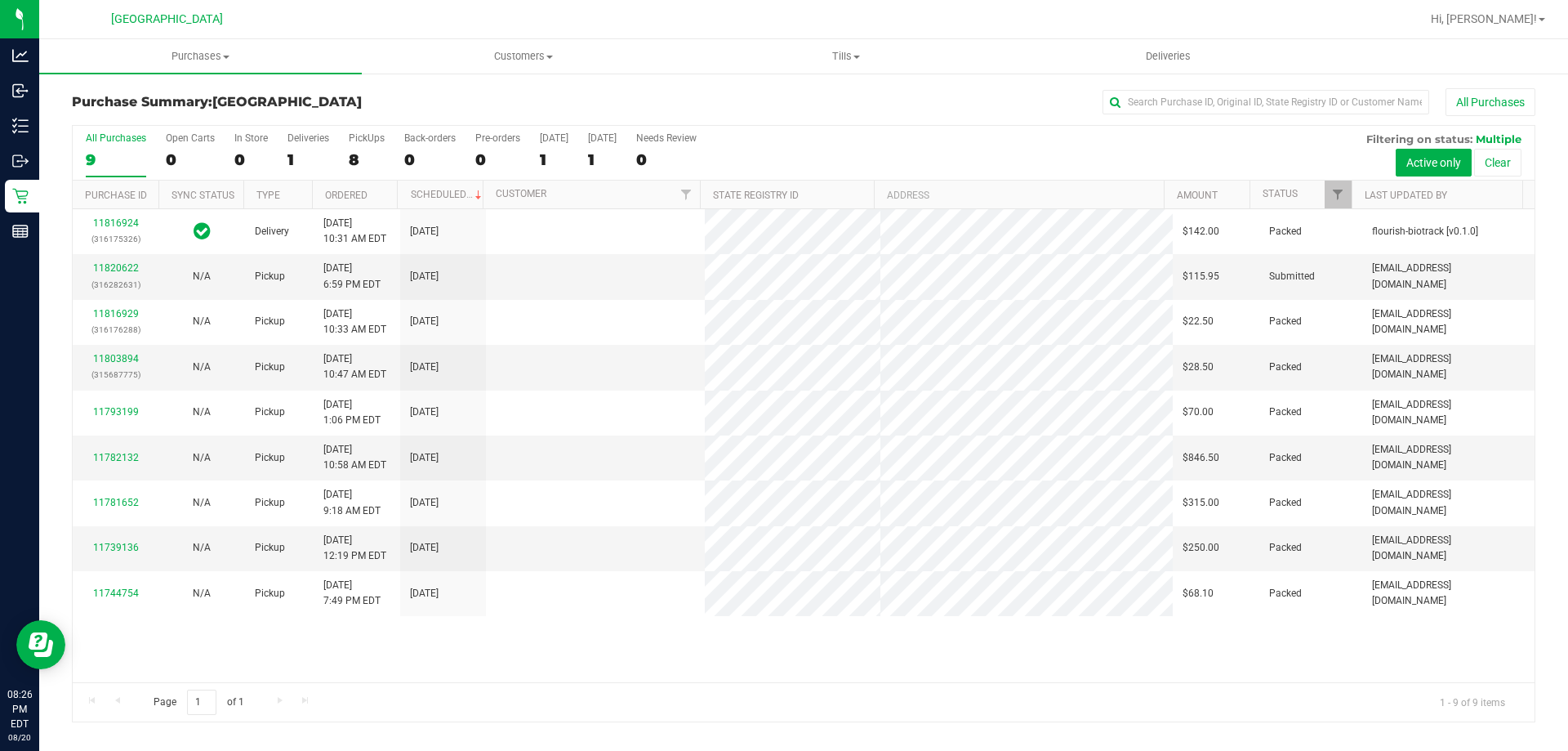
click at [357, 160] on div "8" at bounding box center [366, 159] width 36 height 18
click at [0, 0] on input "PickUps 8" at bounding box center [0, 0] width 0 height 0
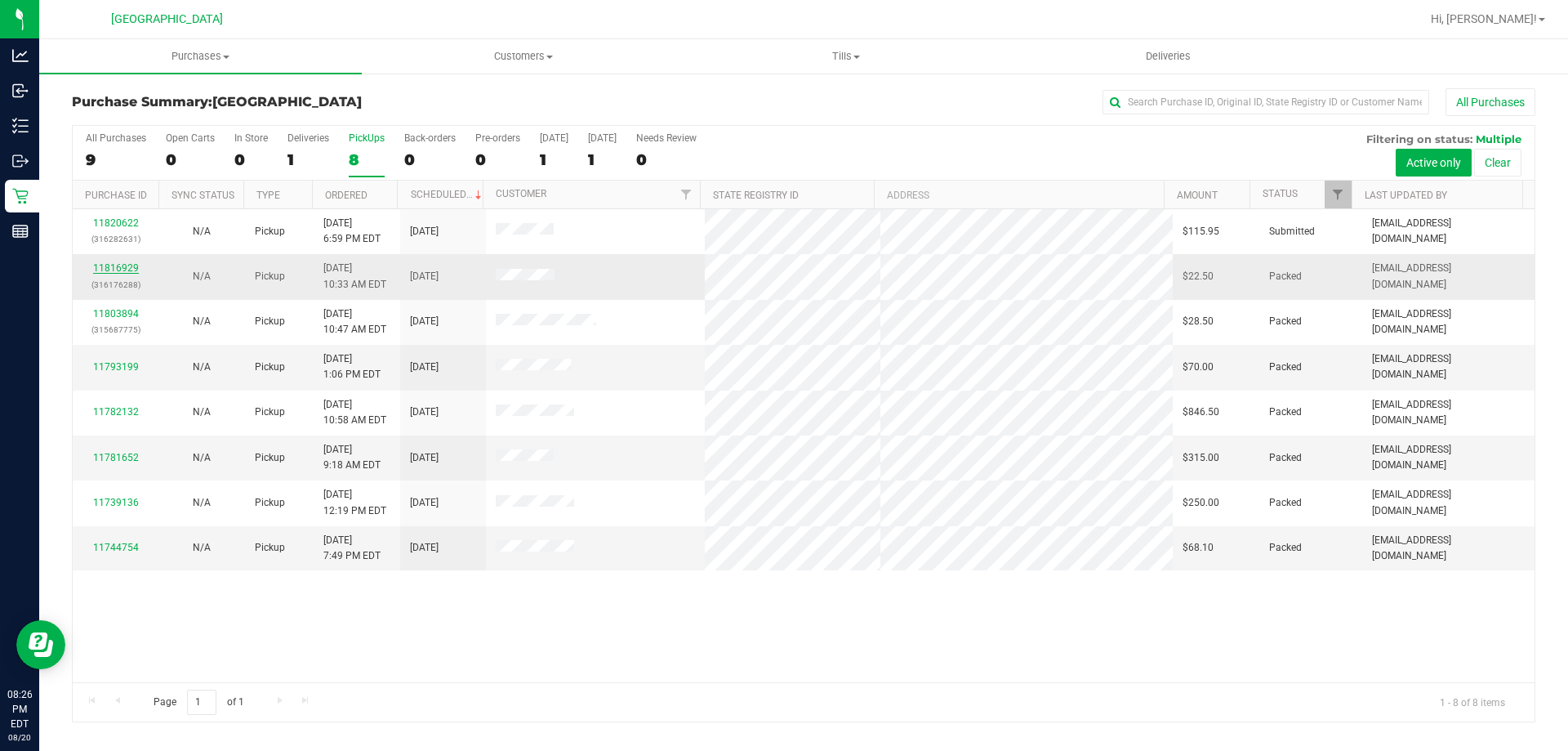
click at [131, 267] on link "11816929" at bounding box center [116, 268] width 45 height 11
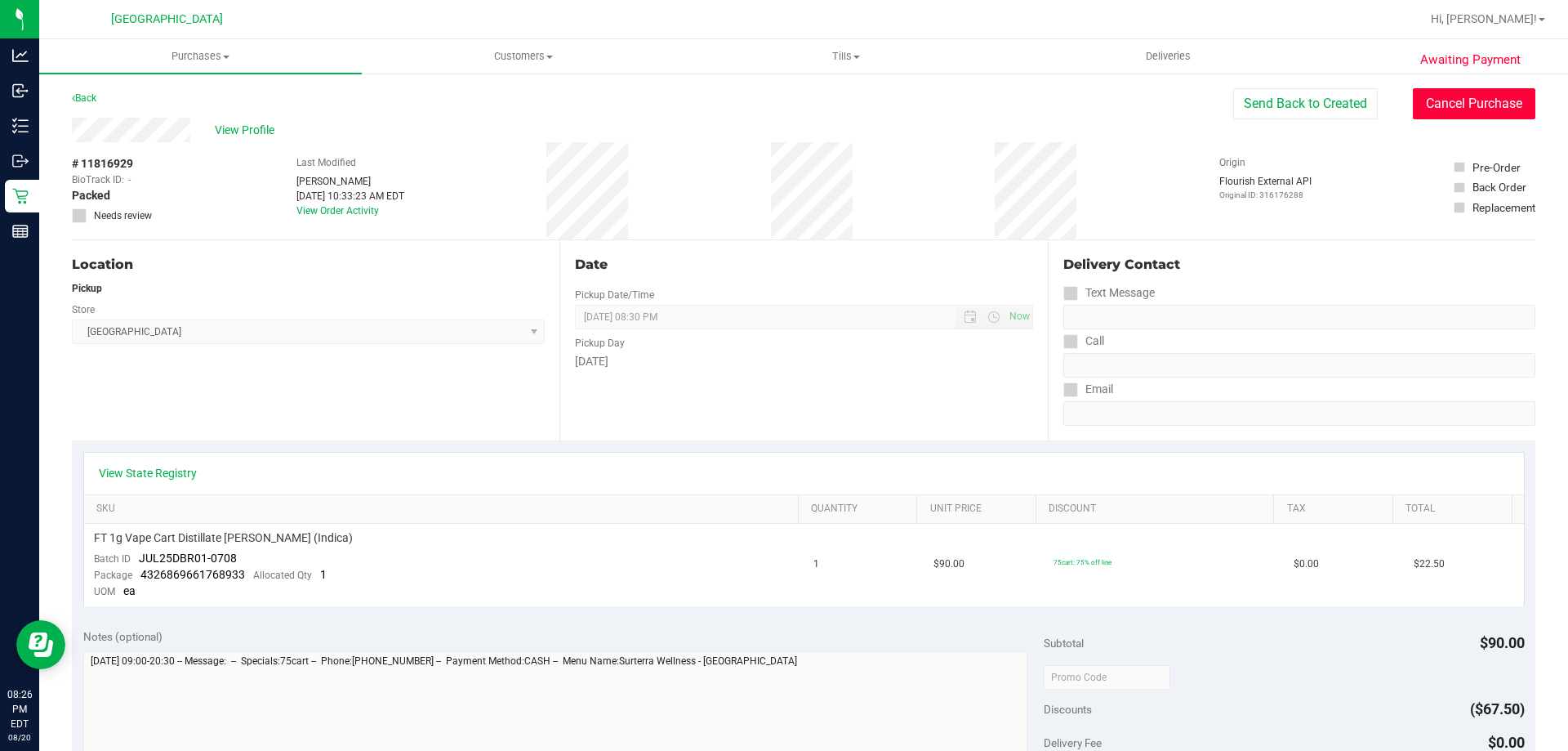
click at [1459, 107] on button "Cancel Purchase" at bounding box center [1474, 104] width 122 height 31
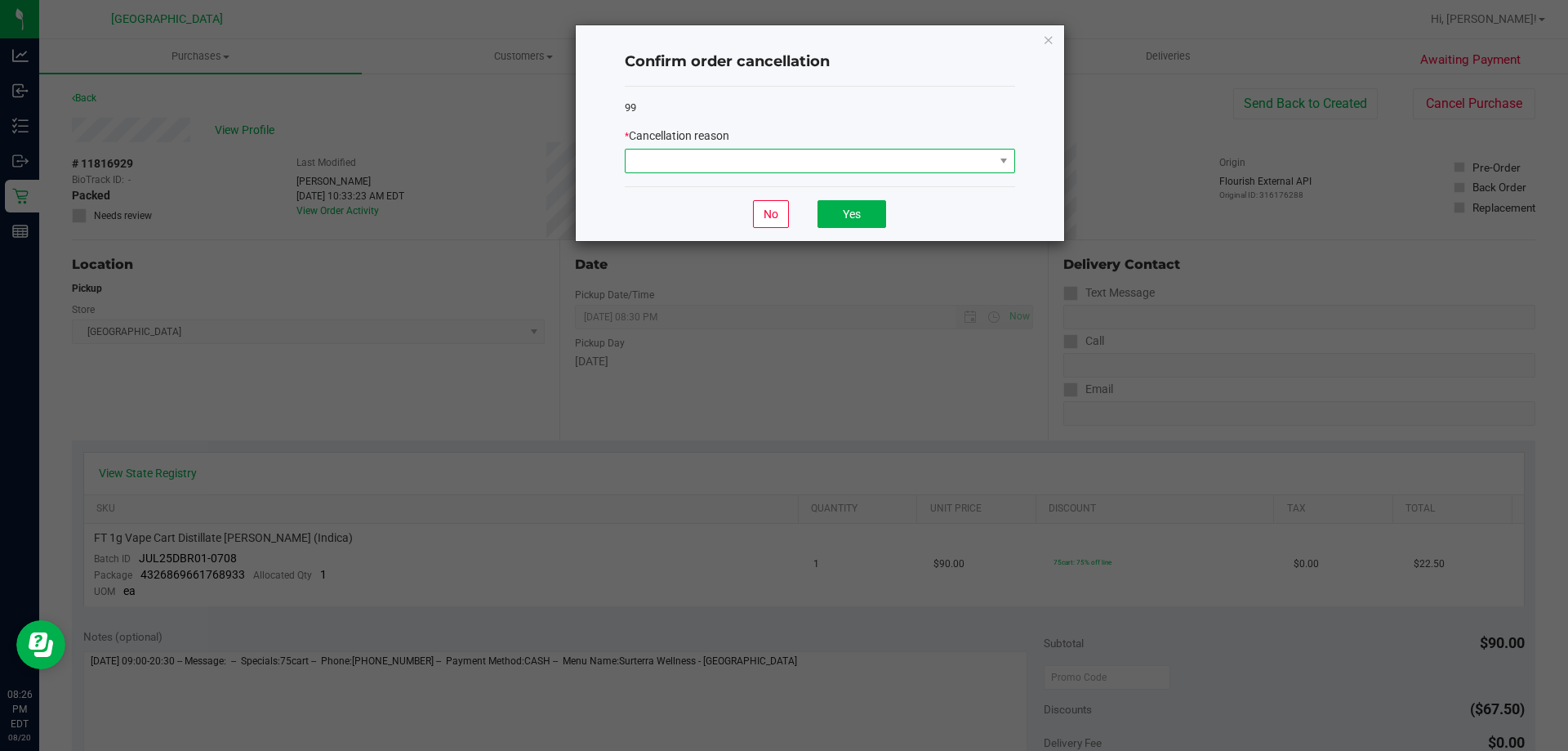
click at [878, 169] on span at bounding box center [809, 161] width 368 height 23
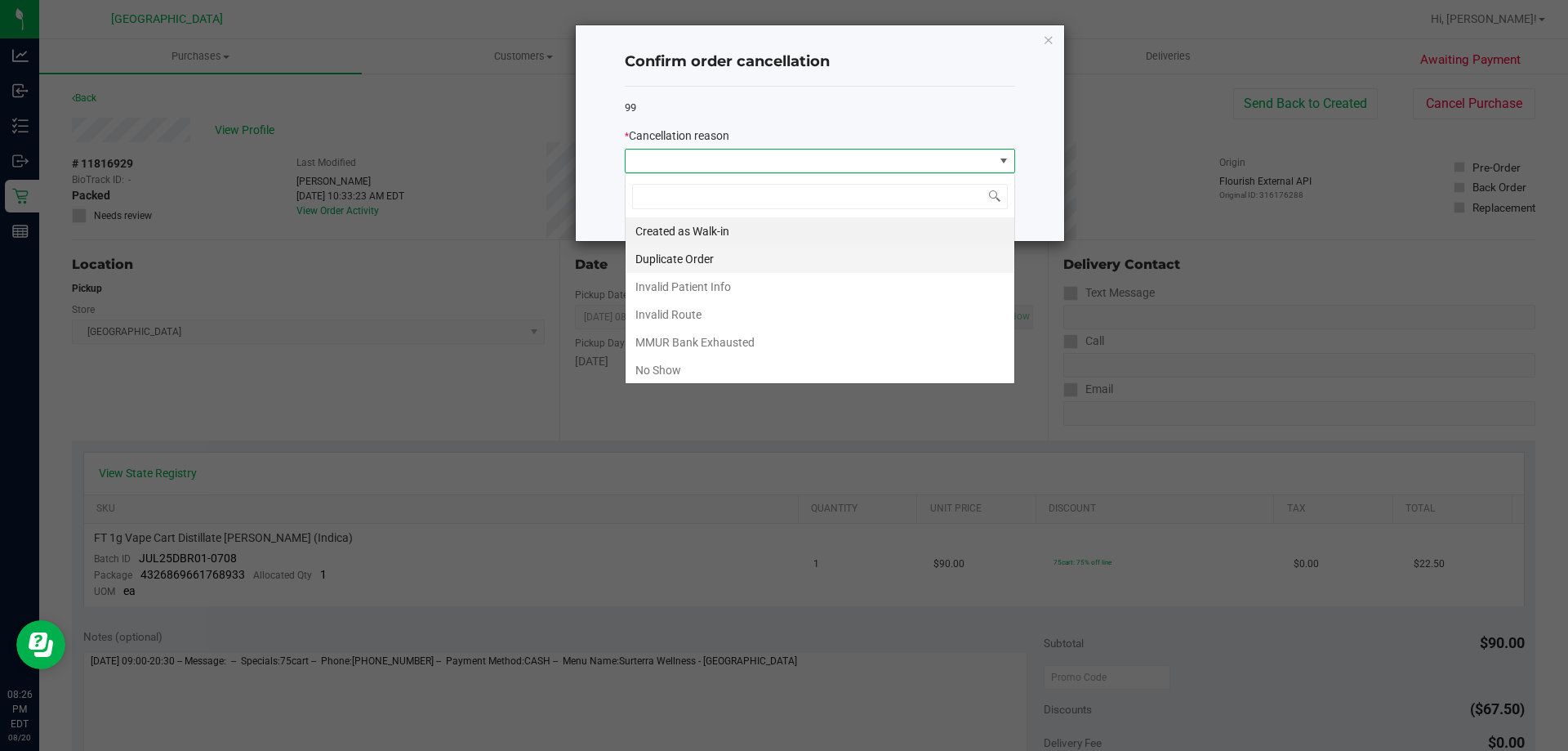
scroll to position [24, 391]
click at [713, 371] on li "No Show" at bounding box center [820, 370] width 389 height 28
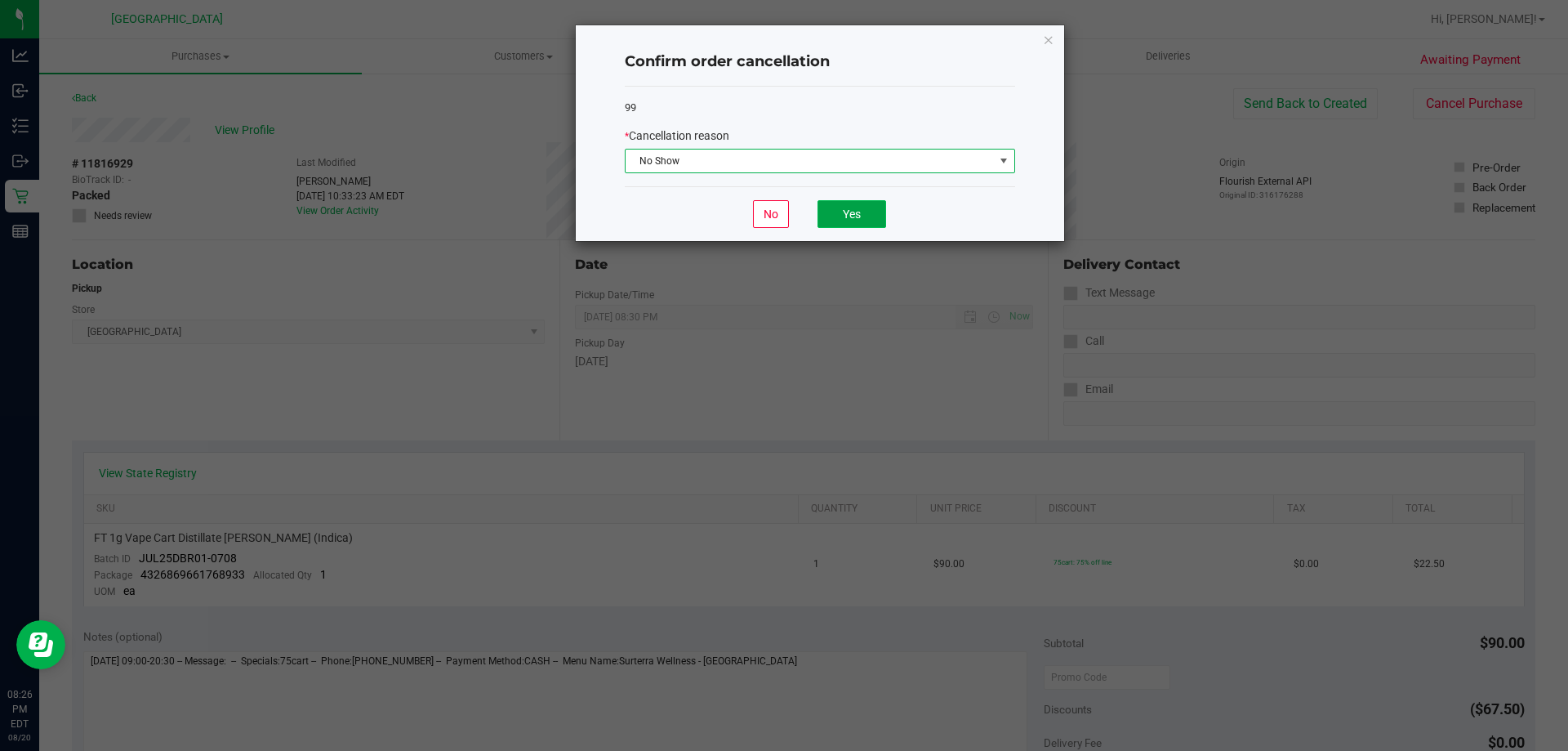
click at [836, 207] on button "Yes" at bounding box center [851, 214] width 68 height 28
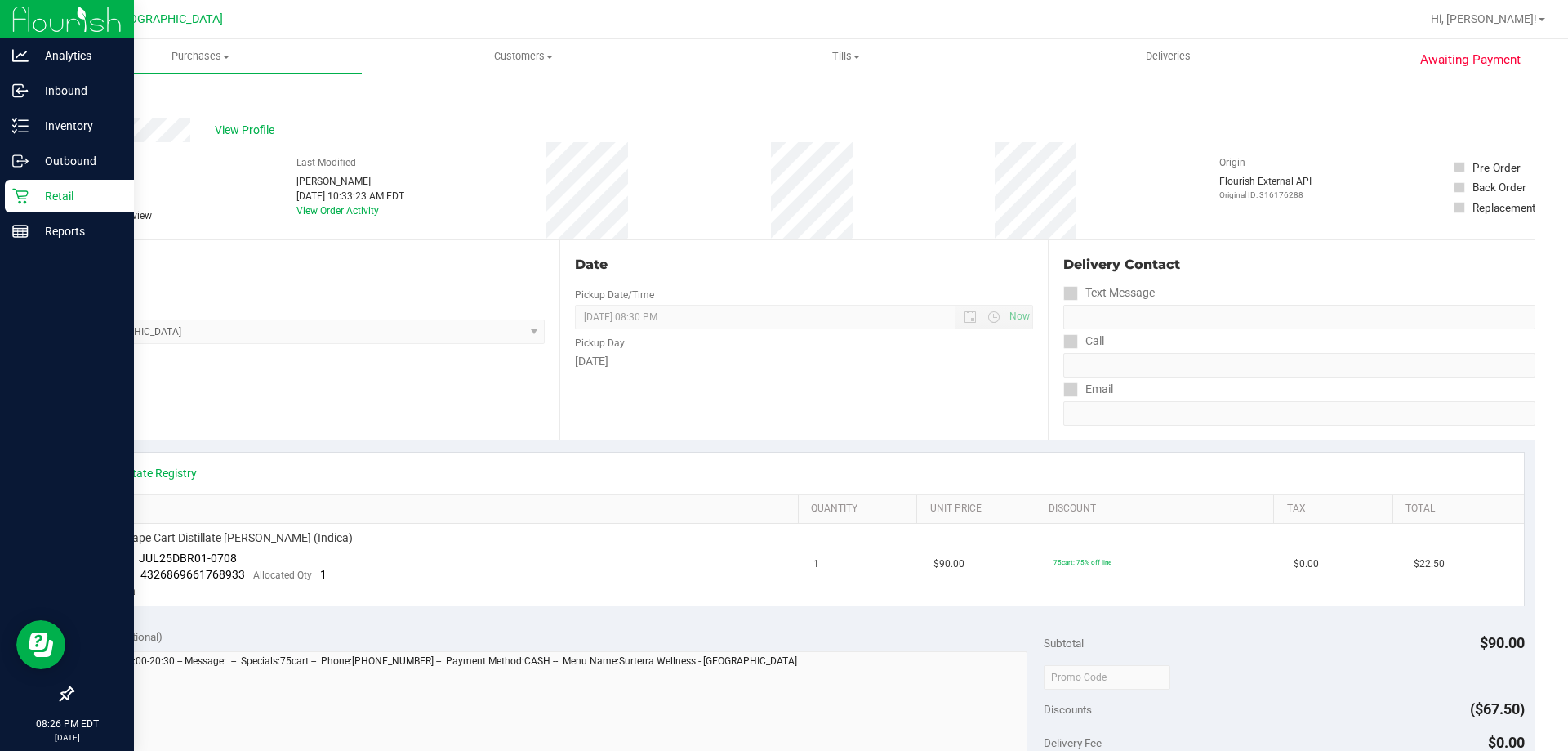
click at [27, 192] on icon at bounding box center [20, 197] width 16 height 16
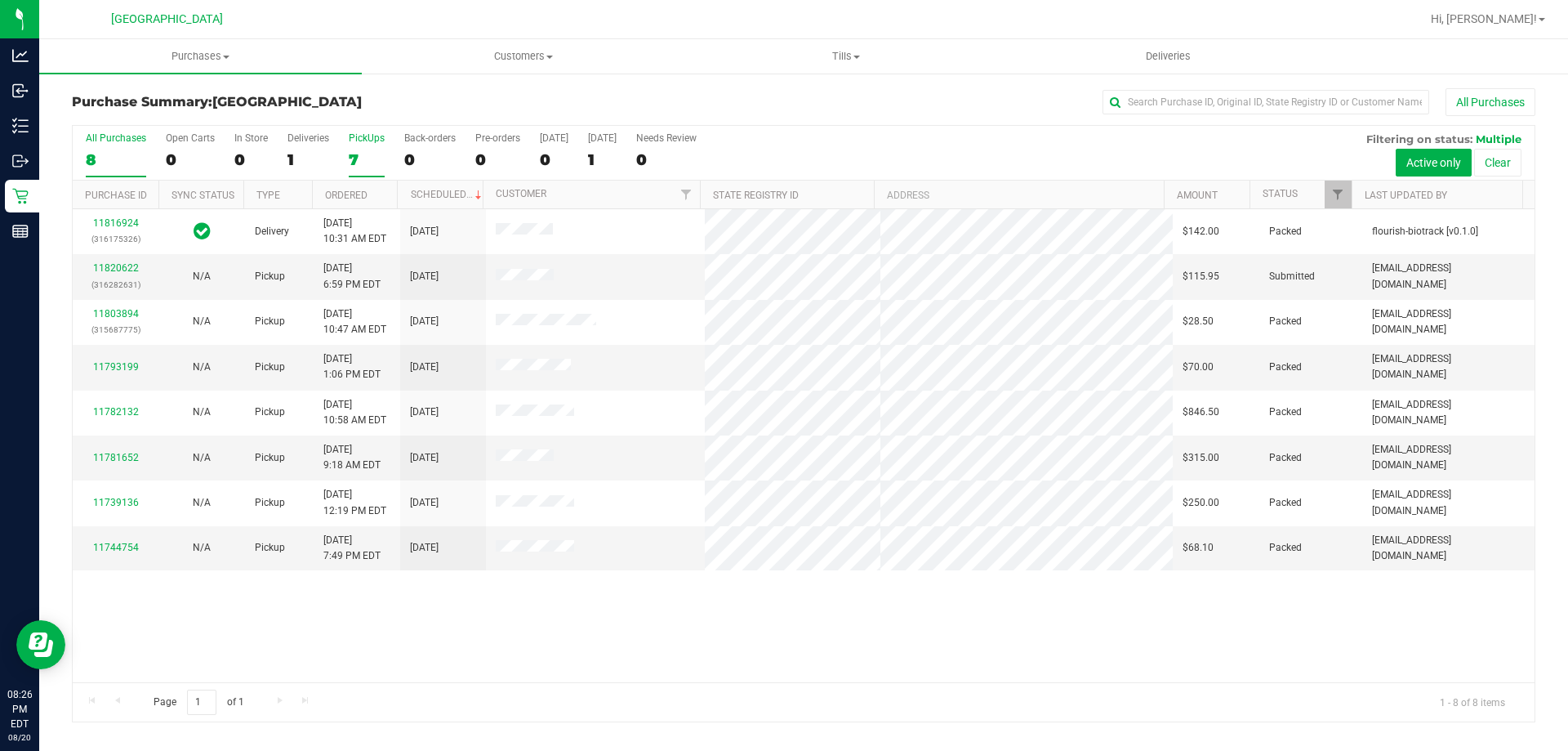
click at [364, 158] on div "7" at bounding box center [366, 159] width 36 height 18
click at [0, 0] on input "PickUps 7" at bounding box center [0, 0] width 0 height 0
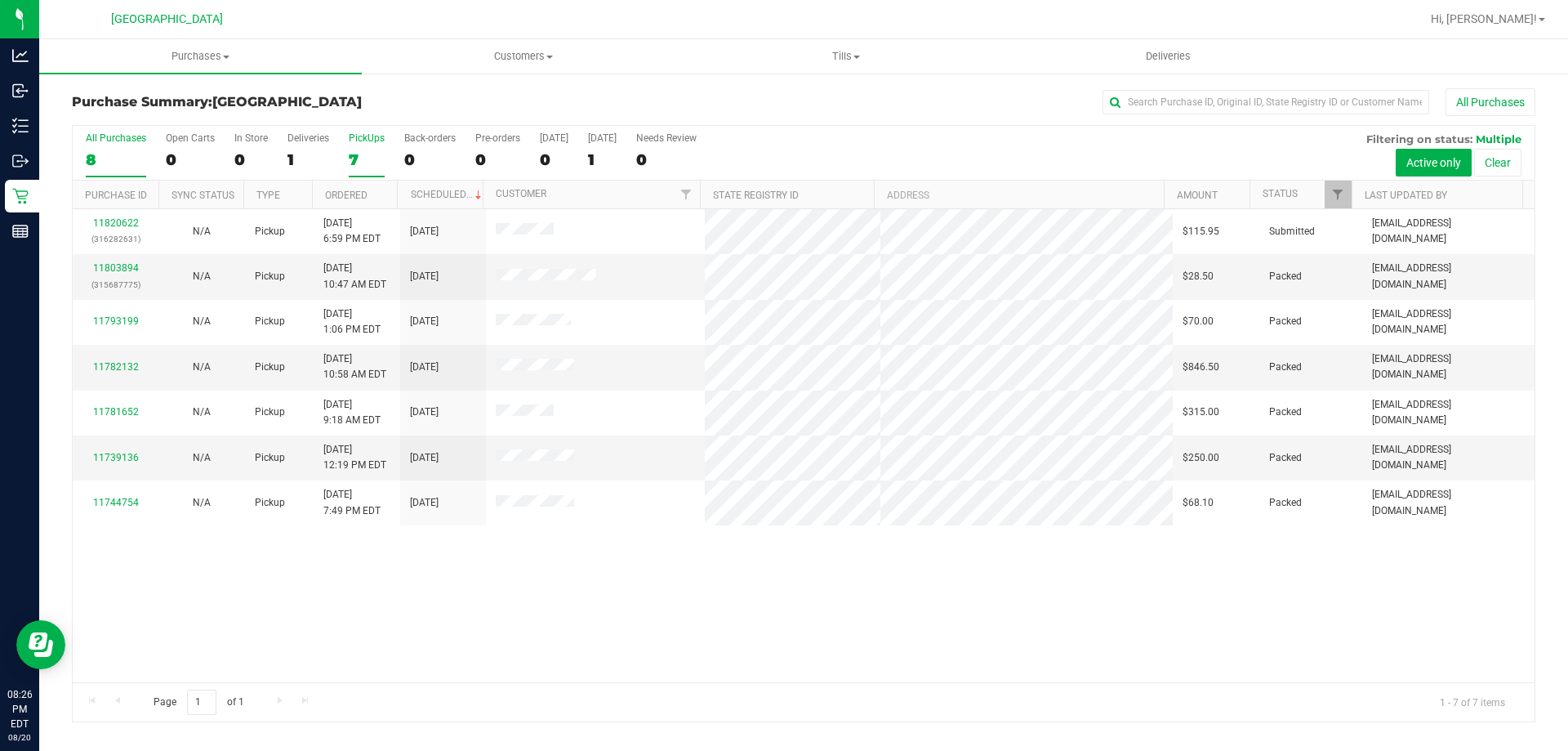
click at [117, 156] on div "8" at bounding box center [115, 159] width 60 height 18
click at [0, 0] on input "All Purchases 8" at bounding box center [0, 0] width 0 height 0
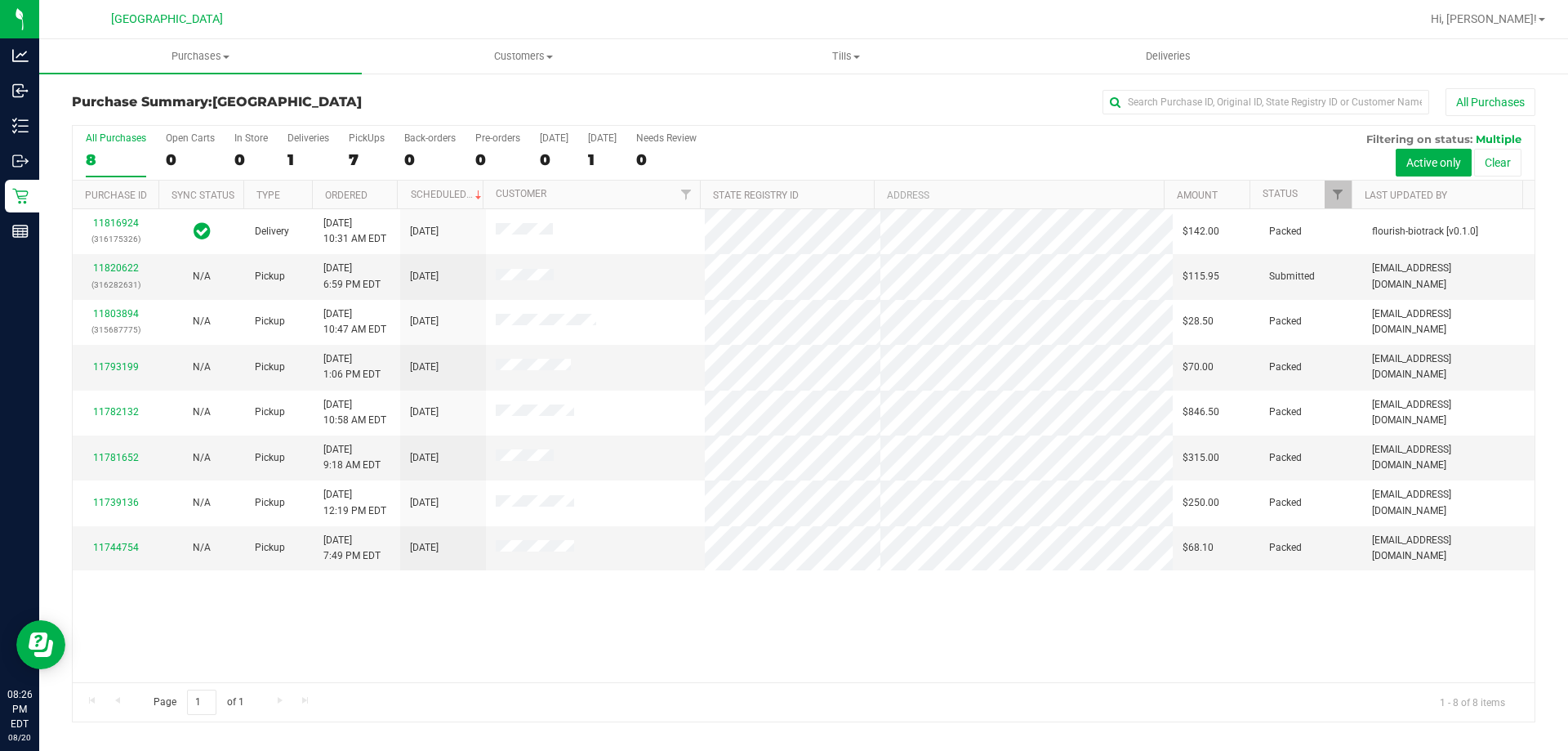
click at [427, 115] on div "Purchase Summary: North Port WC All Purchases" at bounding box center [803, 106] width 1463 height 36
click at [893, 668] on div "11816924 (316175326) Delivery 8/20/2025 10:31 AM EDT 8/25/2025 $142.00 Packed f…" at bounding box center [803, 445] width 1461 height 473
click at [381, 160] on div "7" at bounding box center [366, 159] width 36 height 18
click at [0, 0] on input "PickUps 7" at bounding box center [0, 0] width 0 height 0
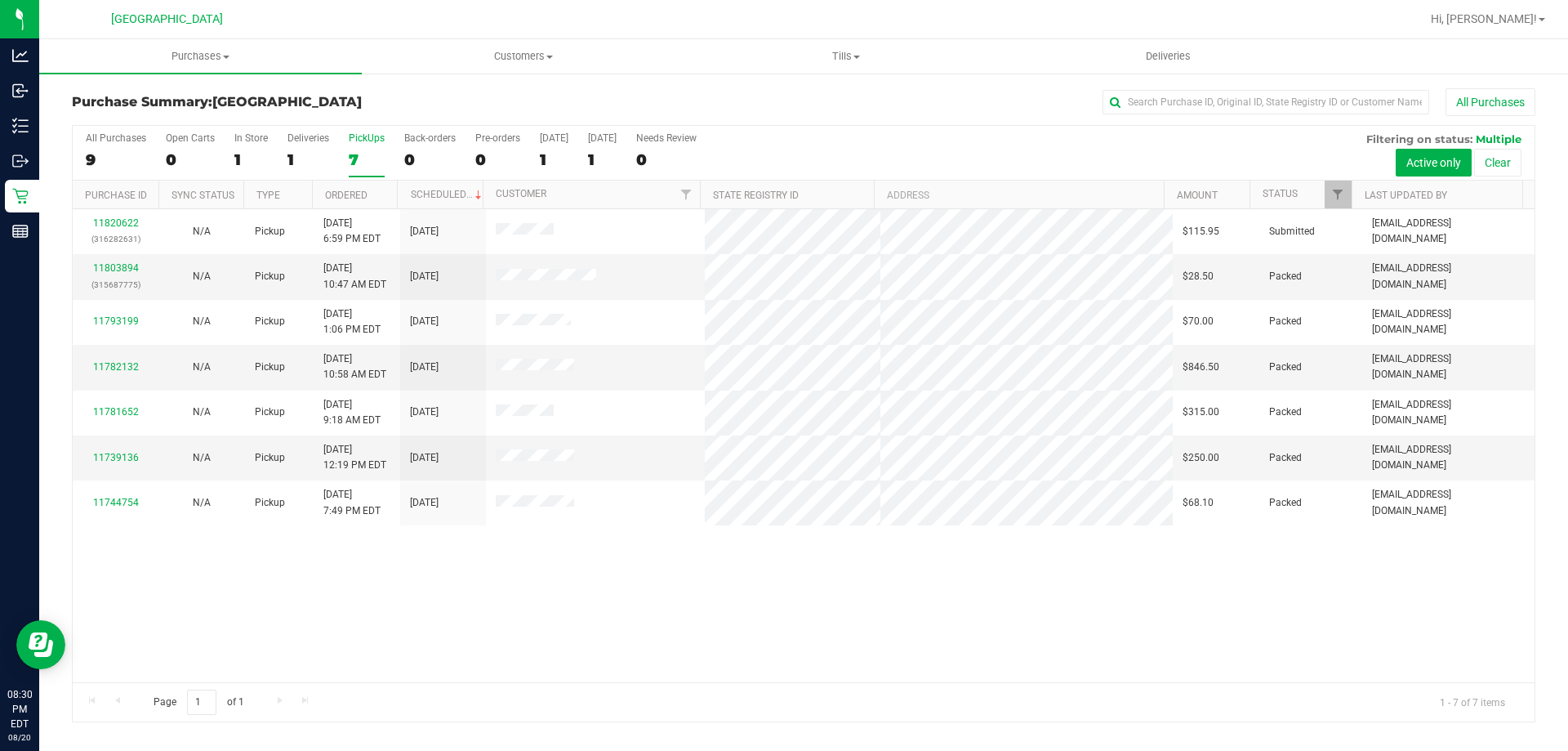
click at [365, 177] on div "All Purchases 9 Open Carts 0 In Store 1 Deliveries 1 PickUps 7 Back-orders 0 Pr…" at bounding box center [803, 153] width 1461 height 55
click at [357, 160] on div "7" at bounding box center [366, 159] width 36 height 18
click at [0, 0] on input "PickUps 7" at bounding box center [0, 0] width 0 height 0
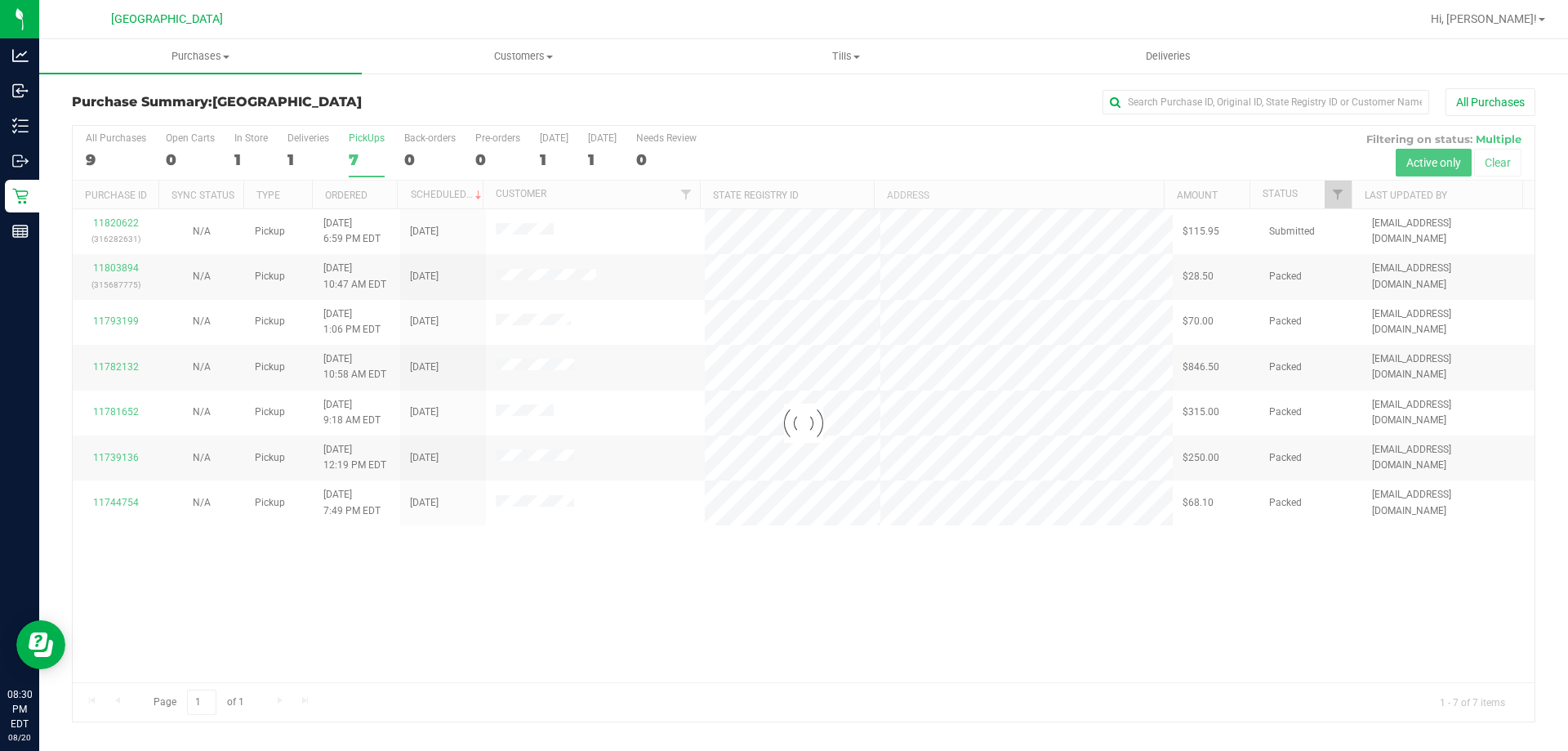
click at [402, 115] on div "Purchase Summary: North Port WC All Purchases" at bounding box center [803, 106] width 1463 height 36
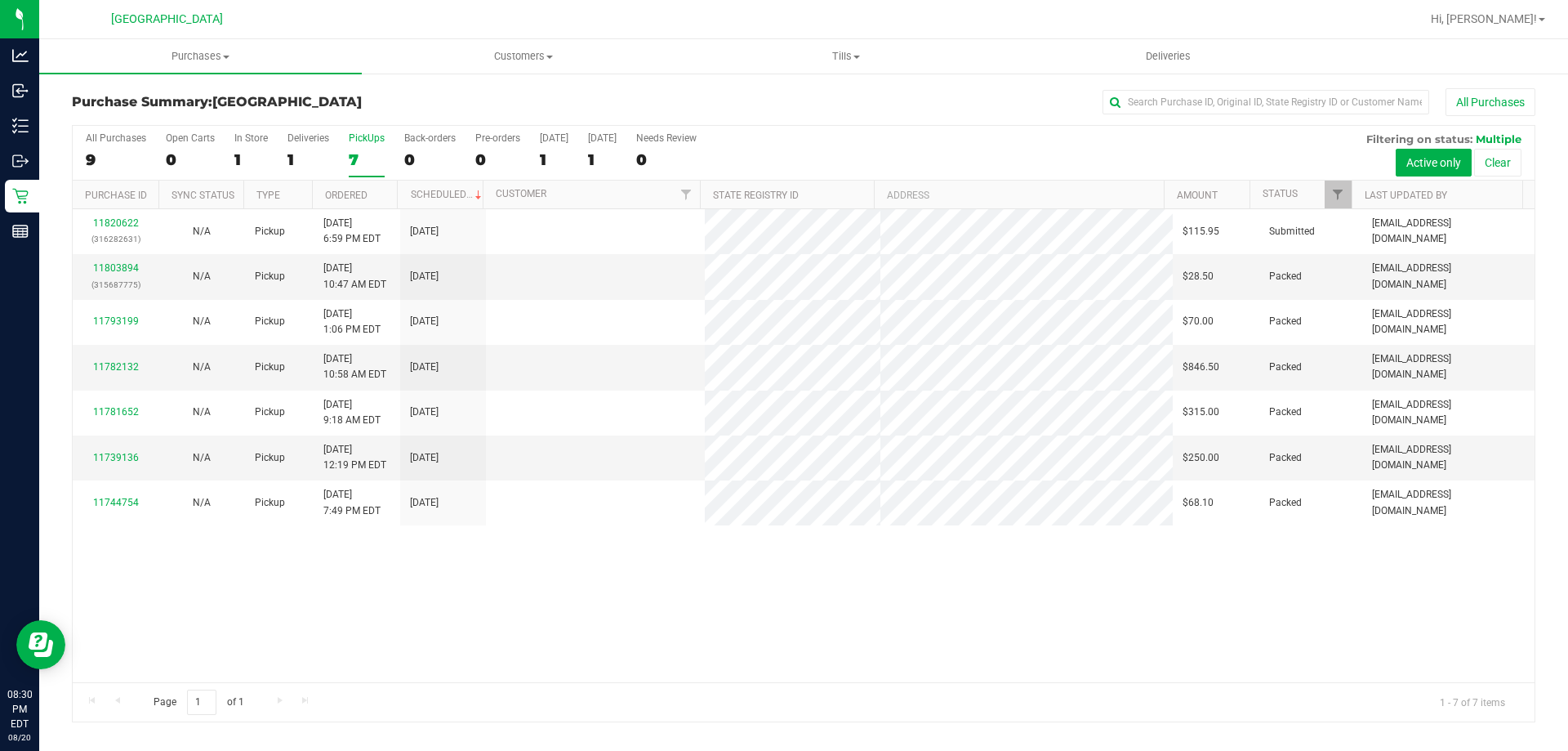
click at [350, 156] on div "7" at bounding box center [366, 159] width 36 height 18
click at [0, 0] on input "PickUps 7" at bounding box center [0, 0] width 0 height 0
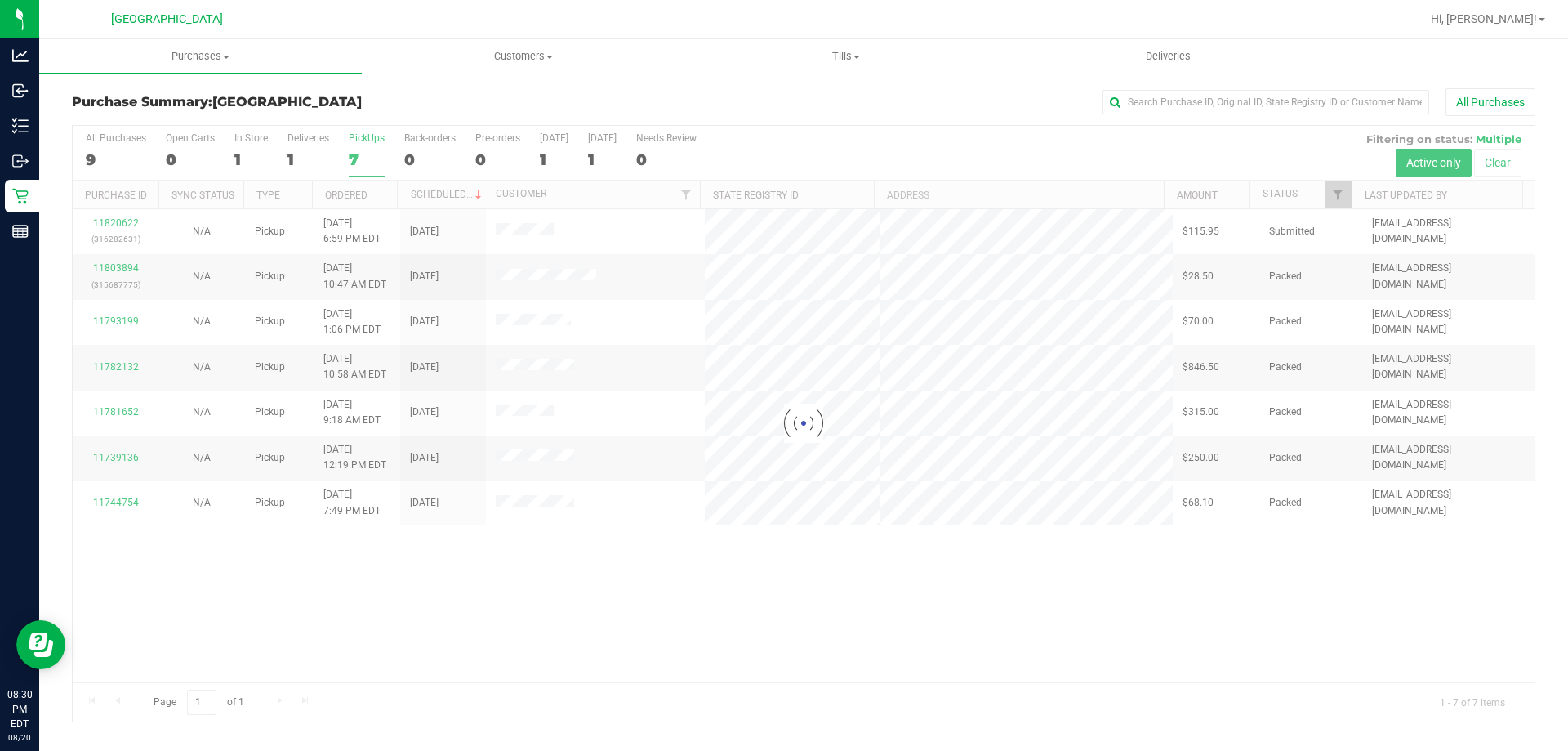
click at [273, 163] on div at bounding box center [803, 423] width 1461 height 595
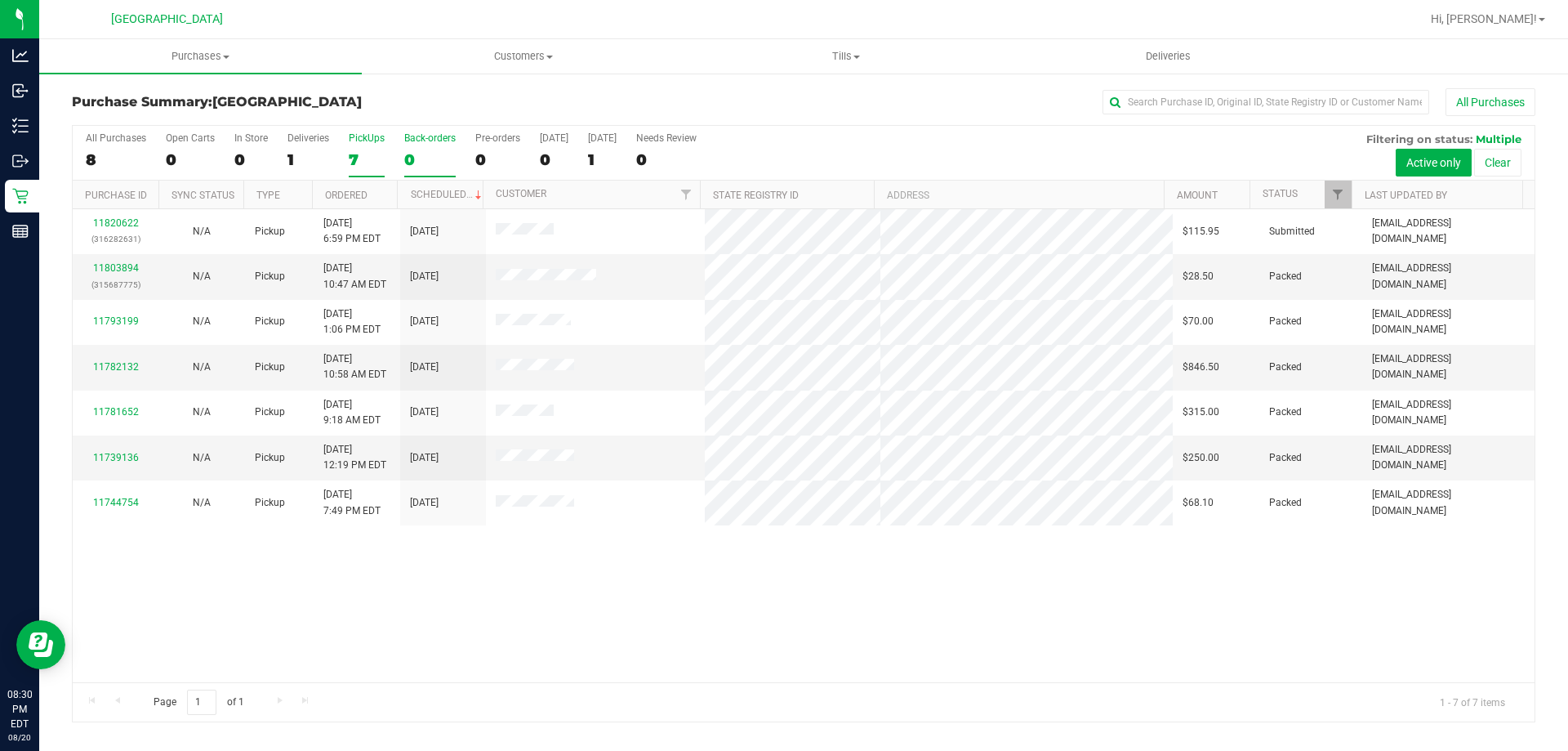
click at [406, 150] on div "0" at bounding box center [429, 159] width 52 height 18
click at [0, 0] on input "Back-orders 0" at bounding box center [0, 0] width 0 height 0
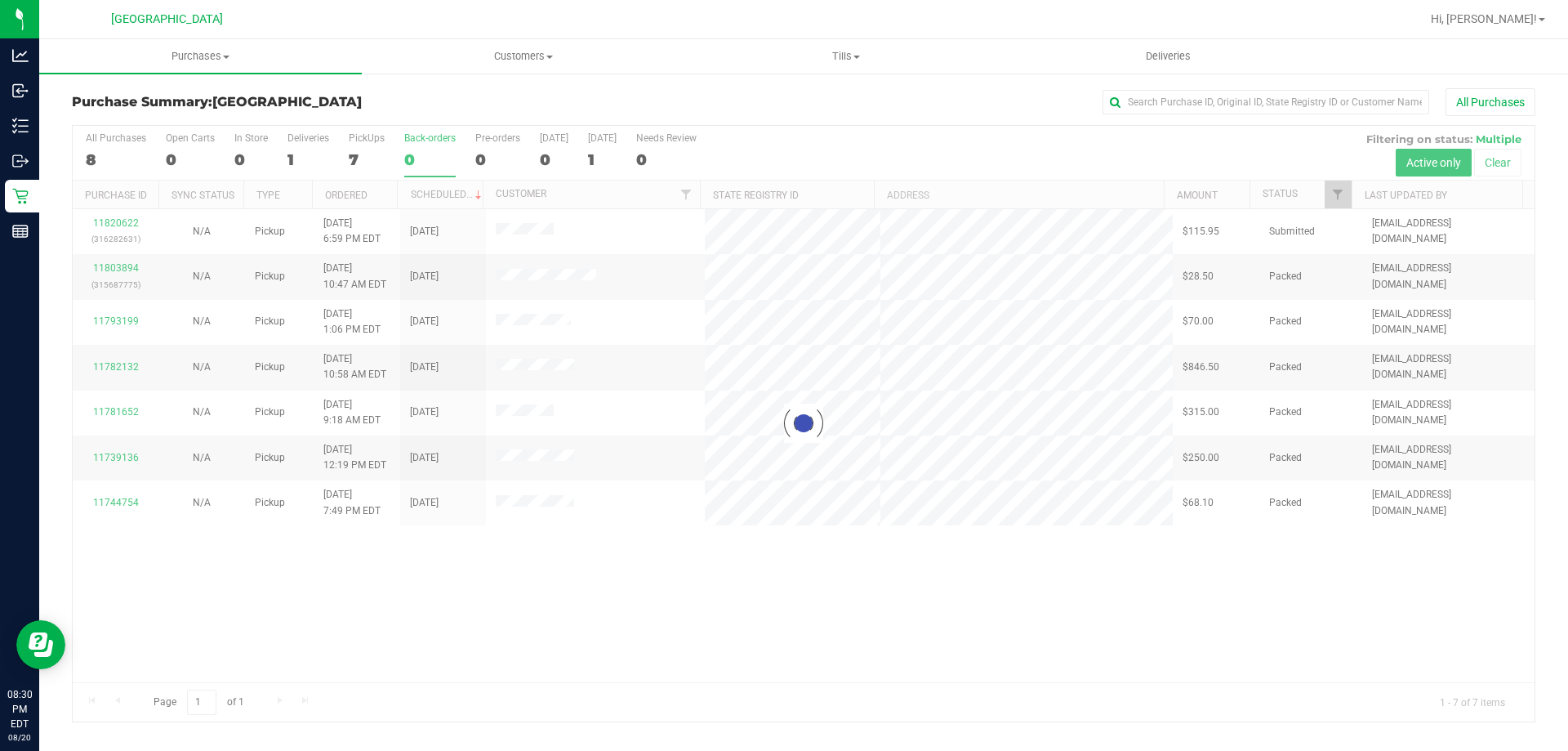
click at [381, 144] on div at bounding box center [803, 423] width 1461 height 595
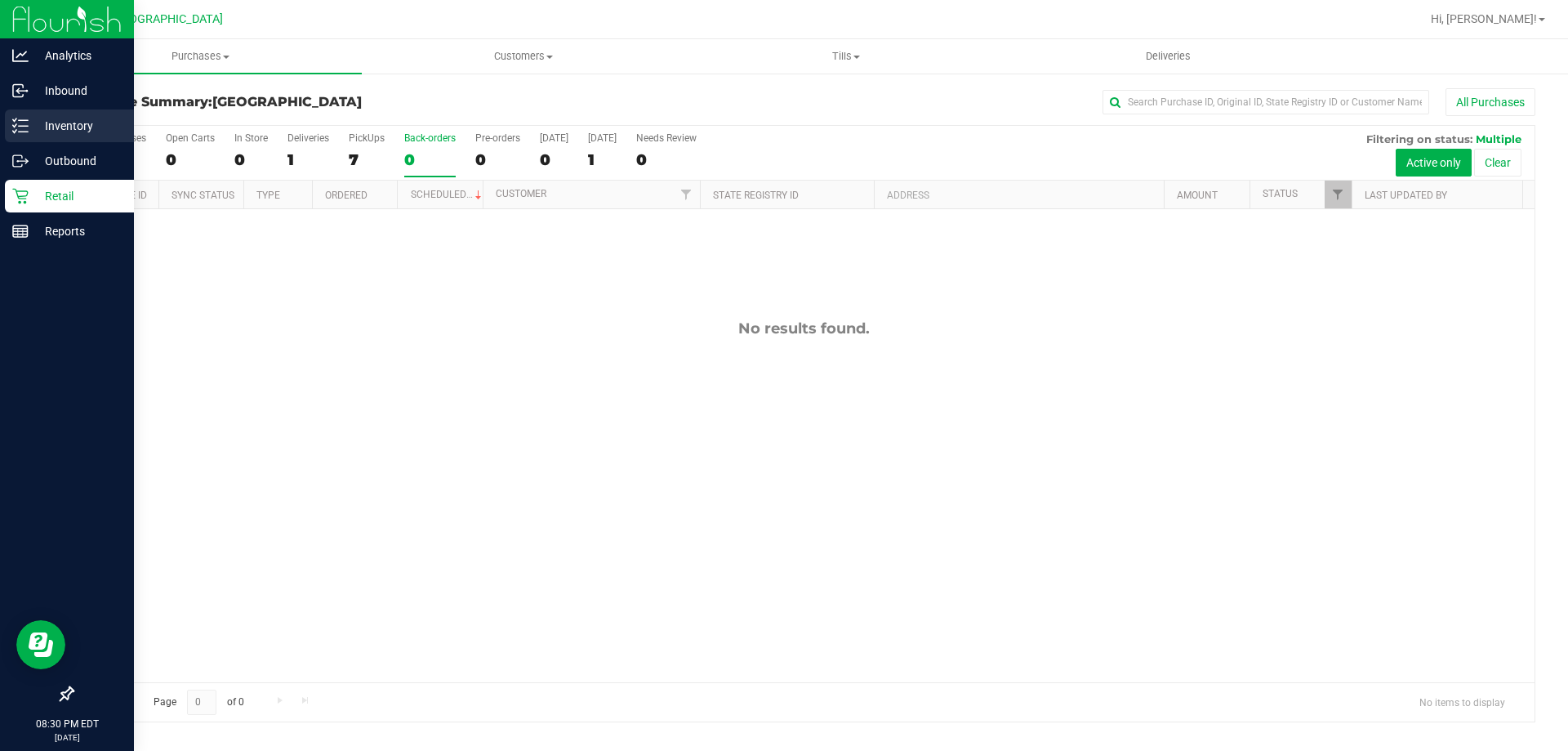
click at [20, 130] on icon at bounding box center [20, 126] width 17 height 17
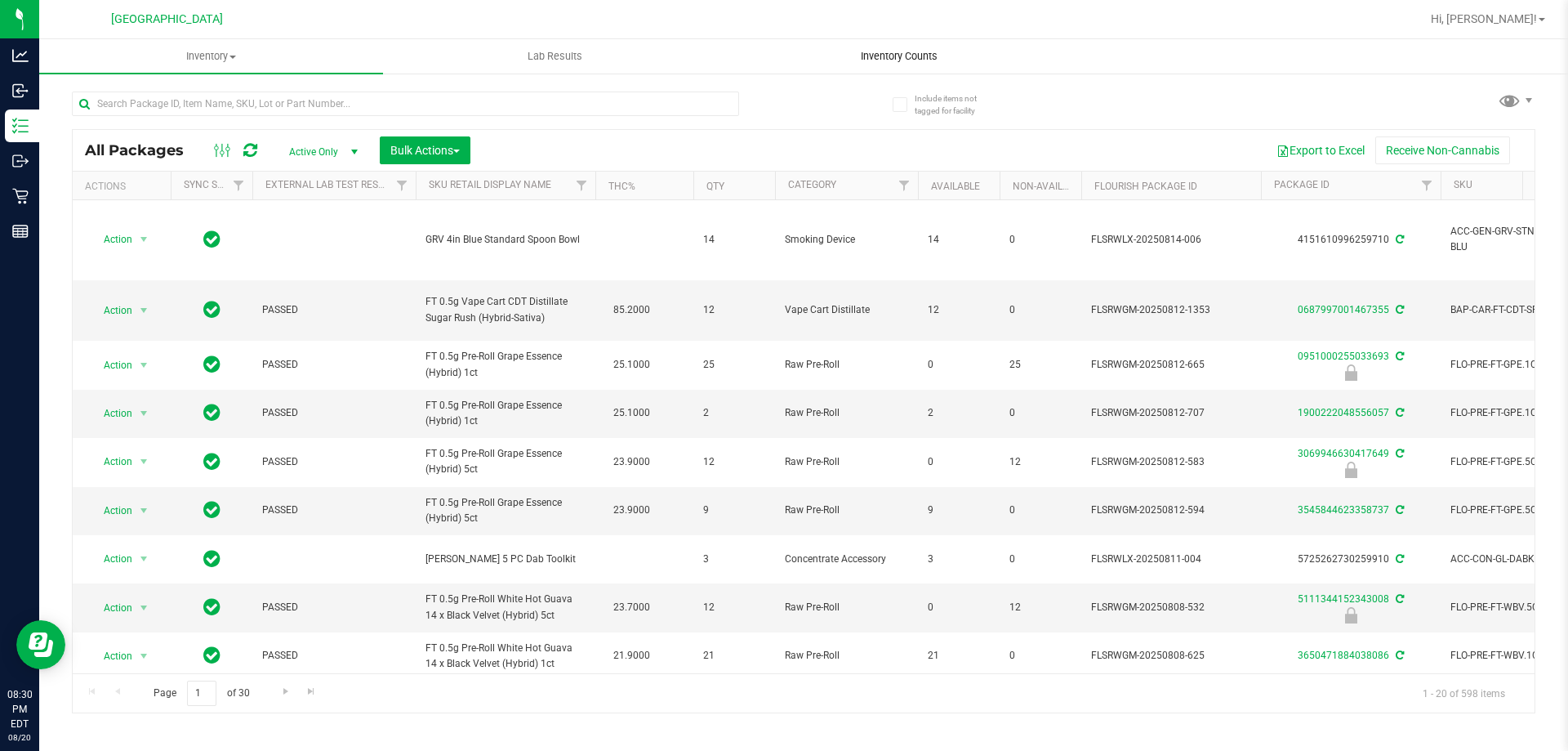
click at [879, 47] on uib-tab-heading "Inventory Counts" at bounding box center [898, 56] width 342 height 32
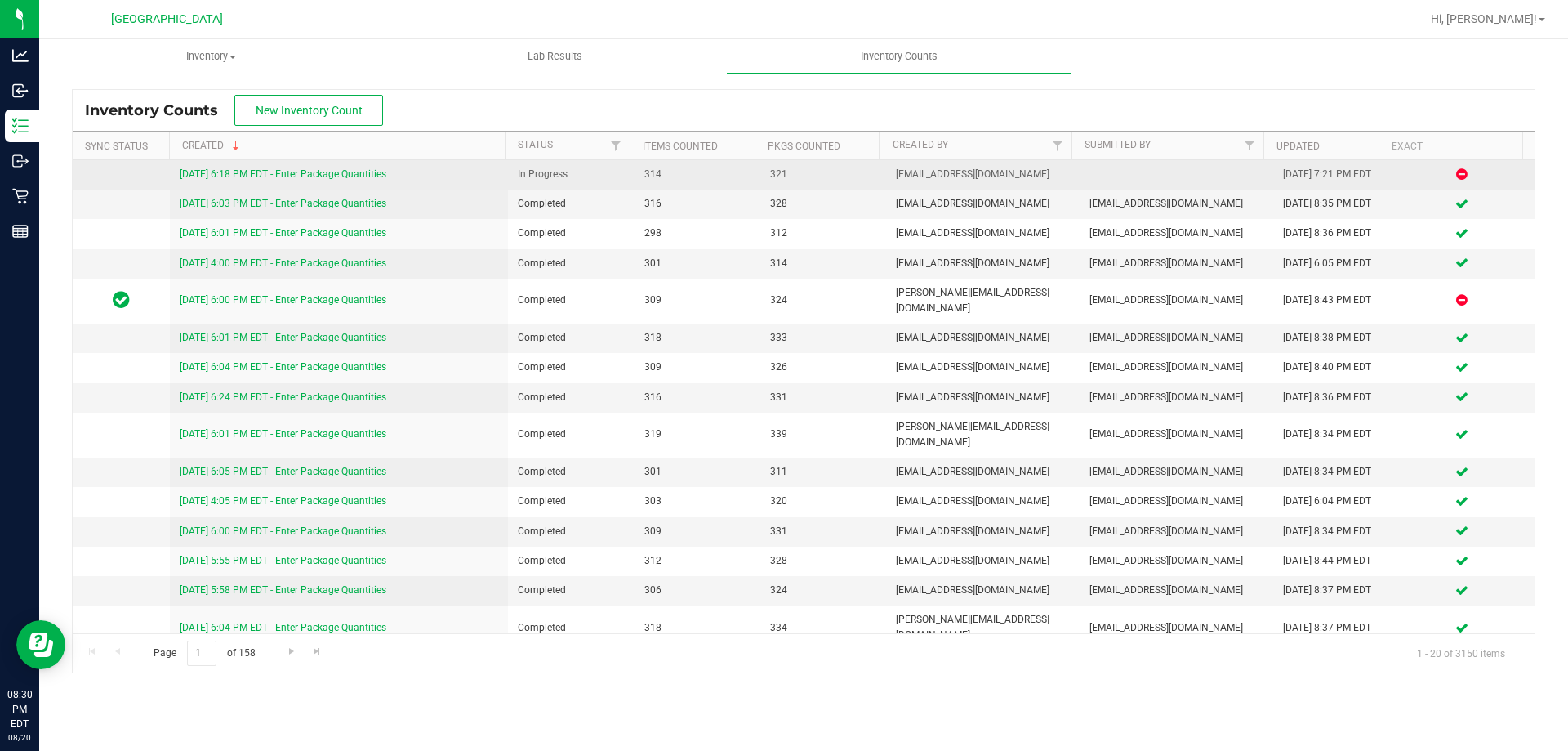
click at [292, 177] on link "[DATE] 6:18 PM EDT - Enter Package Quantities" at bounding box center [283, 173] width 206 height 11
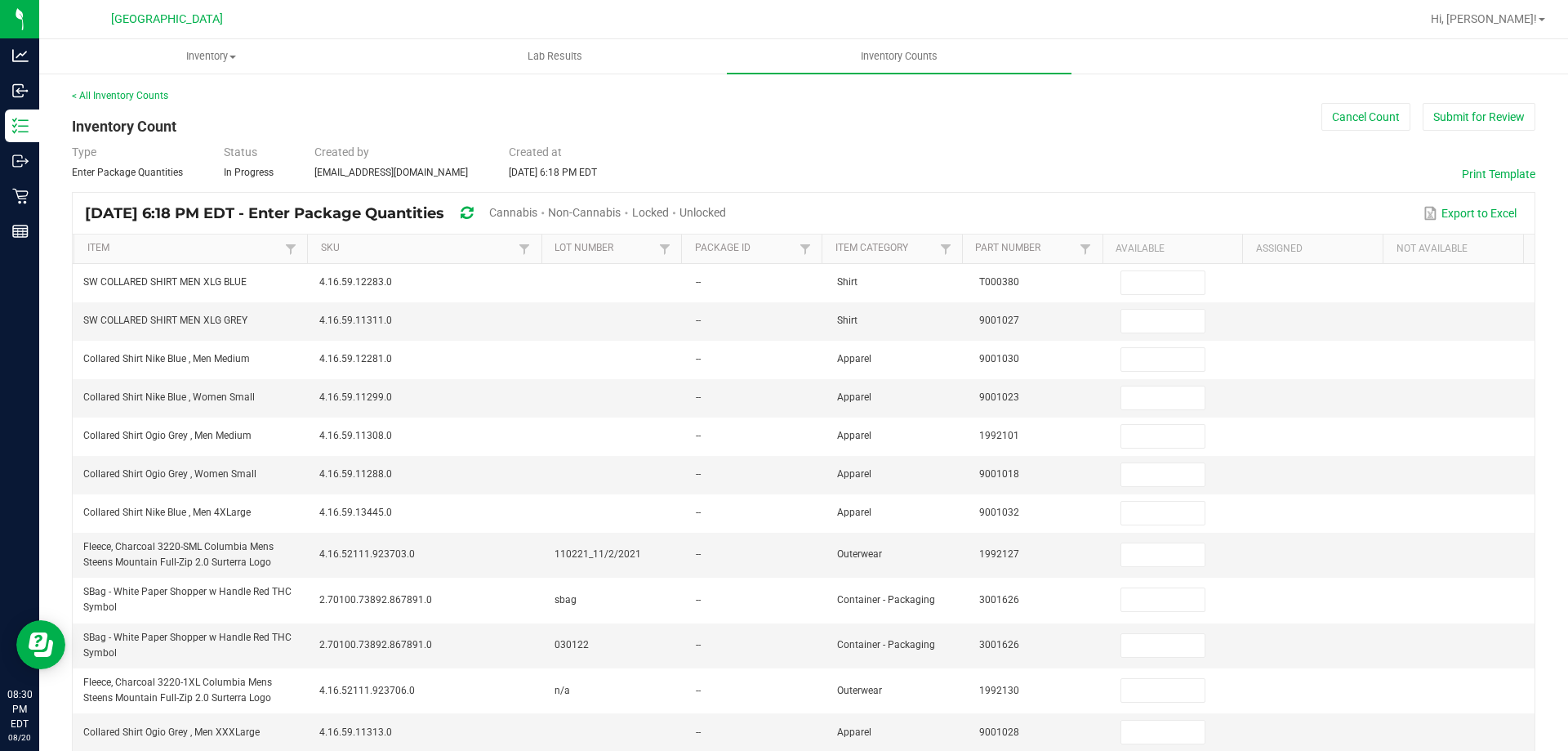
click at [726, 218] on span "Unlocked" at bounding box center [702, 212] width 46 height 13
type input "2"
type input "3"
type input "11"
type input "8"
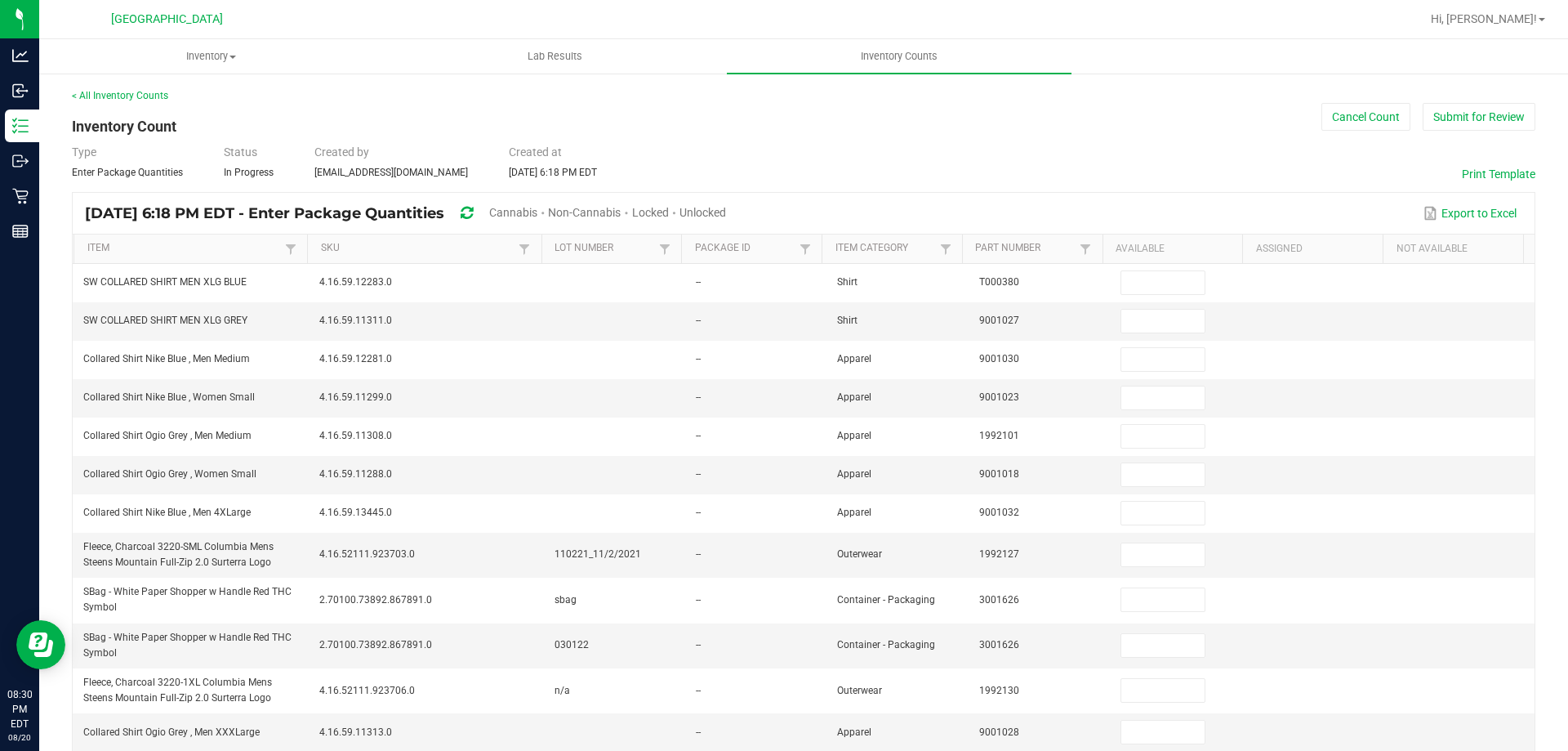
type input "7"
type input "6"
type input "1"
type input "28"
type input "3"
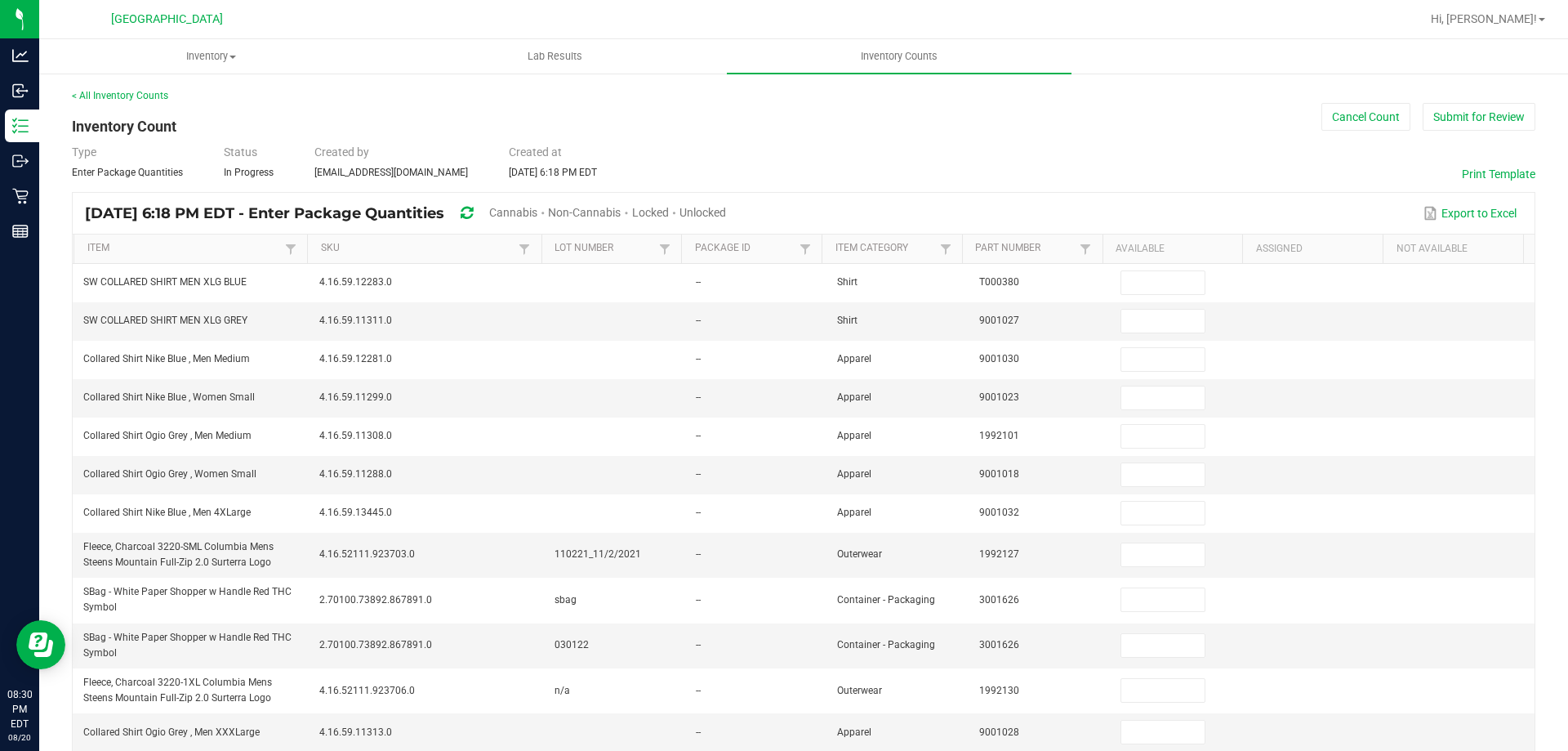
type input "1"
type input "2"
type input "1"
type input "3"
type input "8"
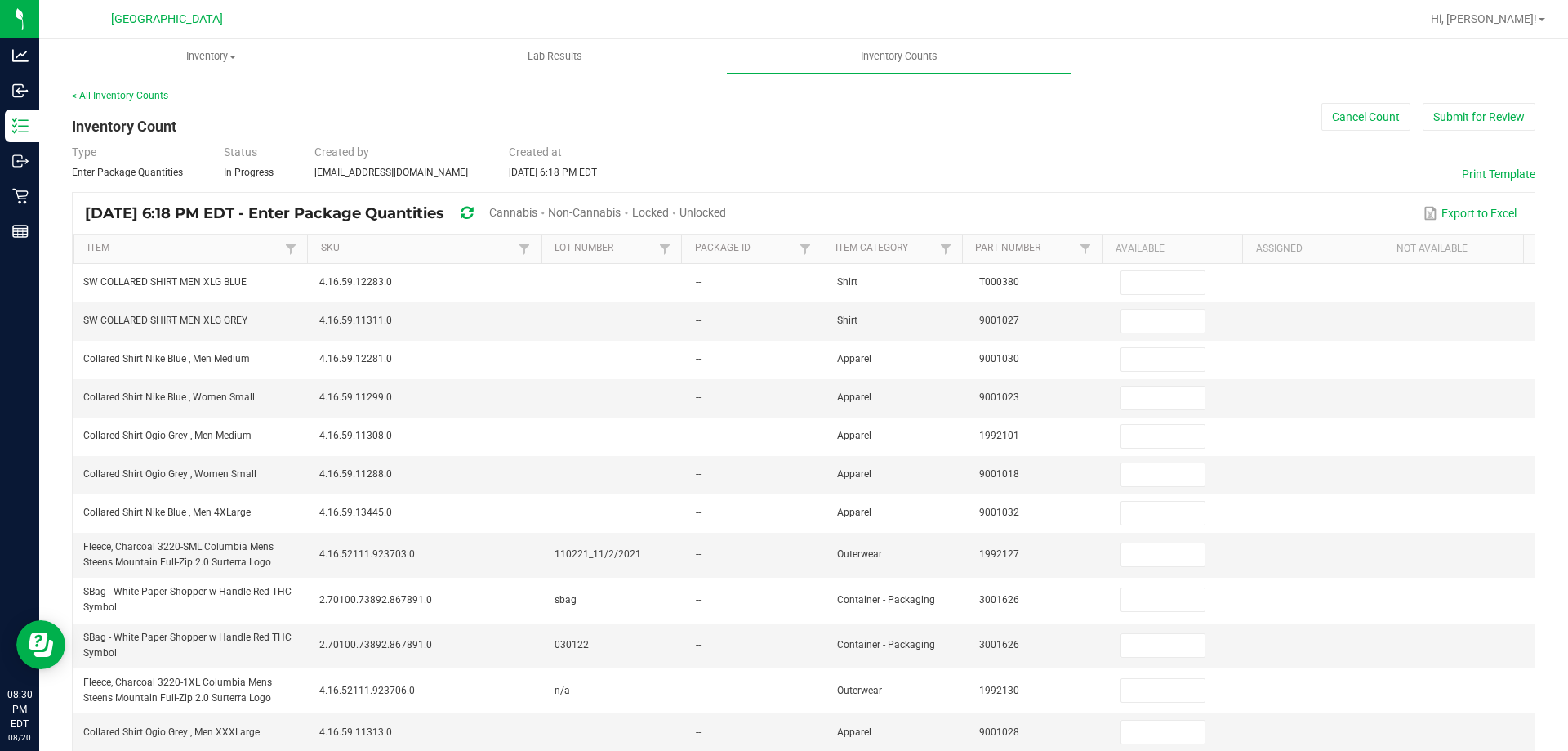
type input "3"
type input "23"
type input "33"
type input "4"
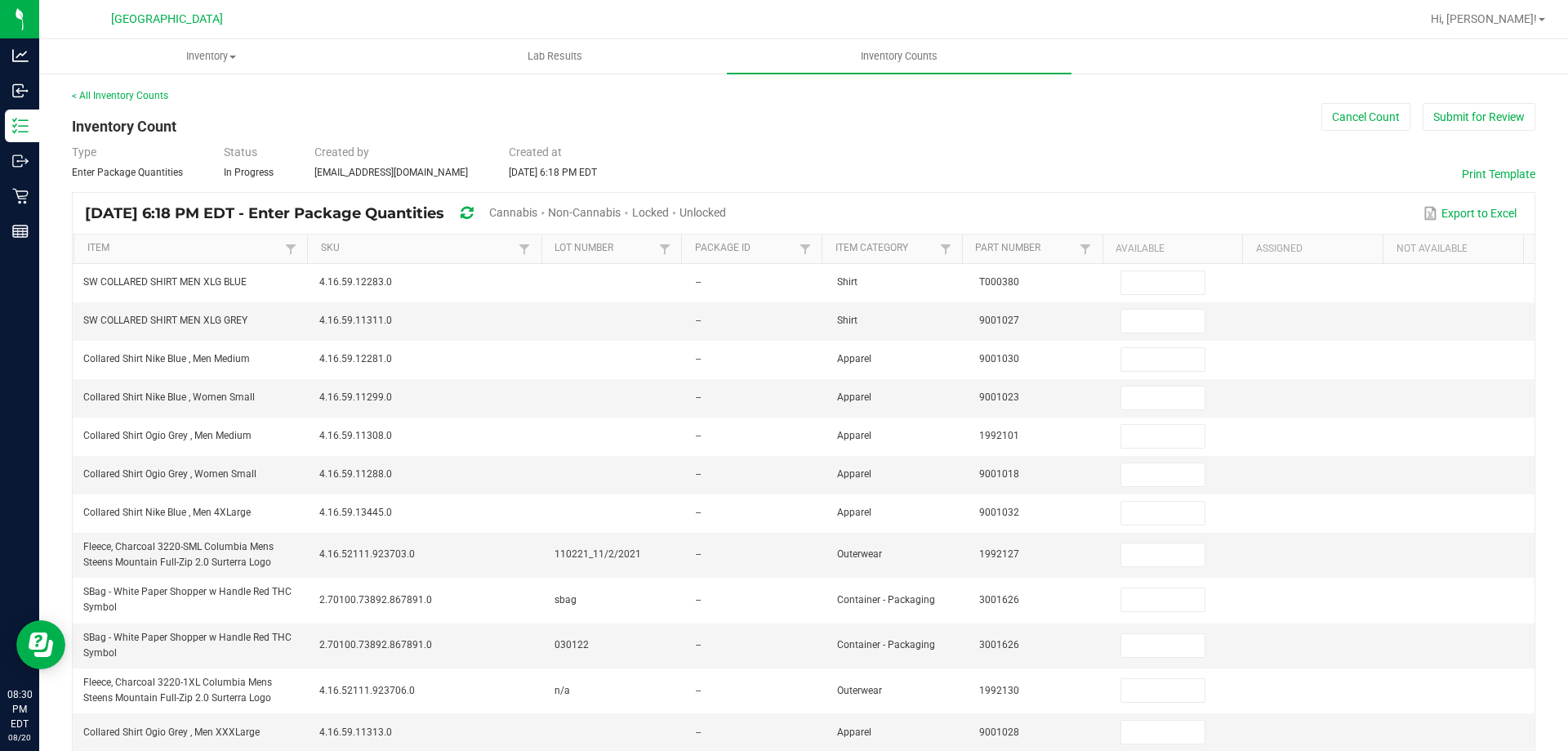
type input "5"
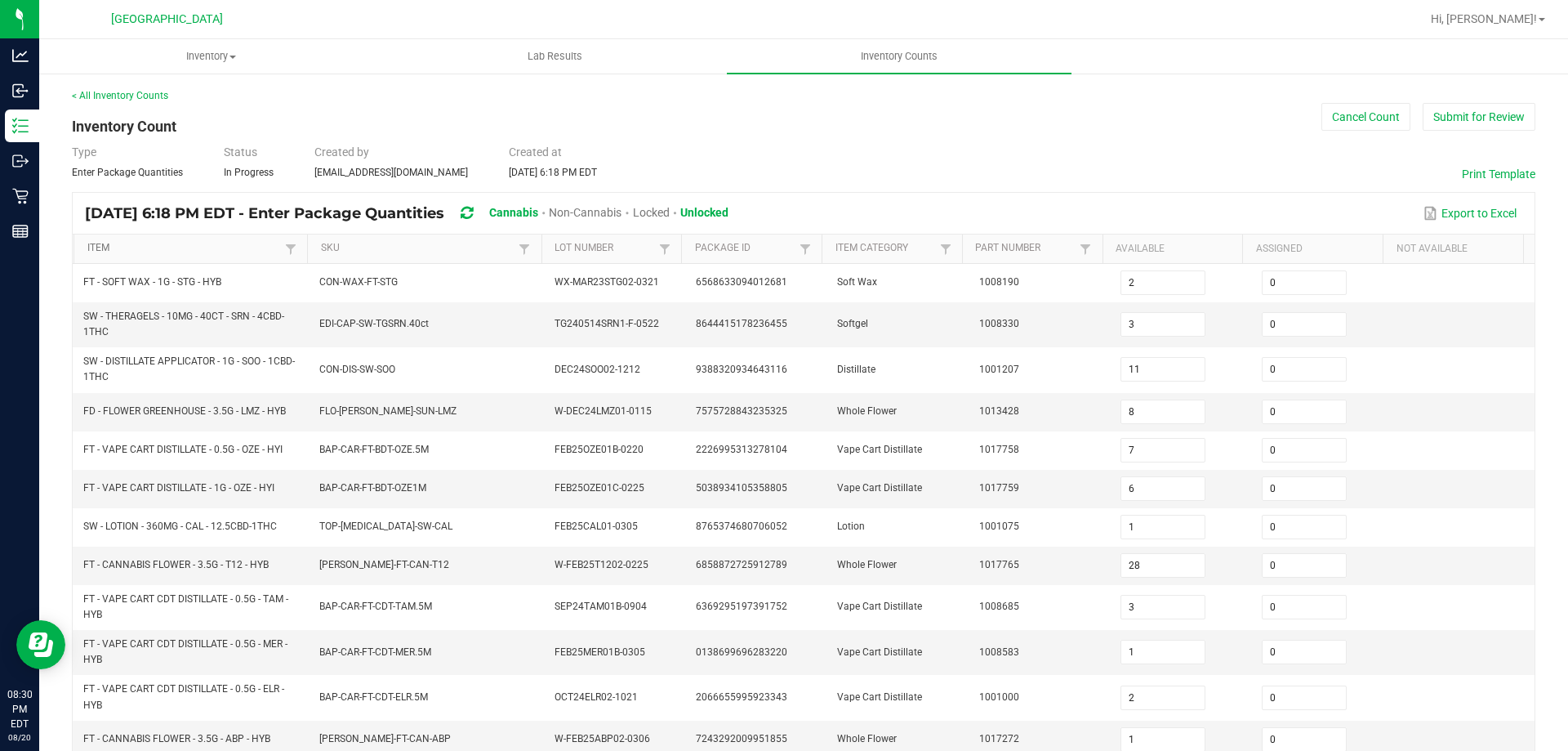
click at [168, 242] on link "Item" at bounding box center [184, 248] width 194 height 13
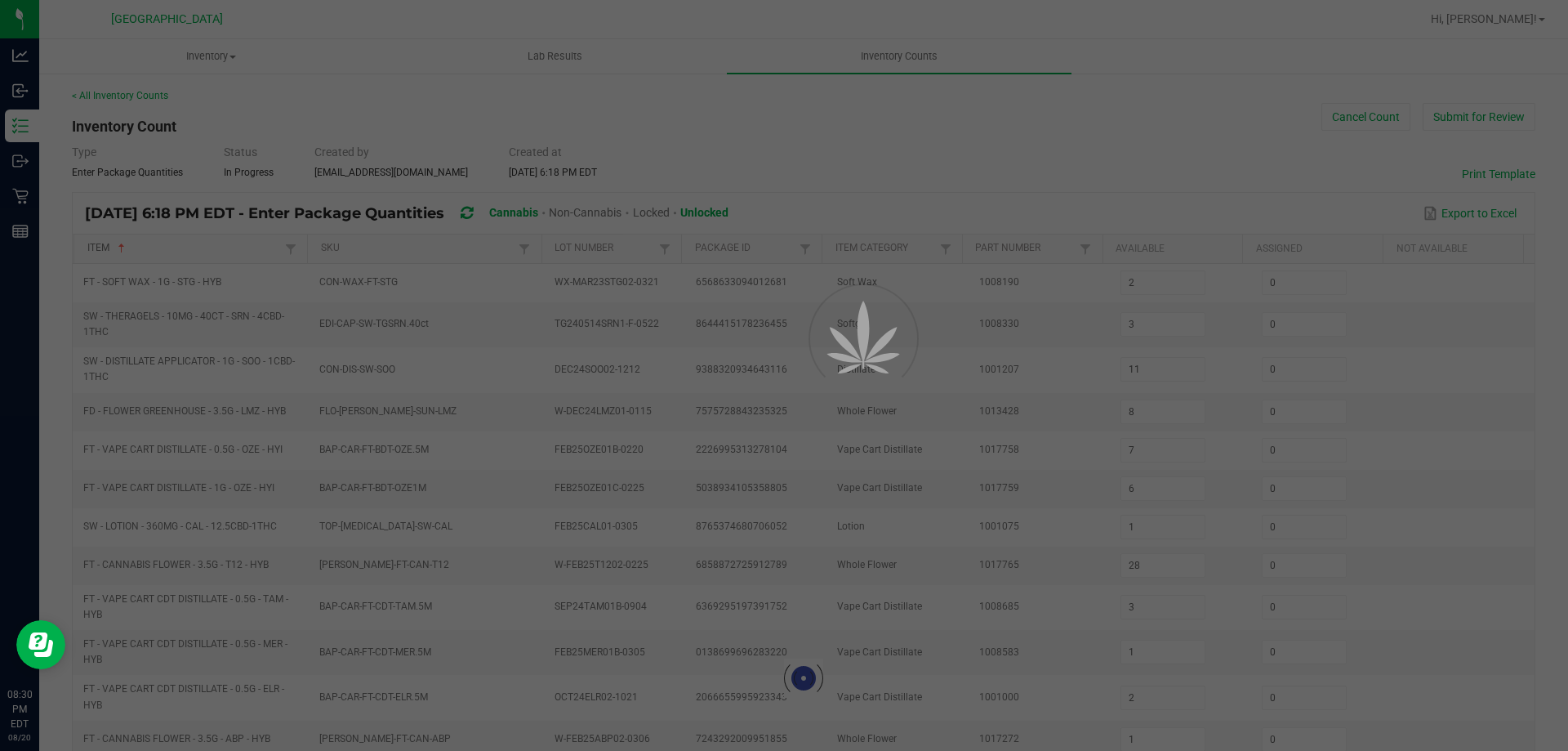
type input "5"
type input "2"
type input "14"
type input "4"
type input "14"
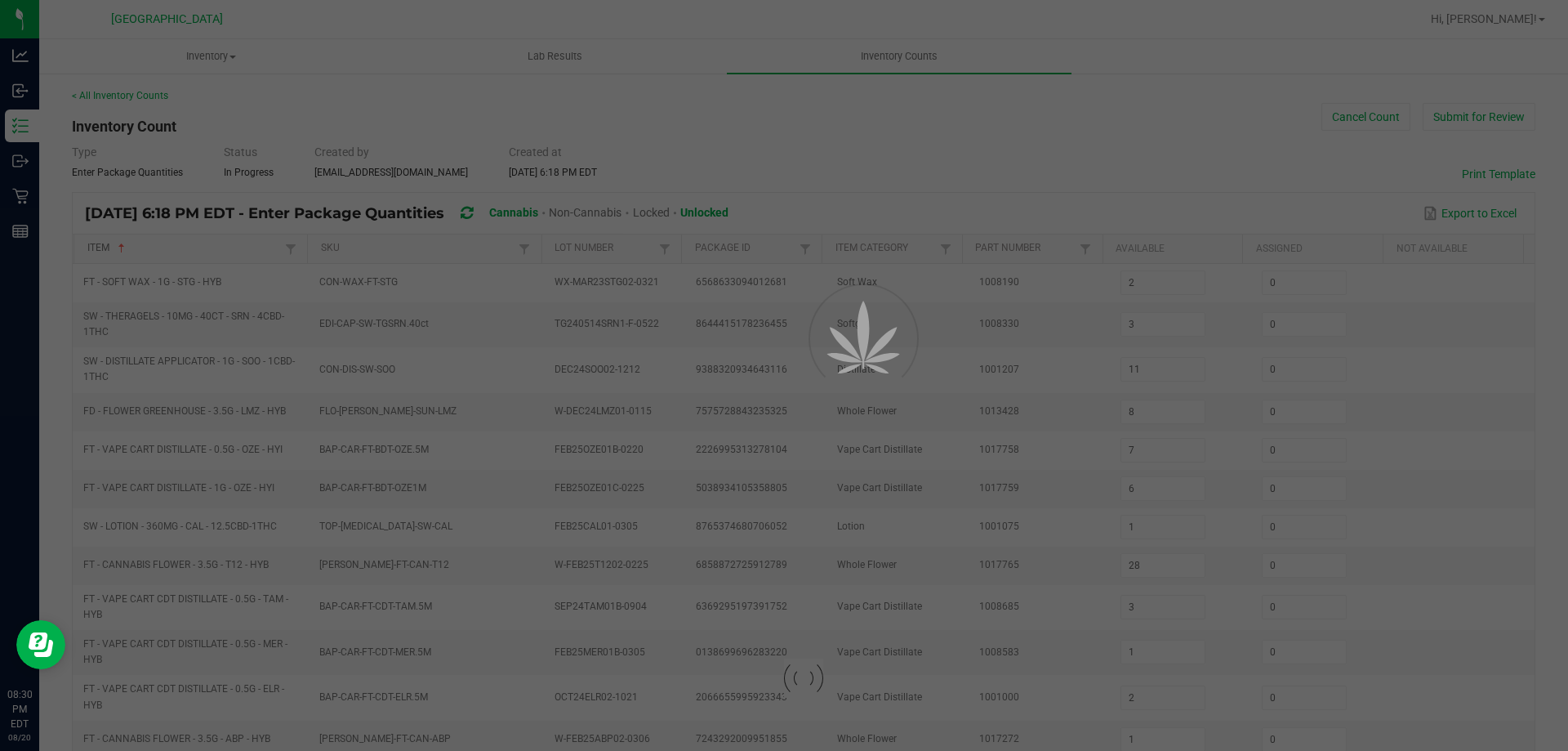
type input "12"
type input "8"
type input "18"
type input "12"
type input "10"
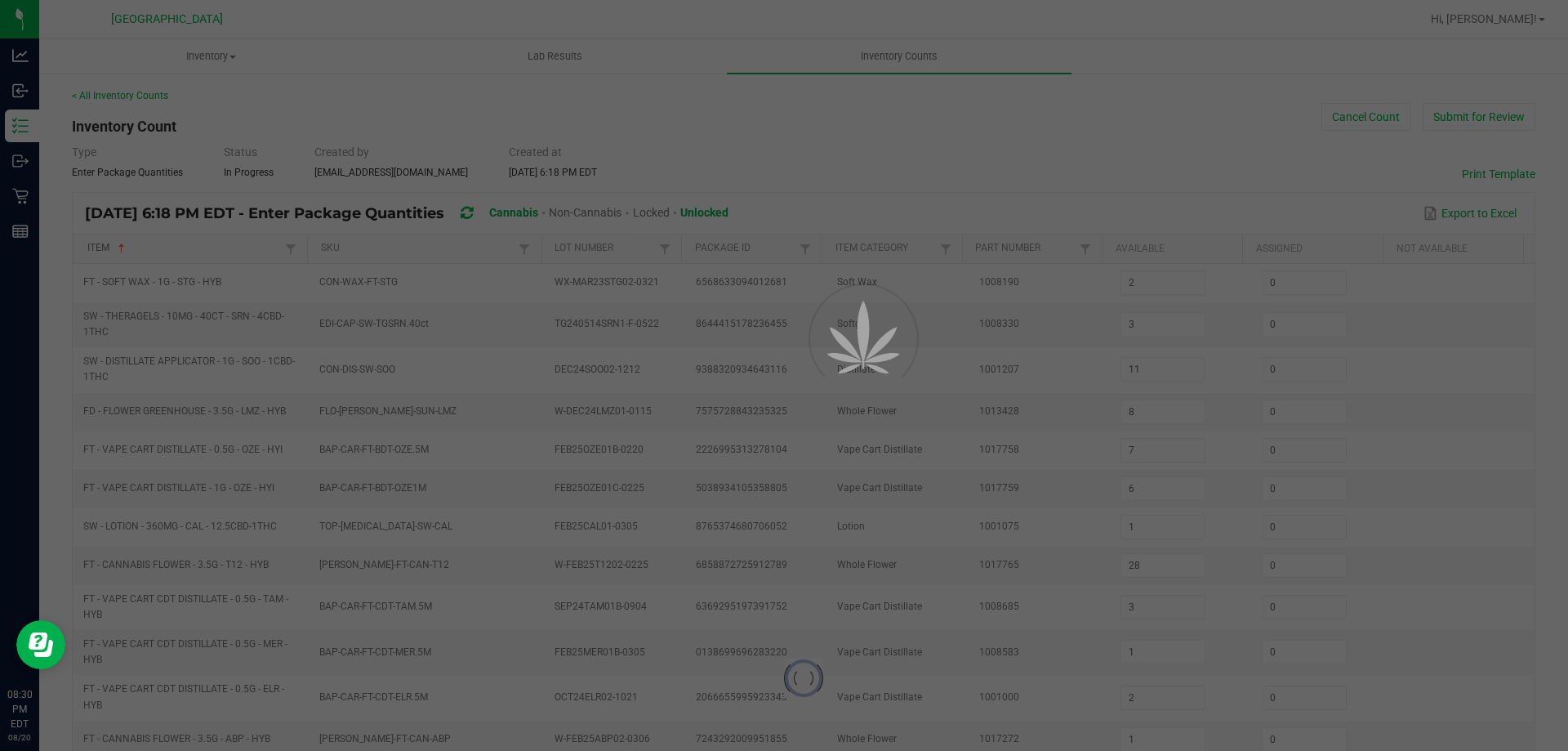
type input "1"
type input "16"
type input "0"
type input "18"
type input "13"
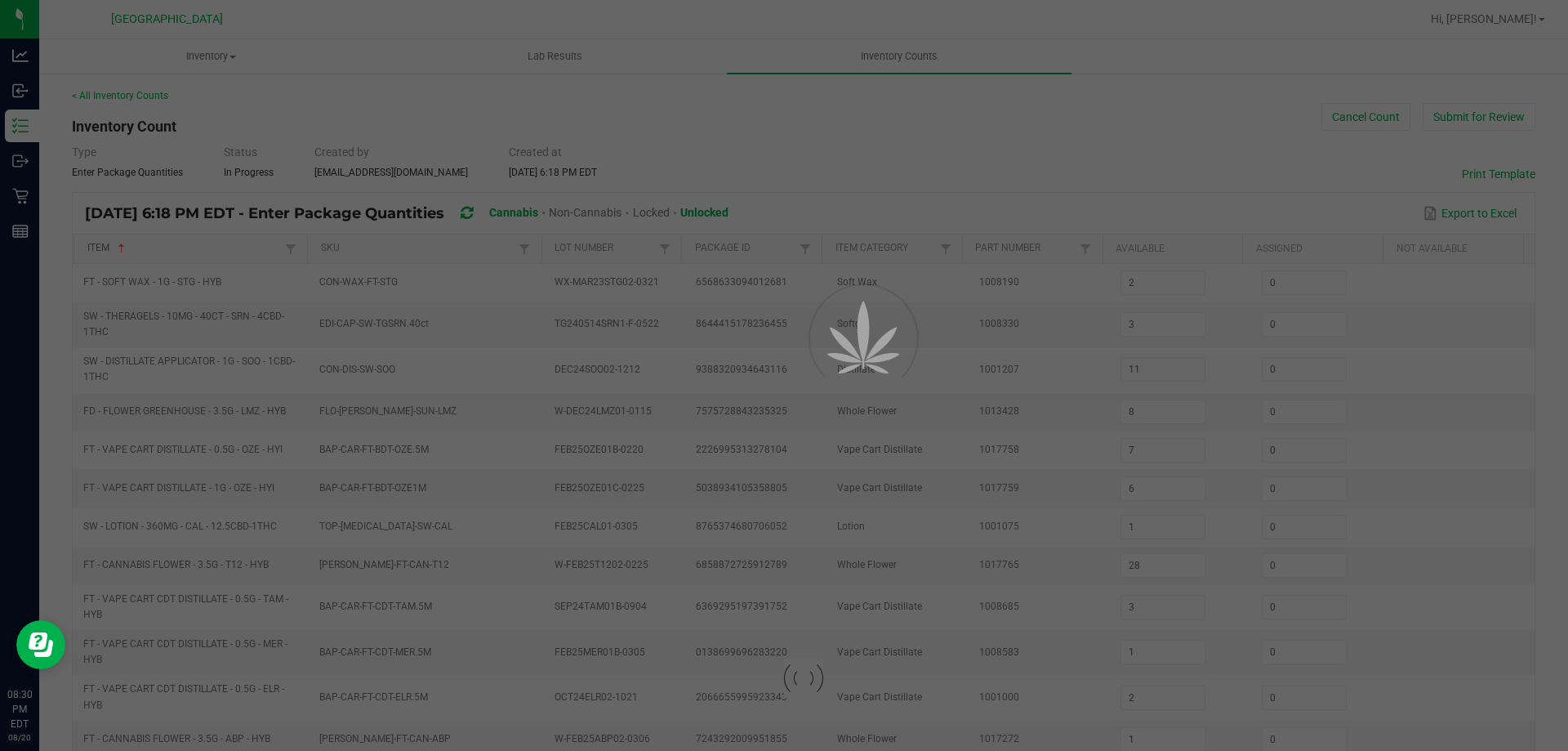
type input "0"
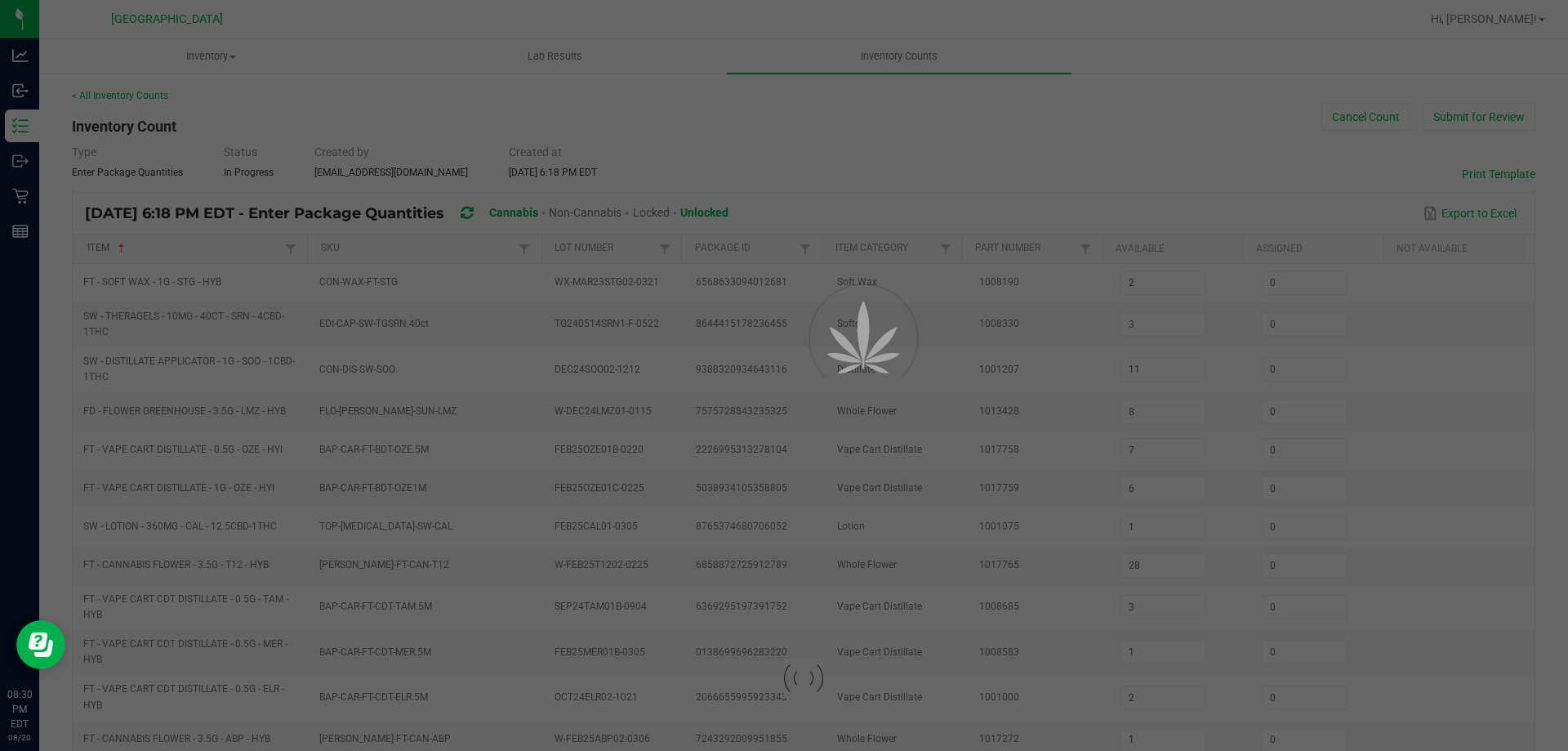
type input "9"
type input "0"
type input "7"
type input "2"
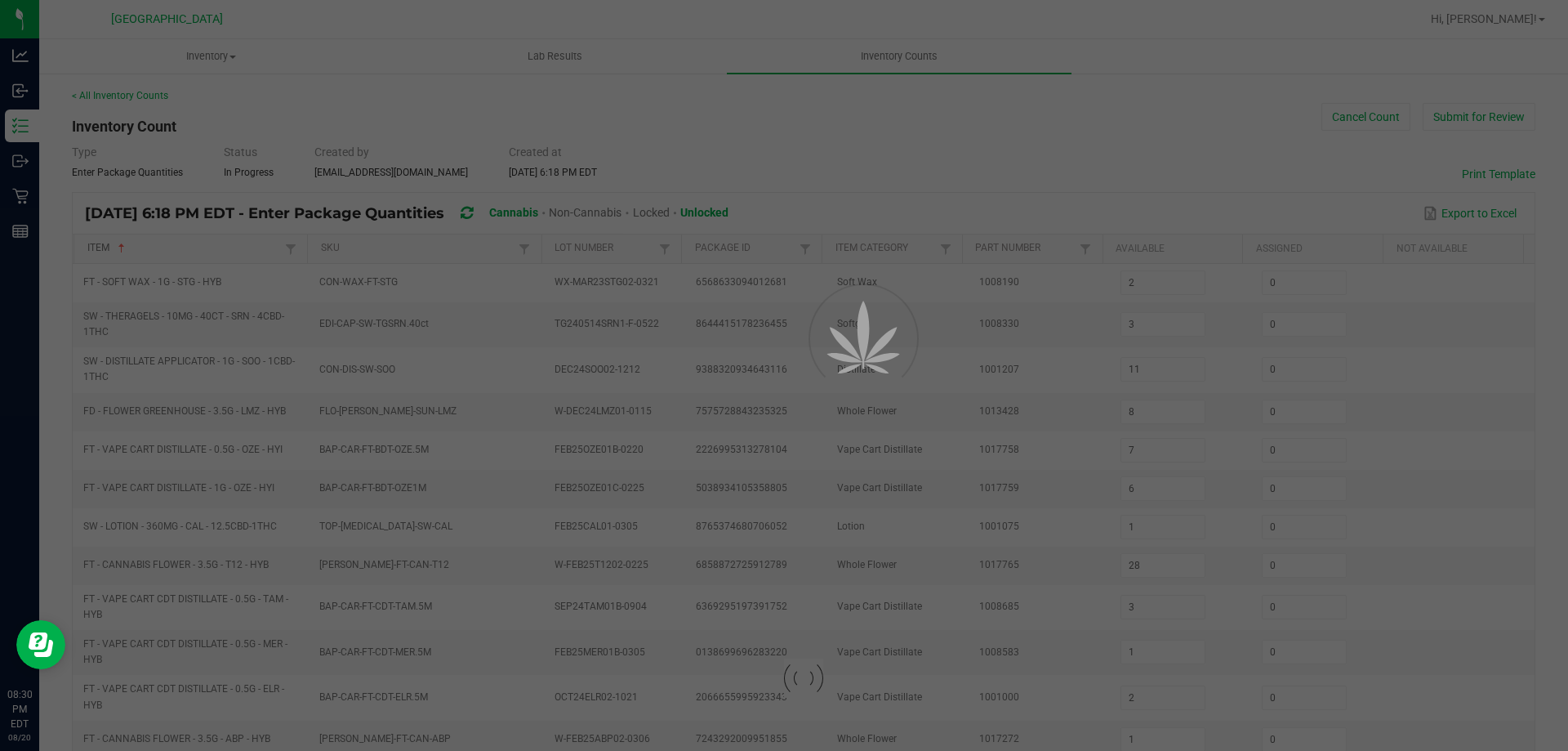
type input "4"
type input "8"
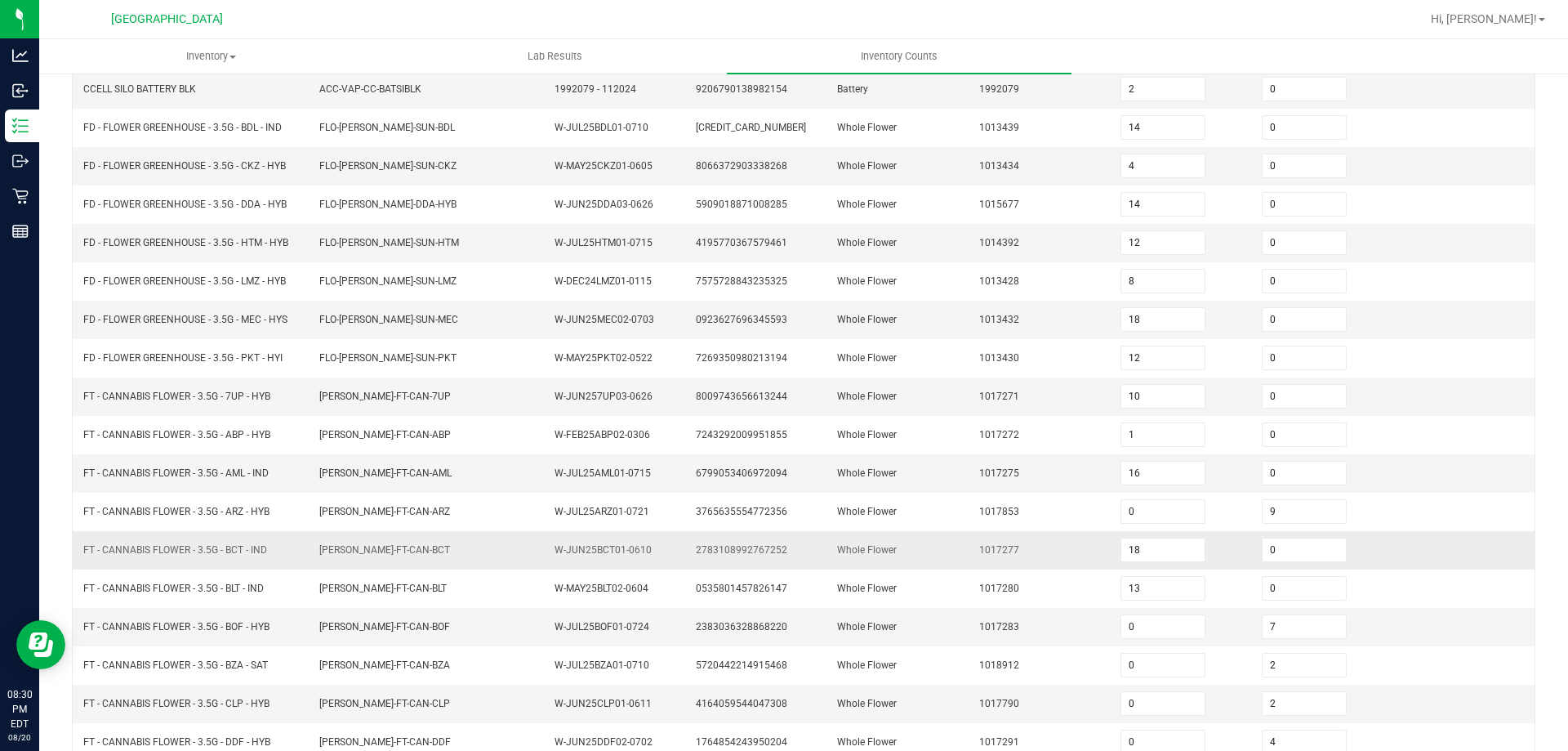
scroll to position [346, 0]
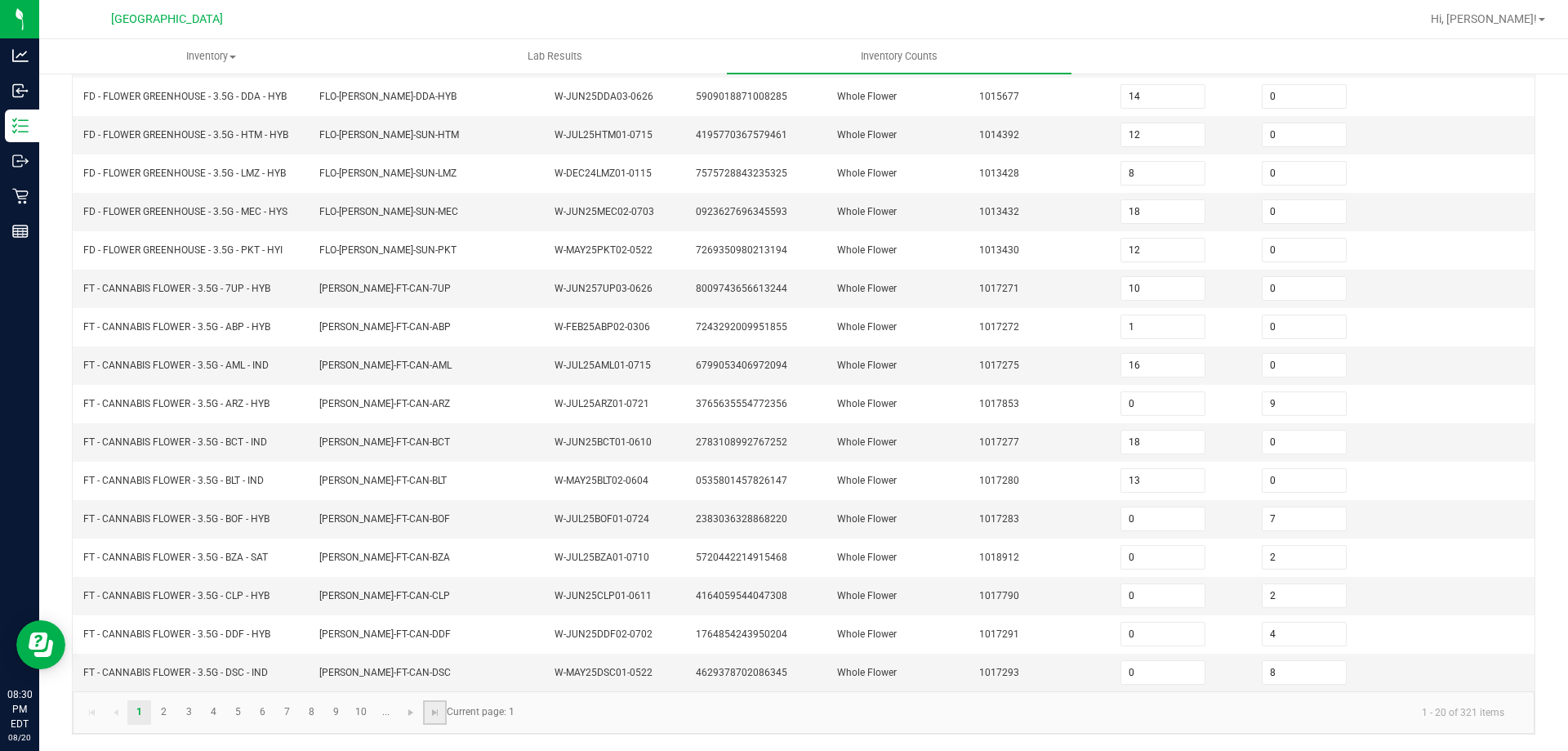
click at [439, 721] on link at bounding box center [434, 713] width 24 height 24
type input "18"
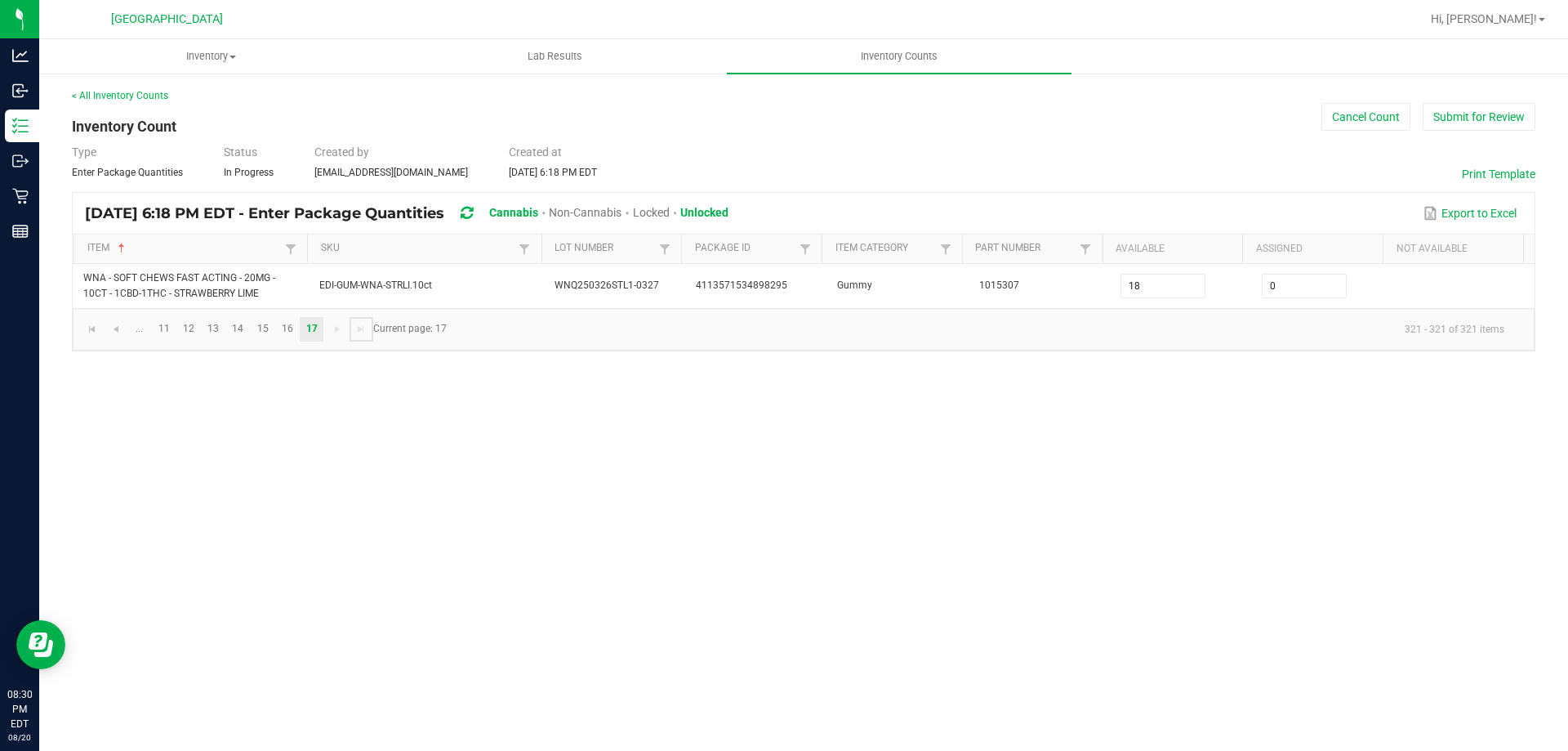
scroll to position [0, 0]
click at [1465, 118] on button "Submit for Review" at bounding box center [1478, 117] width 113 height 28
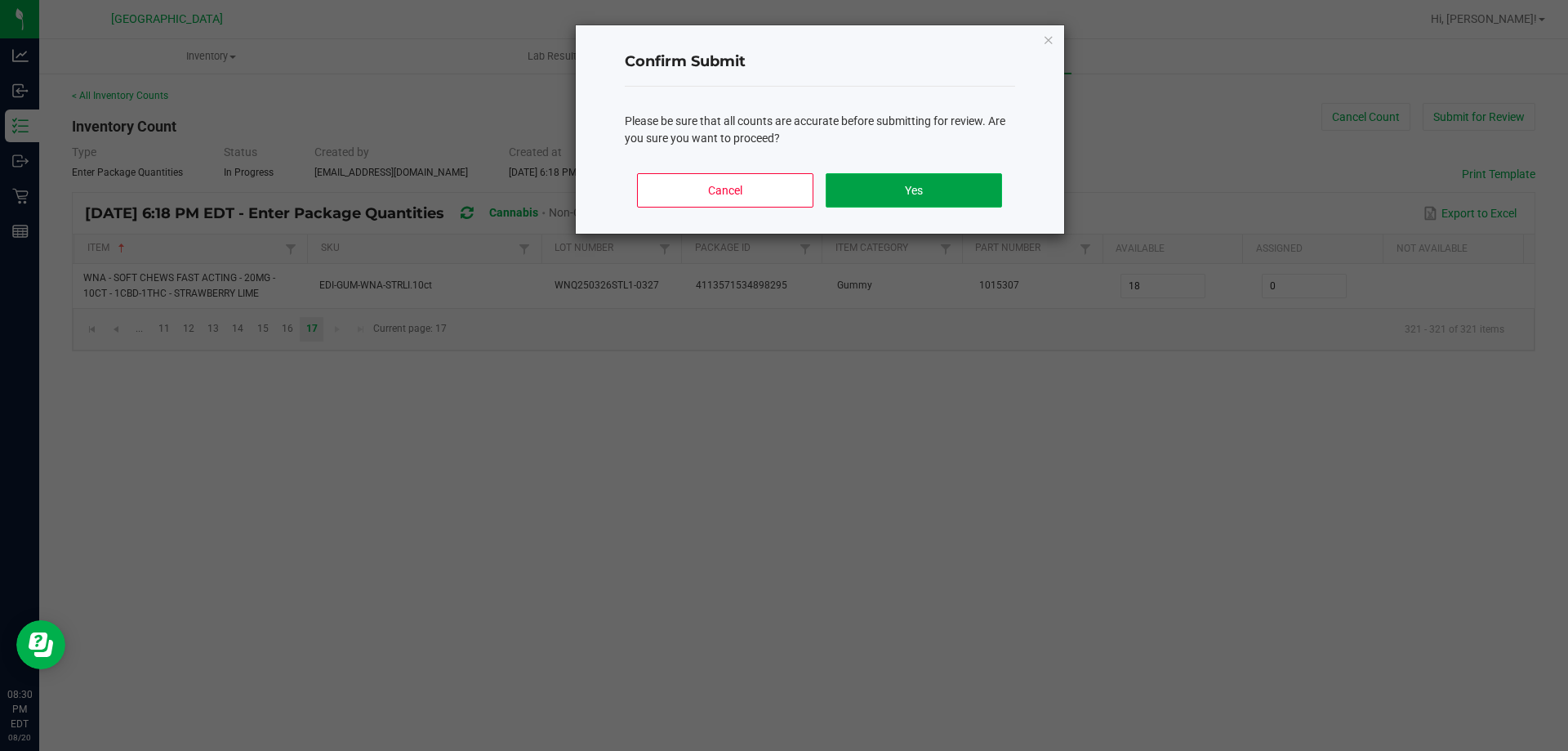
click at [995, 196] on button "Yes" at bounding box center [913, 190] width 176 height 34
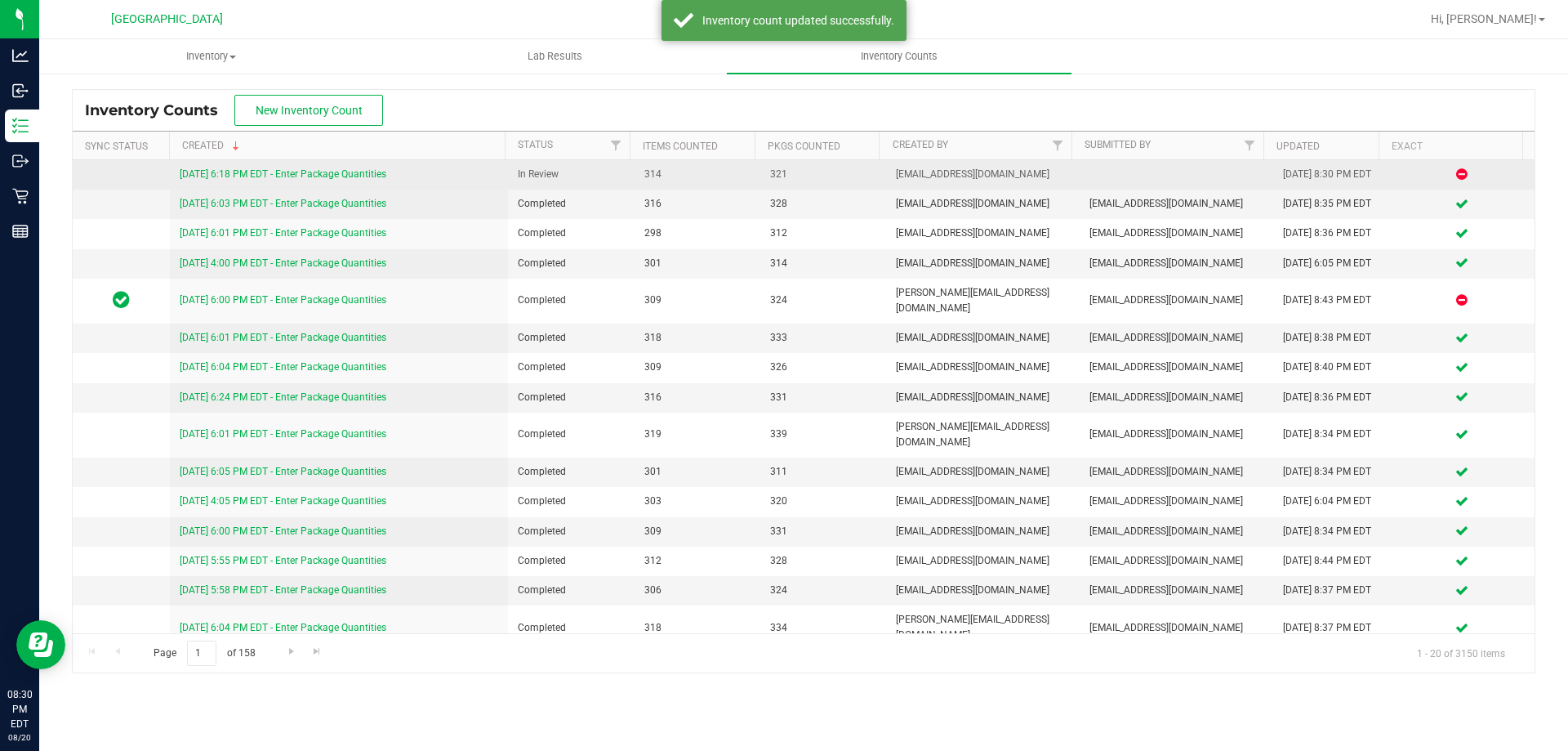
click at [253, 171] on link "[DATE] 6:18 PM EDT - Enter Package Quantities" at bounding box center [283, 173] width 206 height 11
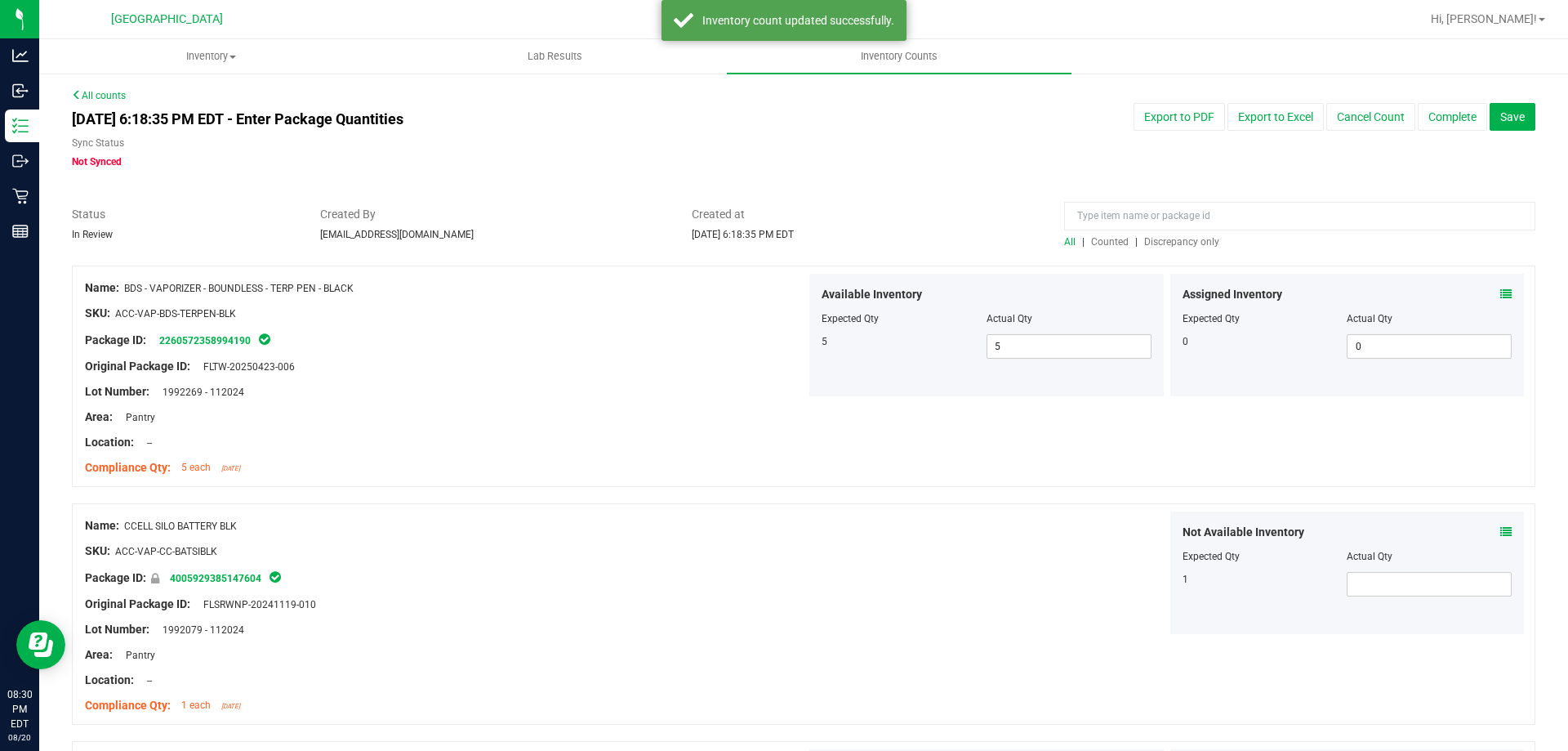
click at [1174, 242] on span "Discrepancy only" at bounding box center [1182, 241] width 75 height 11
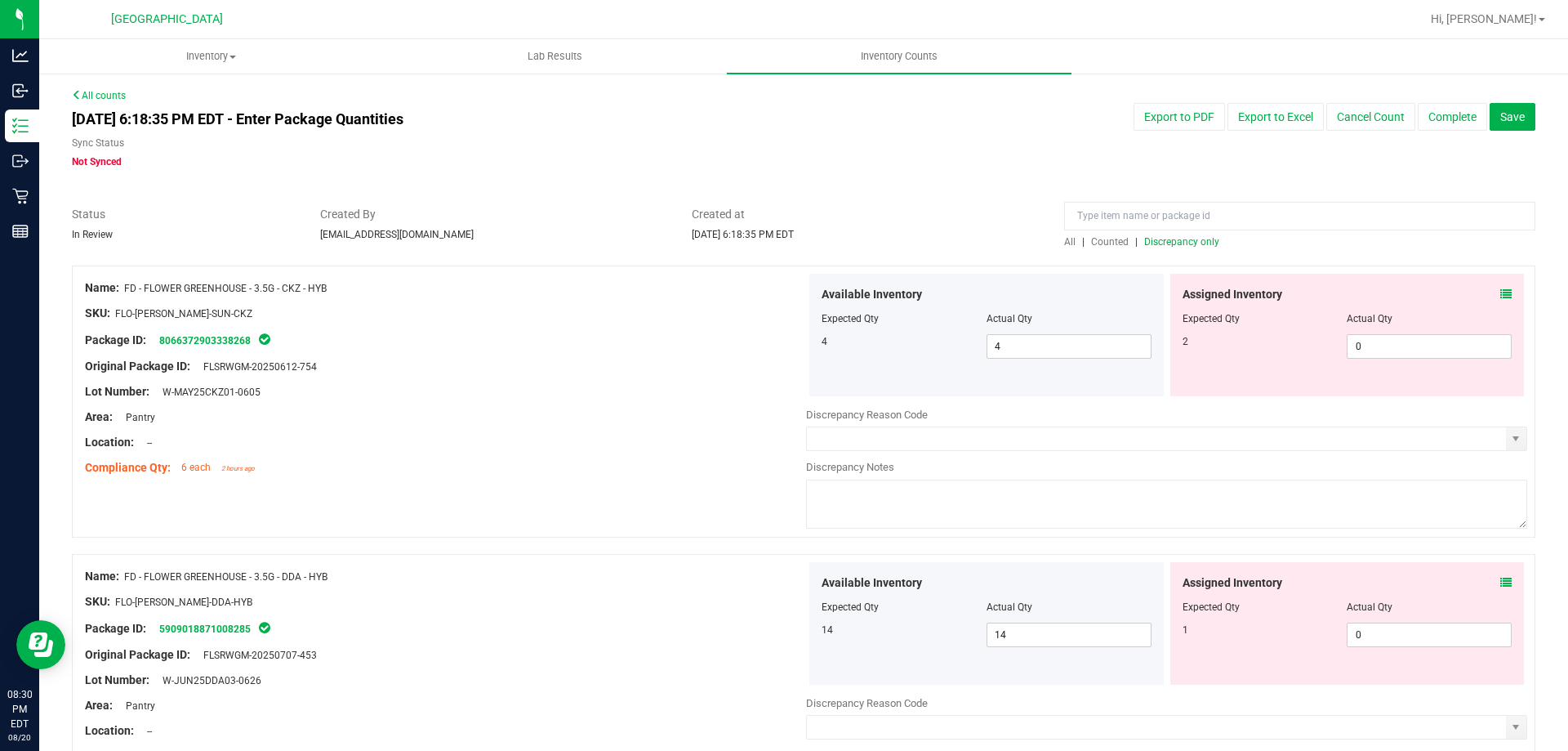
click at [1500, 296] on icon at bounding box center [1505, 294] width 11 height 11
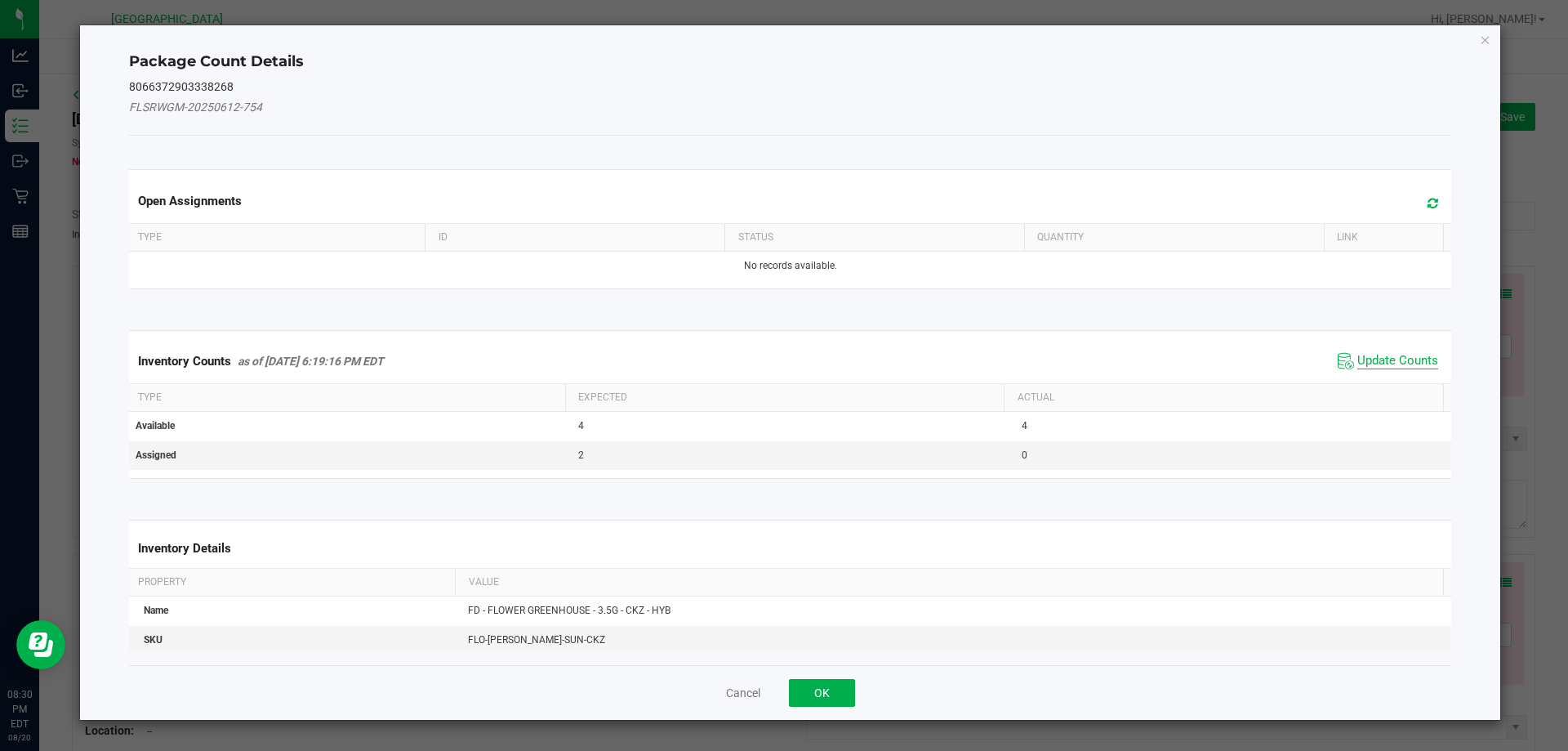
click at [1357, 362] on span "Update Counts" at bounding box center [1398, 361] width 80 height 17
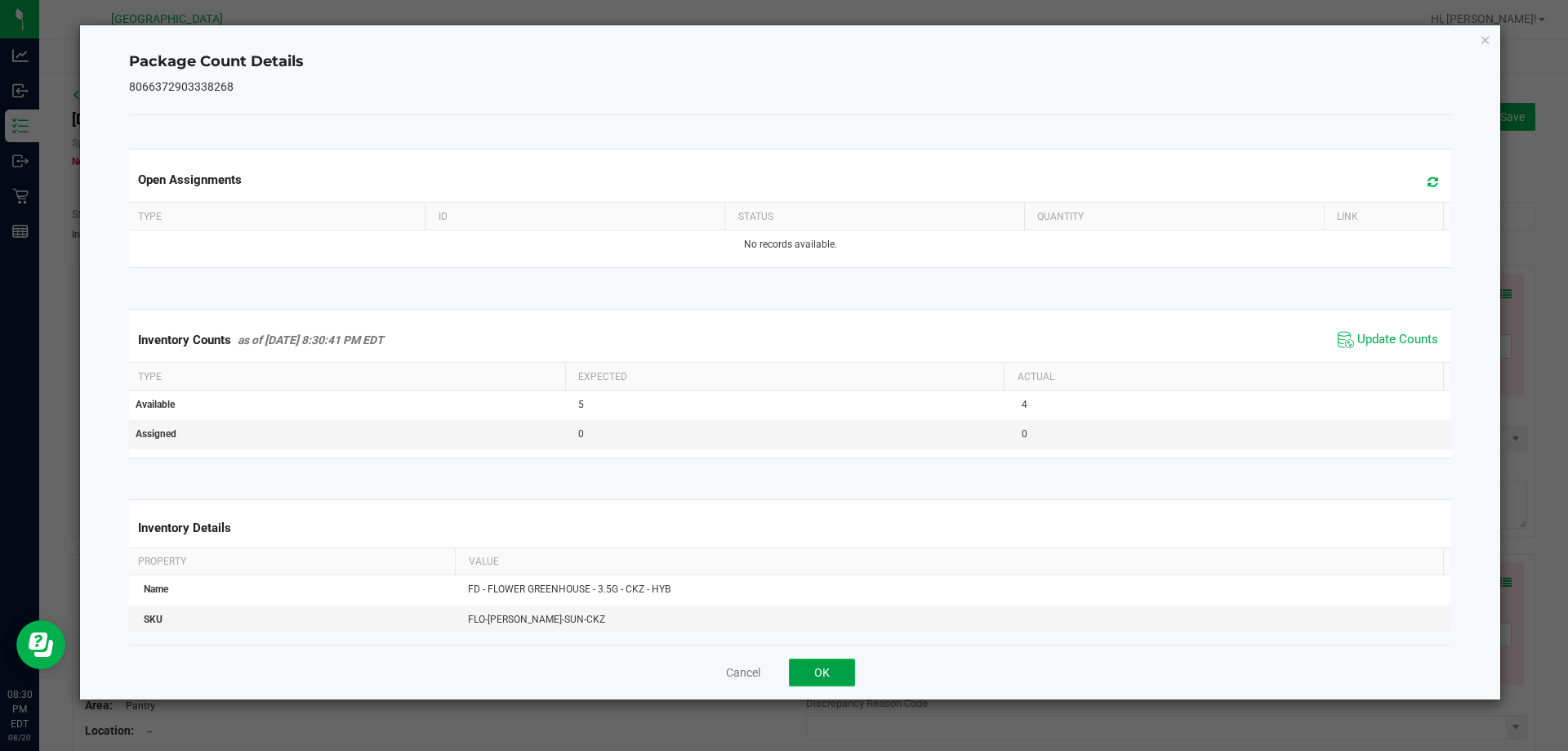
click at [814, 664] on button "OK" at bounding box center [822, 672] width 66 height 28
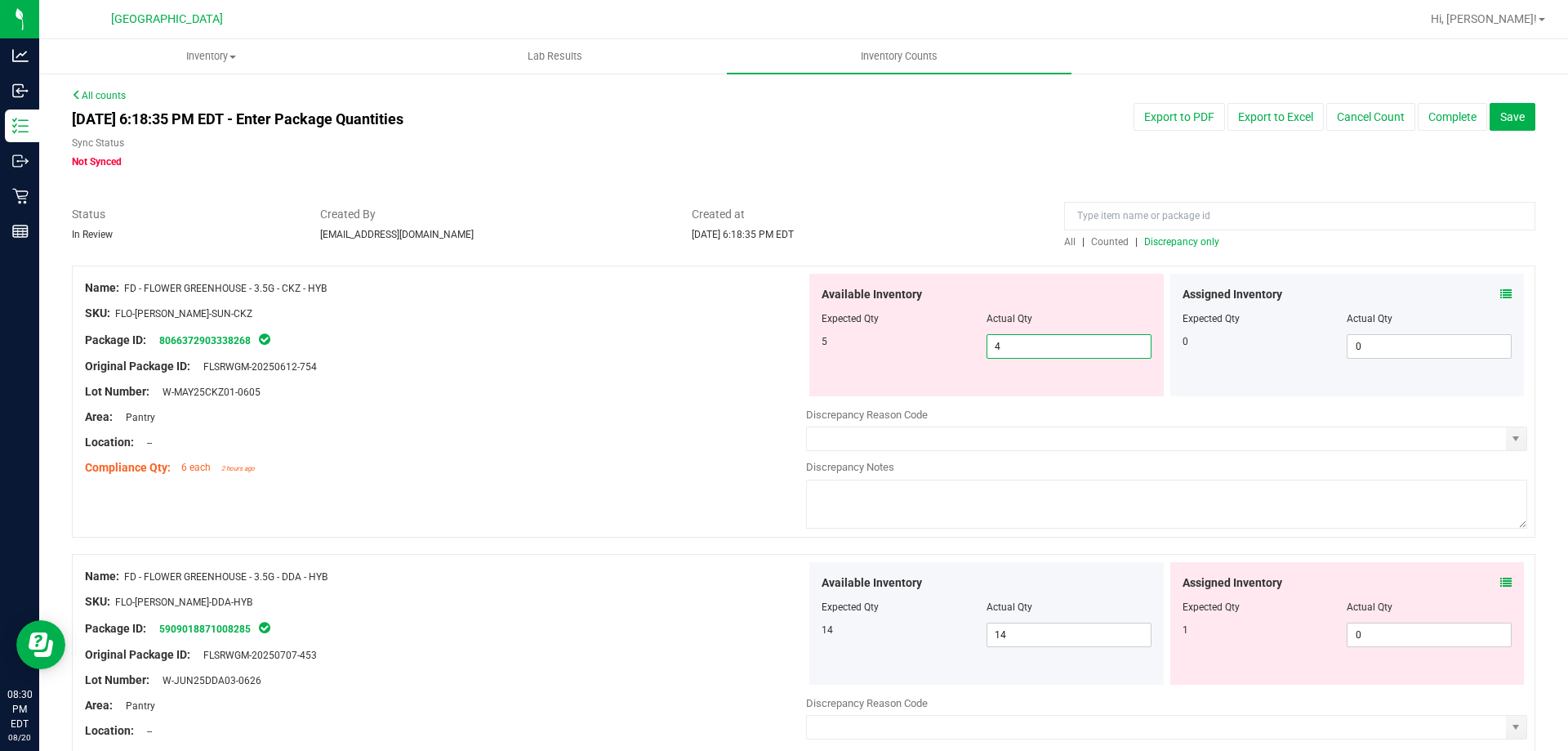
drag, startPoint x: 1024, startPoint y: 356, endPoint x: 833, endPoint y: 362, distance: 191.1
click at [846, 362] on div "Available Inventory Expected Qty Actual Qty 5 4 4" at bounding box center [986, 335] width 354 height 122
type input "5"
click at [582, 490] on div "Name: FD - FLOWER GREENHOUSE - 3.5G - CKZ - HYB SKU: FLO-BUD-FD-SUN-CKZ Package…" at bounding box center [803, 410] width 1463 height 289
type input "5"
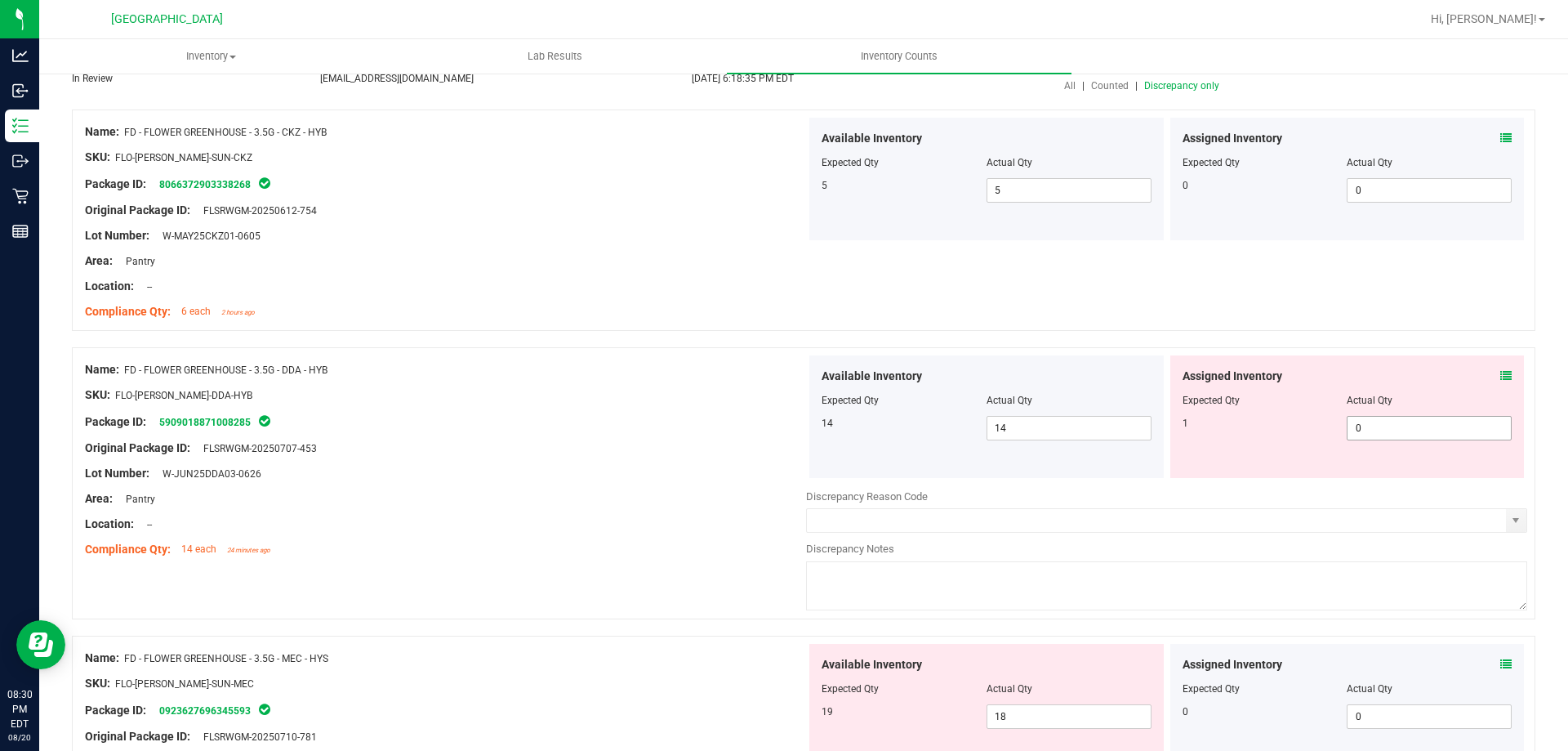
scroll to position [163, 0]
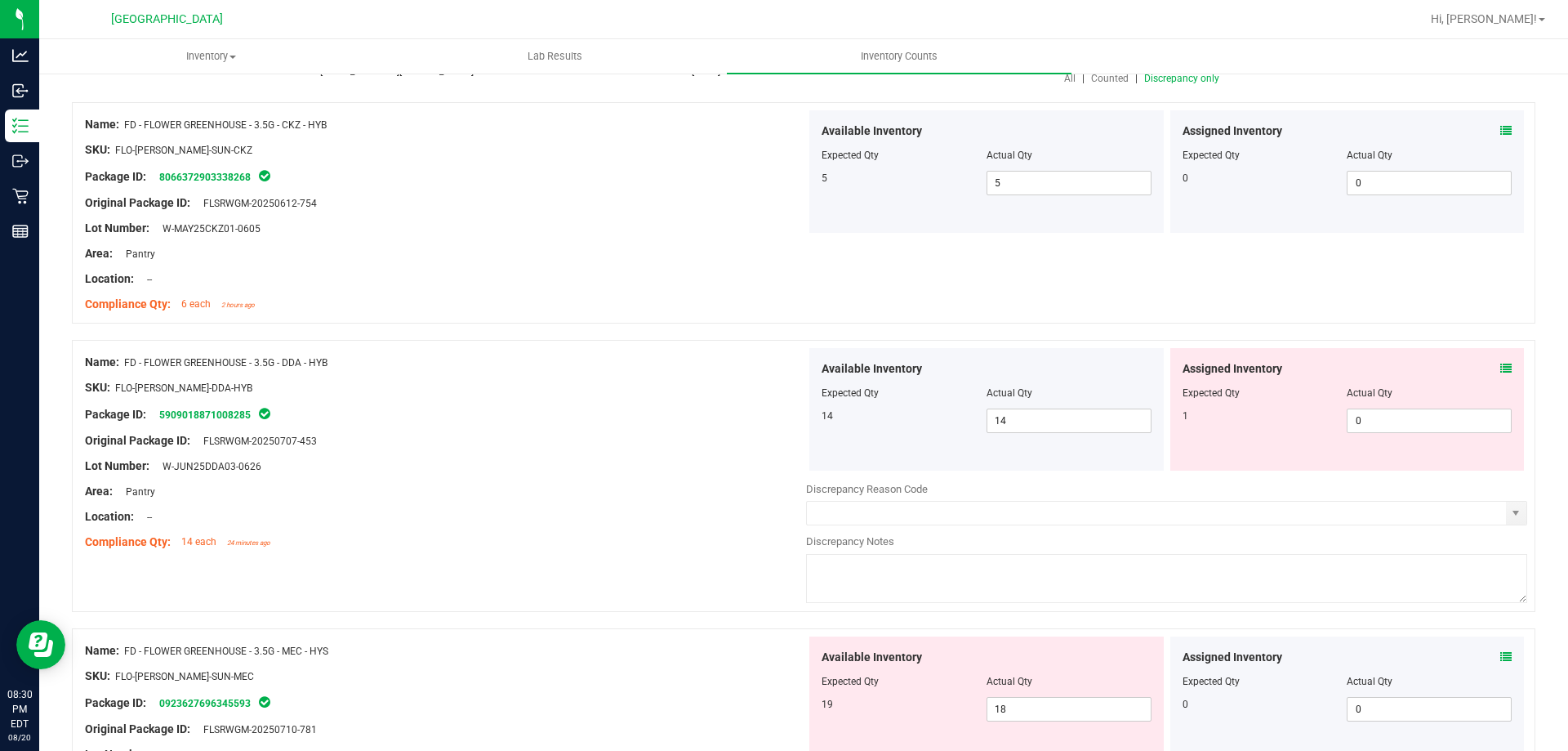
click at [1501, 366] on div "Assigned Inventory Expected Qty Actual Qty 1 0 0" at bounding box center [1347, 409] width 354 height 122
click at [1500, 365] on div "Assigned Inventory Expected Qty Actual Qty 1 0 0" at bounding box center [1347, 409] width 354 height 122
click at [1500, 370] on icon at bounding box center [1505, 368] width 11 height 11
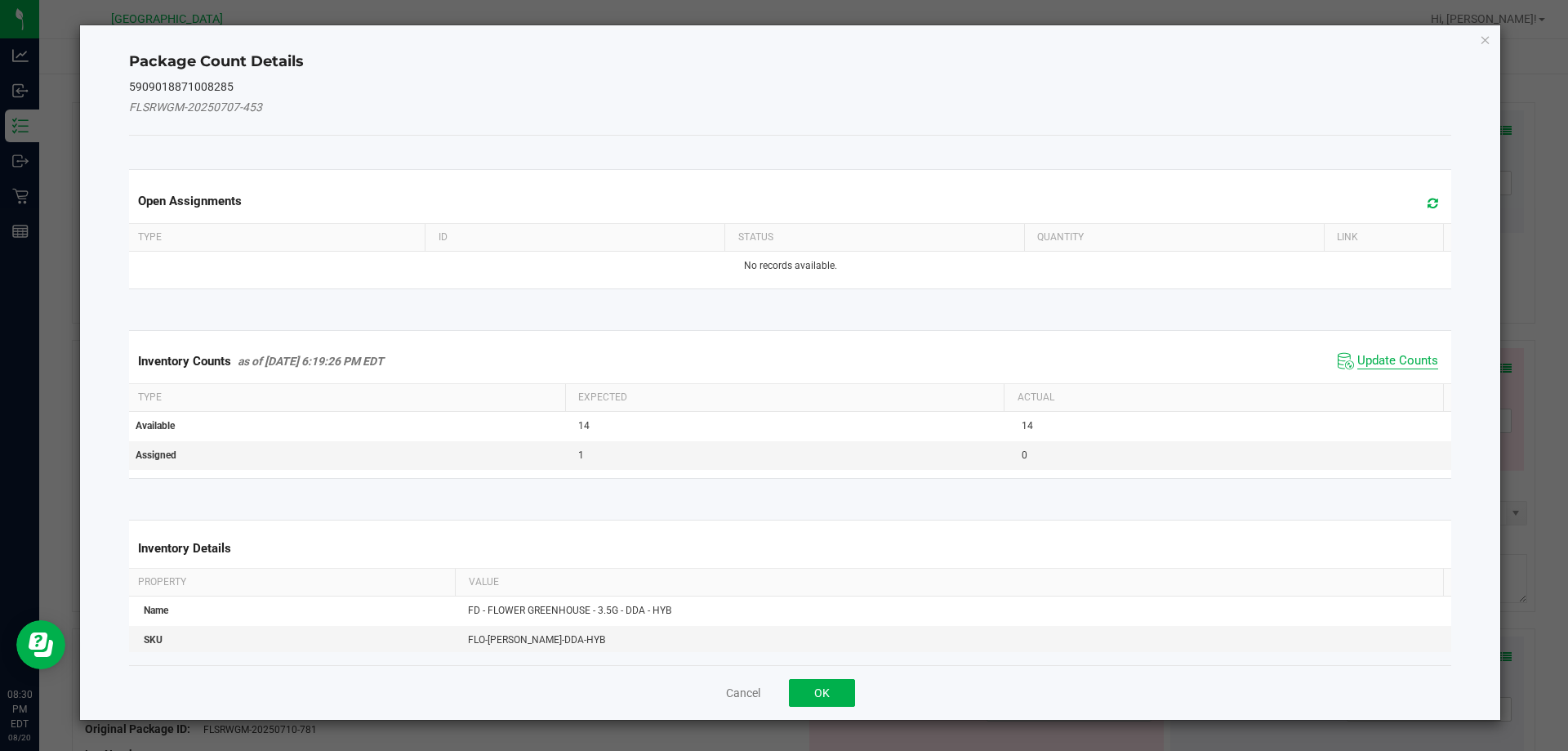
click at [1381, 359] on span "Update Counts" at bounding box center [1398, 361] width 80 height 17
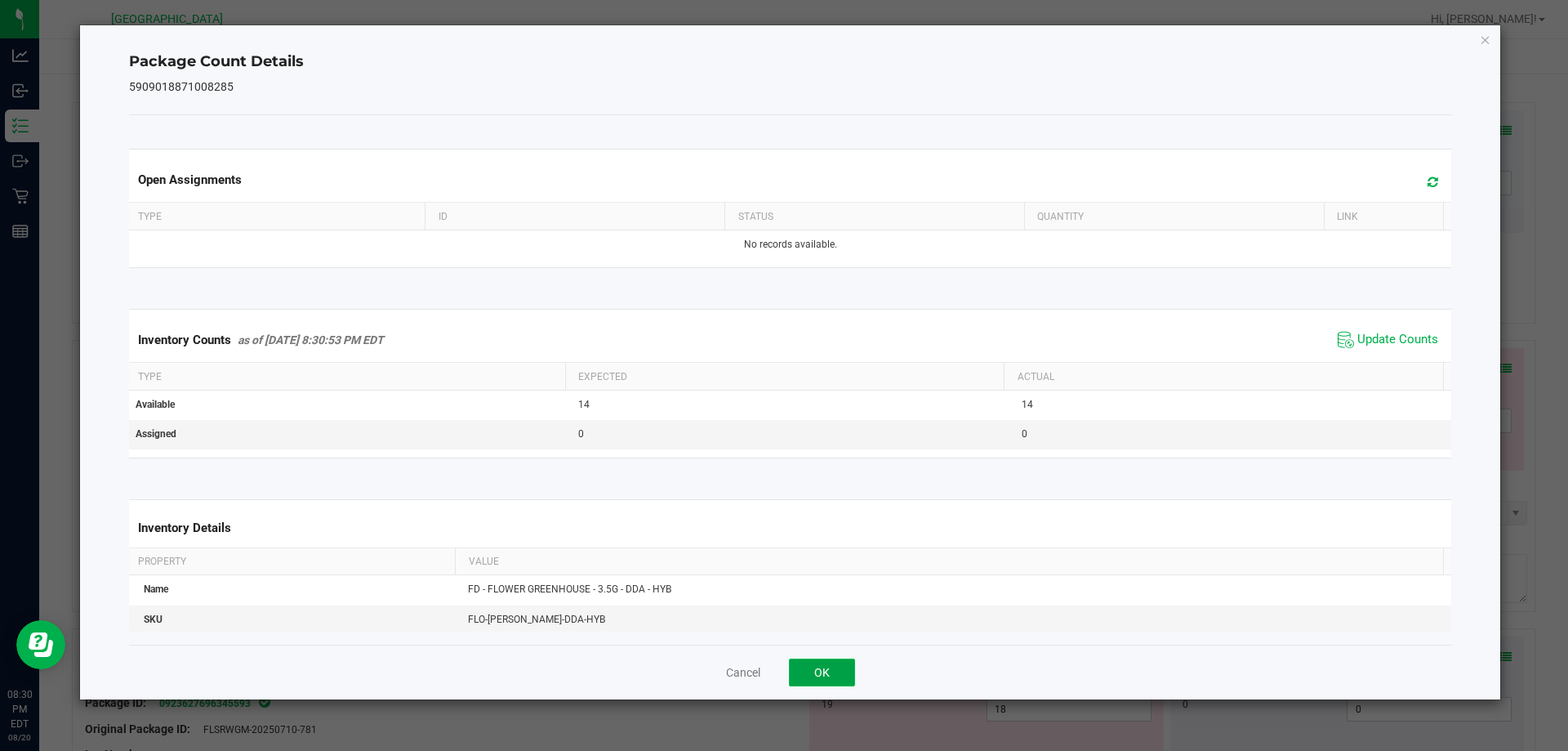
click at [814, 680] on button "OK" at bounding box center [822, 672] width 66 height 28
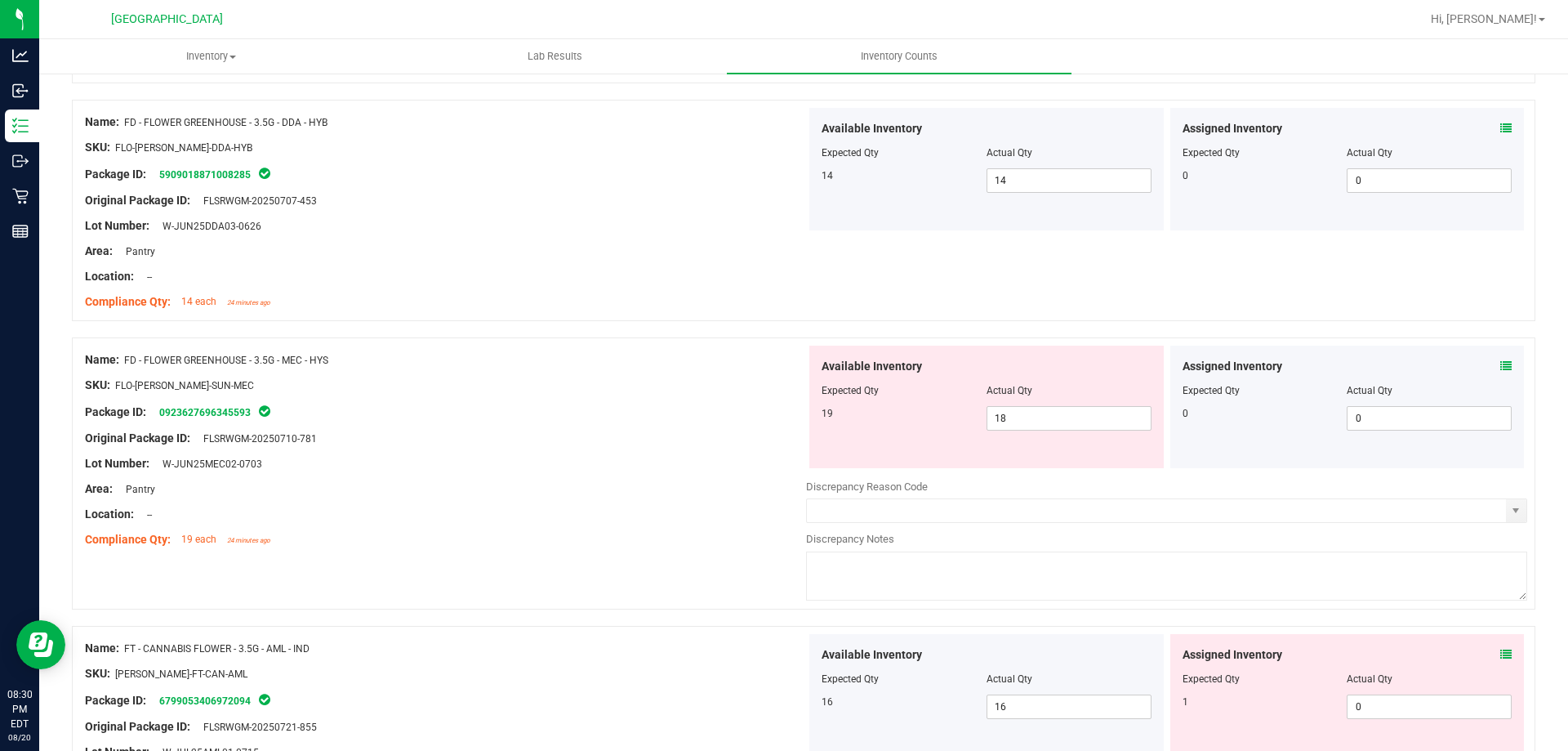
scroll to position [572, 0]
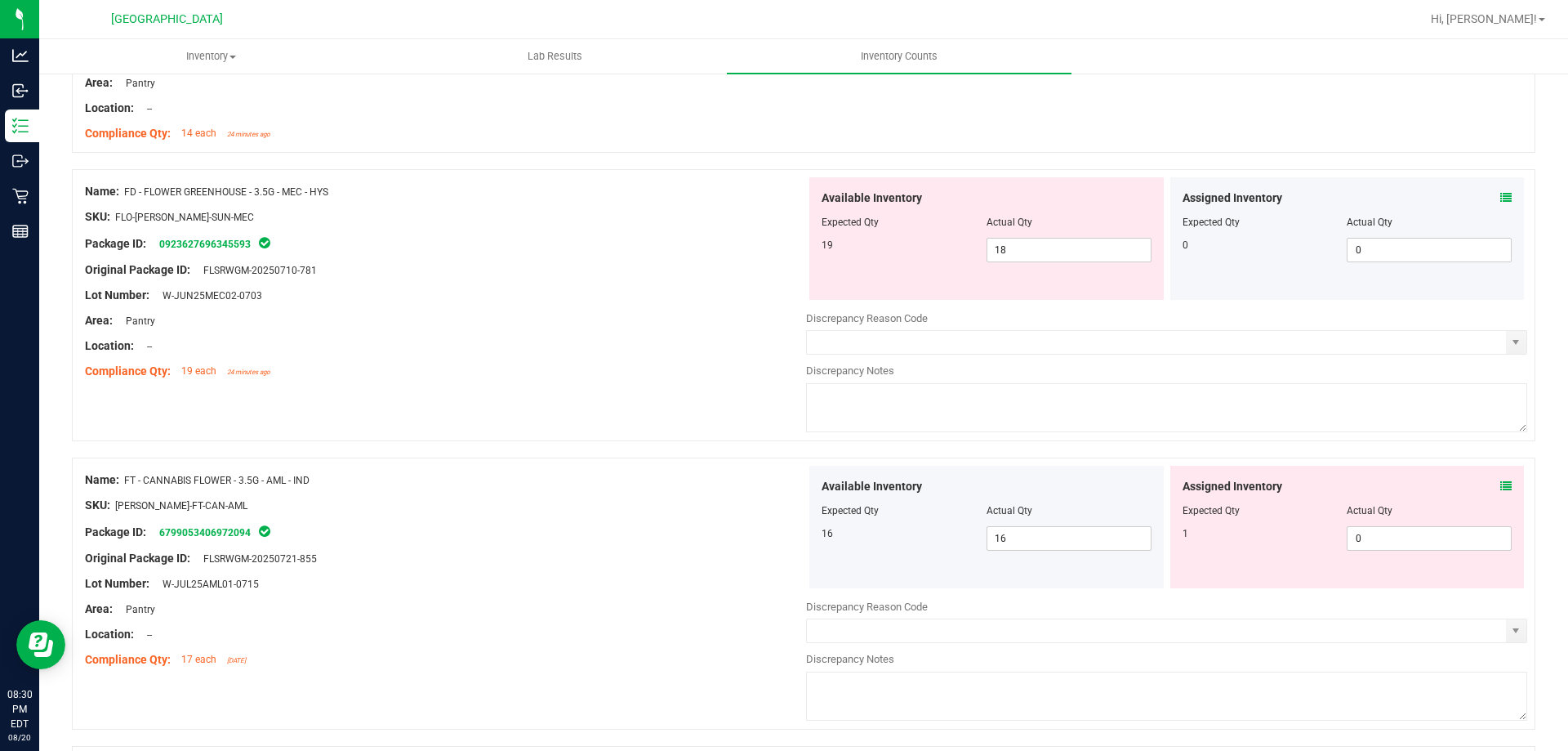
click at [1500, 196] on icon at bounding box center [1505, 198] width 11 height 11
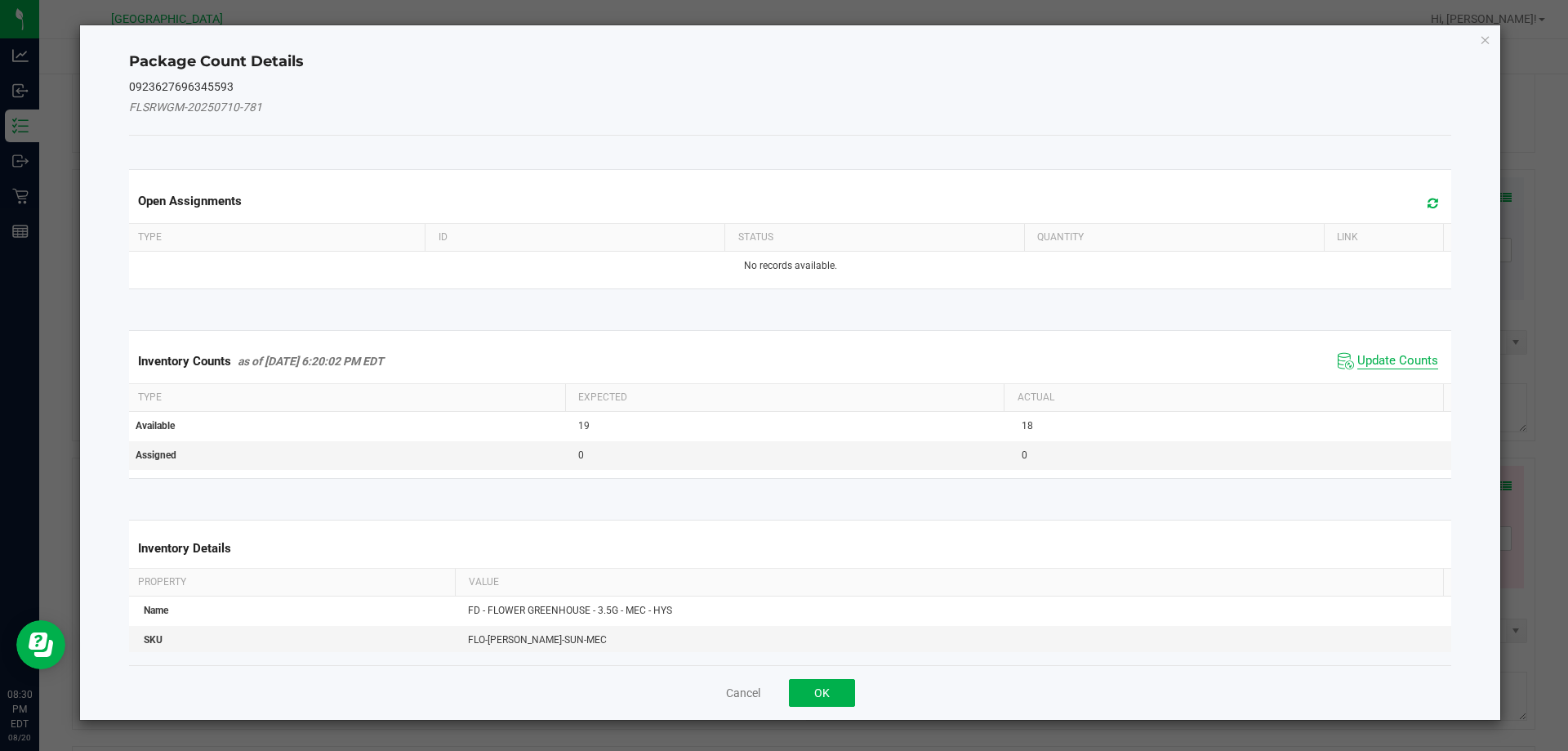
click at [1382, 353] on span "Update Counts" at bounding box center [1398, 361] width 80 height 17
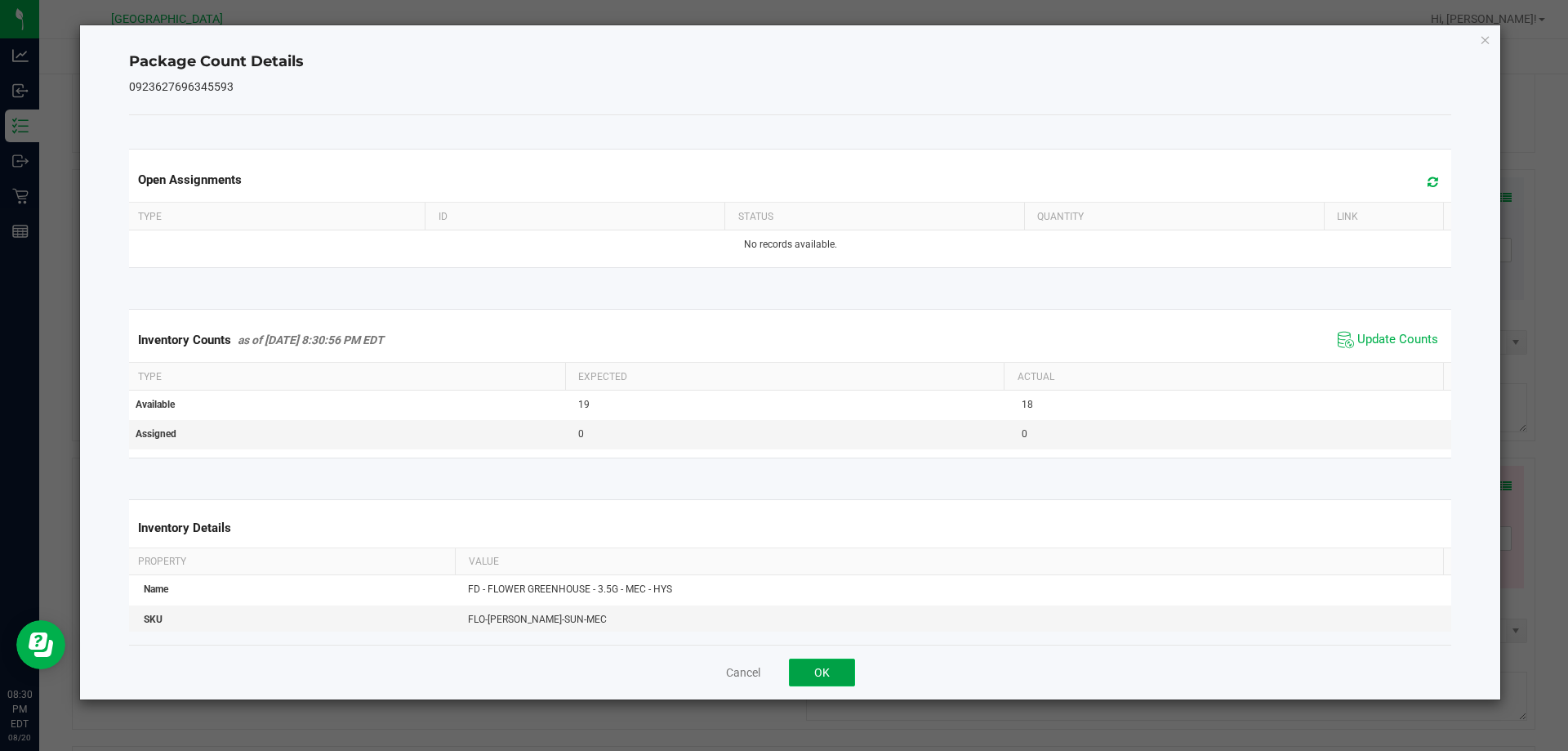
click at [822, 666] on button "OK" at bounding box center [822, 672] width 66 height 28
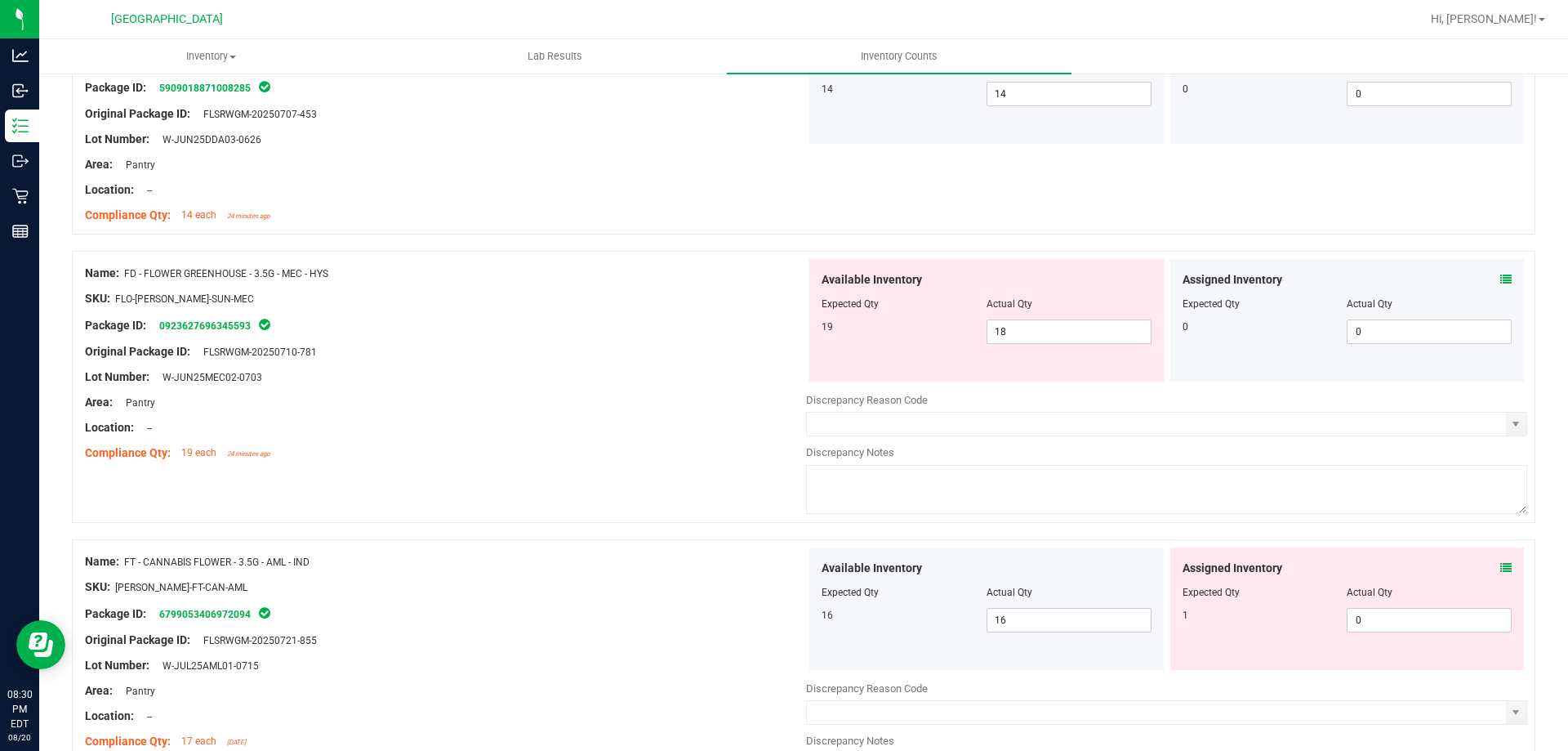
scroll to position [735, 0]
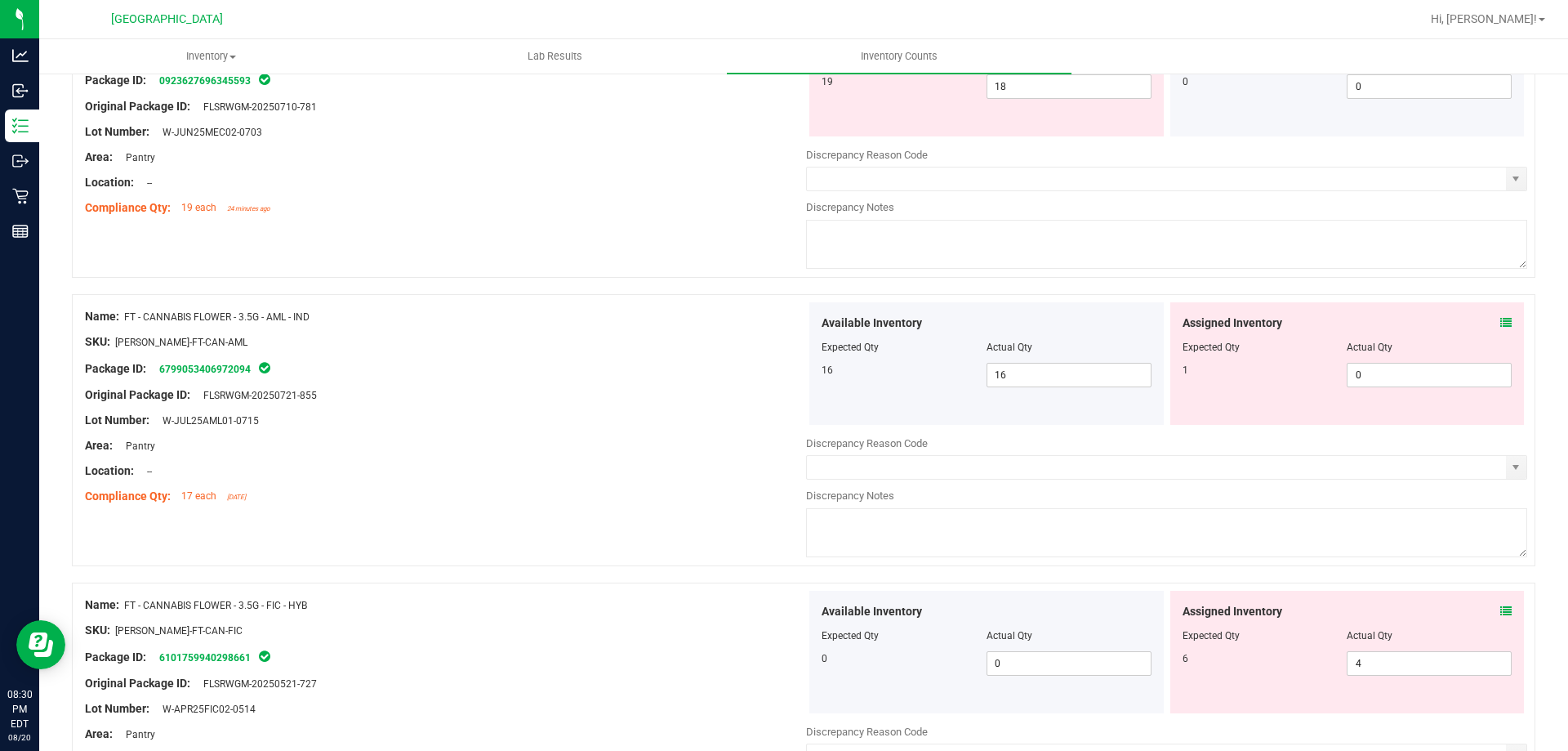
click at [1500, 318] on icon at bounding box center [1505, 322] width 11 height 11
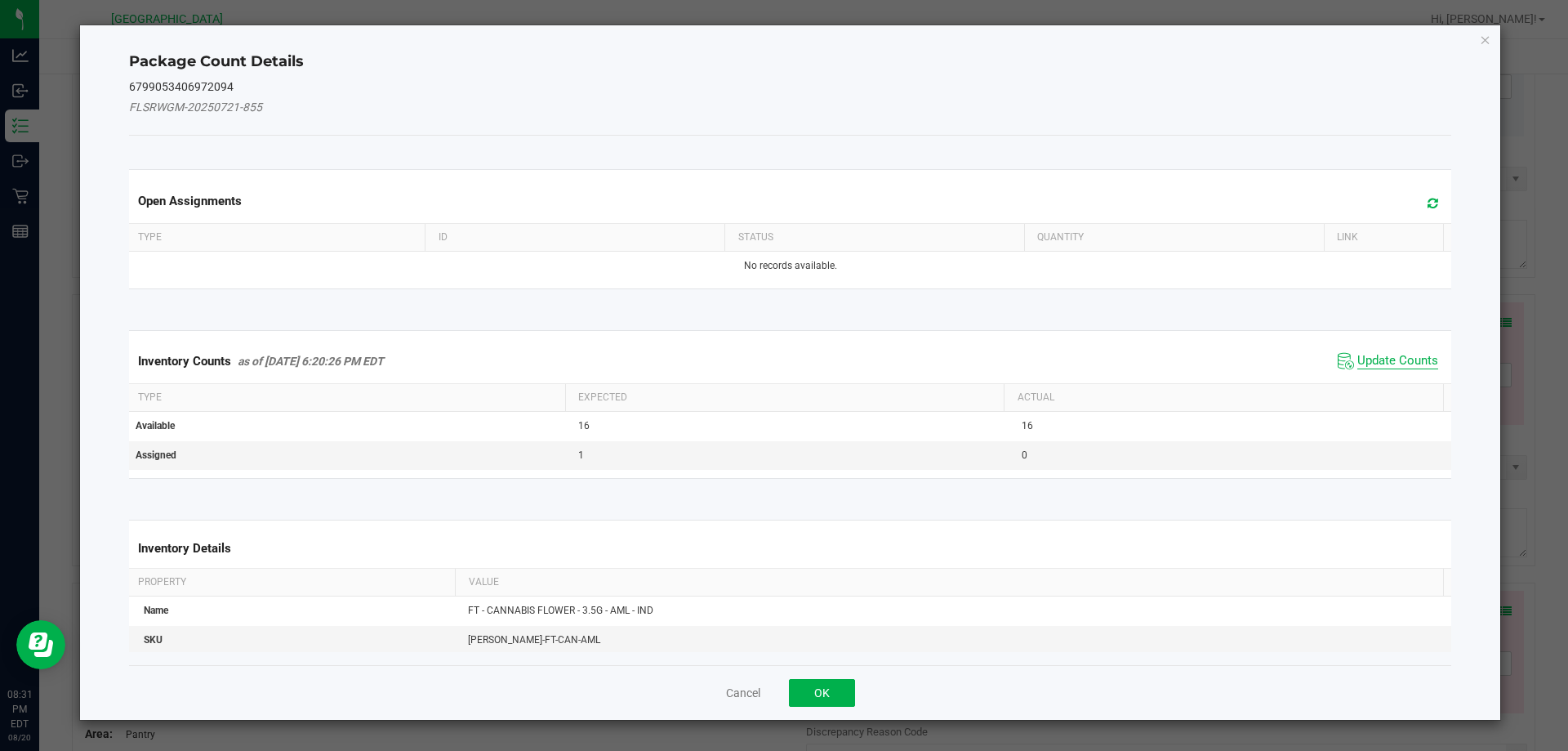
click at [1361, 359] on span "Update Counts" at bounding box center [1398, 361] width 80 height 17
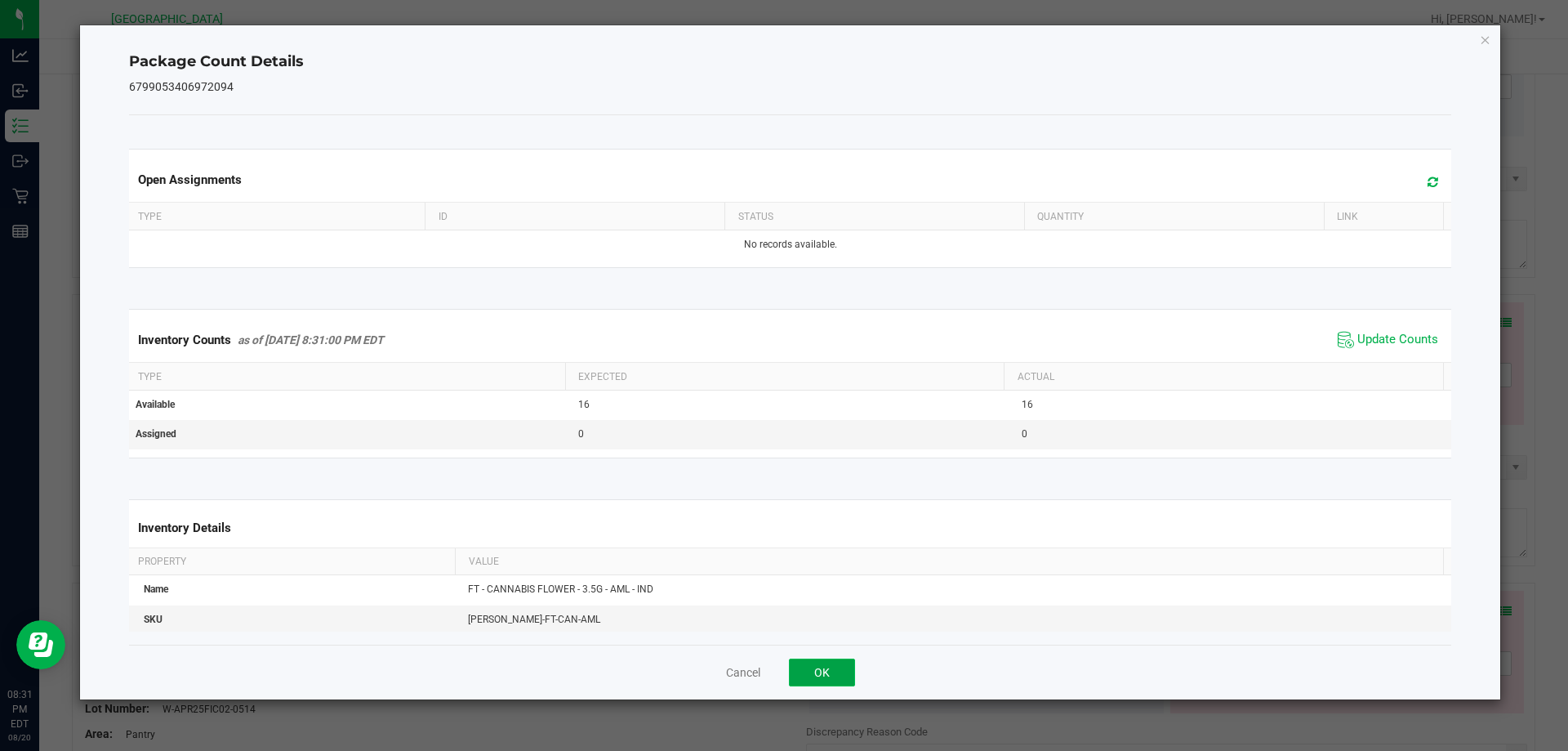
click at [822, 664] on button "OK" at bounding box center [822, 672] width 66 height 28
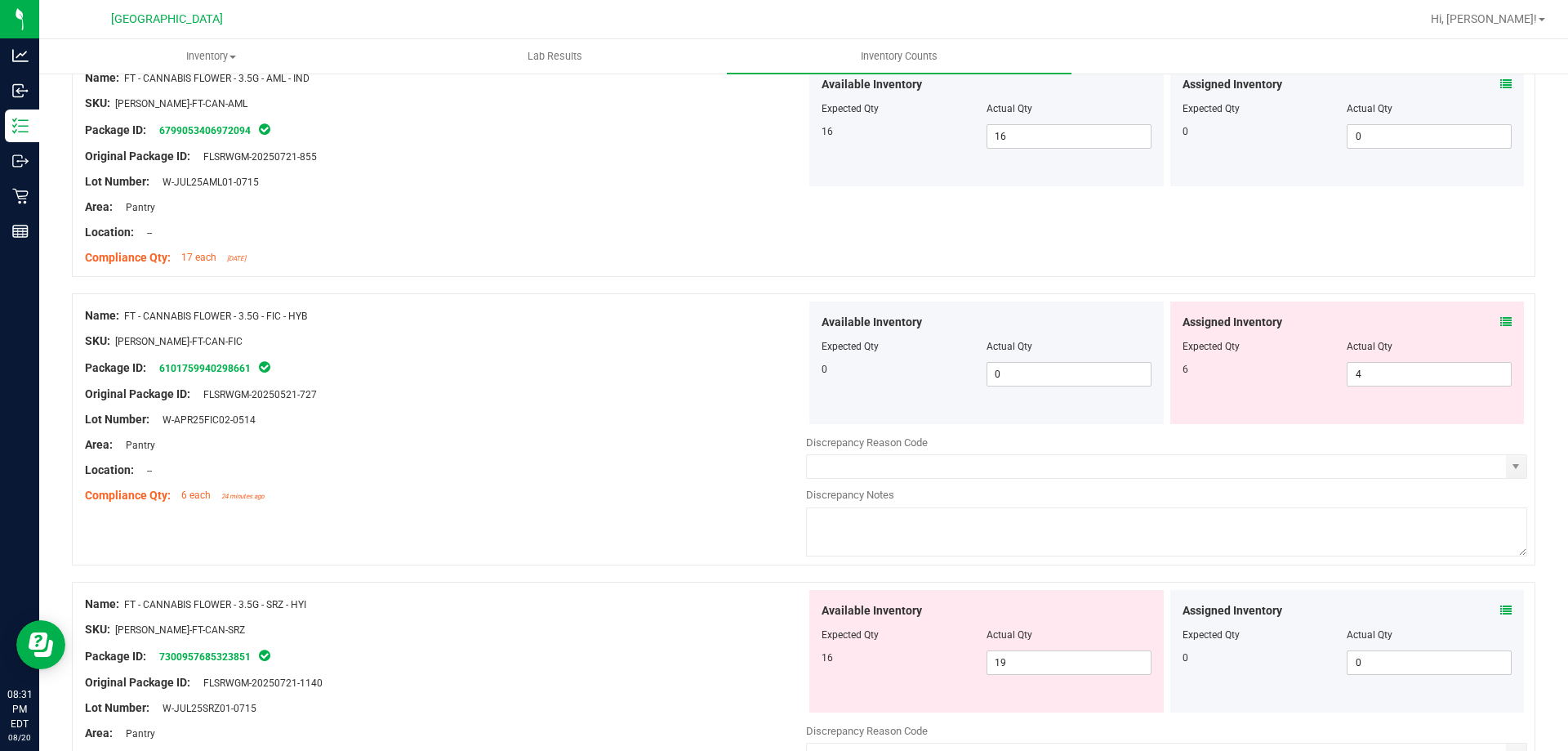
scroll to position [980, 0]
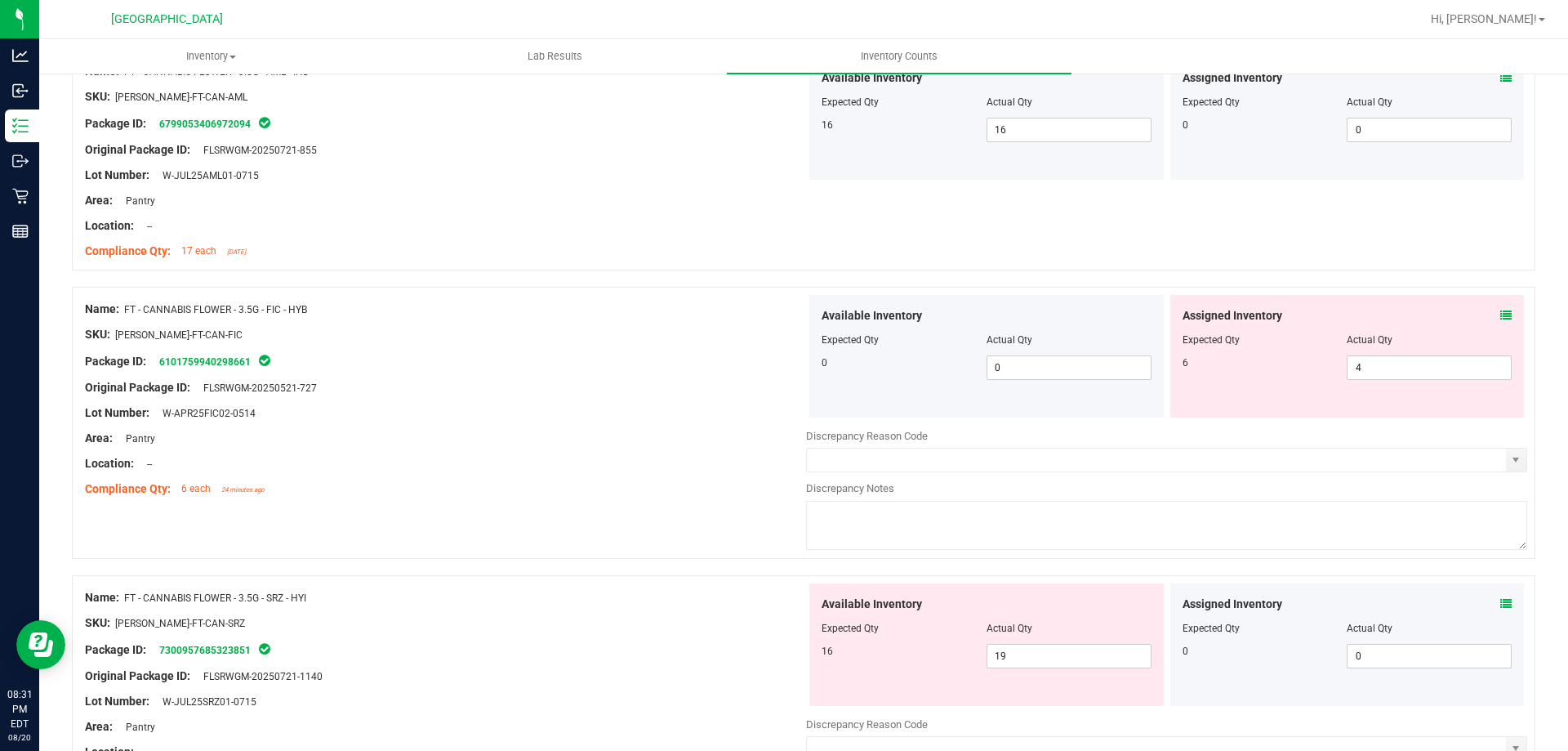
click at [1500, 316] on icon at bounding box center [1505, 315] width 11 height 11
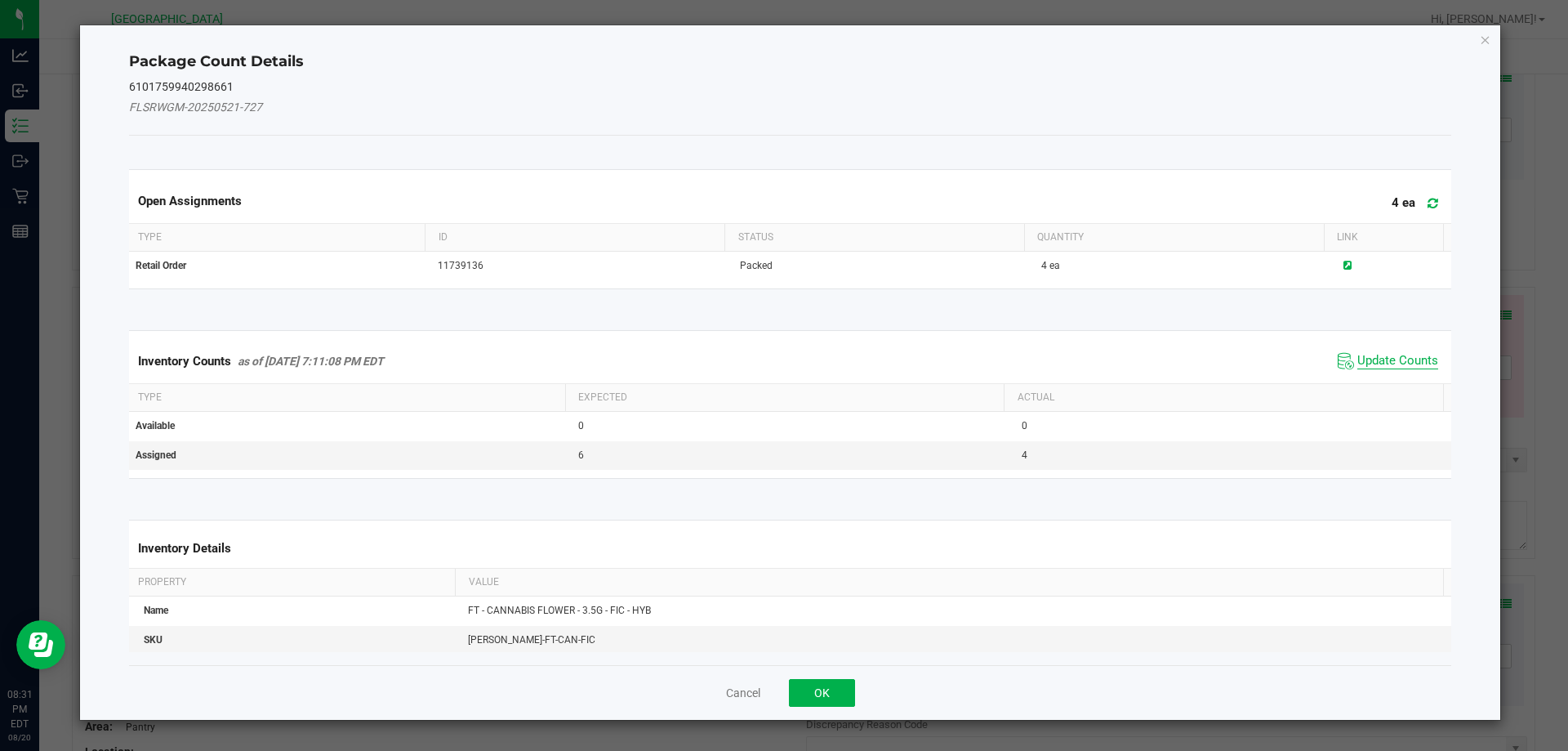
click at [1397, 365] on span "Update Counts" at bounding box center [1398, 361] width 80 height 17
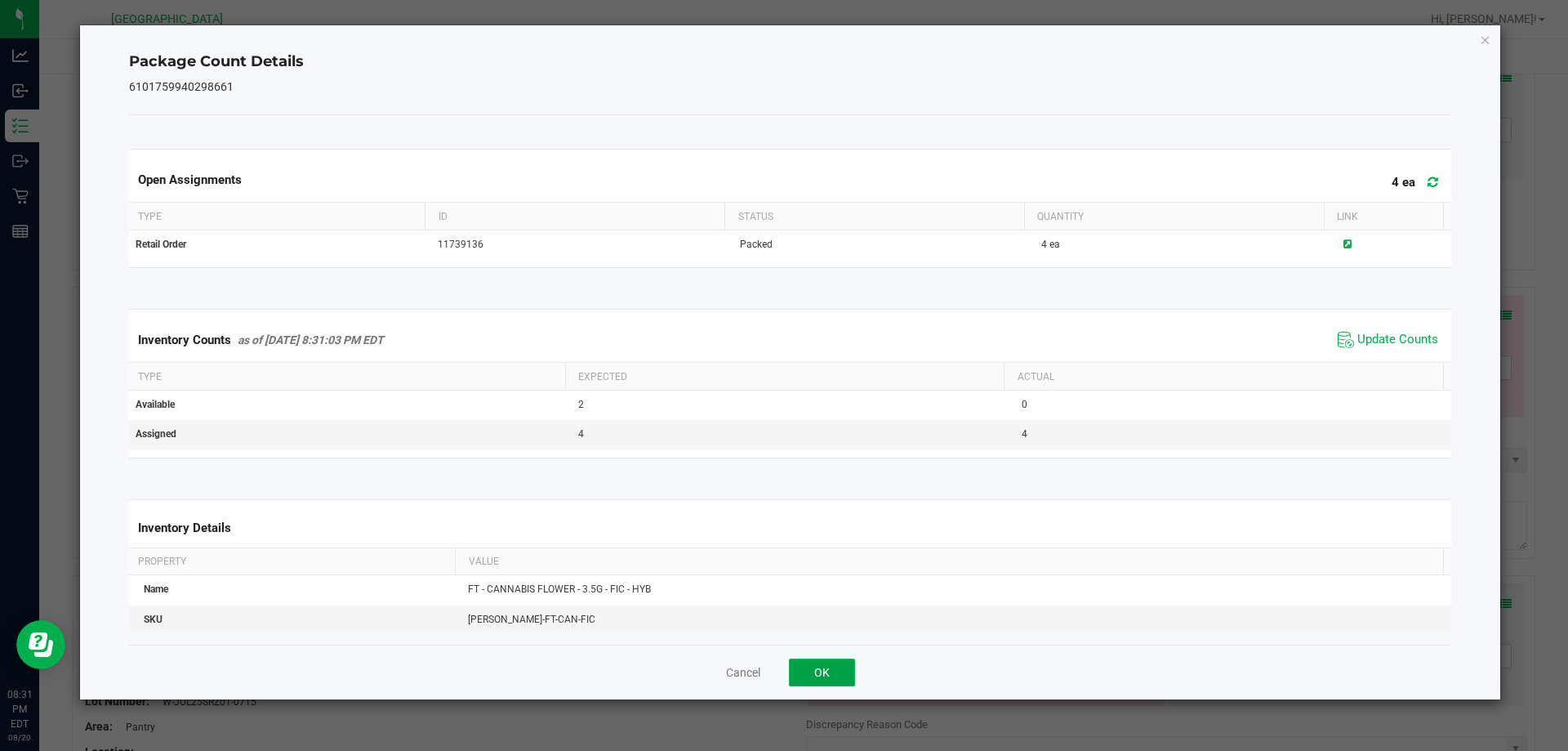
click at [822, 682] on button "OK" at bounding box center [822, 672] width 66 height 28
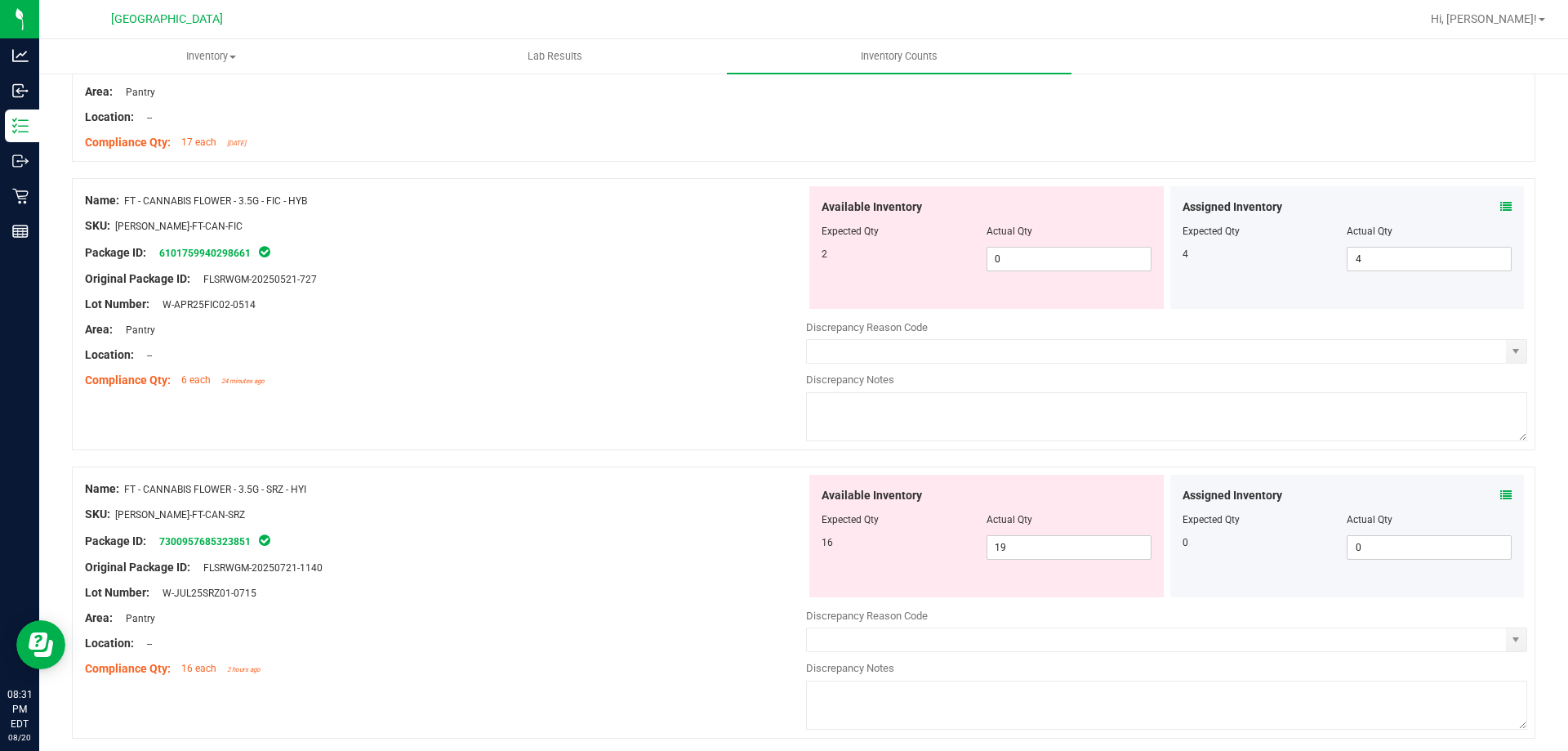
scroll to position [1062, 0]
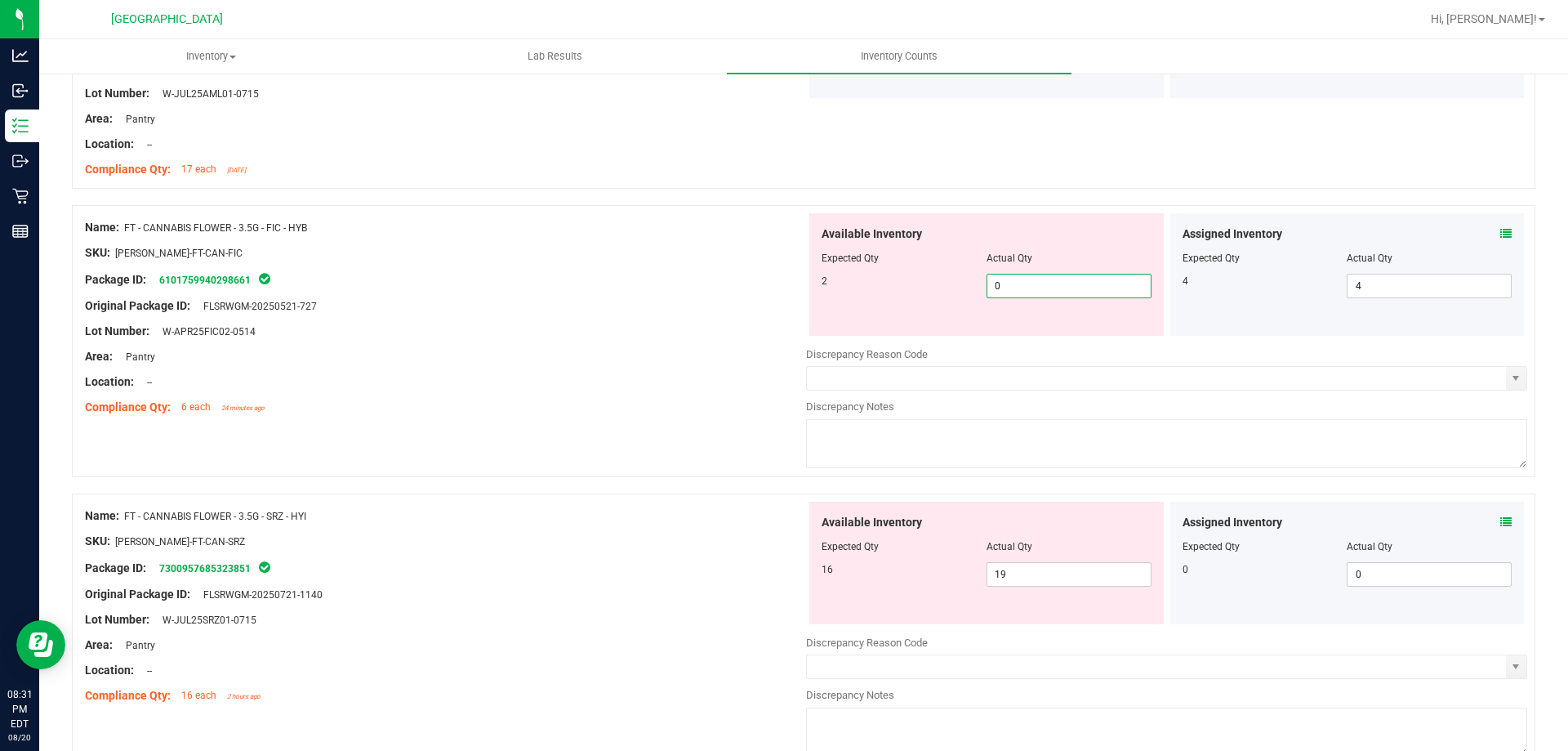
drag, startPoint x: 949, startPoint y: 283, endPoint x: 875, endPoint y: 283, distance: 74.0
click at [892, 283] on div "2 0 0" at bounding box center [986, 286] width 330 height 24
type input "2"
click at [679, 301] on div "Original Package ID: FLSRWGM-20250521-727" at bounding box center [445, 306] width 721 height 17
type input "2"
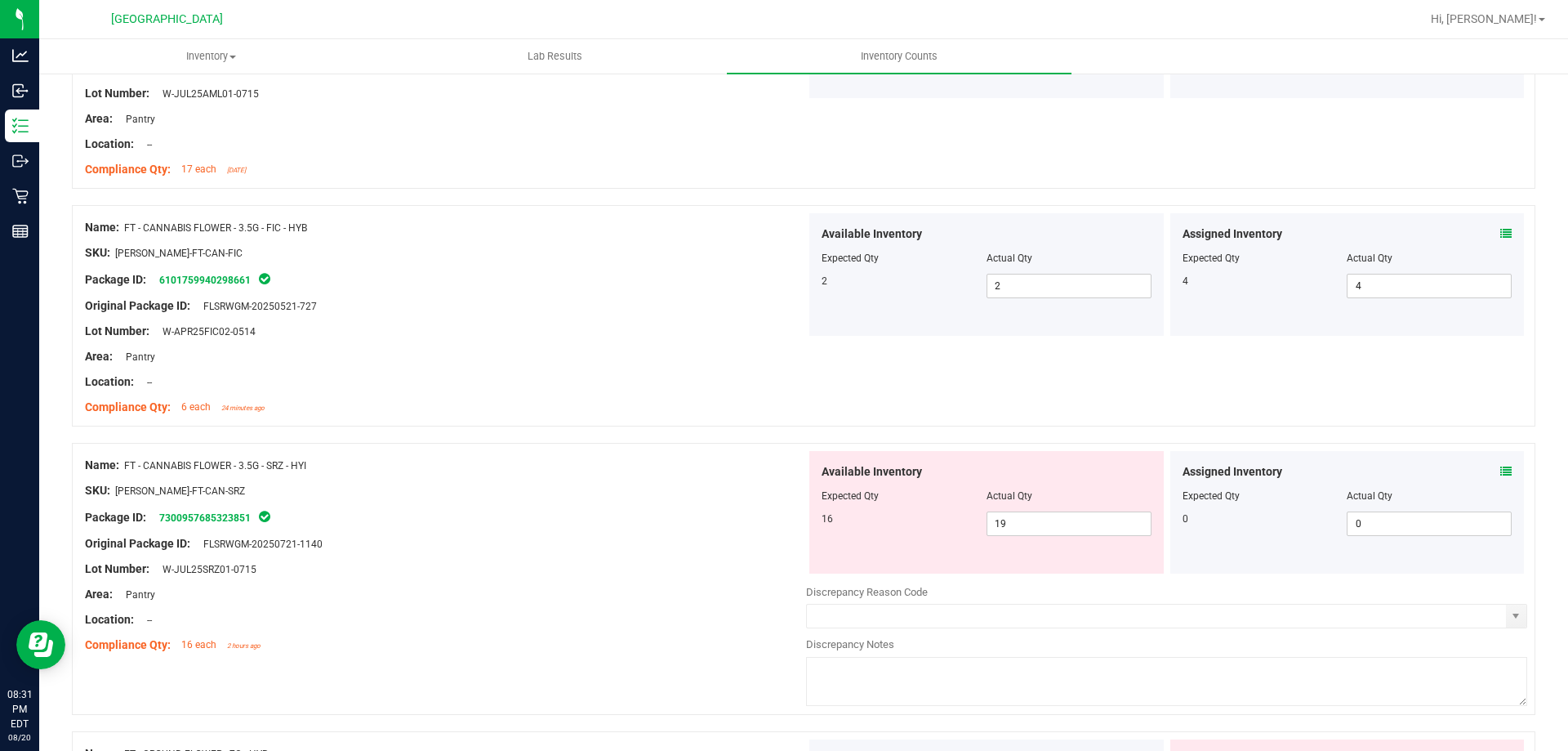
scroll to position [1307, 0]
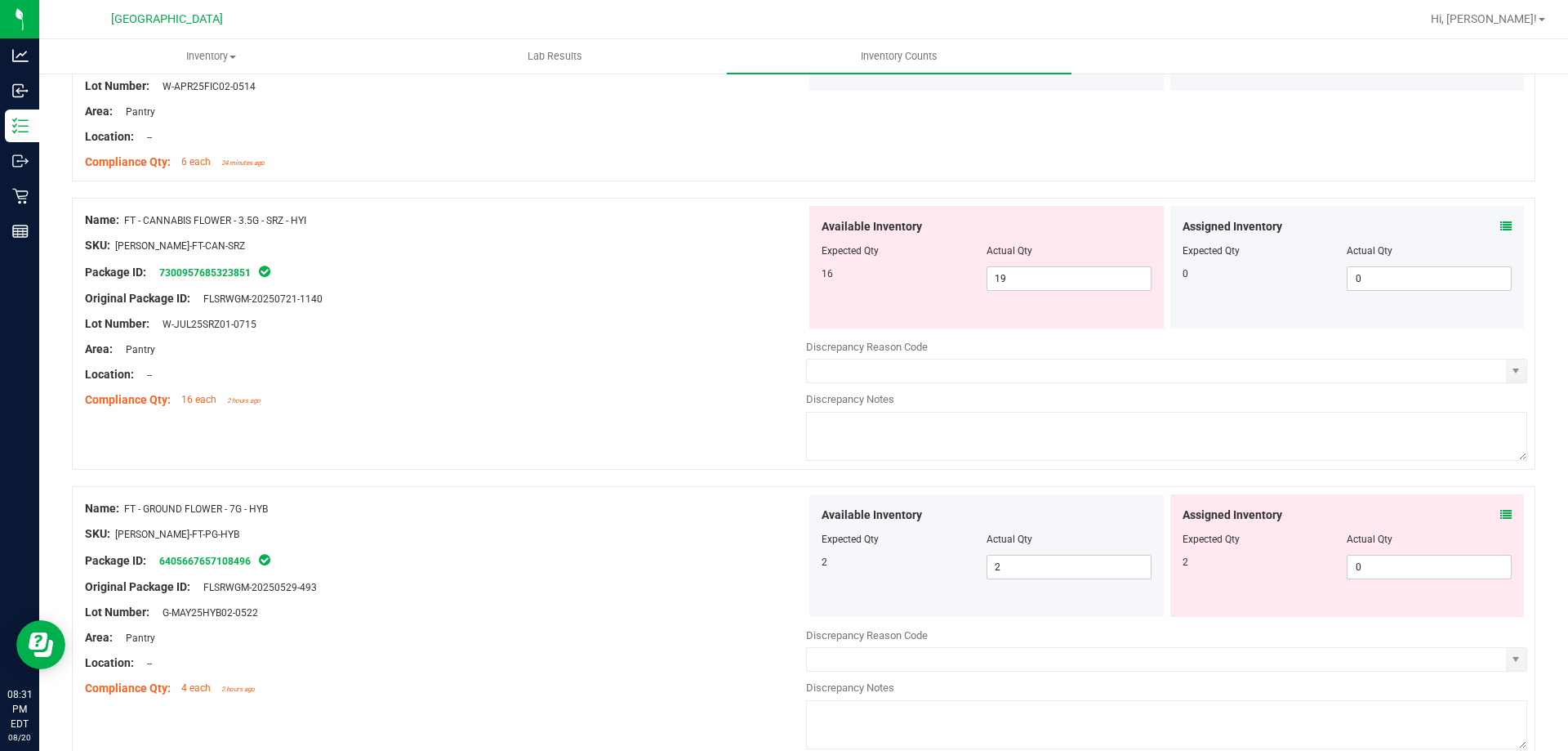
click at [1500, 226] on icon at bounding box center [1505, 226] width 11 height 11
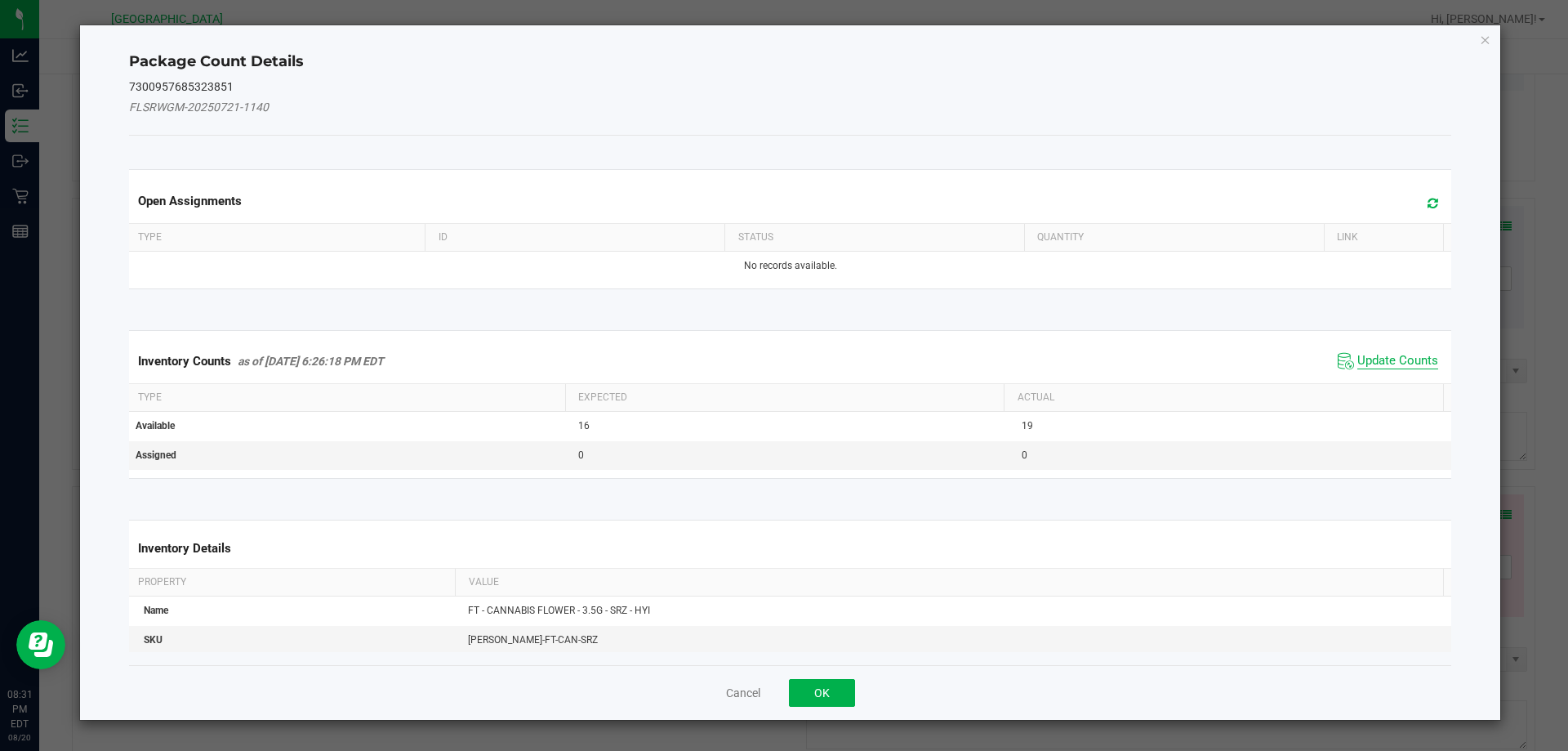
click at [1401, 354] on span "Update Counts" at bounding box center [1398, 361] width 80 height 17
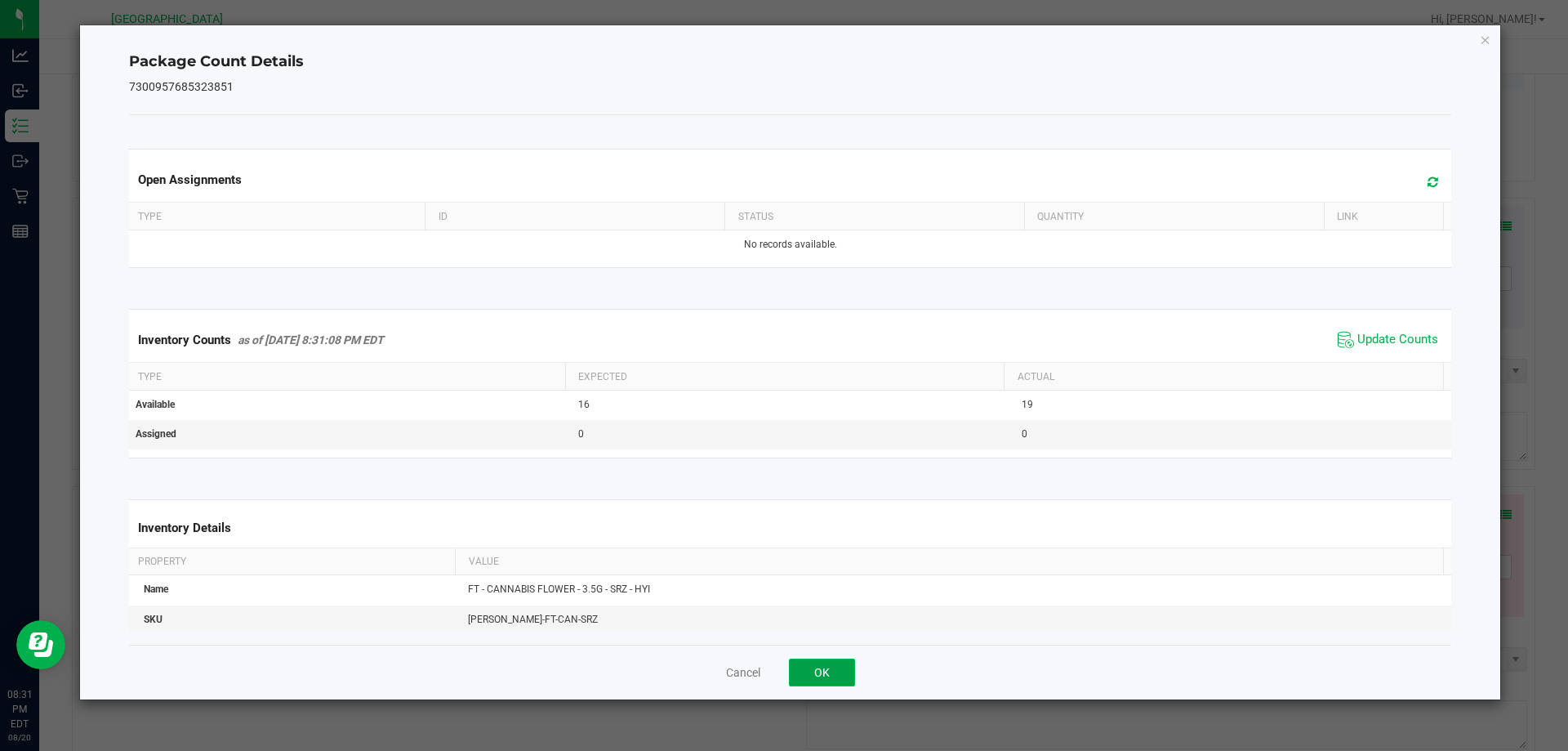
click at [829, 664] on button "OK" at bounding box center [822, 672] width 66 height 28
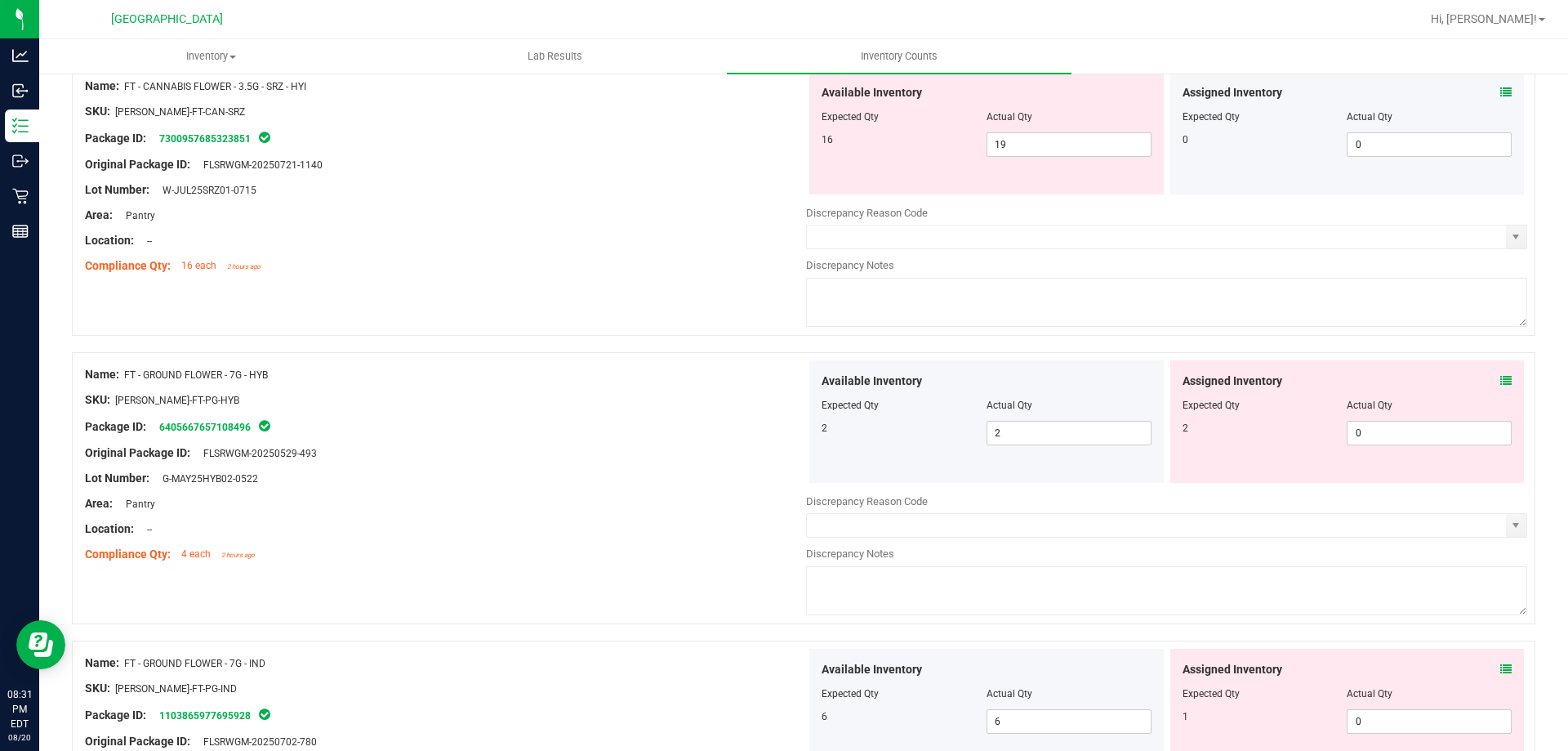
scroll to position [1471, 0]
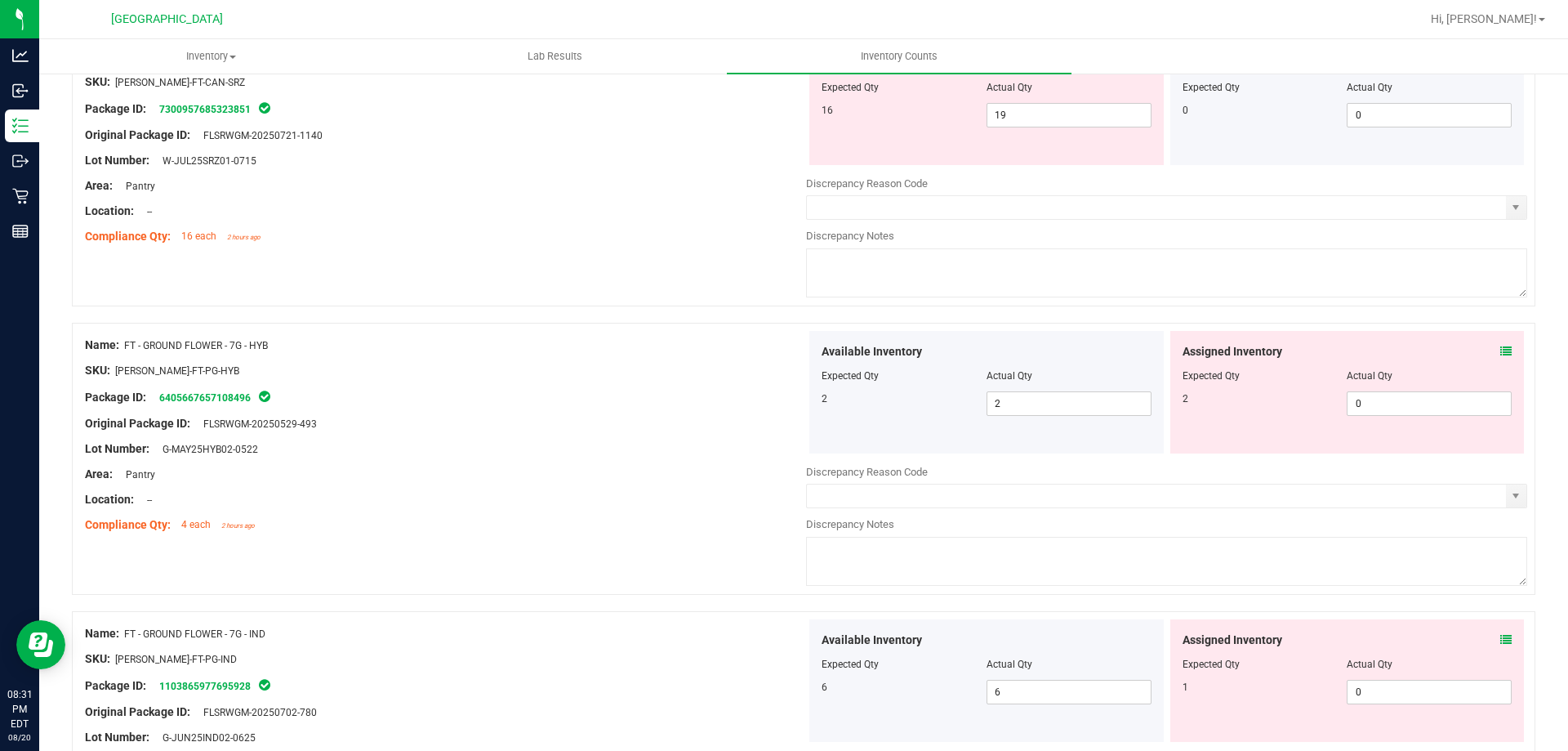
click at [1486, 351] on div "Assigned Inventory" at bounding box center [1347, 351] width 330 height 17
click at [1500, 352] on icon at bounding box center [1505, 351] width 11 height 11
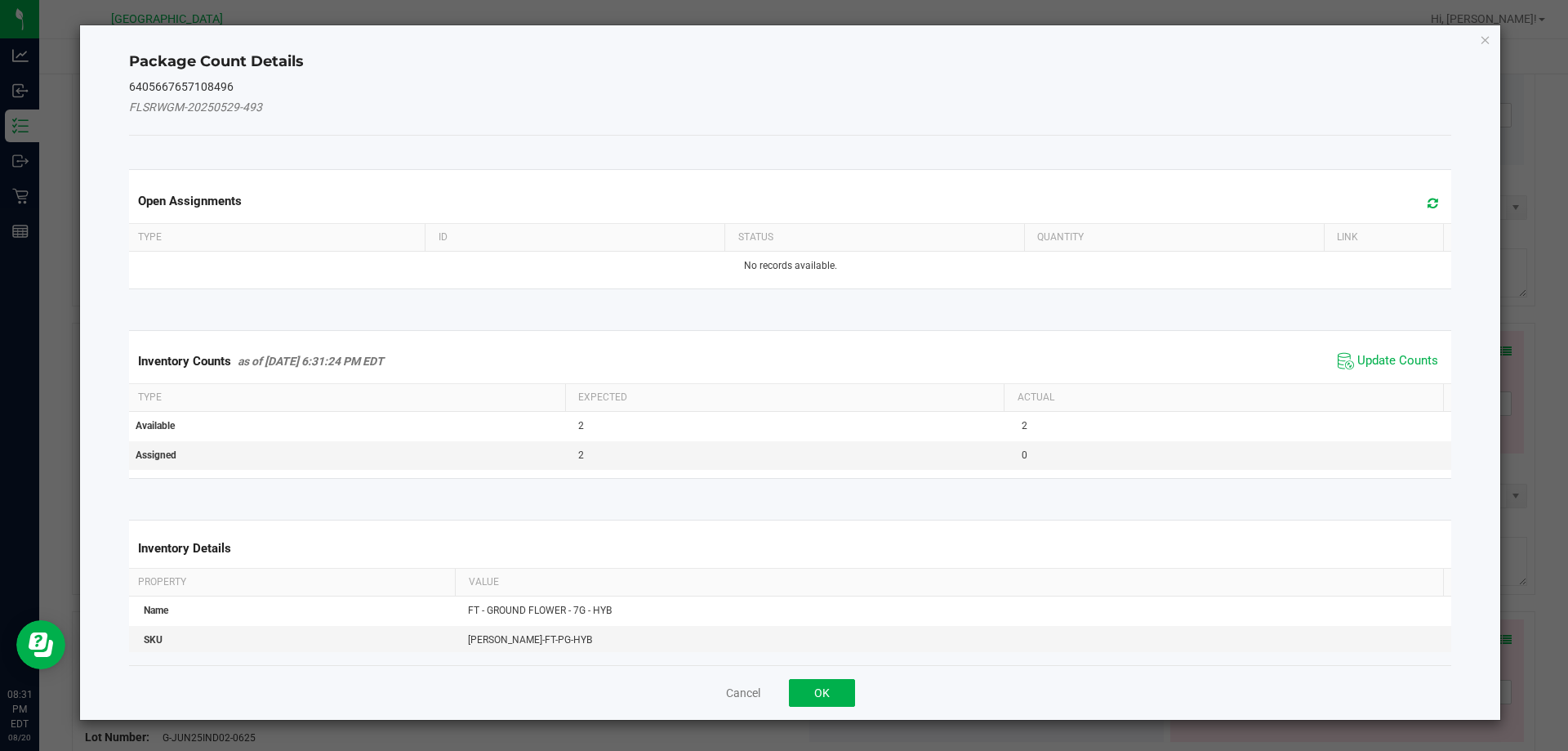
click at [1361, 369] on span "Update Counts" at bounding box center [1388, 361] width 108 height 24
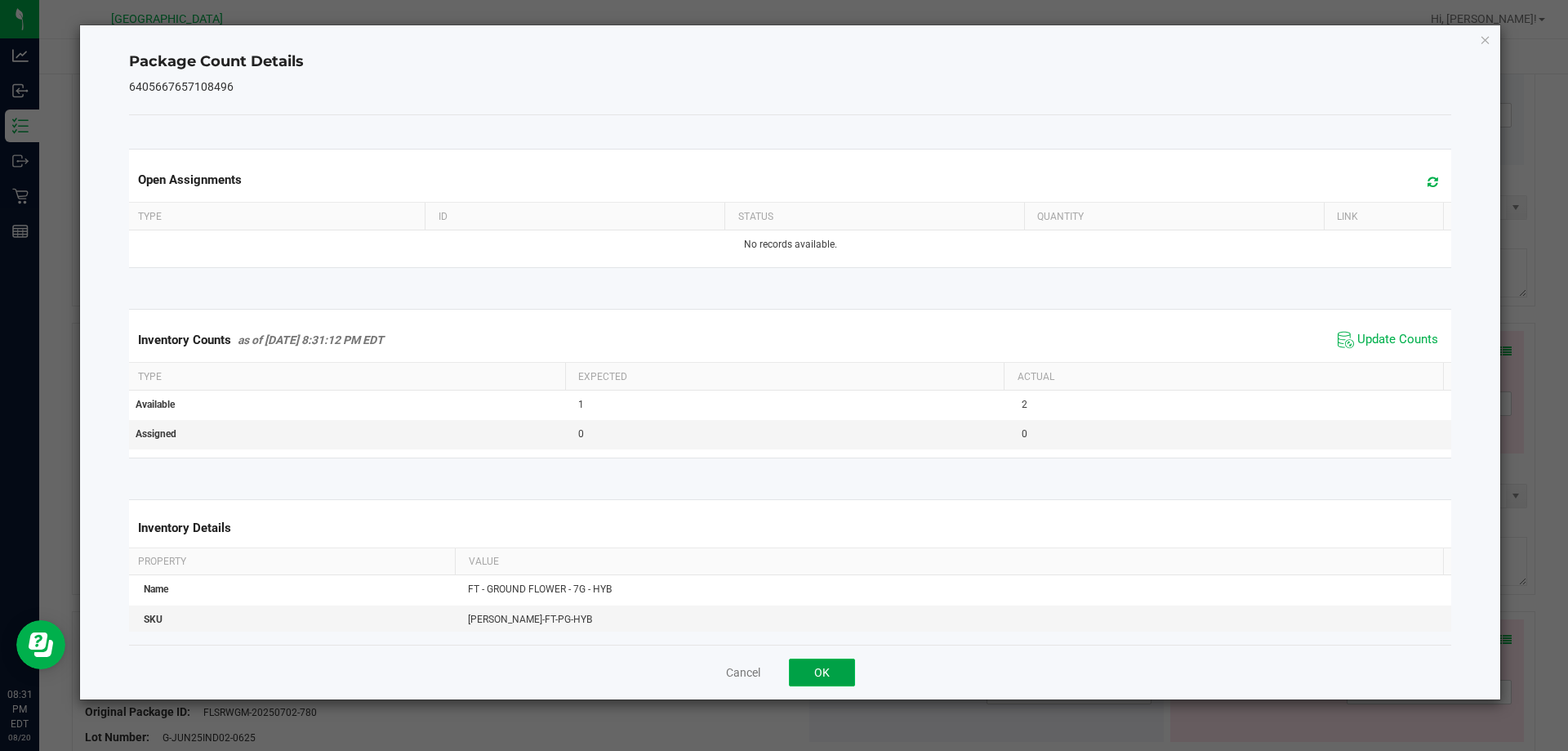
click at [833, 677] on button "OK" at bounding box center [822, 672] width 66 height 28
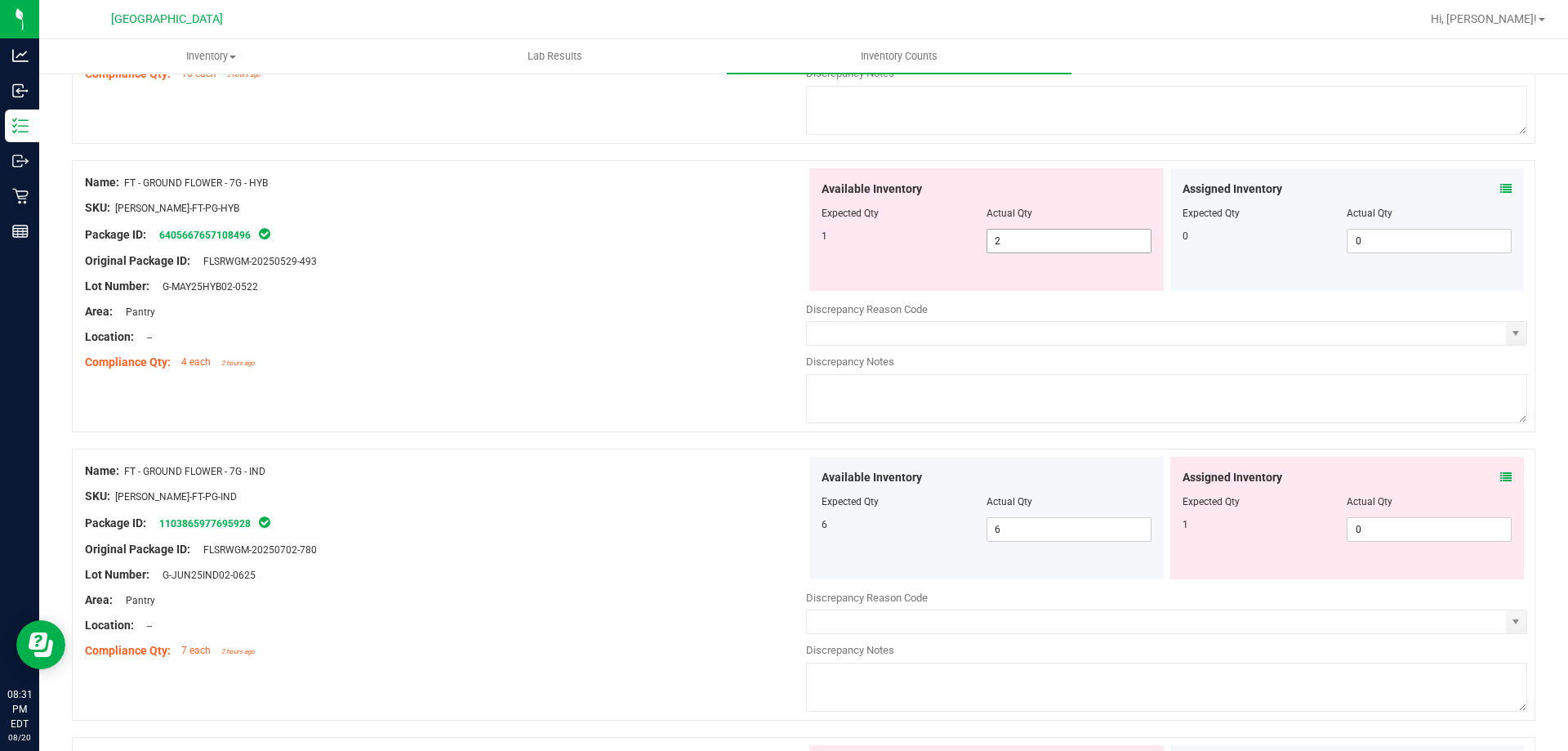
scroll to position [1633, 0]
drag, startPoint x: 867, startPoint y: 242, endPoint x: 817, endPoint y: 243, distance: 50.0
click at [849, 242] on div "1" at bounding box center [904, 235] width 165 height 15
click at [1499, 476] on div "Assigned Inventory Expected Qty Actual Qty 1 0 0" at bounding box center [1347, 517] width 354 height 122
click at [1500, 475] on icon at bounding box center [1505, 476] width 11 height 11
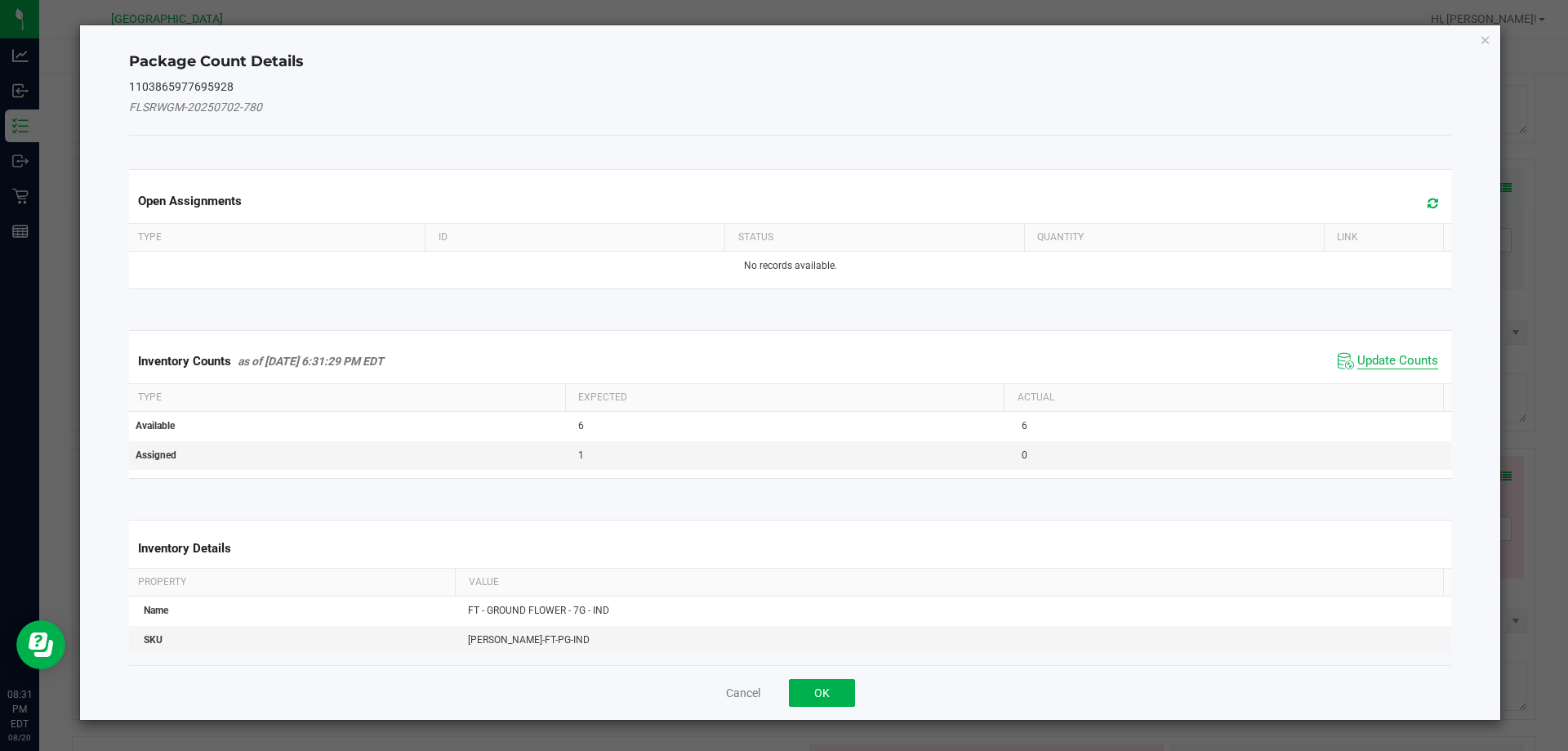
click at [1398, 357] on span "Update Counts" at bounding box center [1398, 361] width 80 height 17
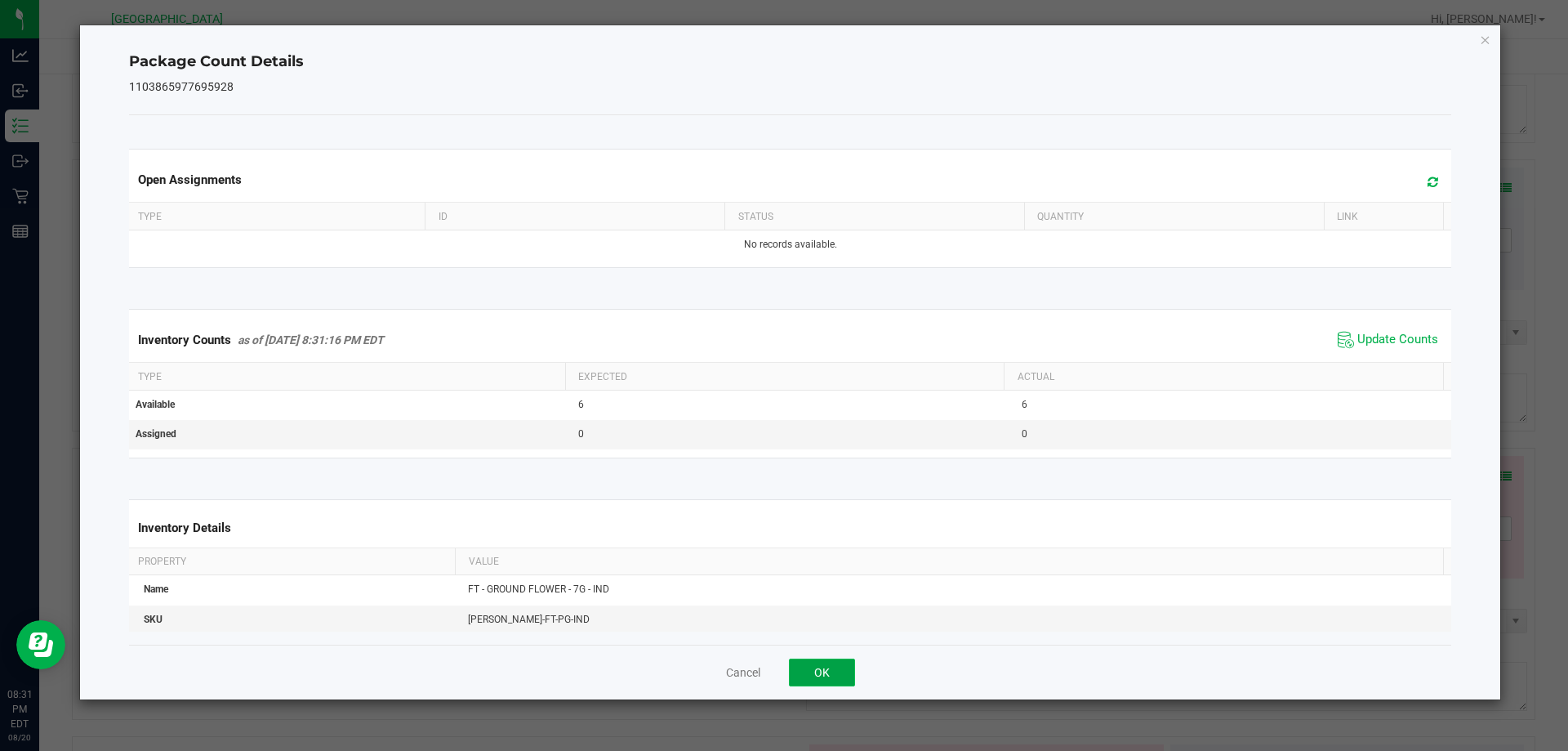
drag, startPoint x: 823, startPoint y: 661, endPoint x: 991, endPoint y: 453, distance: 267.4
click at [822, 660] on button "OK" at bounding box center [822, 672] width 66 height 28
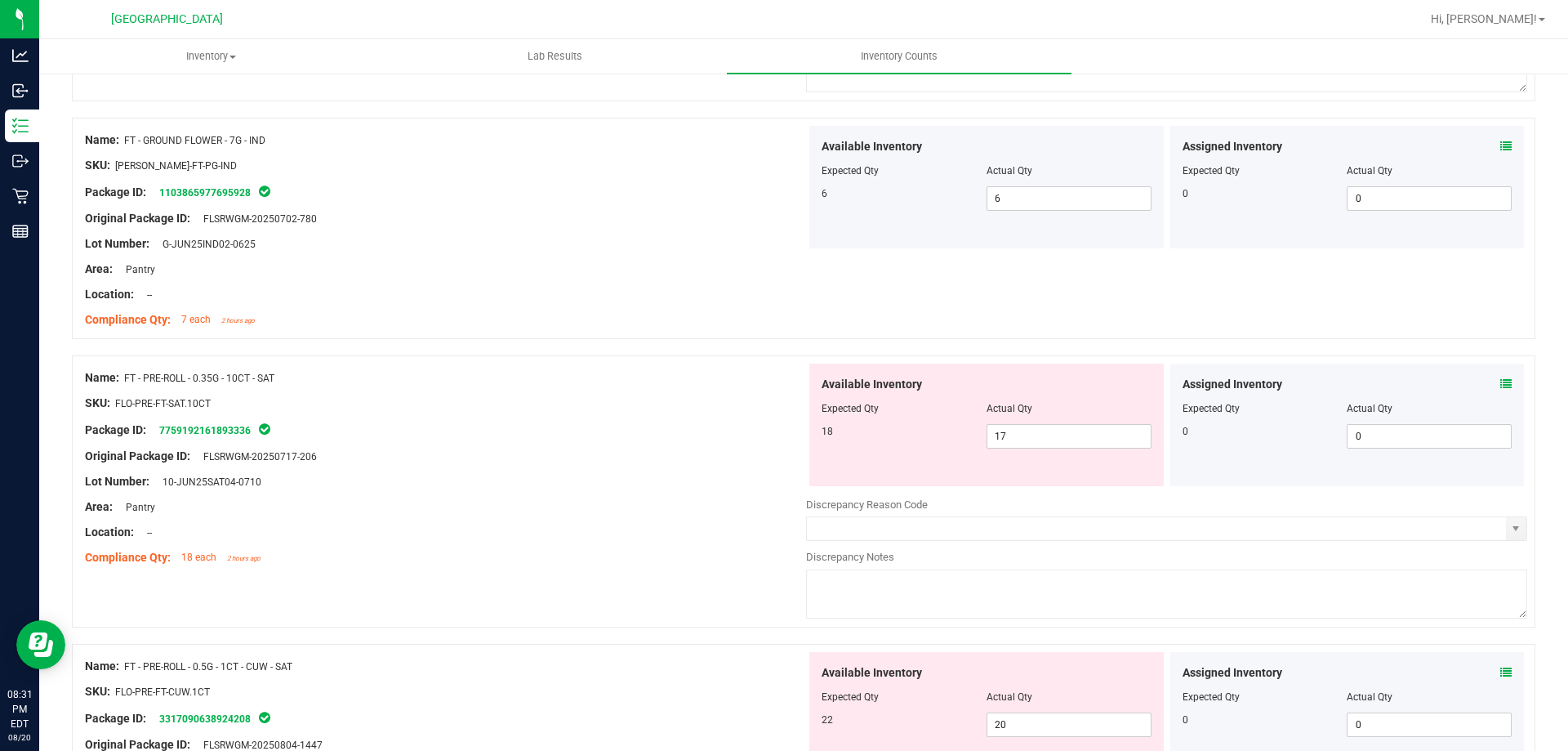
scroll to position [2042, 0]
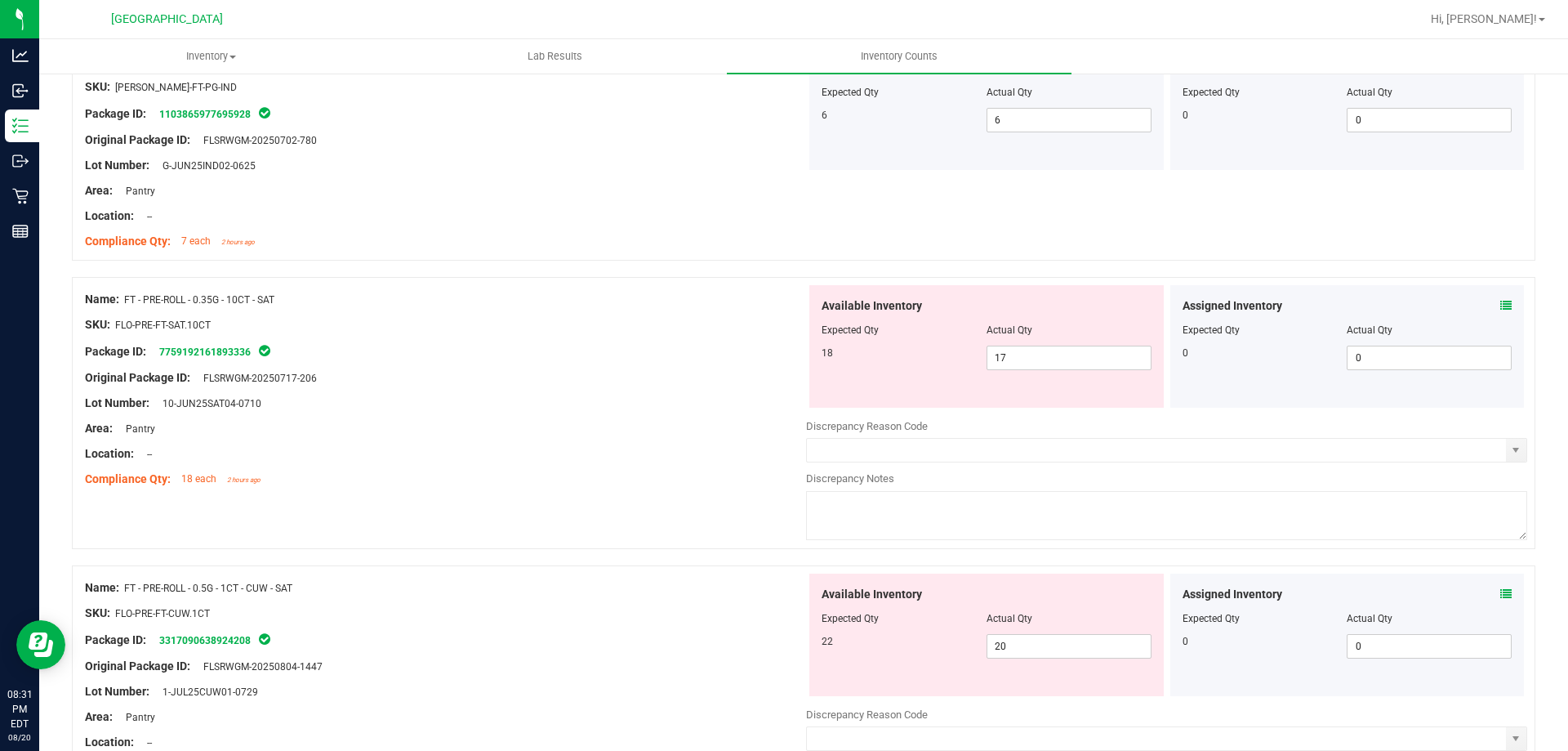
click at [1500, 309] on icon at bounding box center [1505, 305] width 11 height 11
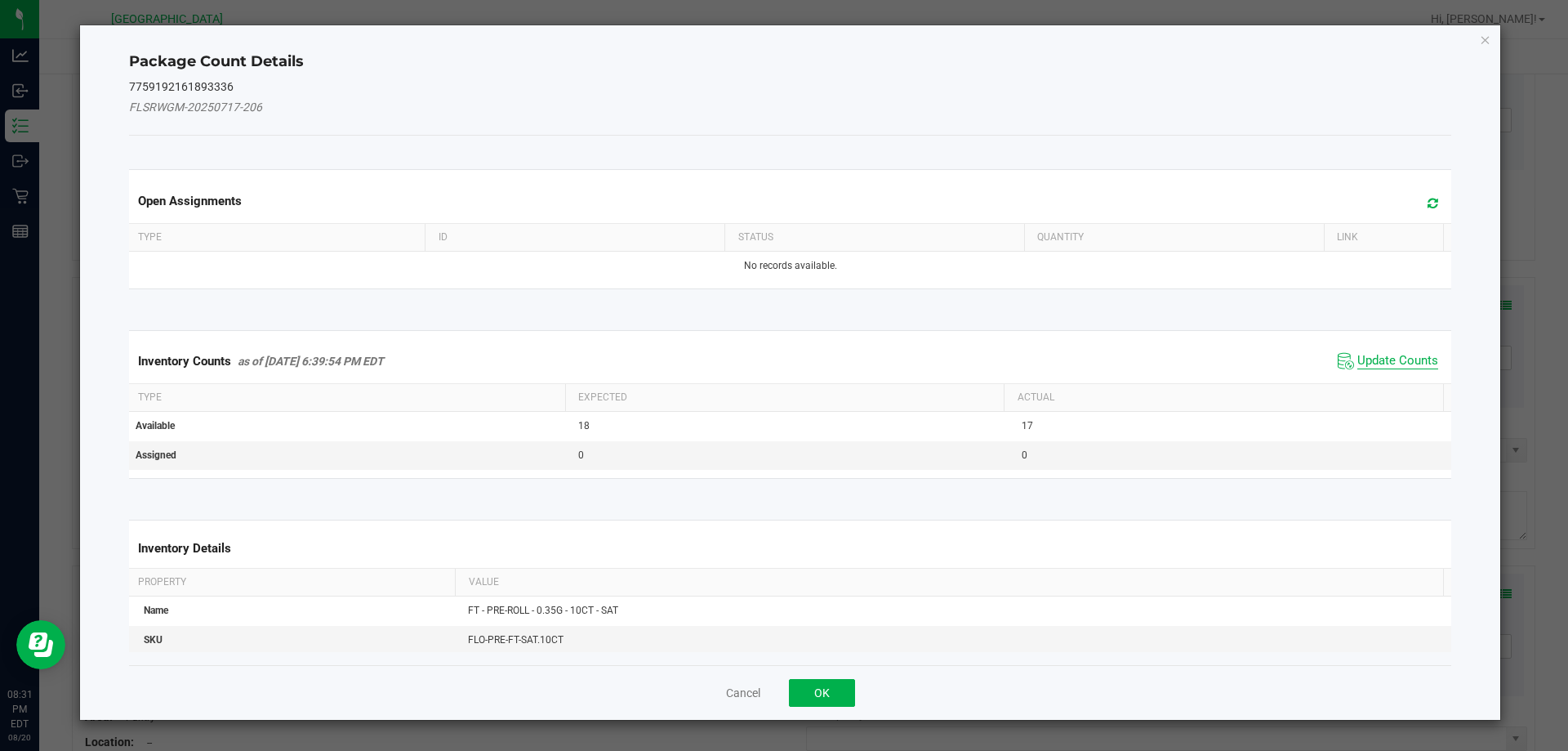
click at [1382, 360] on span "Update Counts" at bounding box center [1398, 361] width 80 height 17
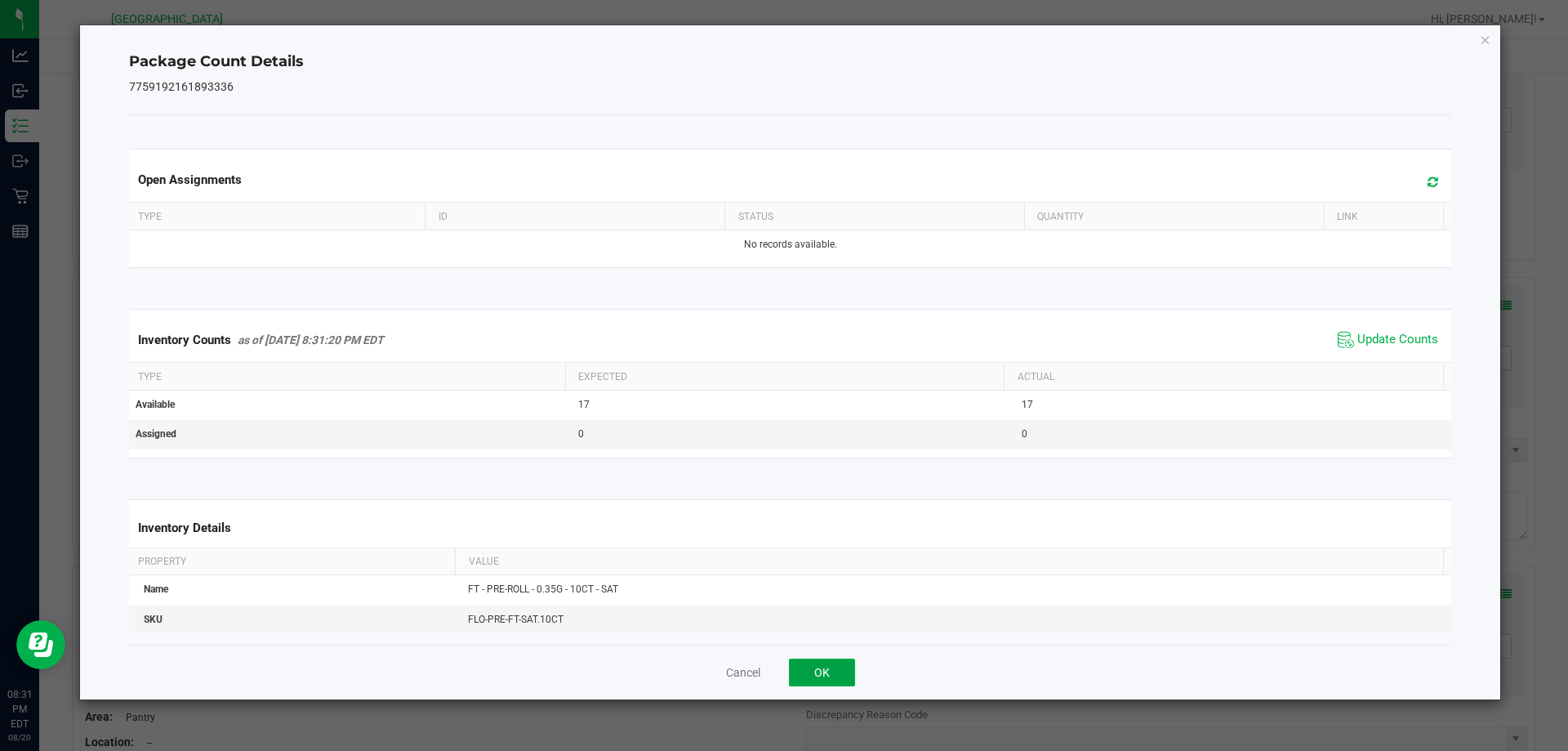
drag, startPoint x: 799, startPoint y: 670, endPoint x: 826, endPoint y: 652, distance: 32.4
click at [801, 669] on button "OK" at bounding box center [822, 672] width 66 height 28
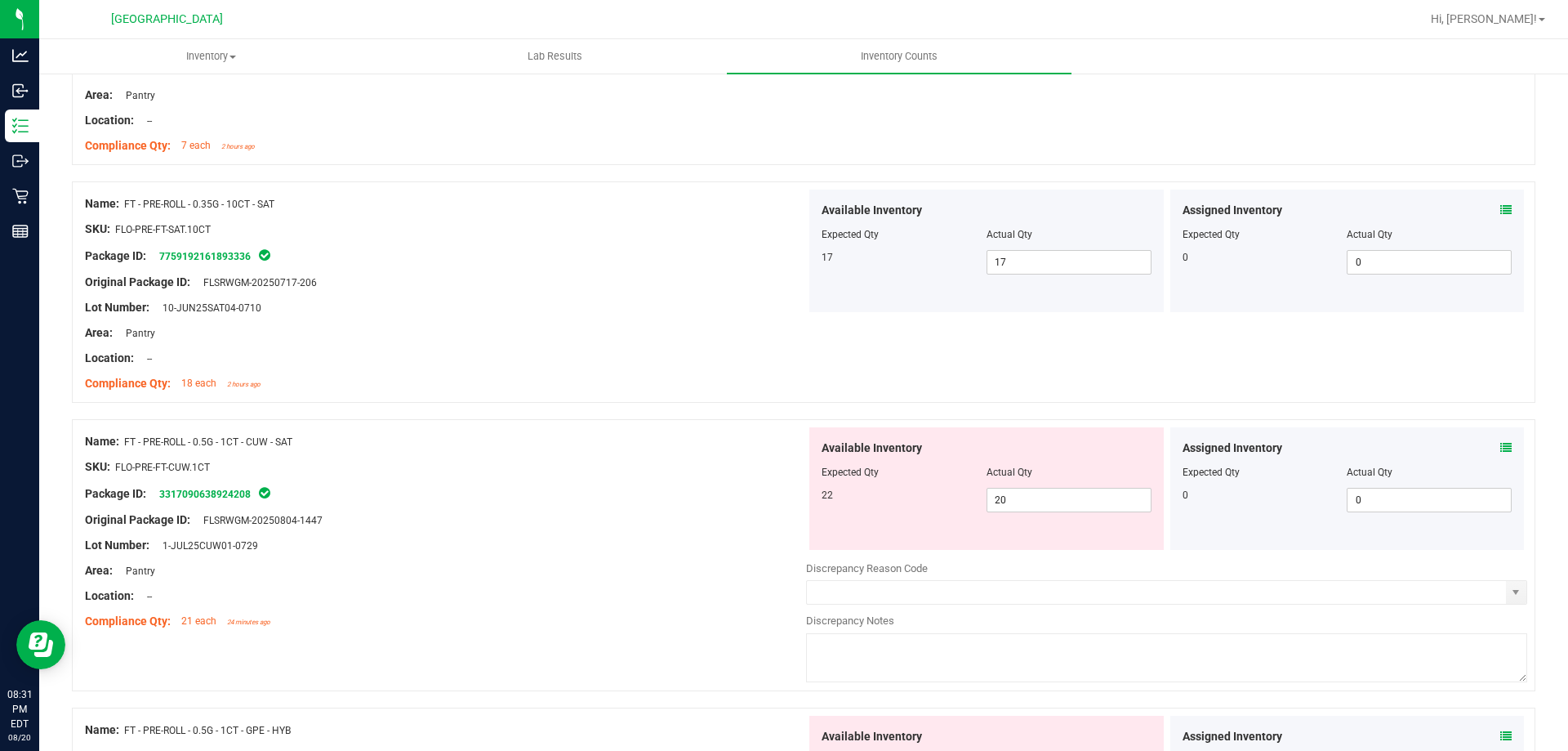
scroll to position [2368, 0]
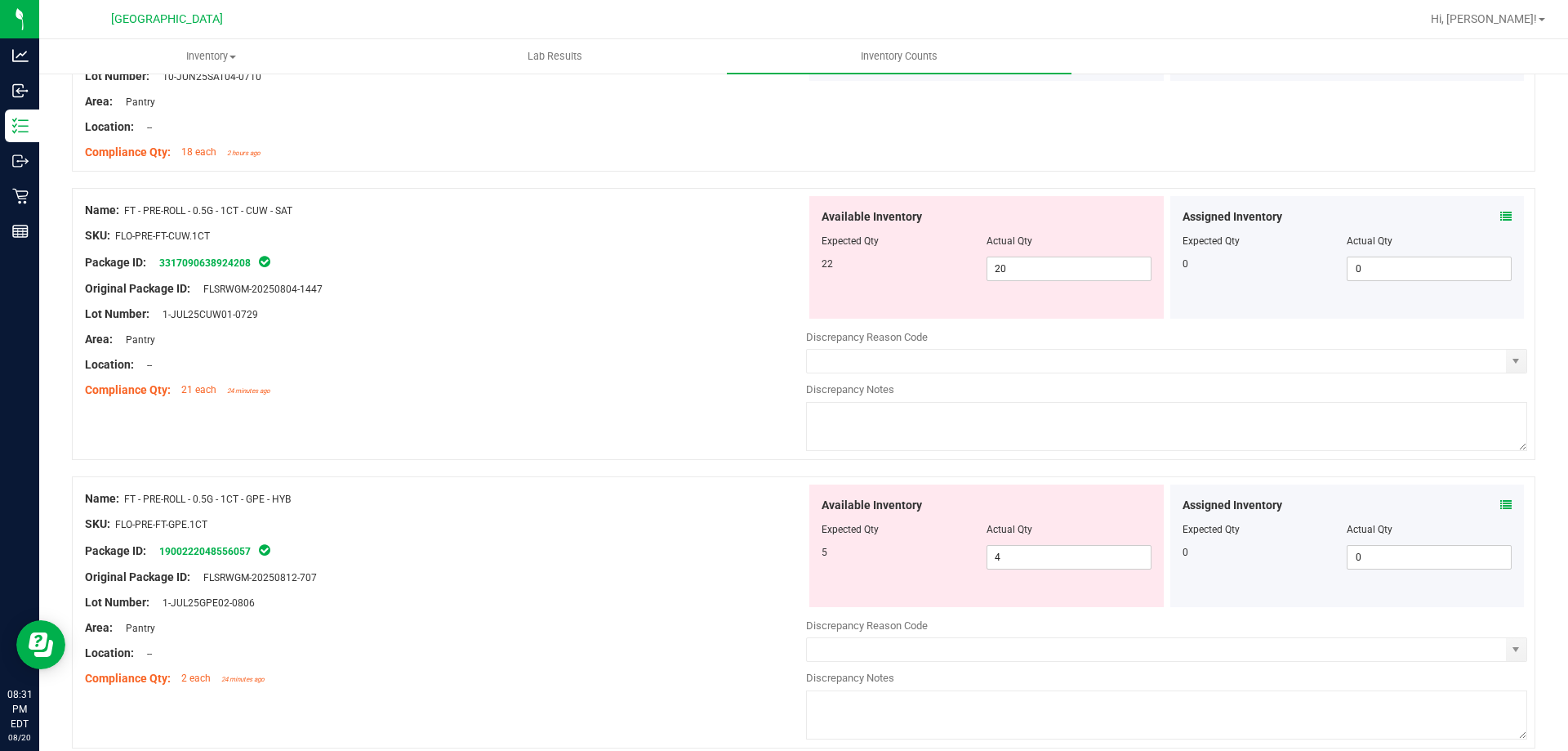
click at [1500, 219] on icon at bounding box center [1505, 216] width 11 height 11
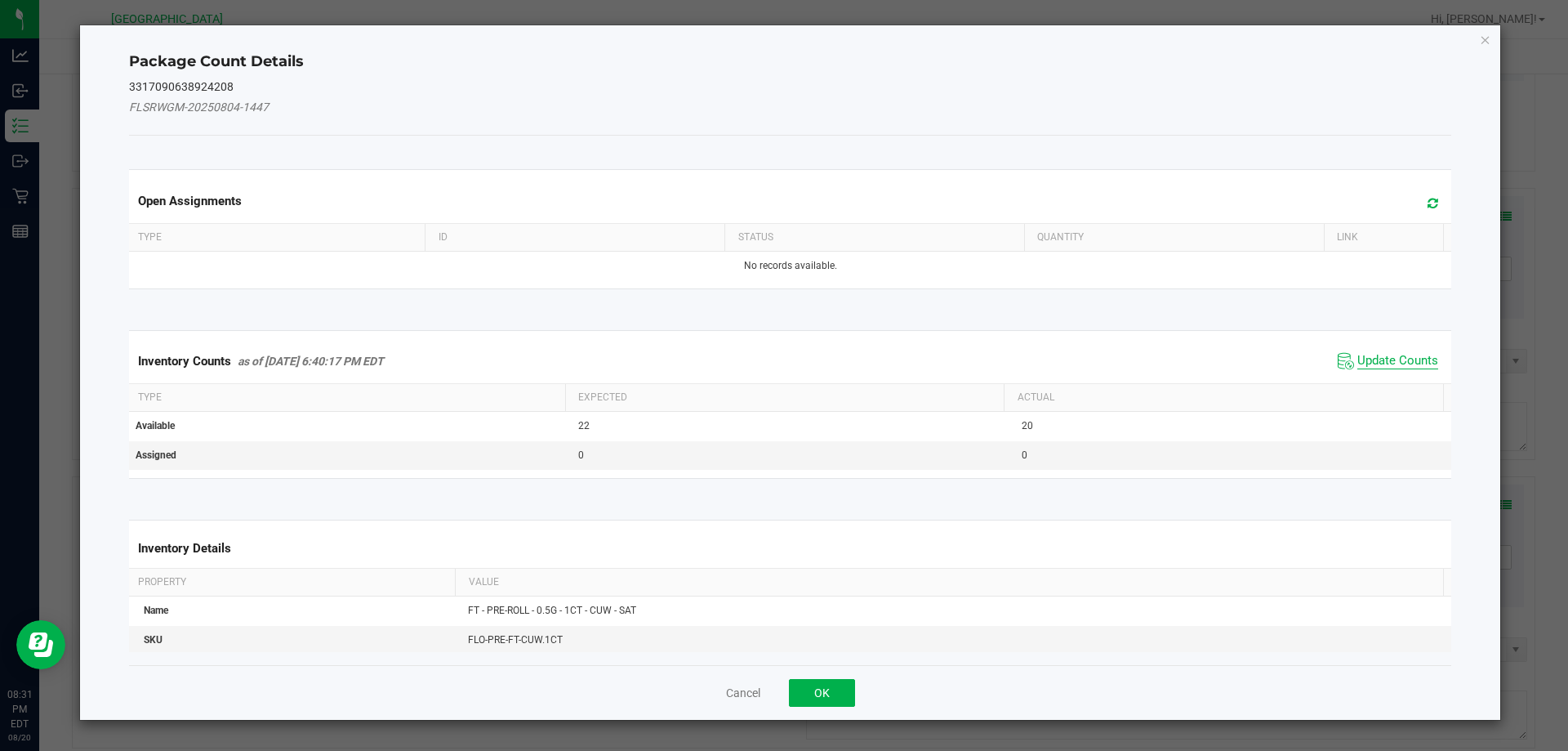
click at [1382, 355] on span "Update Counts" at bounding box center [1398, 361] width 80 height 17
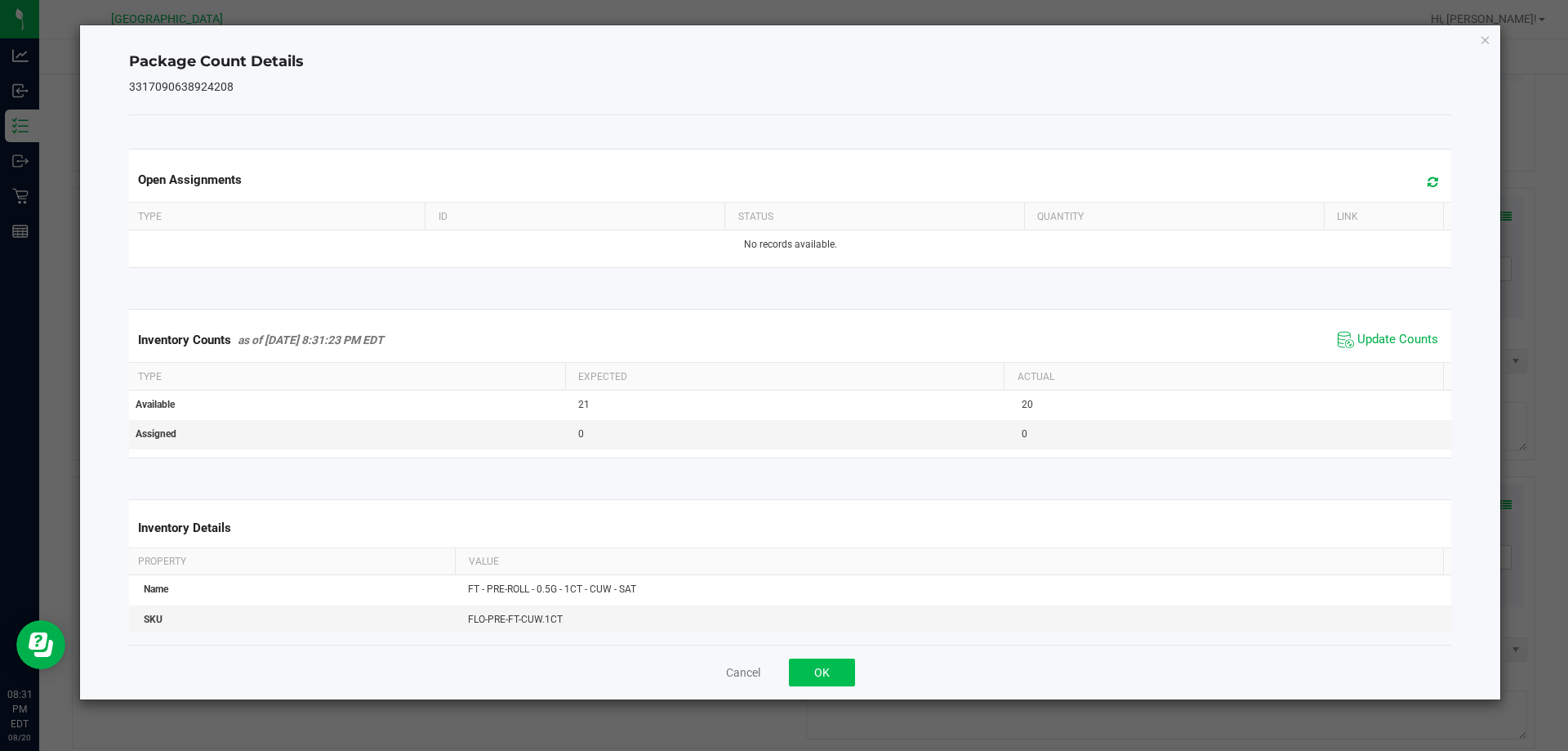
drag, startPoint x: 857, startPoint y: 670, endPoint x: 843, endPoint y: 672, distance: 14.1
click at [843, 672] on div "Cancel OK" at bounding box center [790, 671] width 1322 height 55
click at [843, 672] on button "OK" at bounding box center [822, 672] width 66 height 28
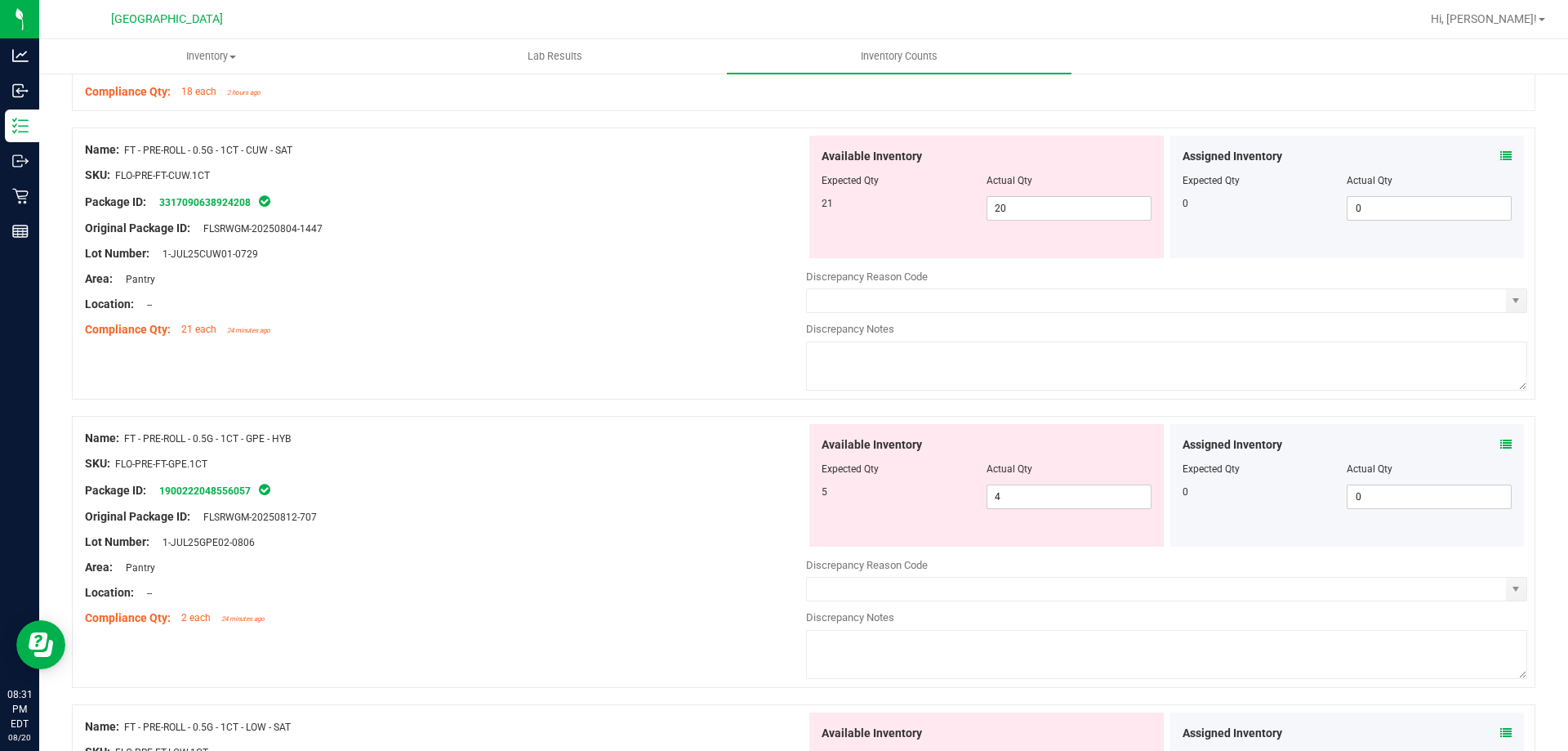
scroll to position [2532, 0]
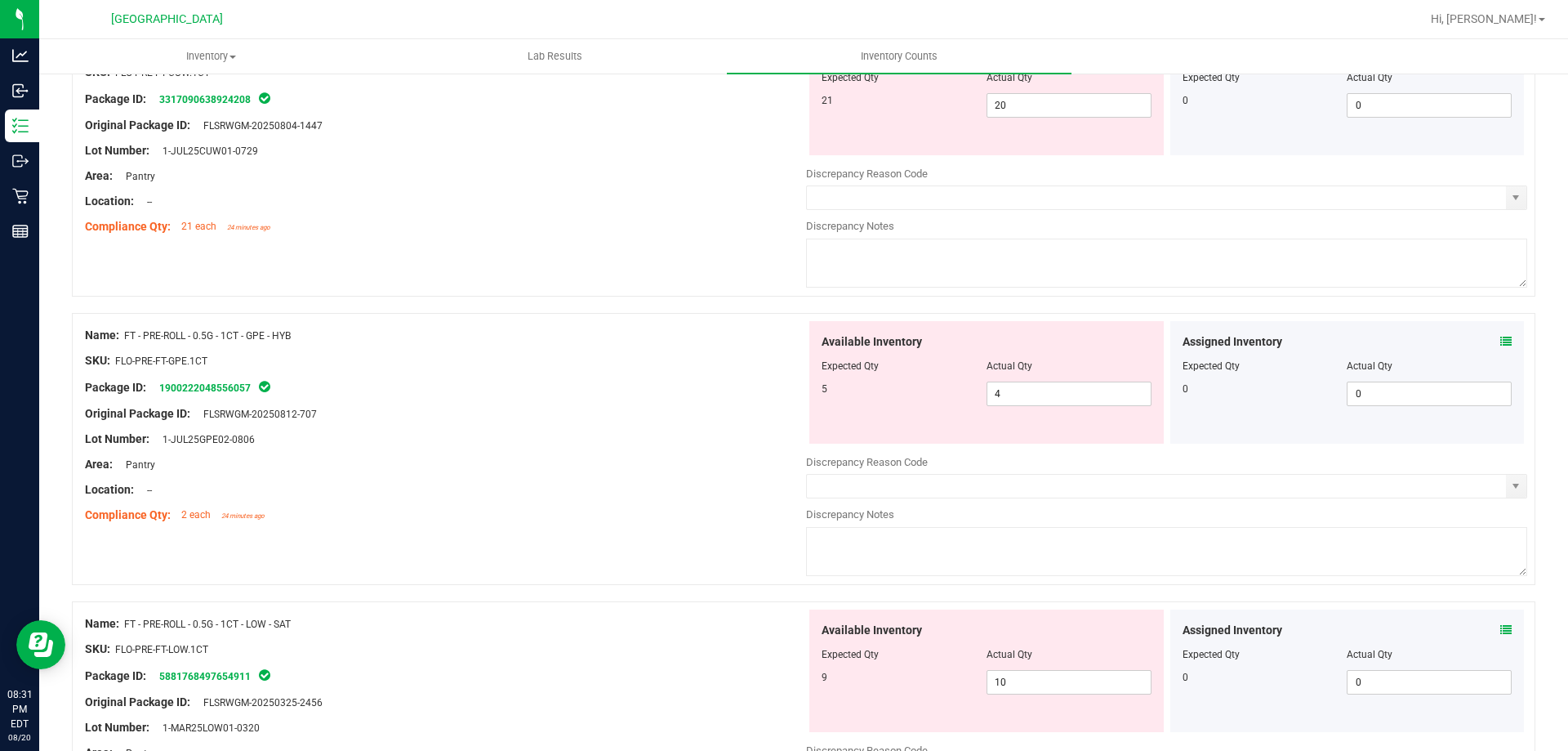
click at [1500, 340] on icon at bounding box center [1505, 341] width 11 height 11
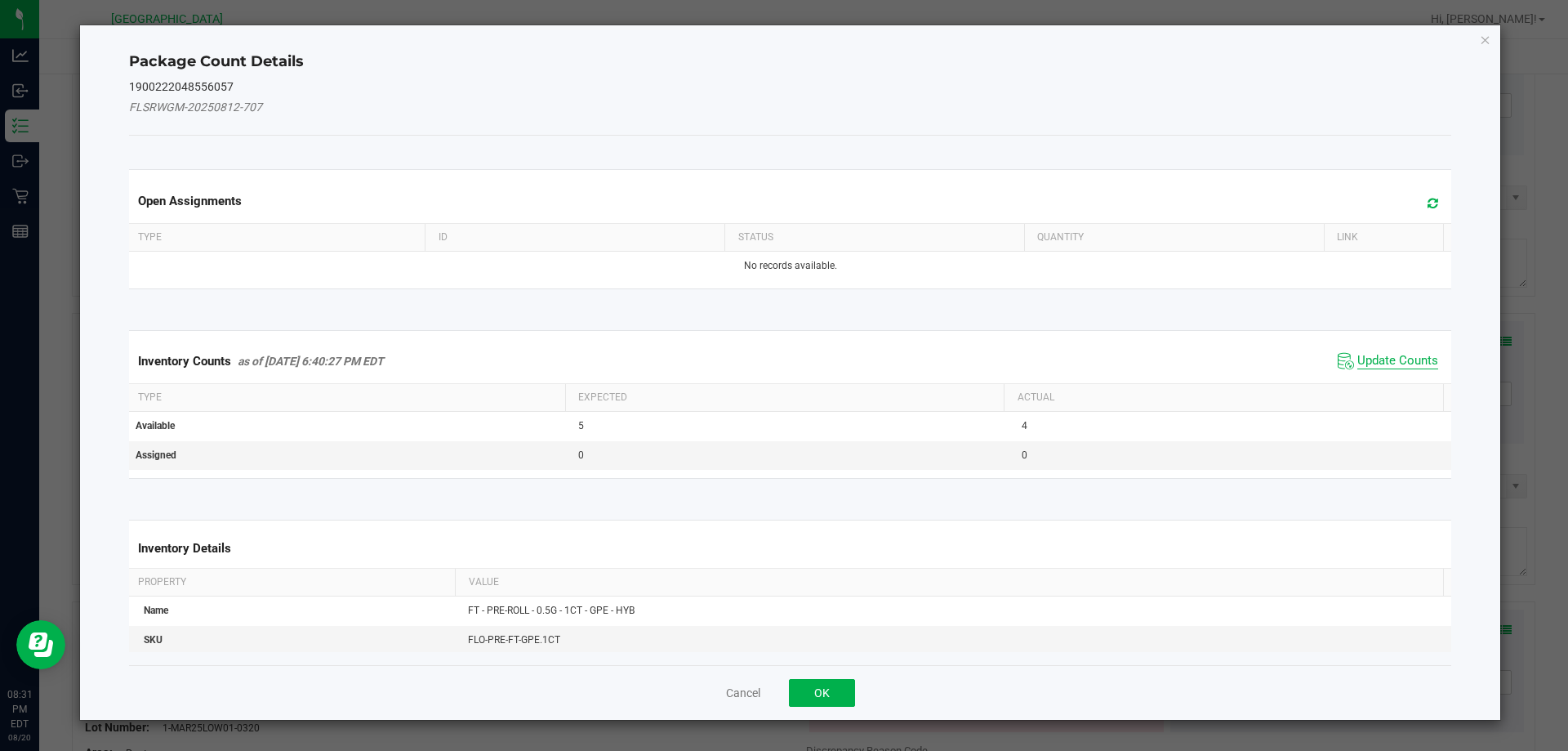
click at [1378, 353] on span "Update Counts" at bounding box center [1398, 361] width 80 height 17
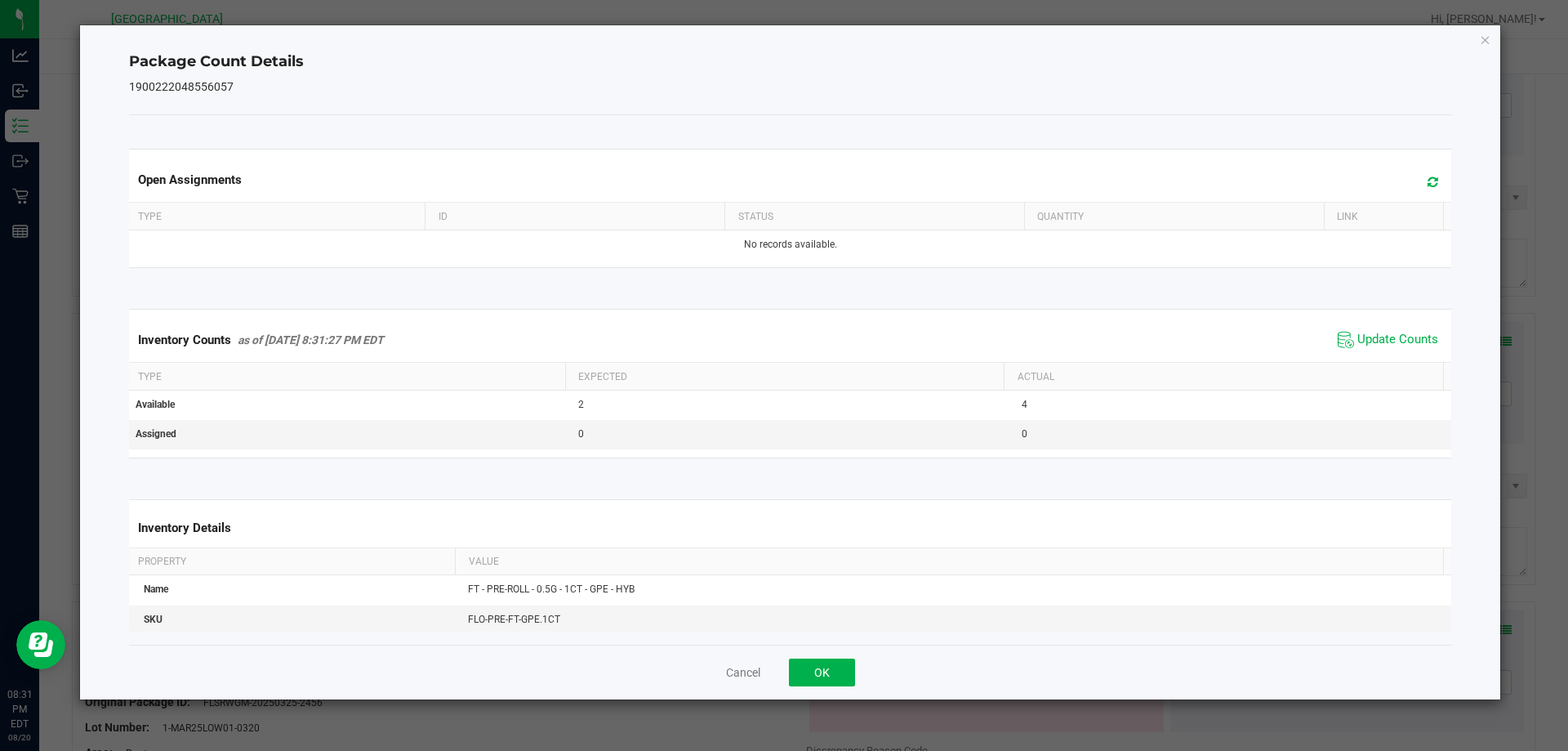
click at [808, 655] on div "Cancel OK" at bounding box center [790, 671] width 1322 height 55
click at [806, 666] on button "OK" at bounding box center [822, 672] width 66 height 28
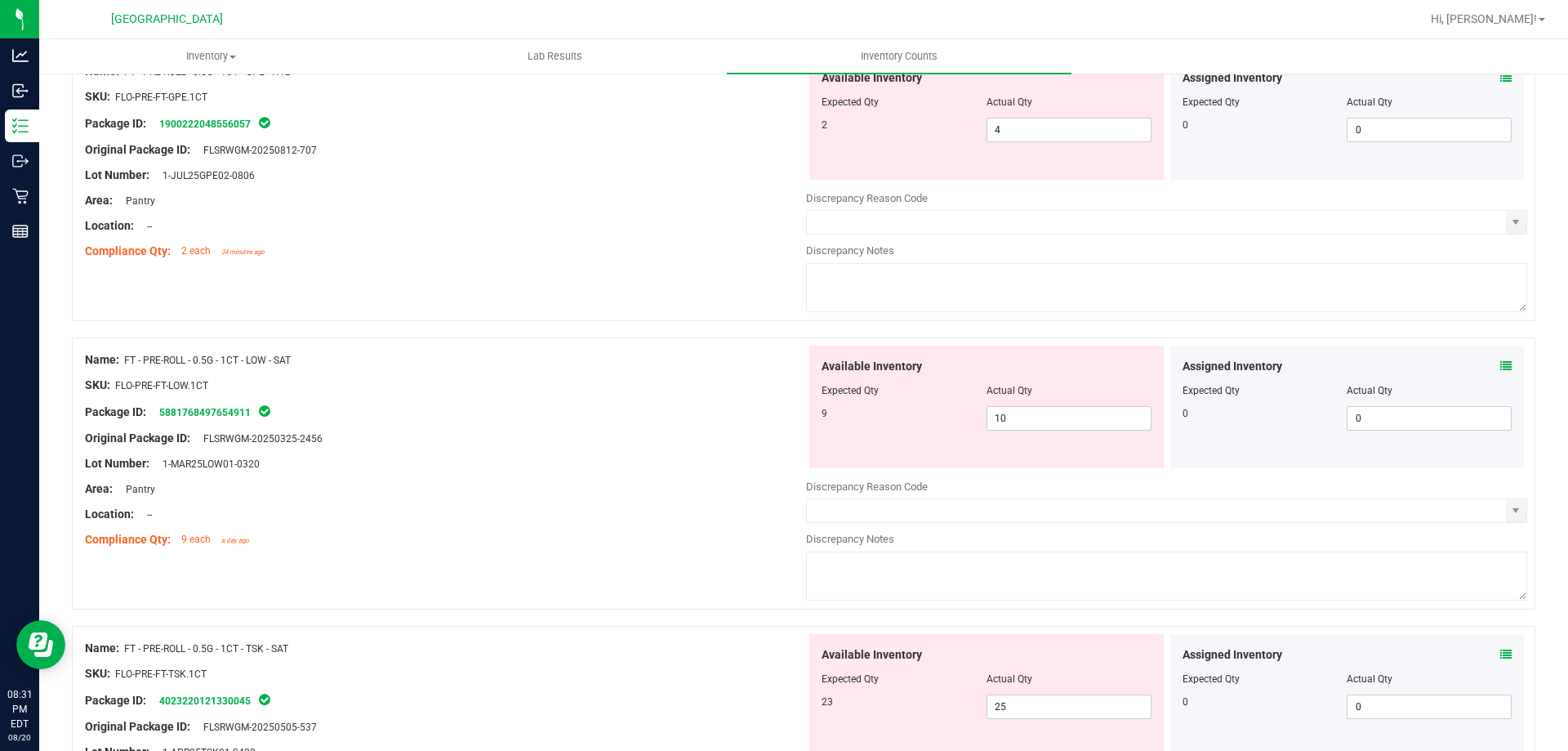
scroll to position [2859, 0]
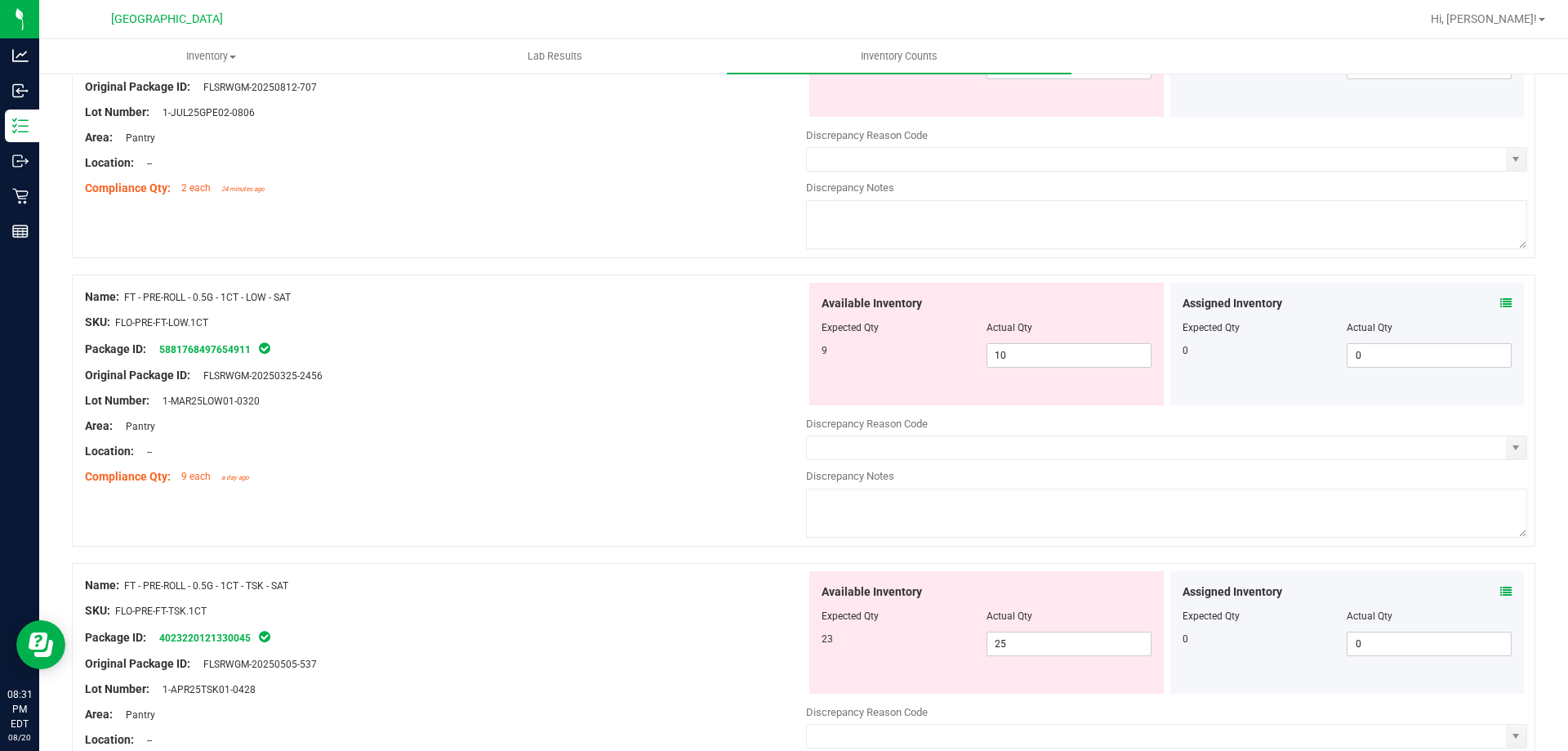
click at [1500, 301] on icon at bounding box center [1505, 302] width 11 height 11
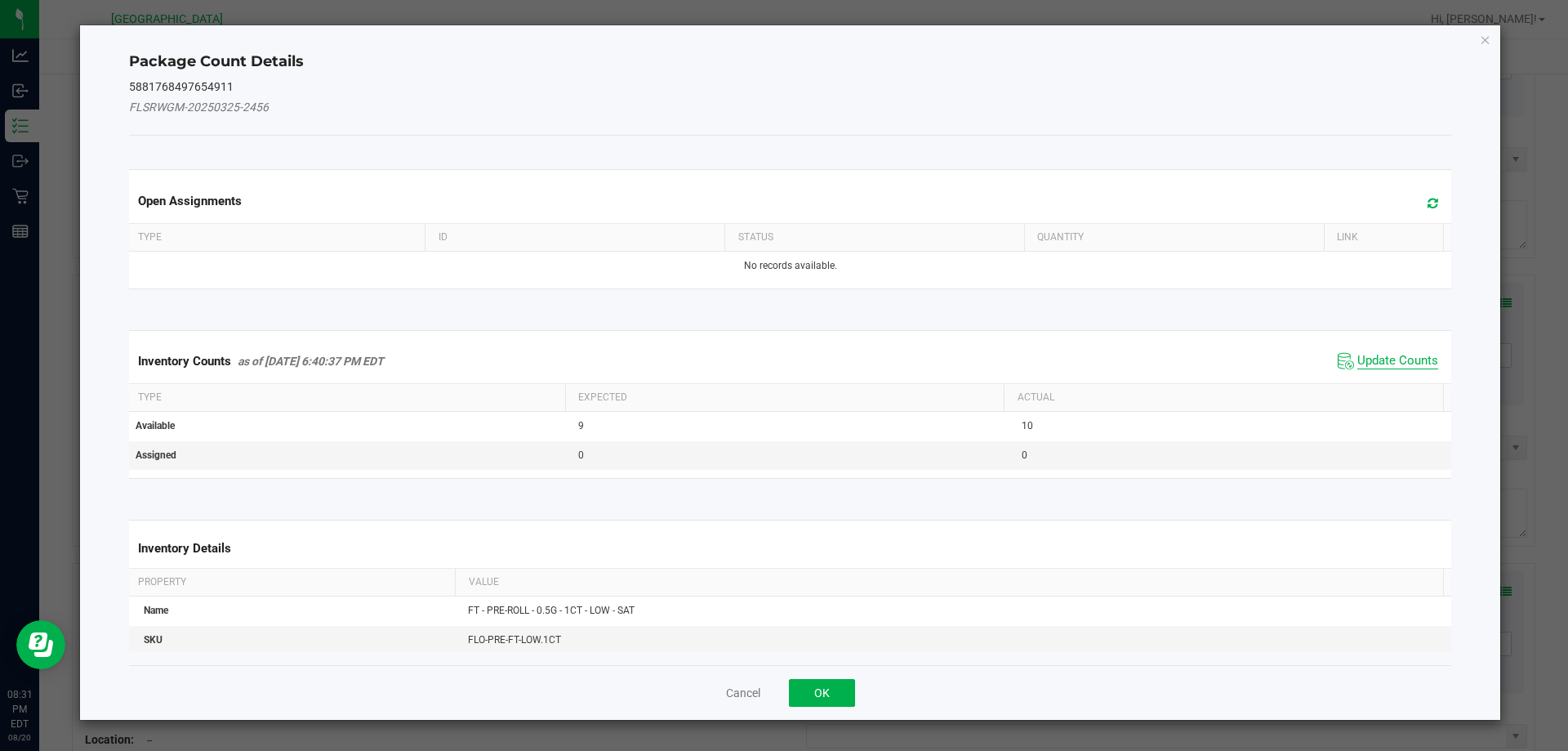
click at [1386, 365] on span "Update Counts" at bounding box center [1398, 361] width 80 height 17
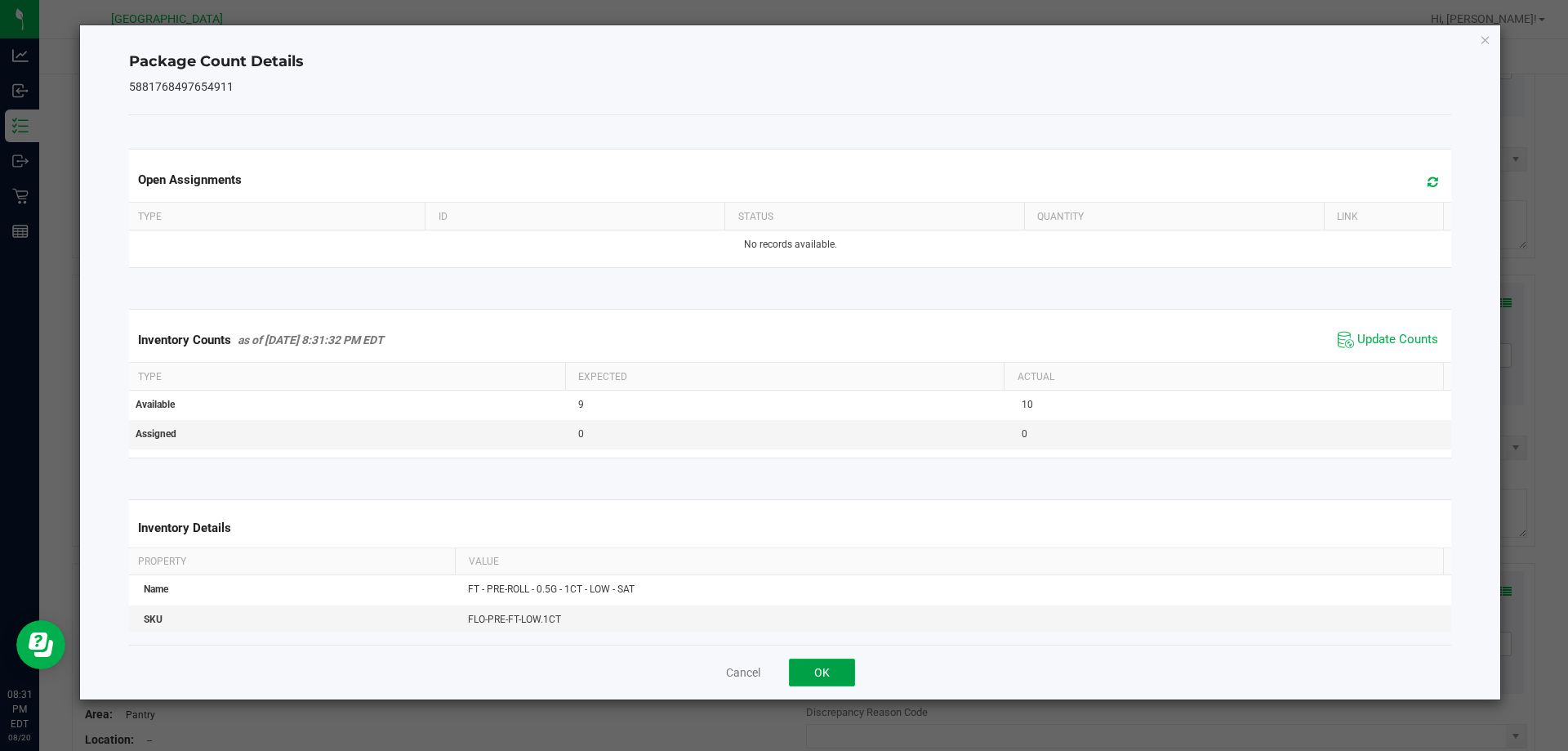
click at [815, 672] on button "OK" at bounding box center [822, 672] width 66 height 28
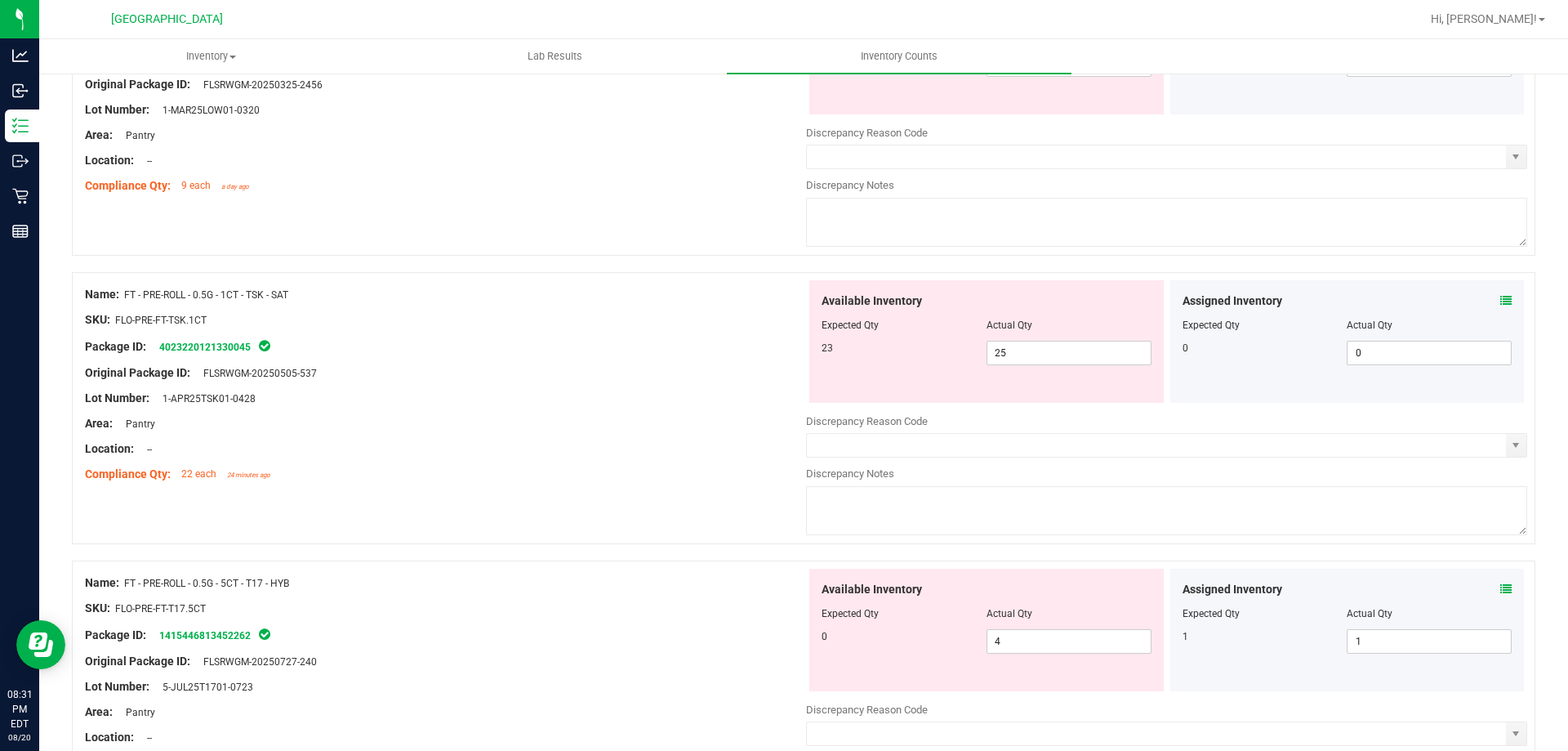
scroll to position [3186, 0]
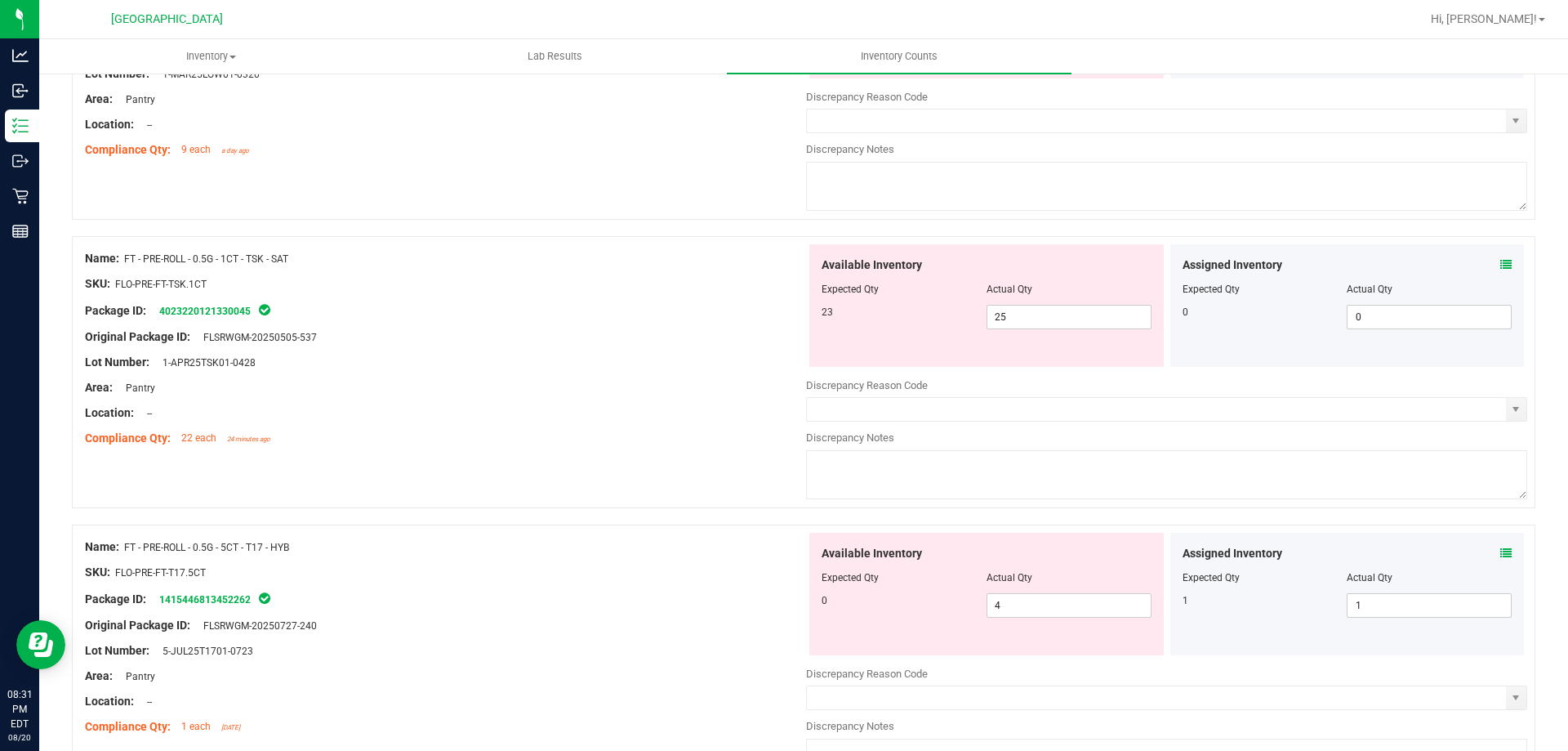
click at [1500, 265] on icon at bounding box center [1505, 264] width 11 height 11
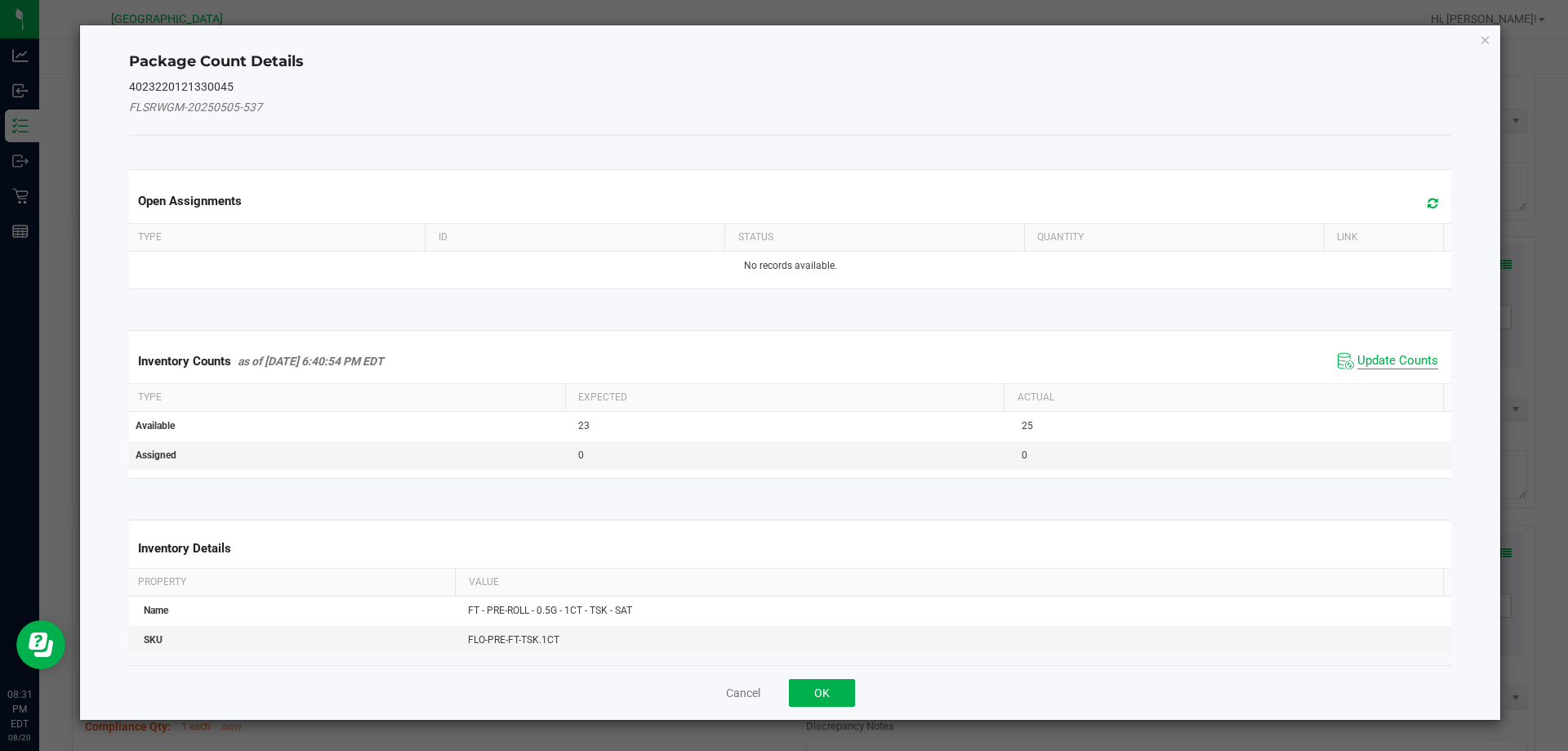
click at [1396, 358] on span "Update Counts" at bounding box center [1398, 361] width 80 height 17
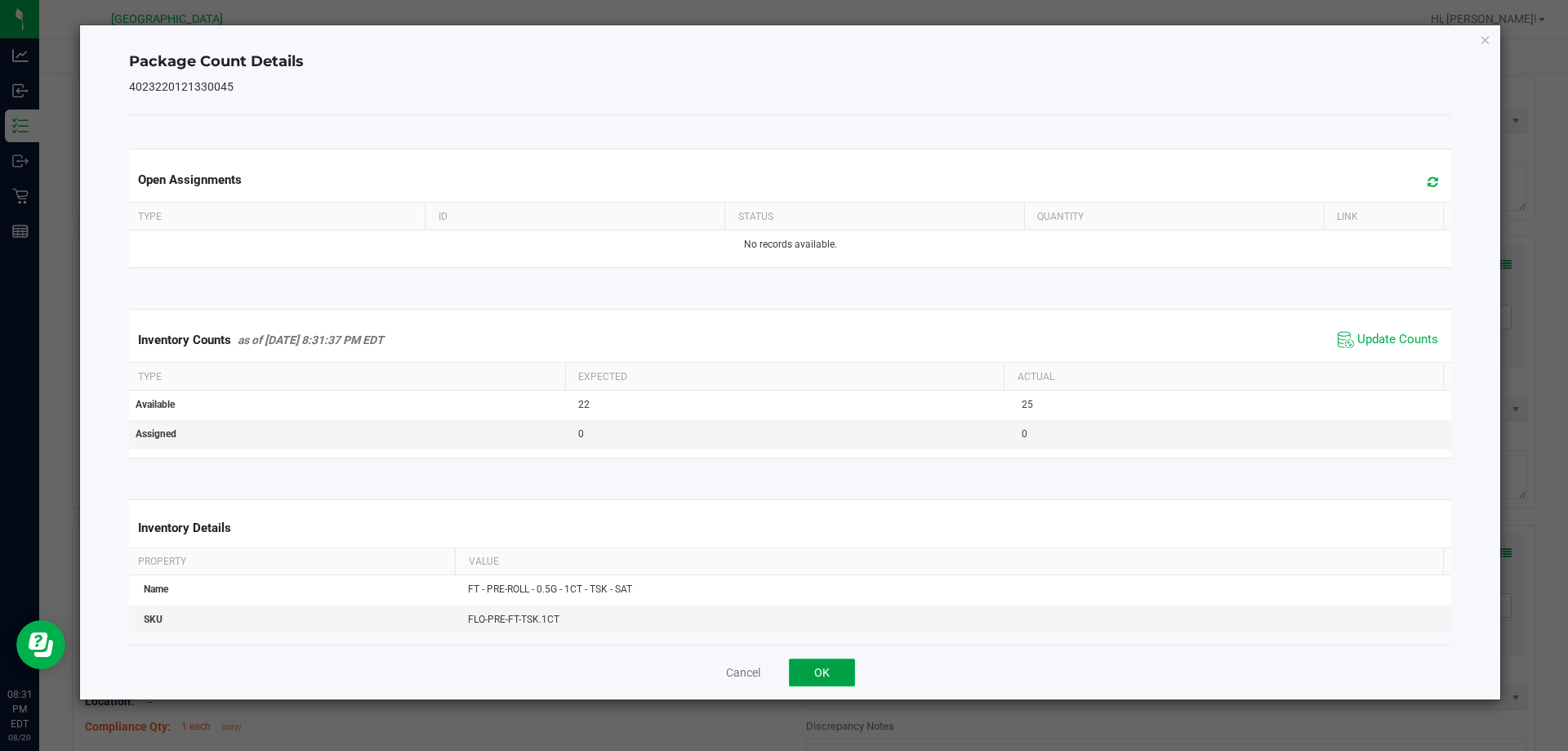
click at [826, 671] on button "OK" at bounding box center [822, 672] width 66 height 28
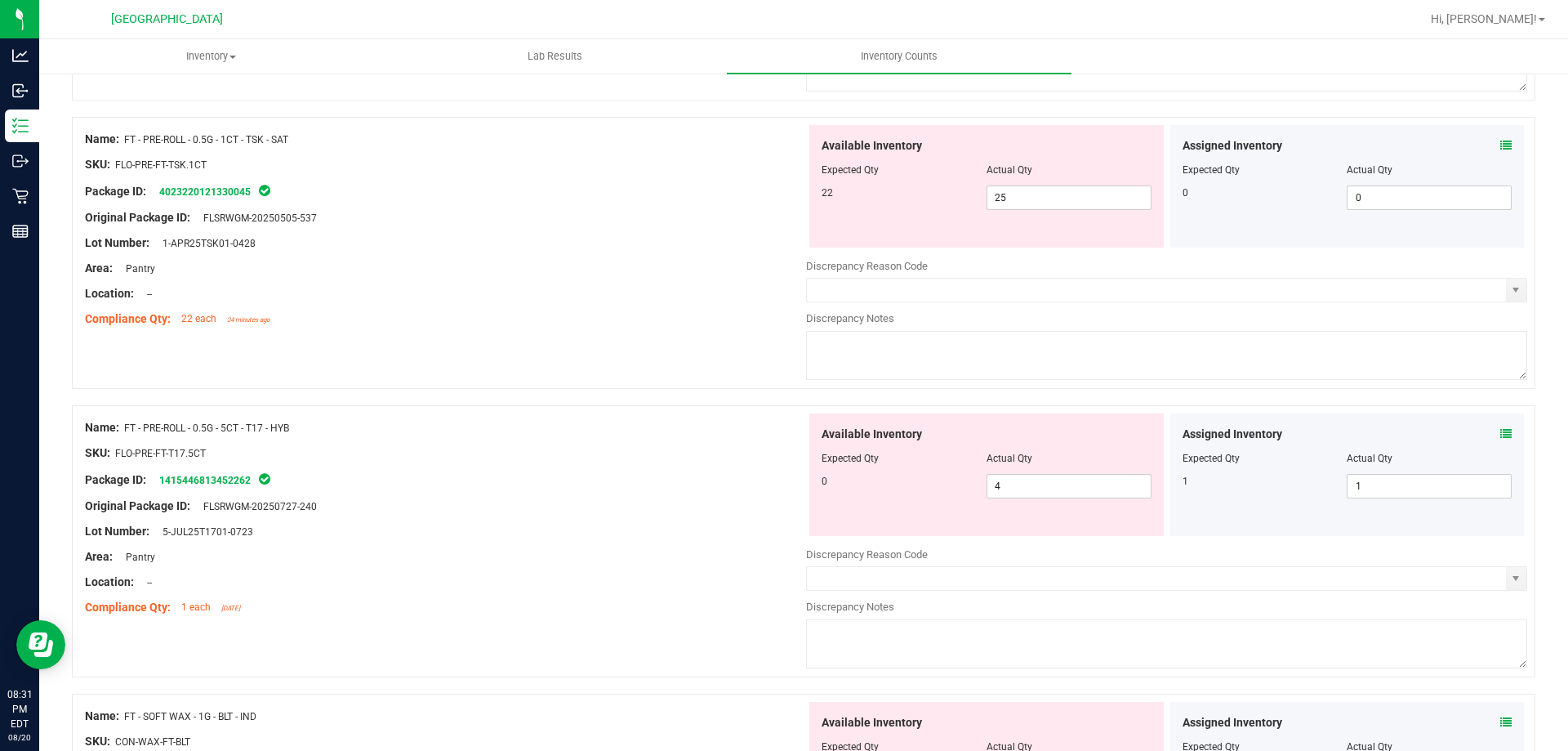
scroll to position [3431, 0]
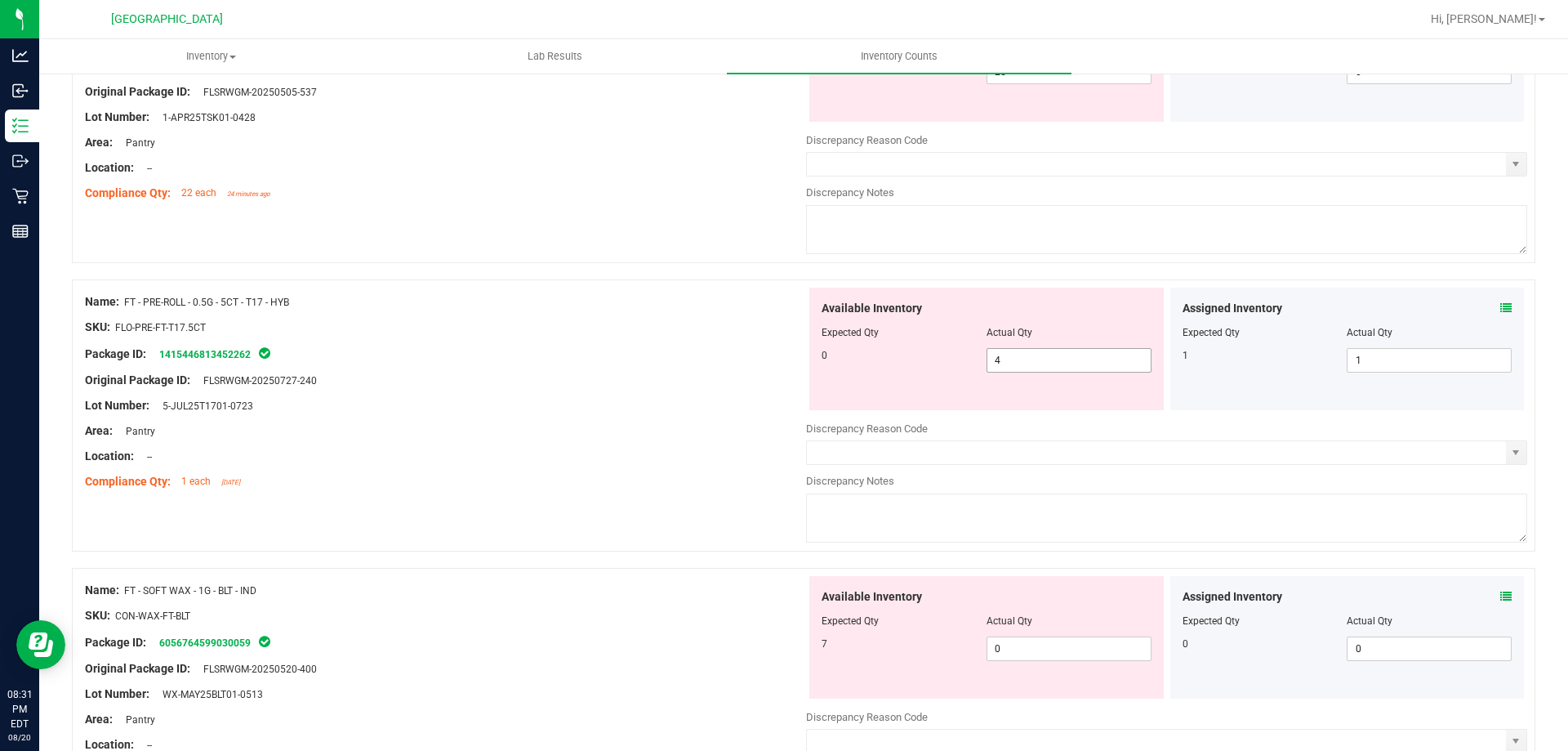
drag, startPoint x: 1055, startPoint y: 367, endPoint x: 771, endPoint y: 367, distance: 284.0
click at [775, 367] on div "Name: FT - PRE-ROLL - 0.5G - 5CT - T17 - HYB SKU: FLO-PRE-FT-T17.5CT Package ID…" at bounding box center [803, 415] width 1463 height 272
type input "0"
click at [690, 369] on div at bounding box center [445, 367] width 721 height 8
type input "0"
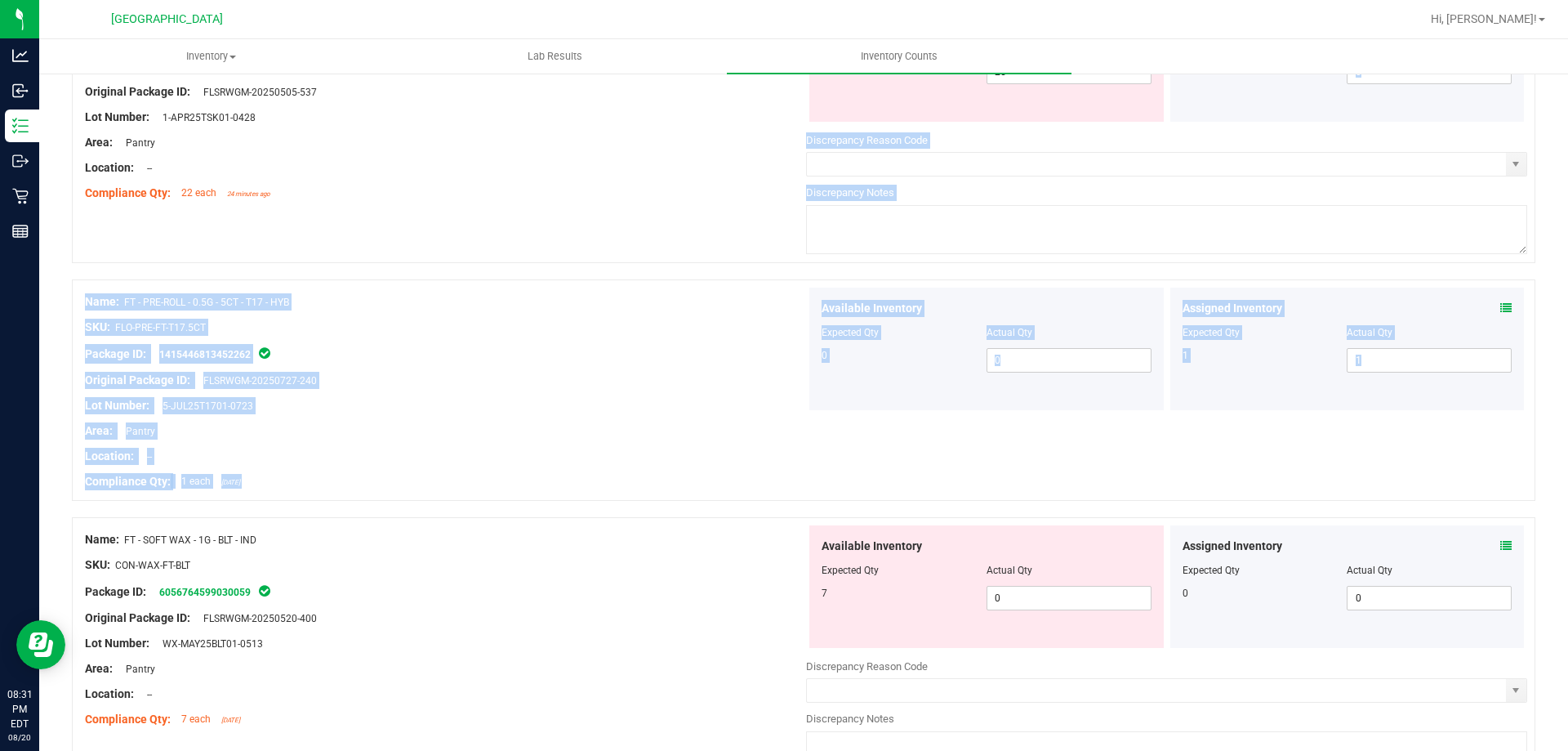
drag, startPoint x: 1552, startPoint y: 499, endPoint x: 1550, endPoint y: 136, distance: 363.0
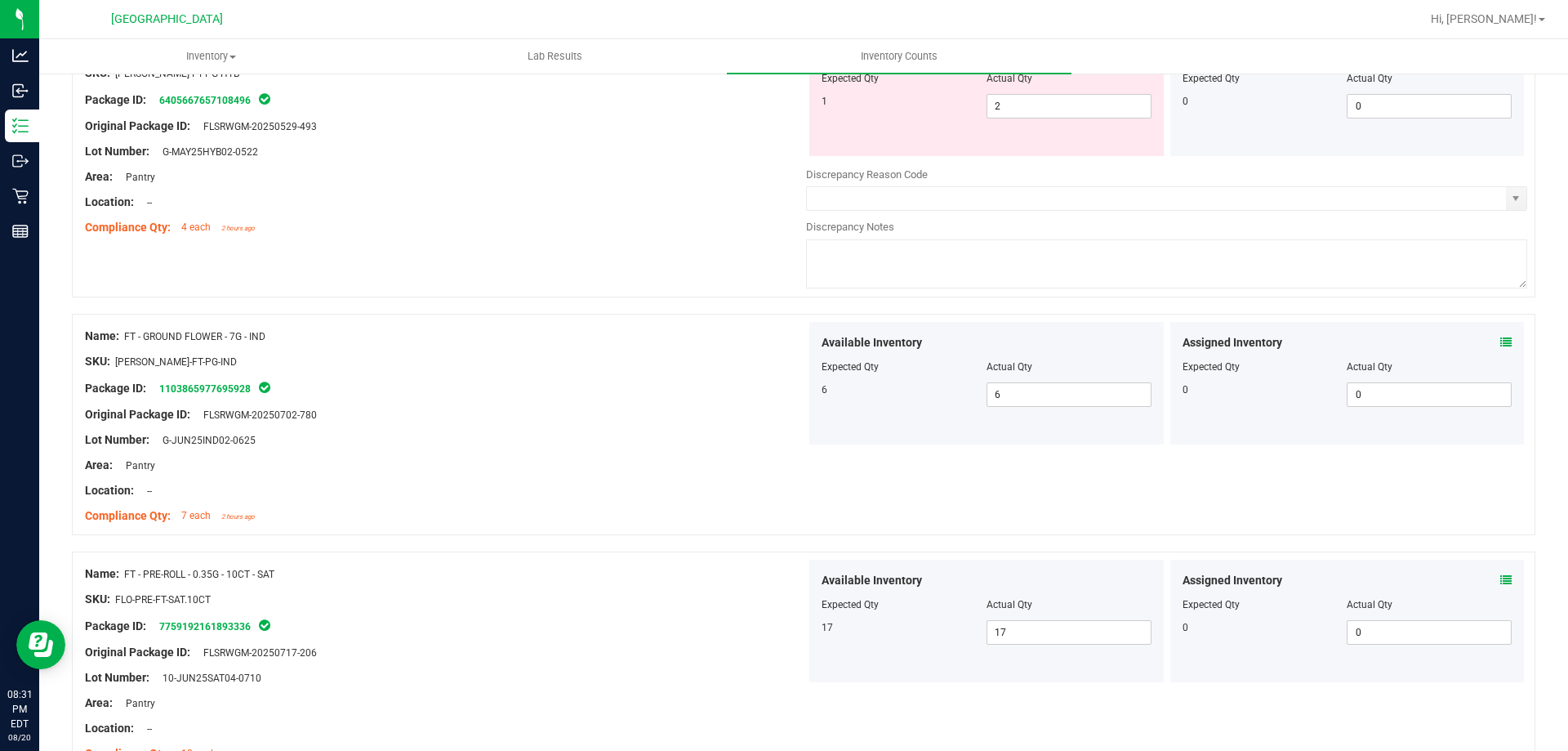
scroll to position [0, 0]
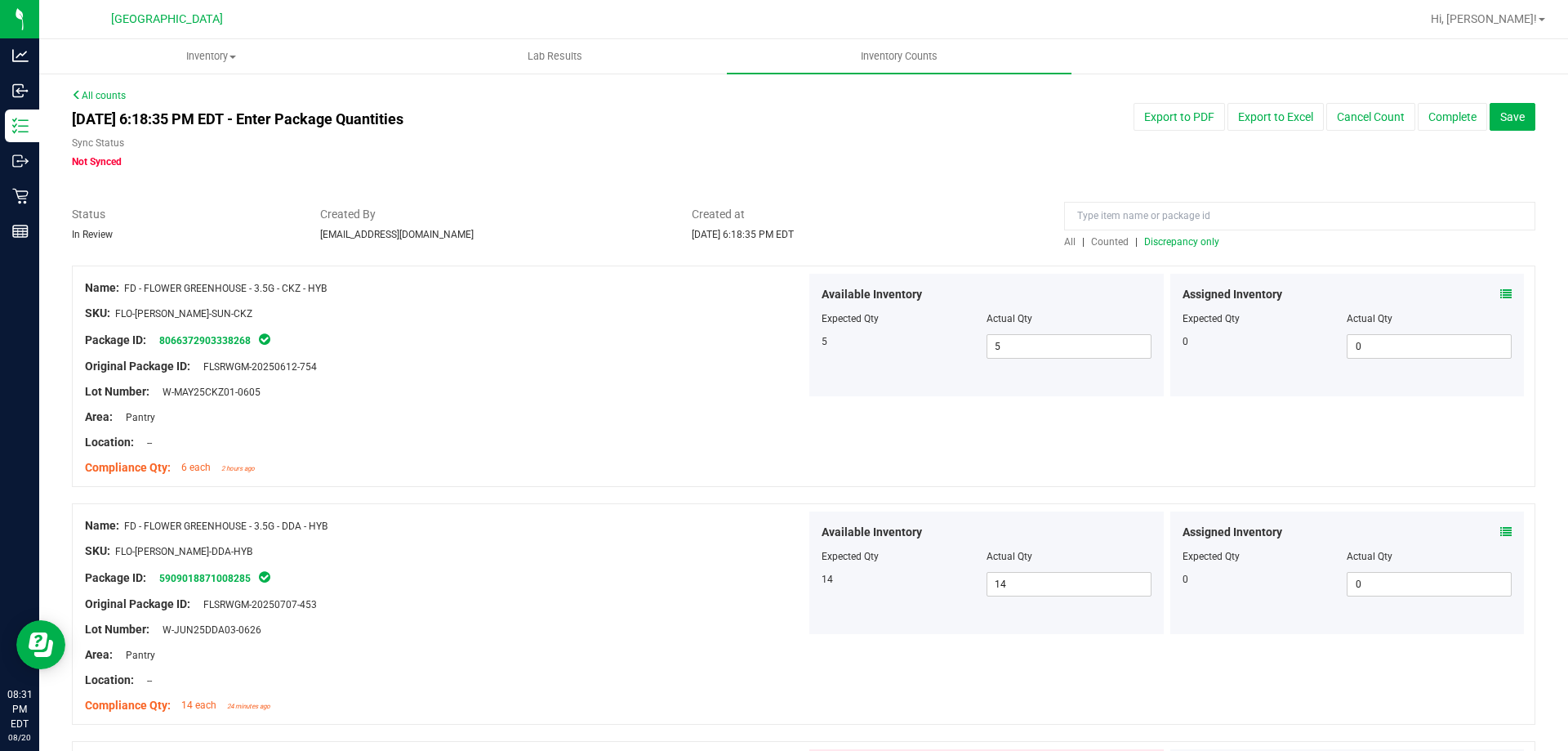
click at [1185, 238] on span "Discrepancy only" at bounding box center [1182, 241] width 75 height 11
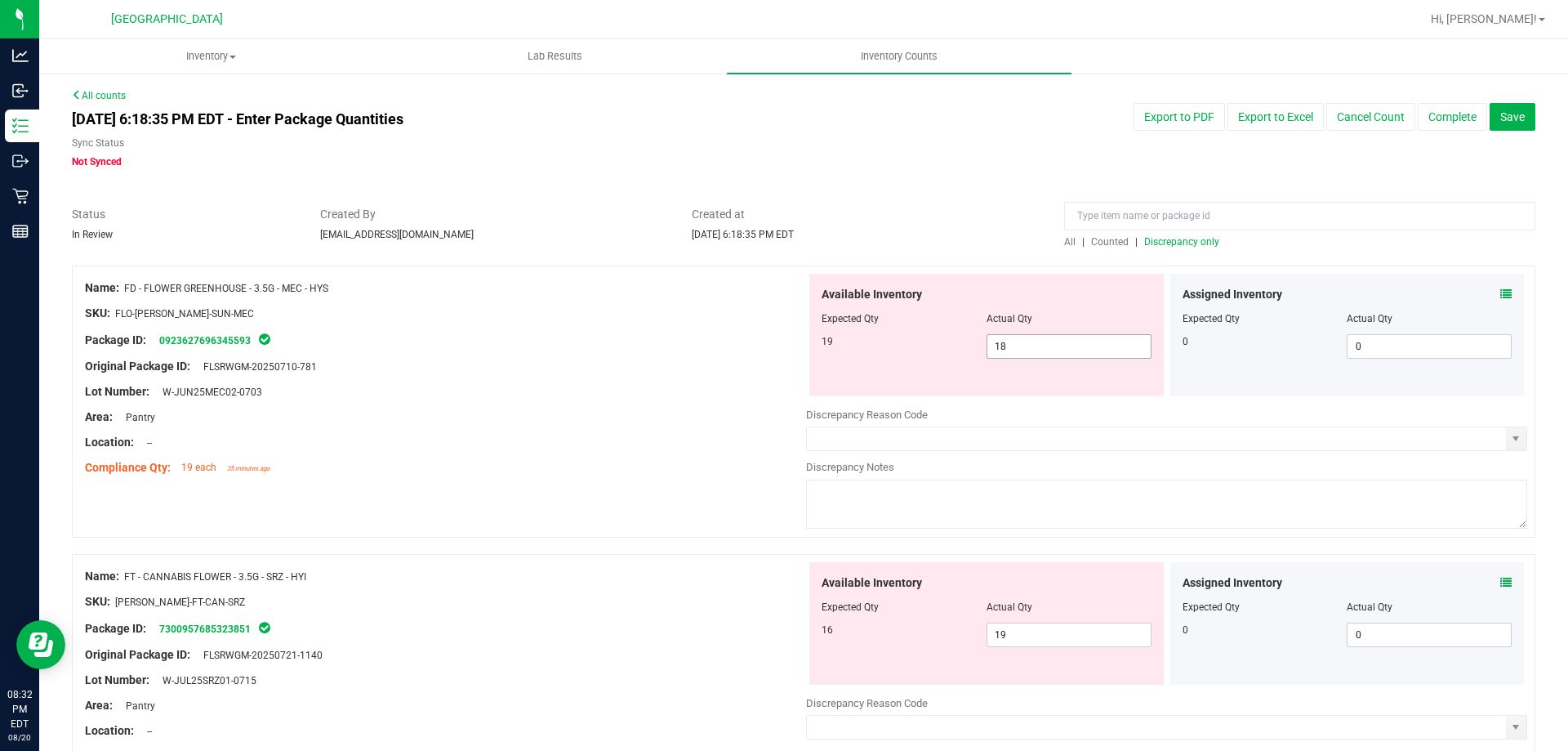
click at [1058, 344] on input "18" at bounding box center [1068, 346] width 163 height 23
type input "19"
click at [683, 583] on div "Name: FT - CANNABIS FLOWER - 3.5G - SRZ - HYI SKU: FLO-BUD-FT-CAN-SRZ Package I…" at bounding box center [445, 666] width 721 height 208
type input "19"
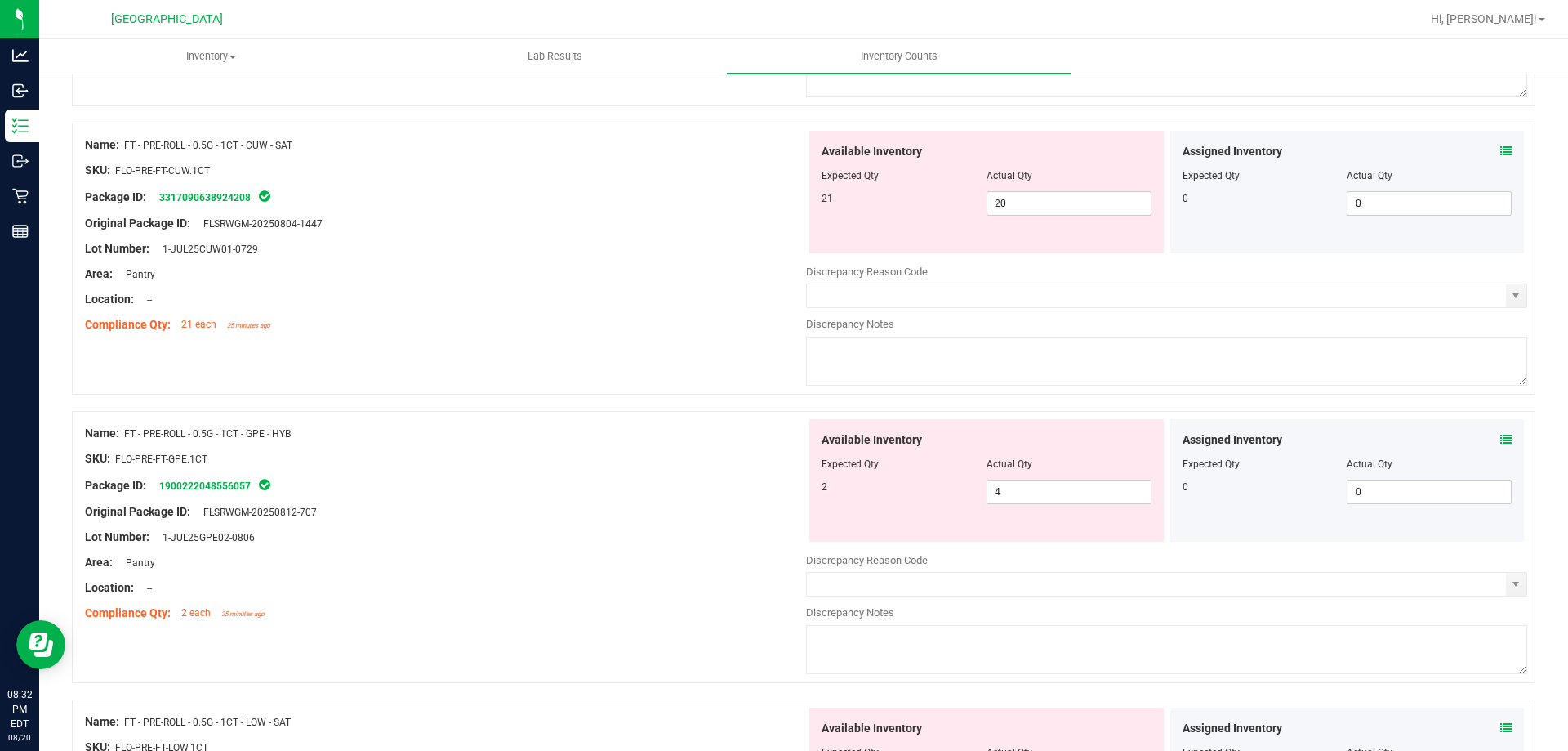
scroll to position [956, 0]
click at [1051, 493] on input "4" at bounding box center [1068, 493] width 163 height 23
type input "2"
click at [683, 606] on div "Compliance Qty: 2 each 25 minutes ago" at bounding box center [445, 615] width 721 height 17
type input "2"
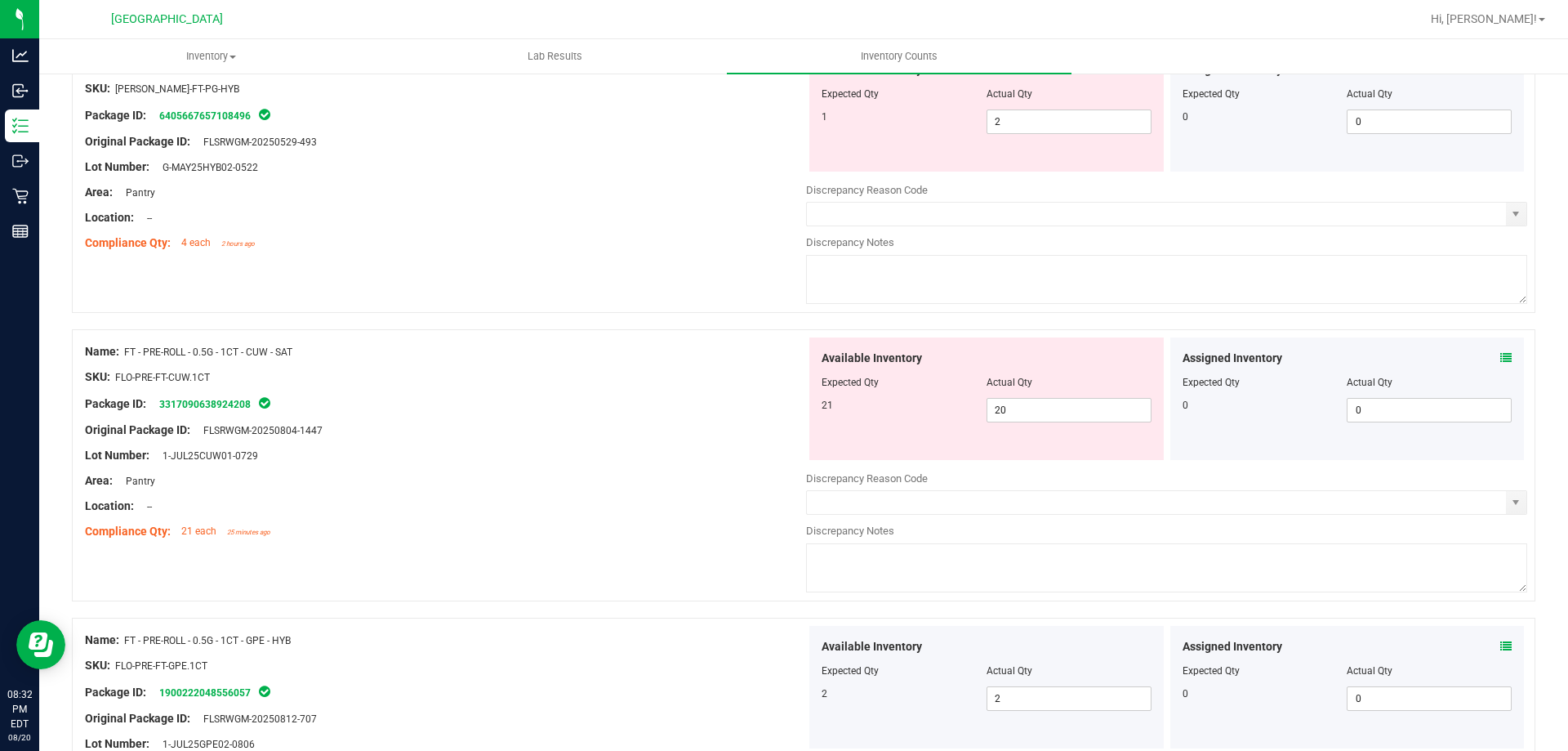
scroll to position [750, 0]
click at [1500, 358] on icon at bounding box center [1505, 358] width 11 height 11
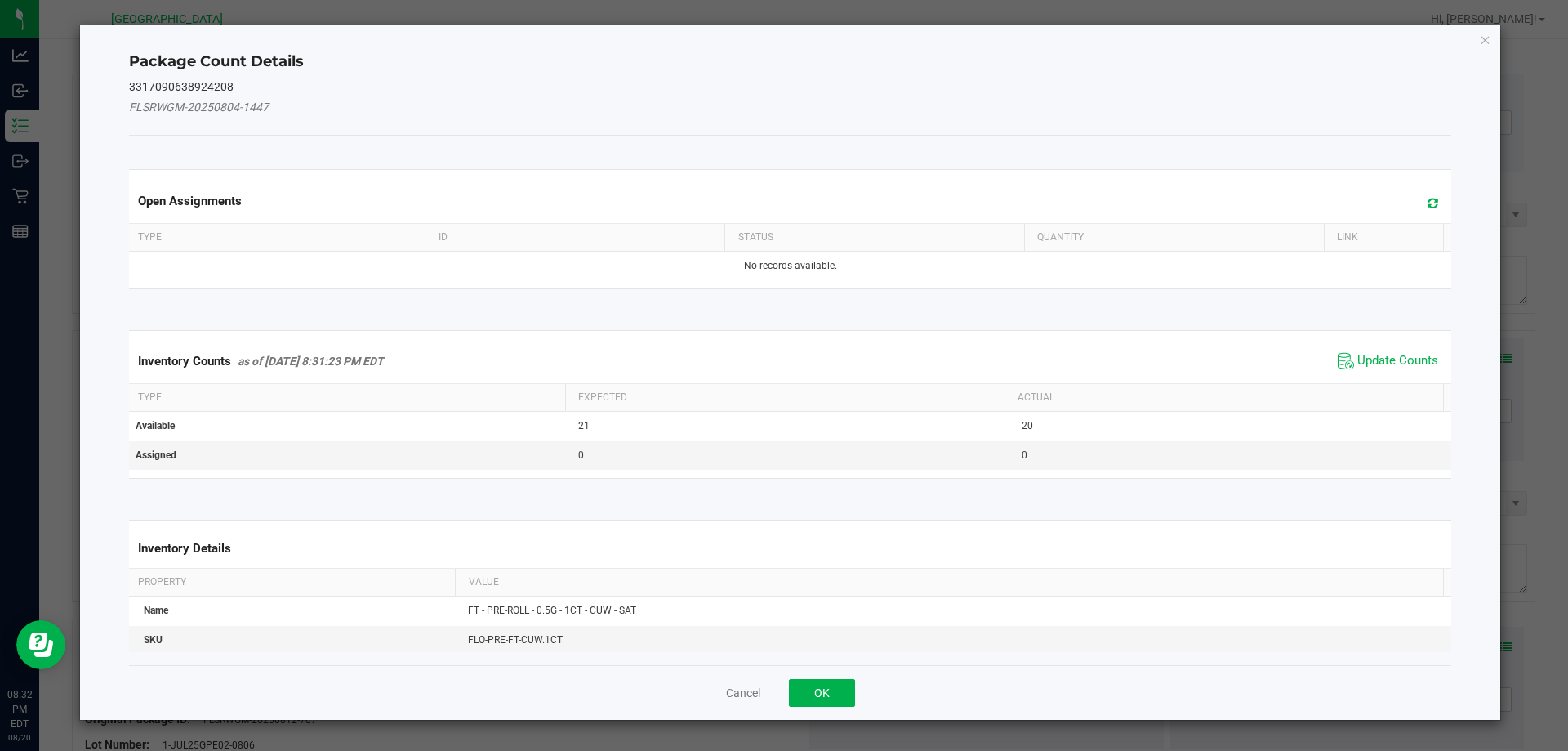
click at [1384, 360] on span "Update Counts" at bounding box center [1398, 361] width 80 height 17
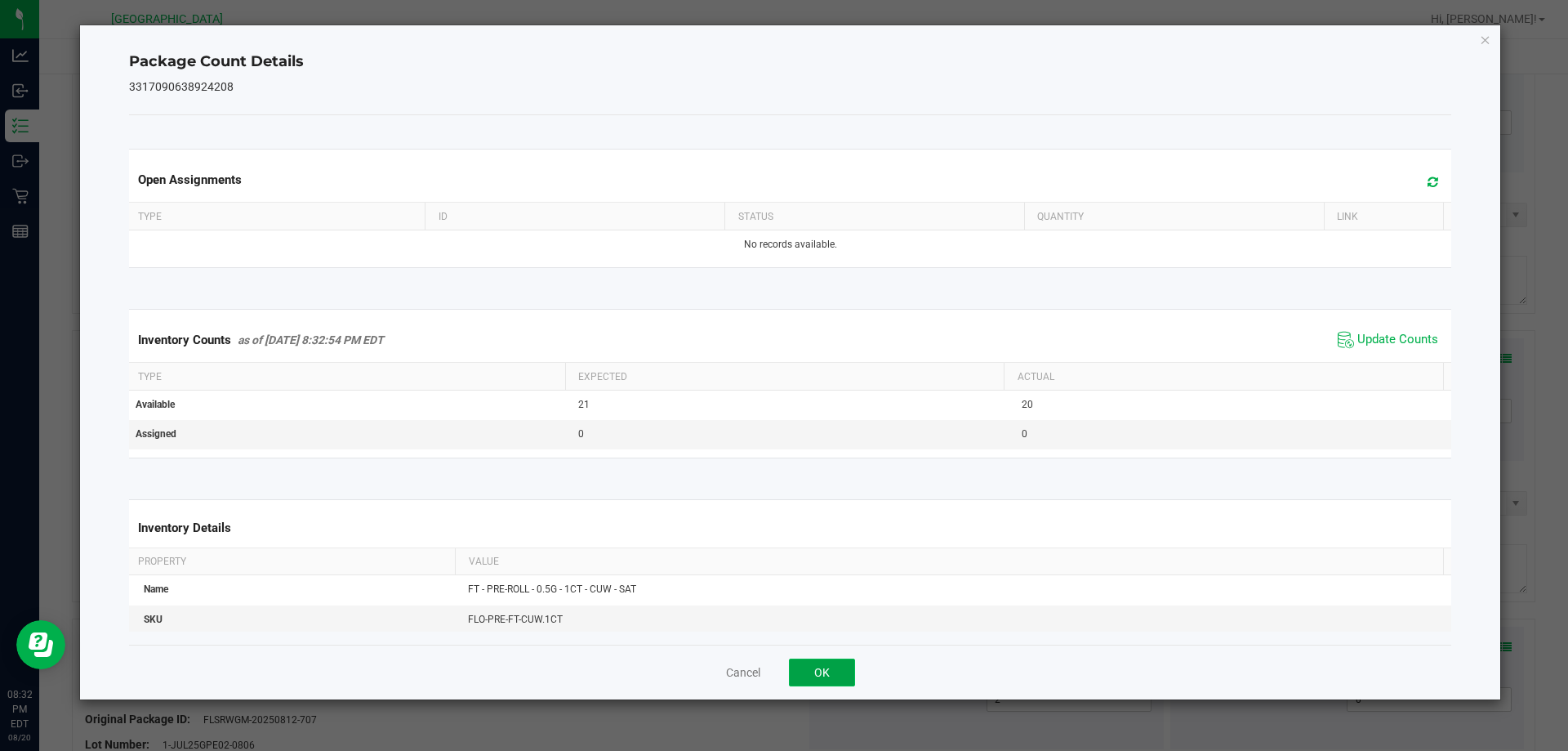
click at [847, 672] on button "OK" at bounding box center [822, 672] width 66 height 28
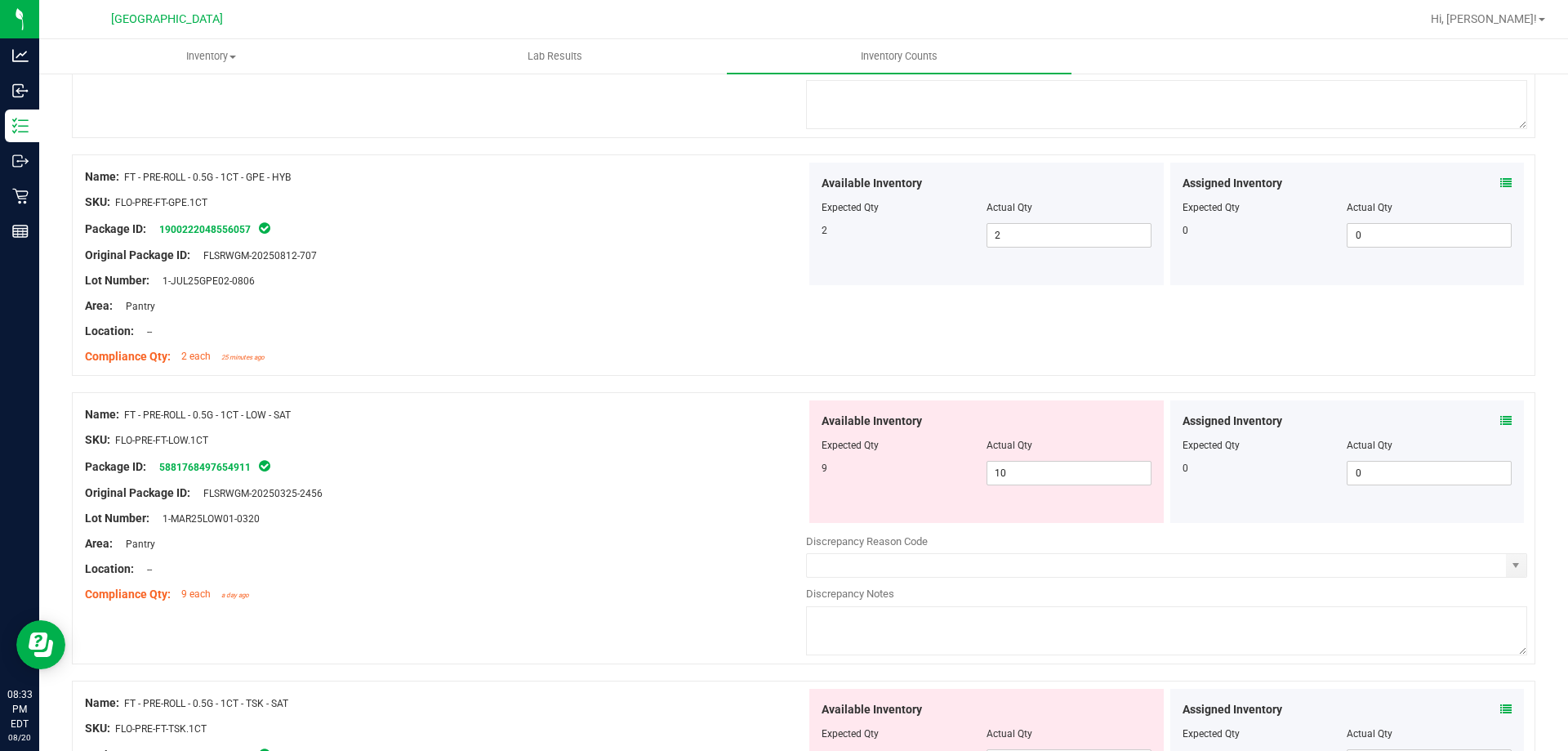
scroll to position [1322, 0]
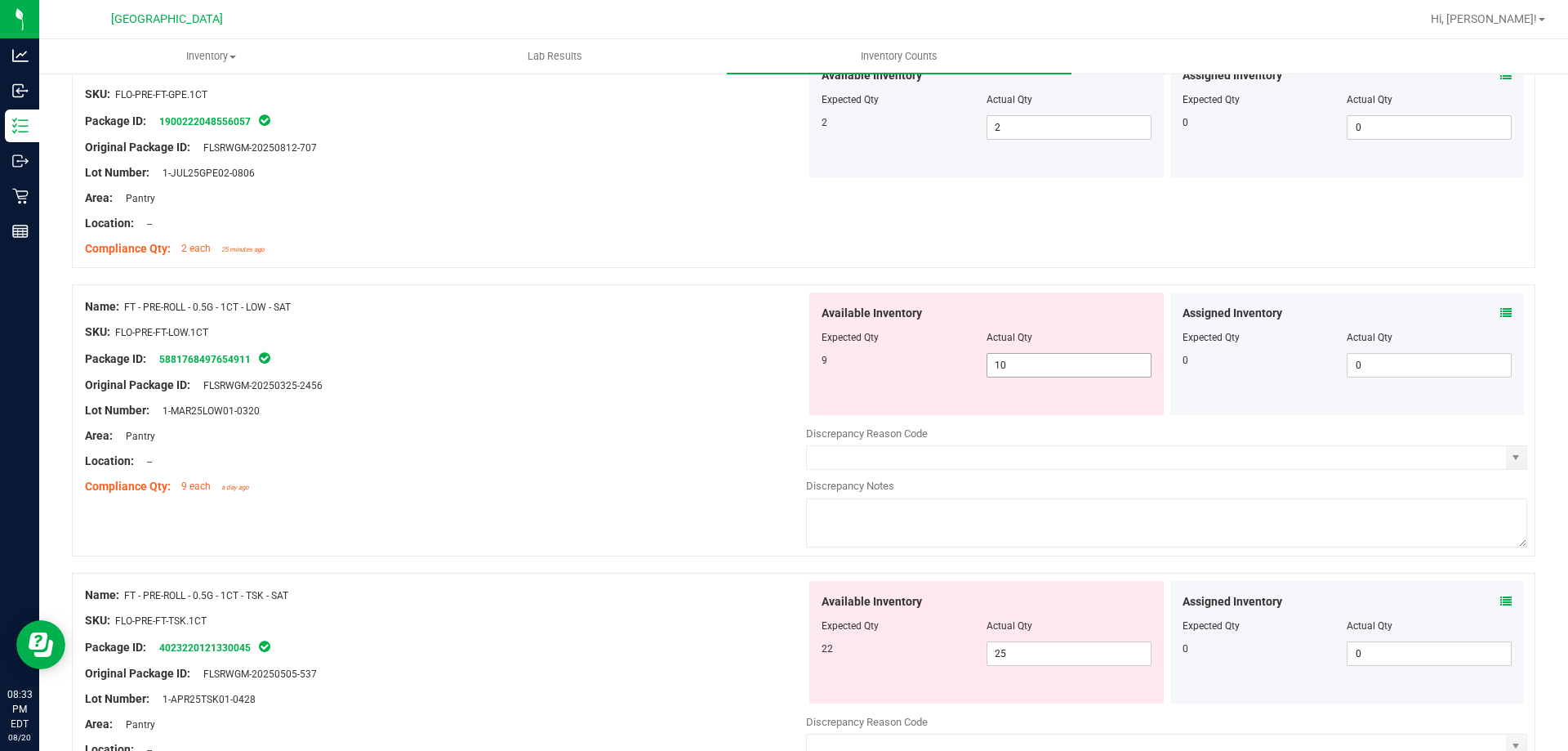
click at [1060, 369] on input "10" at bounding box center [1068, 365] width 163 height 23
type input "1"
type input "9"
click at [634, 585] on div "Name: FT - PRE-ROLL - 0.5G - 1CT - TSK - SAT SKU: FLO-PRE-FT-TSK.1CT Package ID…" at bounding box center [445, 685] width 721 height 208
type input "9"
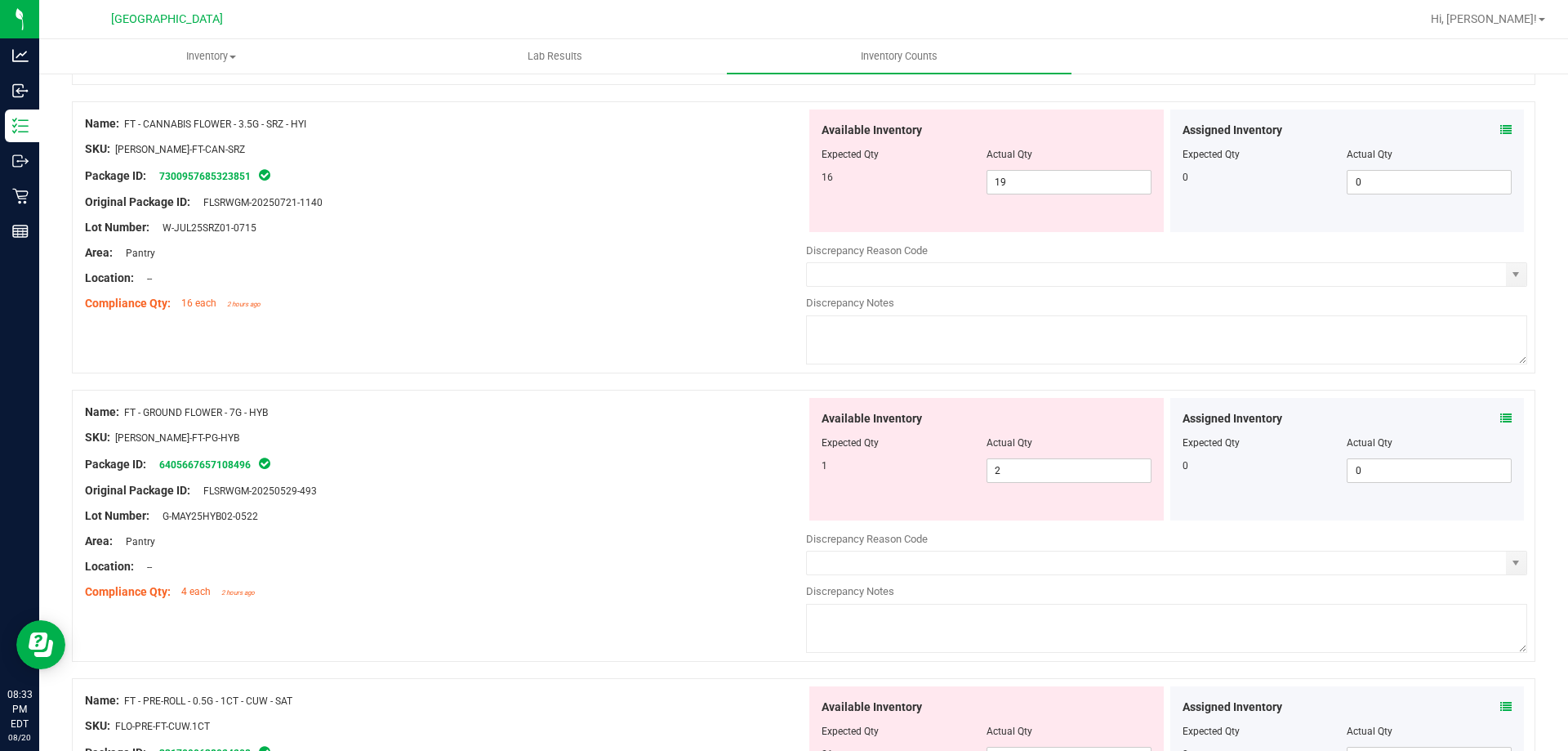
scroll to position [351, 0]
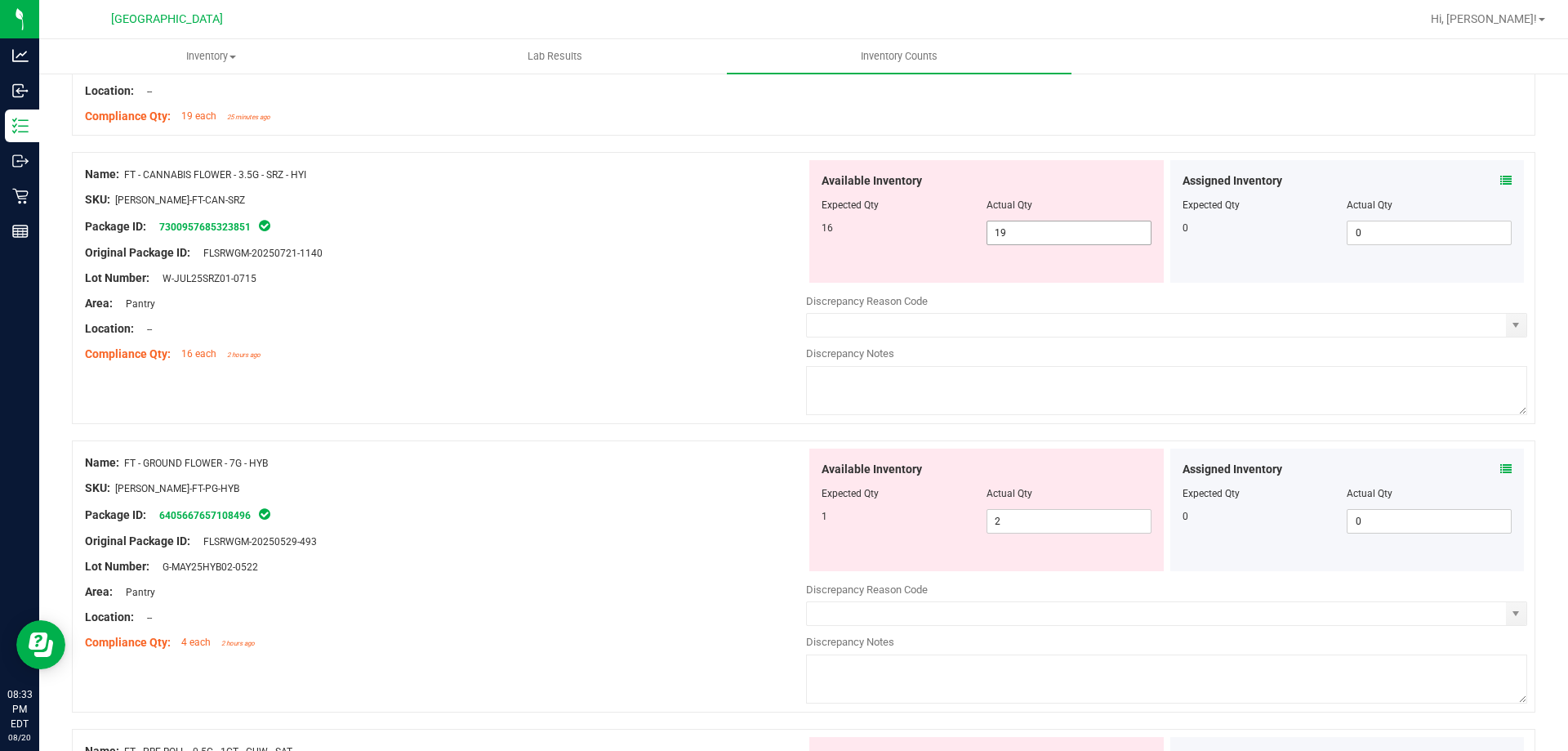
click at [1030, 229] on input "19" at bounding box center [1068, 233] width 163 height 23
type input "16"
click at [640, 586] on div "Name: FT - GROUND FLOWER - 7G - HYB SKU: FLO-BUD-FT-PG-HYB Package ID: 64056676…" at bounding box center [445, 553] width 721 height 208
type input "16"
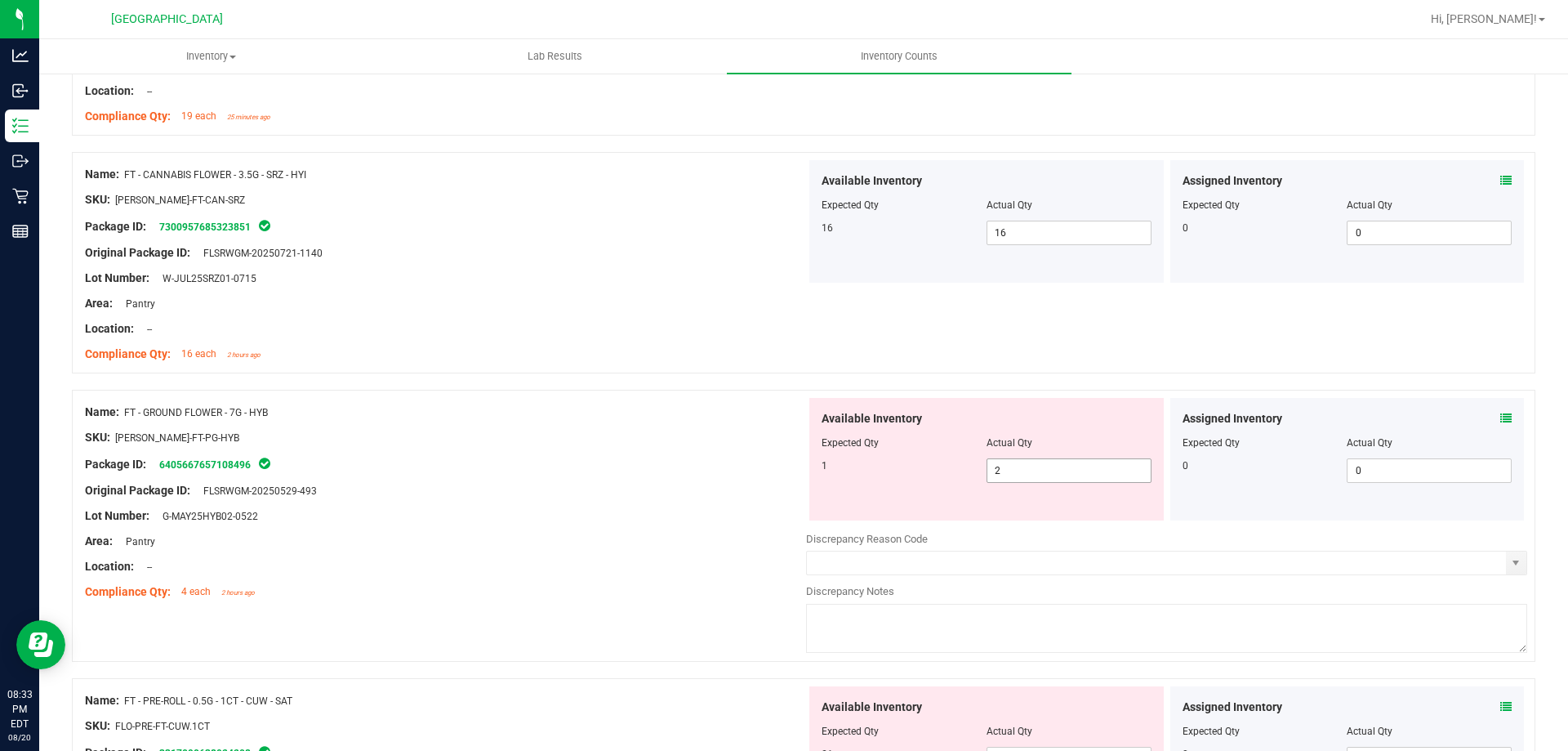
click at [1030, 470] on input "2" at bounding box center [1068, 470] width 163 height 23
type input "1"
click at [613, 544] on div "Area: Pantry" at bounding box center [445, 541] width 721 height 17
type input "1"
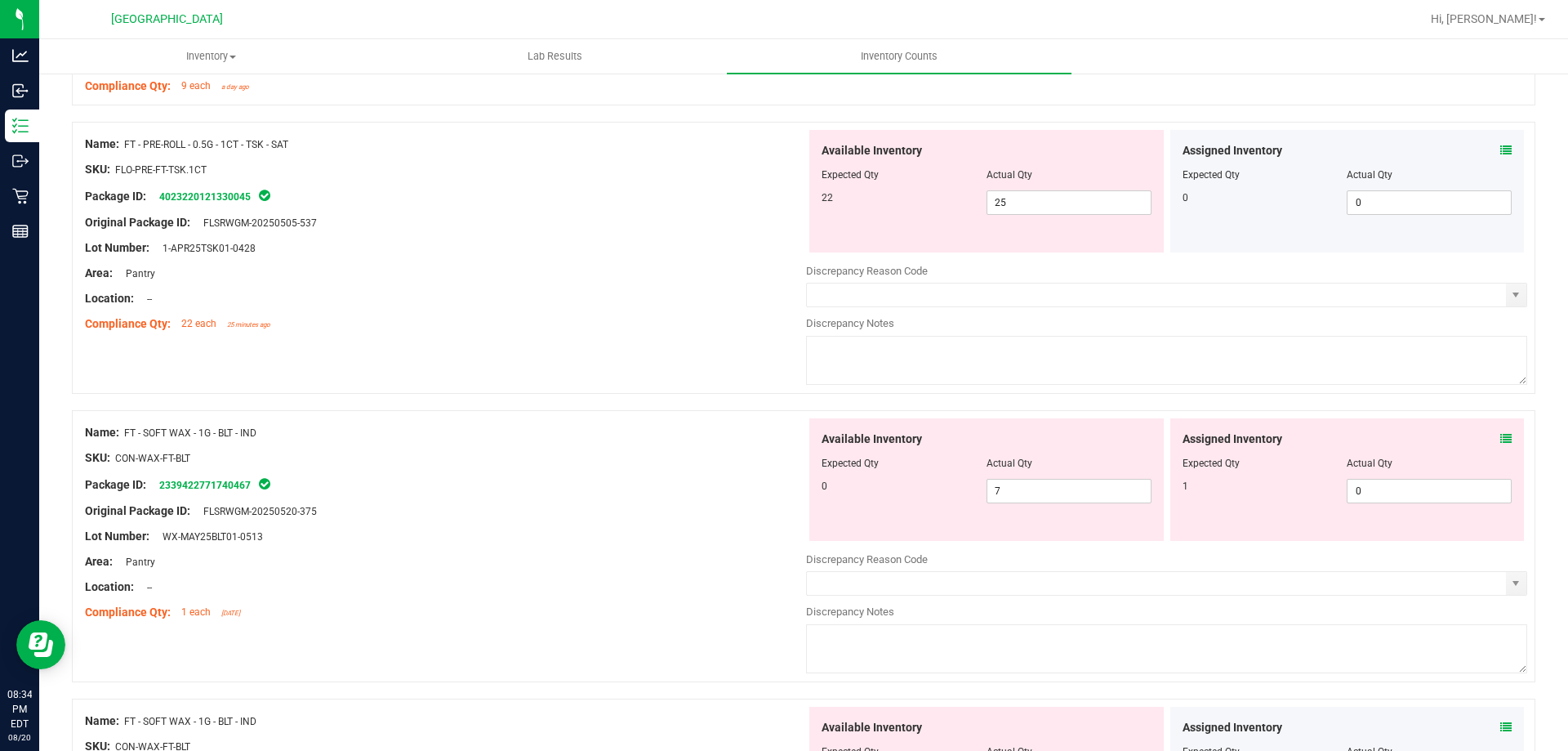
scroll to position [1633, 0]
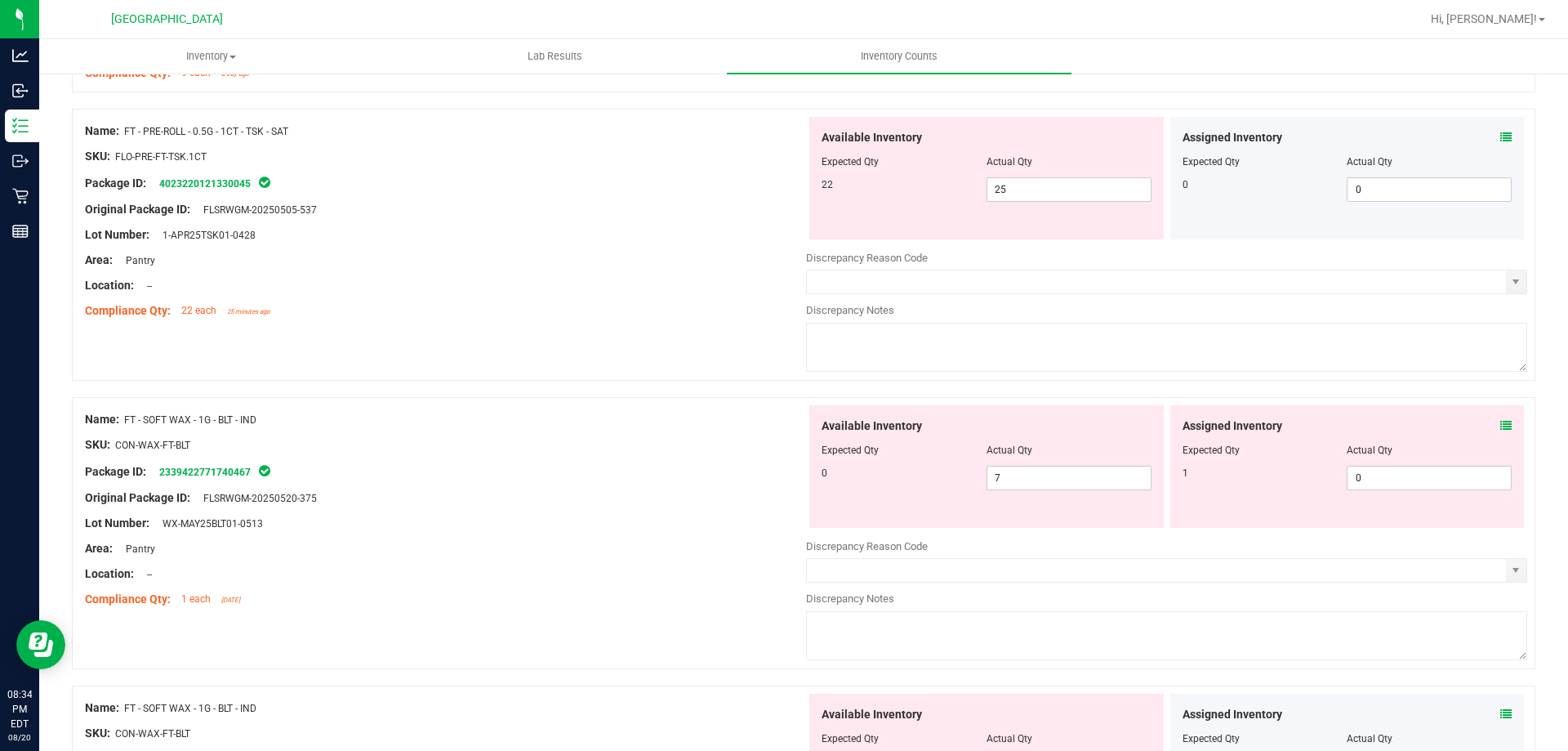
drag, startPoint x: 1485, startPoint y: 430, endPoint x: 1496, endPoint y: 430, distance: 11.0
click at [1486, 431] on div "Assigned Inventory" at bounding box center [1347, 426] width 330 height 17
click at [1500, 429] on icon at bounding box center [1505, 425] width 11 height 11
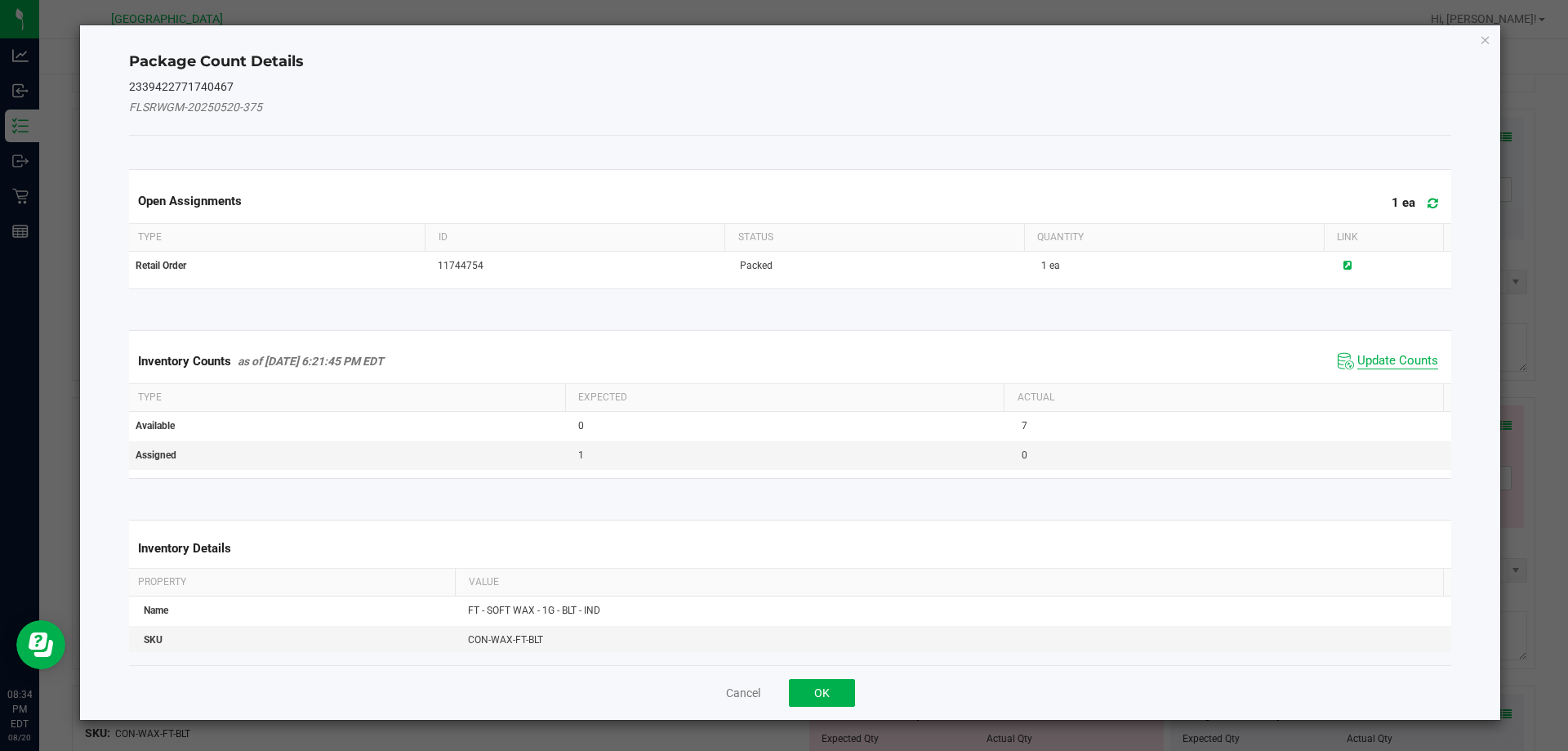
click at [1352, 351] on span "Update Counts" at bounding box center [1388, 361] width 108 height 24
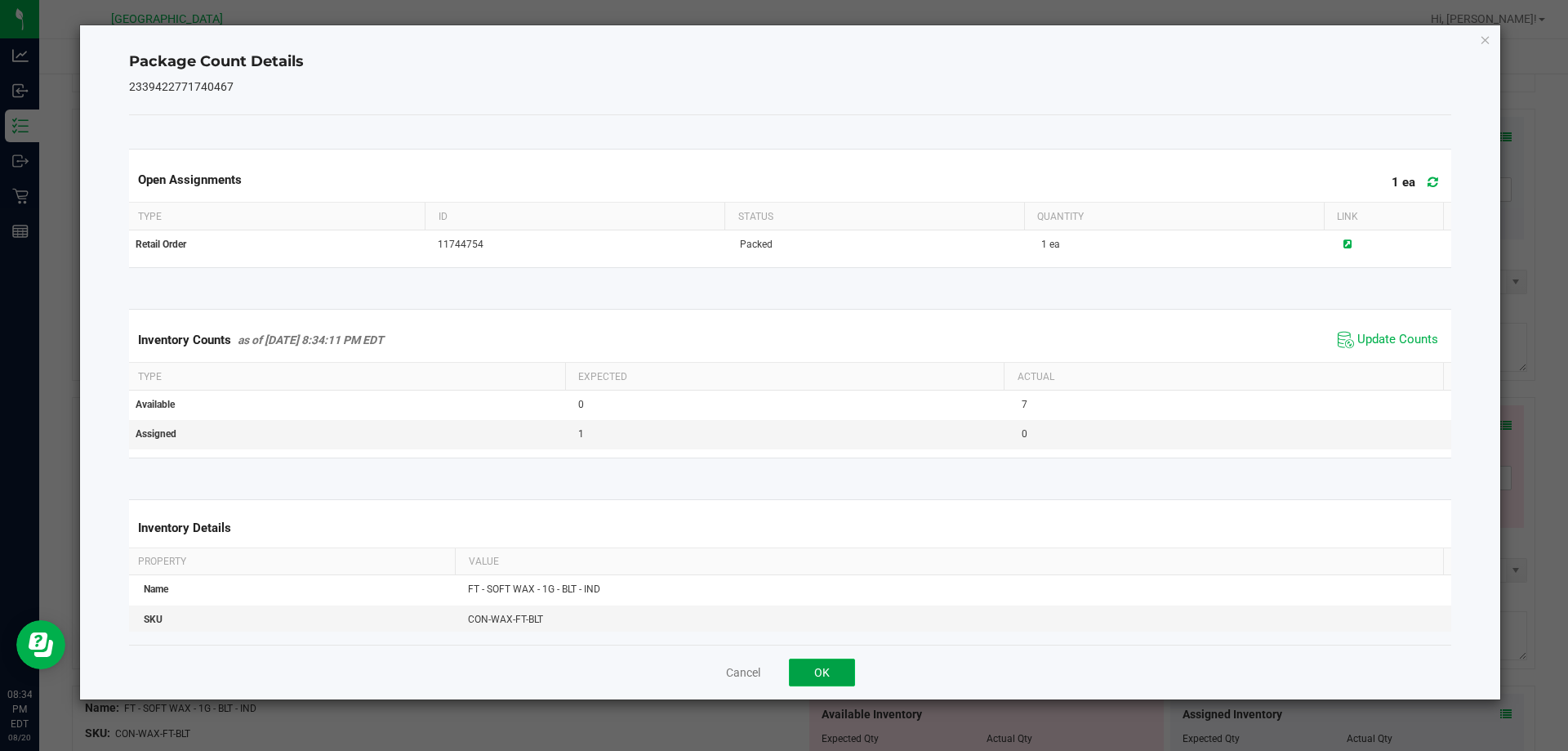
click at [793, 674] on button "OK" at bounding box center [822, 672] width 66 height 28
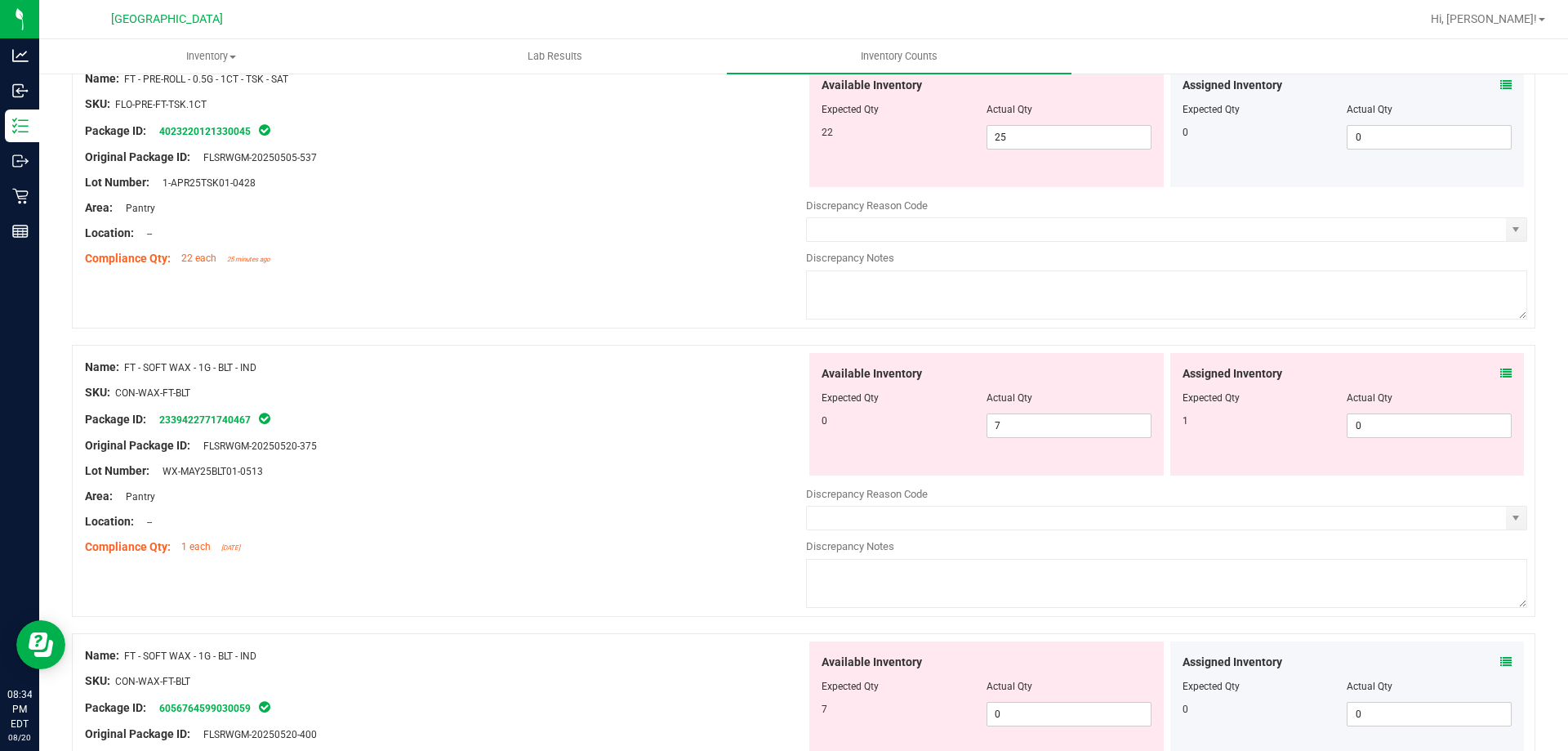
scroll to position [1797, 0]
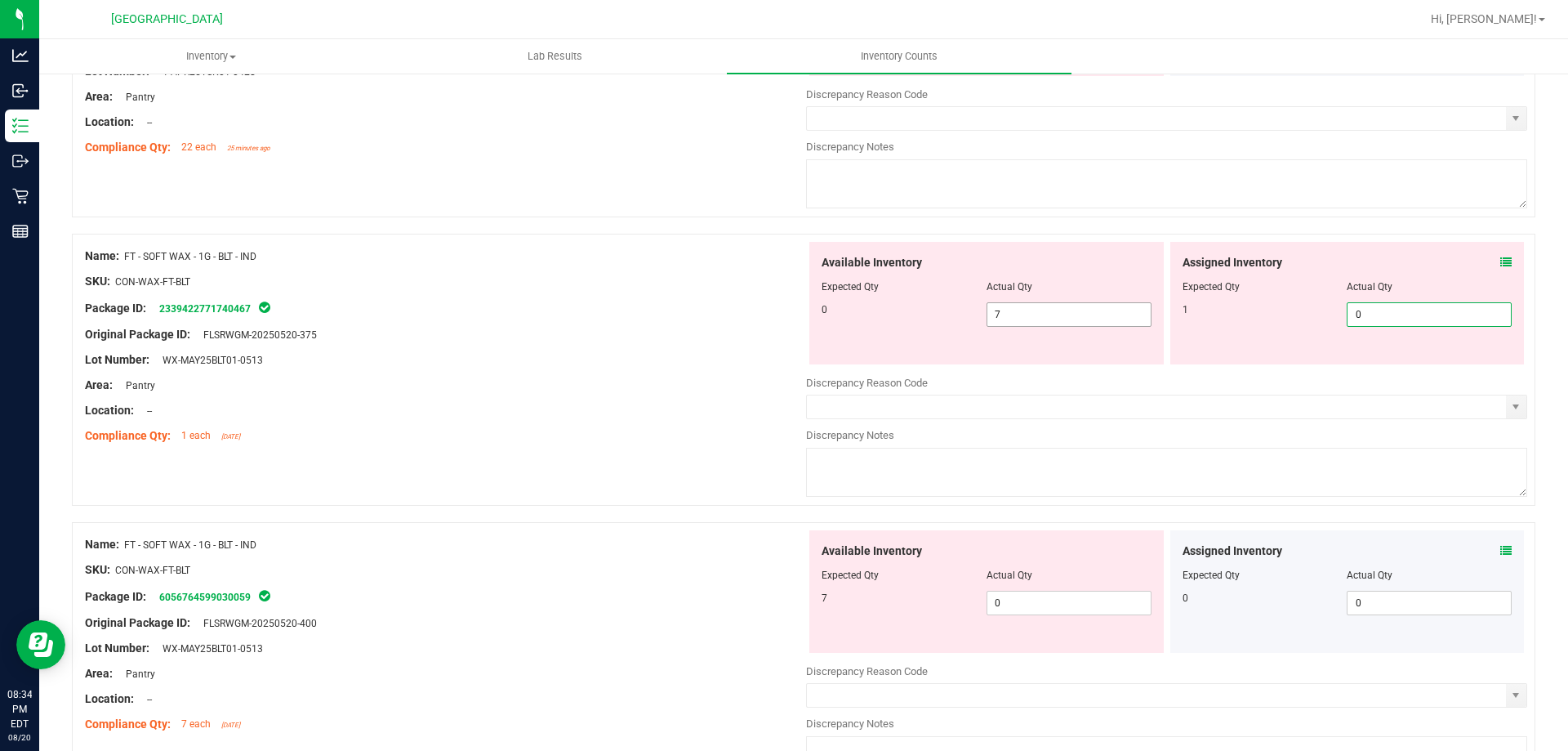
drag, startPoint x: 1385, startPoint y: 308, endPoint x: 1034, endPoint y: 308, distance: 351.0
click at [1185, 308] on div "1 0 0" at bounding box center [1347, 315] width 330 height 24
type input "1"
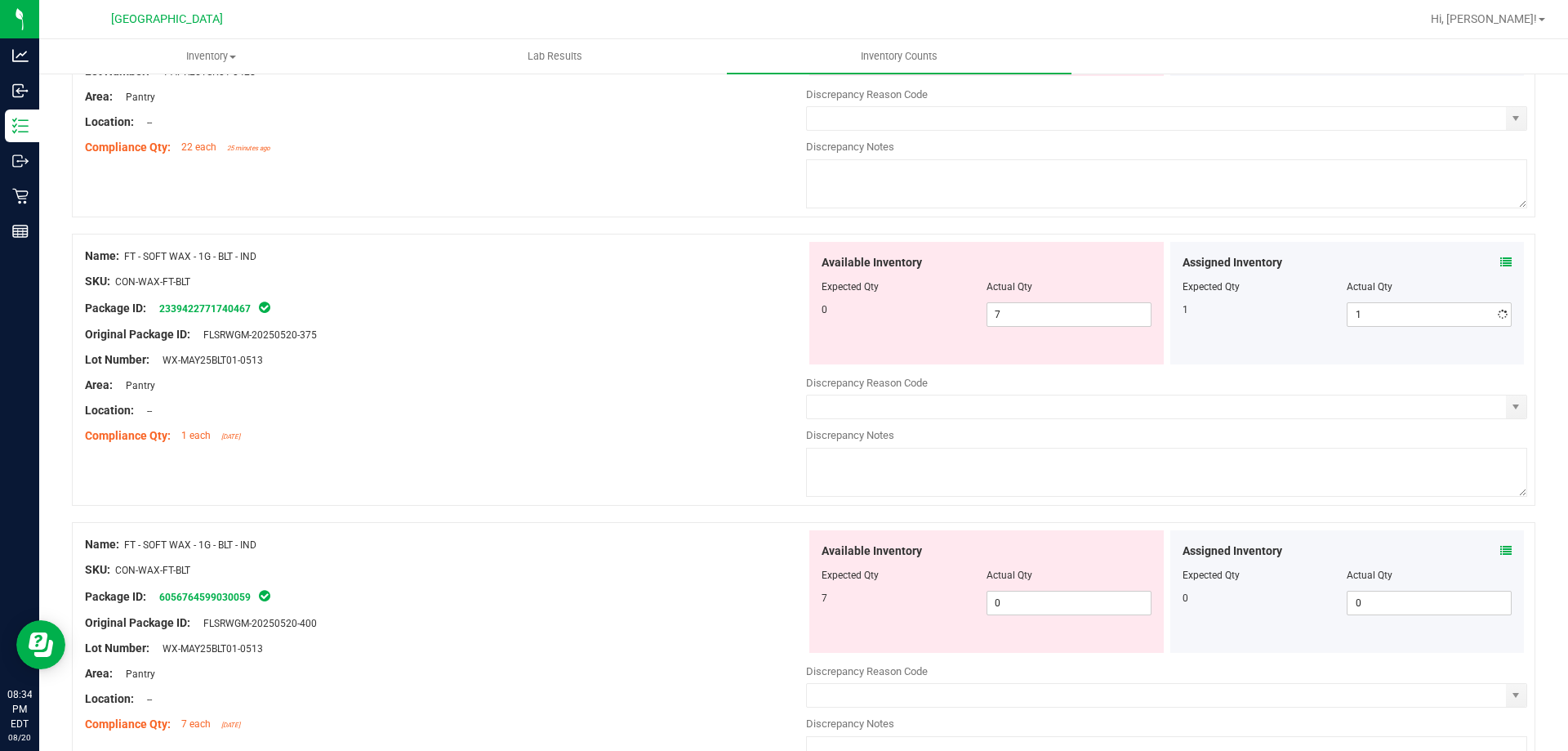
click at [506, 323] on div at bounding box center [445, 321] width 721 height 8
drag, startPoint x: 1015, startPoint y: 313, endPoint x: 817, endPoint y: 304, distance: 198.2
click at [832, 306] on div "0 7 7" at bounding box center [986, 315] width 330 height 24
type input "0"
click at [642, 298] on div "Package ID: 2339422771740467" at bounding box center [445, 308] width 721 height 19
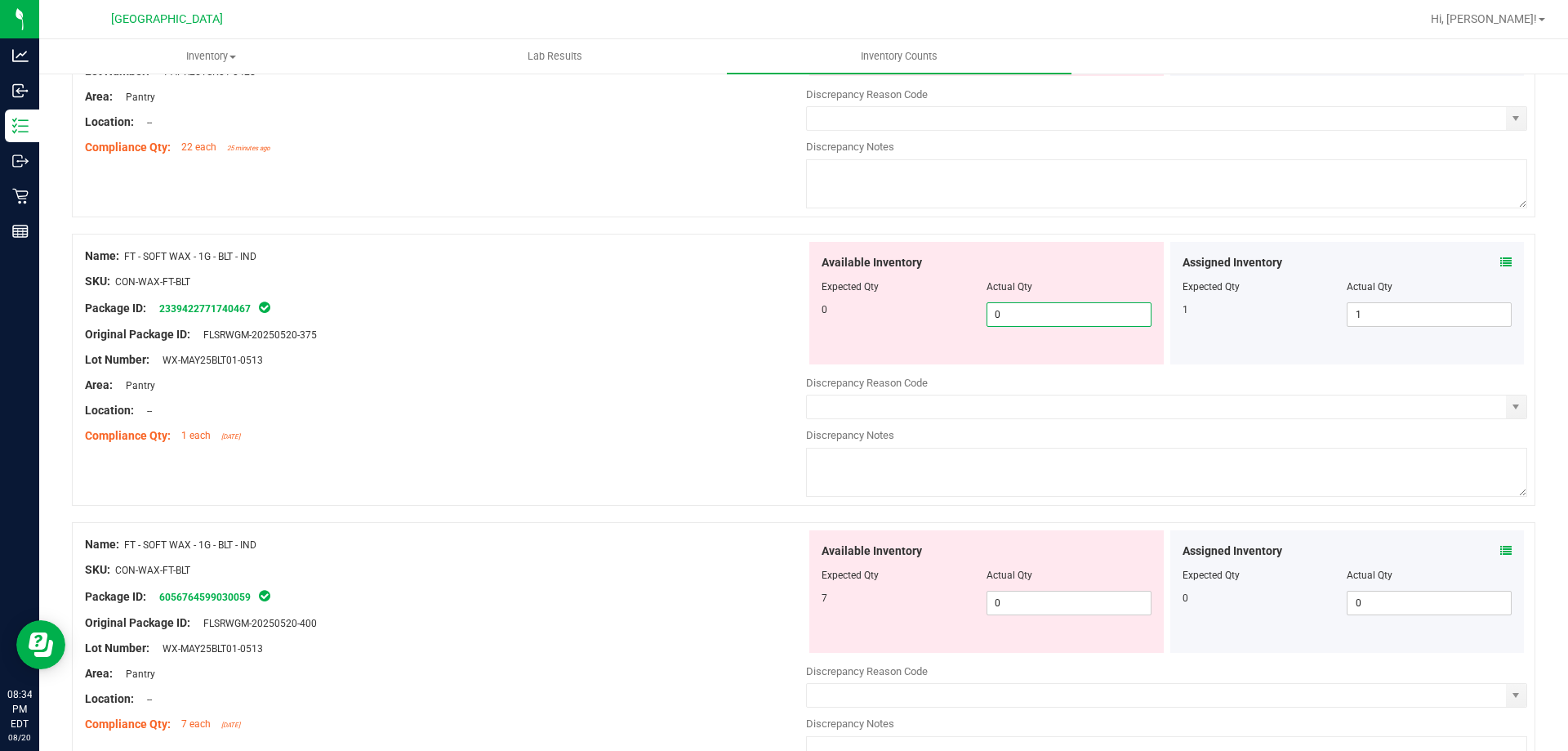
type input "0"
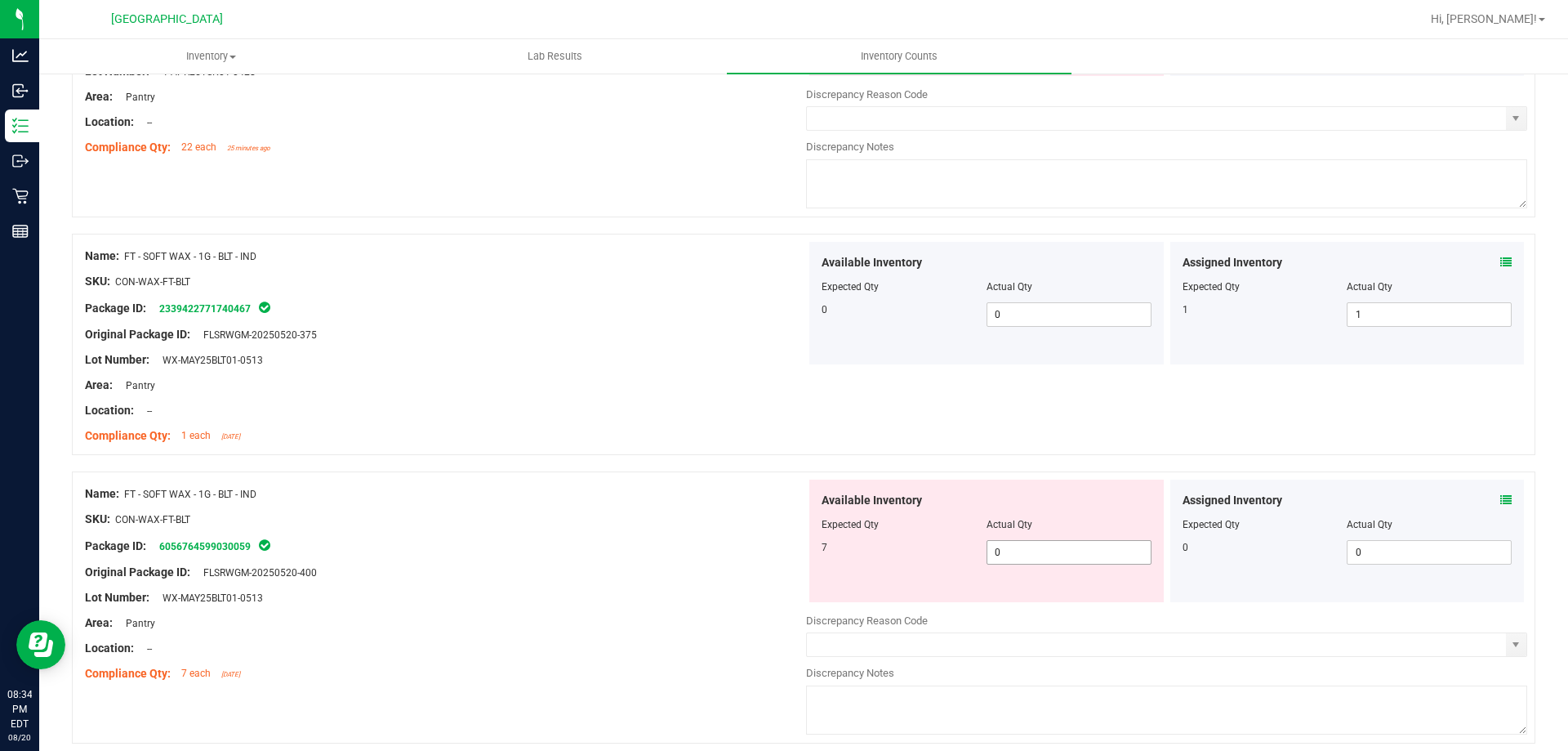
drag, startPoint x: 1025, startPoint y: 554, endPoint x: 829, endPoint y: 549, distance: 196.1
click at [836, 549] on div "7 0 0" at bounding box center [986, 553] width 330 height 24
type input "7"
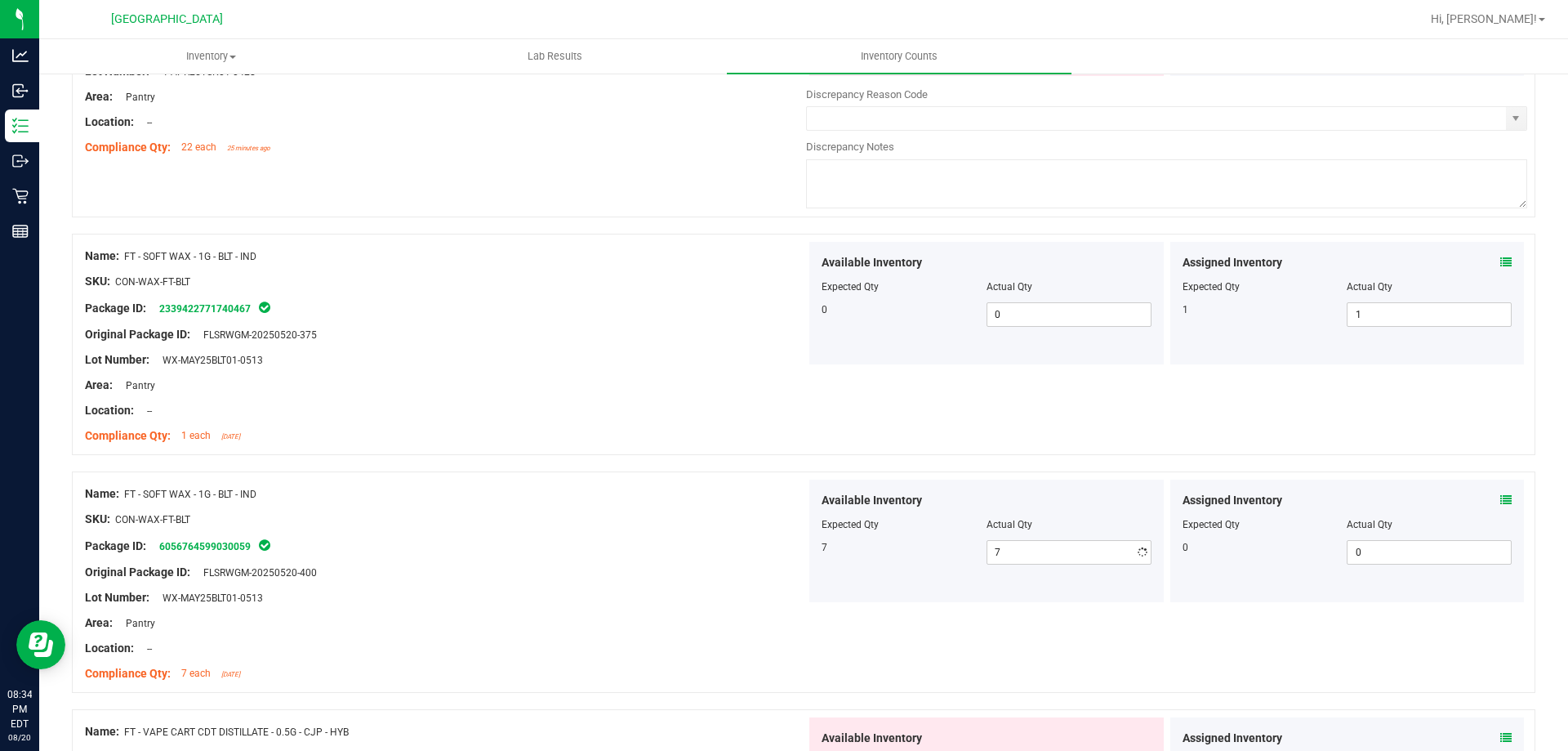
click at [698, 487] on div "Name: FT - SOFT WAX - 1G - BLT - IND" at bounding box center [445, 494] width 721 height 17
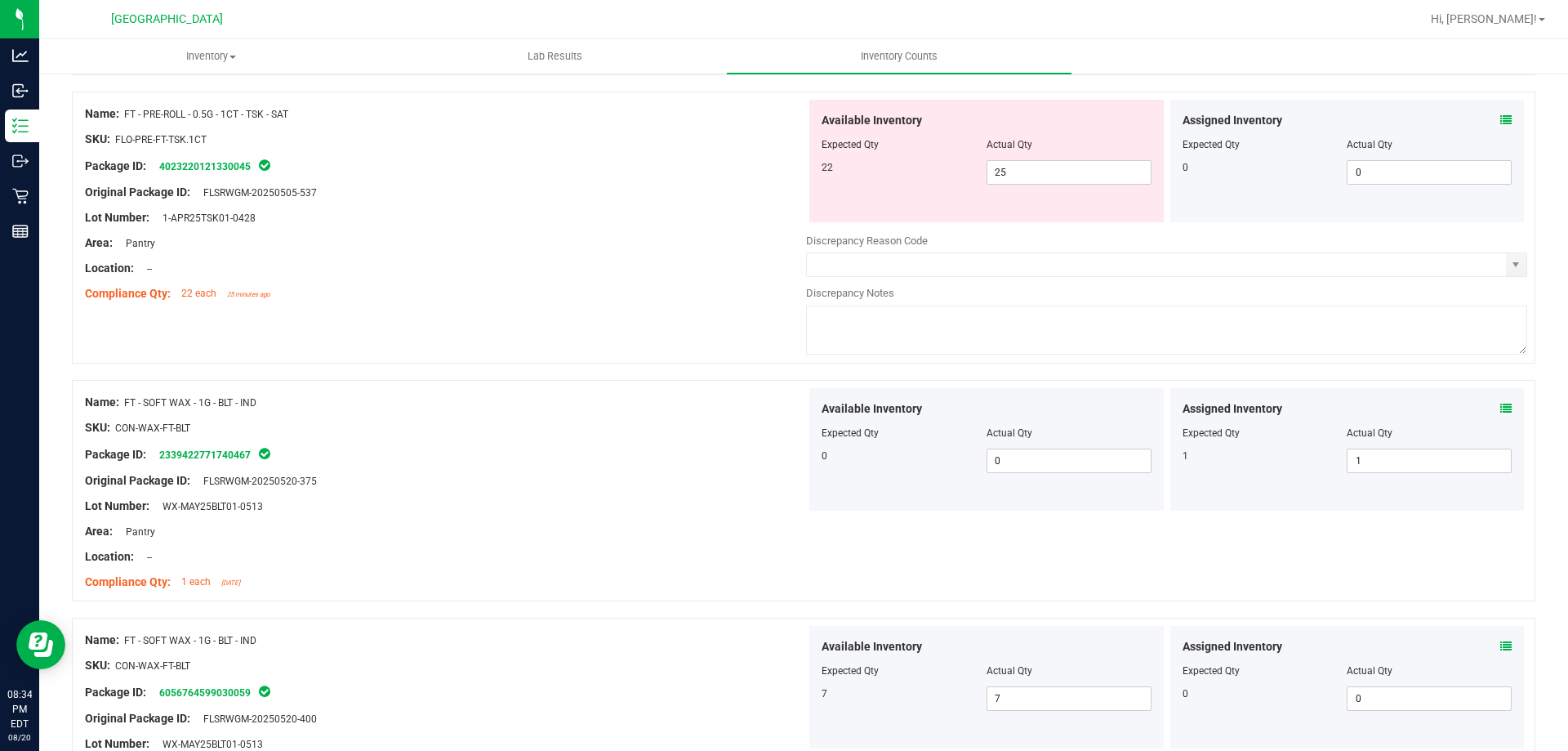
scroll to position [1471, 0]
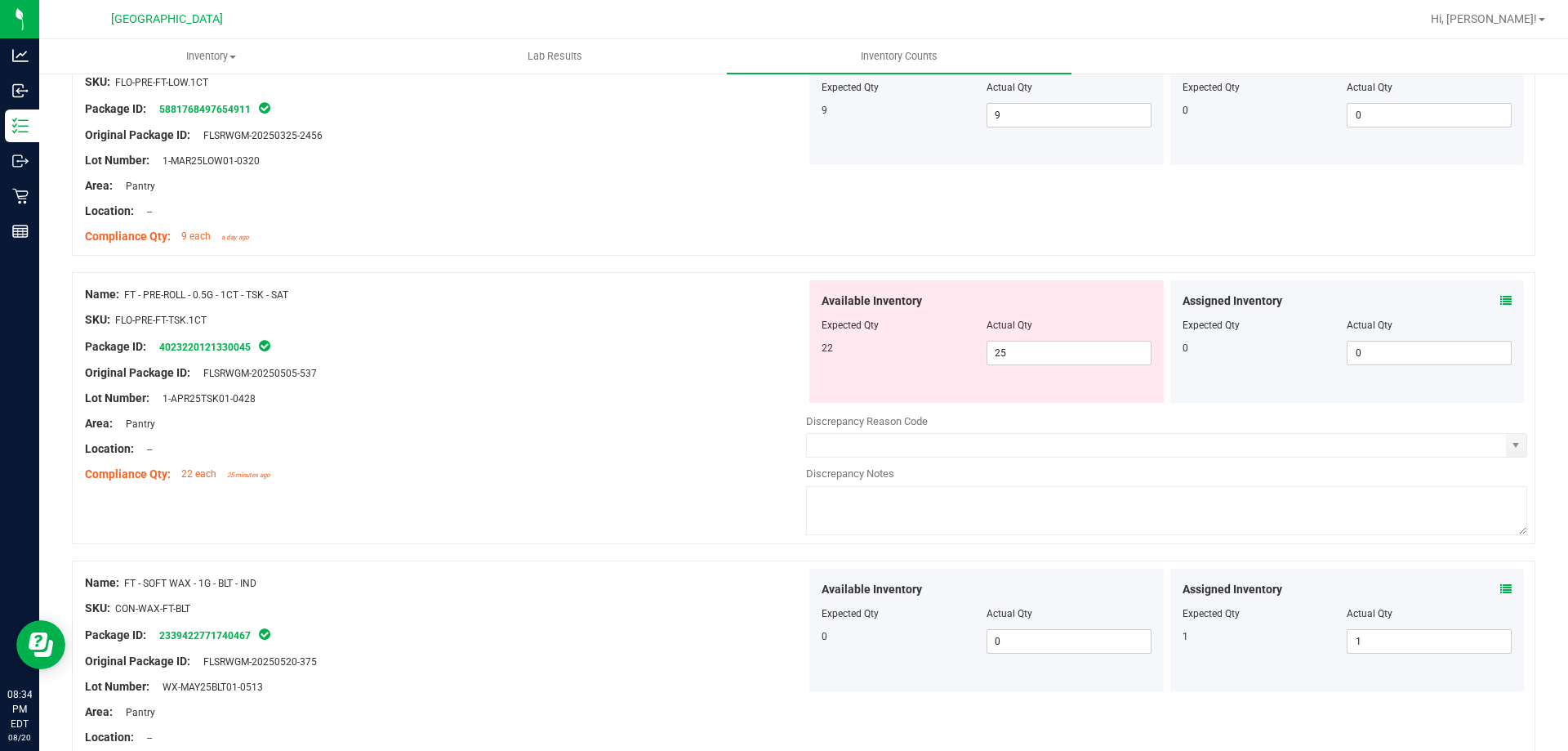
click at [1500, 307] on span at bounding box center [1505, 301] width 11 height 17
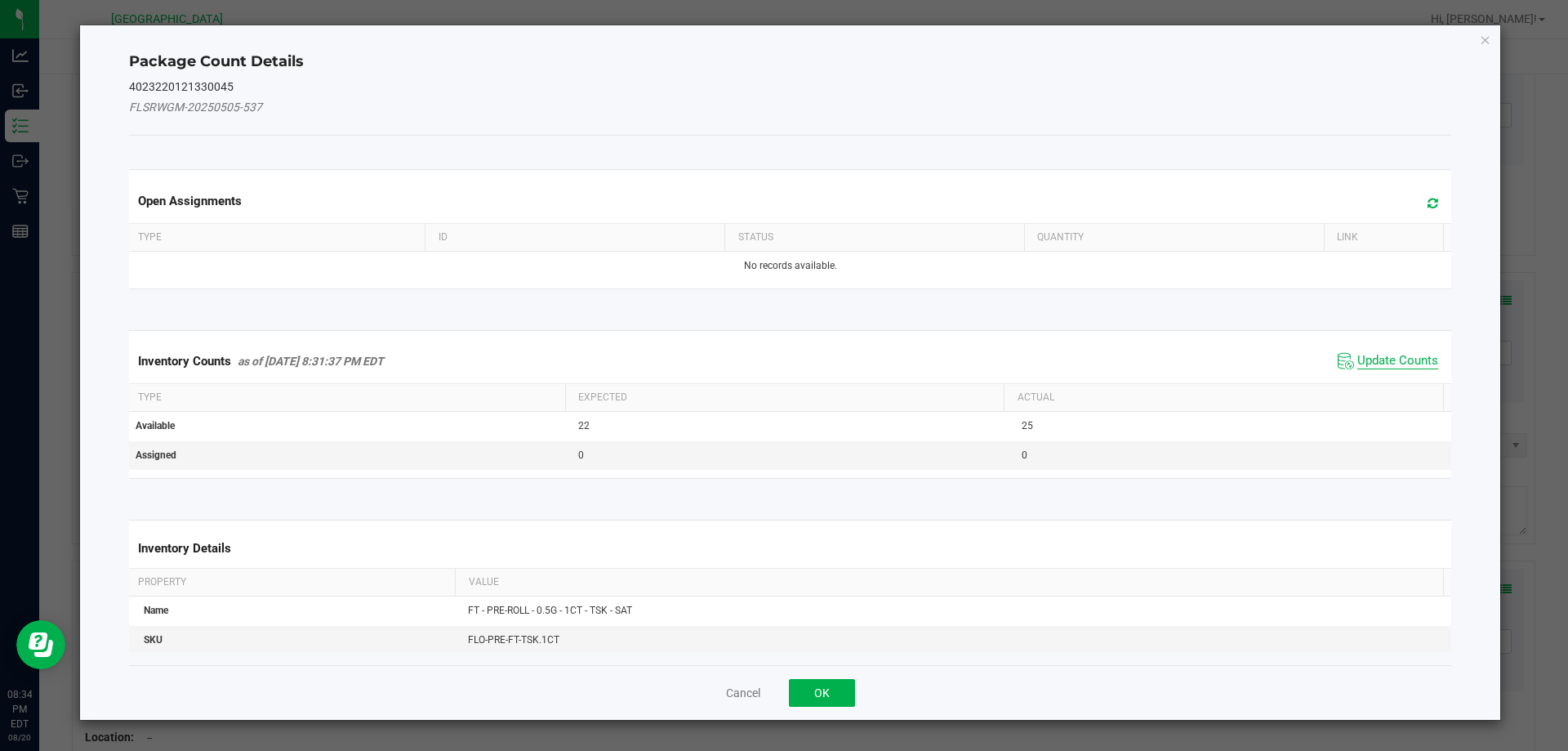
click at [1372, 364] on span "Update Counts" at bounding box center [1398, 361] width 80 height 17
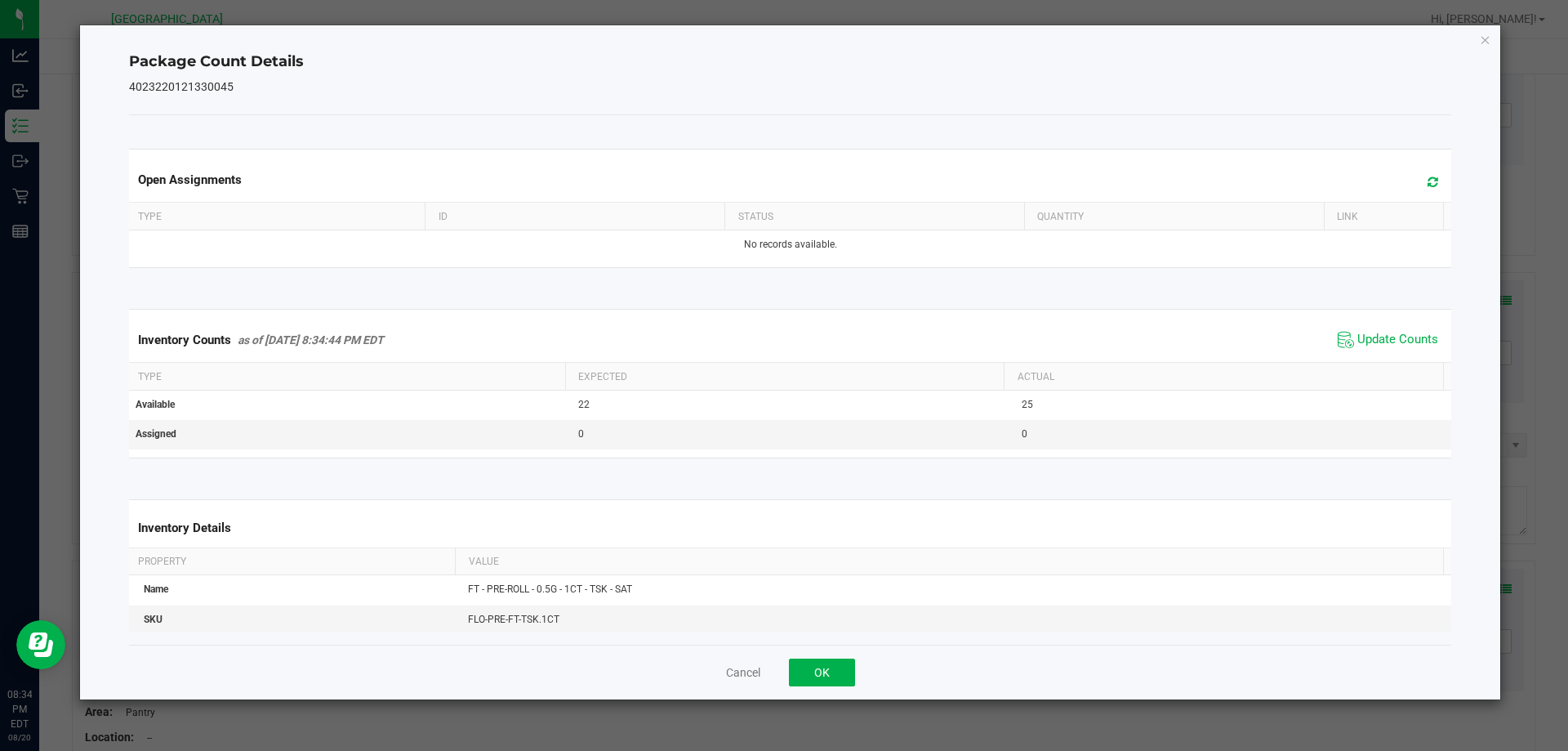
drag, startPoint x: 816, startPoint y: 686, endPoint x: 875, endPoint y: 595, distance: 108.5
click at [815, 686] on div "Cancel OK" at bounding box center [790, 671] width 1322 height 55
click at [837, 685] on button "OK" at bounding box center [822, 672] width 66 height 28
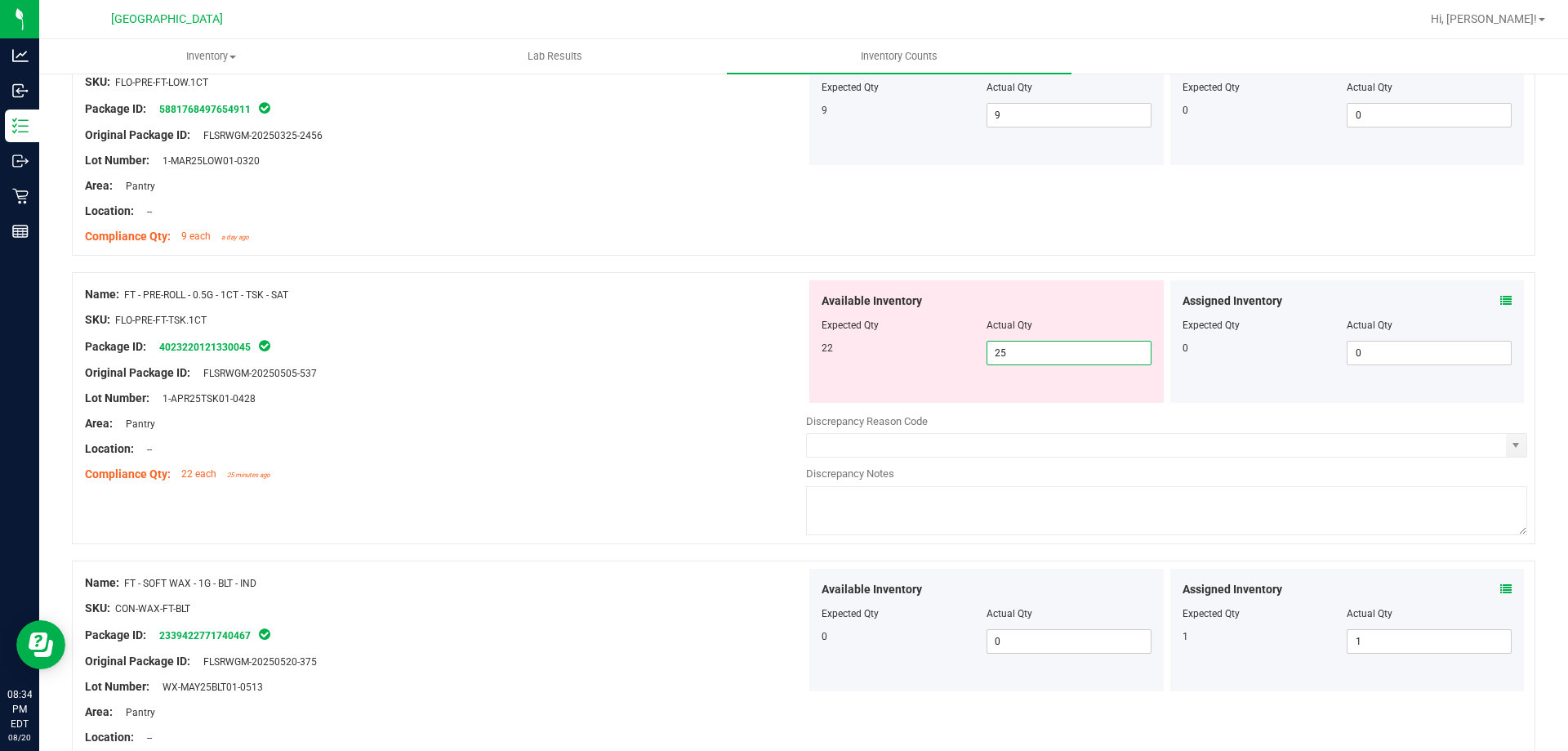
drag, startPoint x: 1023, startPoint y: 343, endPoint x: 932, endPoint y: 344, distance: 91.0
click at [932, 344] on div "22 25 25" at bounding box center [986, 353] width 330 height 24
type input "23"
click at [841, 395] on div "Available Inventory Expected Qty Actual Qty 22 23 23" at bounding box center [986, 341] width 354 height 122
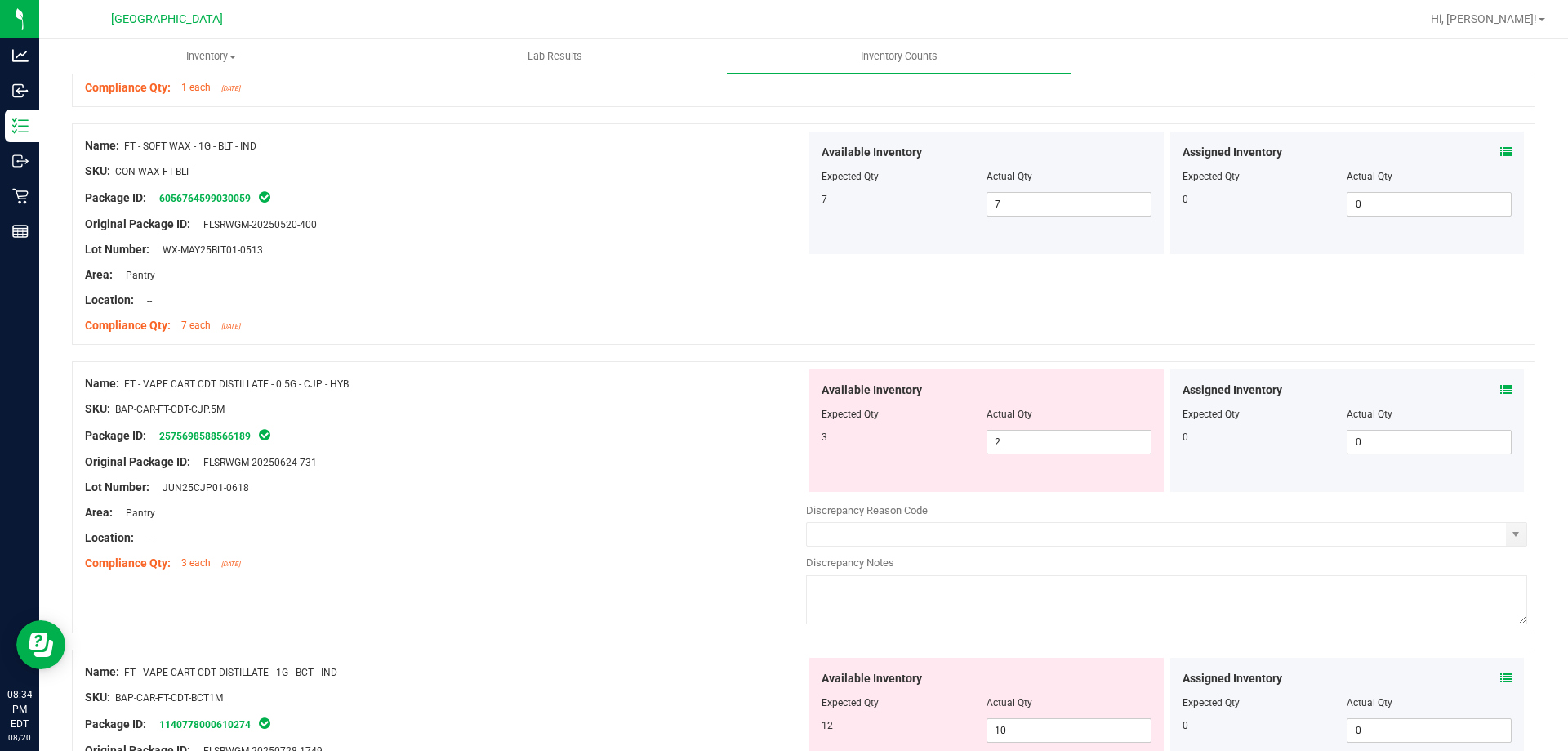
scroll to position [2287, 0]
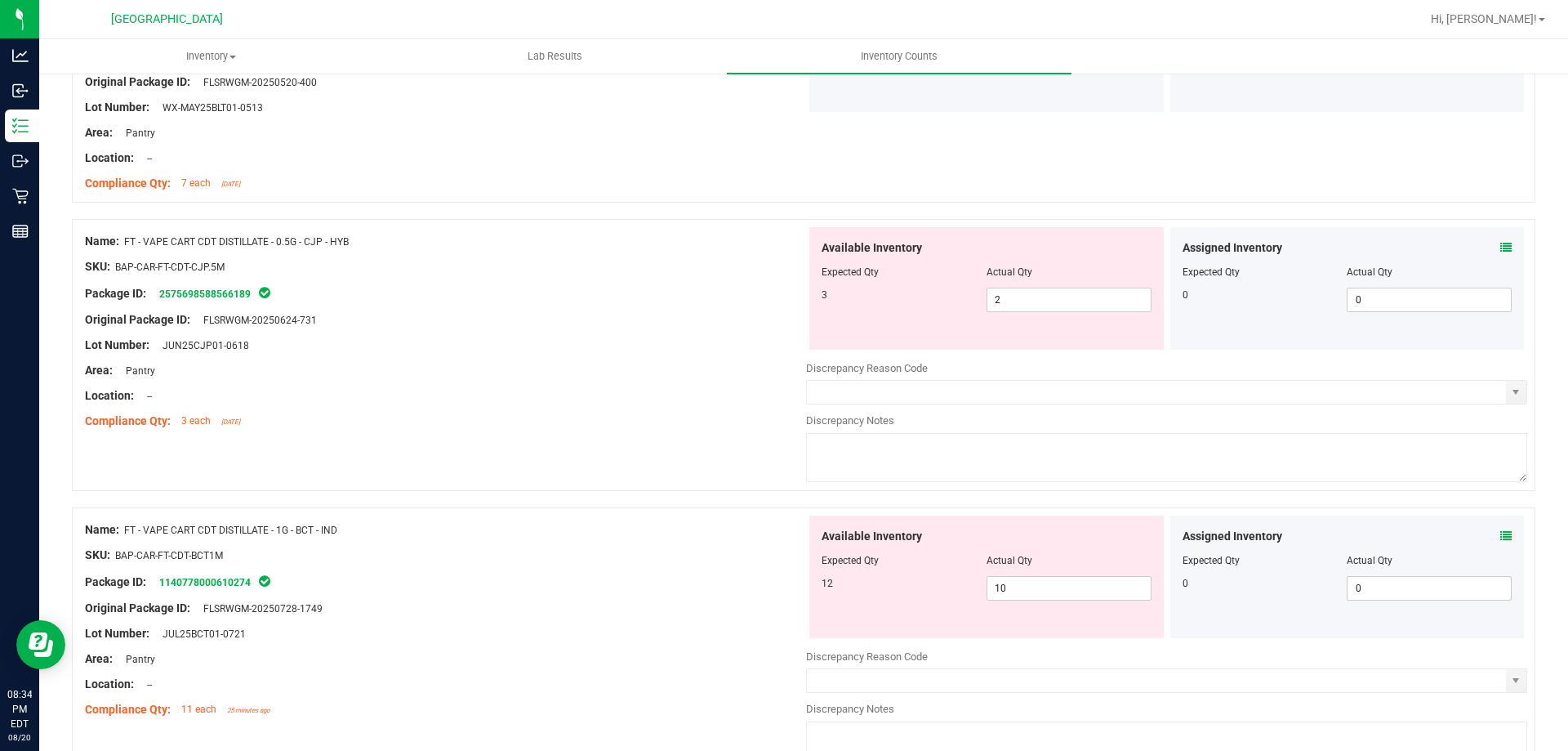
click at [1500, 244] on icon at bounding box center [1505, 247] width 11 height 11
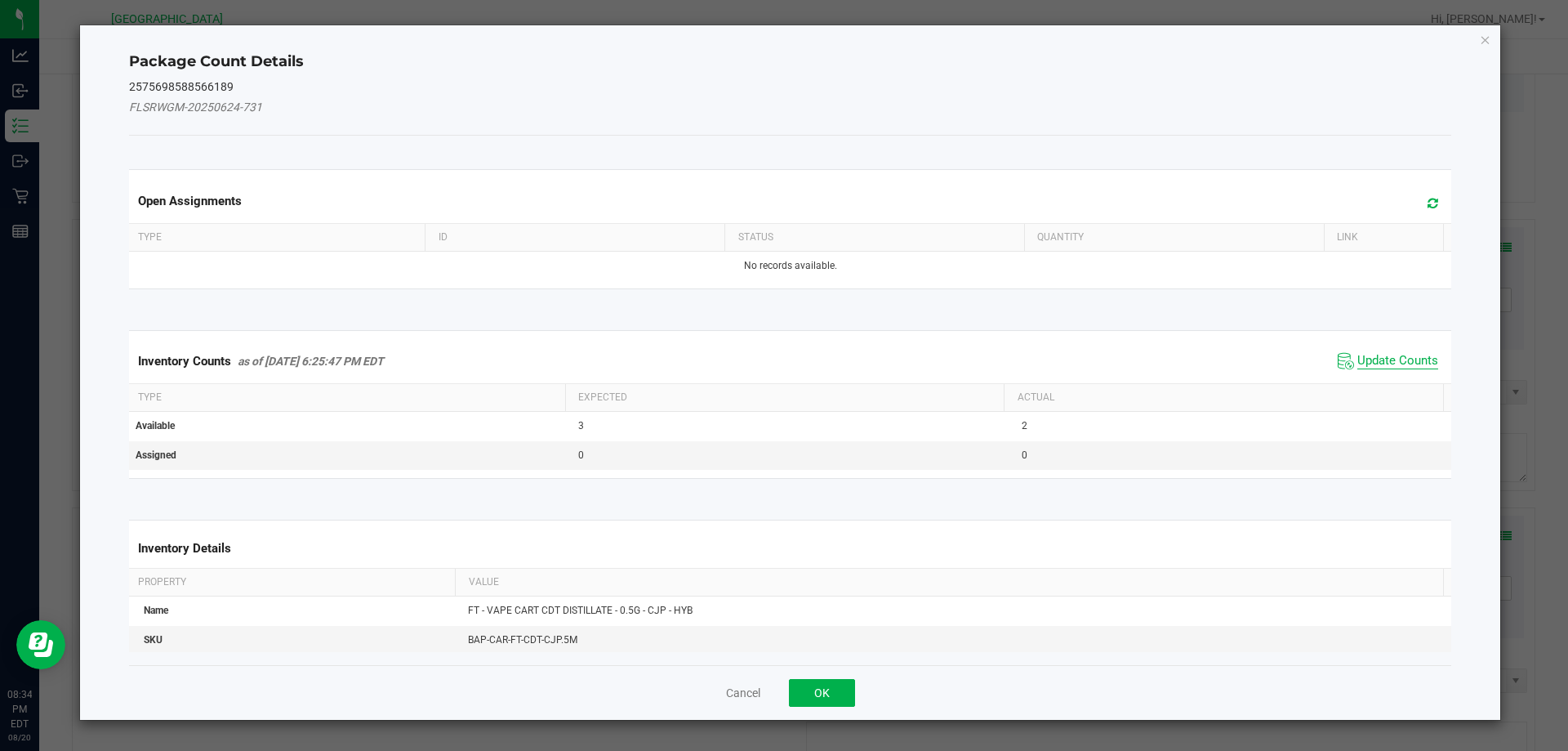
click at [1370, 361] on span "Update Counts" at bounding box center [1398, 361] width 80 height 17
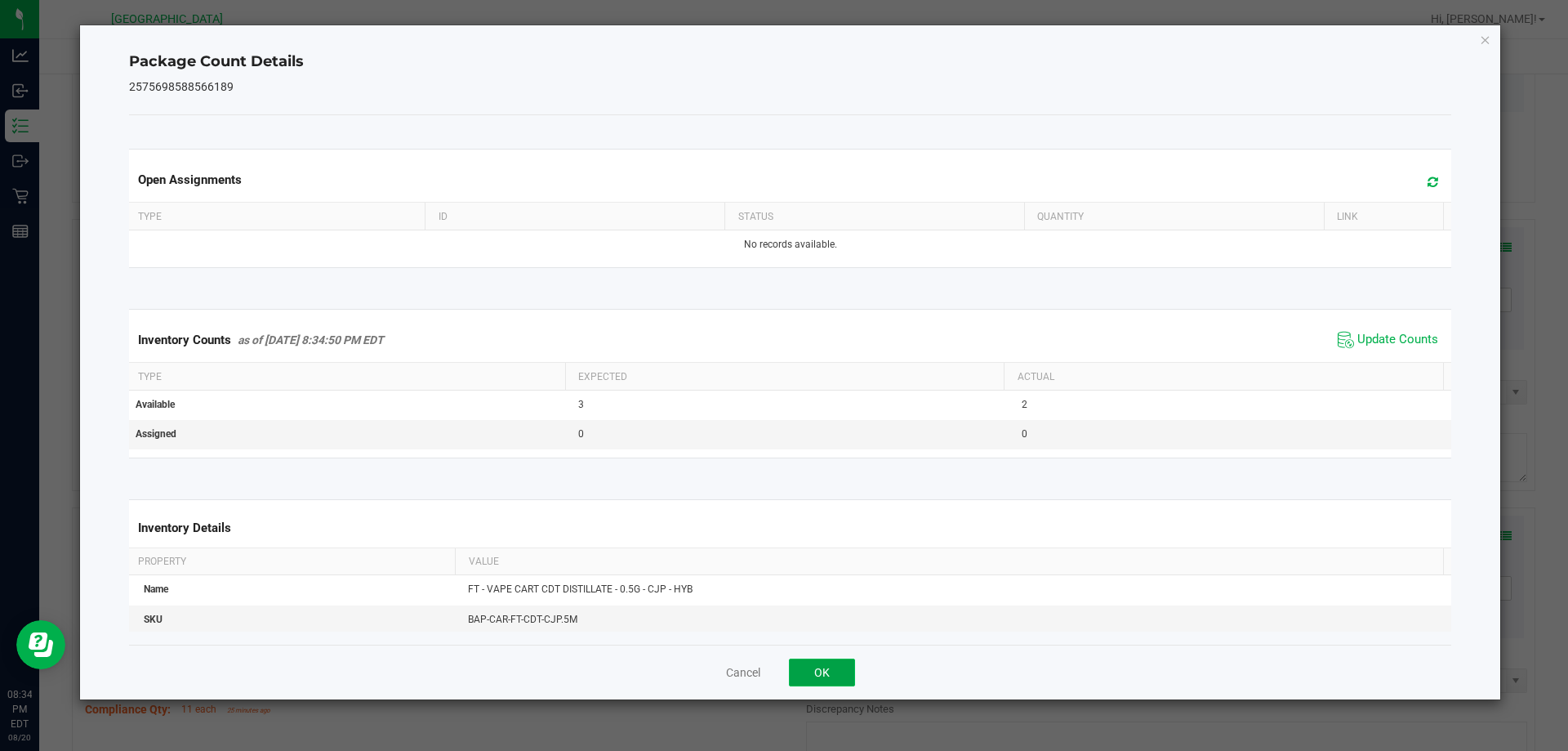
click at [808, 678] on button "OK" at bounding box center [822, 672] width 66 height 28
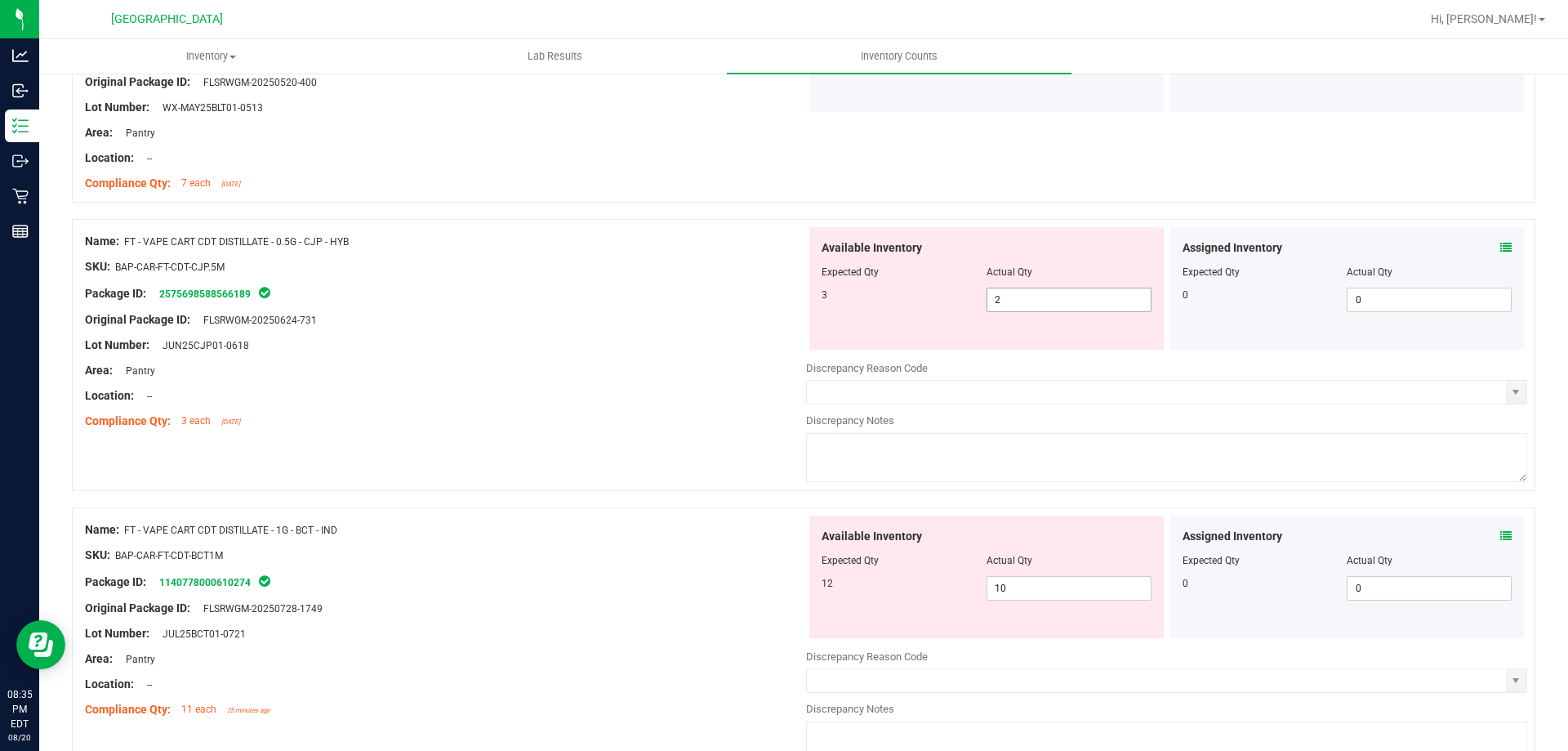
drag, startPoint x: 1016, startPoint y: 296, endPoint x: 919, endPoint y: 321, distance: 100.2
click at [922, 321] on div "Available Inventory Expected Qty Actual Qty 3 2 2" at bounding box center [986, 289] width 354 height 122
type input "3"
click at [538, 357] on div at bounding box center [445, 358] width 721 height 8
type input "3"
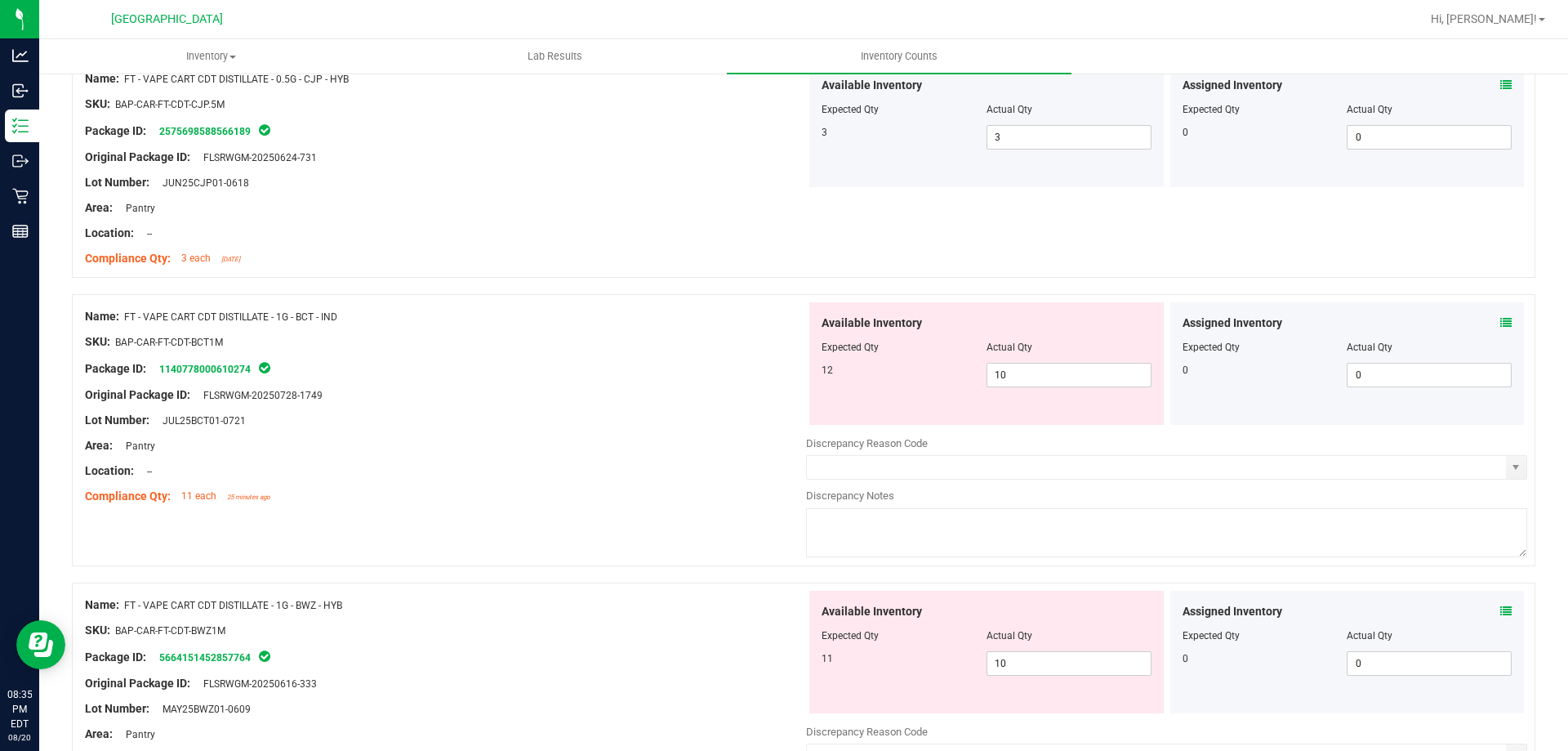
scroll to position [2451, 0]
click at [1500, 325] on icon at bounding box center [1505, 322] width 11 height 11
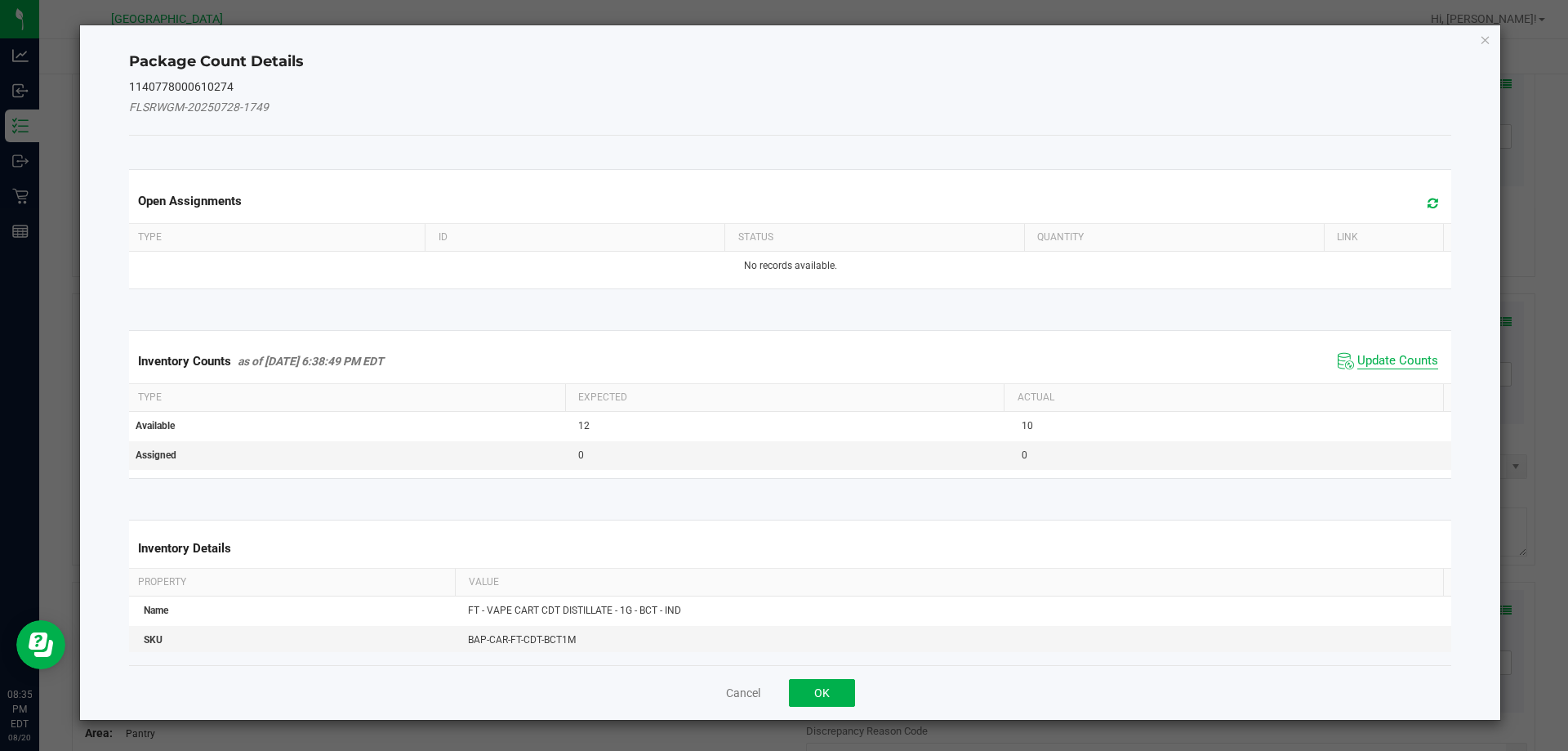
click at [1389, 361] on span "Update Counts" at bounding box center [1398, 361] width 80 height 17
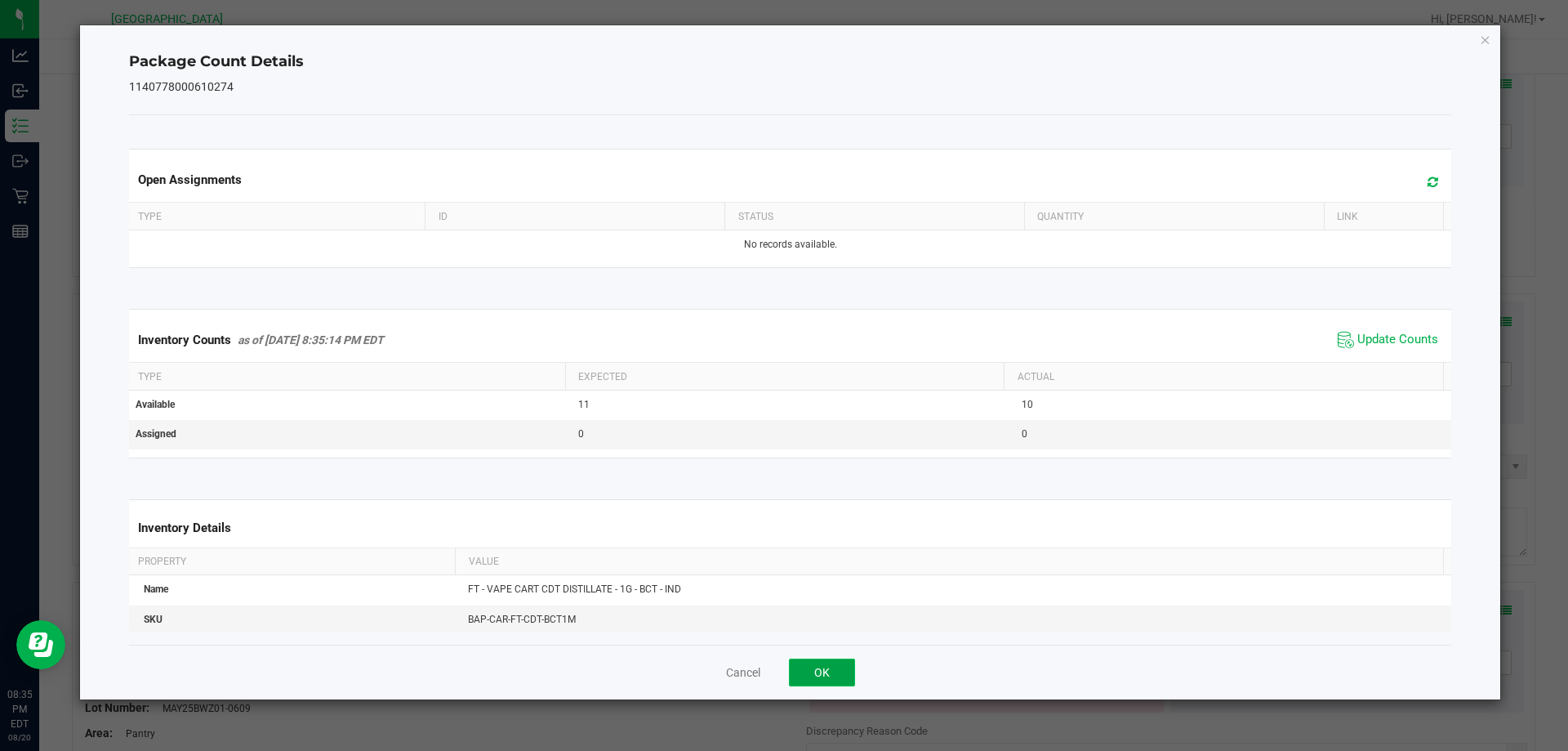
drag, startPoint x: 805, startPoint y: 671, endPoint x: 864, endPoint y: 565, distance: 121.3
click at [806, 671] on button "OK" at bounding box center [822, 672] width 66 height 28
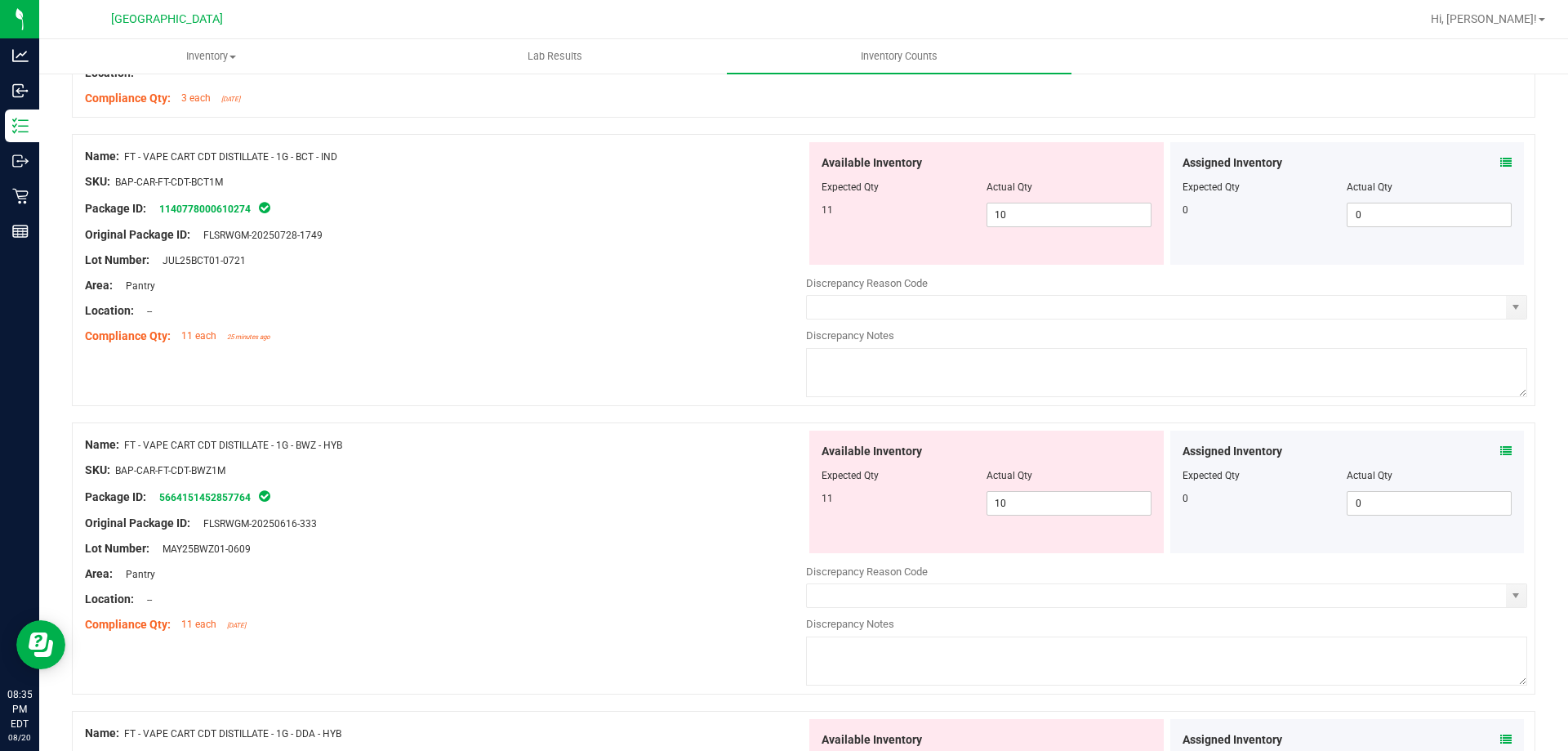
scroll to position [2611, 0]
click at [1500, 449] on icon at bounding box center [1505, 449] width 11 height 11
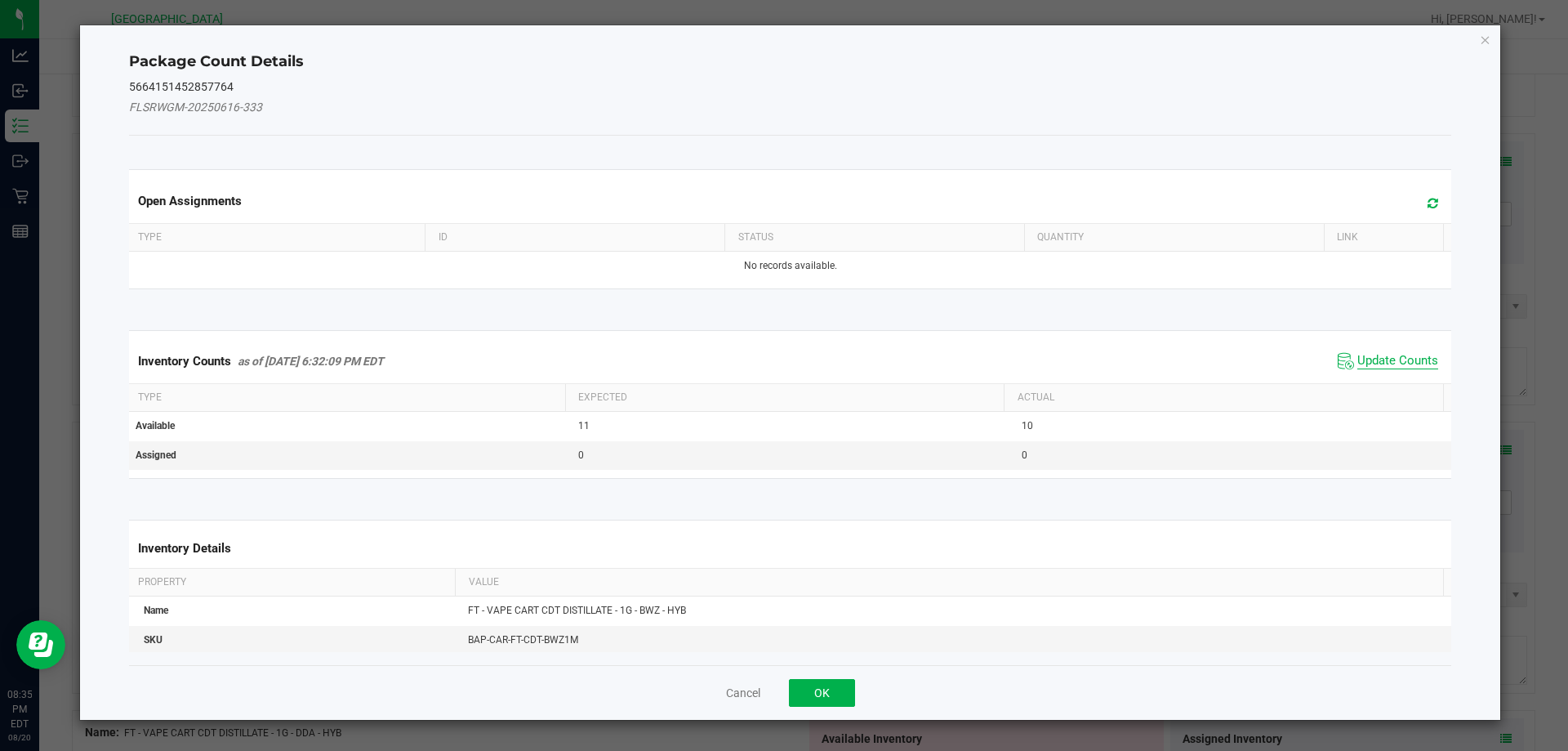
click at [1378, 364] on span "Update Counts" at bounding box center [1398, 361] width 80 height 17
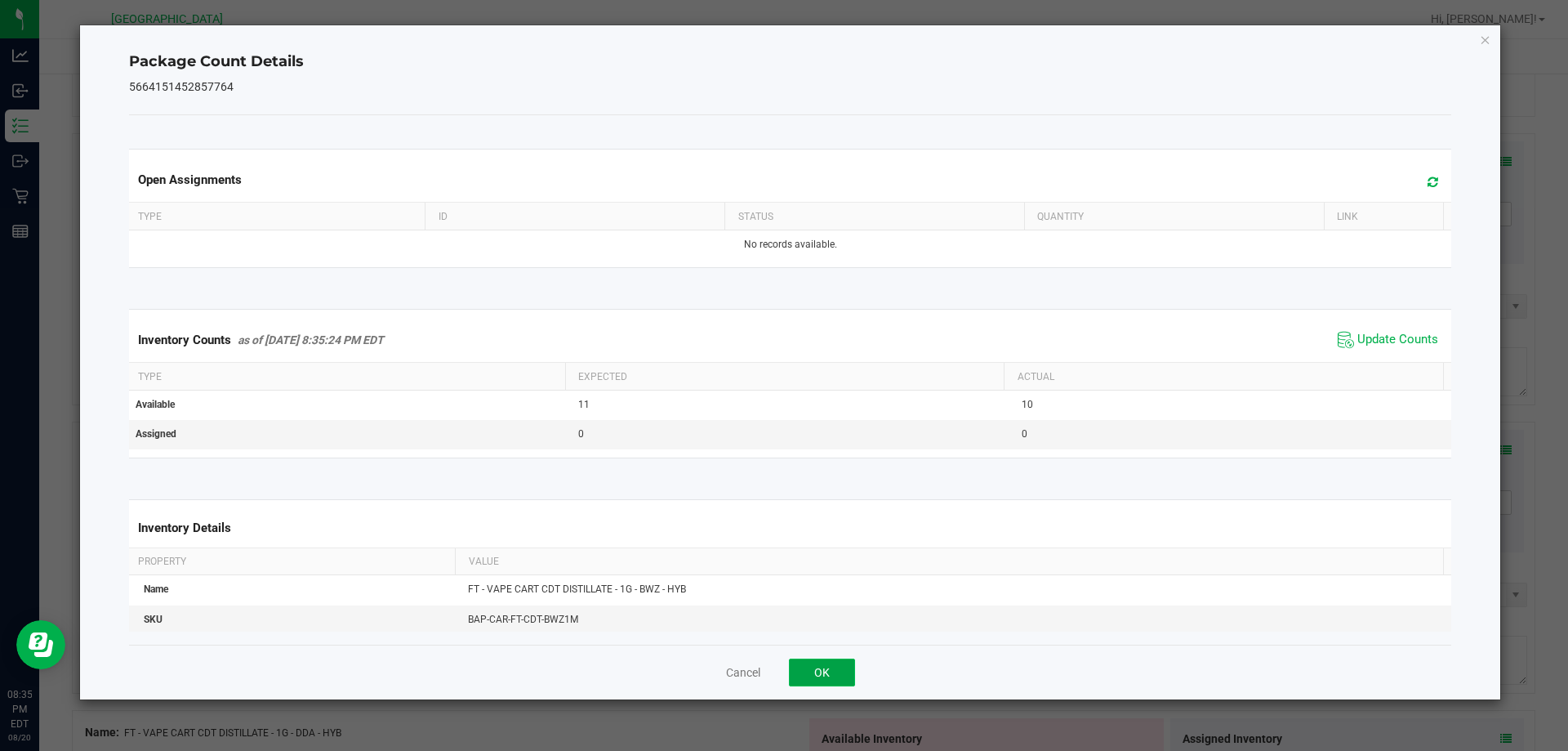
click at [843, 675] on button "OK" at bounding box center [822, 672] width 66 height 28
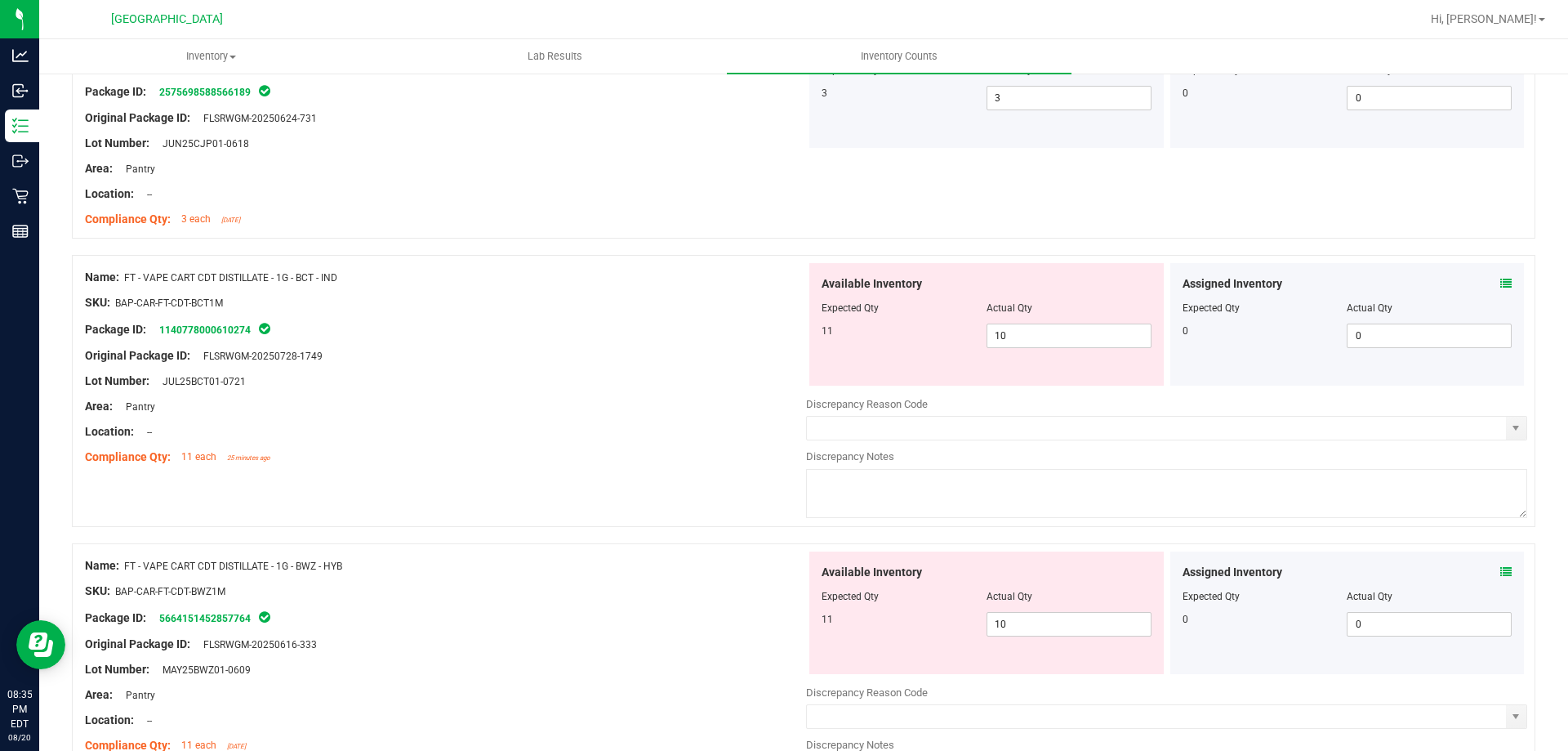
scroll to position [2487, 0]
click at [1037, 342] on input "10" at bounding box center [1068, 337] width 163 height 23
type input "11"
click at [607, 602] on div "Name: FT - VAPE CART CDT DISTILLATE - 1G - BWZ - HYB SKU: BAP-CAR-FT-CDT-BWZ1M …" at bounding box center [445, 657] width 721 height 208
type input "11"
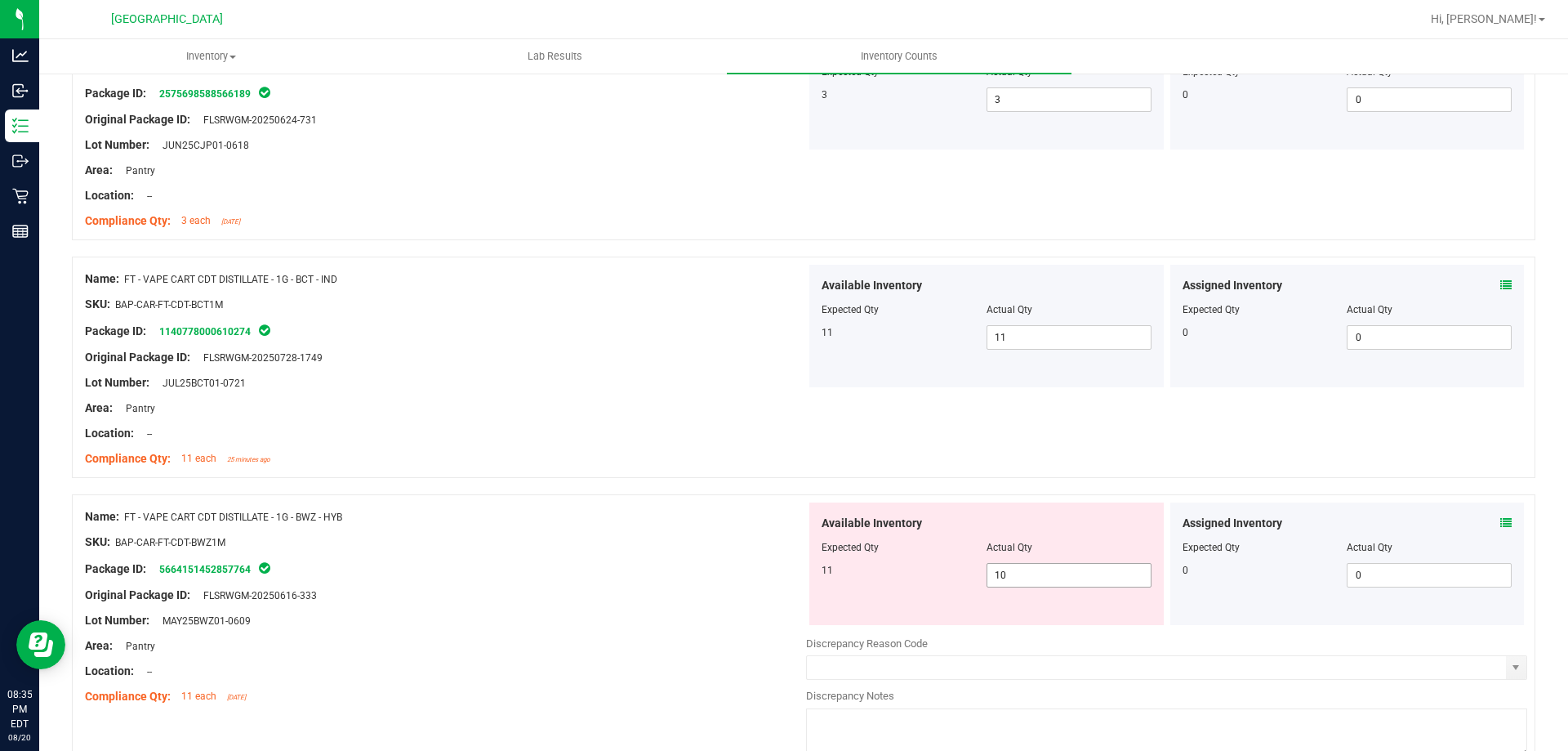
click at [1051, 576] on input "10" at bounding box center [1068, 575] width 163 height 23
type input "11"
click at [615, 553] on div at bounding box center [445, 554] width 721 height 8
type input "11"
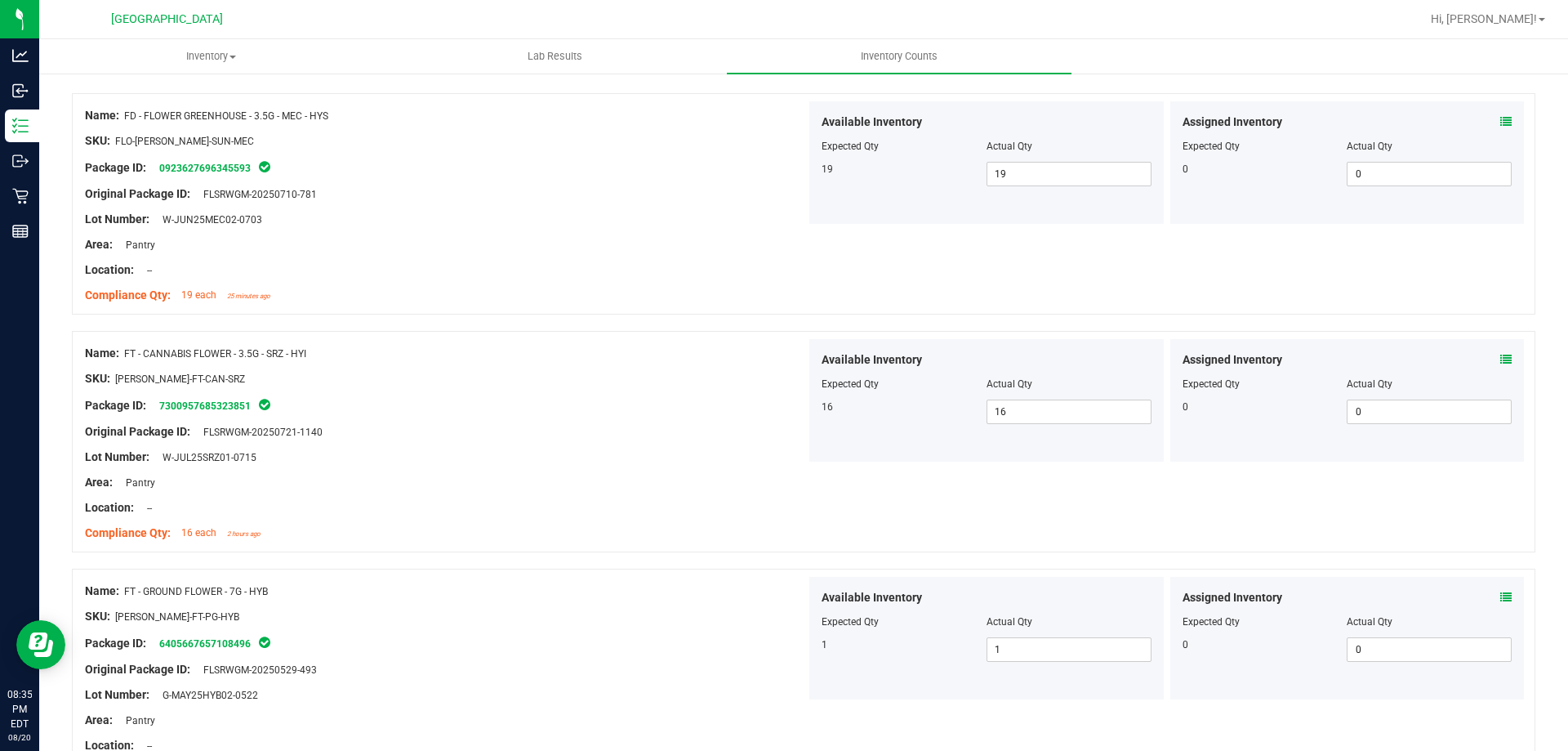
scroll to position [0, 0]
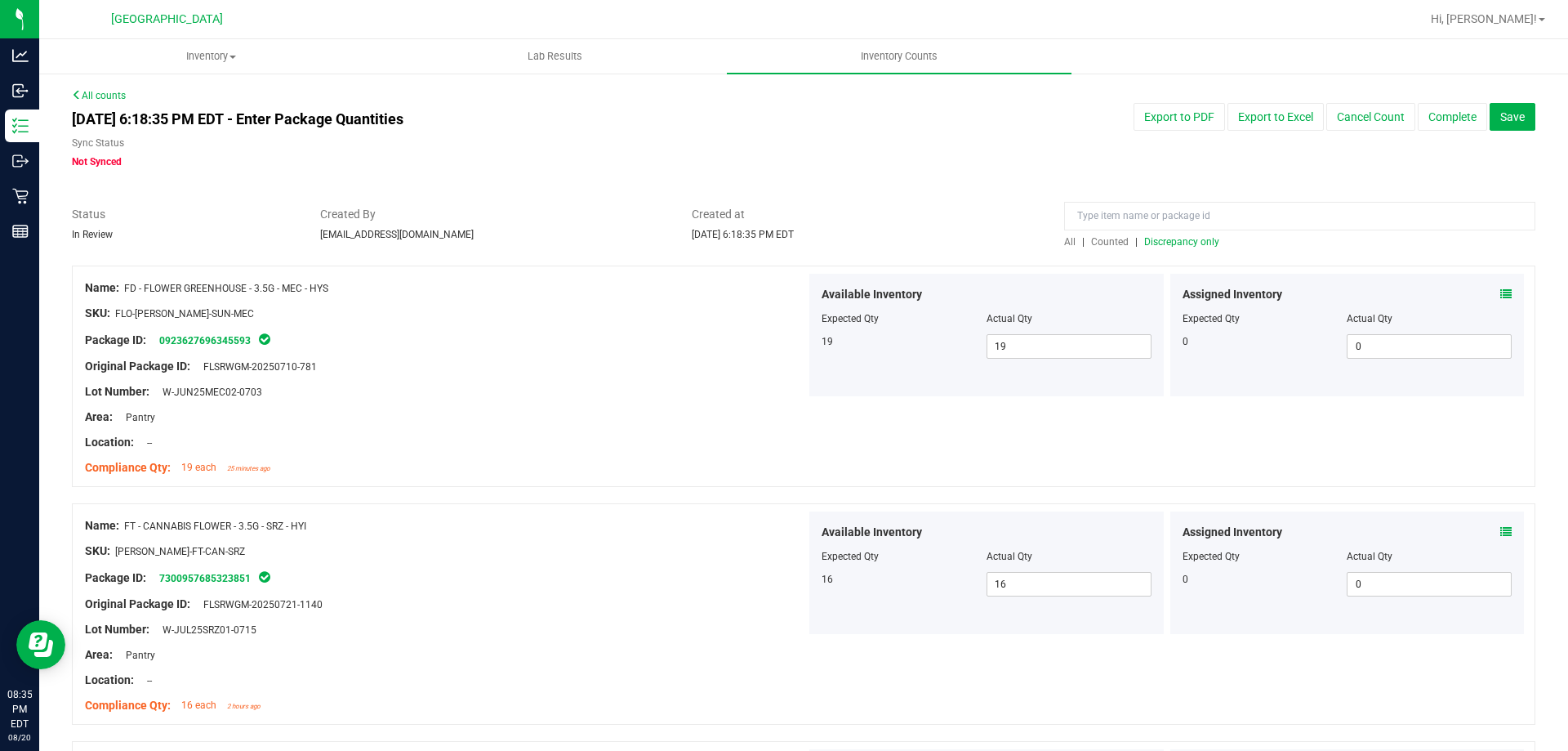
click at [1161, 242] on span "Discrepancy only" at bounding box center [1182, 241] width 75 height 11
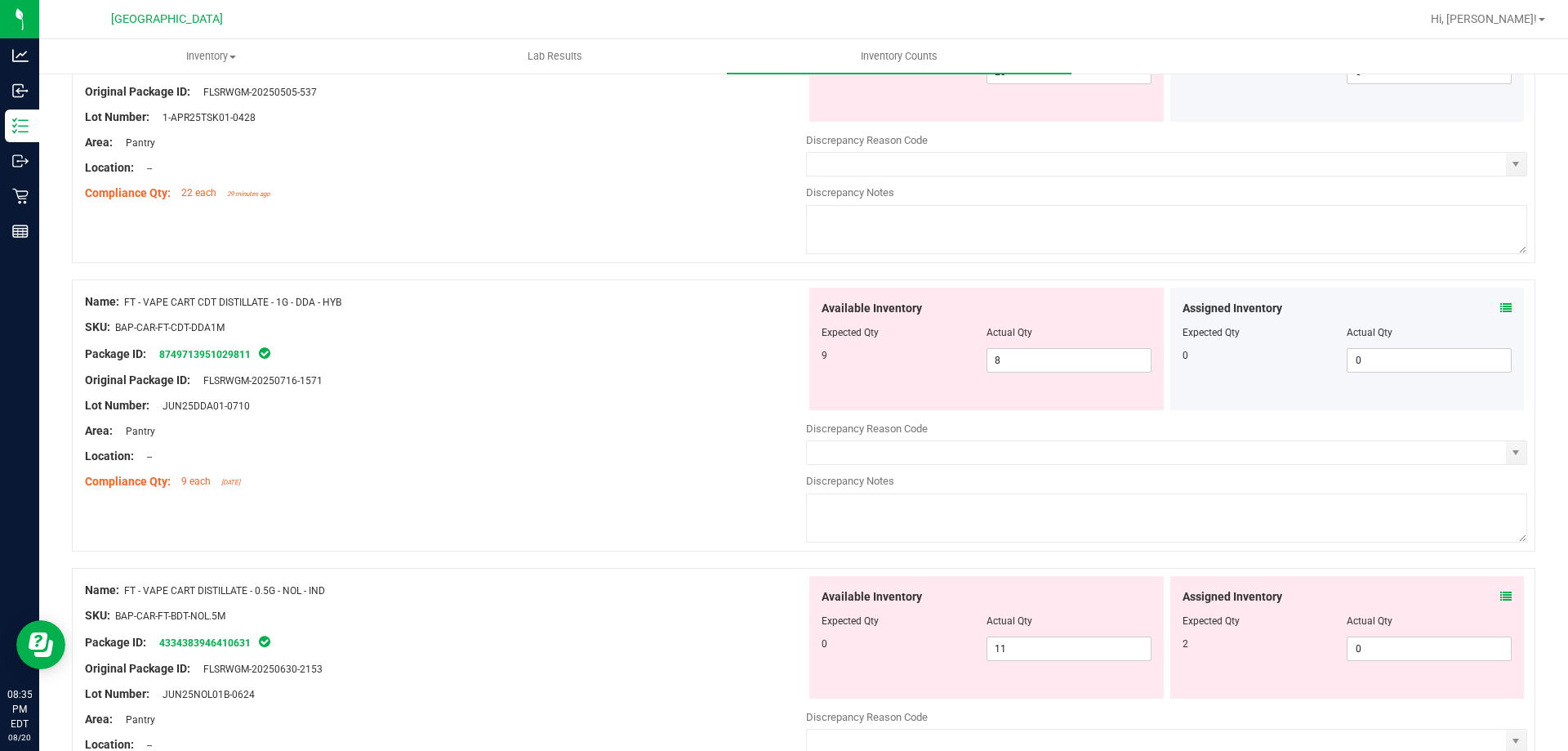
scroll to position [608, 0]
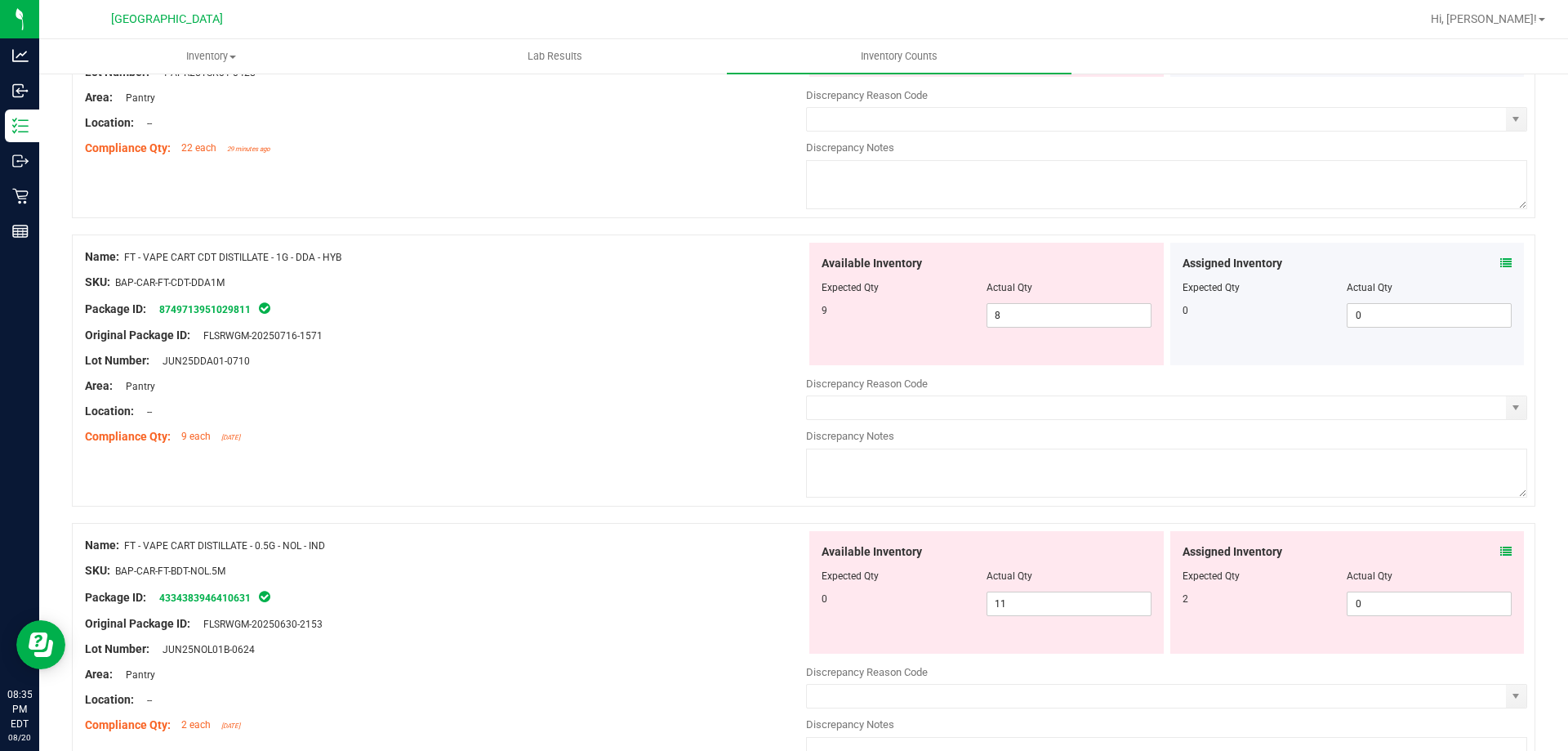
click at [1500, 262] on icon at bounding box center [1505, 262] width 11 height 11
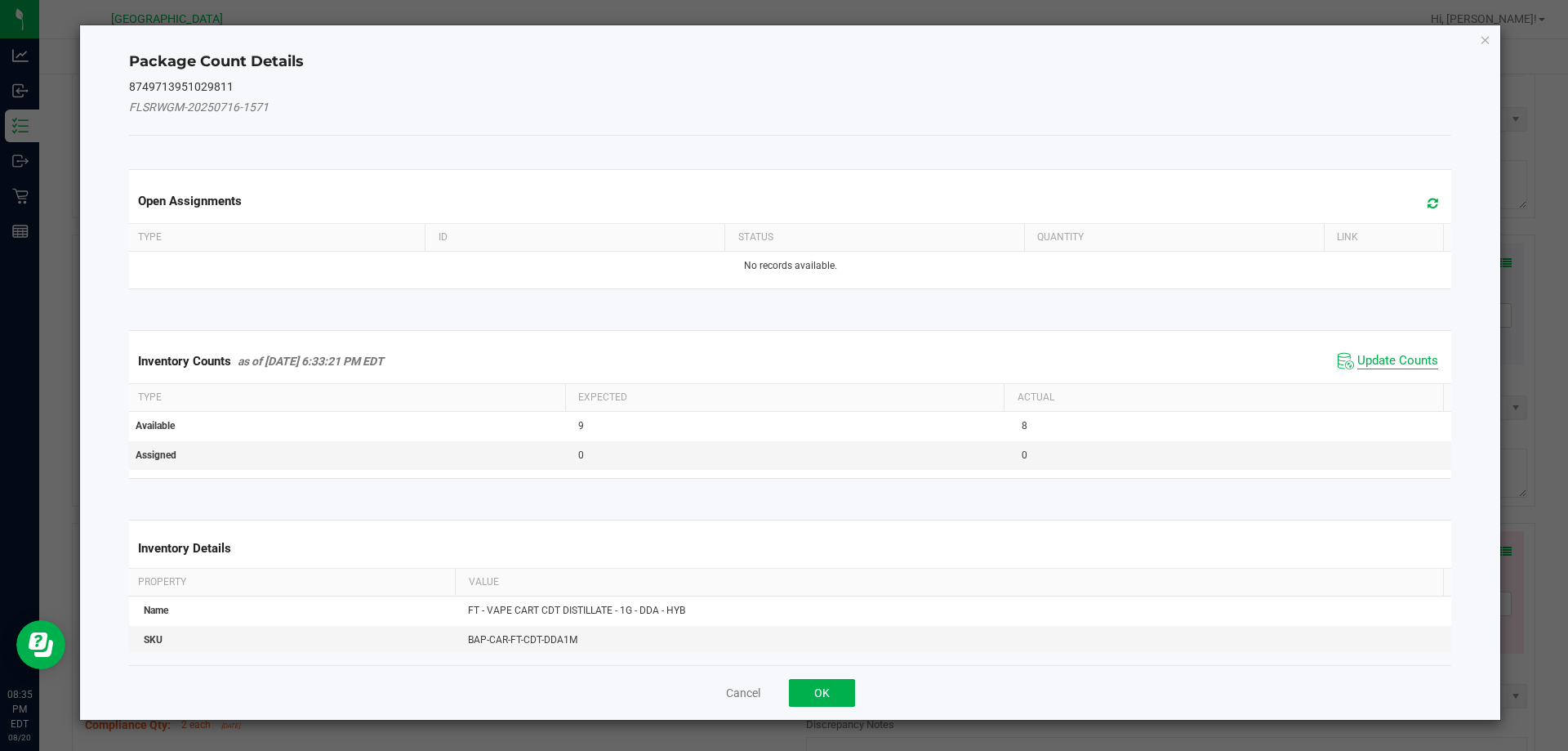
click at [1398, 358] on span "Update Counts" at bounding box center [1398, 361] width 80 height 17
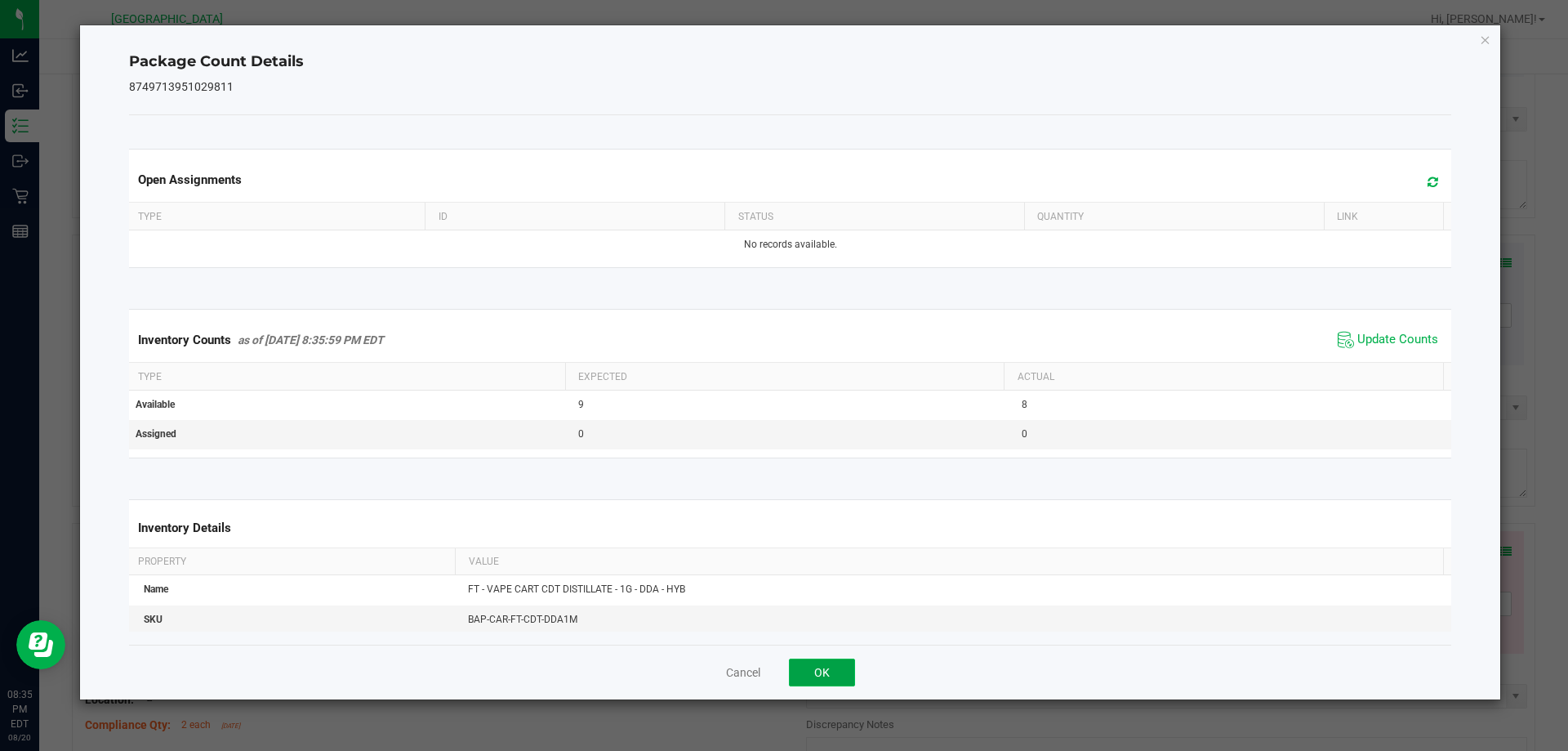
click at [852, 670] on button "OK" at bounding box center [822, 672] width 66 height 28
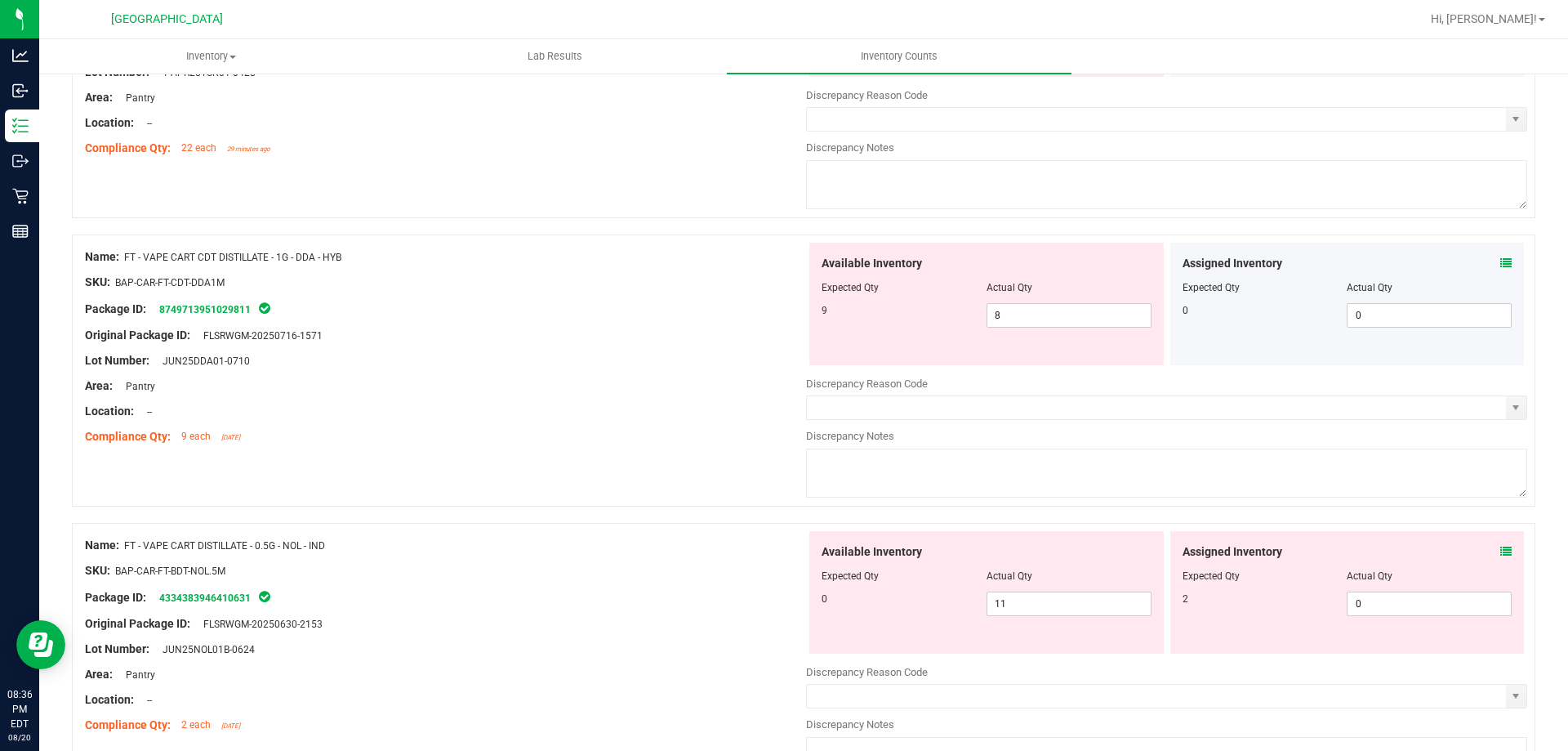
click at [1512, 559] on div "Assigned Inventory Expected Qty Actual Qty 2 0 0" at bounding box center [1347, 592] width 361 height 122
click at [1500, 555] on icon at bounding box center [1505, 551] width 11 height 11
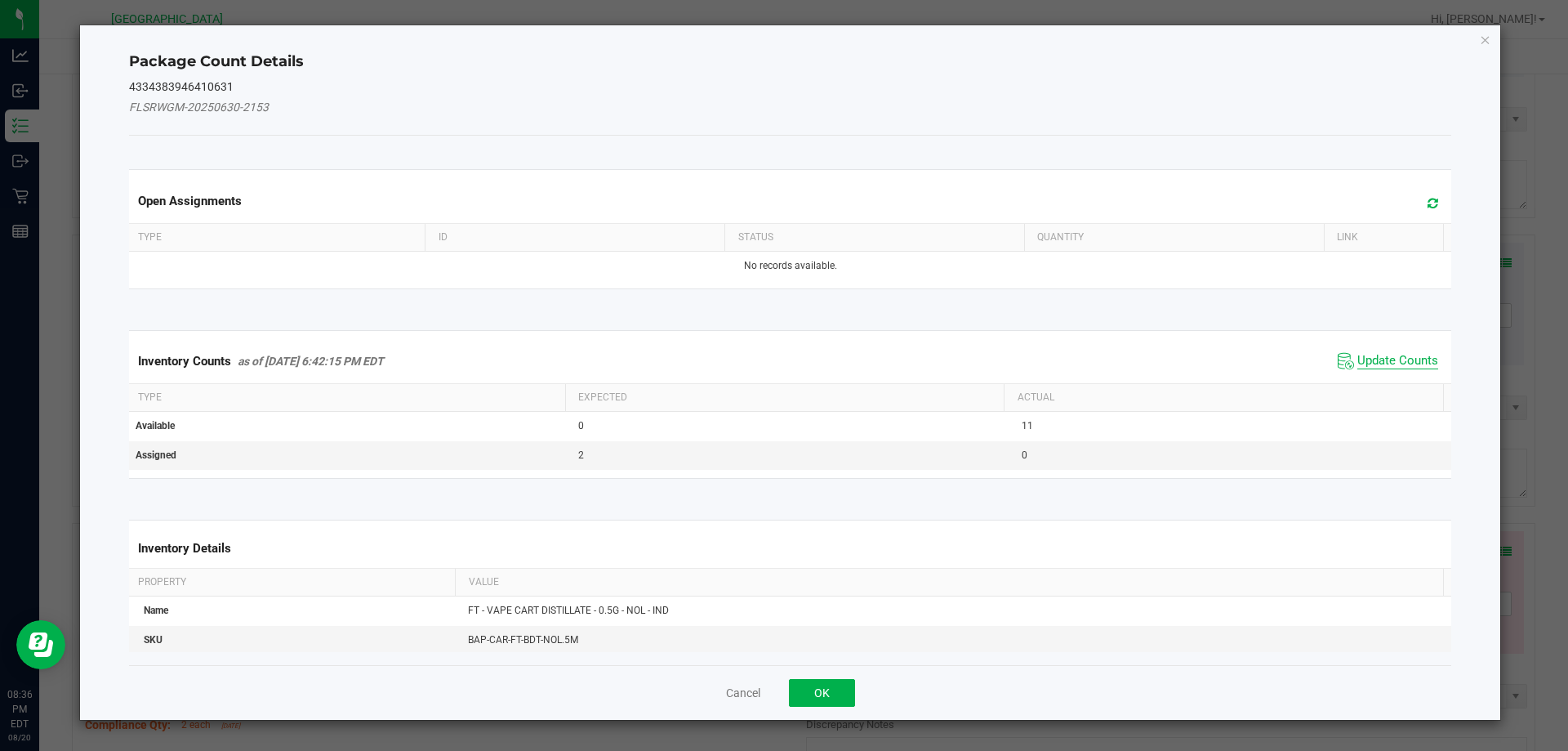
click at [1363, 358] on span "Update Counts" at bounding box center [1398, 361] width 80 height 17
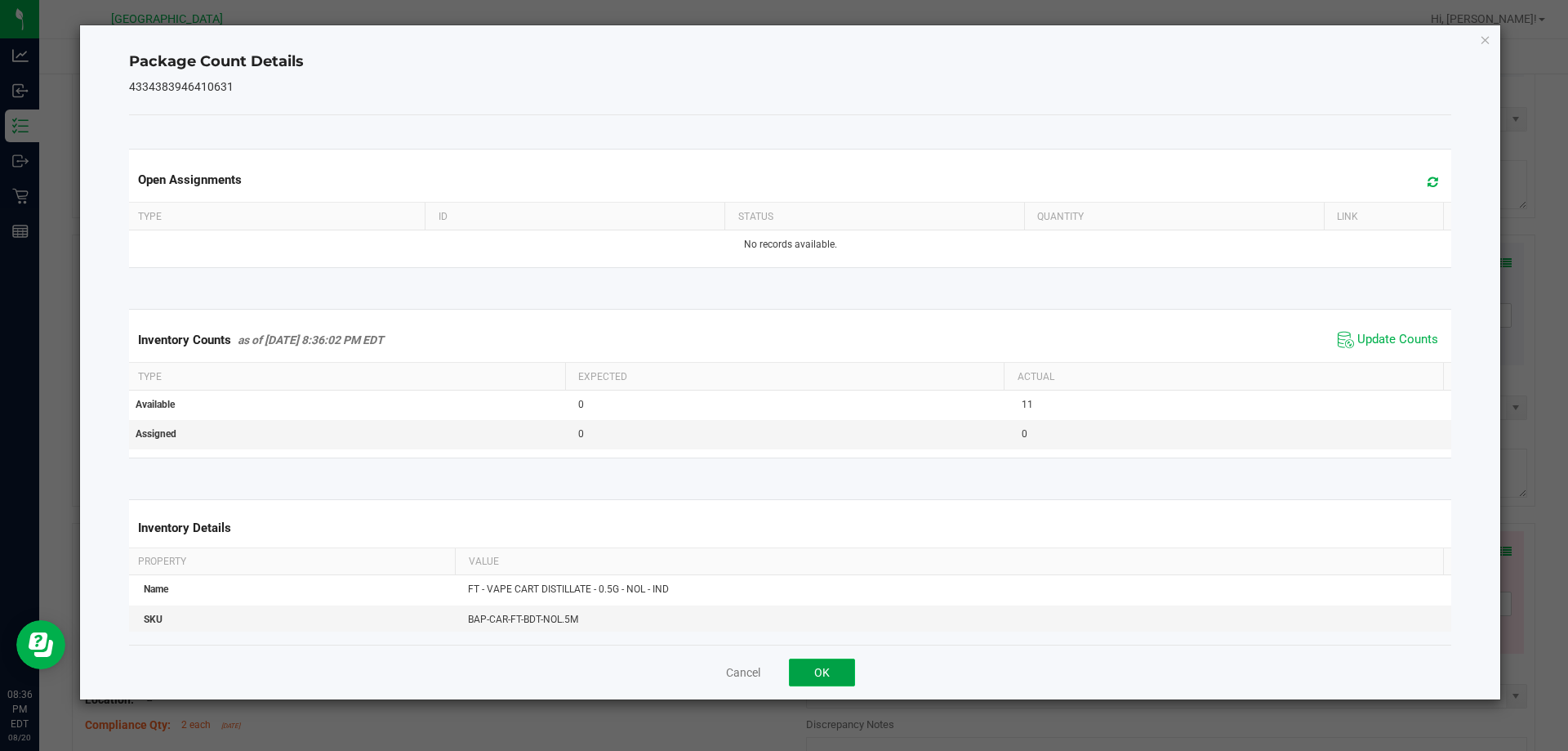
click at [842, 667] on button "OK" at bounding box center [822, 672] width 66 height 28
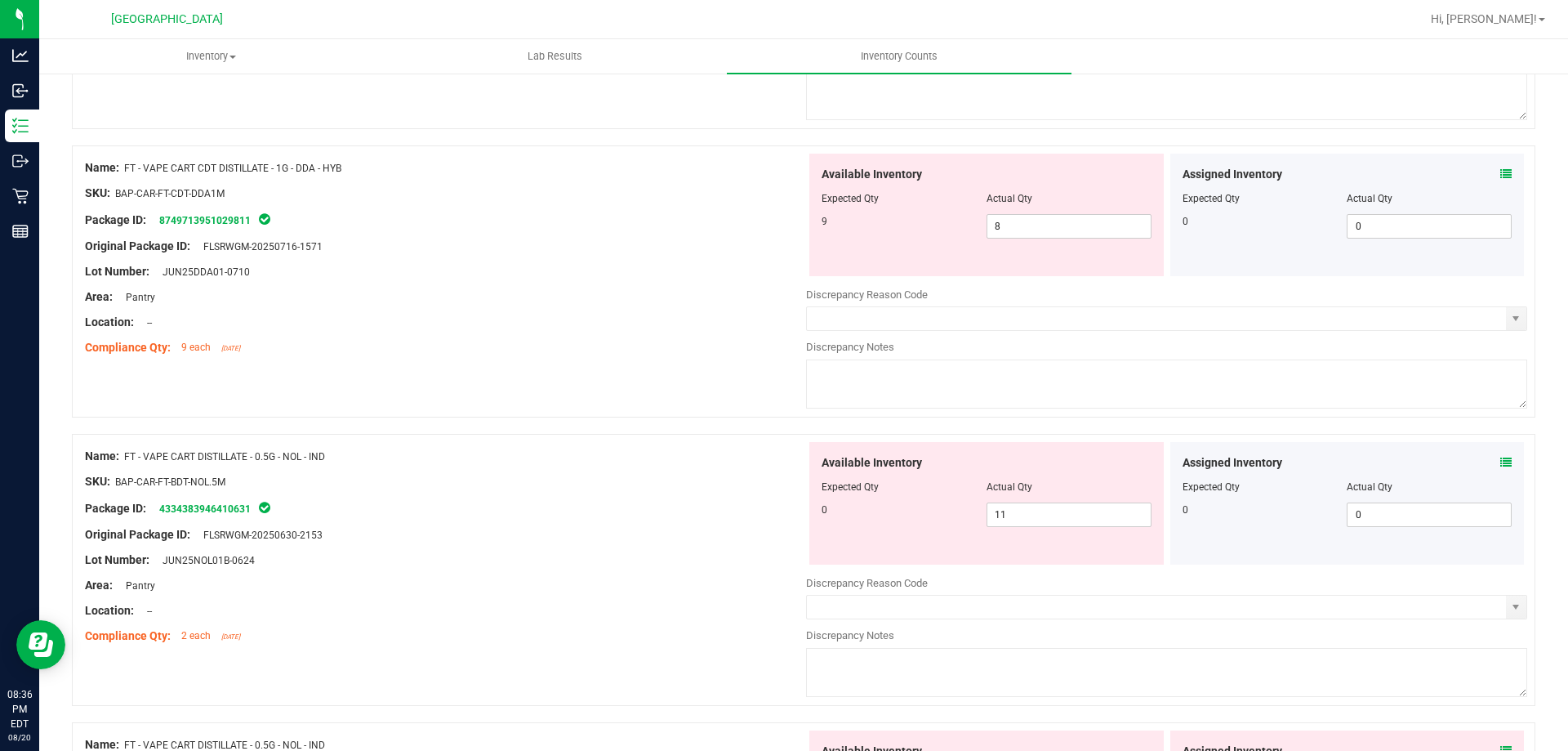
scroll to position [699, 0]
click at [1023, 222] on input "8" at bounding box center [1068, 224] width 163 height 23
type input "9"
click at [649, 606] on div "Name: FT - VAPE CART DISTILLATE - 0.5G - NOL - IND SKU: BAP-CAR-FT-BDT-NOL.5M P…" at bounding box center [803, 567] width 1463 height 272
type input "9"
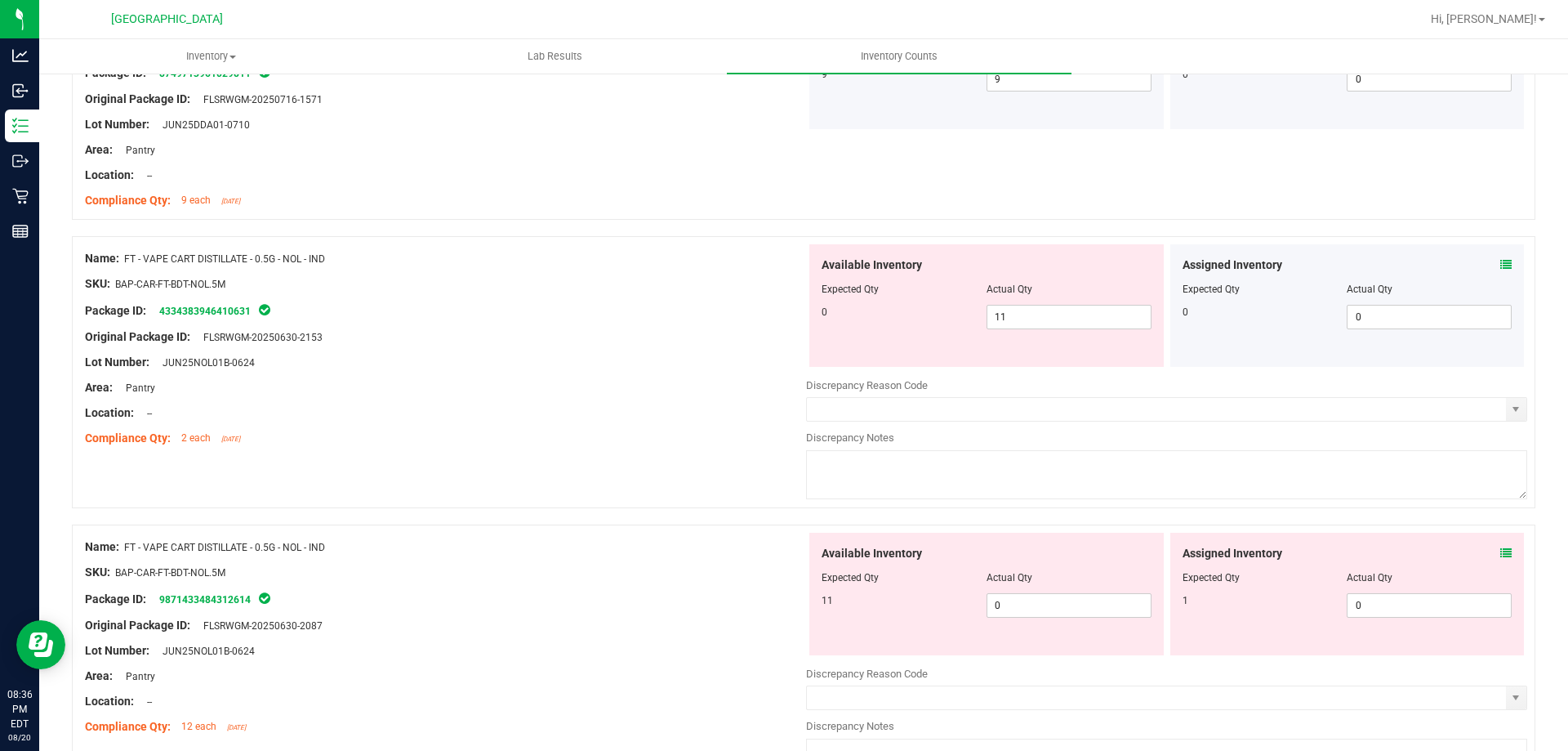
scroll to position [861, 0]
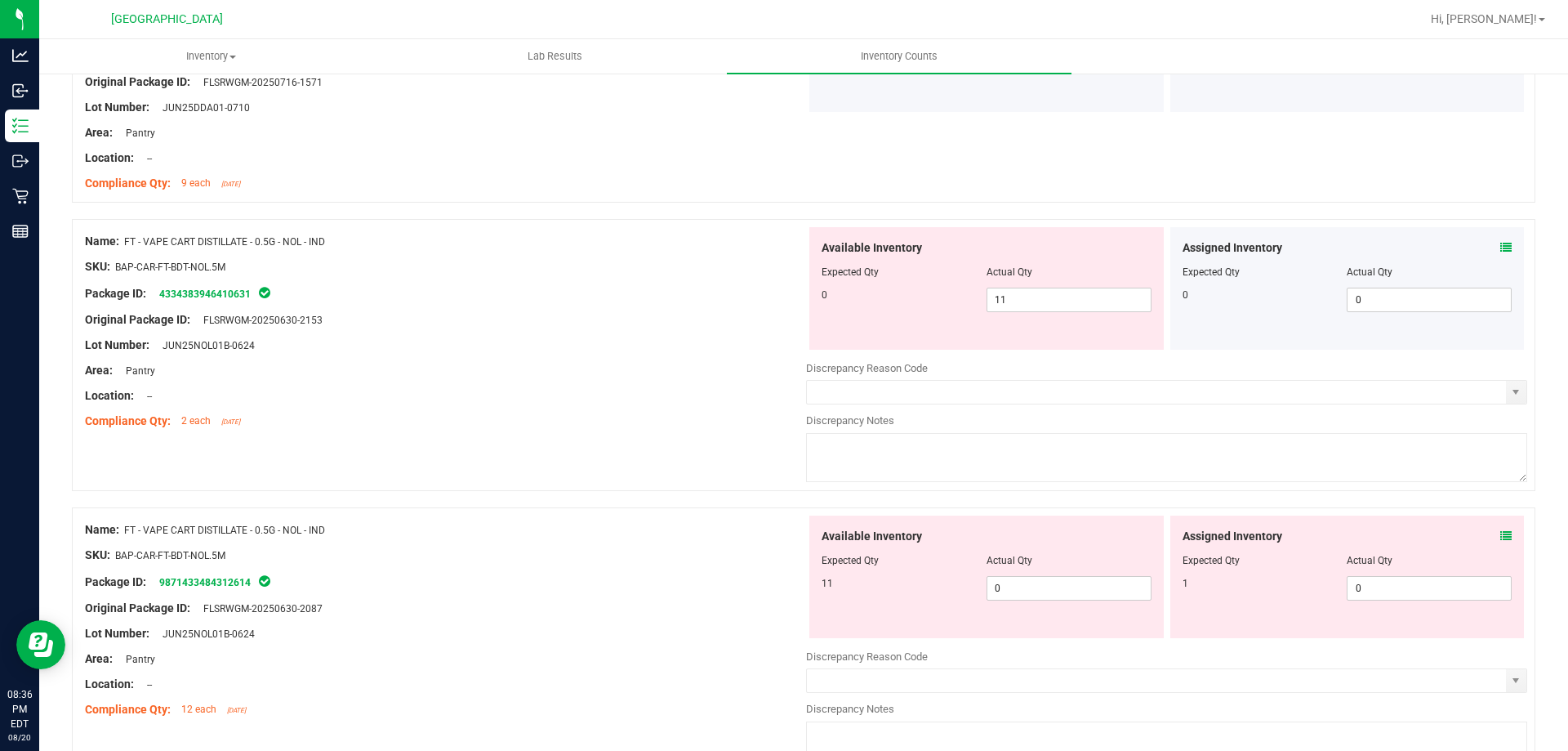
click at [1500, 532] on icon at bounding box center [1505, 535] width 11 height 11
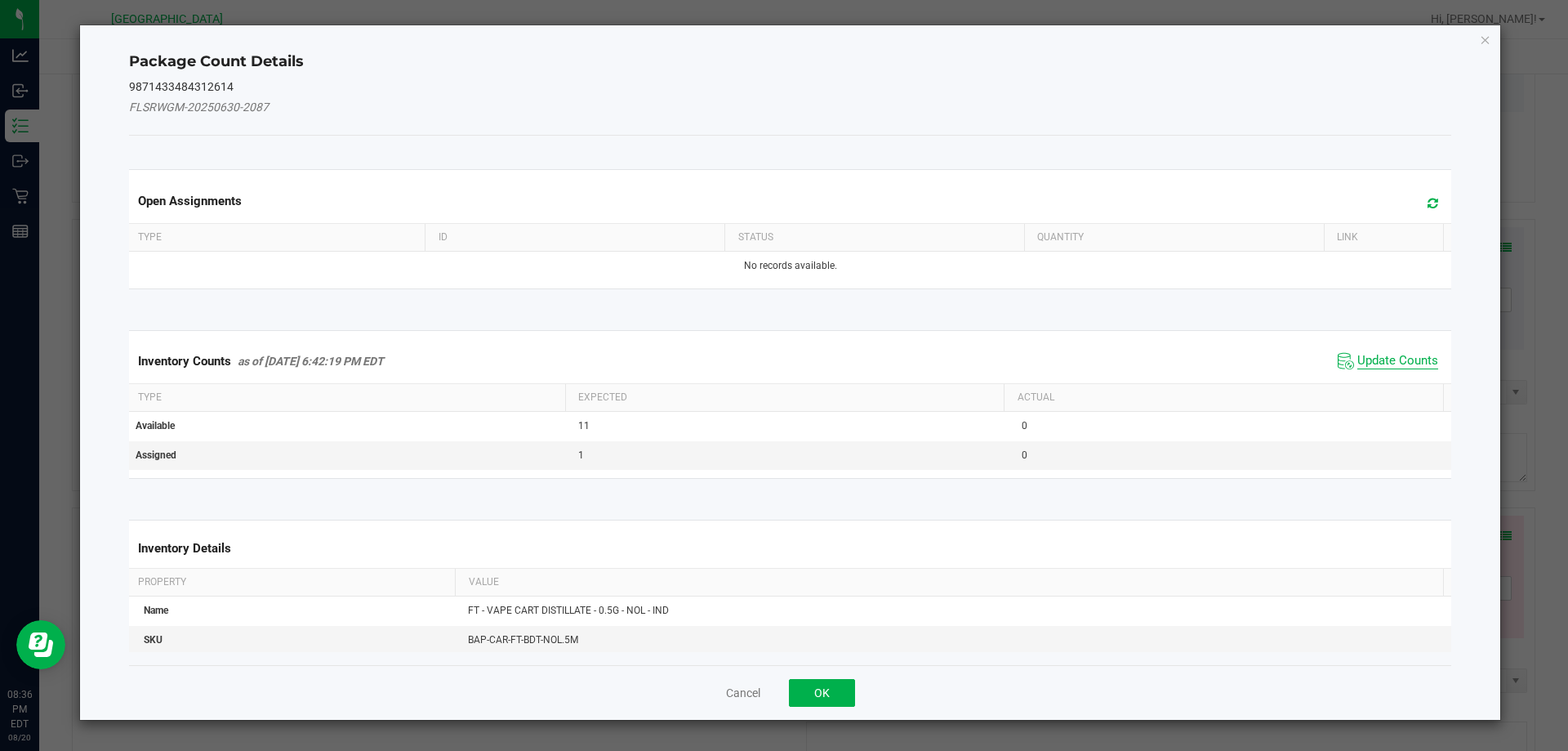
click at [1370, 355] on span "Update Counts" at bounding box center [1398, 361] width 80 height 17
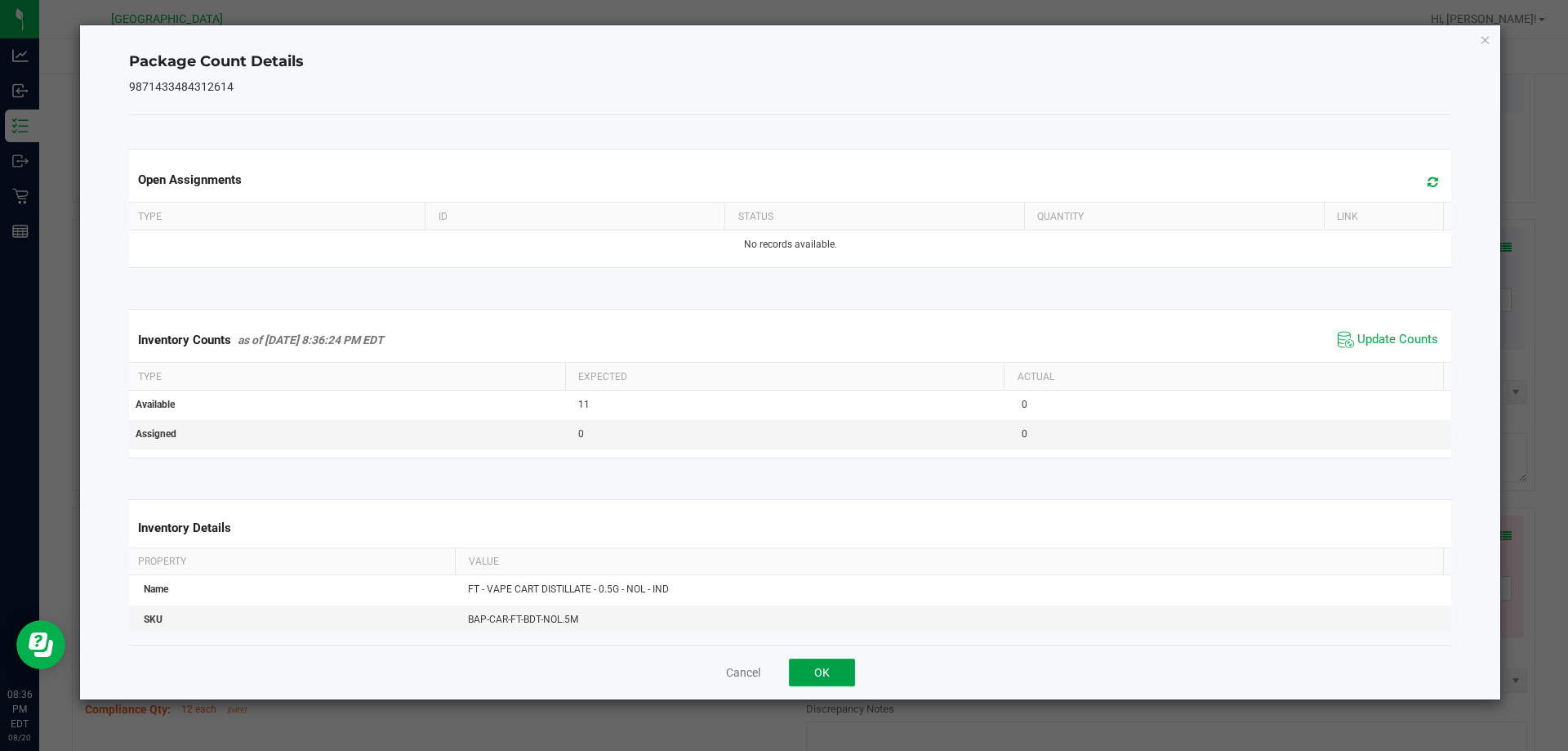
click at [845, 669] on button "OK" at bounding box center [822, 672] width 66 height 28
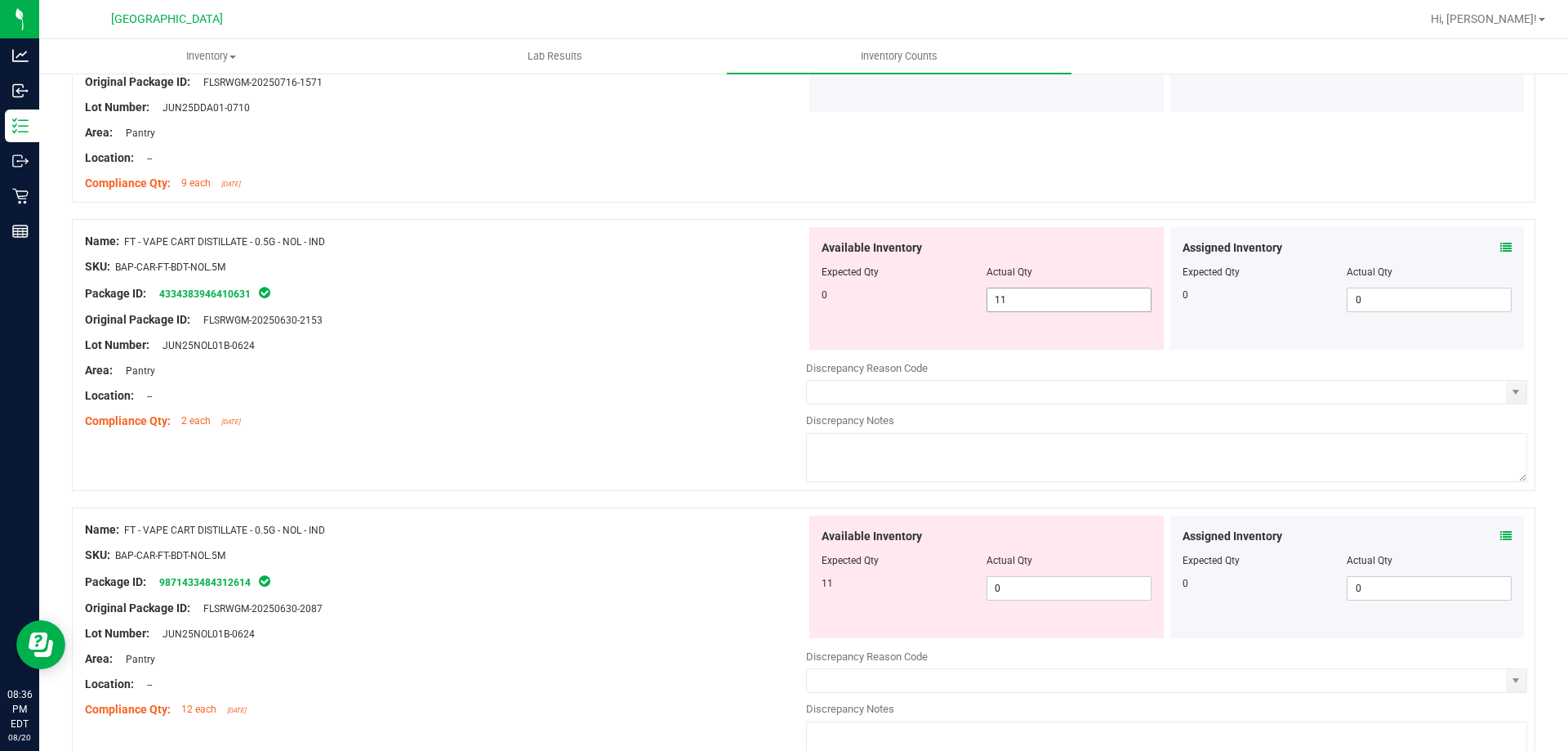
drag, startPoint x: 1039, startPoint y: 302, endPoint x: 774, endPoint y: 313, distance: 265.2
click at [806, 308] on div "Available Inventory Expected Qty Actual Qty 0 11 11" at bounding box center [986, 289] width 361 height 122
type input "0"
click at [630, 315] on div "Original Package ID: FLSRWGM-20250630-2153" at bounding box center [445, 320] width 721 height 17
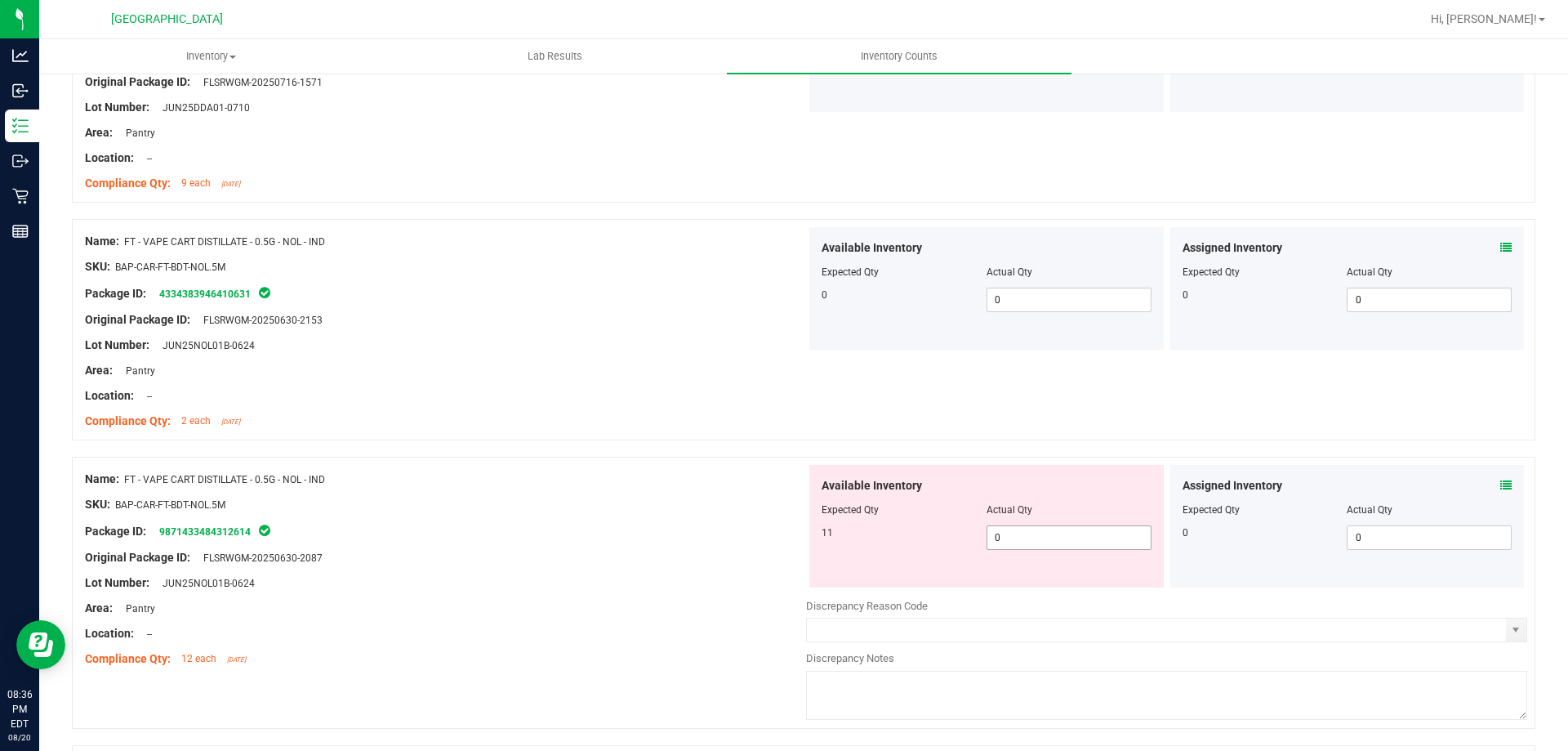
drag, startPoint x: 1066, startPoint y: 541, endPoint x: 733, endPoint y: 516, distance: 333.9
click at [814, 527] on div "Available Inventory Expected Qty Actual Qty 11 0 0" at bounding box center [986, 526] width 354 height 122
type input "11"
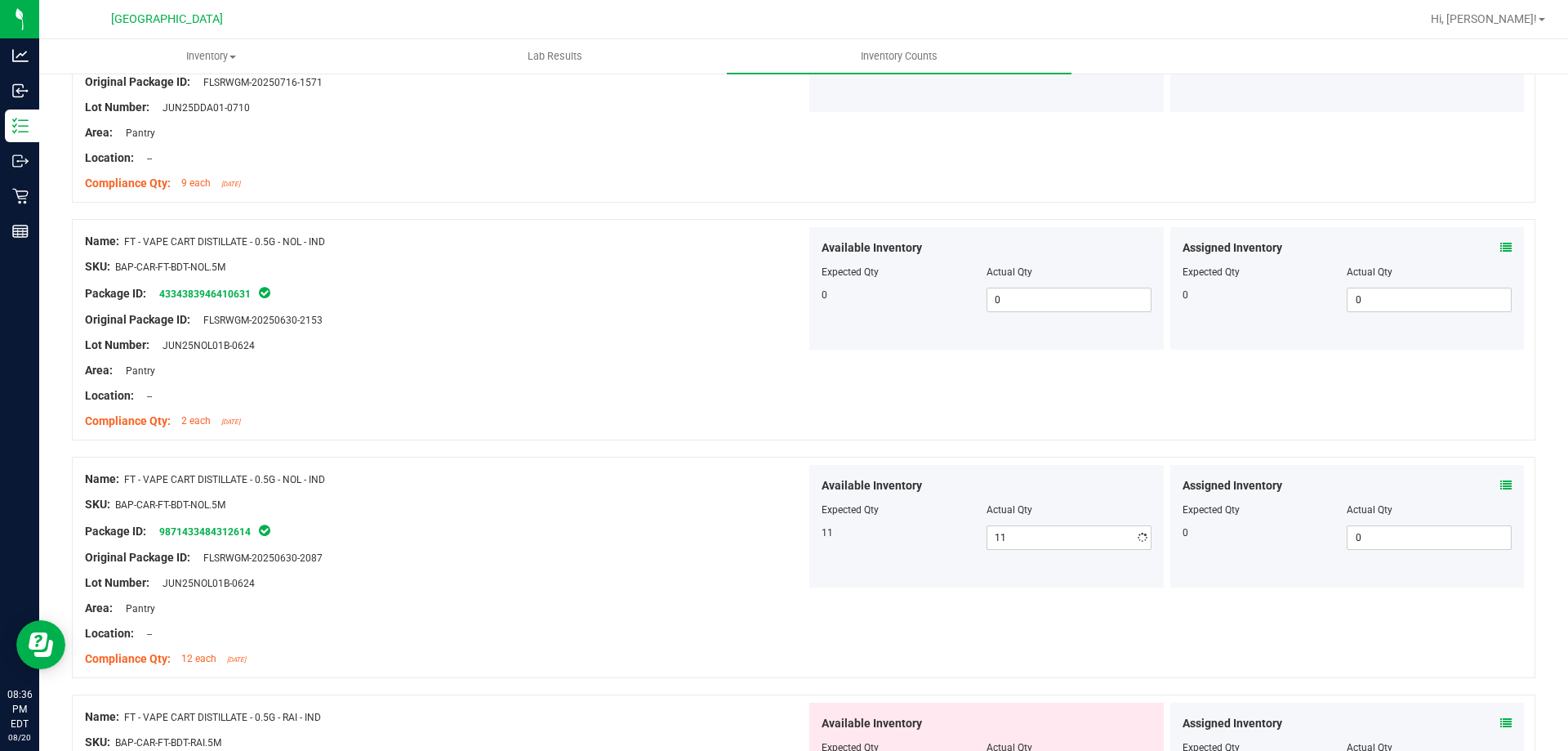
click at [676, 506] on div "SKU: BAP-CAR-FT-BDT-NOL.5M" at bounding box center [445, 504] width 721 height 17
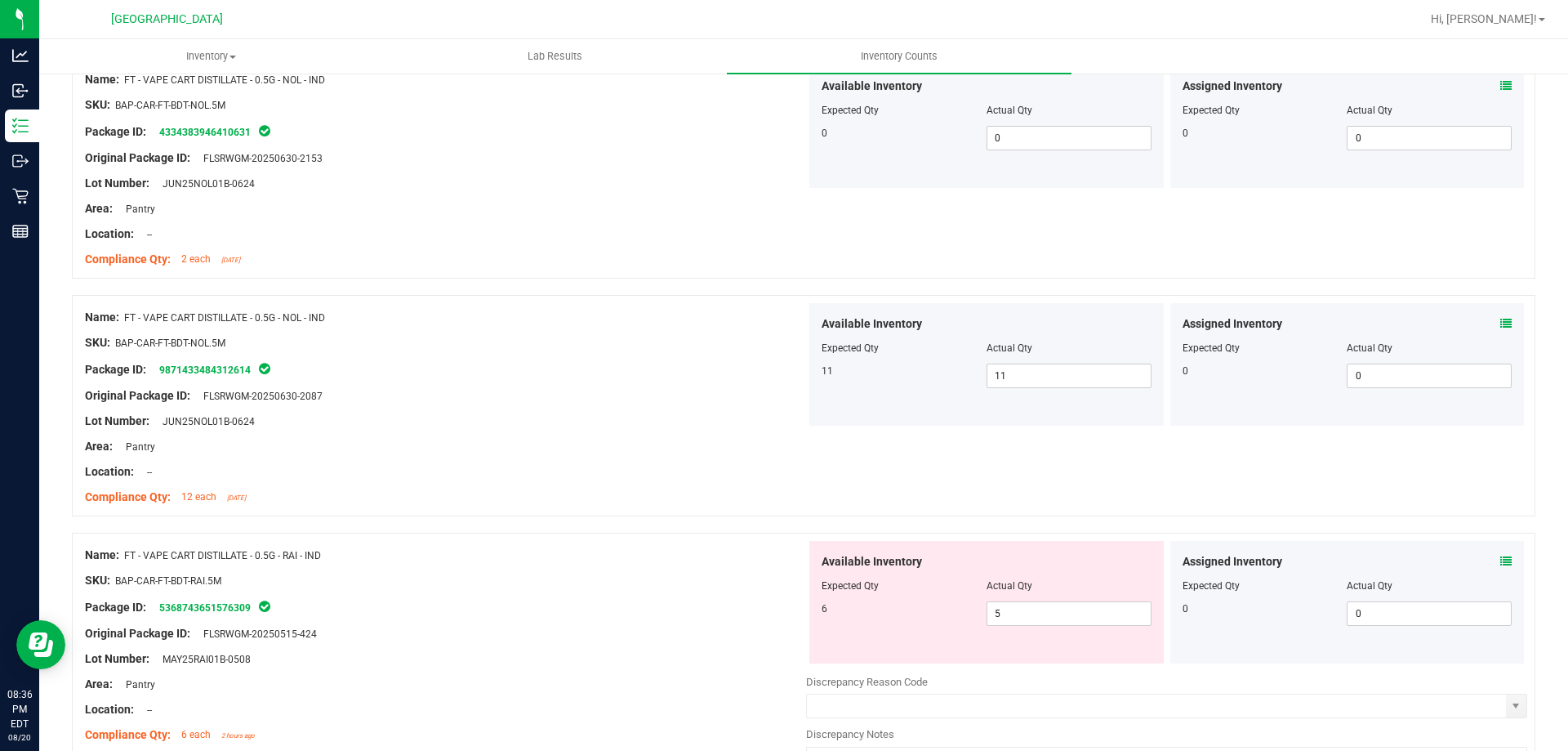
scroll to position [1269, 0]
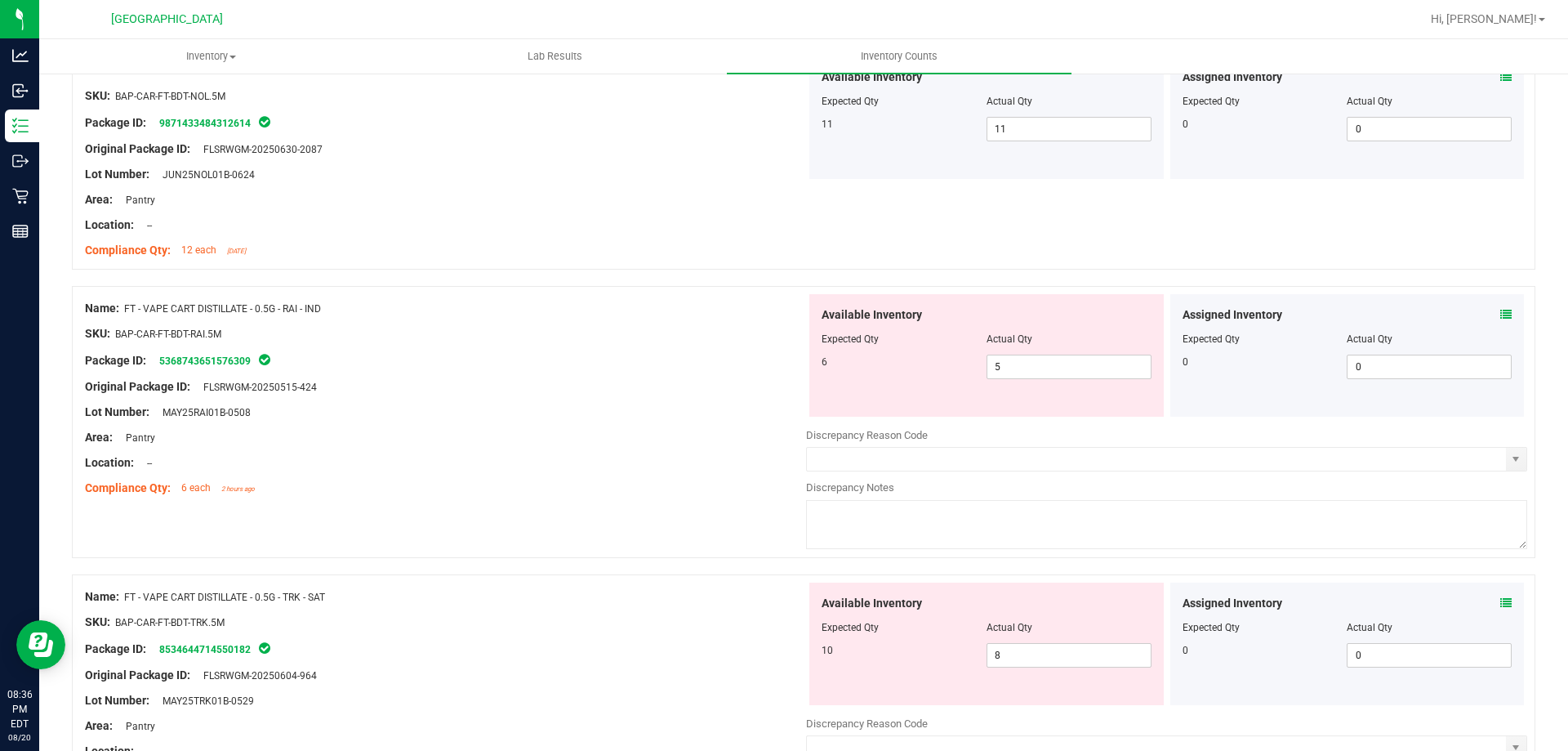
click at [1500, 309] on icon at bounding box center [1505, 314] width 11 height 11
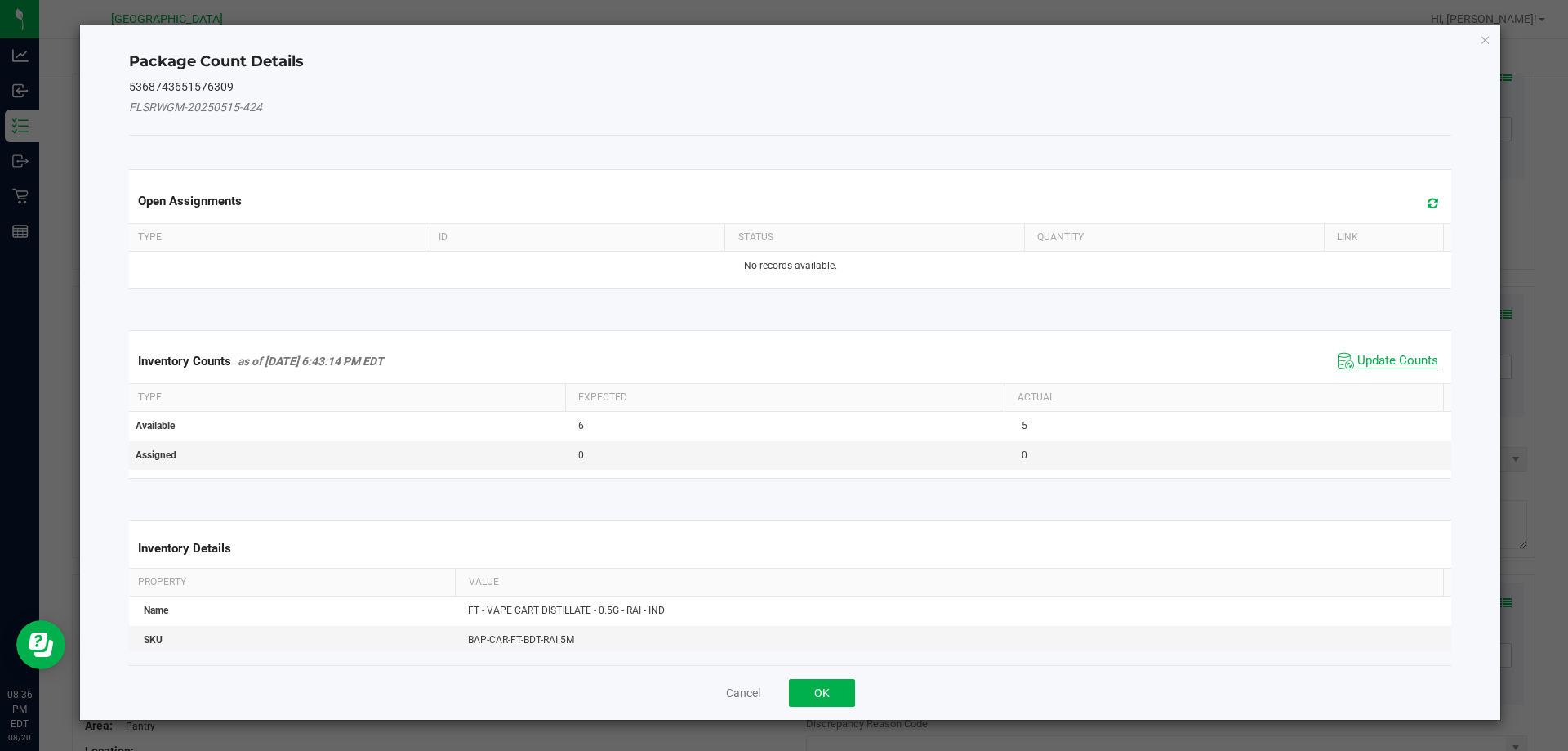
click at [1382, 362] on span "Update Counts" at bounding box center [1398, 361] width 80 height 17
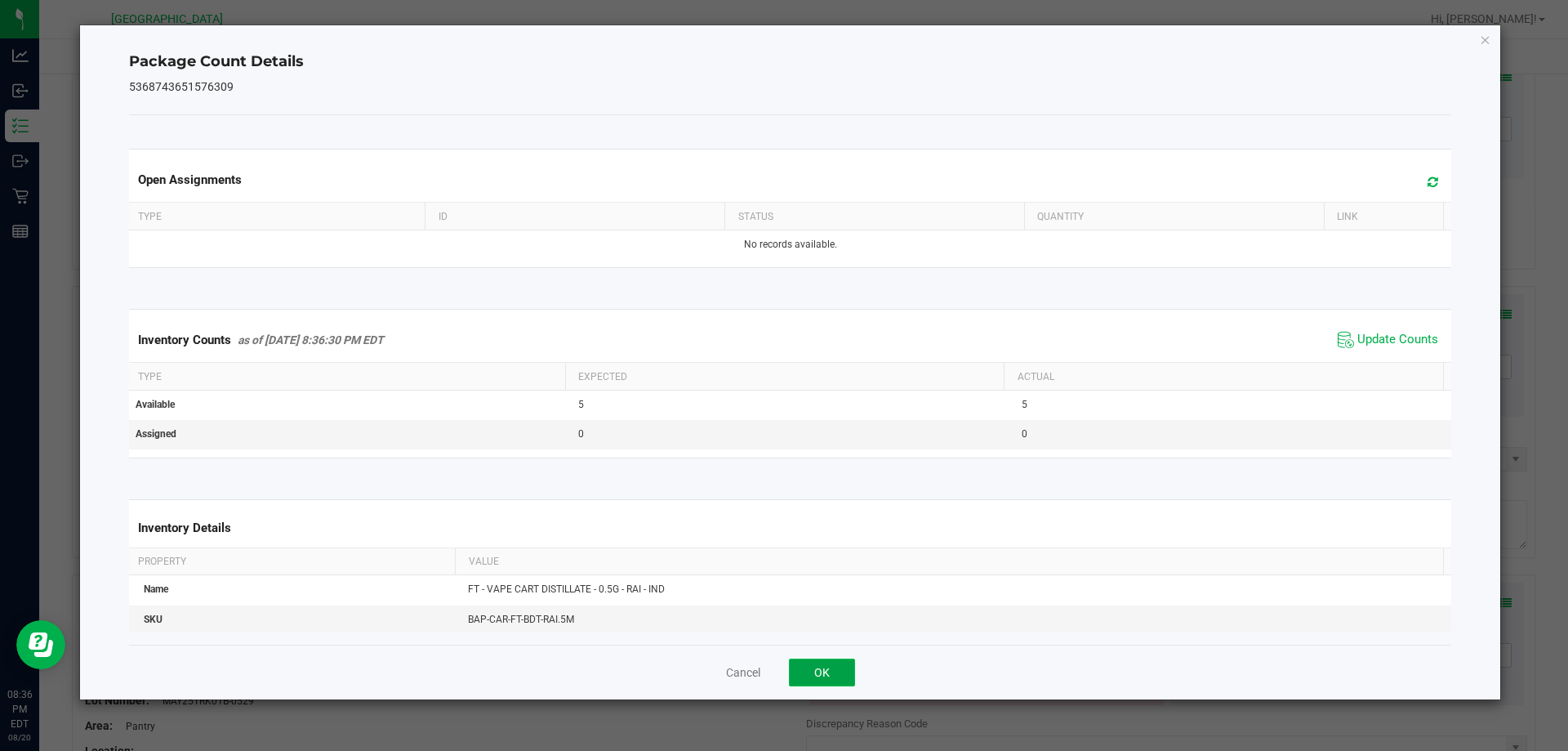
click at [820, 660] on button "OK" at bounding box center [822, 672] width 66 height 28
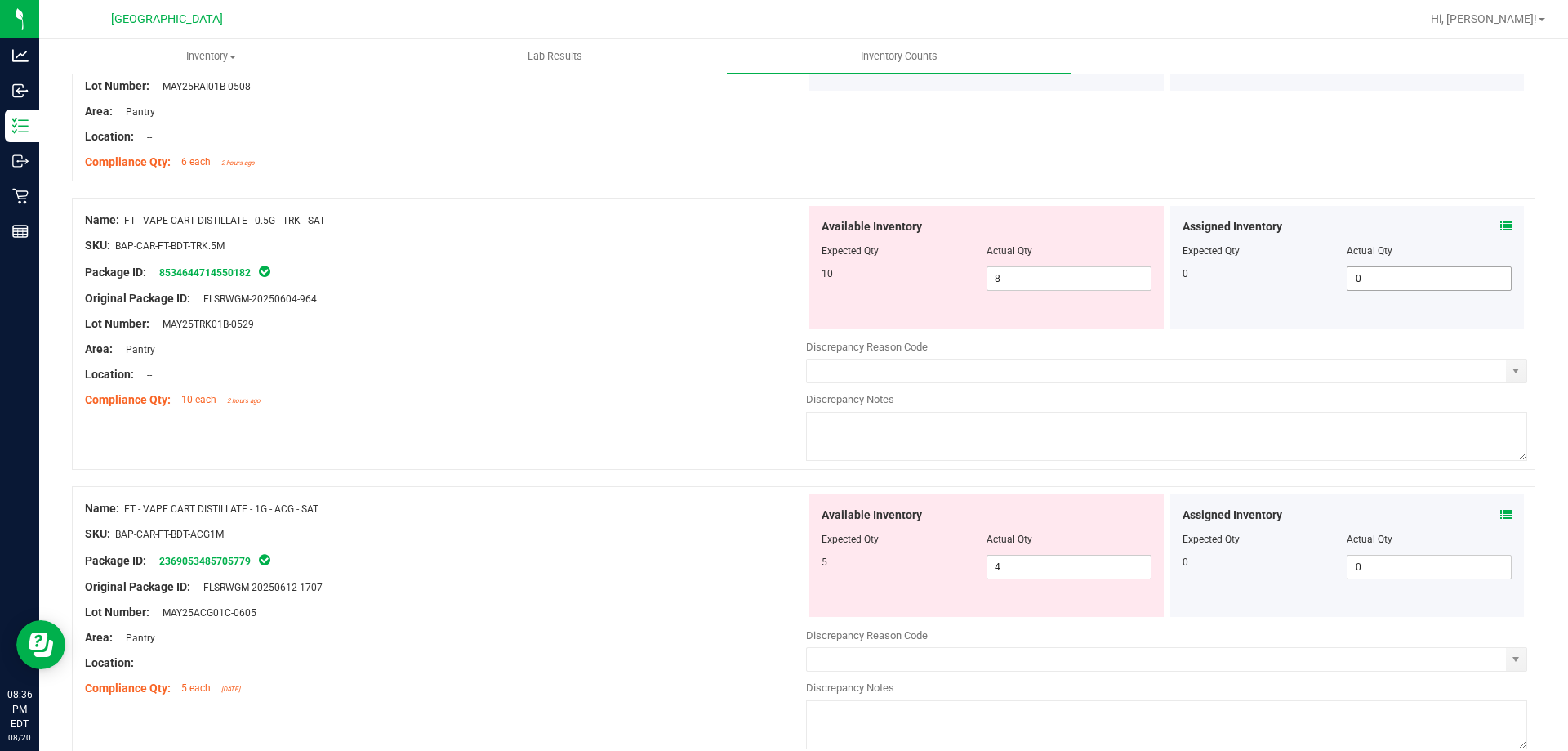
scroll to position [1596, 0]
click at [1500, 222] on icon at bounding box center [1505, 225] width 11 height 11
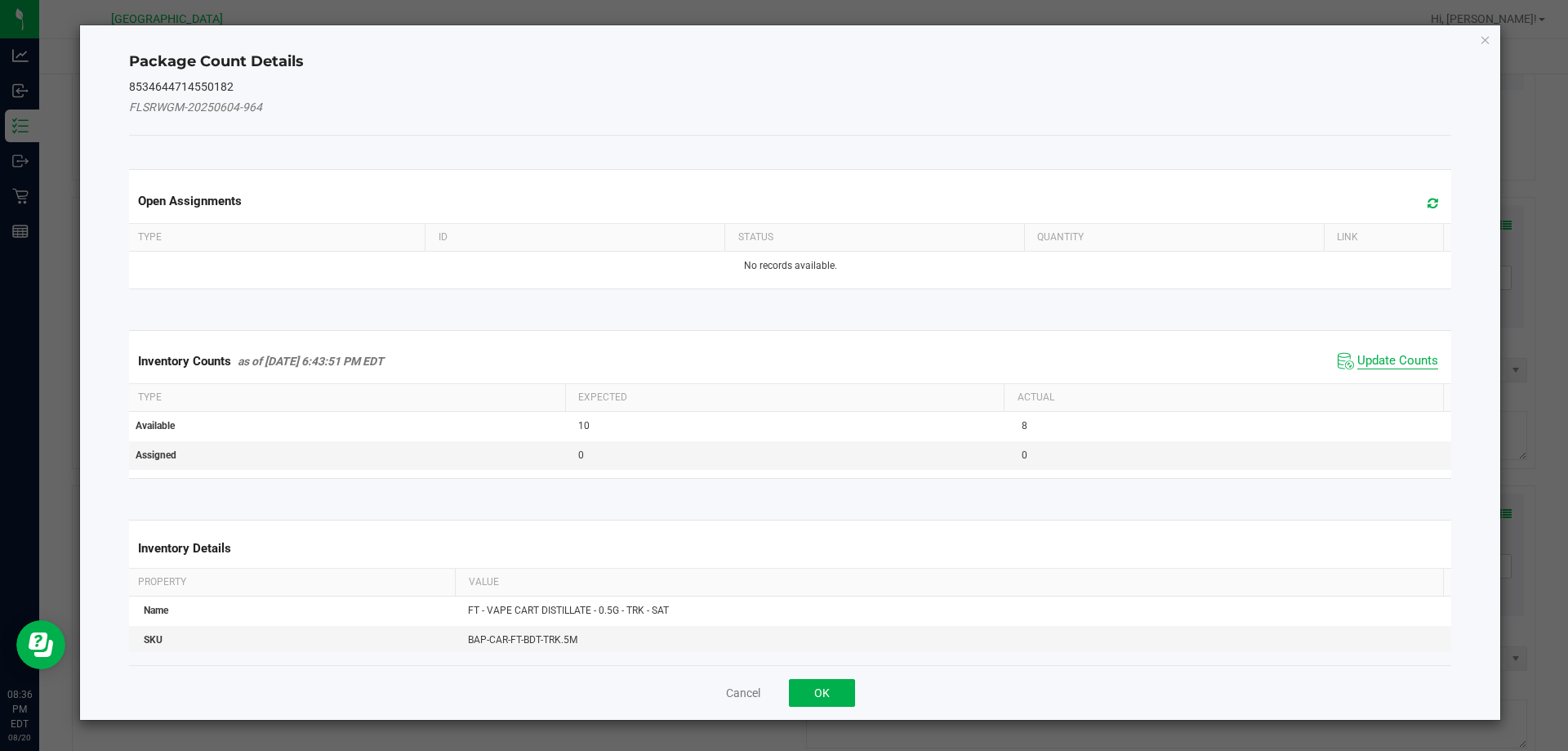
click at [1368, 354] on span "Update Counts" at bounding box center [1398, 361] width 80 height 17
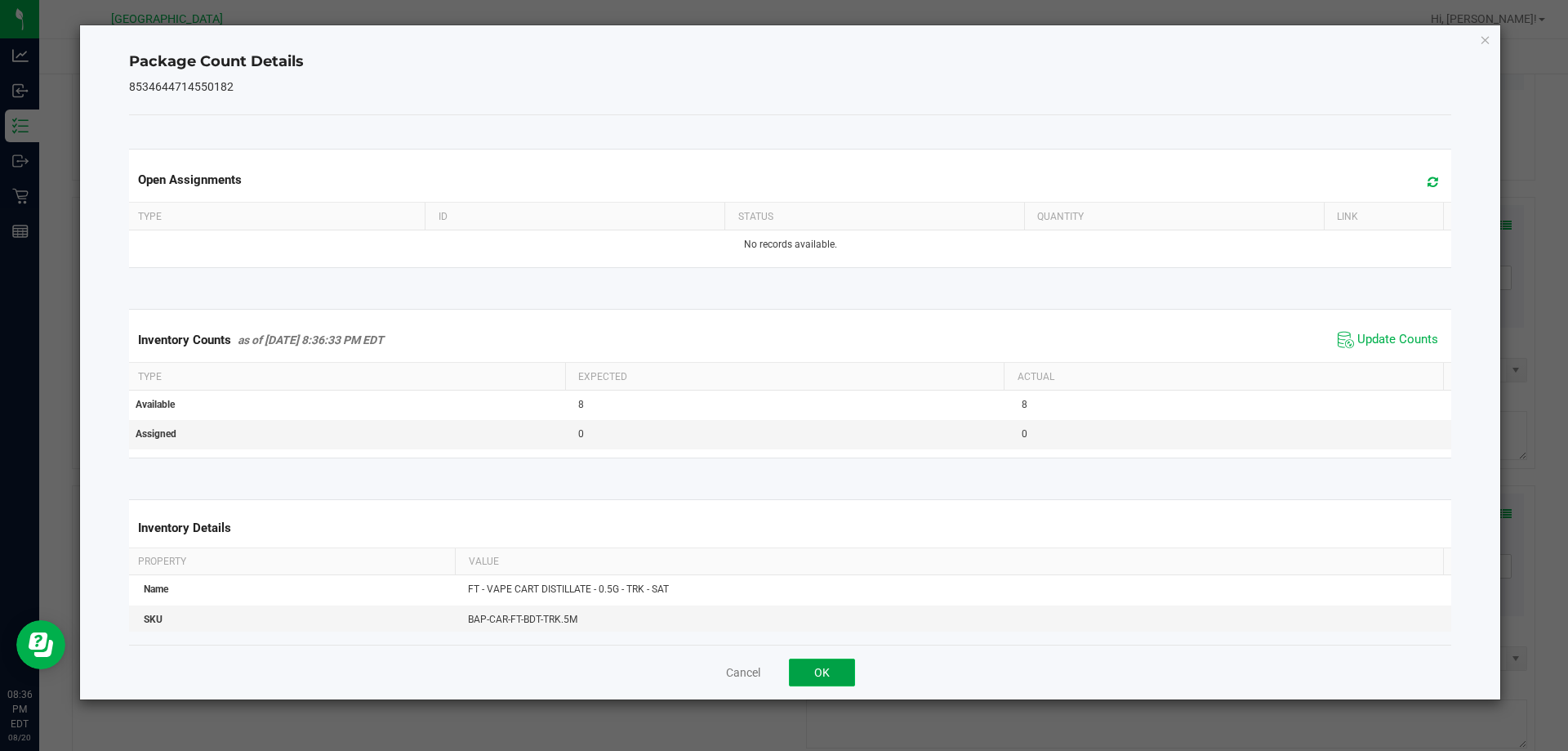
click at [838, 660] on button "OK" at bounding box center [822, 672] width 66 height 28
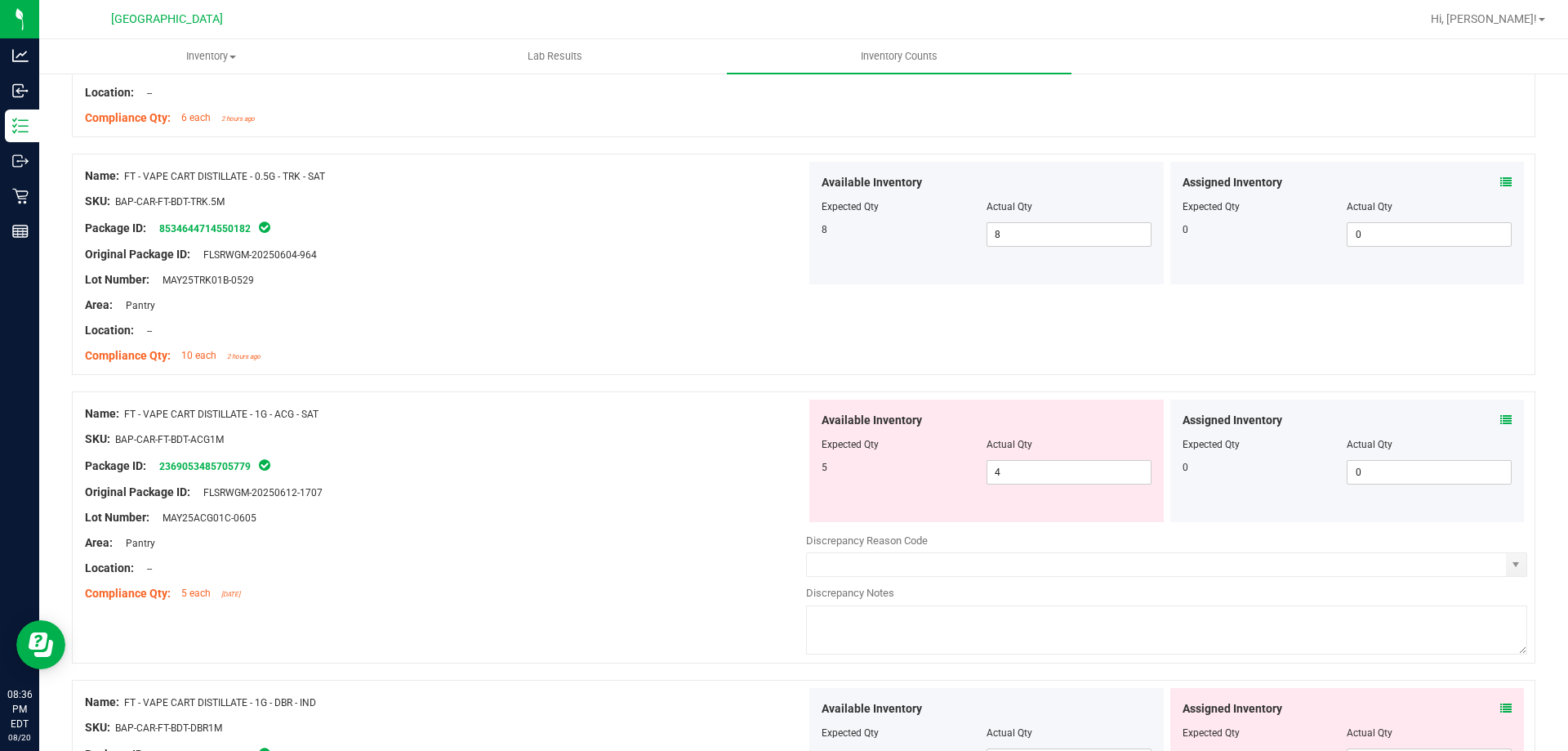
scroll to position [1678, 0]
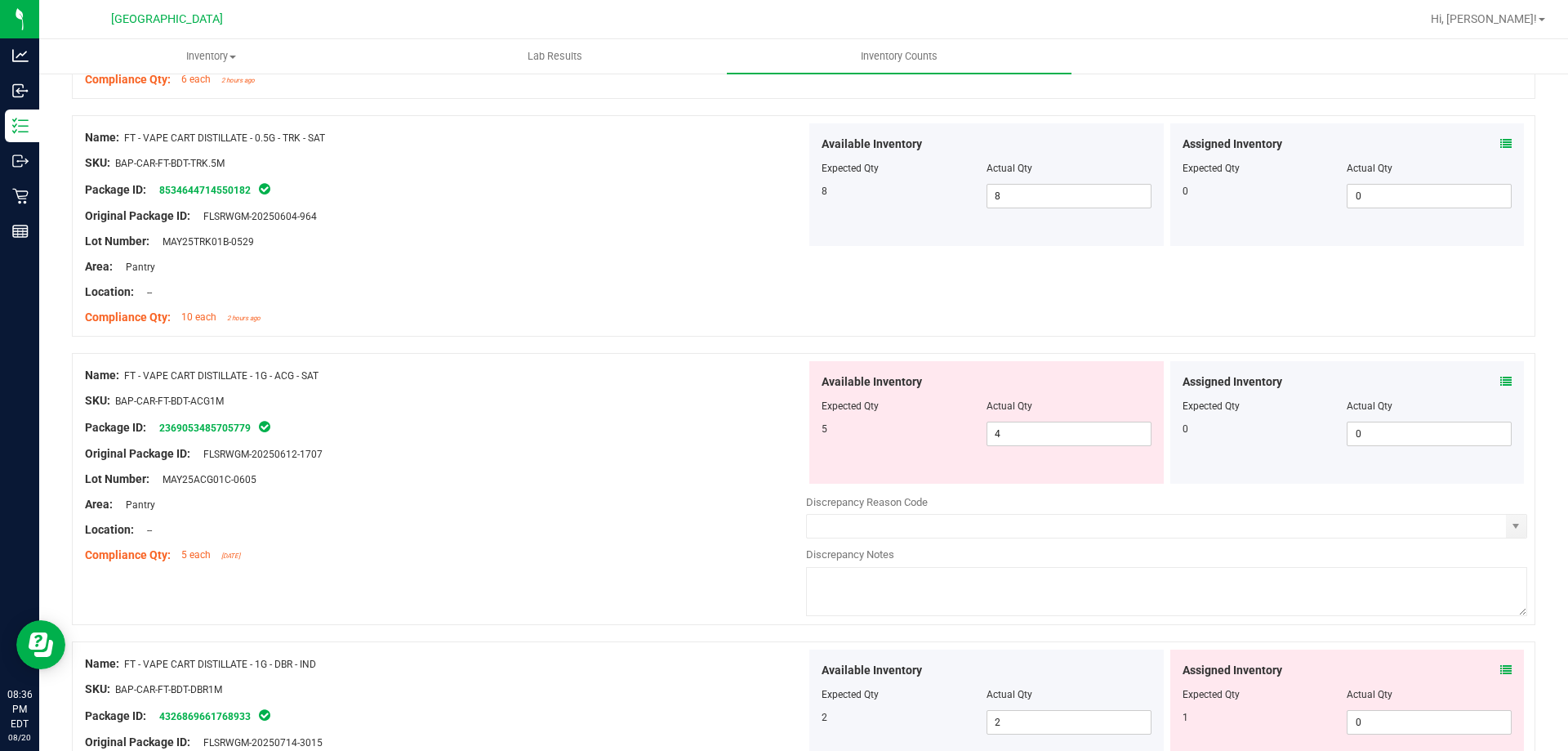
click at [1500, 379] on icon at bounding box center [1505, 381] width 11 height 11
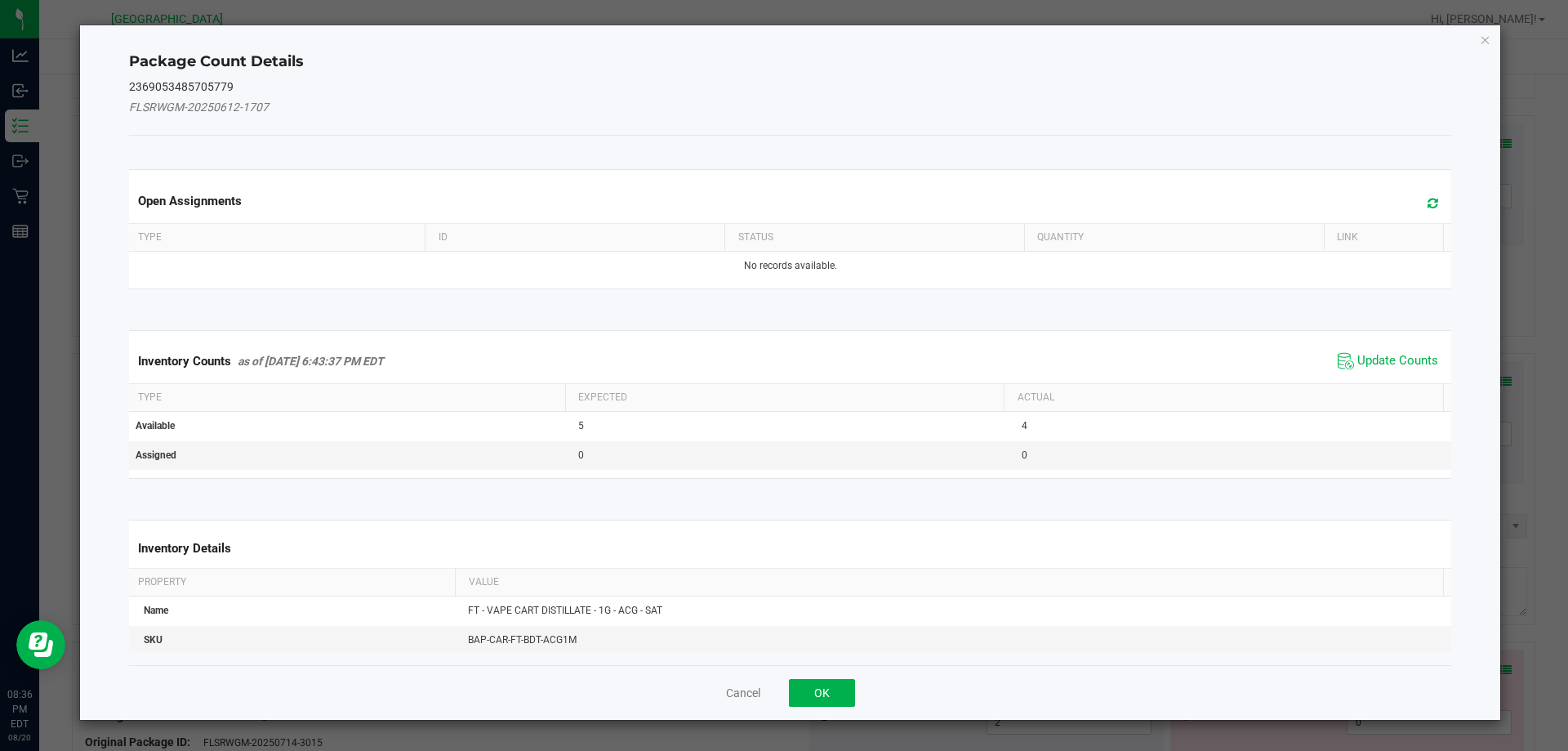
click at [1350, 349] on span "Update Counts" at bounding box center [1388, 361] width 108 height 24
click at [1363, 353] on div "Inventory Counts as of Aug 20, 2025 6:43:37 PM EDT Update Counts" at bounding box center [790, 360] width 1329 height 43
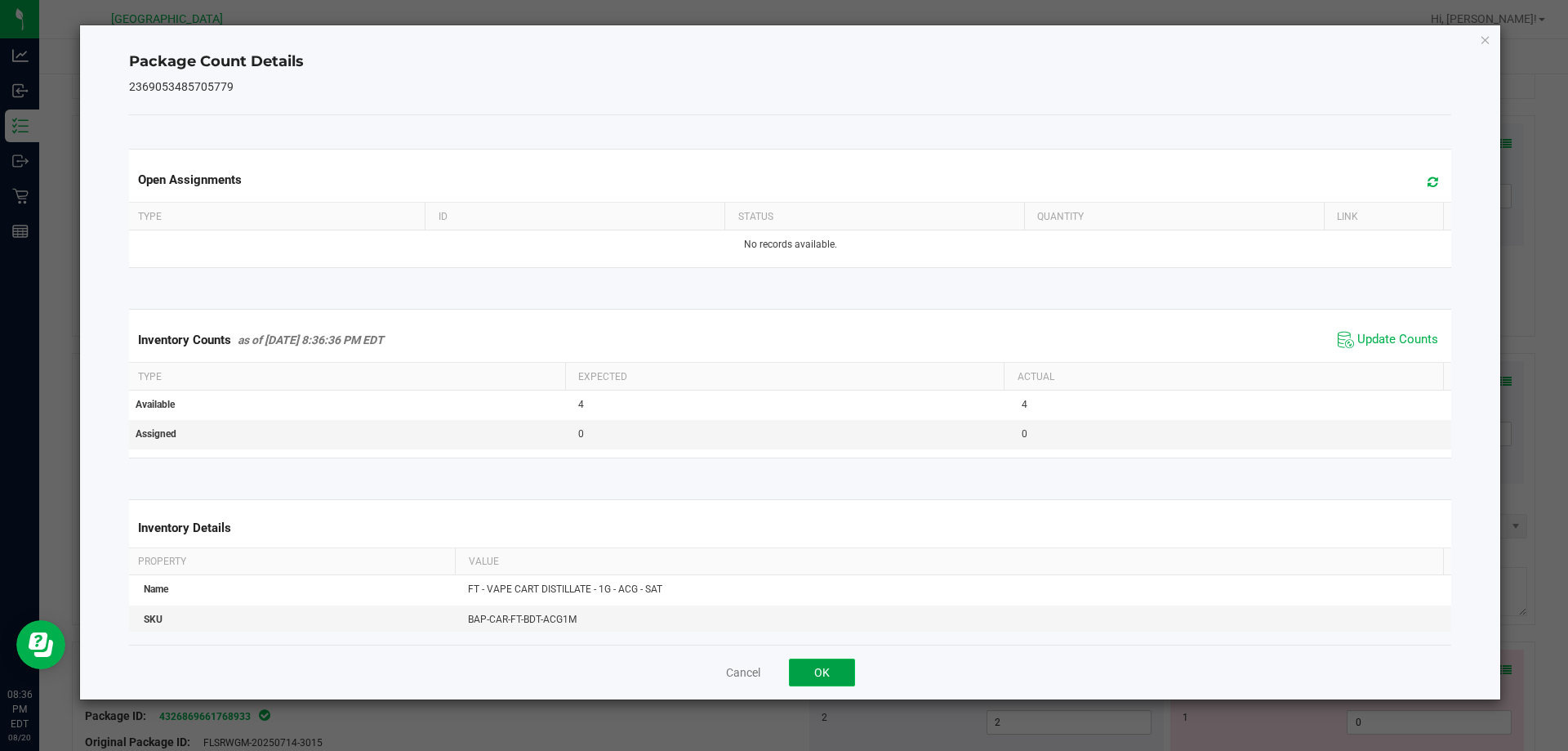
drag, startPoint x: 804, startPoint y: 685, endPoint x: 815, endPoint y: 677, distance: 13.6
click at [804, 686] on div "Cancel OK" at bounding box center [790, 671] width 1322 height 55
click at [830, 665] on button "OK" at bounding box center [822, 672] width 66 height 28
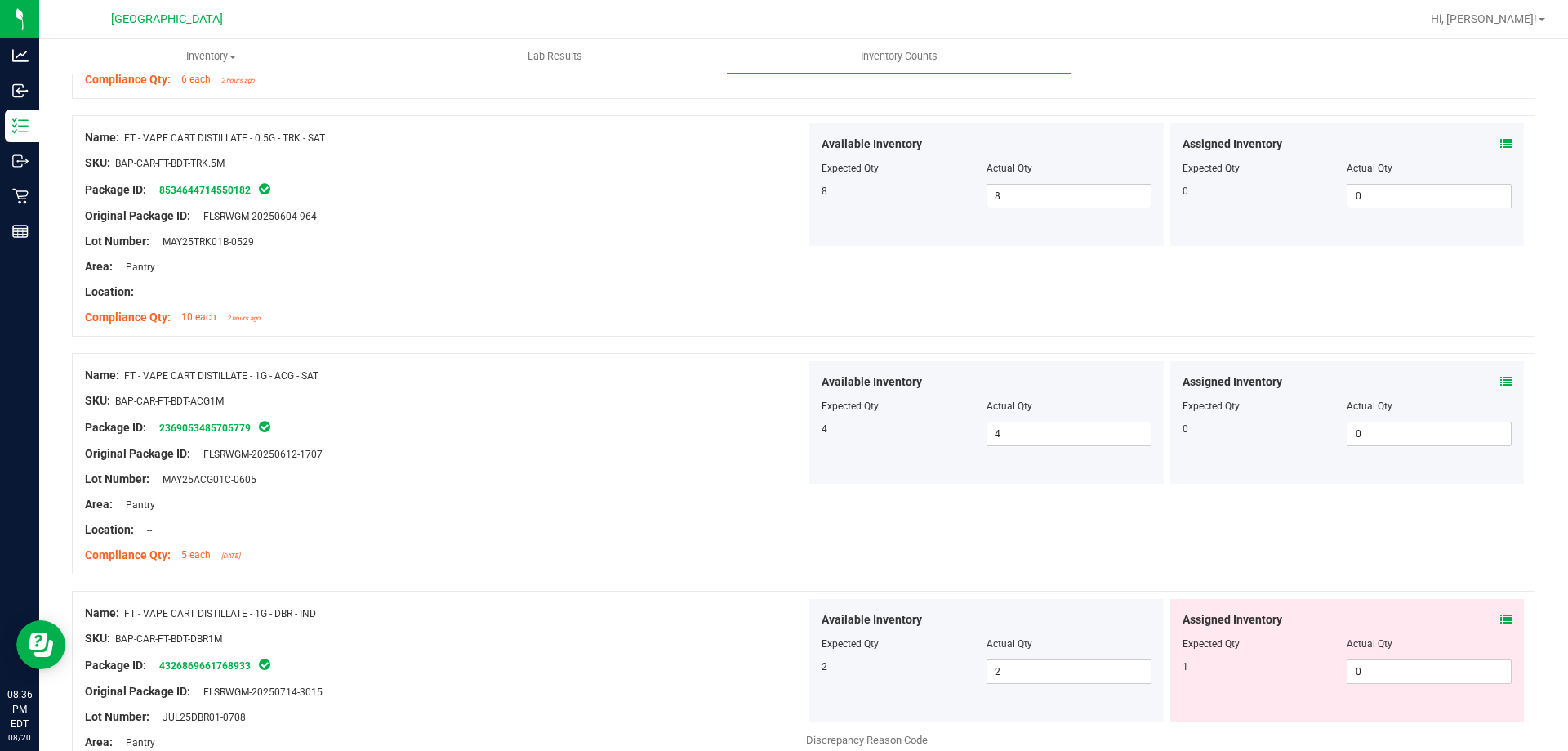
scroll to position [0, 0]
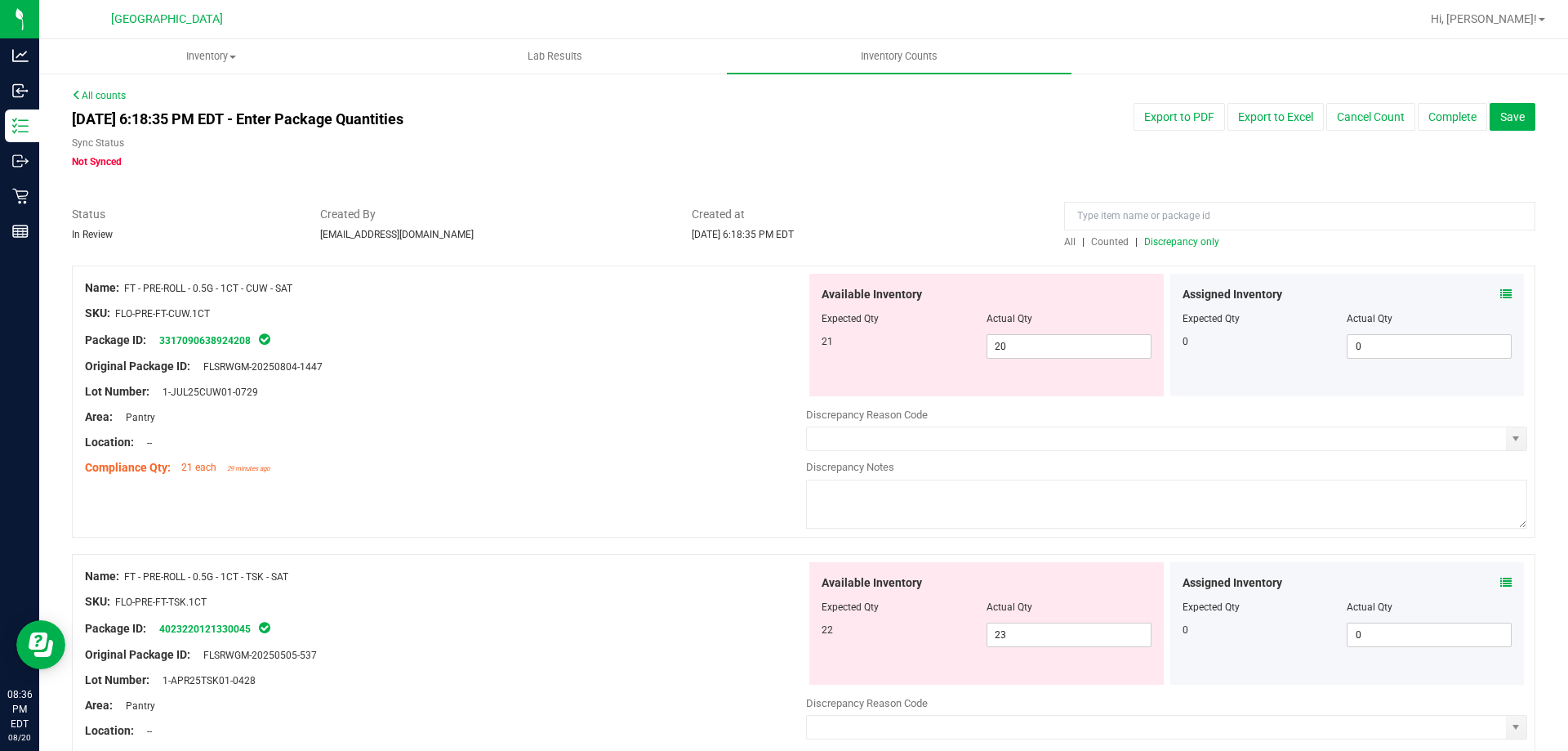
click at [1152, 244] on span "Discrepancy only" at bounding box center [1182, 241] width 75 height 11
click at [1193, 216] on input at bounding box center [1299, 216] width 471 height 29
click at [686, 291] on div "Name: FT - PRE-ROLL - 0.5G - 1CT - CUW - SAT" at bounding box center [445, 289] width 721 height 17
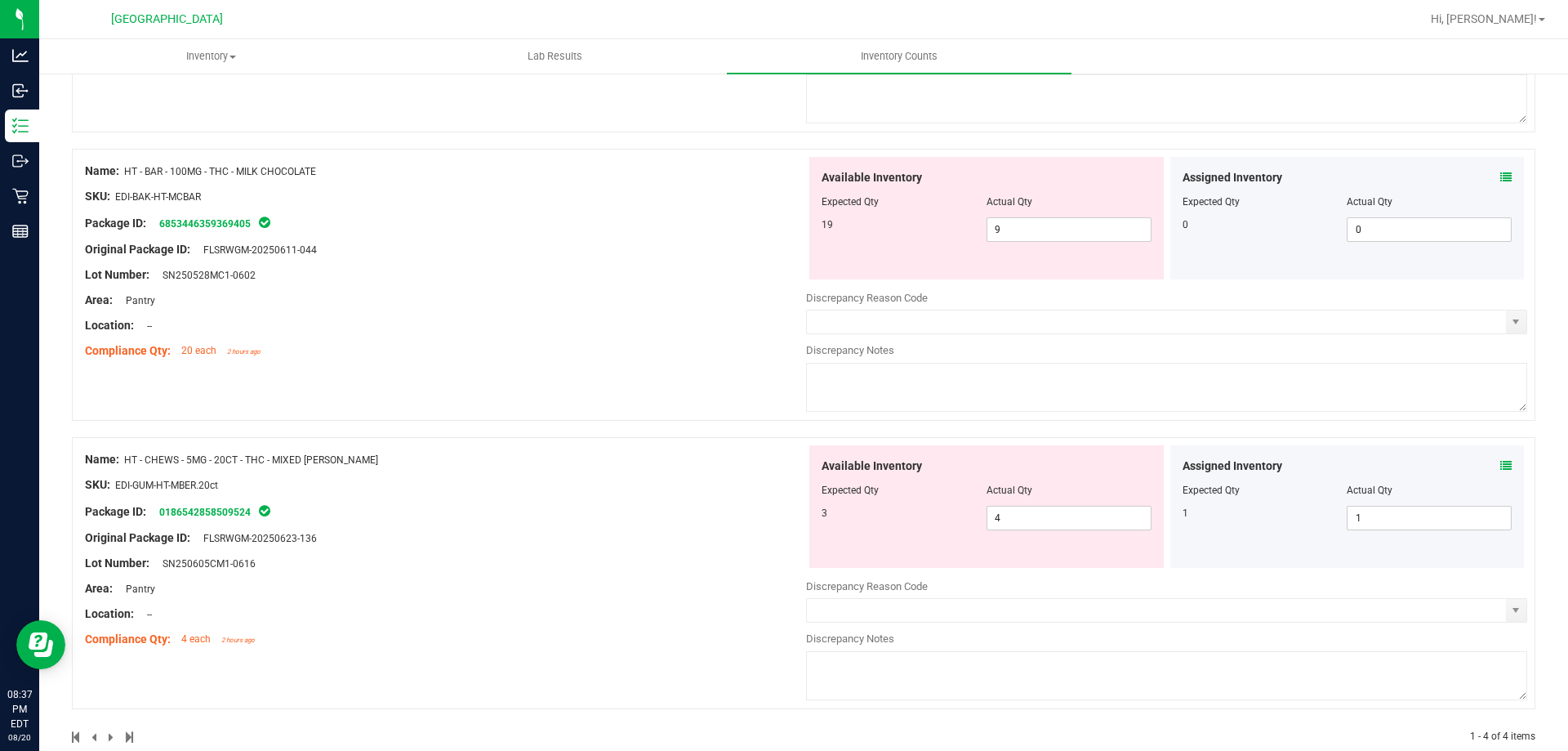
scroll to position [724, 0]
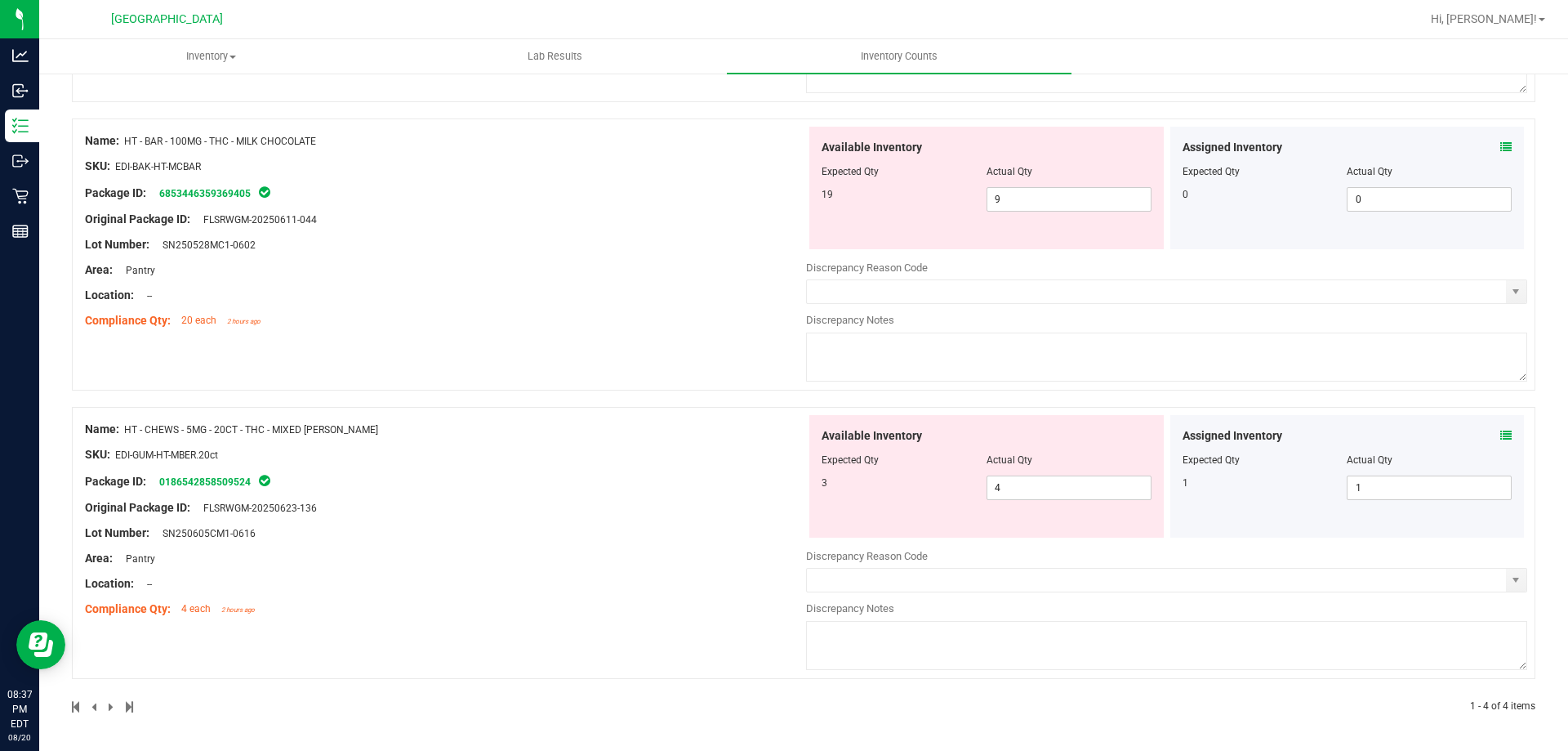
drag, startPoint x: 314, startPoint y: 431, endPoint x: 128, endPoint y: 430, distance: 186.0
click at [128, 430] on div "Name: HT - CHEWS - 5MG - 20CT - THC - MIXED BERRY" at bounding box center [445, 429] width 721 height 17
copy span "HT - CHEWS - 5MG - 20CT - THC - MIXED [PERSON_NAME]"
click at [607, 421] on div "Name: HT - CHEWS - 5MG - 20CT - THC - MIXED BERRY" at bounding box center [445, 429] width 721 height 17
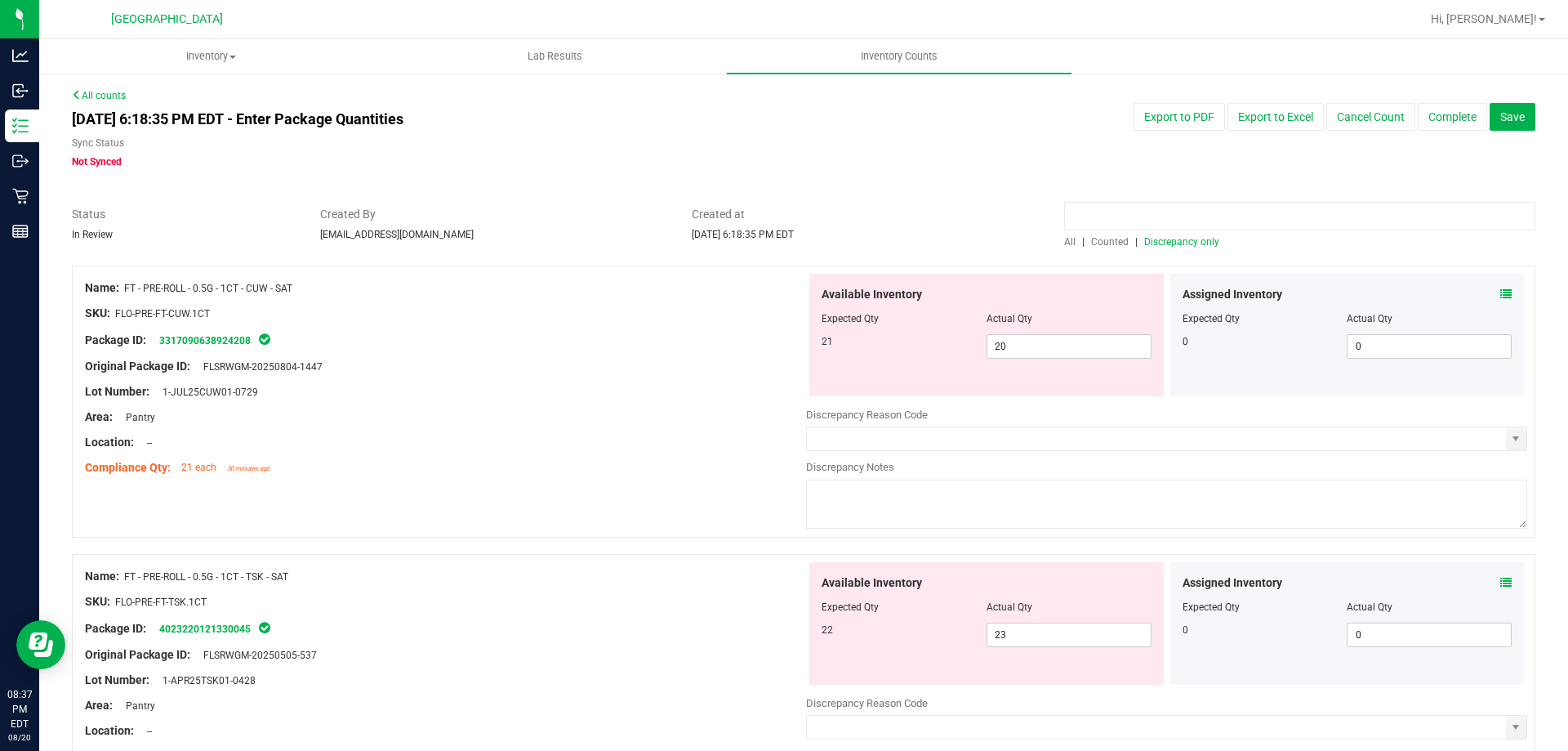
paste input "HT - CHEWS - 5MG - 20CT - THC - MIXED [PERSON_NAME]"
type input "HT - CHEWS - 5MG - 20CT - THC - MIXED [PERSON_NAME]"
click at [1051, 237] on div "HT - CHEWS - 5MG - 20CT - THC - MIXED BERRY All | Counted | Discrepancy only" at bounding box center [1299, 227] width 496 height 44
click at [1066, 244] on span "All" at bounding box center [1069, 241] width 11 height 11
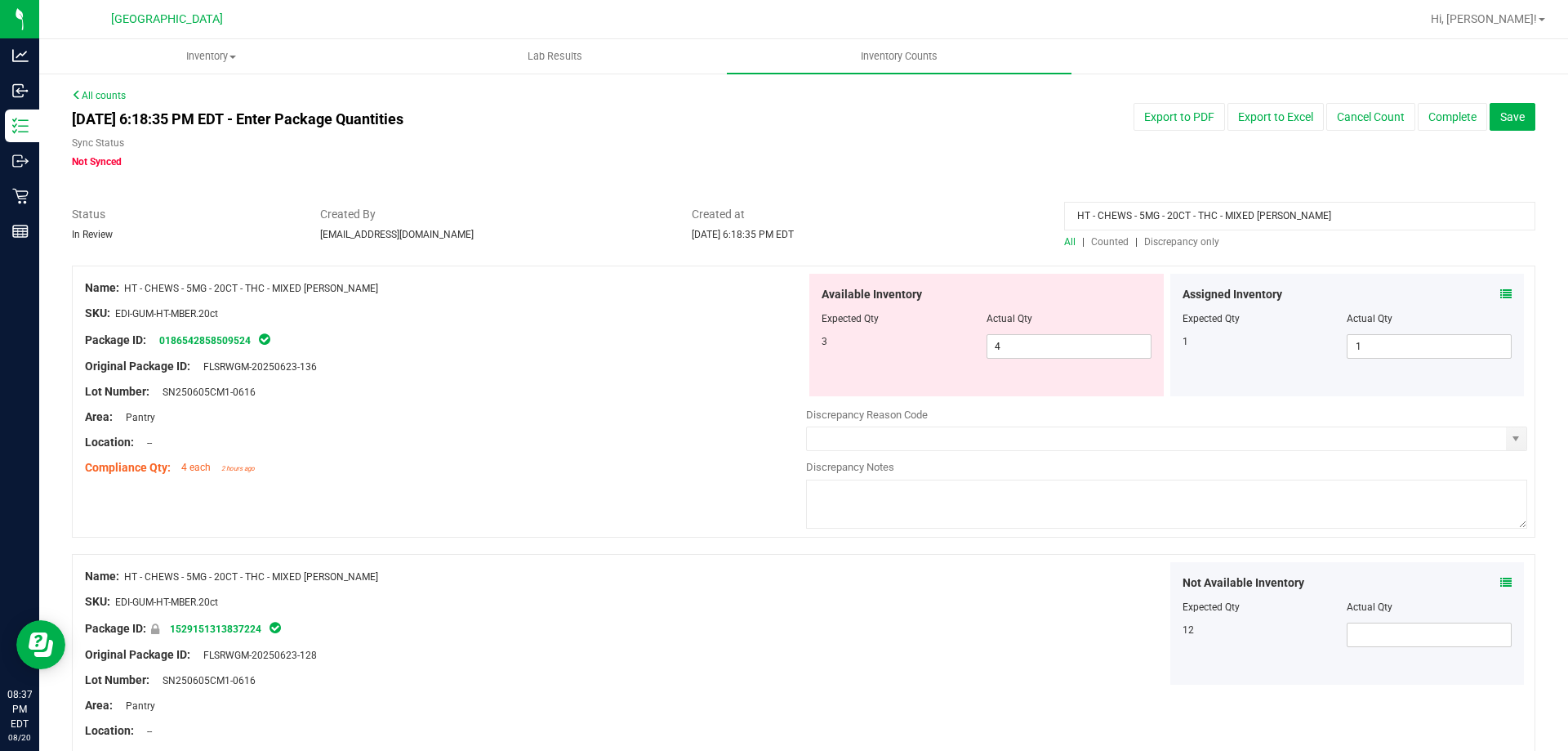
drag, startPoint x: 1148, startPoint y: 218, endPoint x: 900, endPoint y: 219, distance: 248.0
click at [900, 219] on div "Status In Review Created By wperkins@liveparallel.com Created at Aug 20, 2025 6…" at bounding box center [803, 227] width 1488 height 44
click at [1146, 244] on span "Discrepancy only" at bounding box center [1182, 241] width 75 height 11
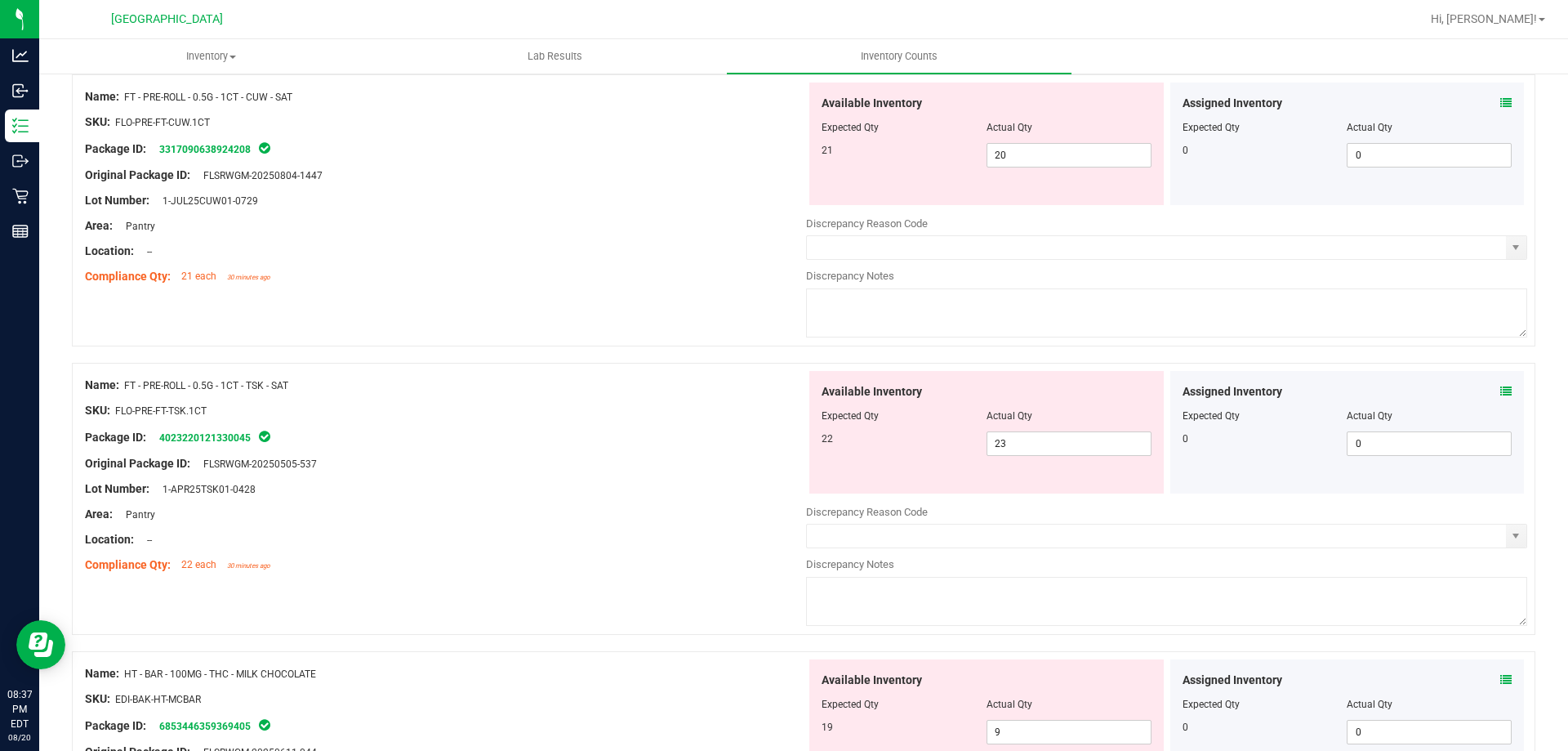
scroll to position [490, 0]
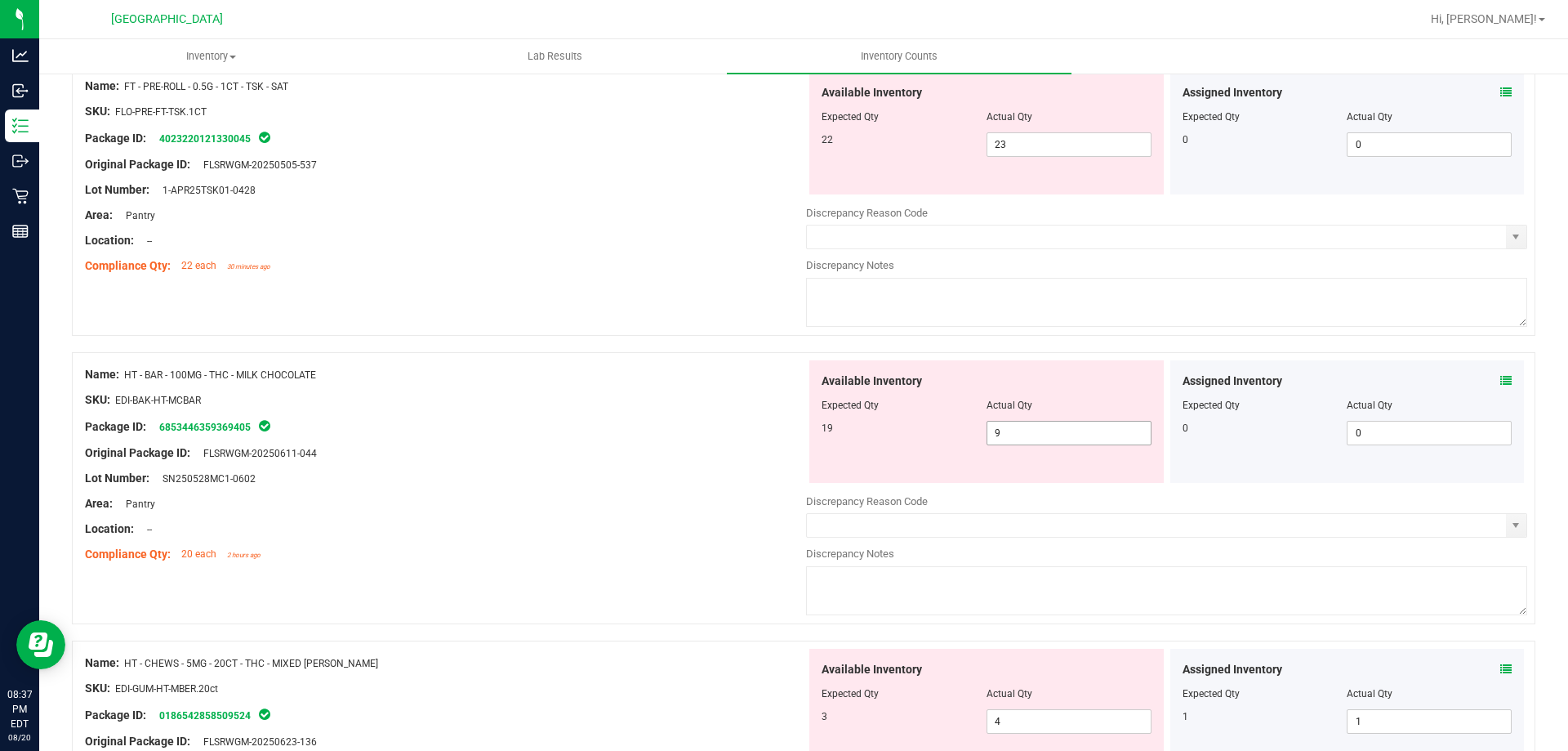
drag, startPoint x: 1015, startPoint y: 425, endPoint x: 939, endPoint y: 435, distance: 76.7
click at [940, 434] on div "19 9 9" at bounding box center [986, 433] width 330 height 24
click at [708, 381] on div "Name: HT - BAR - 100MG - THC - MILK CHOCOLATE" at bounding box center [445, 375] width 721 height 17
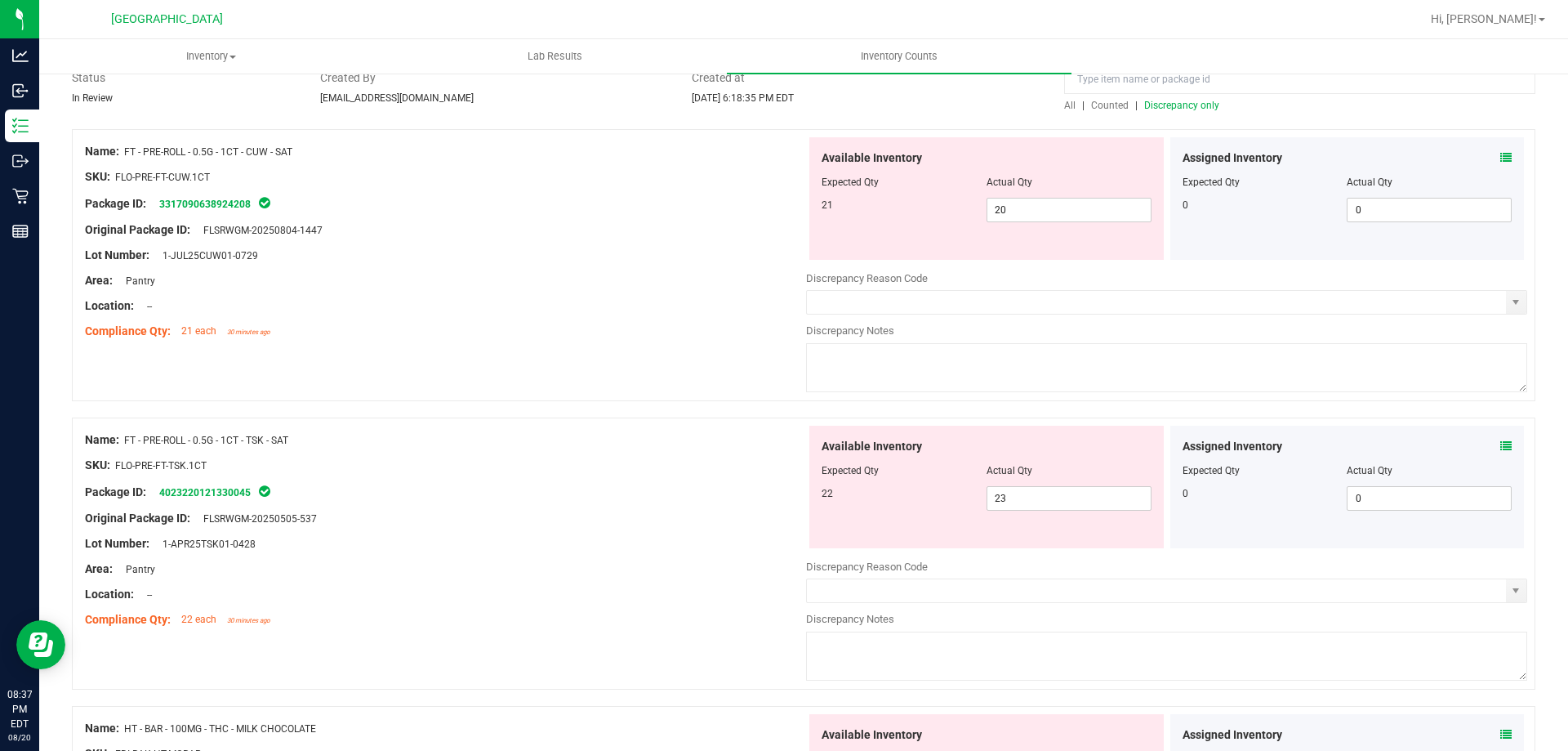
scroll to position [81, 0]
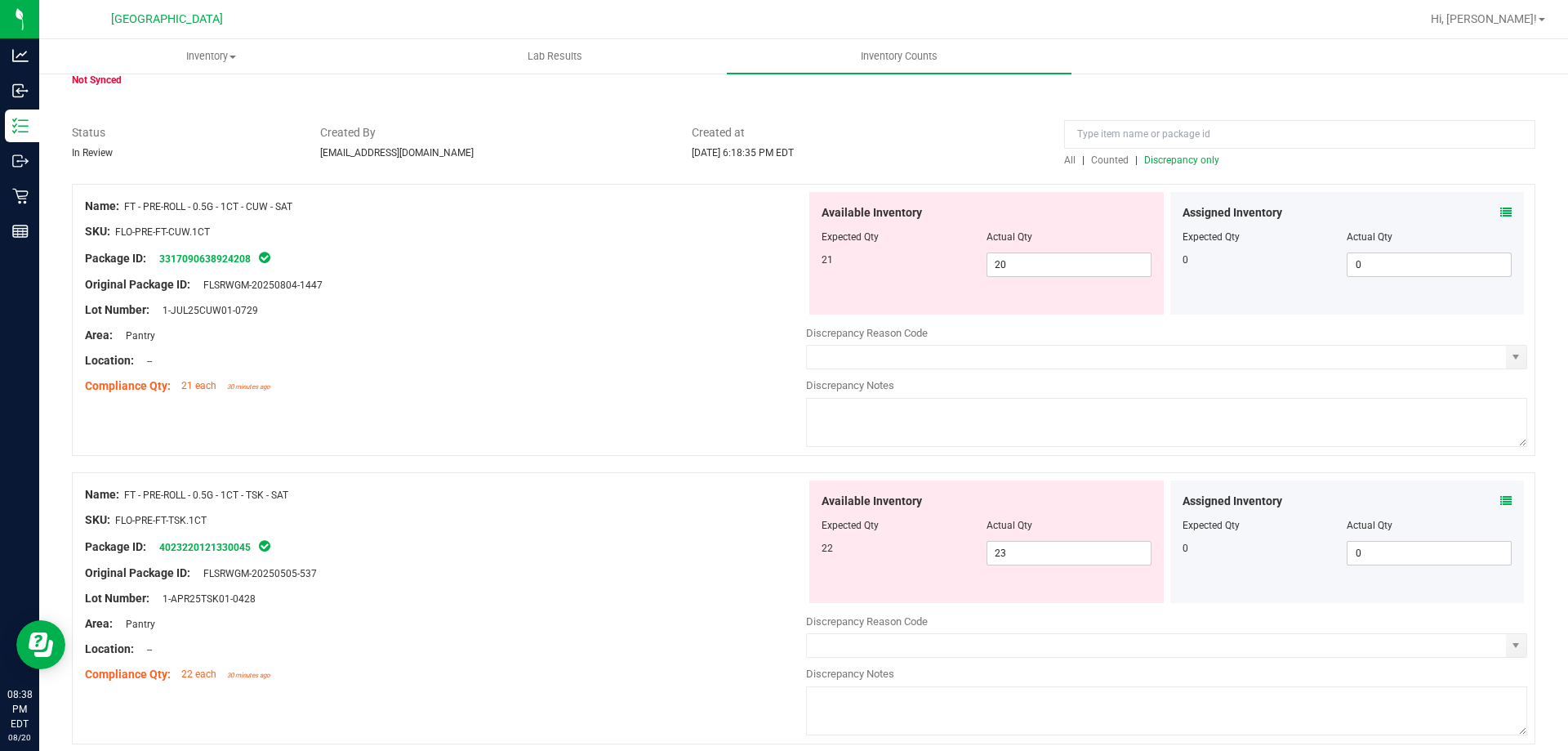
click at [1168, 163] on span "Discrepancy only" at bounding box center [1182, 160] width 75 height 11
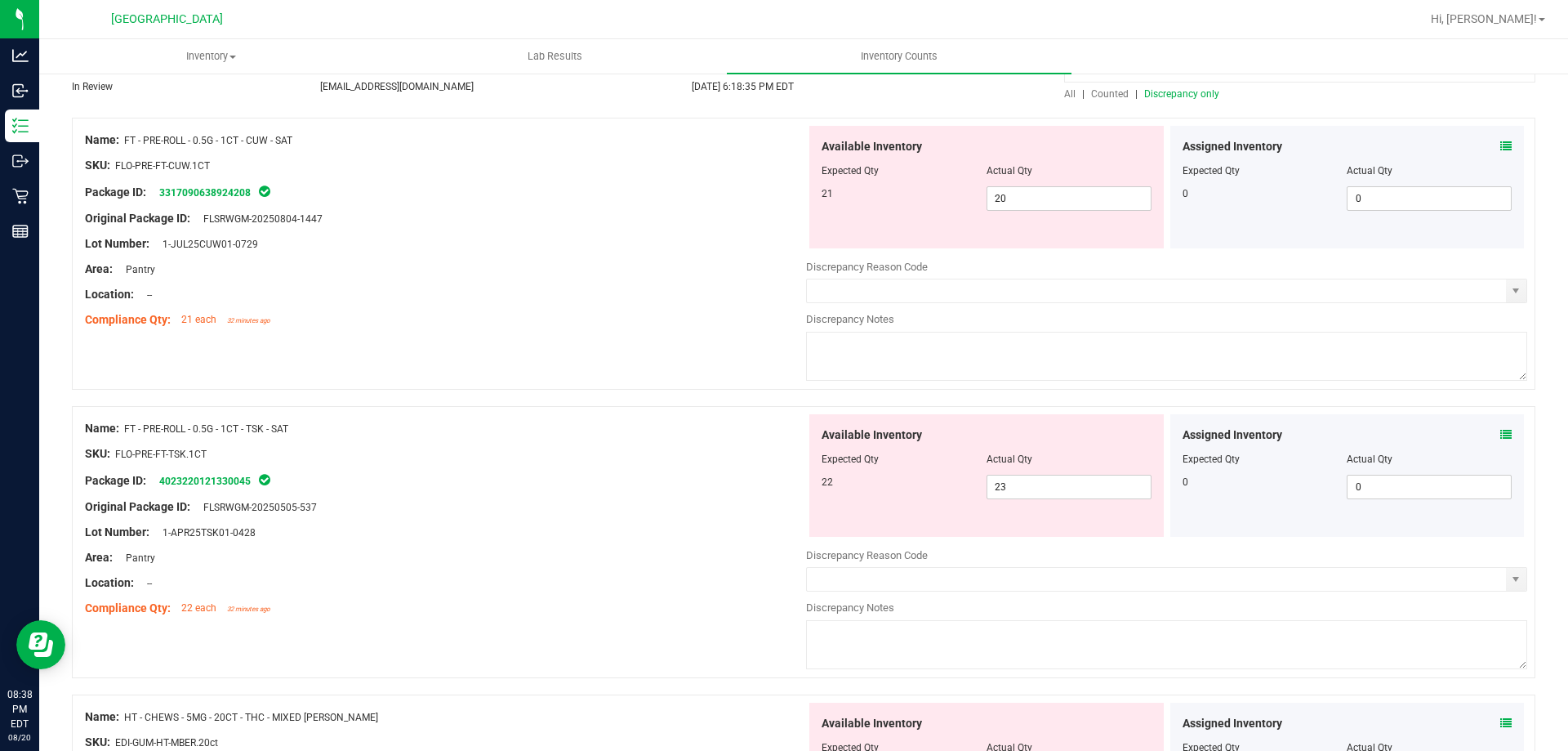
scroll to position [0, 0]
